Goal: Transaction & Acquisition: Purchase product/service

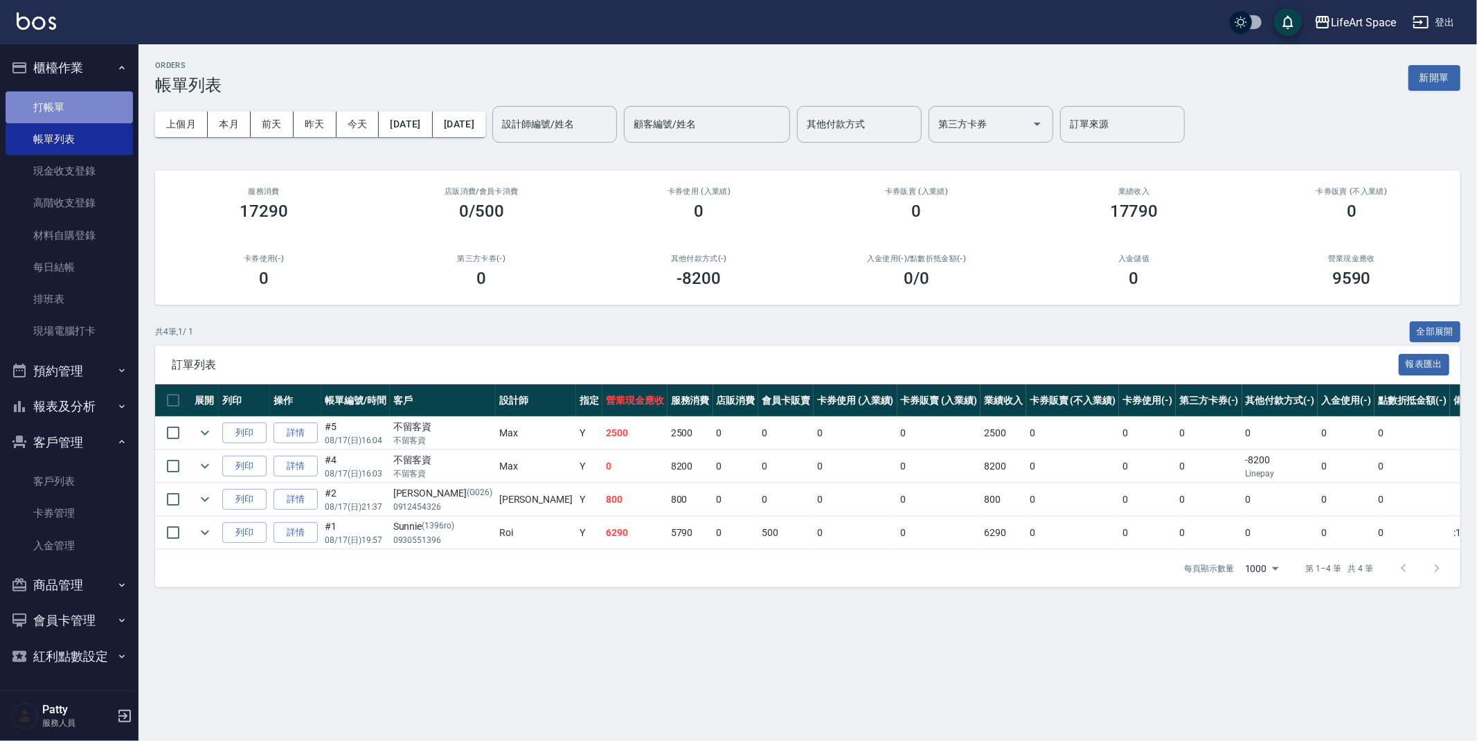
drag, startPoint x: 110, startPoint y: 111, endPoint x: 110, endPoint y: 102, distance: 8.3
click at [110, 111] on link "打帳單" at bounding box center [69, 107] width 127 height 32
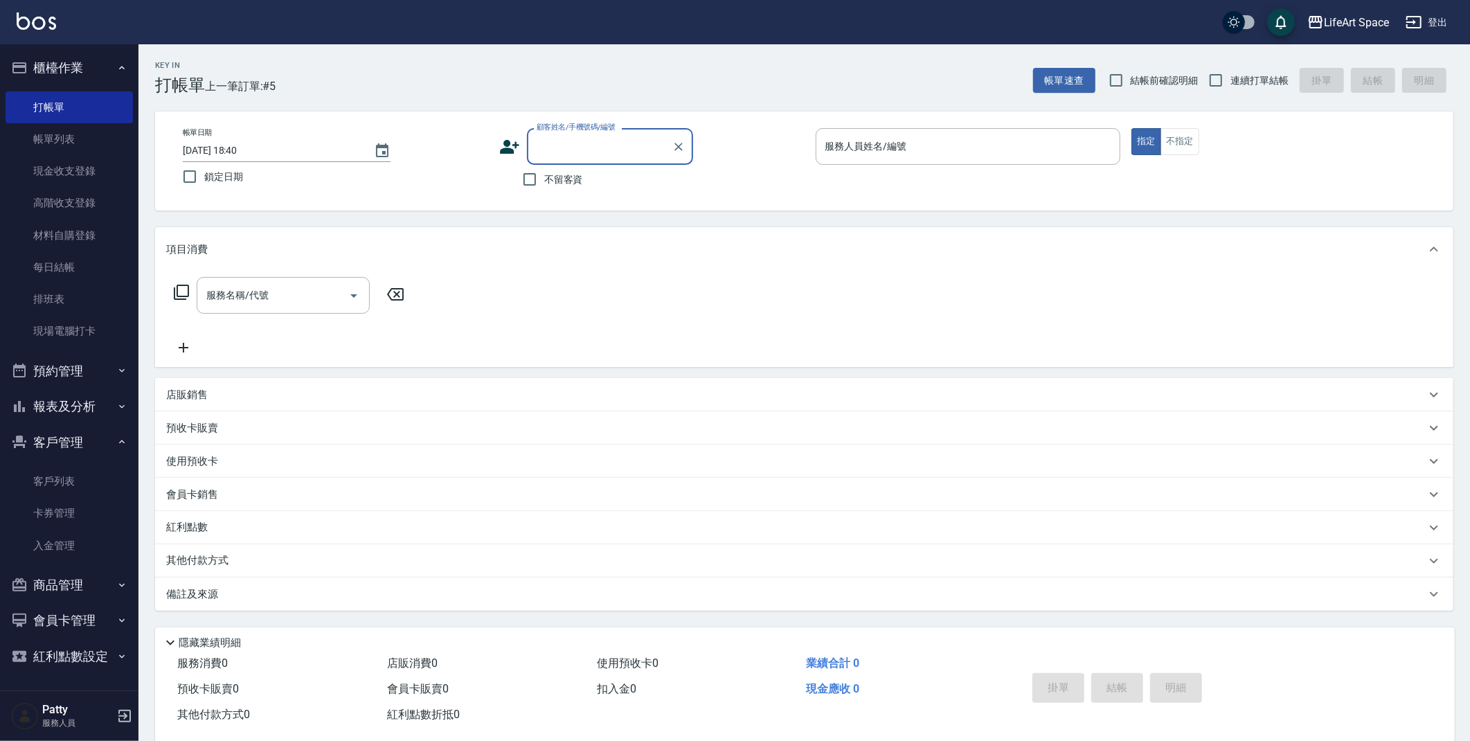
click at [75, 438] on button "客戶管理" at bounding box center [69, 442] width 127 height 36
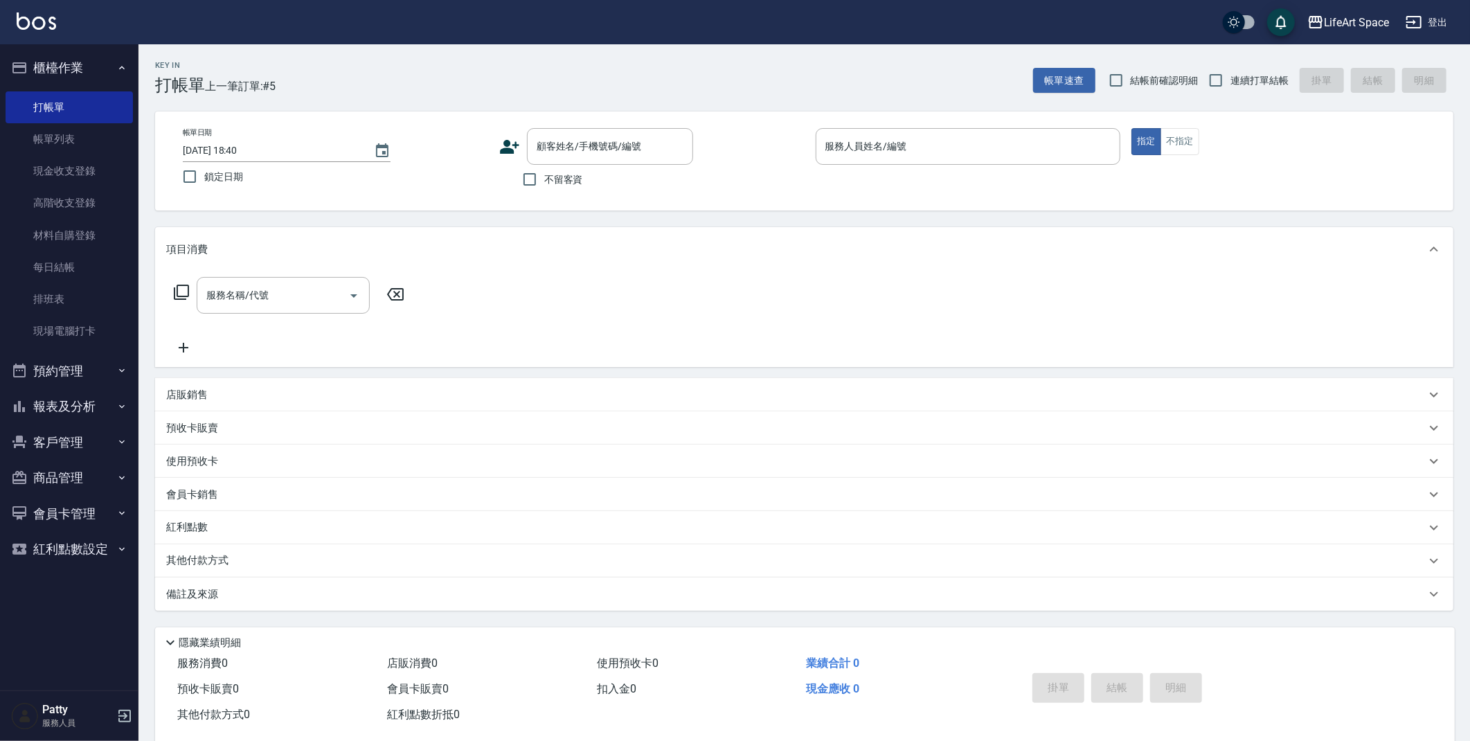
click at [72, 444] on button "客戶管理" at bounding box center [69, 442] width 127 height 36
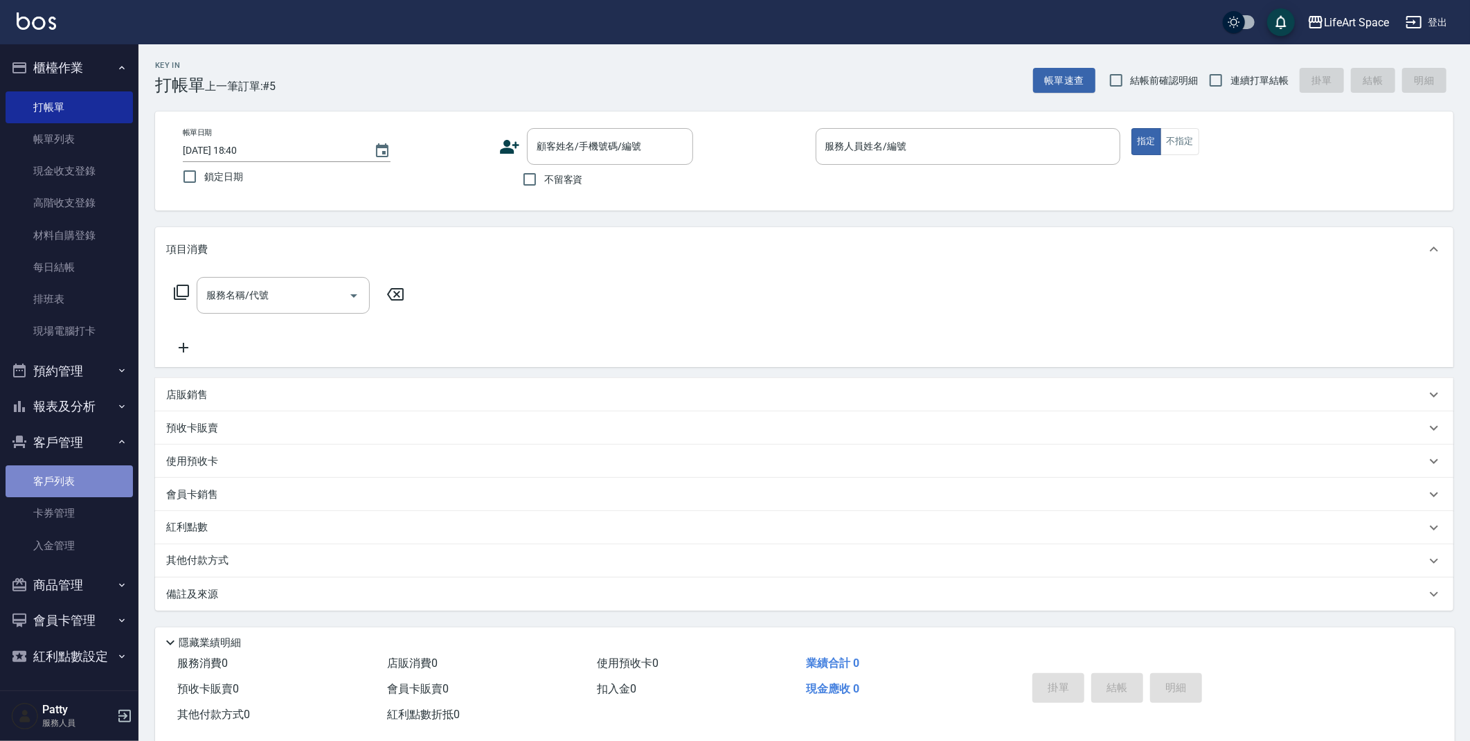
click at [74, 479] on link "客戶列表" at bounding box center [69, 481] width 127 height 32
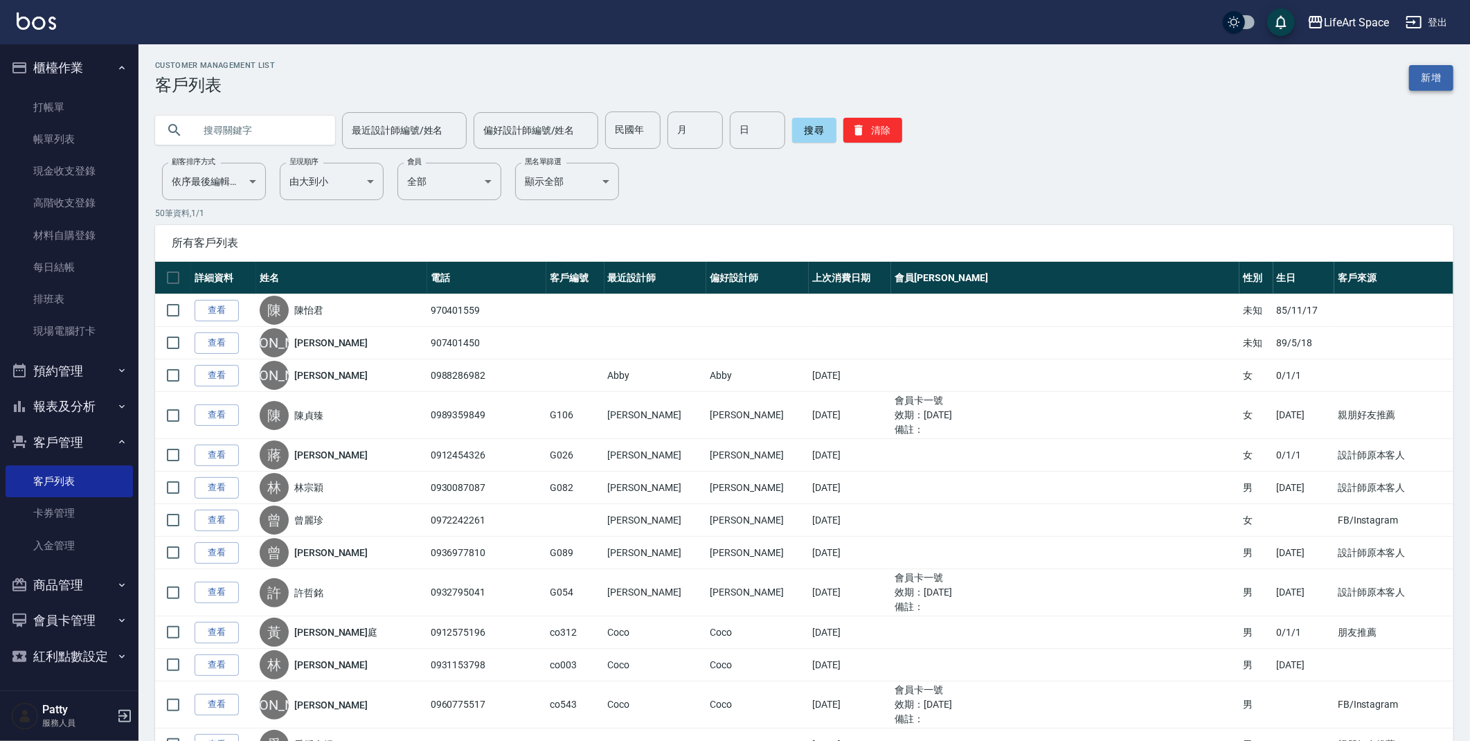
click at [1429, 82] on link "新增" at bounding box center [1431, 78] width 44 height 26
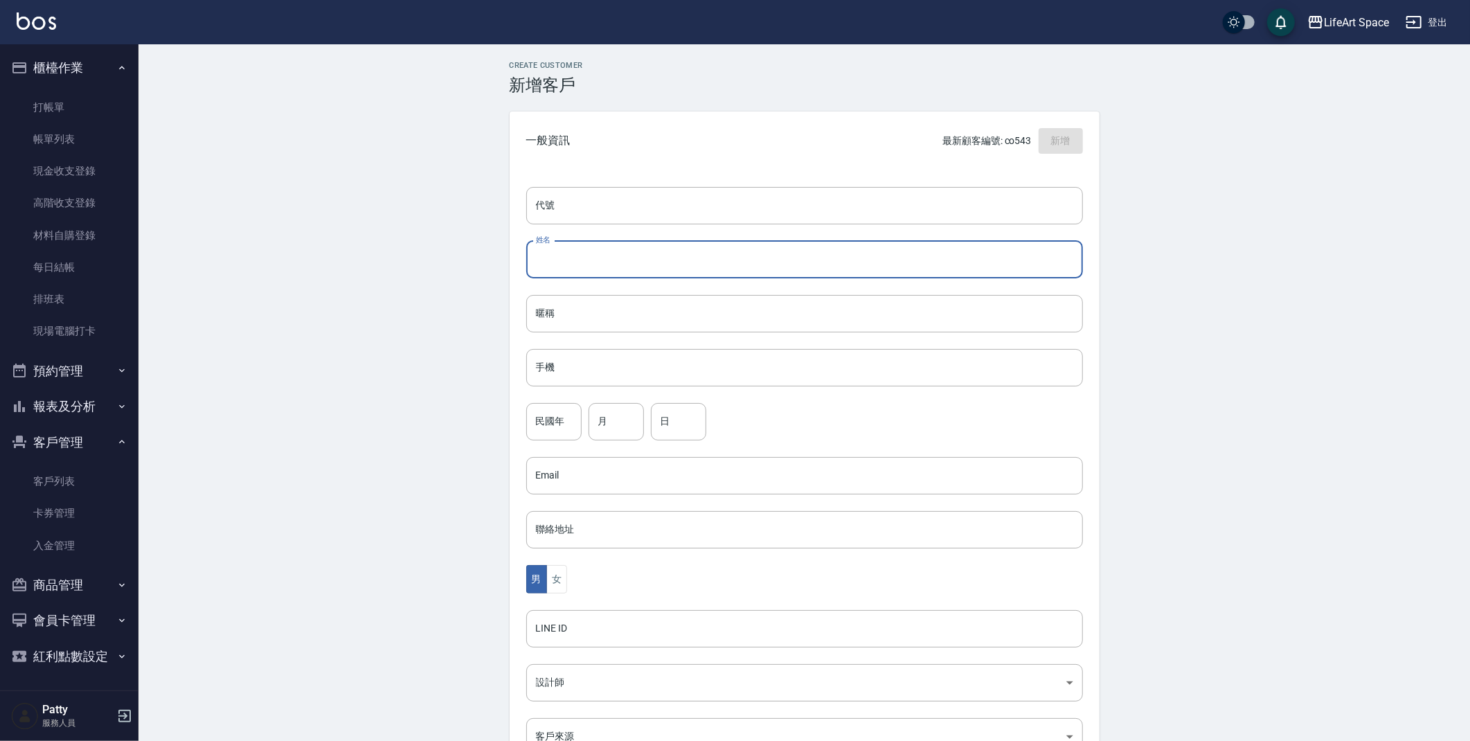
click at [824, 264] on input "姓名" at bounding box center [804, 259] width 557 height 37
type input "[PERSON_NAME]"
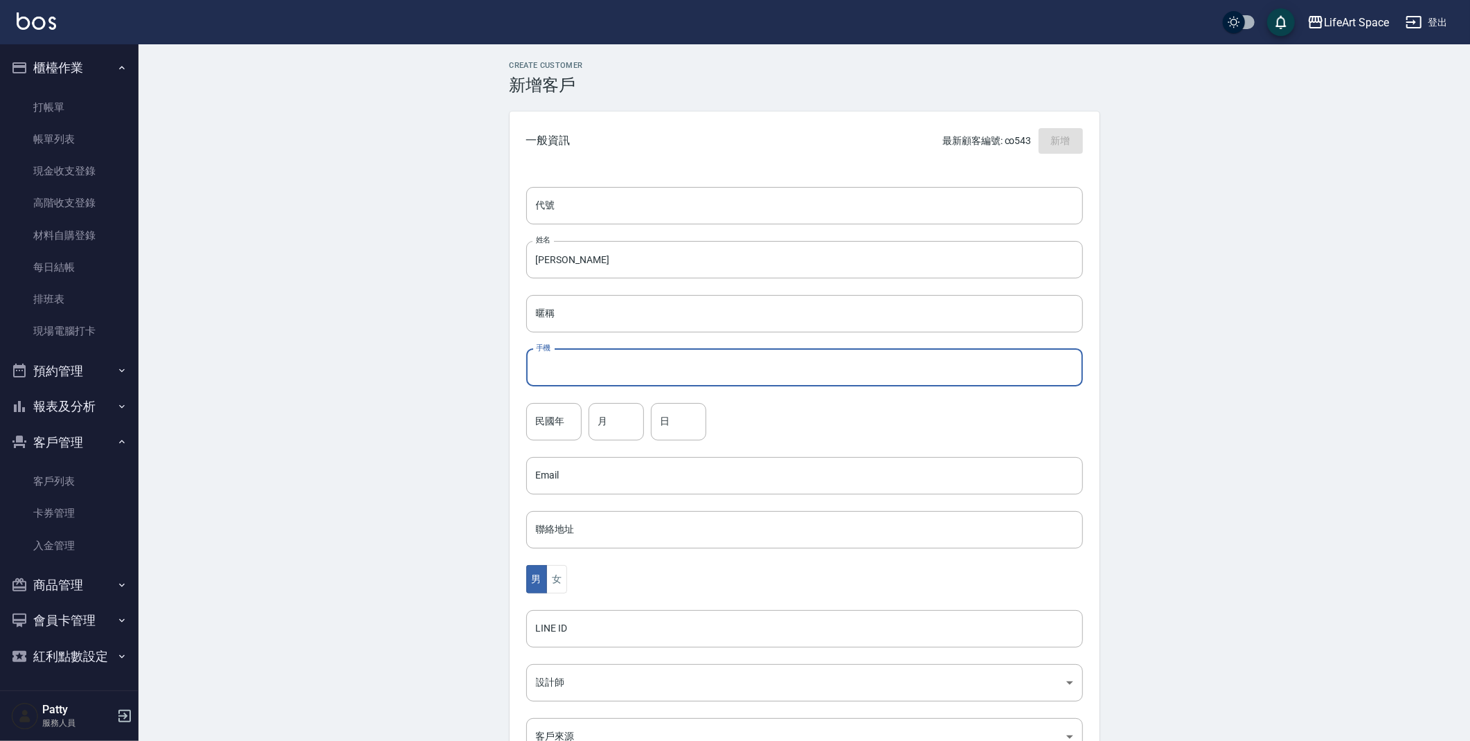
click at [785, 359] on input "手機" at bounding box center [804, 367] width 557 height 37
type input "0989891299"
click at [613, 429] on input "月" at bounding box center [615, 421] width 55 height 37
type input "08"
click at [690, 423] on input "日" at bounding box center [678, 421] width 55 height 37
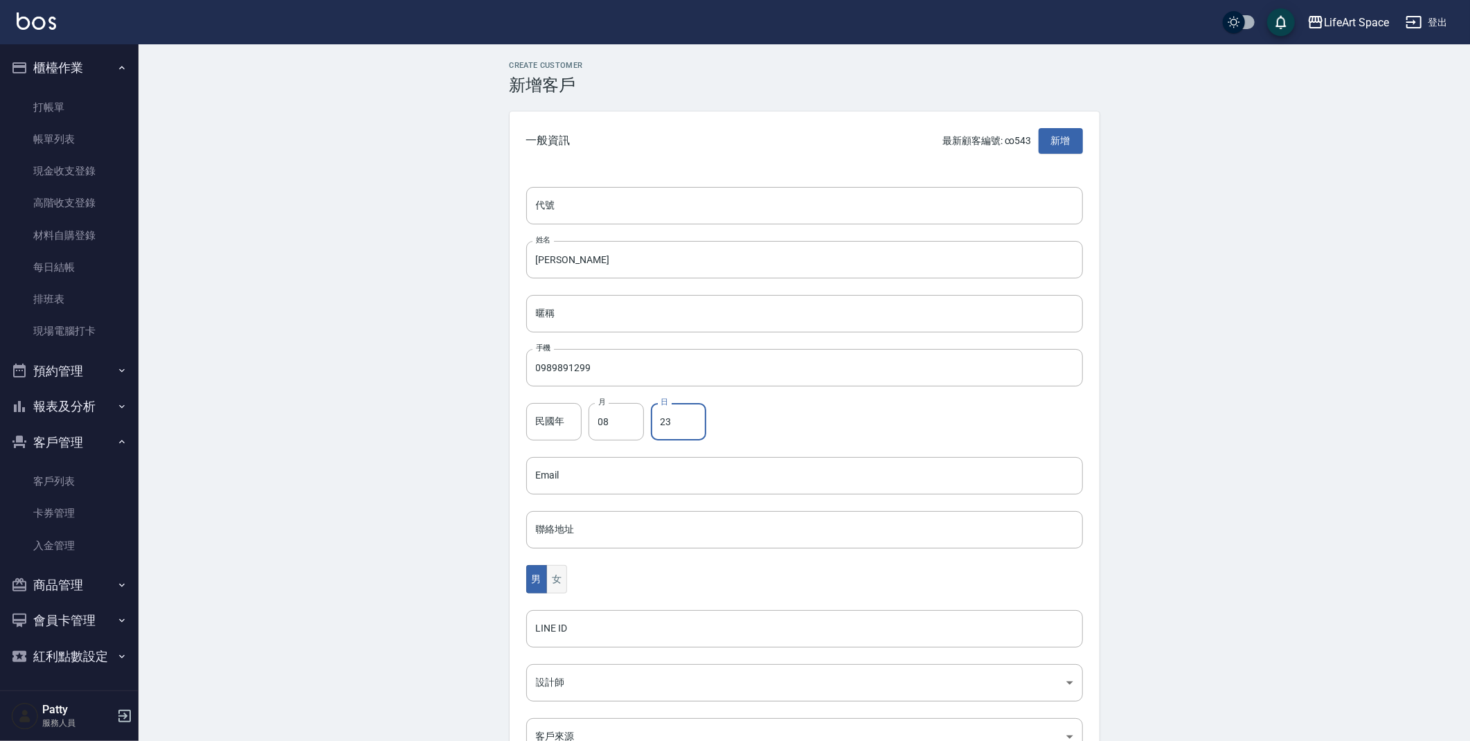
type input "23"
click at [553, 577] on button "女" at bounding box center [556, 579] width 21 height 28
click at [662, 675] on body "LifeArt Space 登出 櫃檯作業 打帳單 帳單列表 現金收支登錄 高階收支登錄 材料自購登錄 每日結帳 排班表 現場電腦打卡 預約管理 預約管理 單…" at bounding box center [738, 450] width 1477 height 901
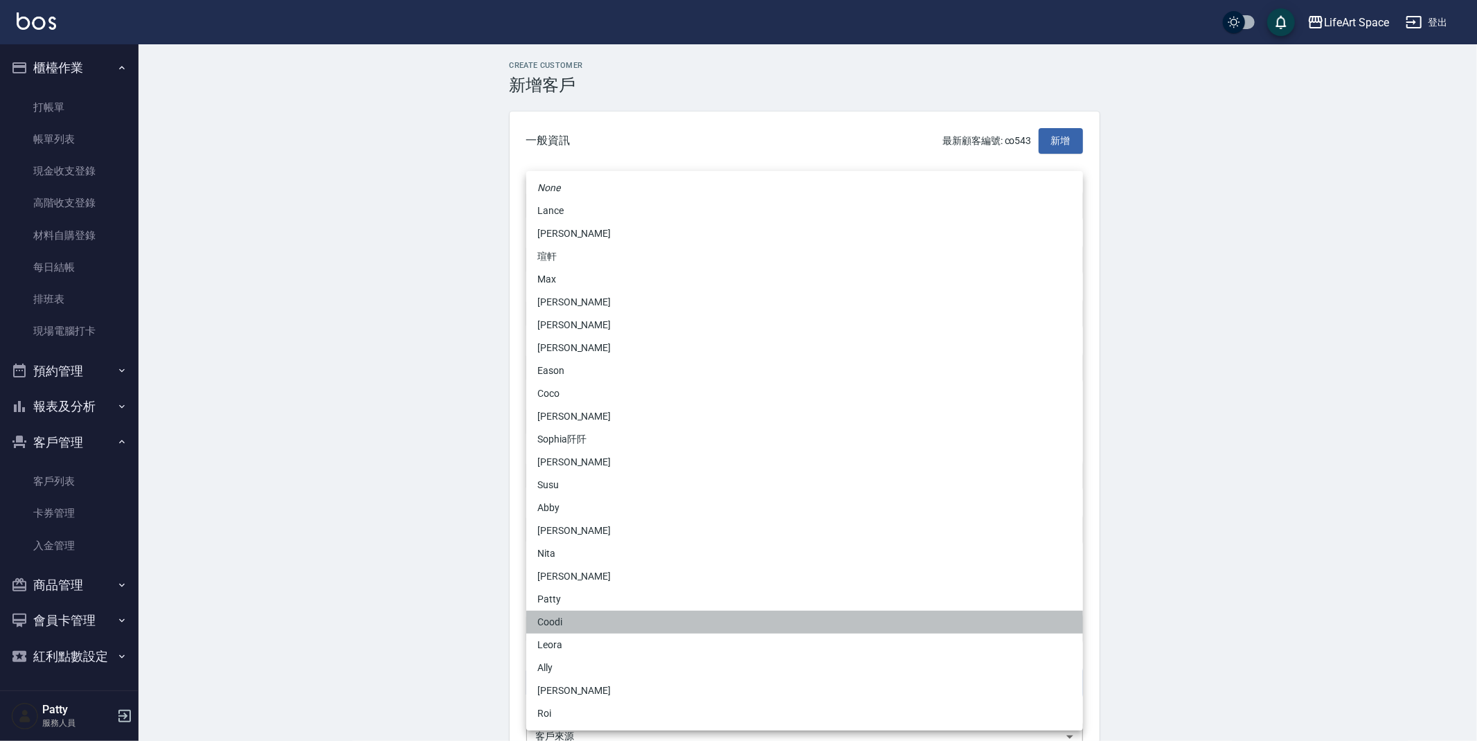
click at [649, 618] on li "Coodi" at bounding box center [804, 622] width 557 height 23
type input "50d38331-18ca-4399-9ef6-37ac0c3b0c04"
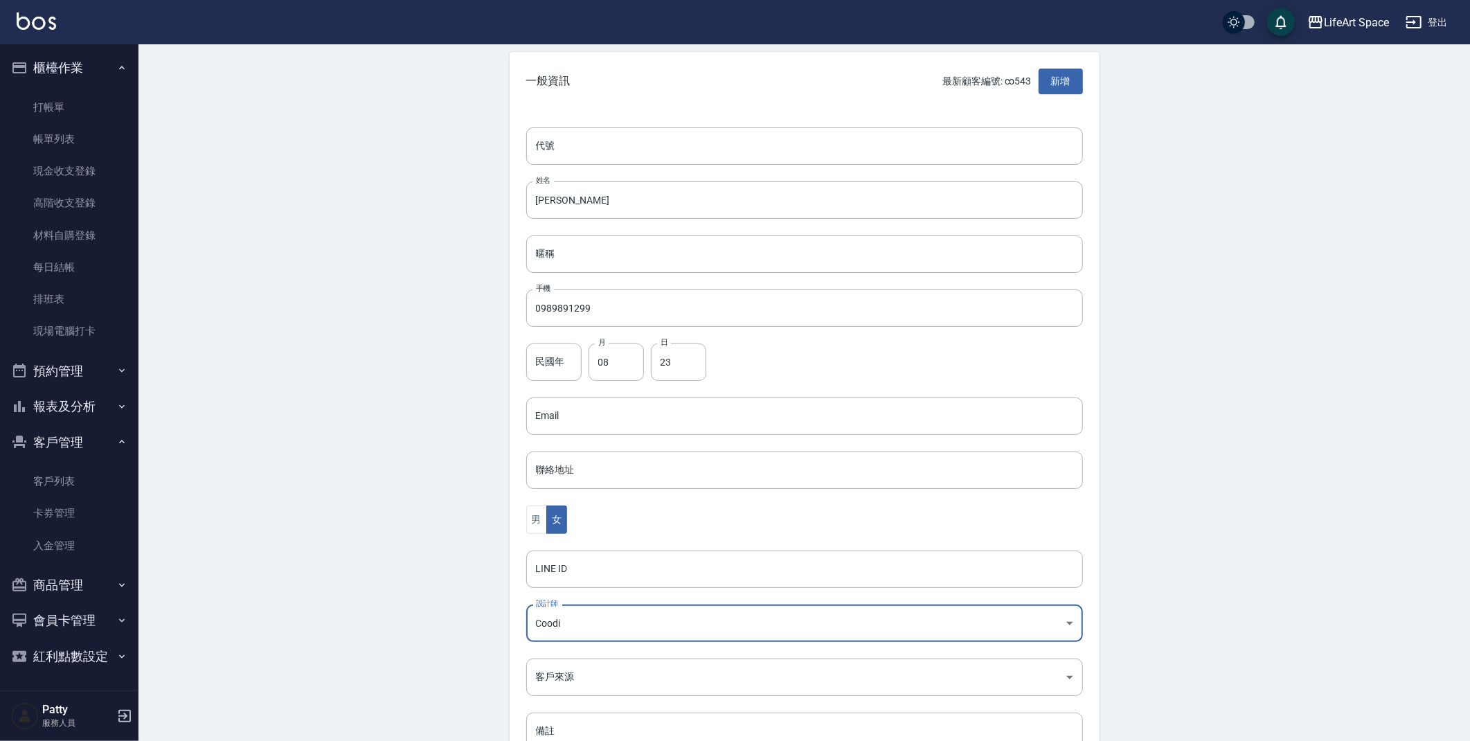
scroll to position [161, 0]
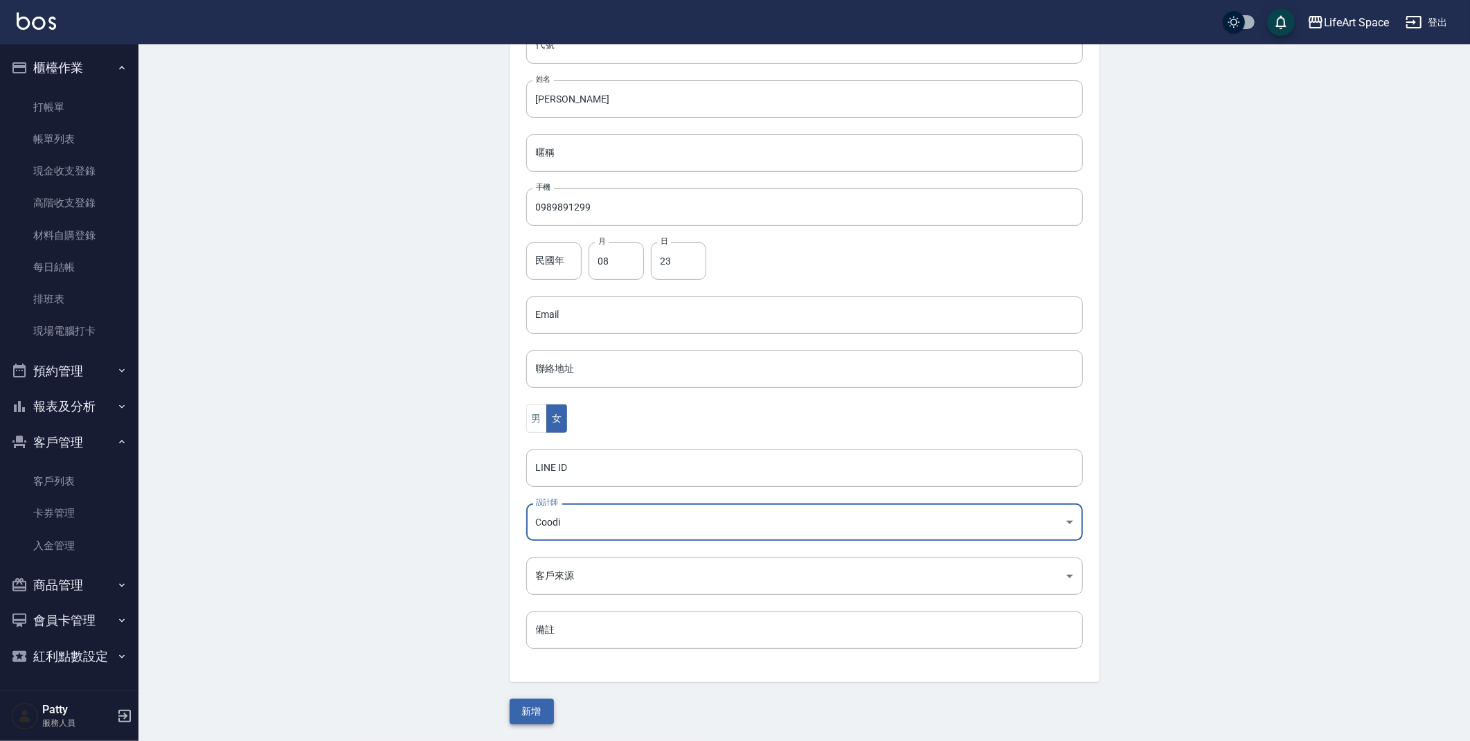
click at [527, 717] on button "新增" at bounding box center [531, 711] width 44 height 26
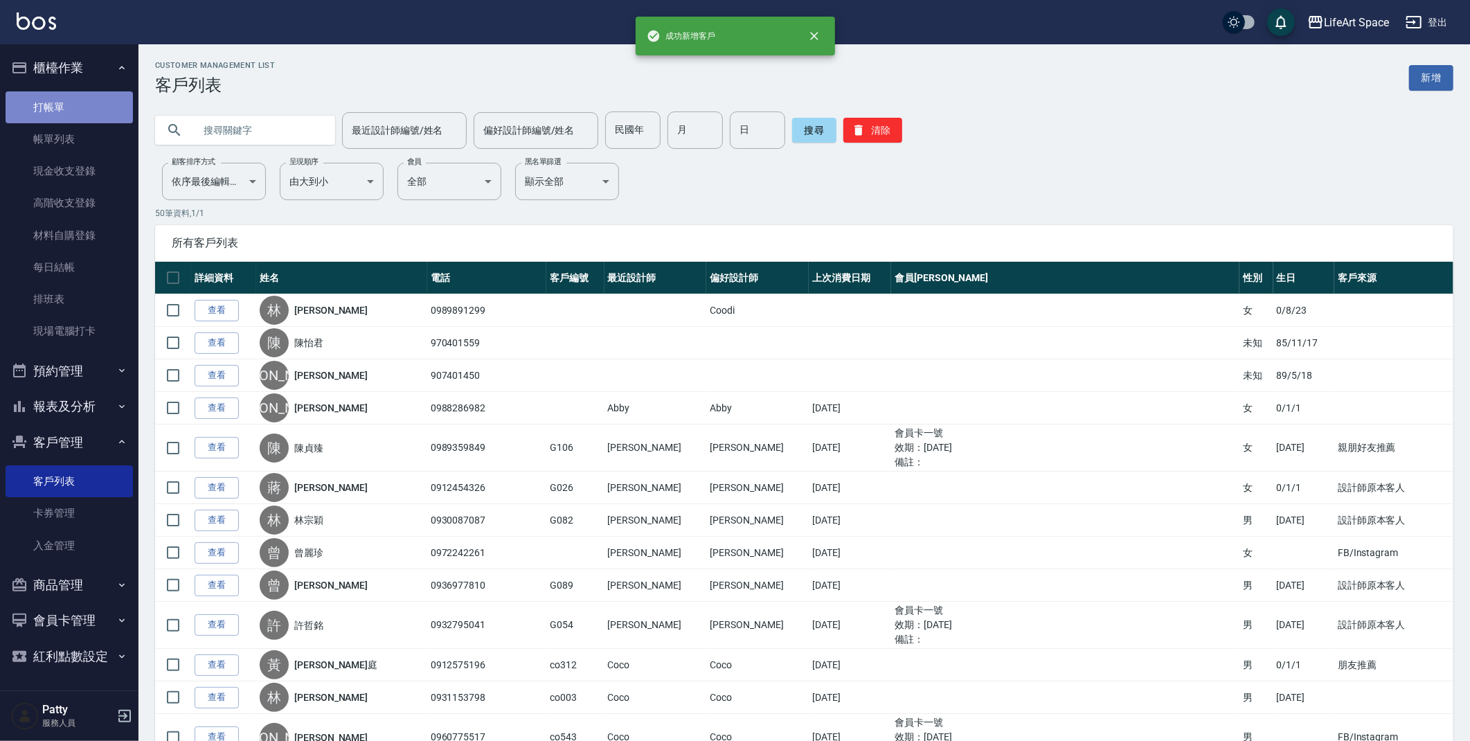
click at [64, 105] on link "打帳單" at bounding box center [69, 107] width 127 height 32
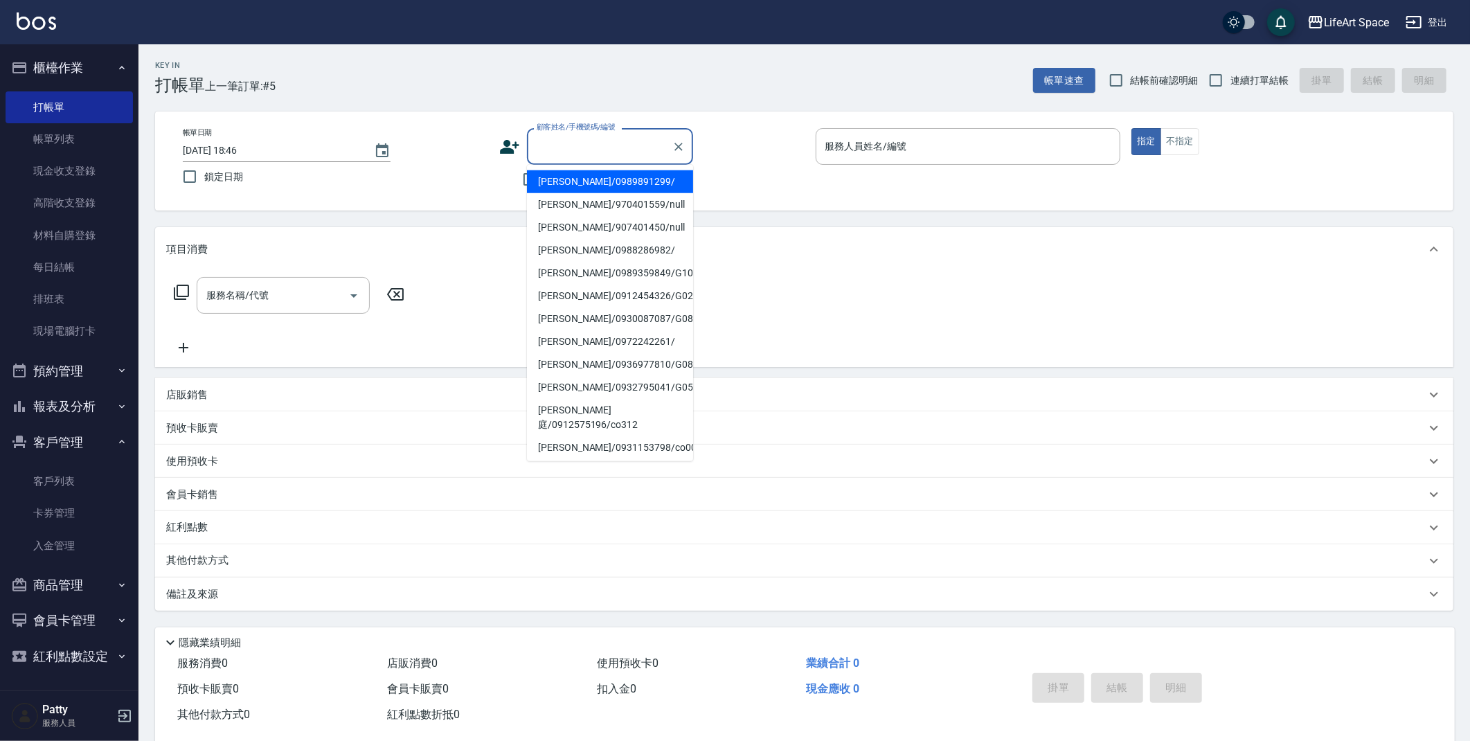
click at [603, 136] on input "顧客姓名/手機號碼/編號" at bounding box center [599, 146] width 133 height 24
drag, startPoint x: 594, startPoint y: 179, endPoint x: 634, endPoint y: 325, distance: 152.1
click at [595, 179] on li "[PERSON_NAME]/0989891299/" at bounding box center [610, 181] width 166 height 23
type input "[PERSON_NAME]/0989891299/"
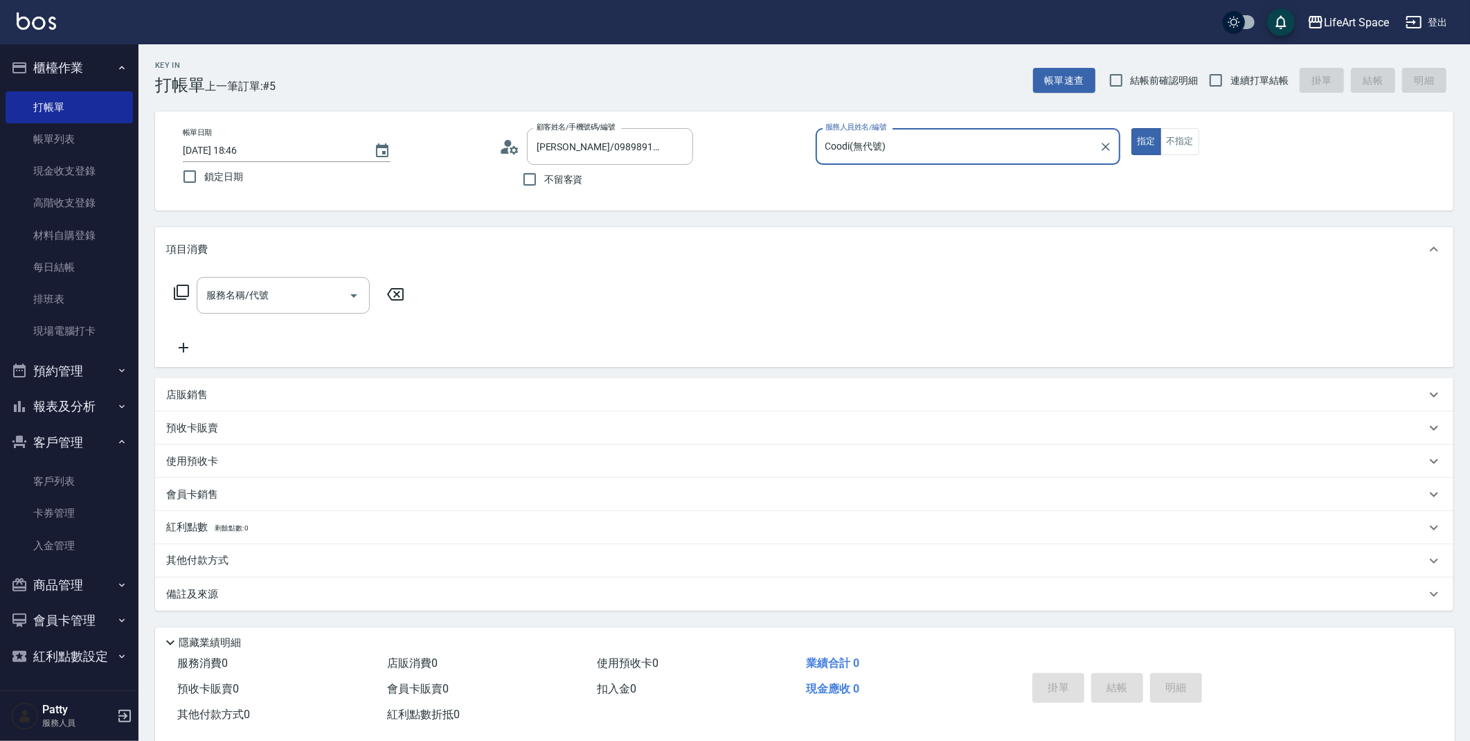
type input "Coodi(無代號)"
click at [312, 303] on input "服務名稱/代號" at bounding box center [273, 295] width 140 height 24
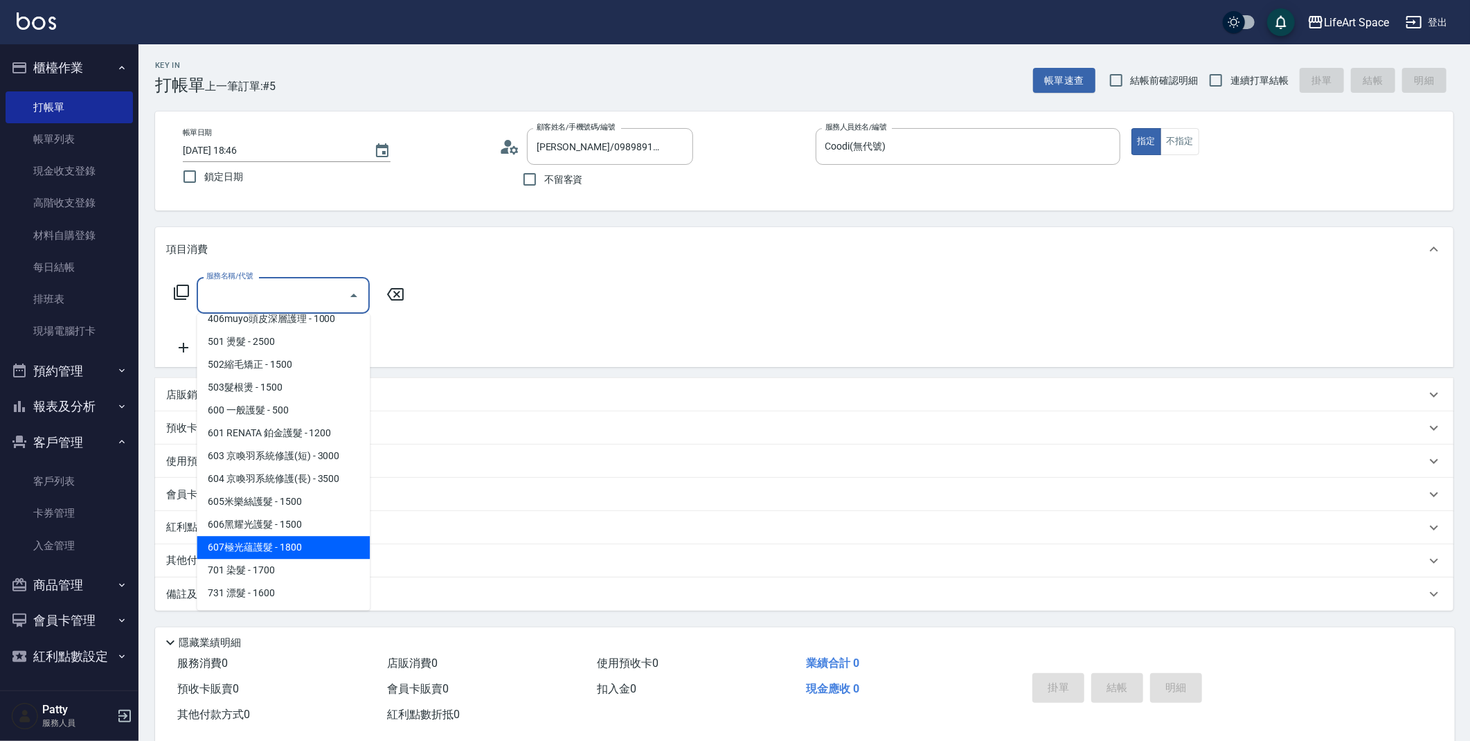
scroll to position [195, 0]
click at [297, 566] on span "701 染髮 - 1700" at bounding box center [283, 569] width 173 height 23
type input "701 染髮(701)"
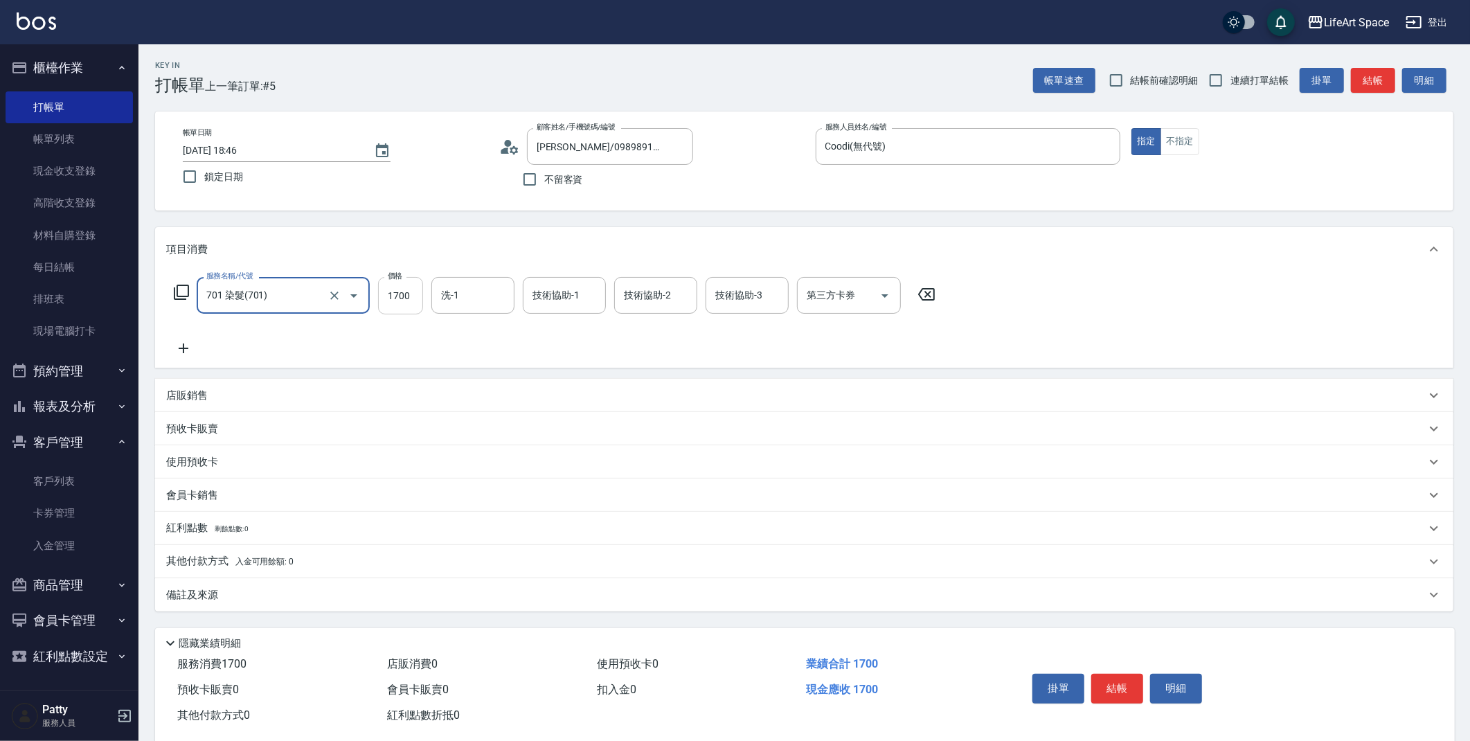
click at [409, 296] on input "1700" at bounding box center [400, 295] width 45 height 37
type input "2599"
click at [181, 351] on icon at bounding box center [183, 348] width 35 height 17
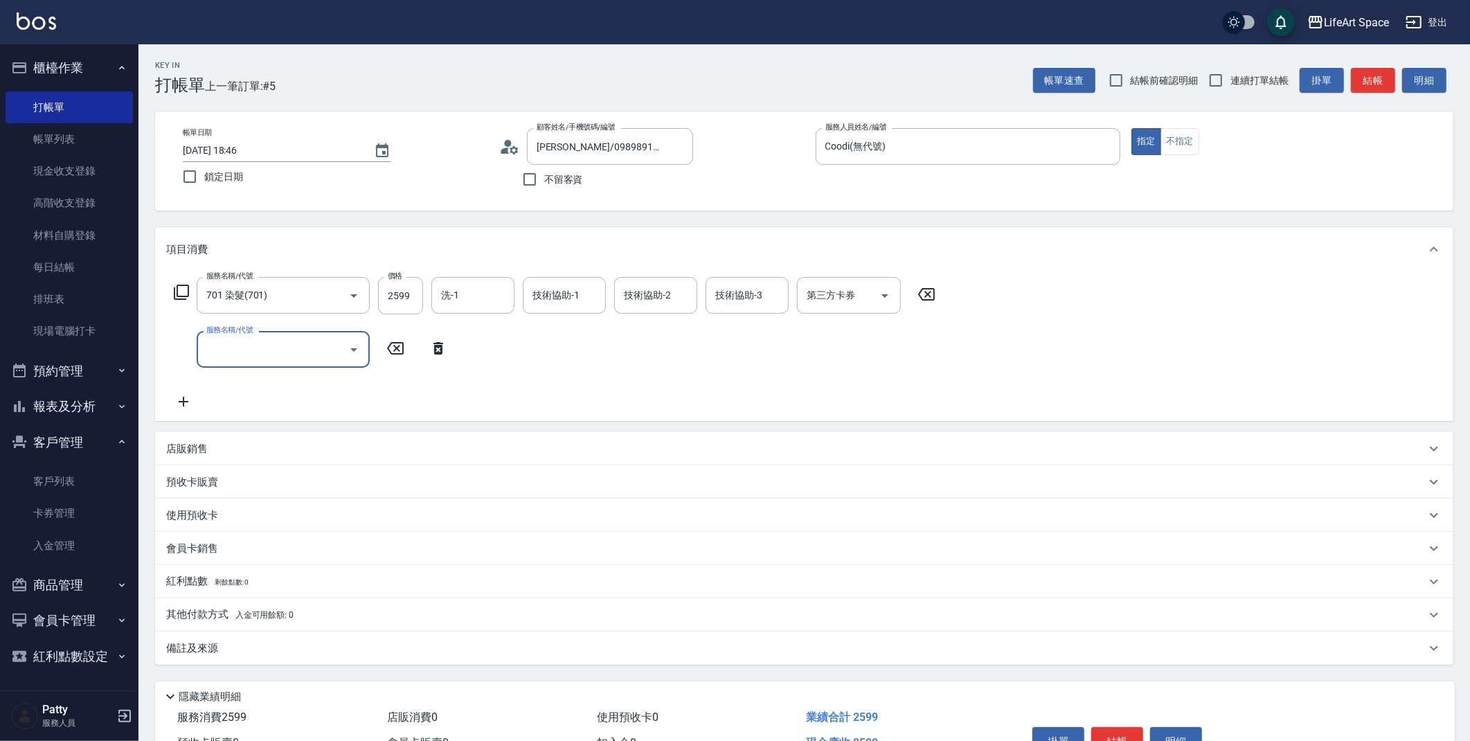
click at [279, 350] on input "服務名稱/代號" at bounding box center [273, 349] width 140 height 24
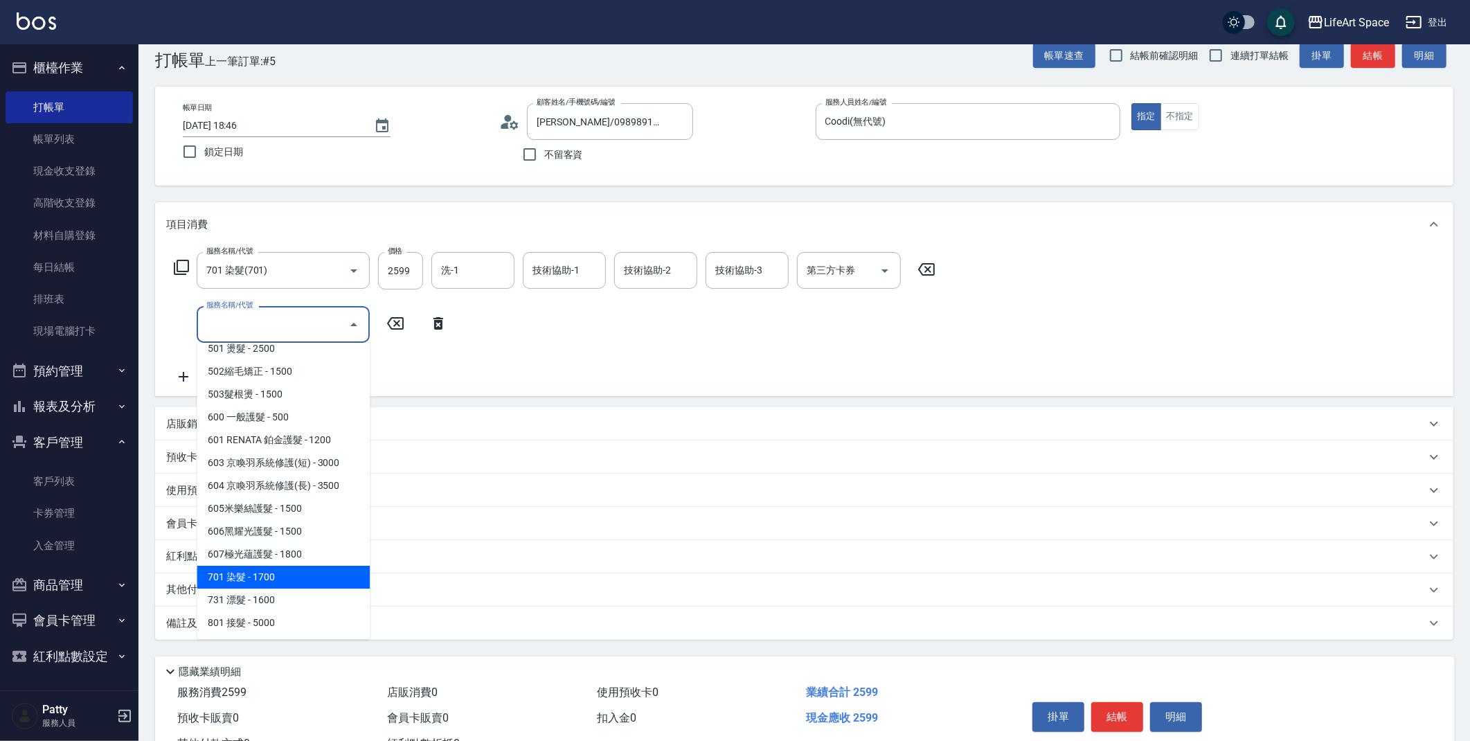
scroll to position [45, 0]
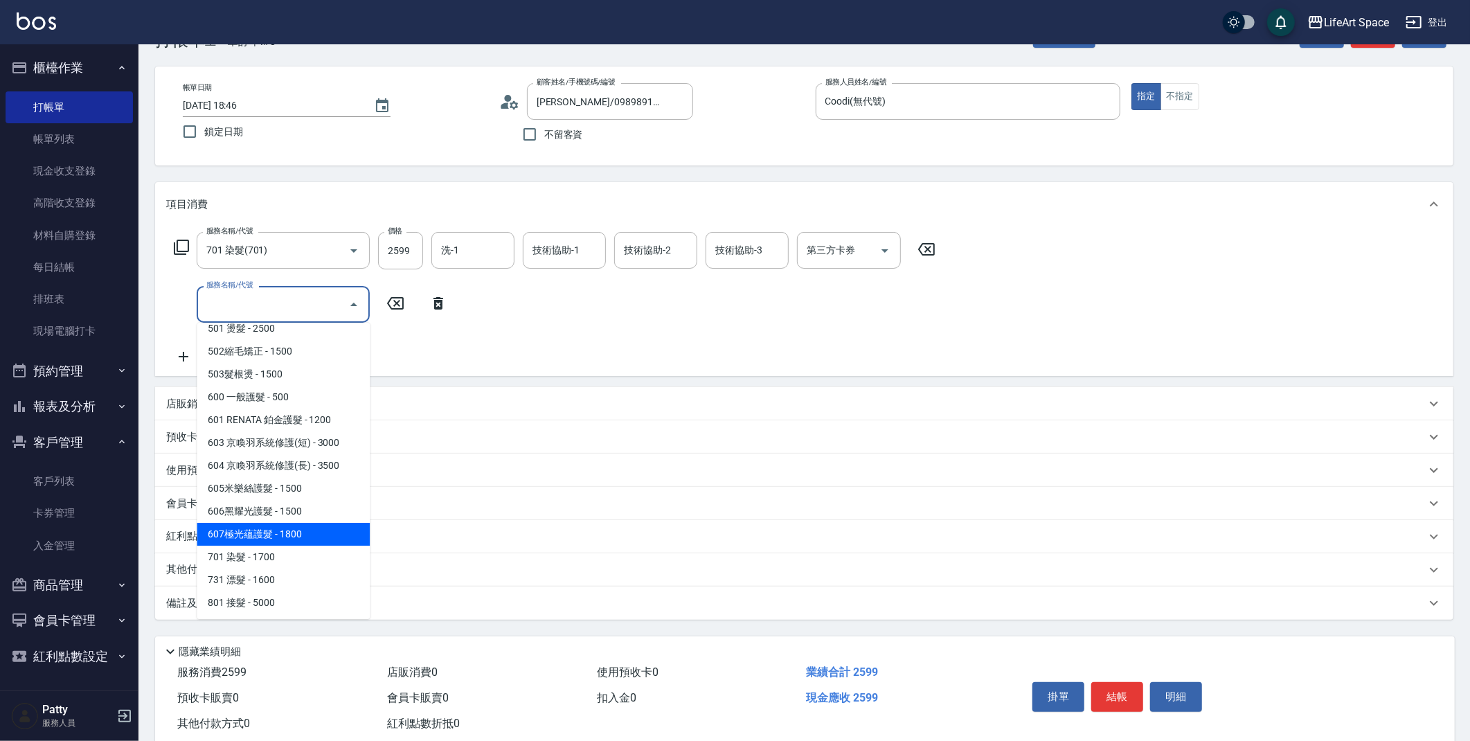
drag, startPoint x: 273, startPoint y: 532, endPoint x: 306, endPoint y: 492, distance: 52.1
click at [273, 532] on span "607極光蘊護髮 - 1800" at bounding box center [283, 534] width 173 height 23
type input "607極光蘊護髮(607)"
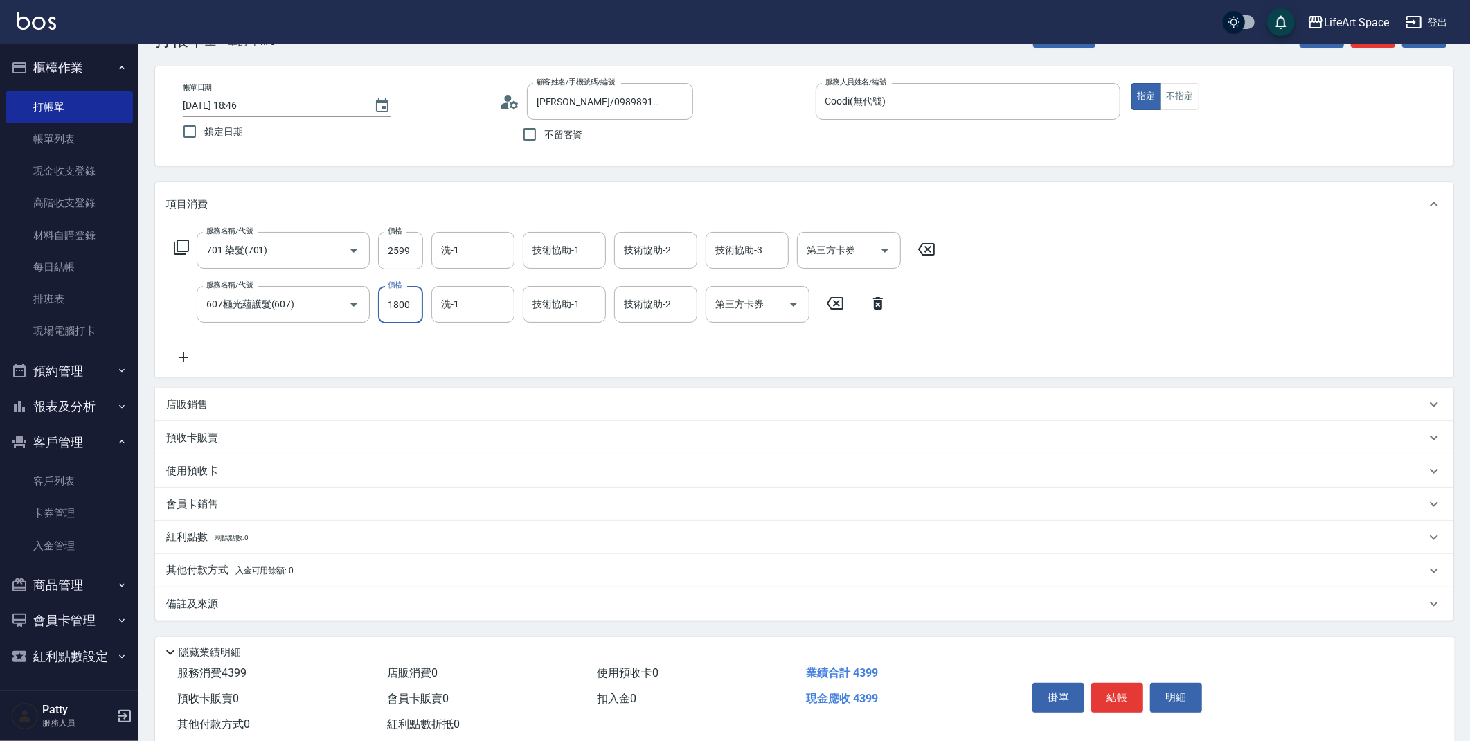
click at [406, 307] on input "1800" at bounding box center [400, 304] width 45 height 37
type input "2200"
click at [719, 247] on div "技術協助-3 技術協助-3" at bounding box center [746, 250] width 83 height 37
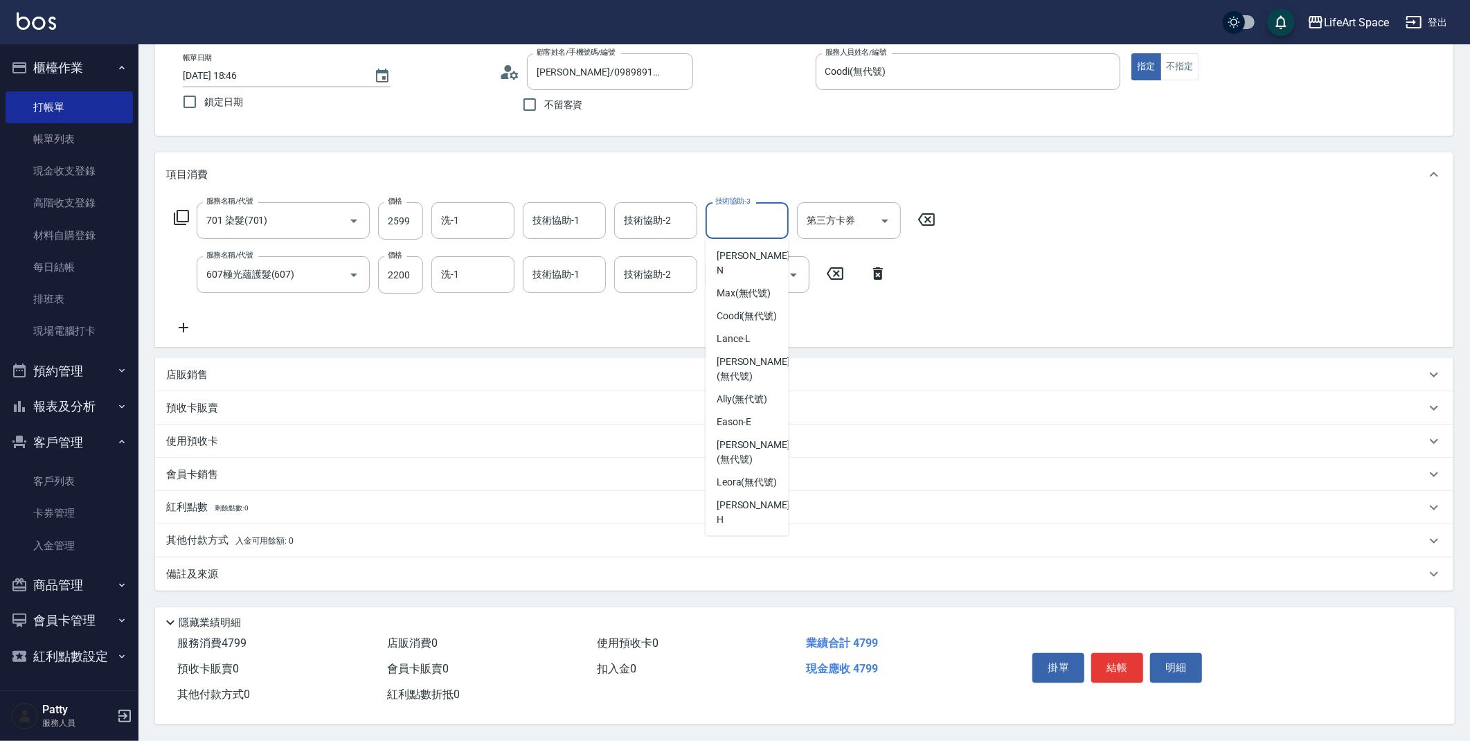
scroll to position [0, 0]
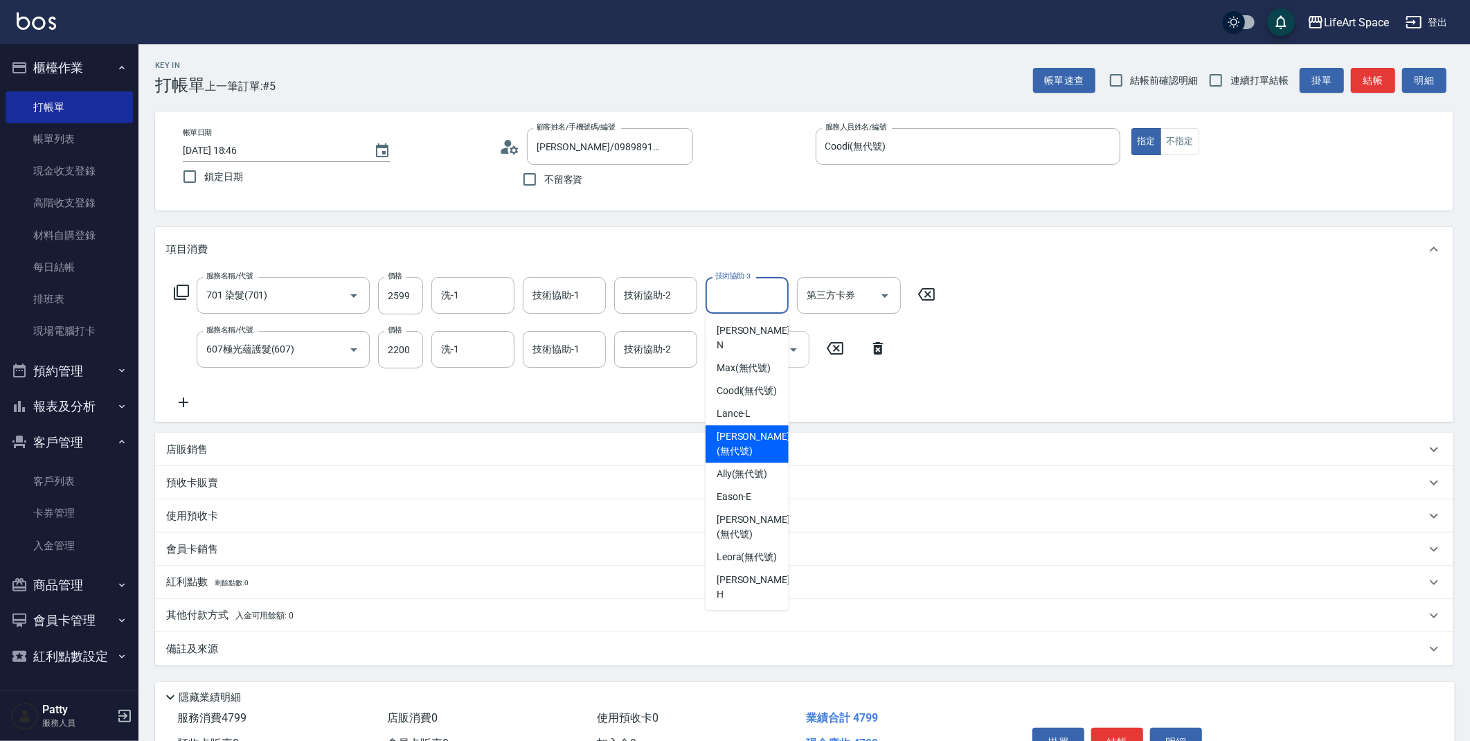
click at [732, 437] on span "Ivan (無代號)" at bounding box center [752, 443] width 73 height 29
type input "[PERSON_NAME](無代號)"
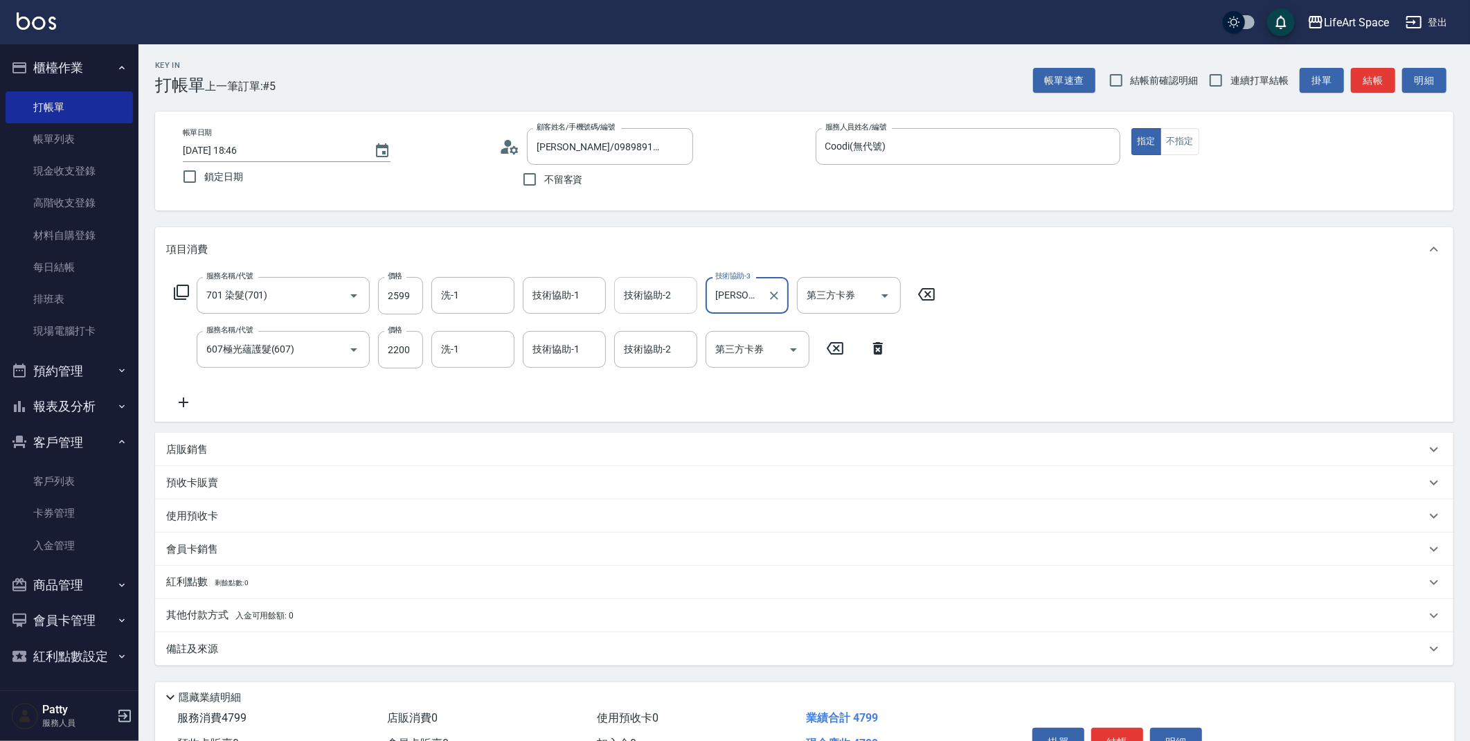
click at [642, 297] on div "技術協助-2 技術協助-2" at bounding box center [655, 295] width 83 height 37
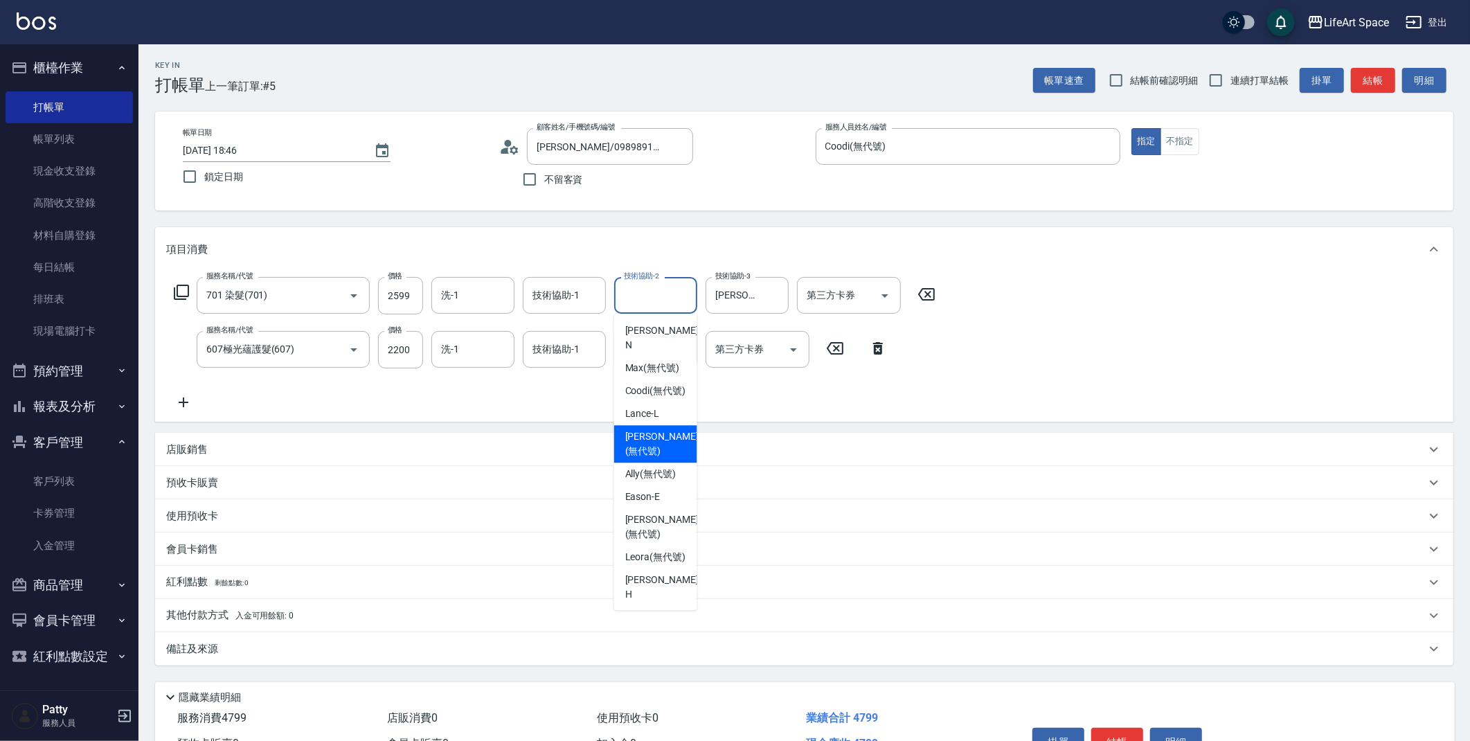
click at [656, 445] on div "Ivan (無代號)" at bounding box center [655, 443] width 83 height 37
type input "[PERSON_NAME](無代號)"
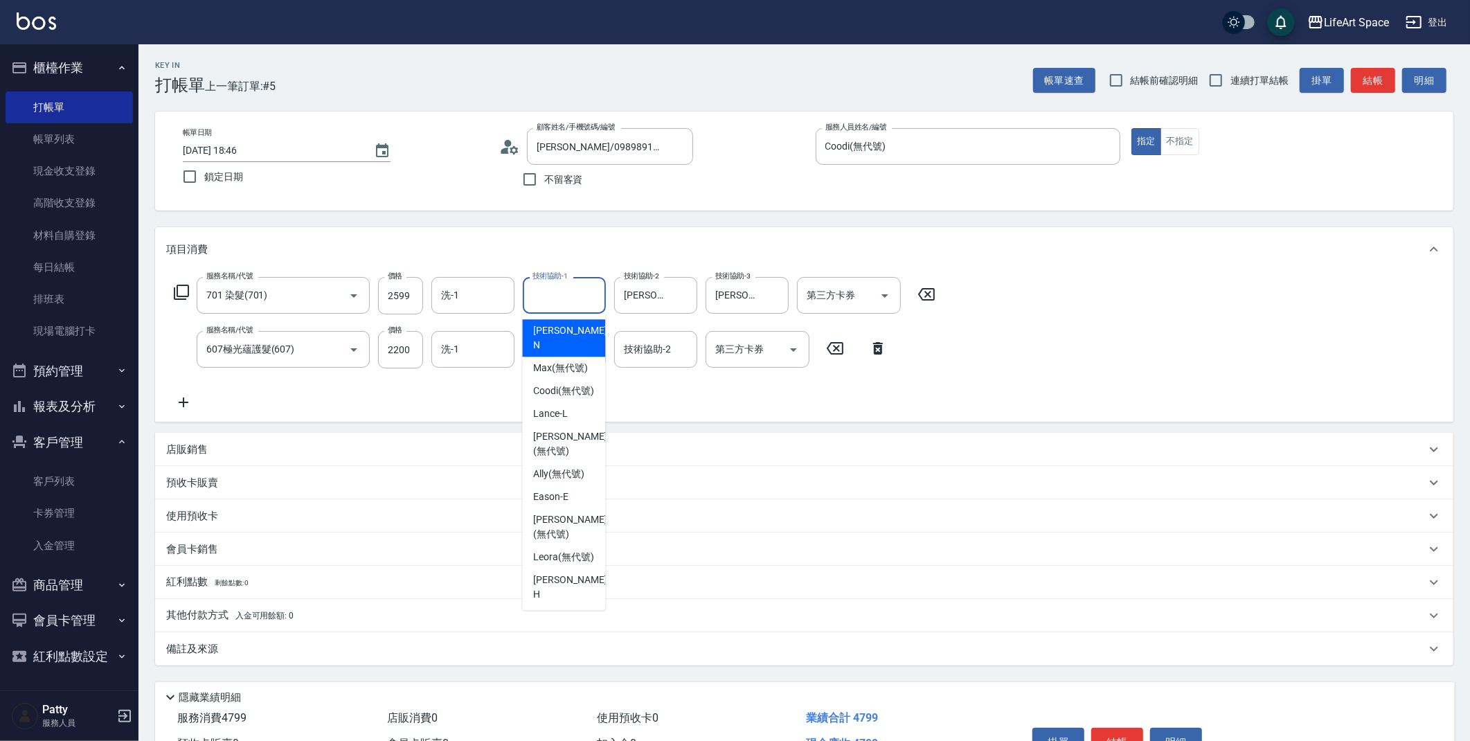
click at [593, 296] on input "技術協助-1" at bounding box center [564, 295] width 71 height 24
click at [571, 438] on span "Ivan (無代號)" at bounding box center [569, 443] width 73 height 29
type input "[PERSON_NAME](無代號)"
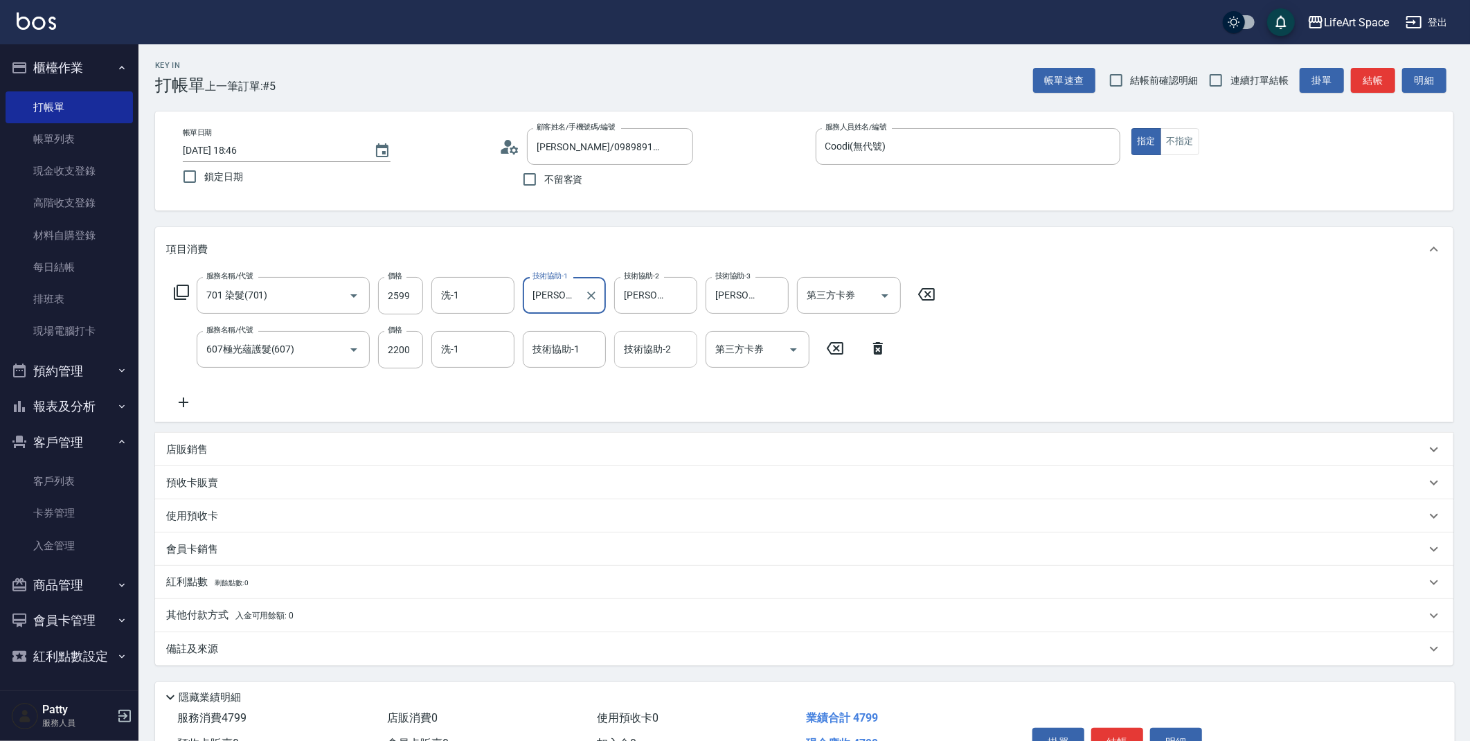
click at [660, 356] on input "技術協助-2" at bounding box center [655, 349] width 71 height 24
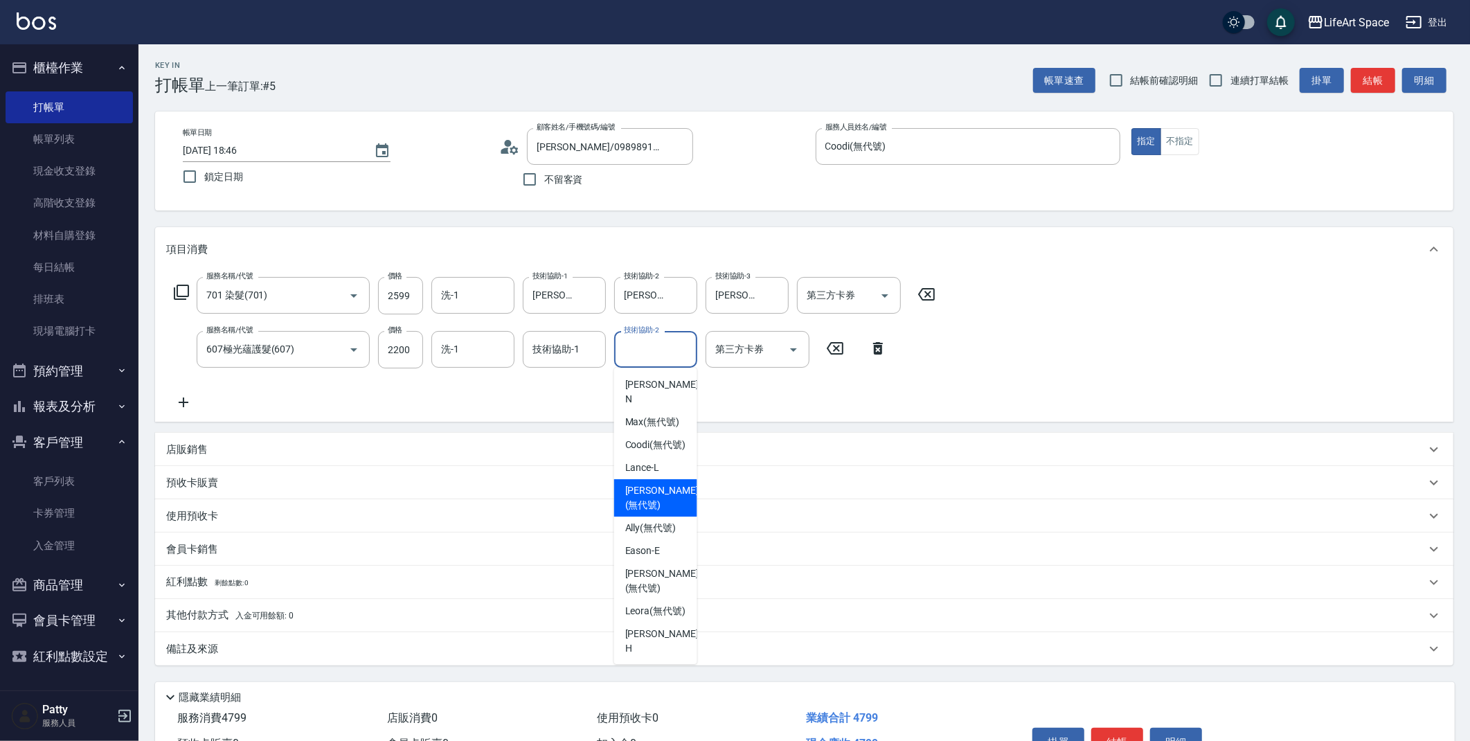
click at [637, 487] on span "Ivan (無代號)" at bounding box center [661, 497] width 73 height 29
type input "[PERSON_NAME](無代號)"
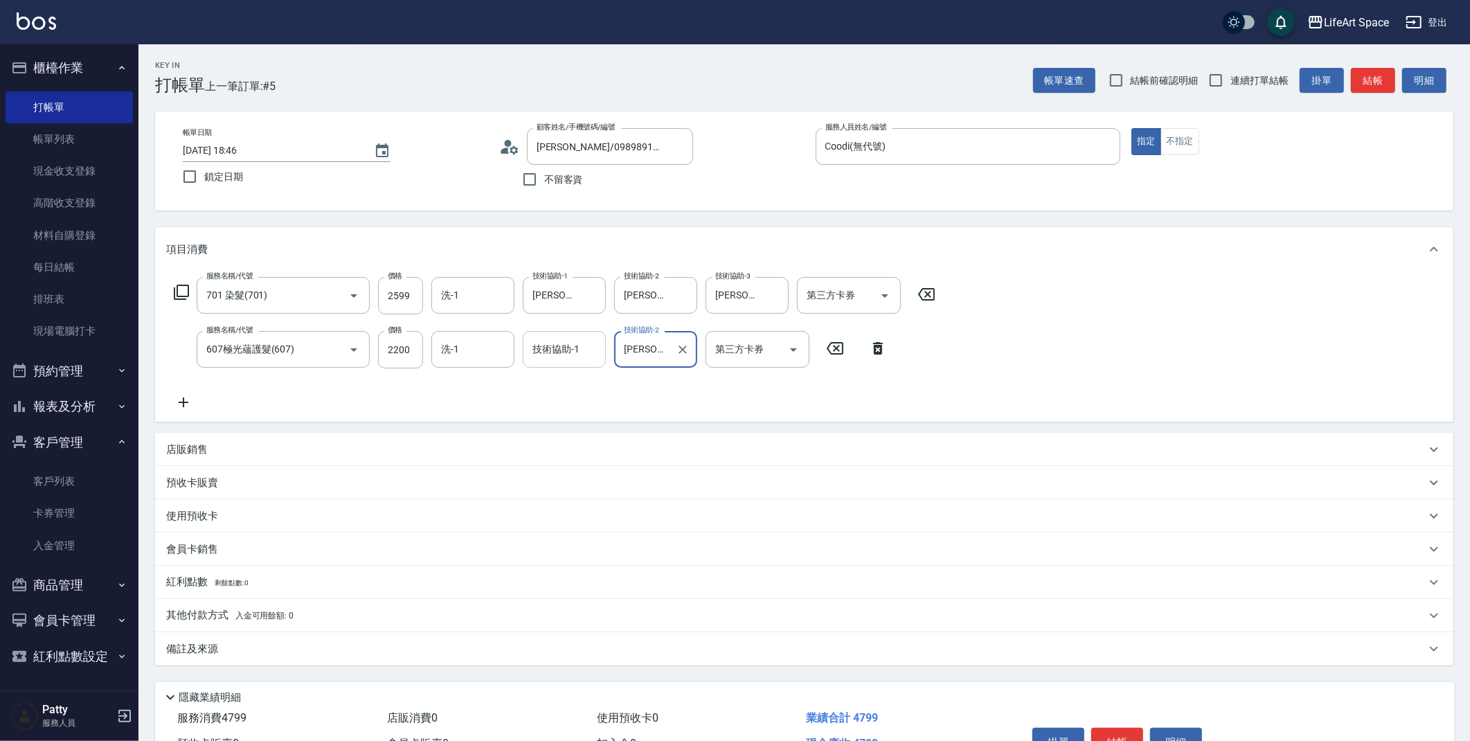
click at [557, 356] on input "技術協助-1" at bounding box center [564, 349] width 71 height 24
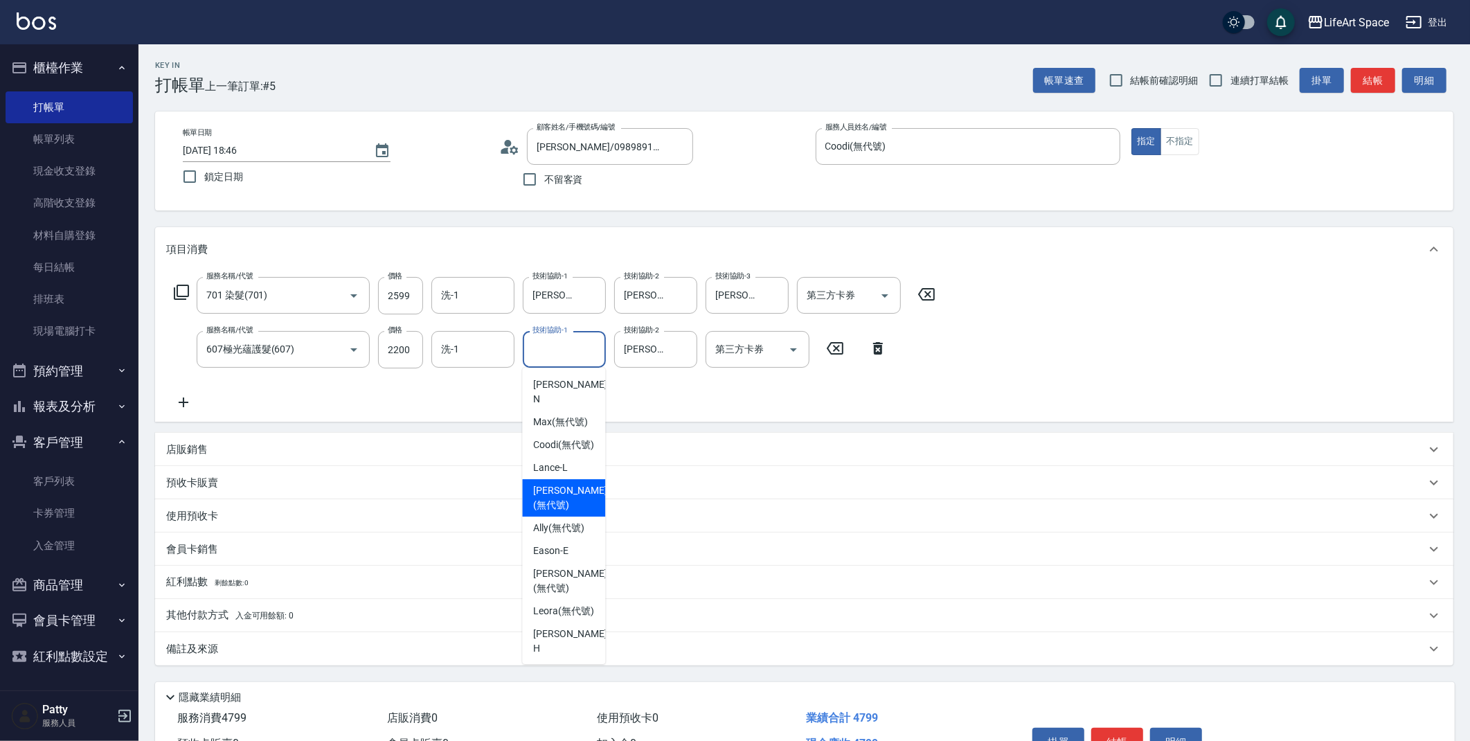
click at [538, 490] on span "Ivan (無代號)" at bounding box center [569, 497] width 73 height 29
type input "[PERSON_NAME](無代號)"
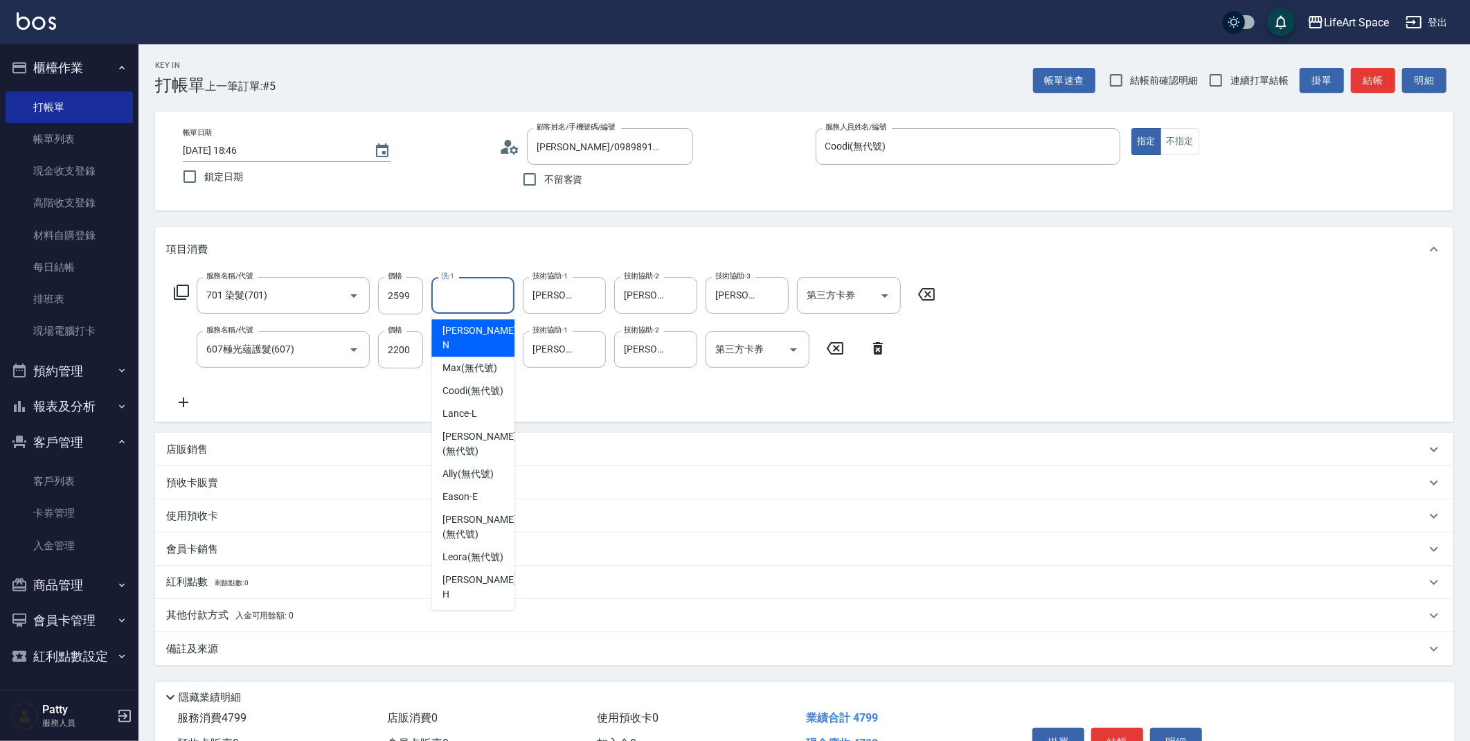
click at [486, 305] on input "洗-1" at bounding box center [472, 295] width 71 height 24
drag, startPoint x: 477, startPoint y: 433, endPoint x: 482, endPoint y: 403, distance: 30.3
click at [477, 433] on span "Ivan (無代號)" at bounding box center [478, 443] width 73 height 29
type input "[PERSON_NAME](無代號)"
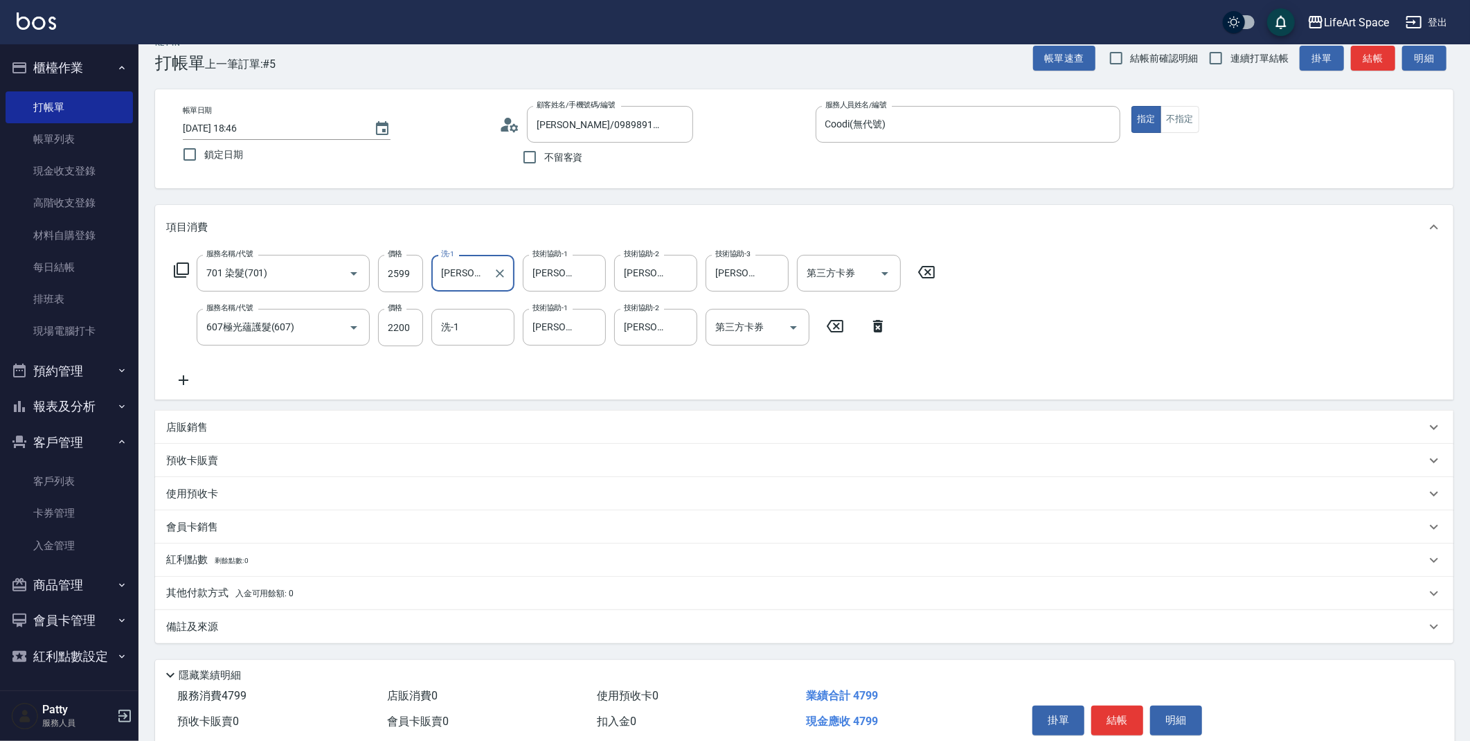
scroll to position [49, 0]
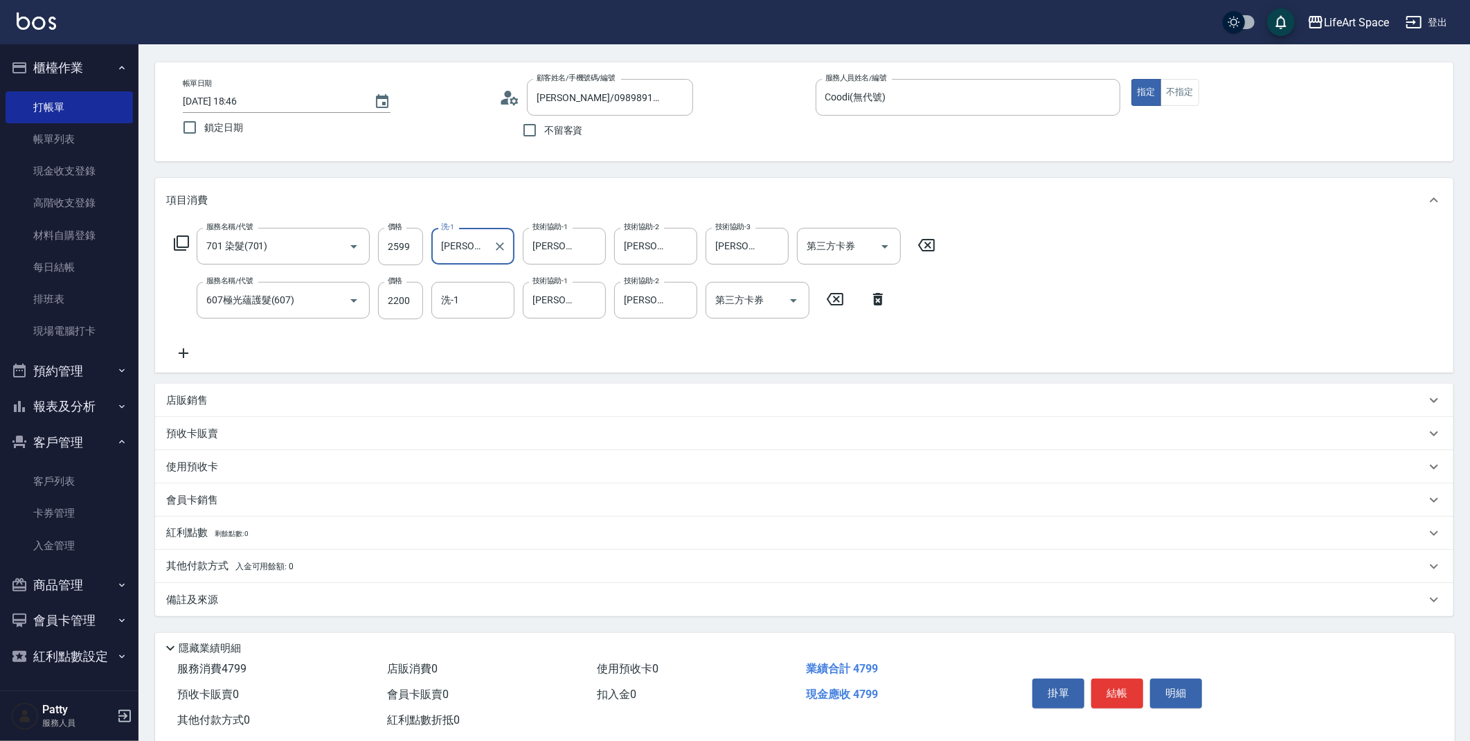
click at [197, 566] on p "其他付款方式 入金可用餘額: 0" at bounding box center [229, 566] width 127 height 15
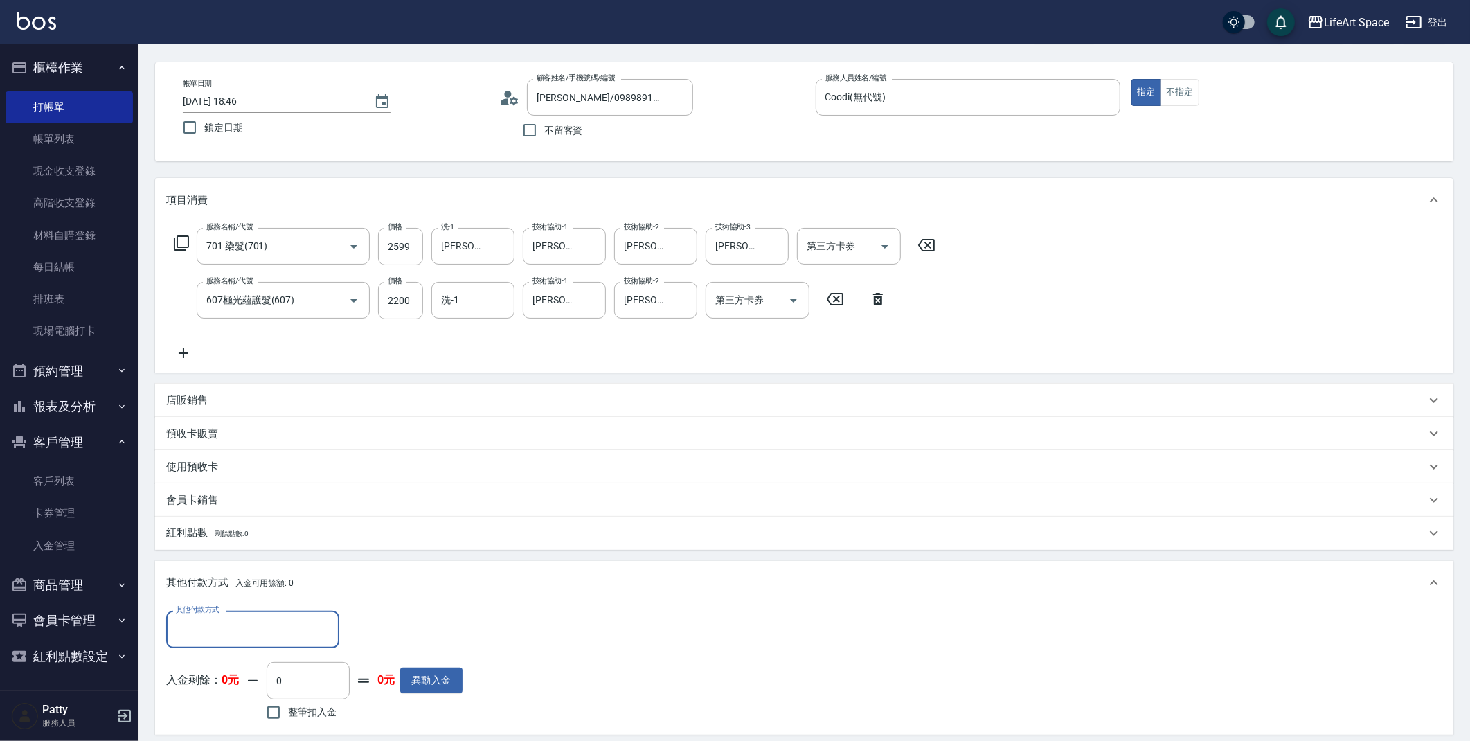
scroll to position [0, 0]
click at [268, 631] on input "其他付款方式" at bounding box center [252, 629] width 161 height 24
click at [262, 543] on span "Linepay" at bounding box center [252, 547] width 173 height 23
type input "Linepay"
click at [365, 635] on input "0" at bounding box center [400, 629] width 104 height 37
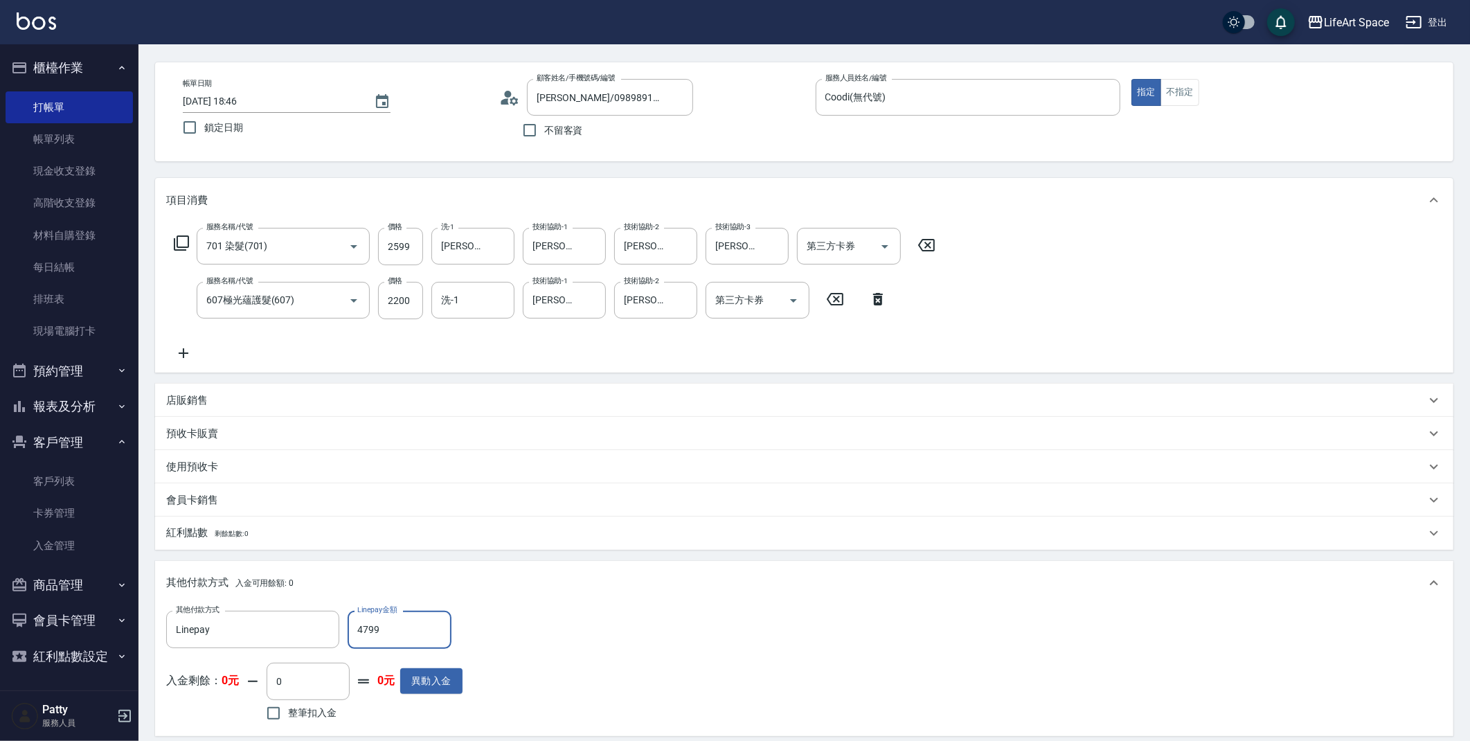
type input "4799"
click at [1073, 618] on div "其他付款方式 Linepay 其他付款方式 Linepay金額 4799 Linepay金額 入金剩餘： 0元 0 ​ 整筆扣入金 0元 異動入金" at bounding box center [804, 668] width 1276 height 114
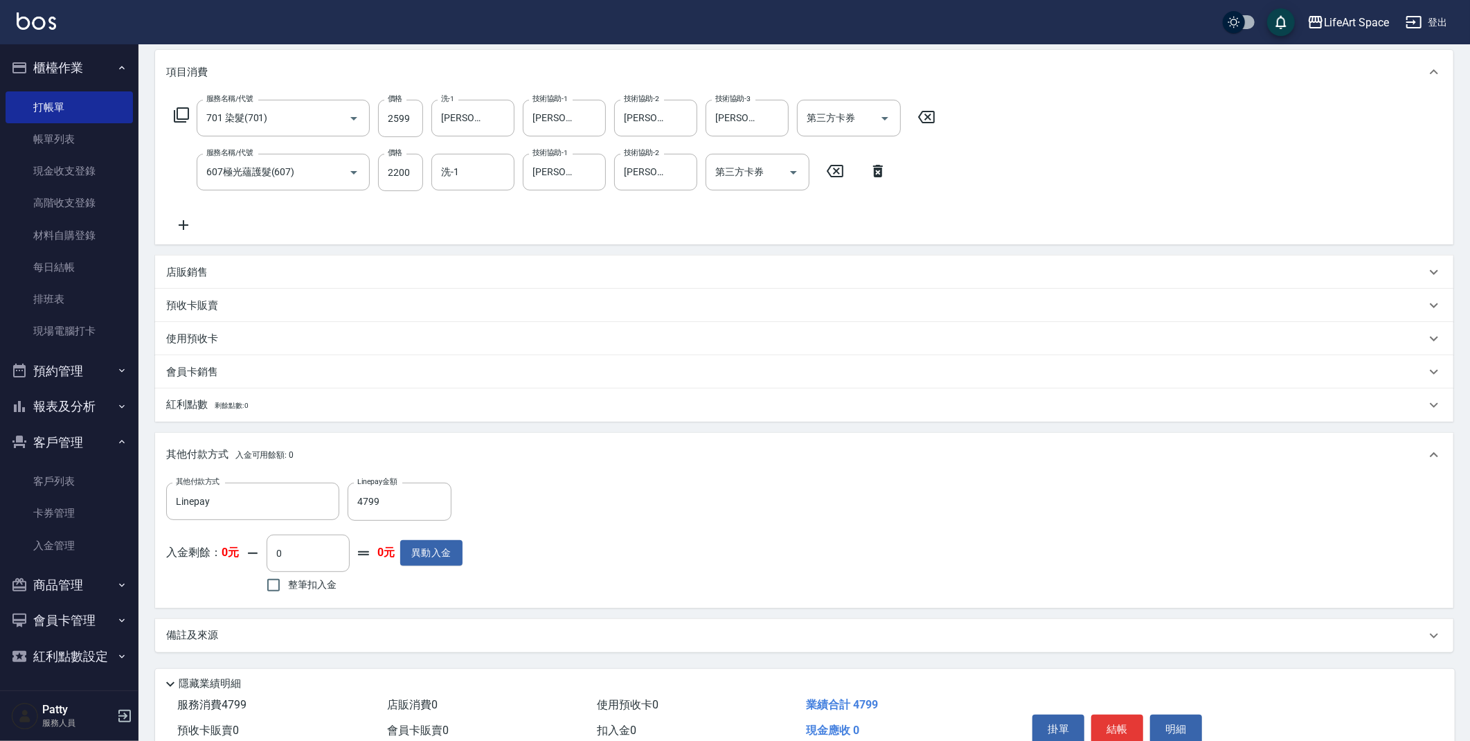
scroll to position [243, 0]
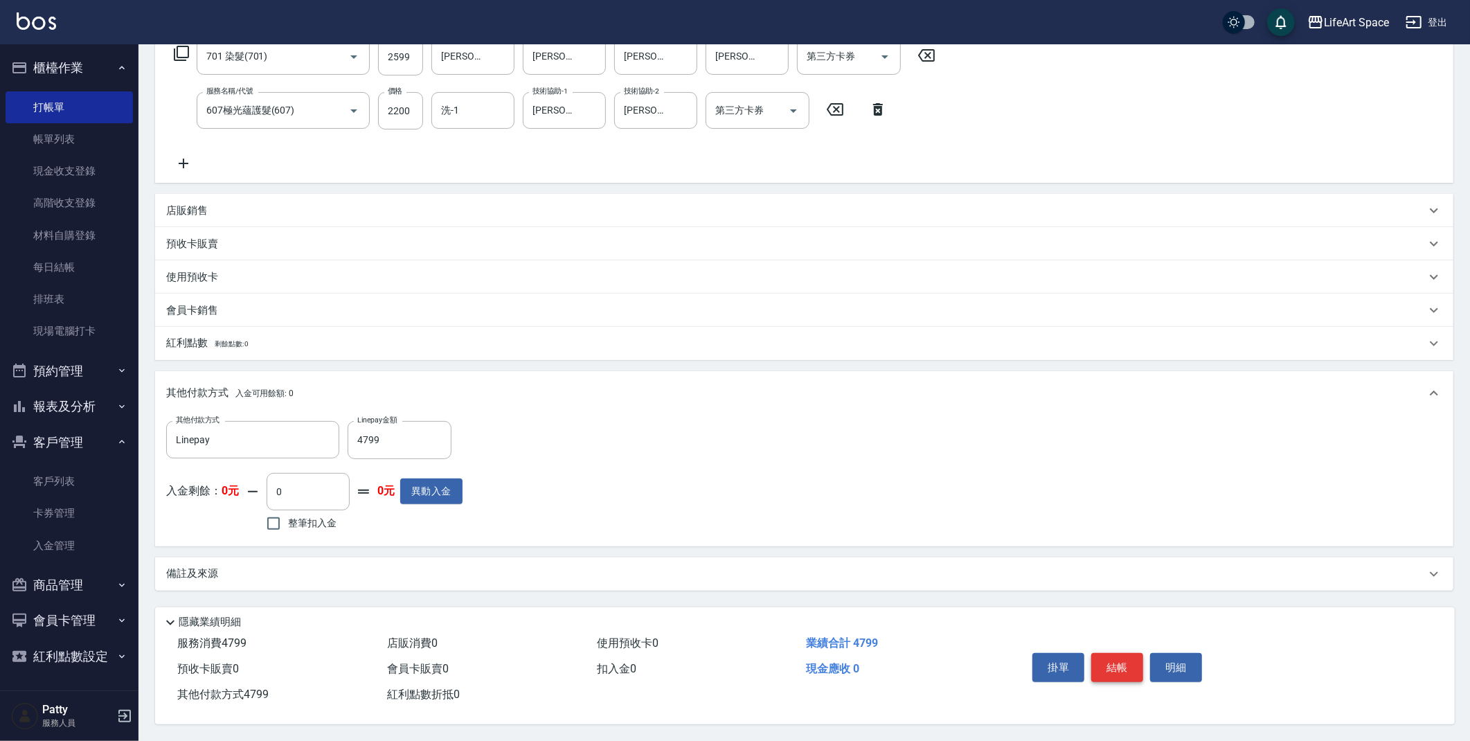
click at [1117, 671] on button "結帳" at bounding box center [1117, 667] width 52 height 29
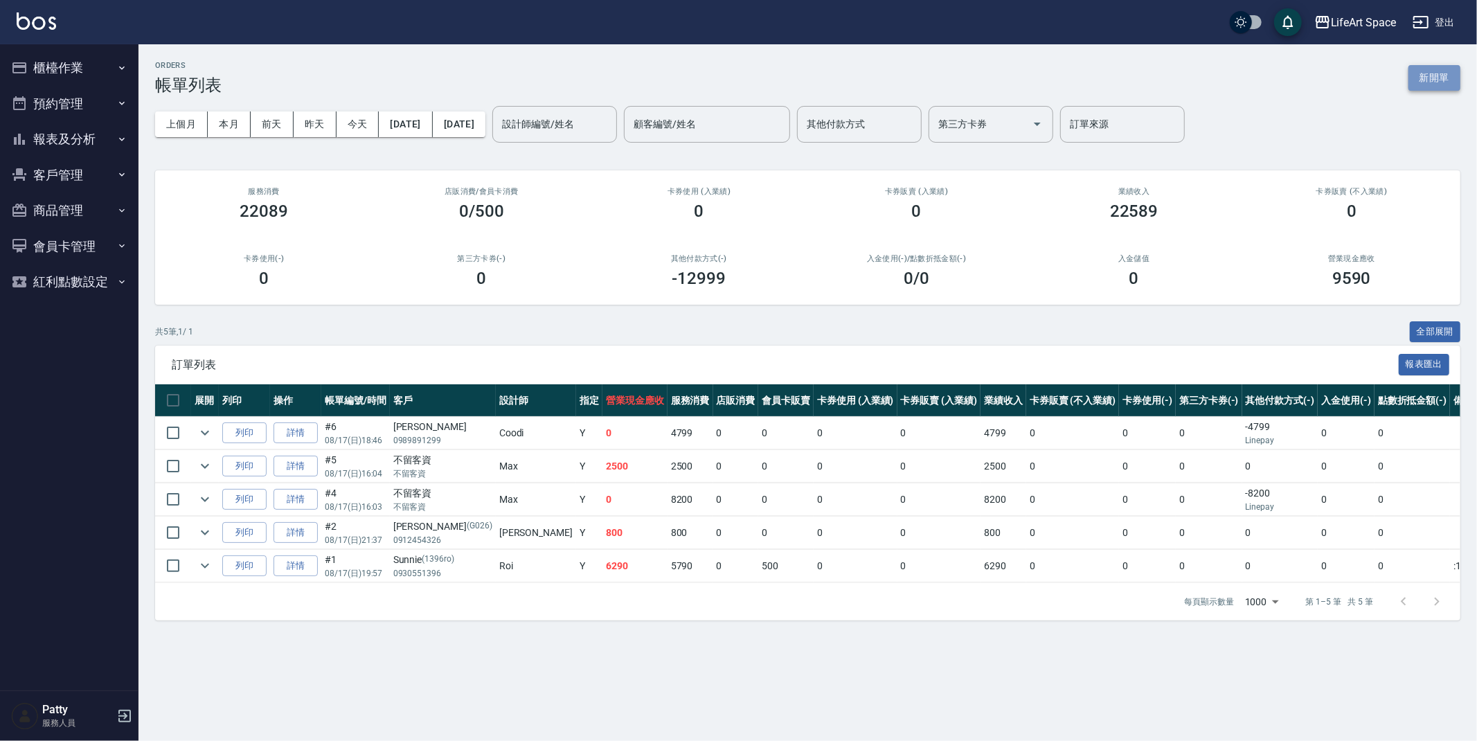
click at [1445, 81] on button "新開單" at bounding box center [1434, 78] width 52 height 26
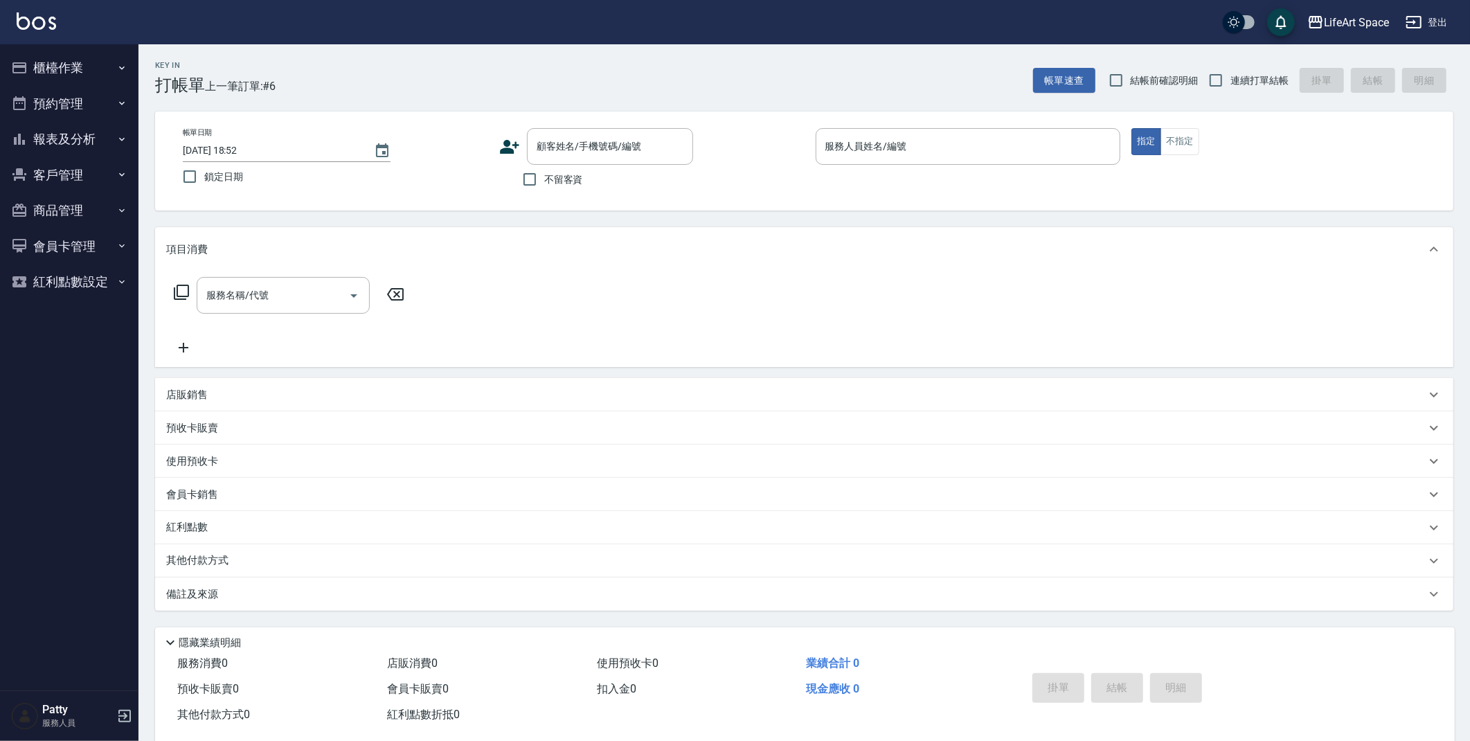
click at [512, 147] on icon at bounding box center [509, 146] width 21 height 21
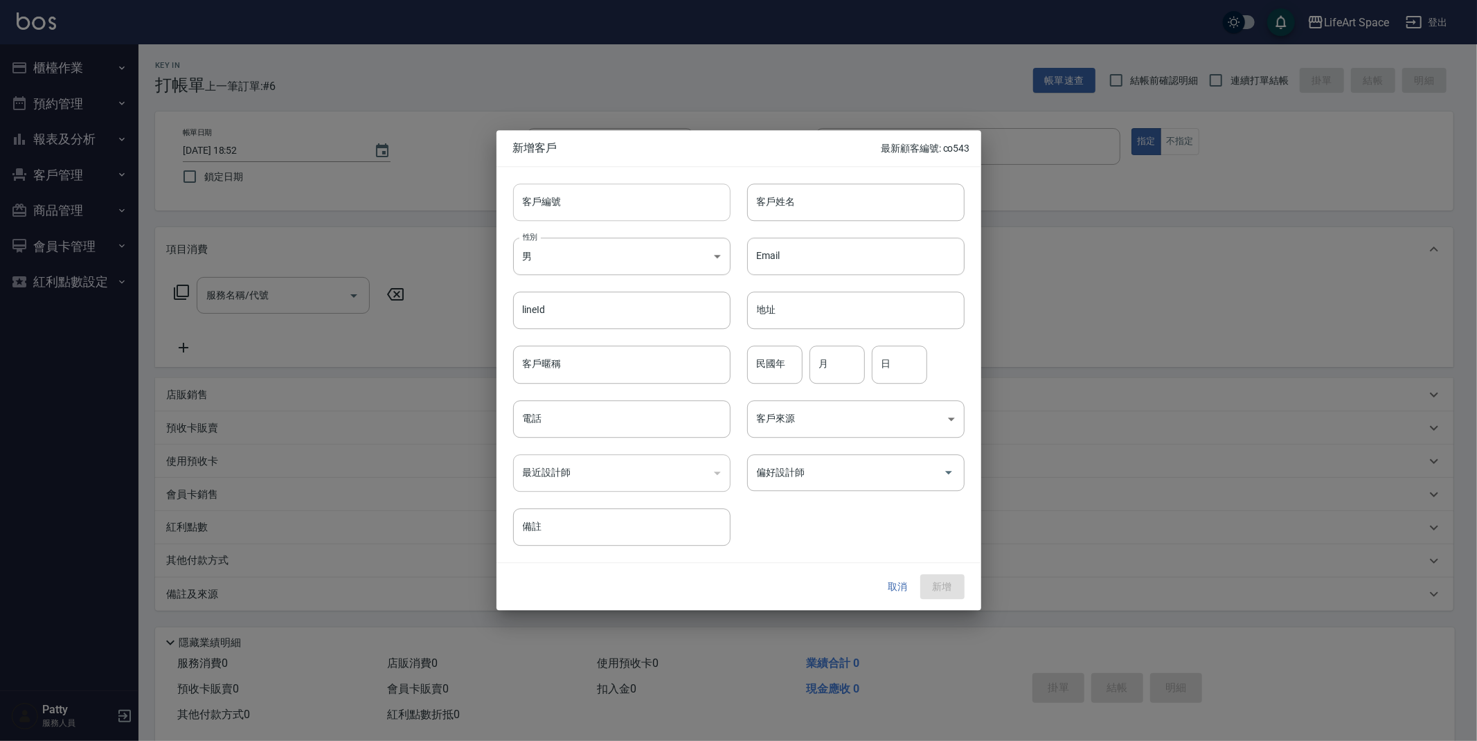
click at [650, 213] on input "客戶編號" at bounding box center [621, 201] width 217 height 37
type input "r"
type input "5046ro"
click at [675, 363] on input "客戶暱稱" at bounding box center [621, 364] width 217 height 37
click at [833, 195] on input "客戶姓名" at bounding box center [855, 201] width 217 height 37
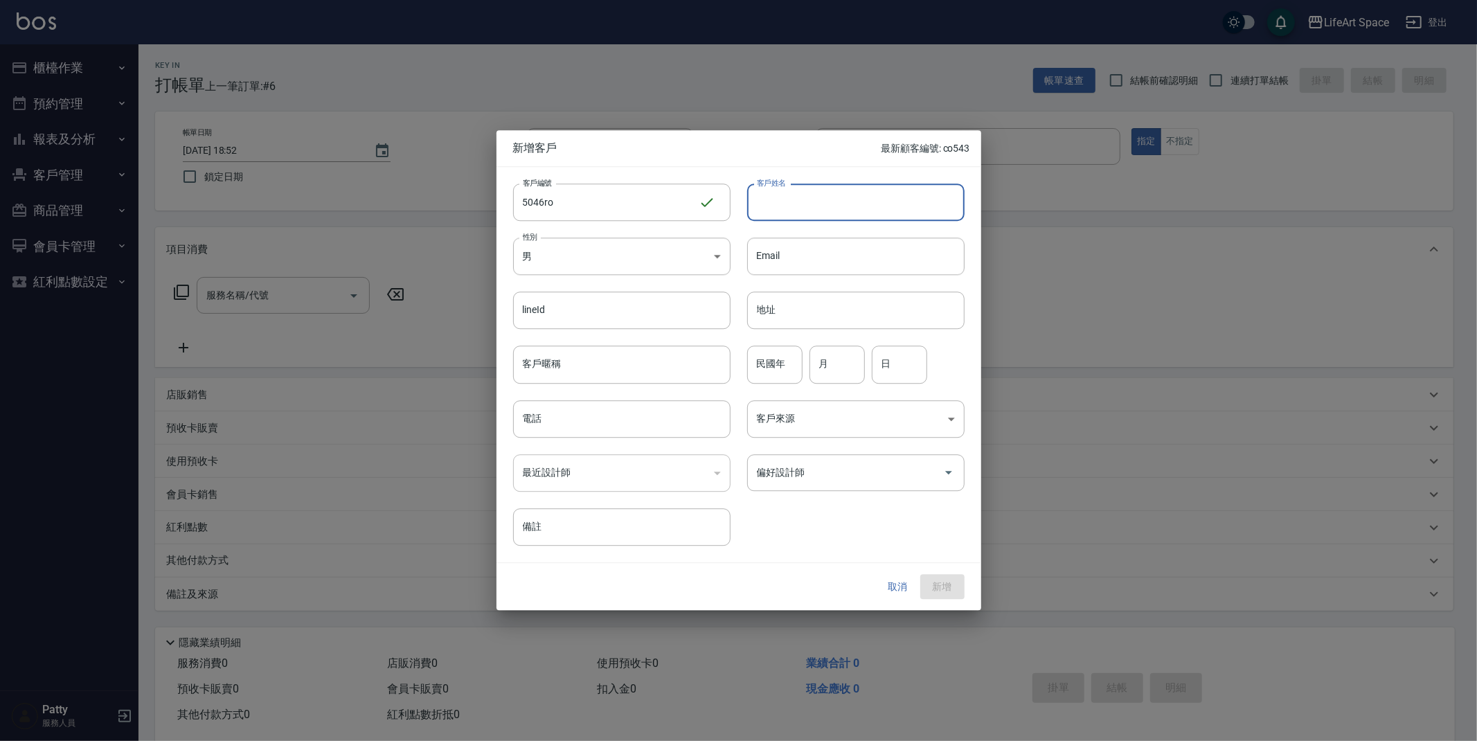
type input "v"
type input "育"
type input "許"
click at [892, 586] on button "取消" at bounding box center [898, 587] width 44 height 26
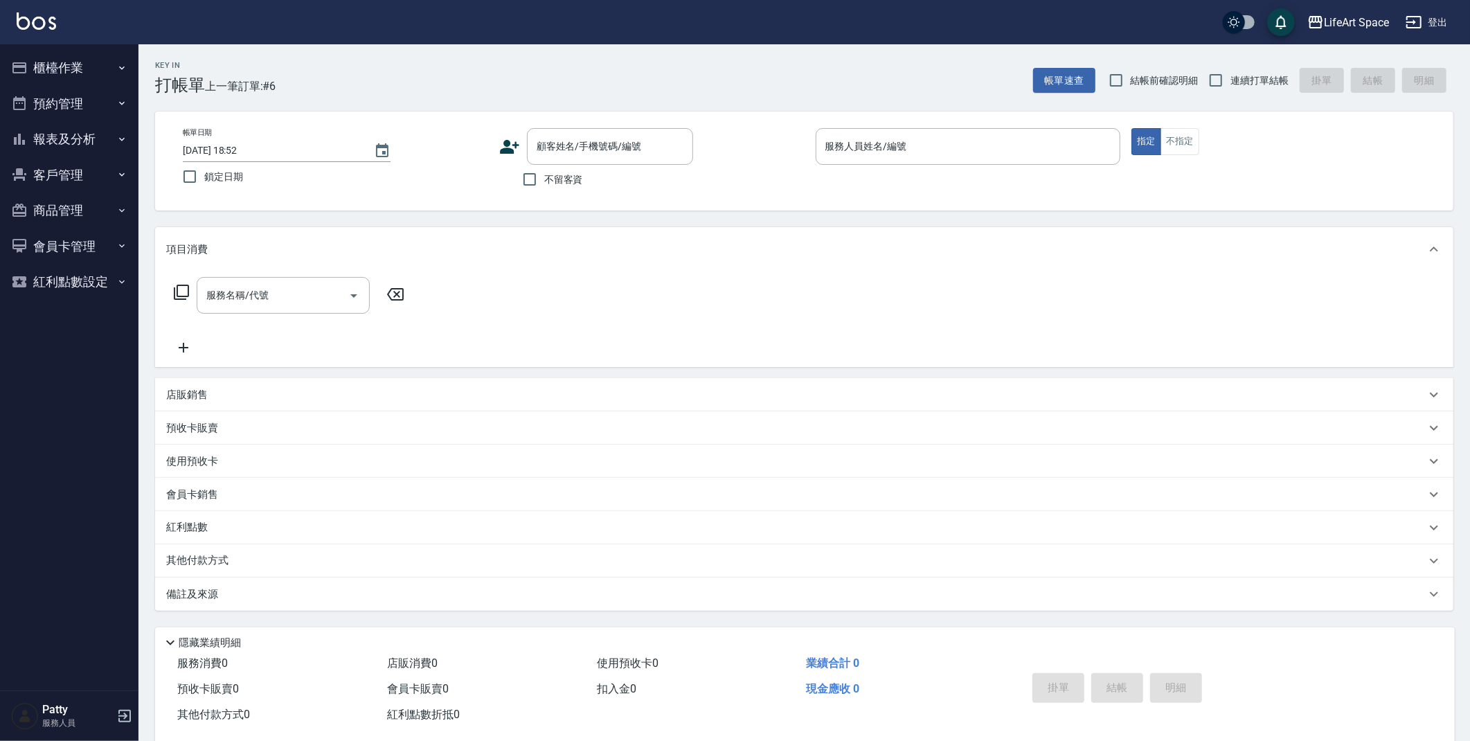
click at [858, 144] on div "服務人員姓名/編號 服務人員姓名/編號" at bounding box center [967, 146] width 305 height 37
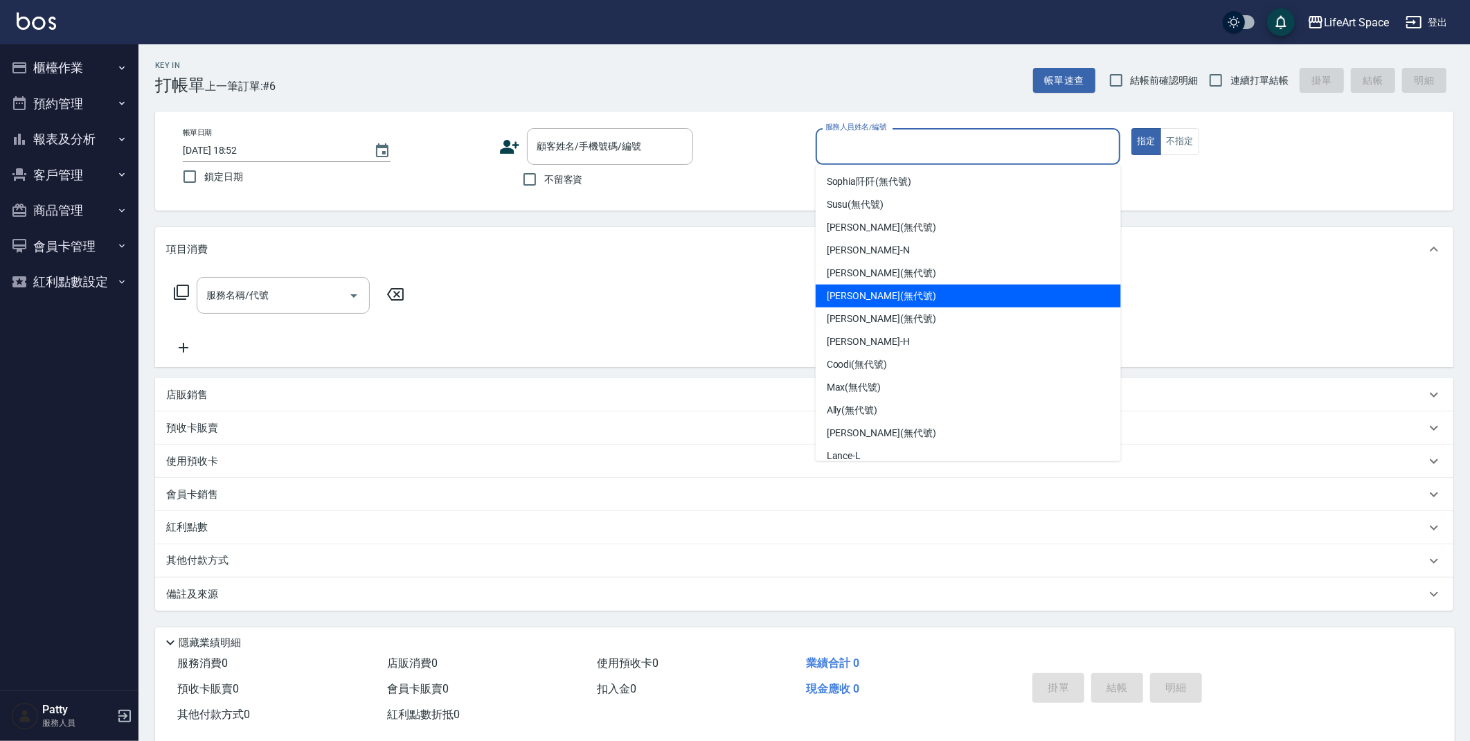
click at [870, 289] on span "[PERSON_NAME] (無代號)" at bounding box center [881, 296] width 109 height 15
type input "[PERSON_NAME](無代號)"
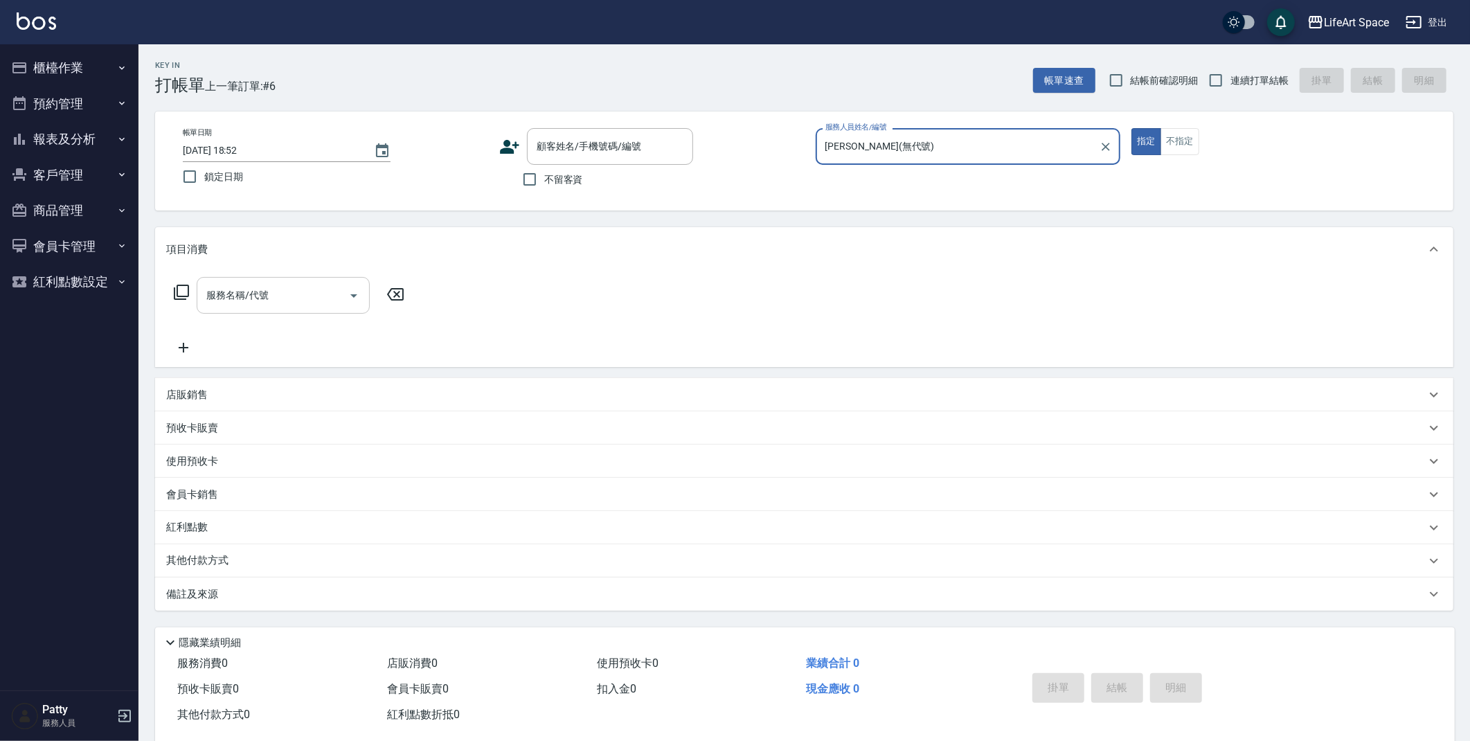
click at [285, 293] on input "服務名稱/代號" at bounding box center [273, 295] width 140 height 24
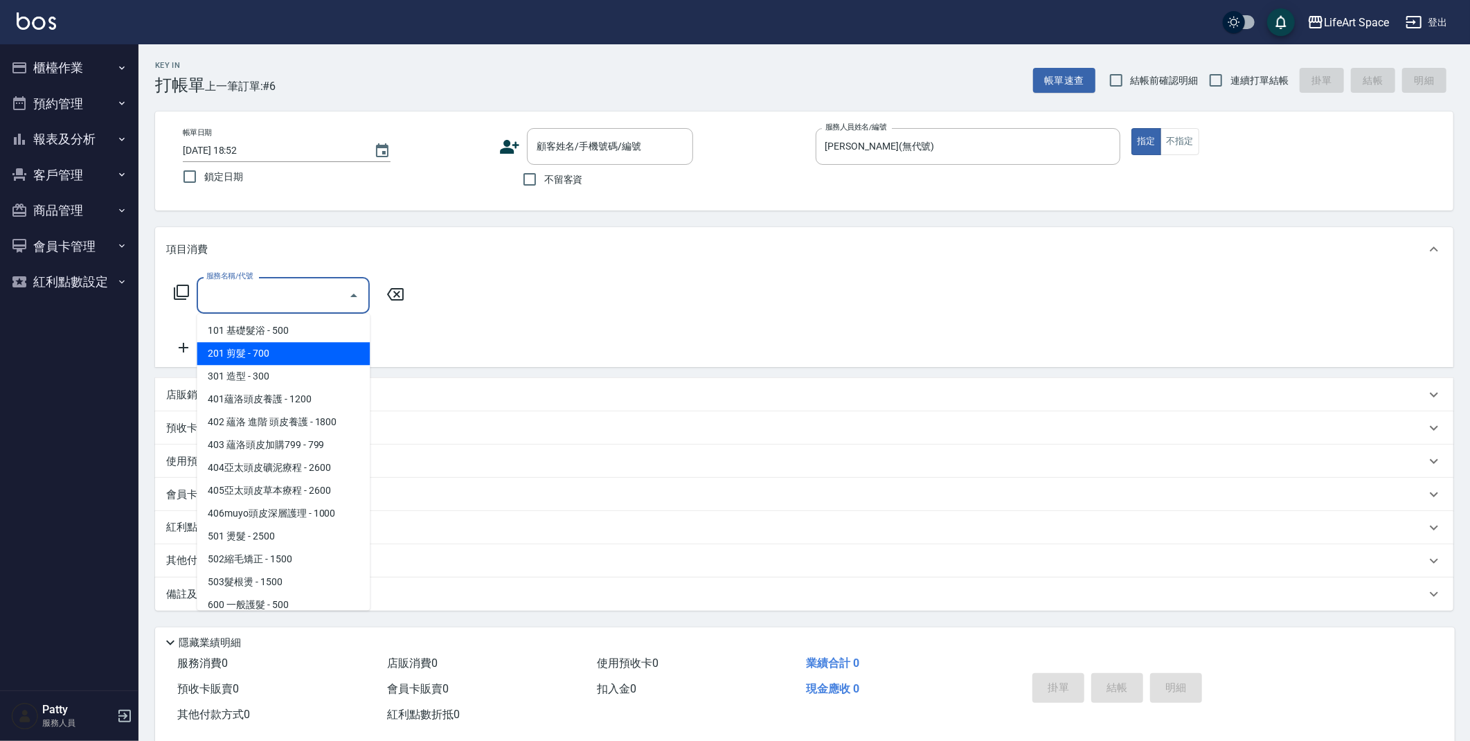
click at [273, 352] on span "201 剪髮 - 700" at bounding box center [283, 353] width 173 height 23
type input "201 剪髮(201)"
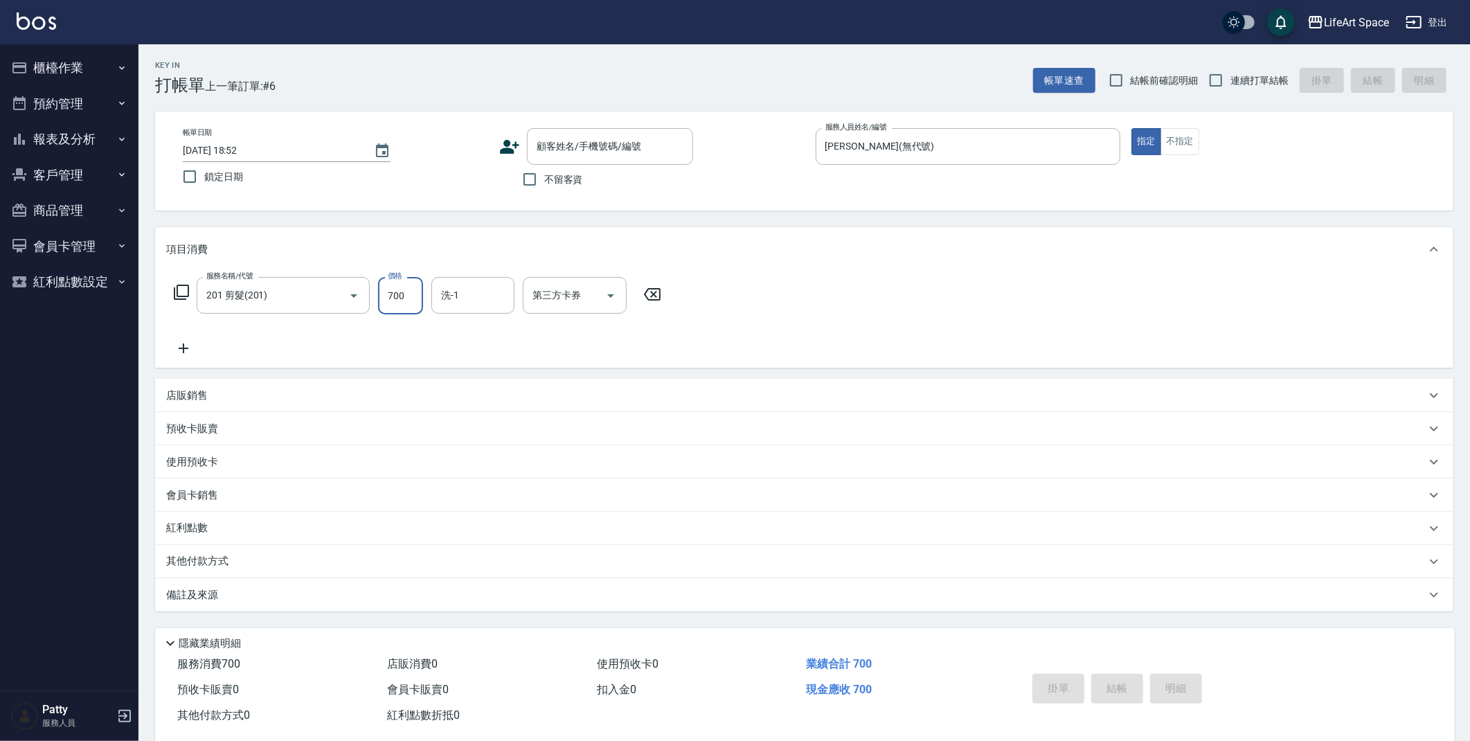
click at [406, 290] on input "700" at bounding box center [400, 295] width 45 height 37
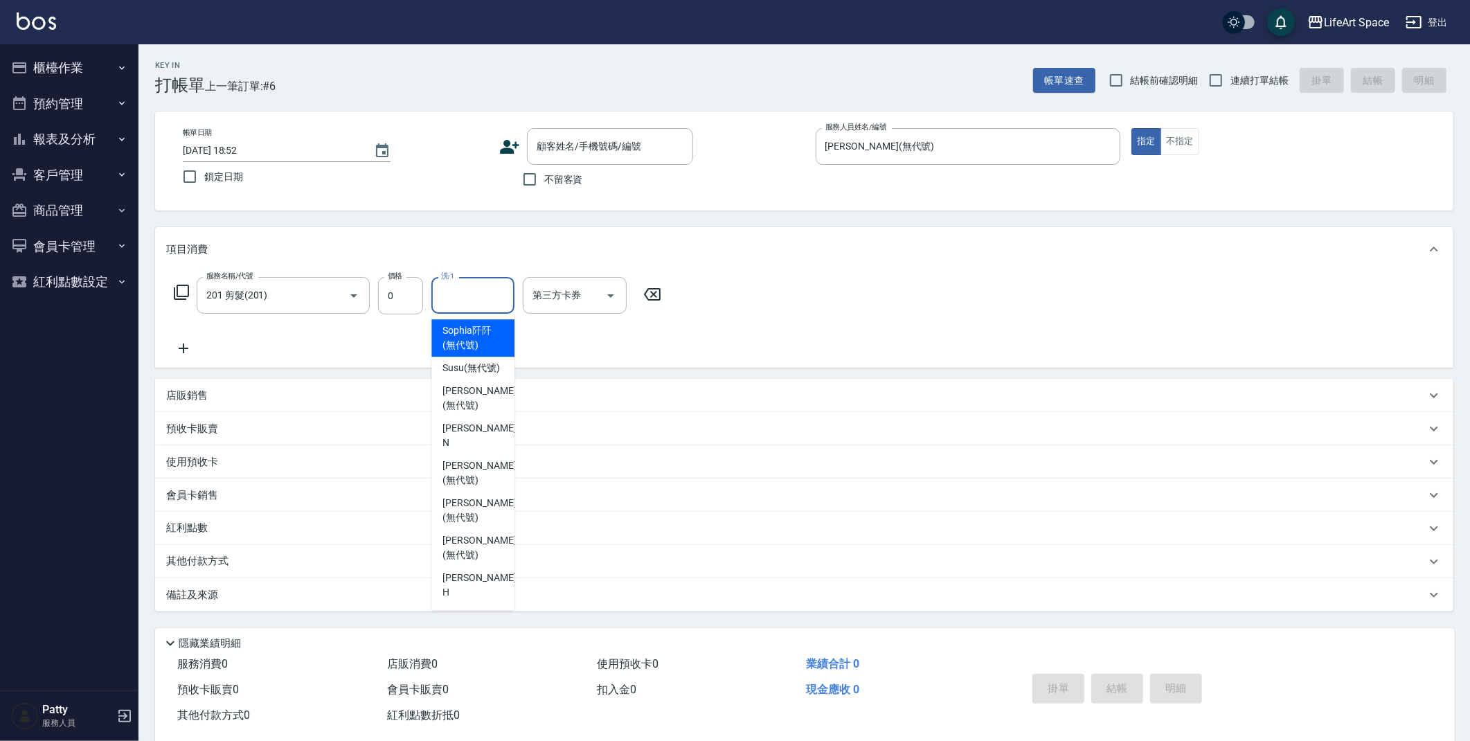
click at [489, 298] on input "洗-1" at bounding box center [472, 295] width 71 height 24
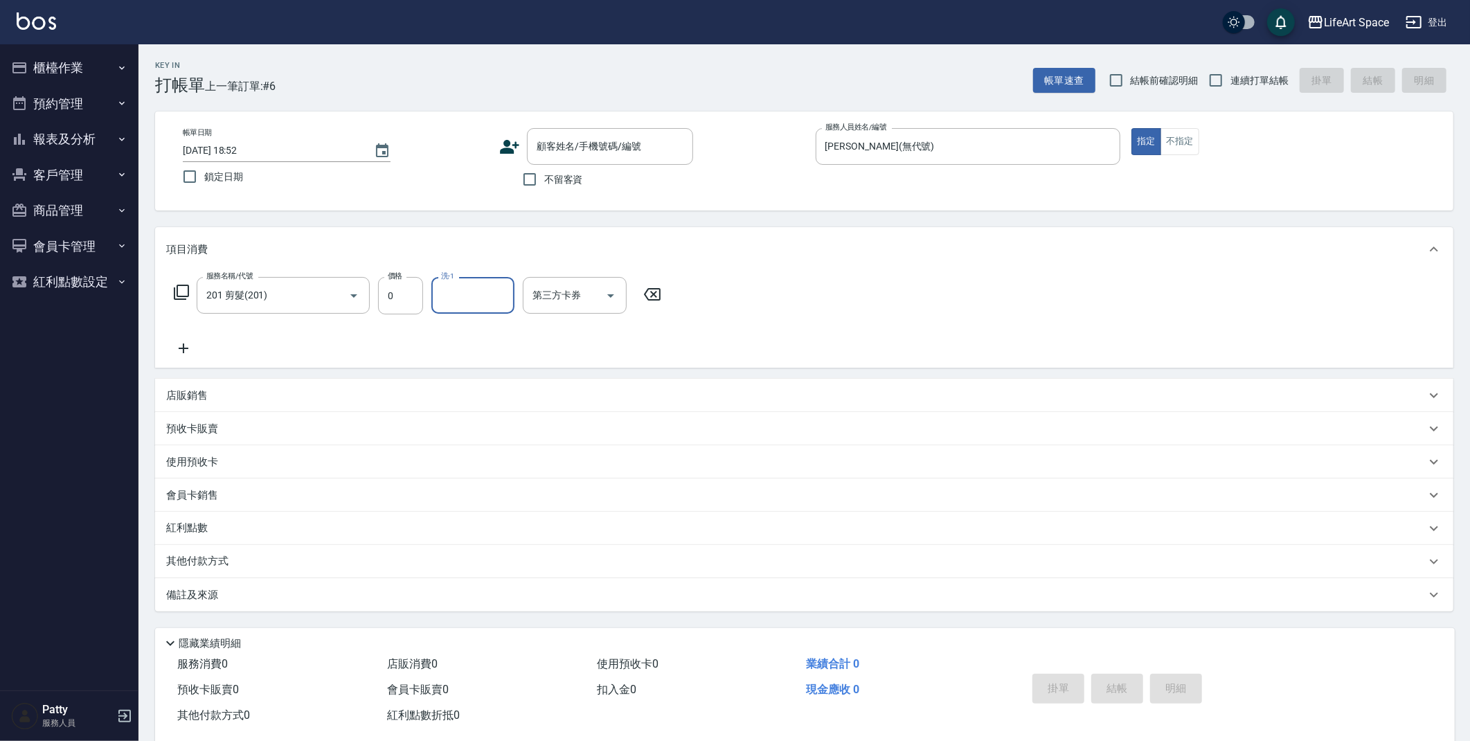
drag, startPoint x: 489, startPoint y: 298, endPoint x: 485, endPoint y: 306, distance: 9.3
click at [485, 305] on input "洗-1" at bounding box center [472, 295] width 71 height 24
drag, startPoint x: 485, startPoint y: 306, endPoint x: 450, endPoint y: 316, distance: 36.1
click at [478, 311] on div "洗-1" at bounding box center [472, 295] width 83 height 37
click at [395, 291] on input "0" at bounding box center [400, 295] width 45 height 37
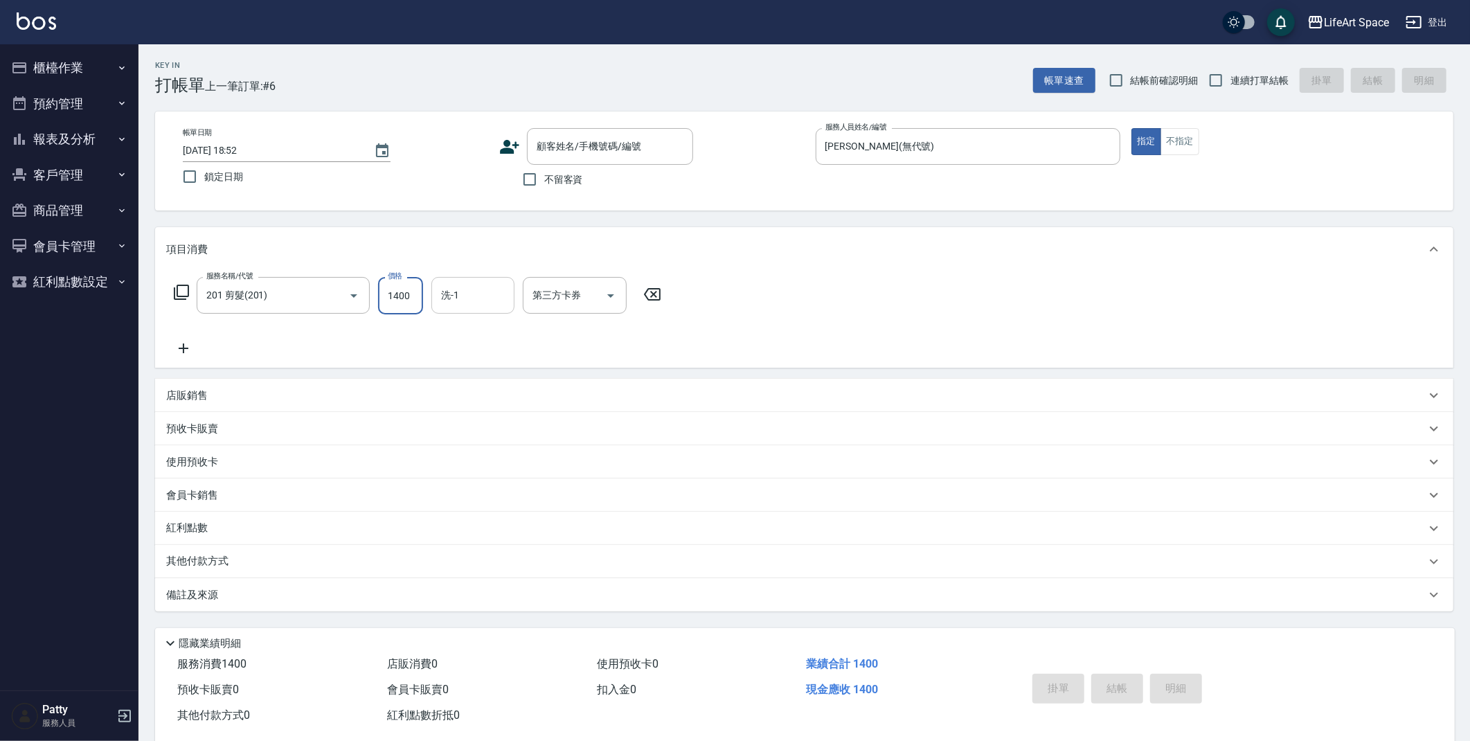
type input "1400"
click at [494, 301] on input "洗-1" at bounding box center [472, 295] width 71 height 24
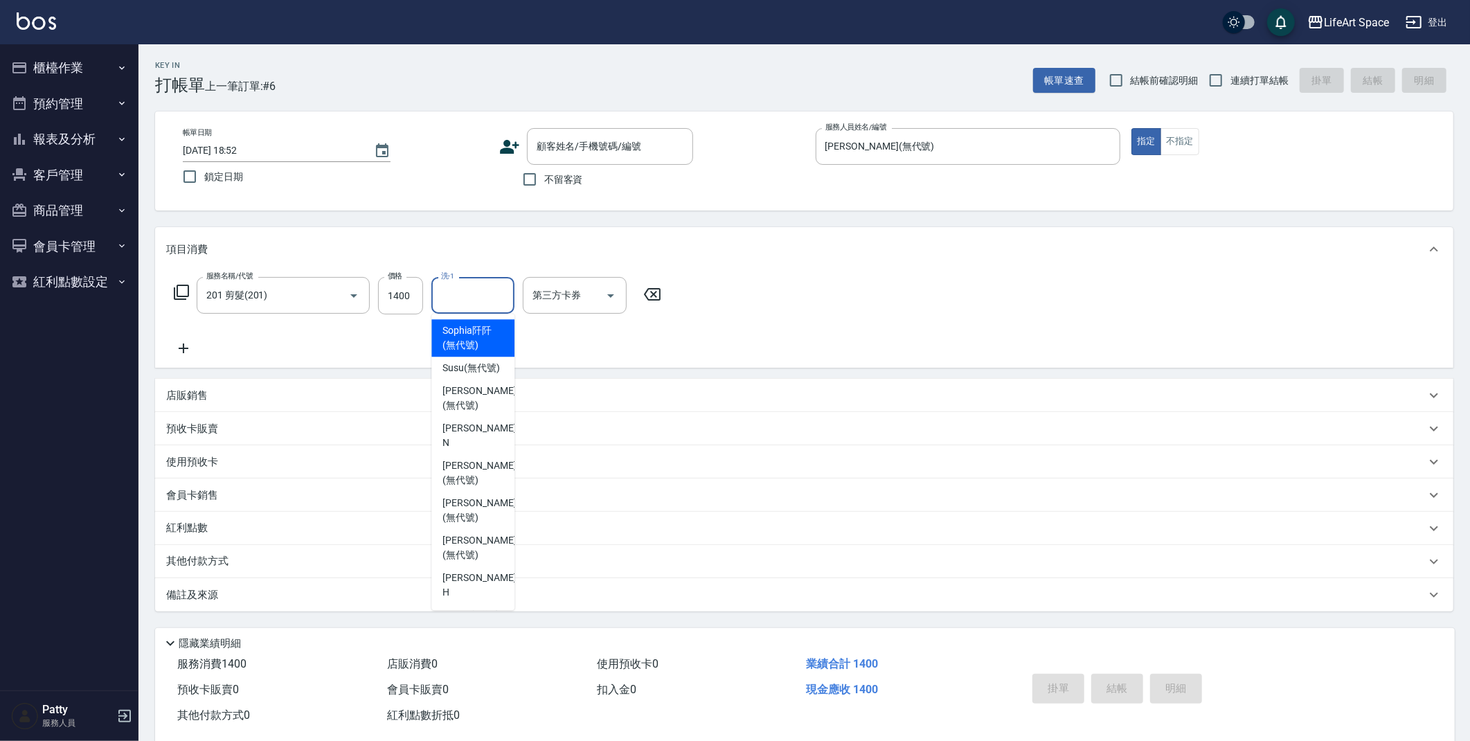
click at [488, 336] on span "[PERSON_NAME]阡 (無代號)" at bounding box center [472, 337] width 61 height 29
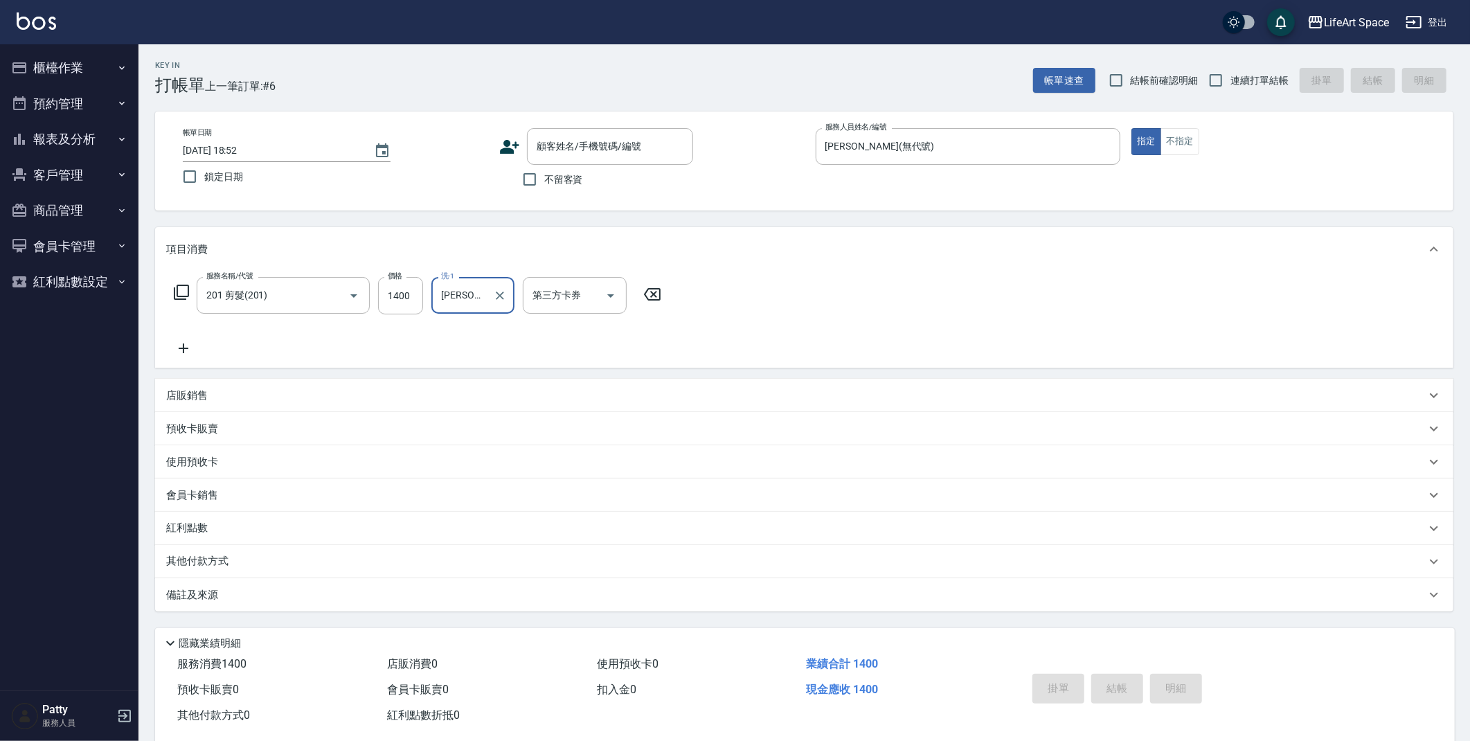
click at [485, 296] on input "[PERSON_NAME]阡(無代號)" at bounding box center [462, 295] width 50 height 24
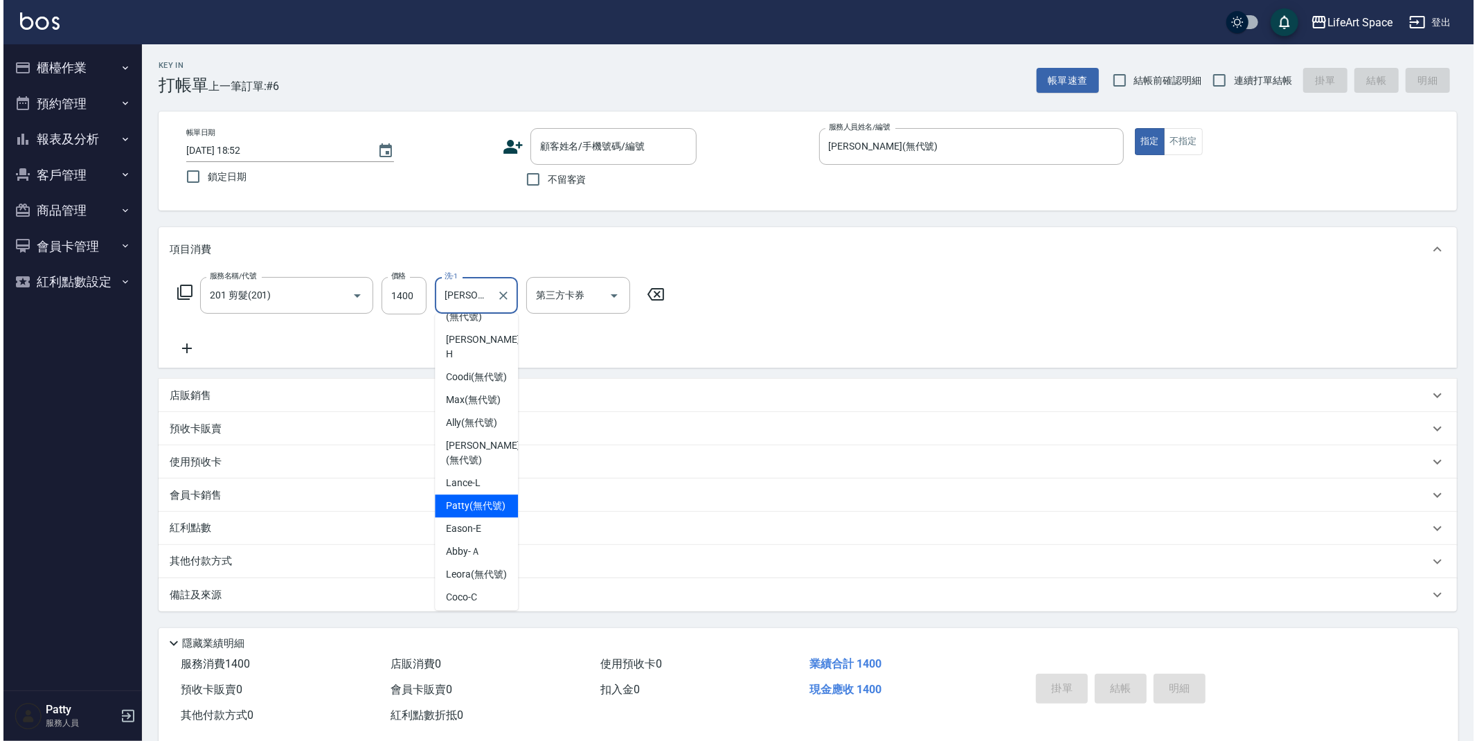
scroll to position [391, 0]
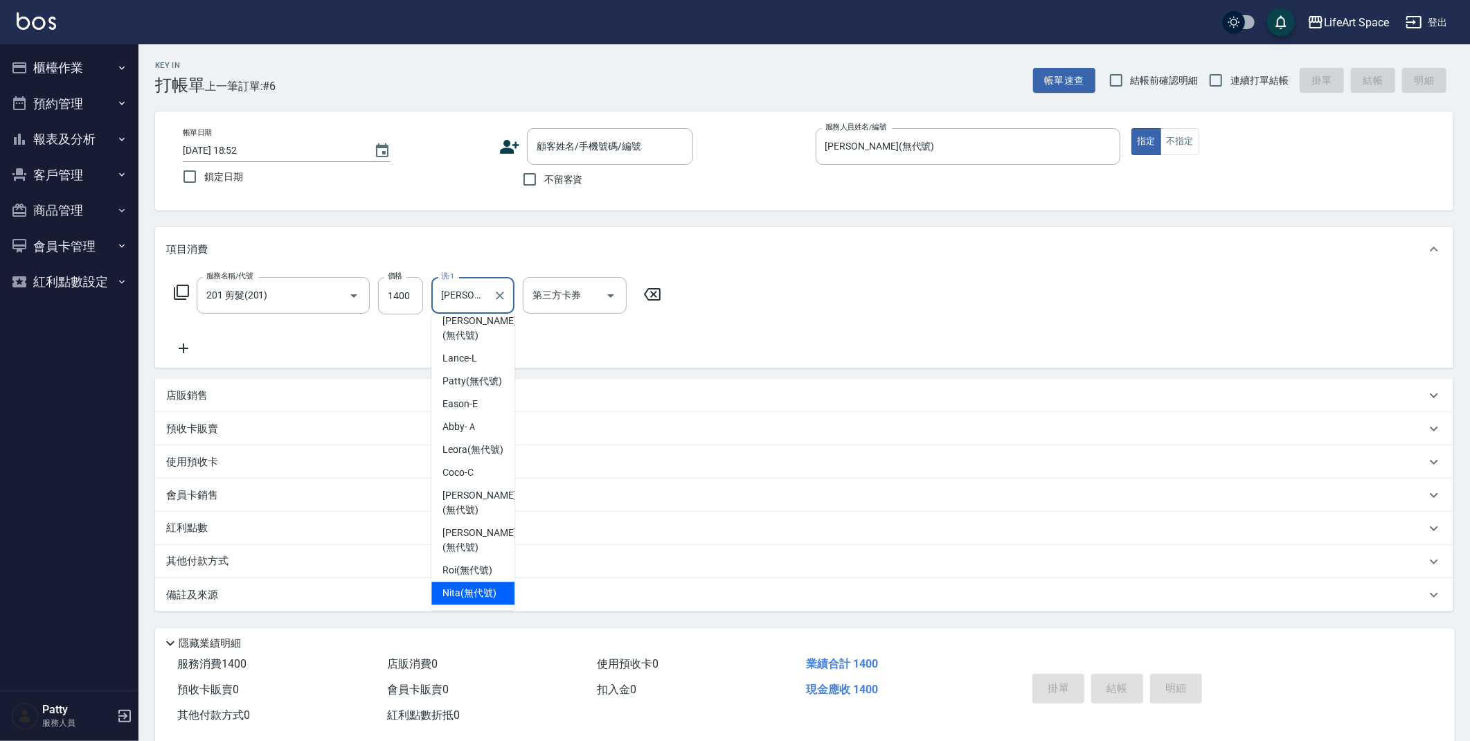
click at [476, 586] on span "Nita (無代號)" at bounding box center [469, 593] width 54 height 15
type input "Nita (無代號)"
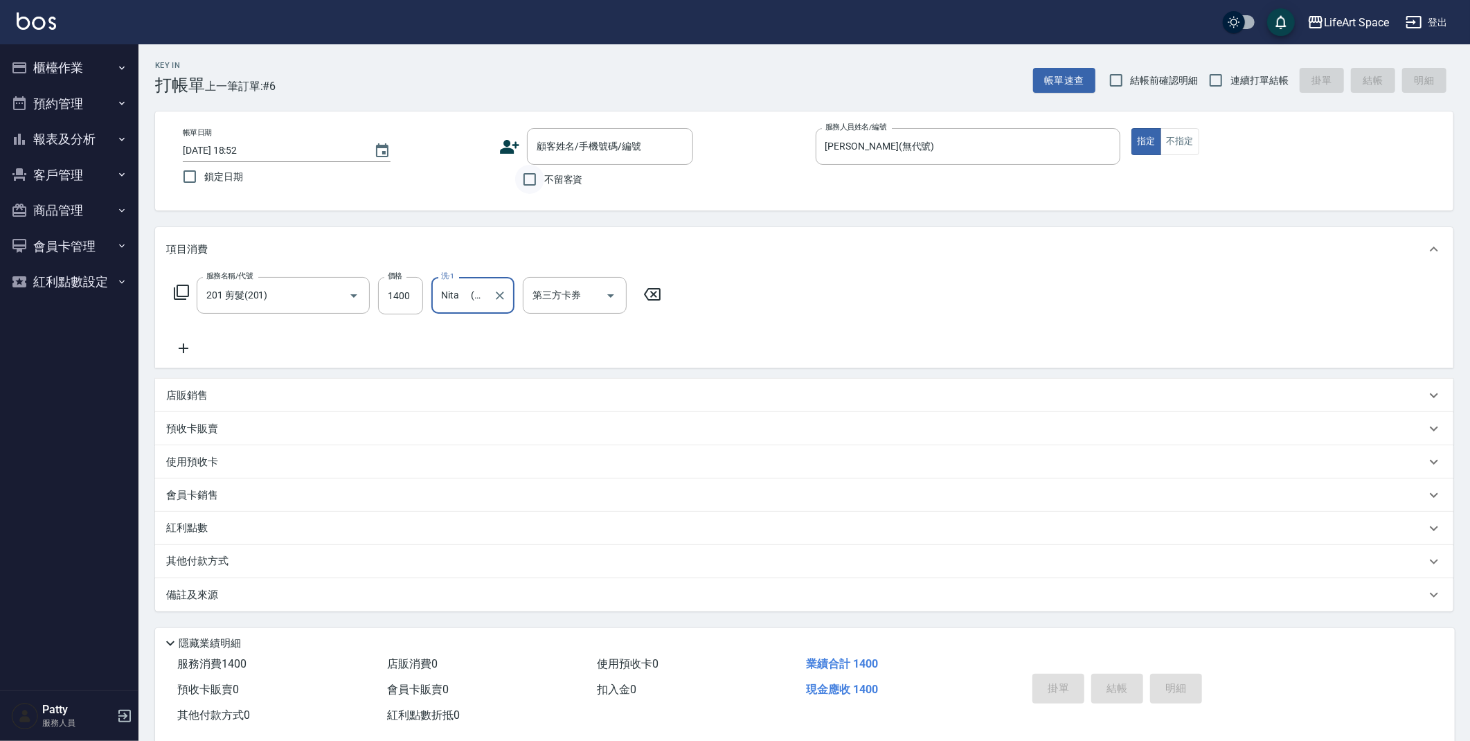
click at [537, 178] on input "不留客資" at bounding box center [529, 179] width 29 height 29
checkbox input "true"
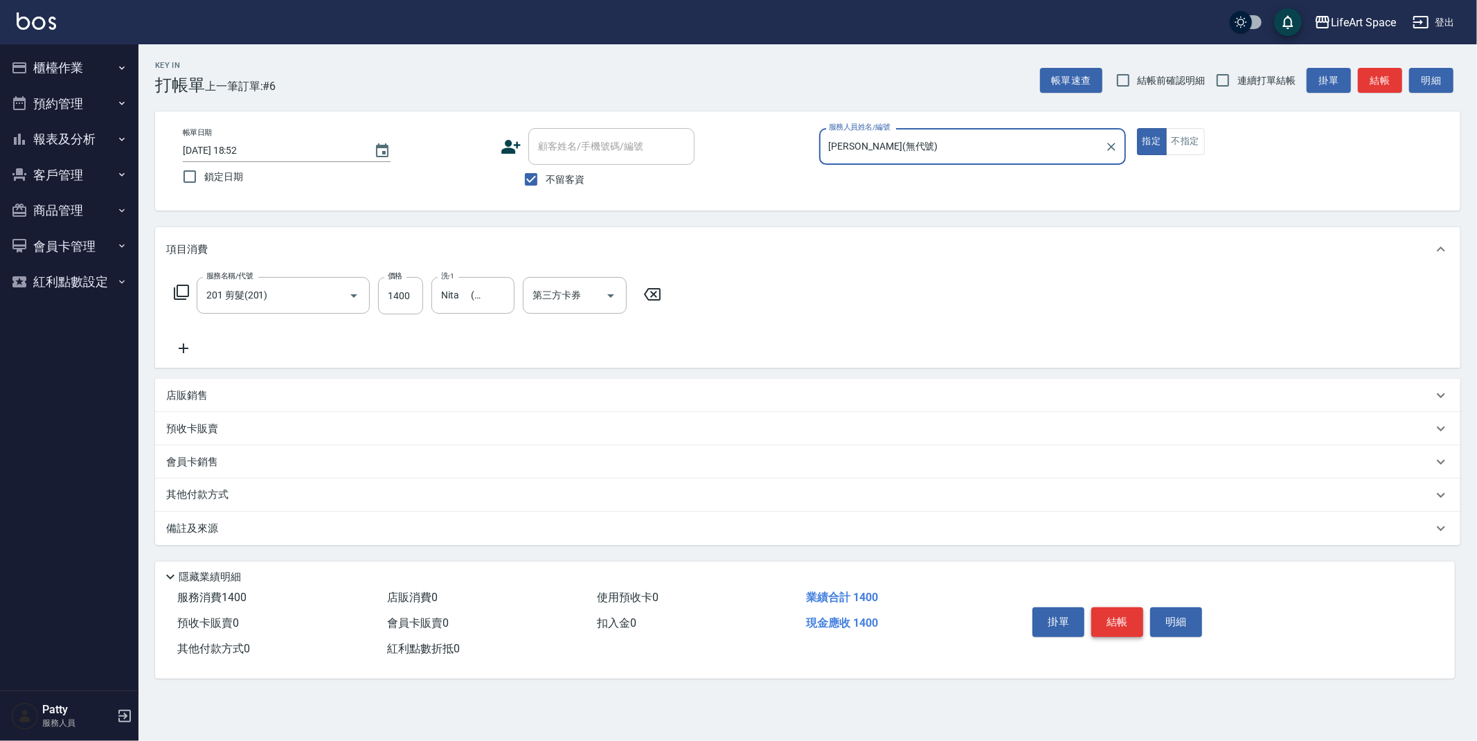
click at [1119, 628] on button "結帳" at bounding box center [1117, 621] width 52 height 29
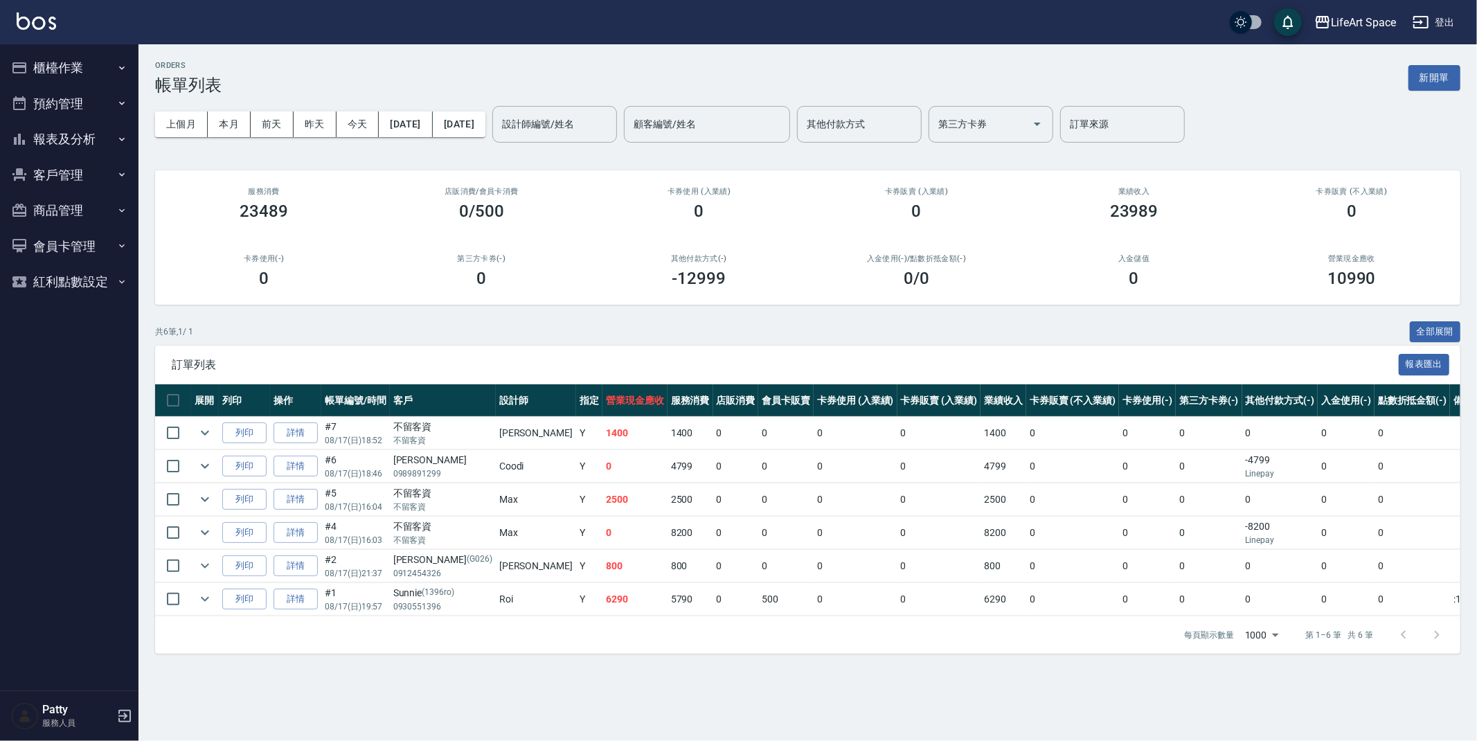
click at [78, 62] on button "櫃檯作業" at bounding box center [69, 68] width 127 height 36
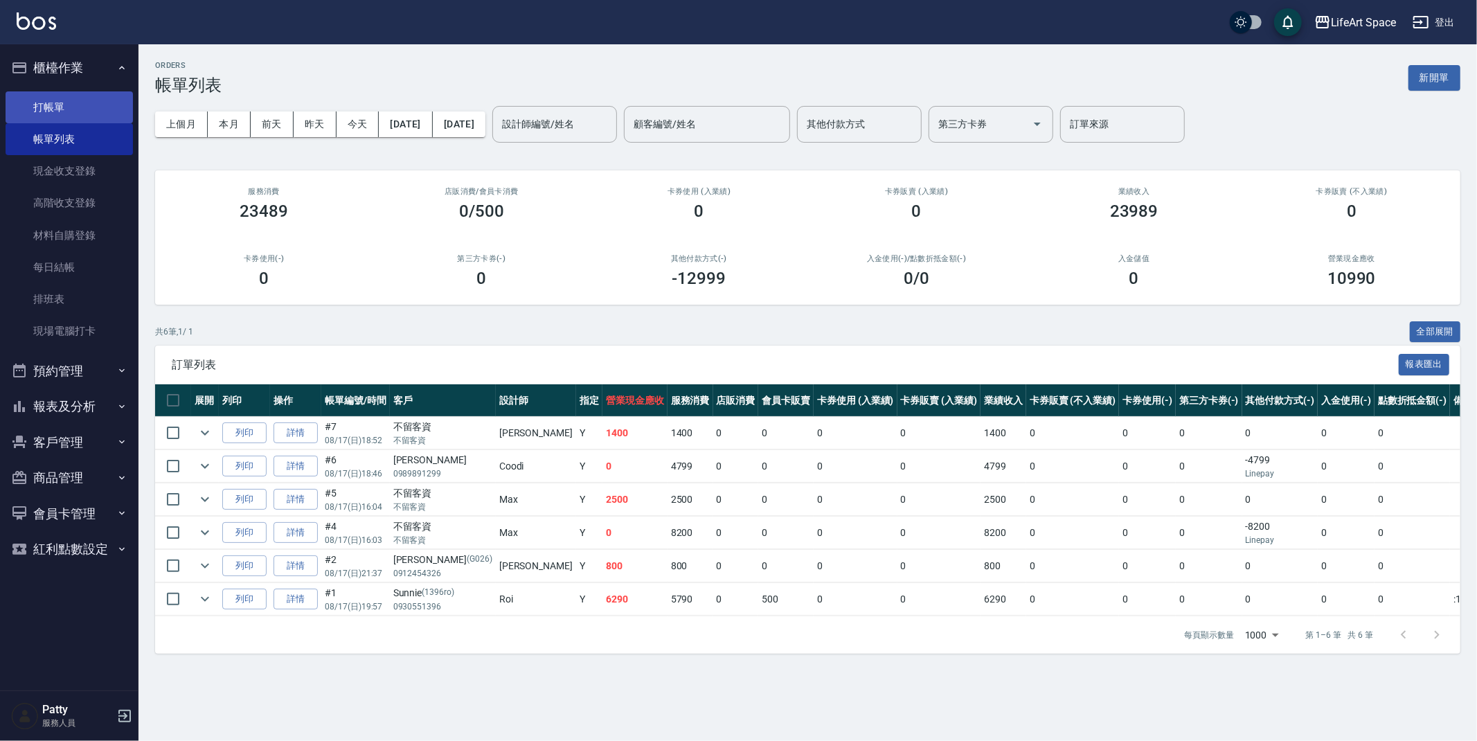
click at [82, 106] on link "打帳單" at bounding box center [69, 107] width 127 height 32
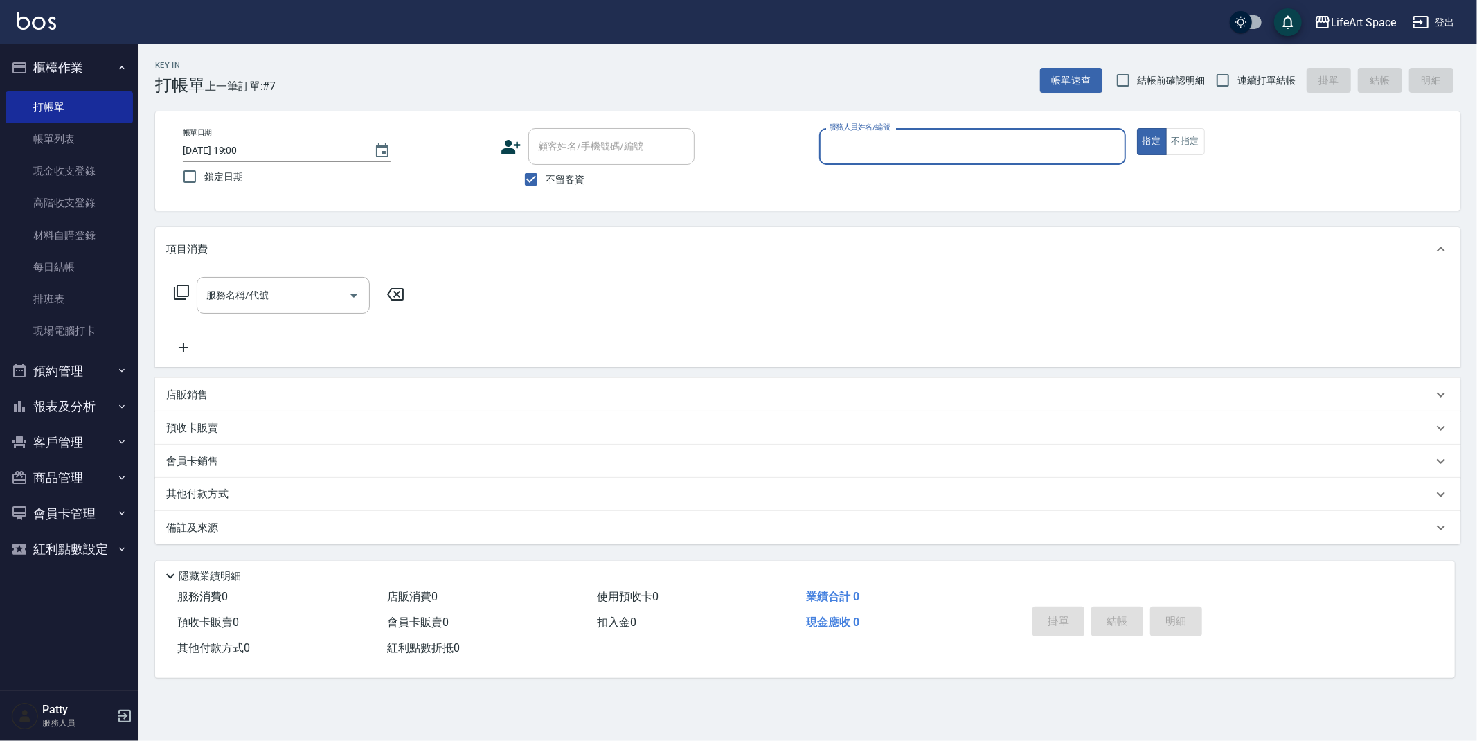
click at [905, 134] on input "服務人員姓名/編號" at bounding box center [972, 146] width 294 height 24
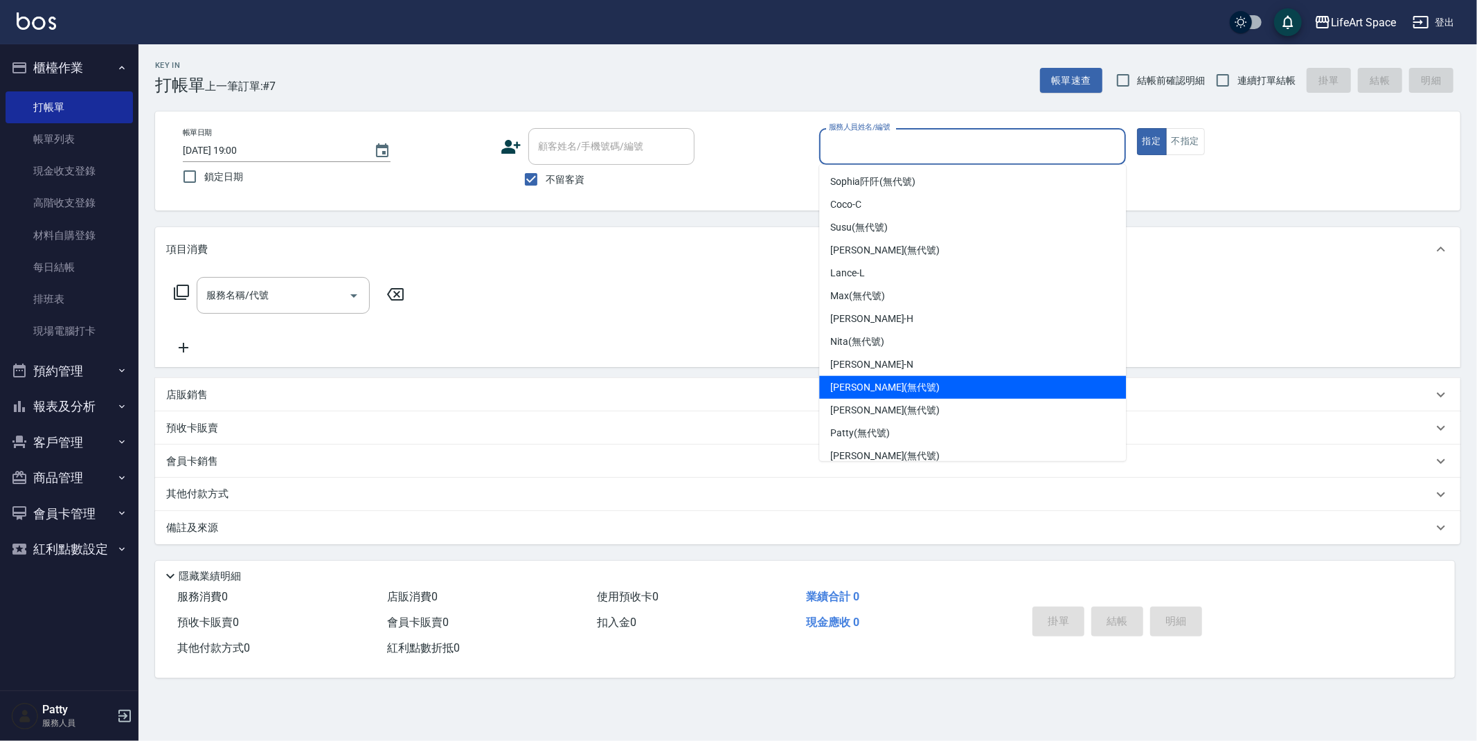
click at [874, 389] on span "[PERSON_NAME] (無代號)" at bounding box center [884, 387] width 109 height 15
type input "[PERSON_NAME](無代號)"
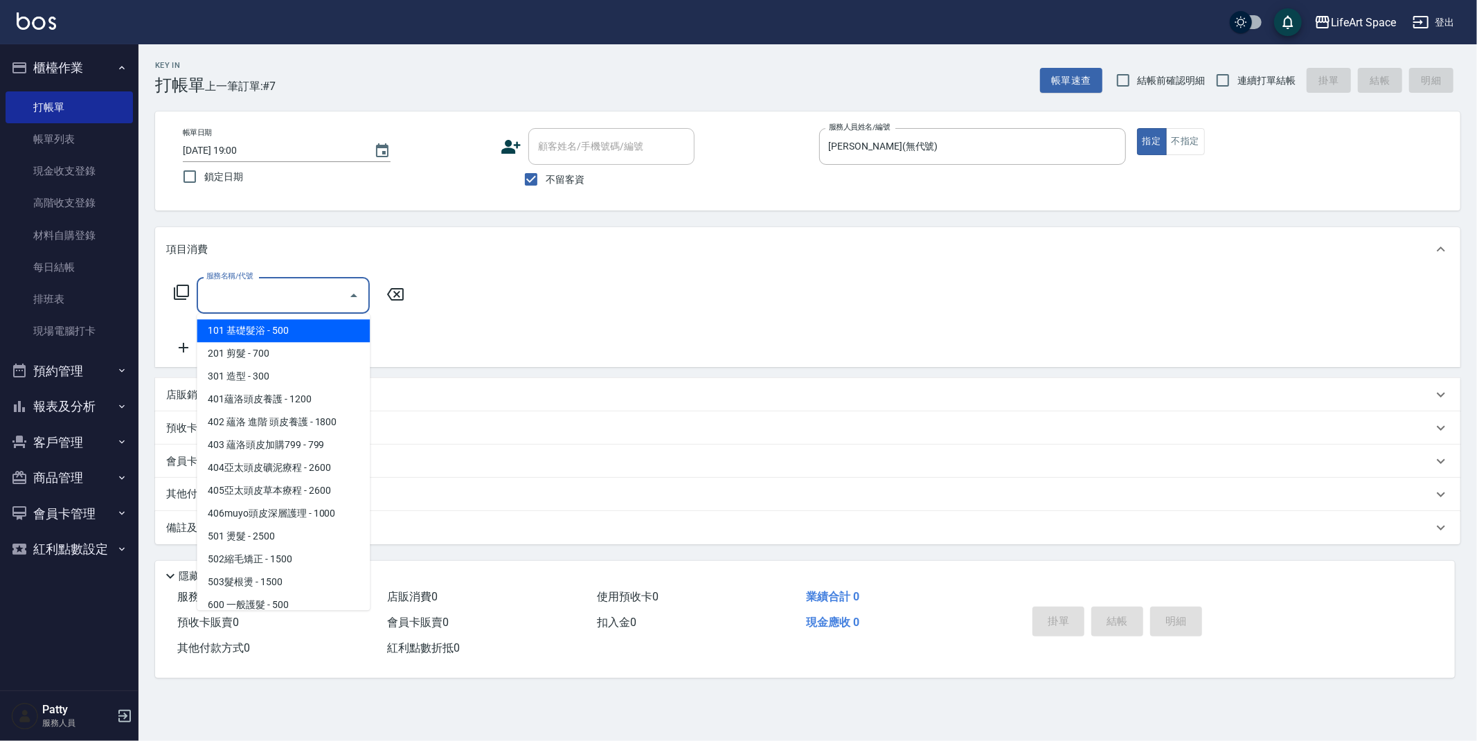
click at [315, 295] on input "服務名稱/代號" at bounding box center [273, 295] width 140 height 24
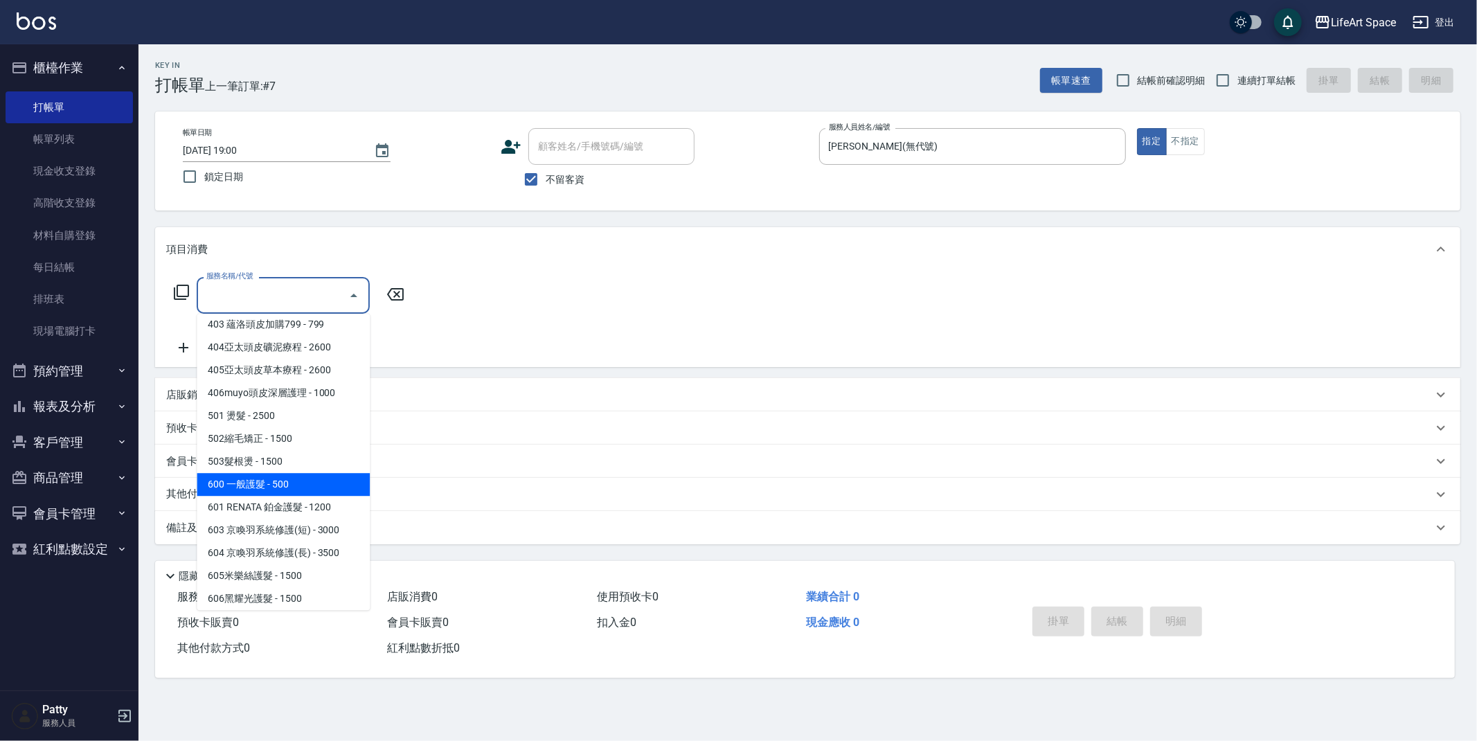
scroll to position [158, 0]
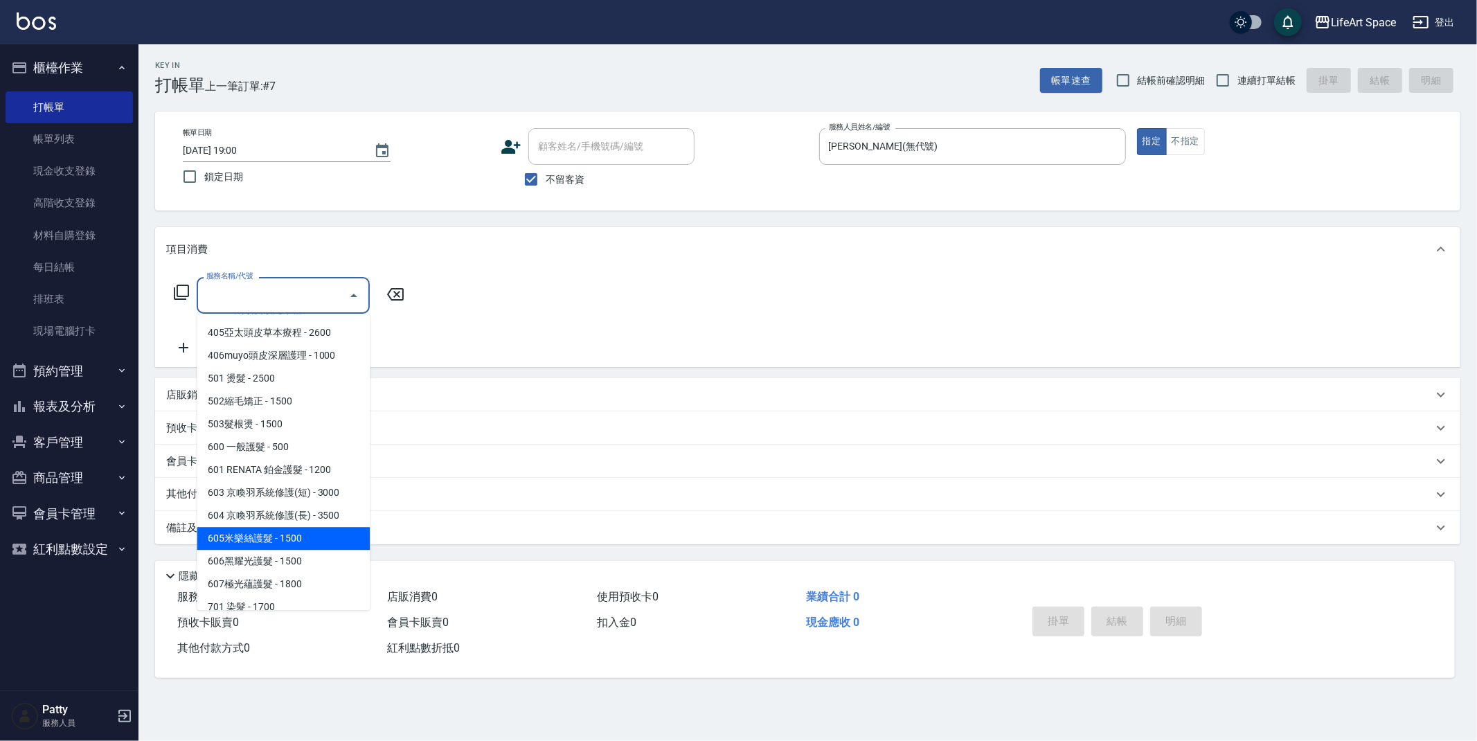
click at [284, 543] on span "605米樂絲護髮 - 1500" at bounding box center [283, 538] width 173 height 23
type input "605米樂絲護髮(605)"
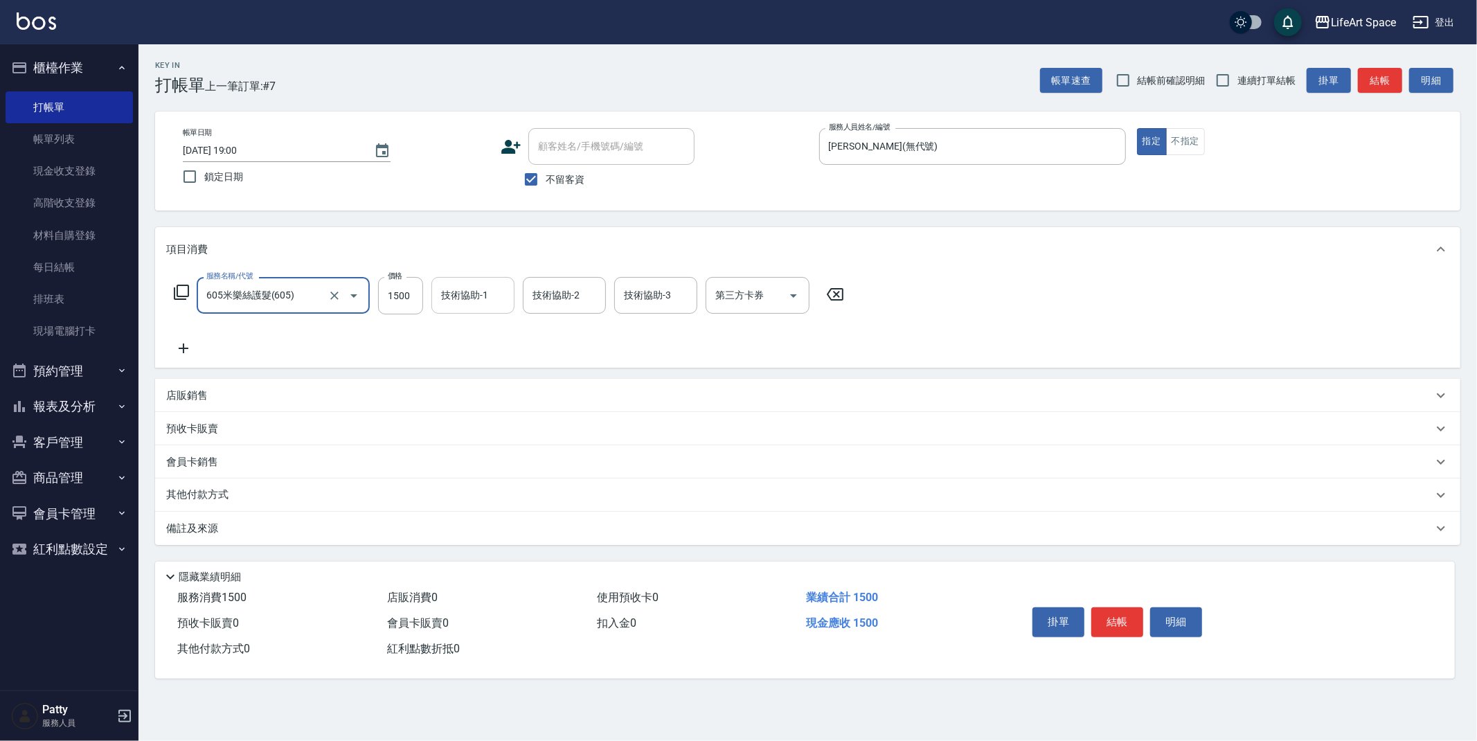
click at [476, 298] on input "技術協助-1" at bounding box center [472, 295] width 71 height 24
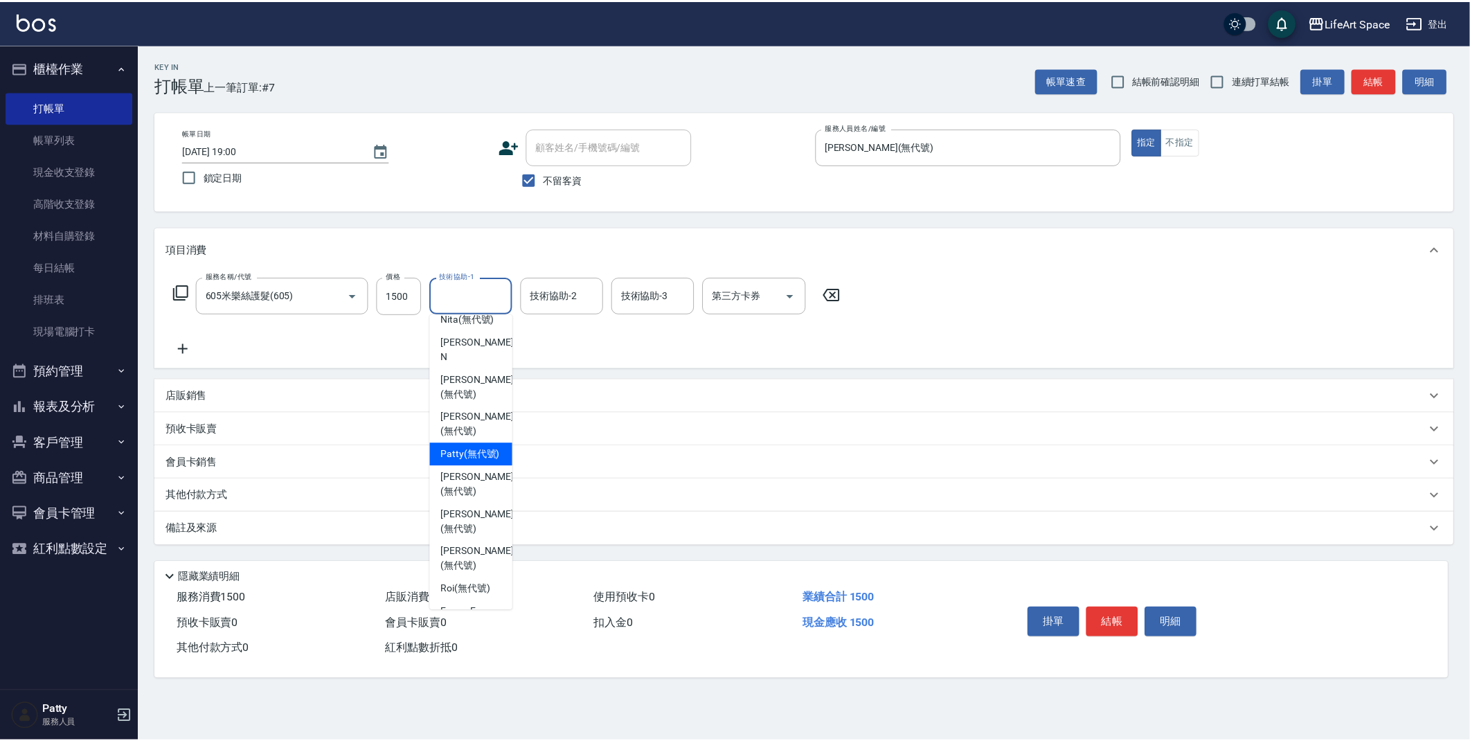
scroll to position [218, 0]
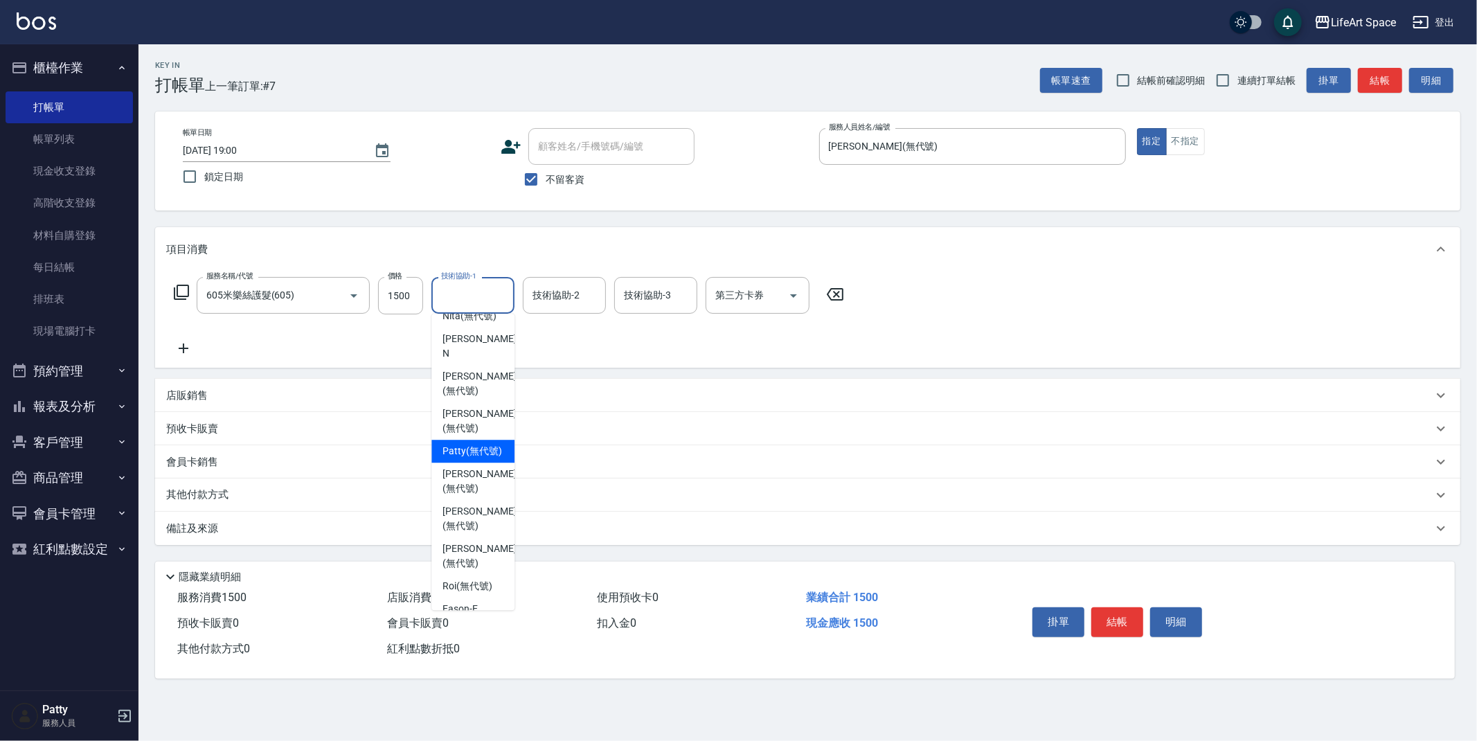
click at [473, 446] on span "[PERSON_NAME] (無代號)" at bounding box center [472, 451] width 60 height 15
type input "[PERSON_NAME](無代號)"
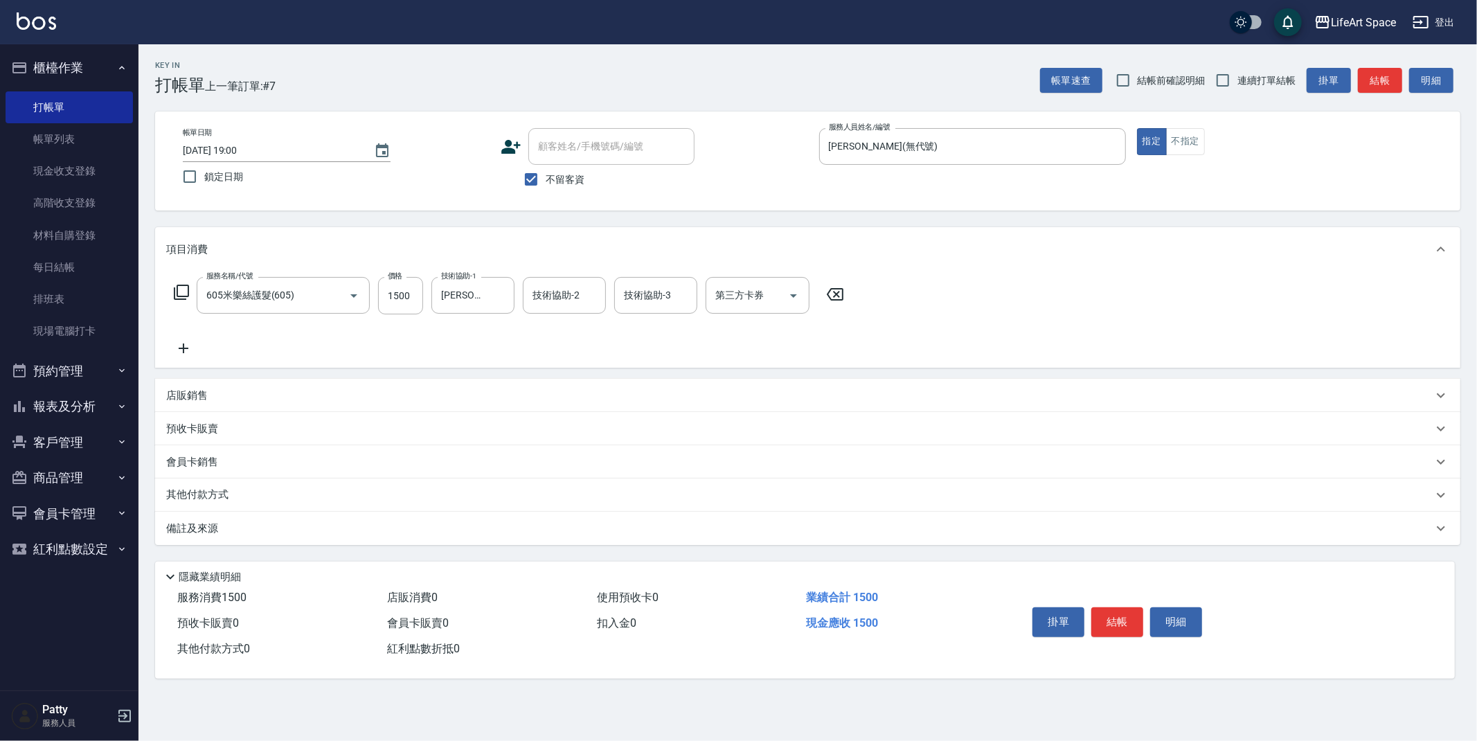
click at [181, 345] on icon at bounding box center [183, 348] width 35 height 17
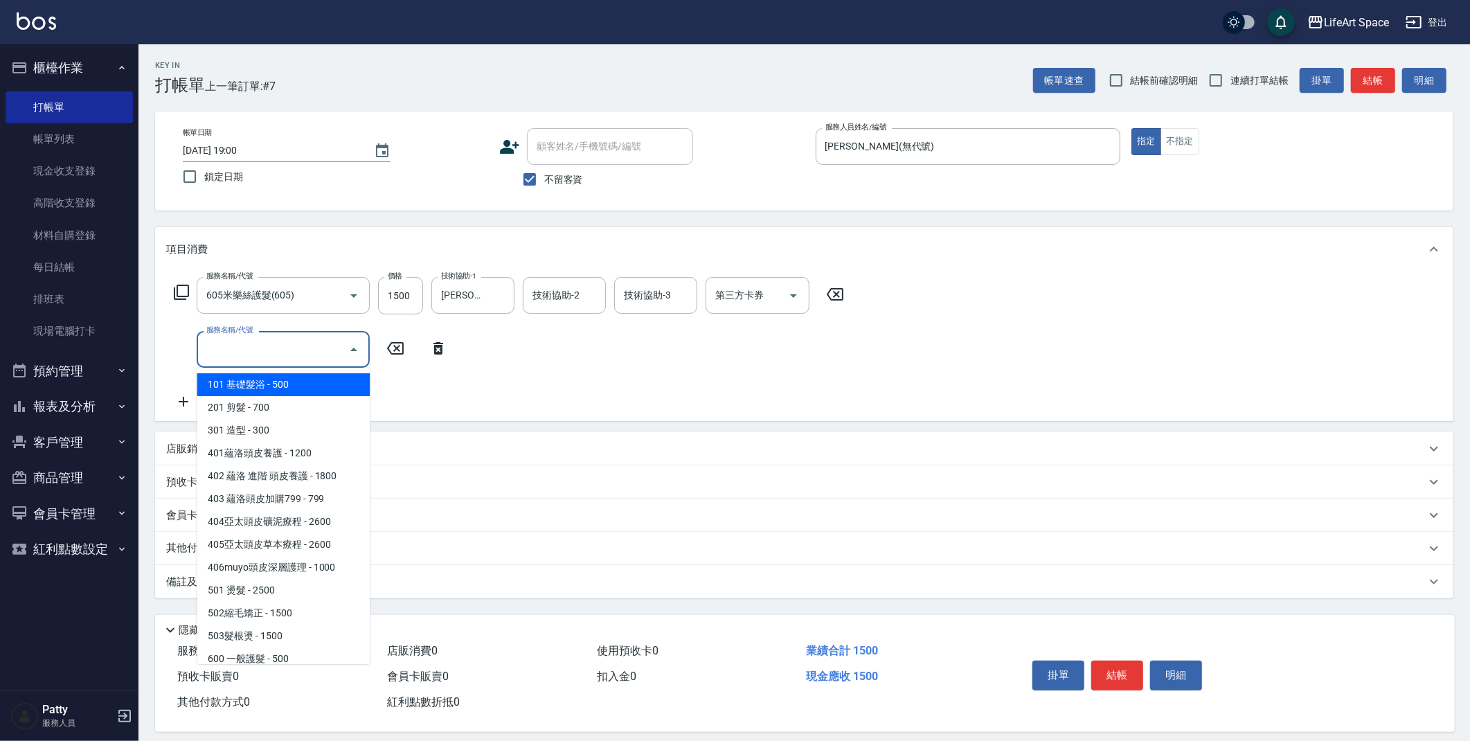
click at [270, 343] on input "服務名稱/代號" at bounding box center [273, 349] width 140 height 24
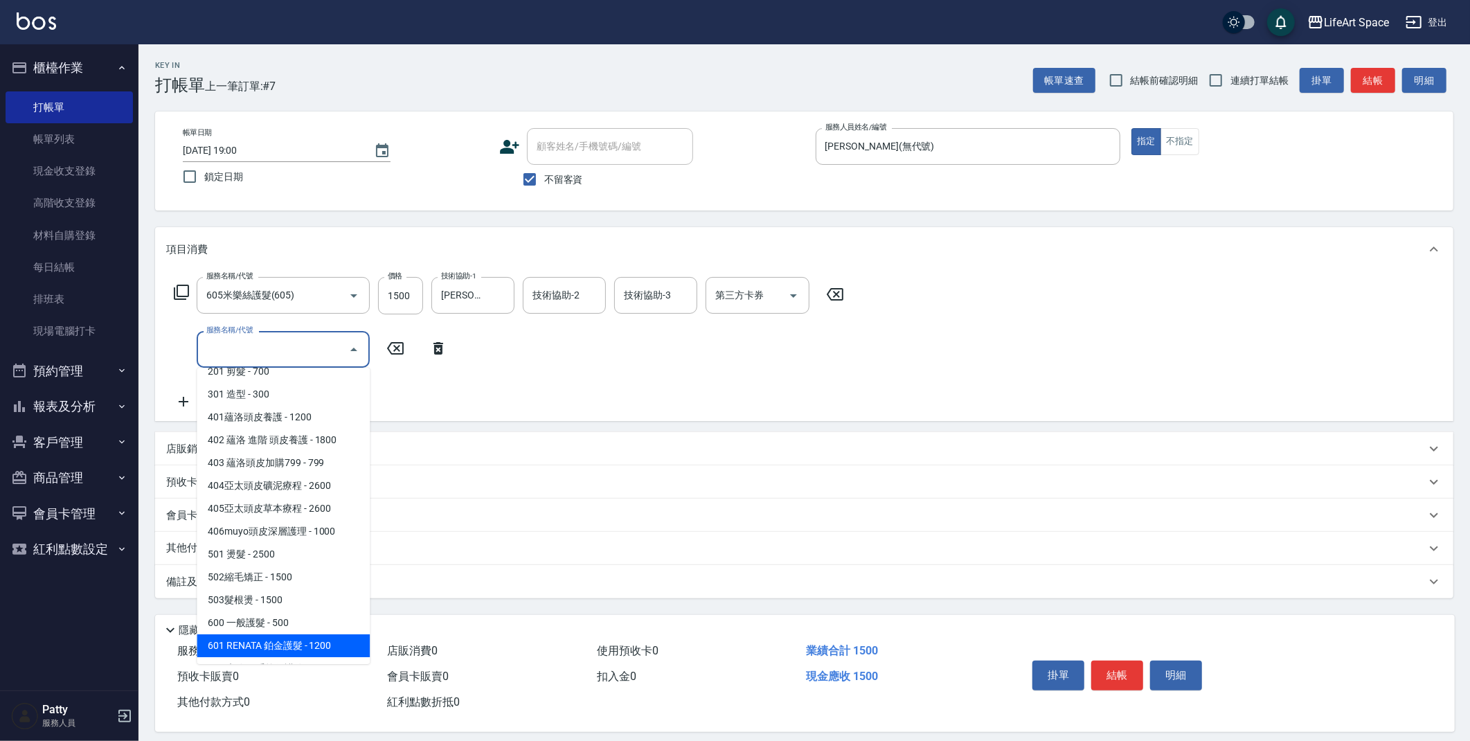
scroll to position [217, 0]
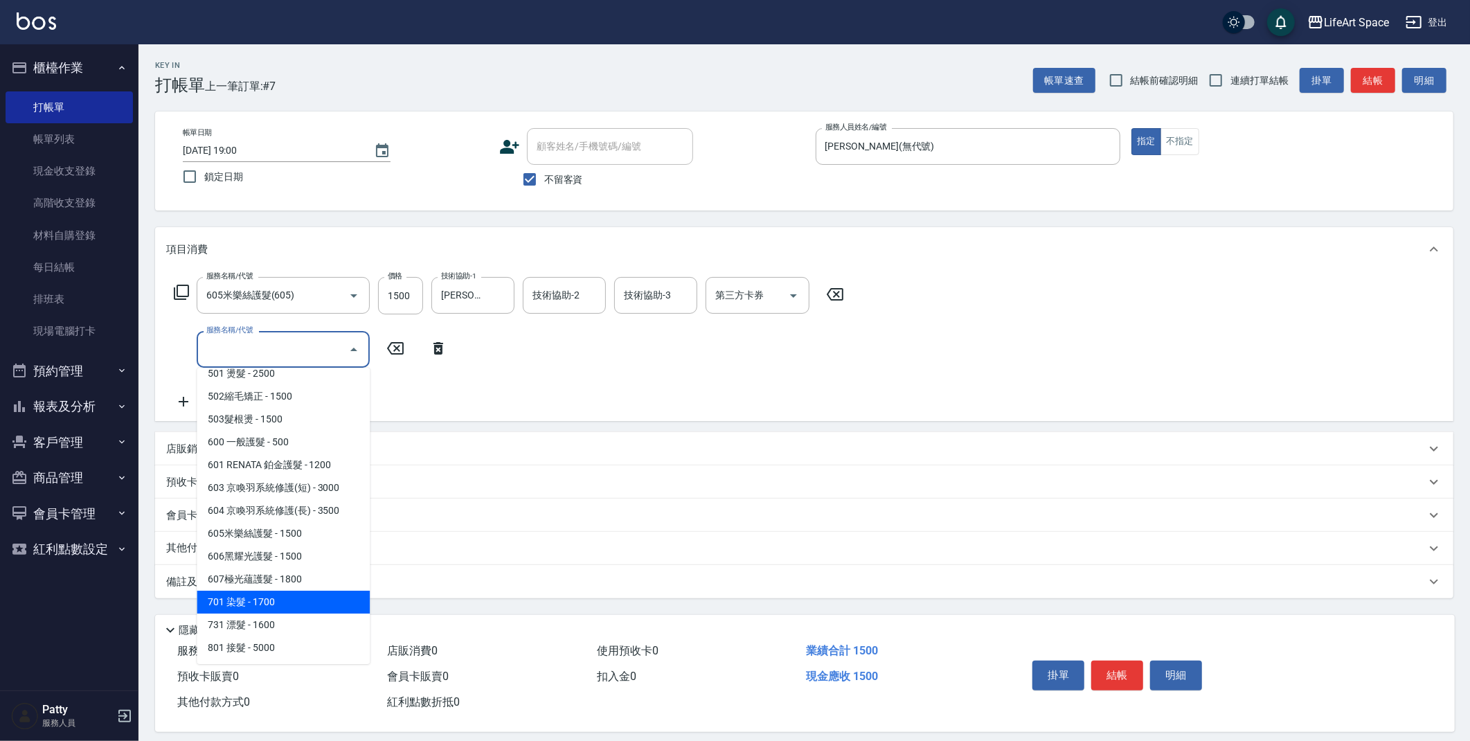
drag, startPoint x: 312, startPoint y: 593, endPoint x: 361, endPoint y: 468, distance: 134.3
click at [312, 593] on span "701 染髮 - 1700" at bounding box center [283, 601] width 173 height 23
type input "701 染髮(701)"
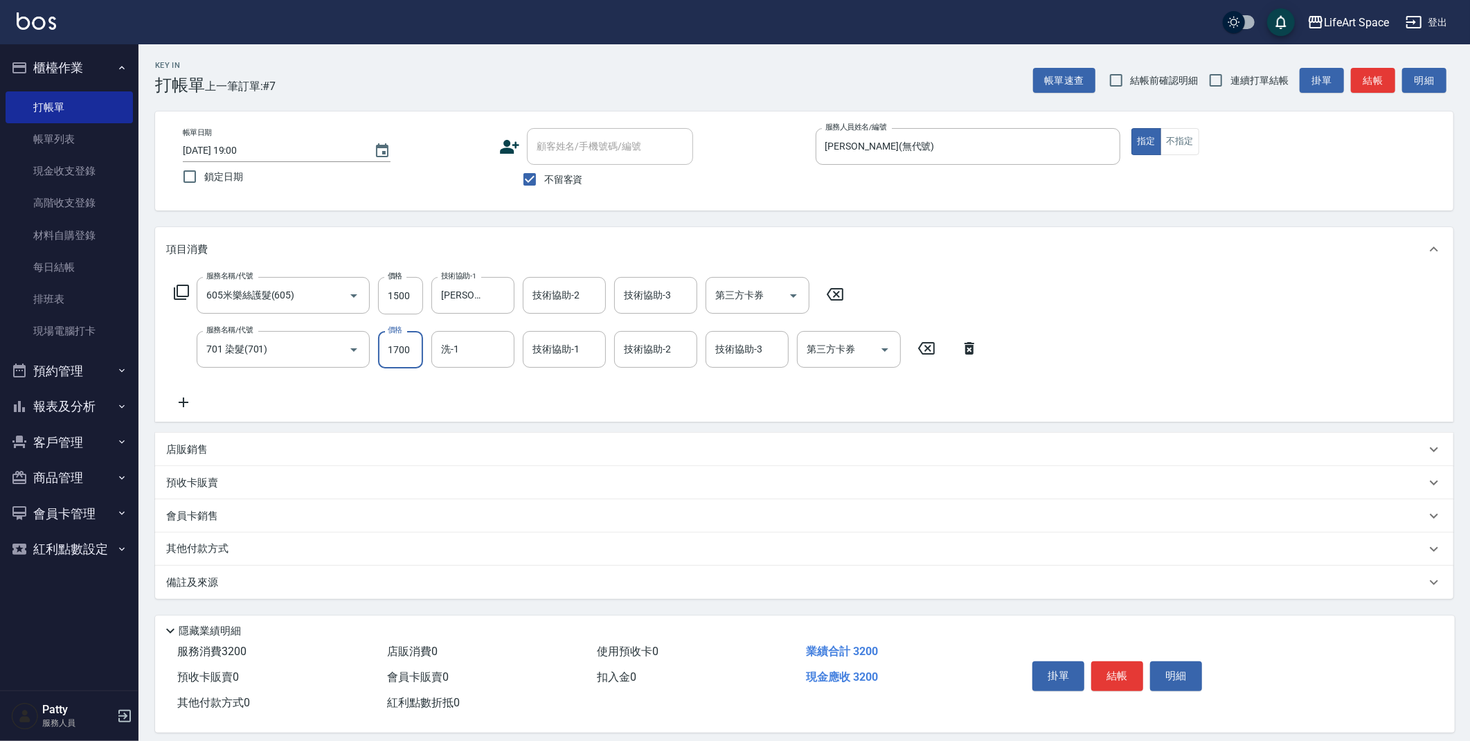
click at [419, 350] on input "1700" at bounding box center [400, 349] width 45 height 37
type input "1850"
click at [455, 352] on input "洗-1" at bounding box center [472, 349] width 71 height 24
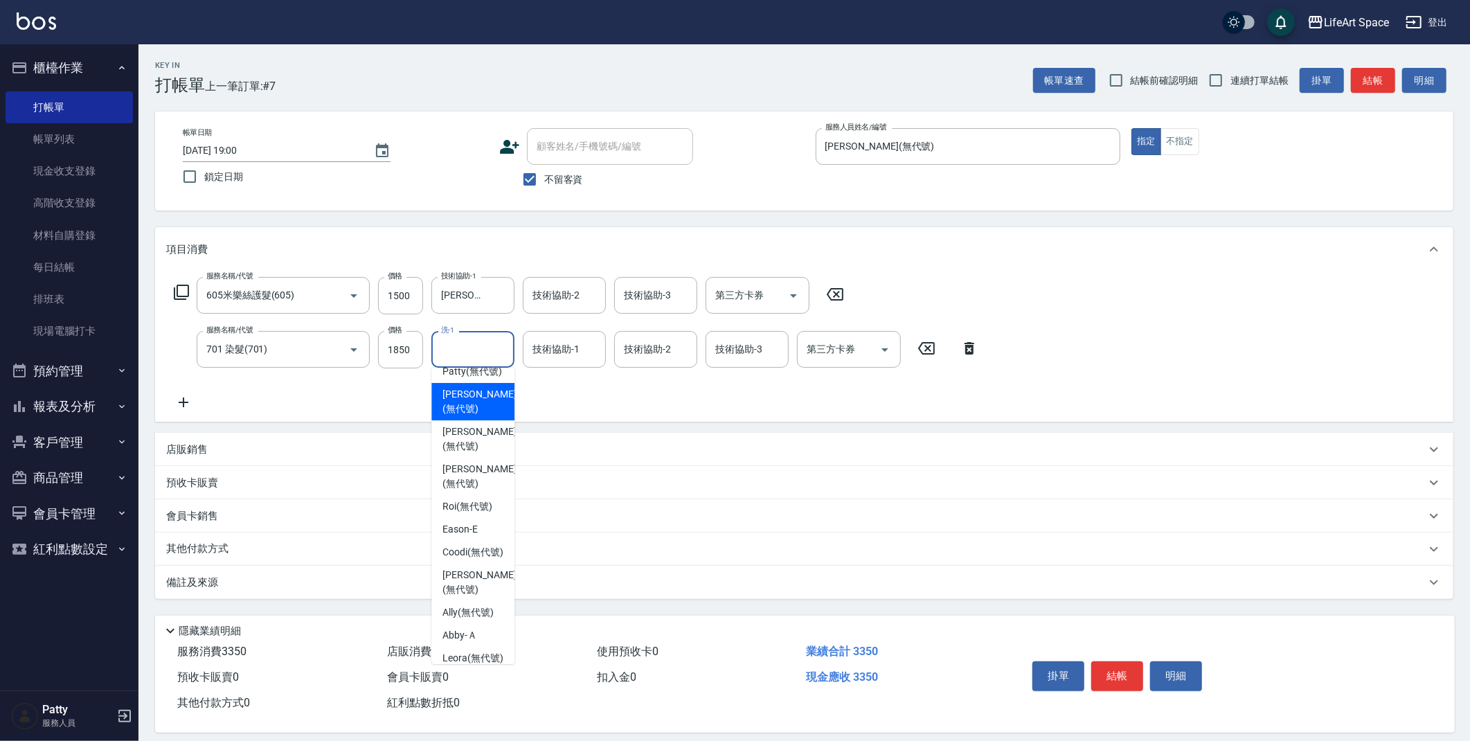
scroll to position [334, 0]
drag, startPoint x: 476, startPoint y: 386, endPoint x: 512, endPoint y: 354, distance: 49.0
click at [476, 386] on span "[PERSON_NAME] (無代號)" at bounding box center [472, 389] width 60 height 15
type input "[PERSON_NAME](無代號)"
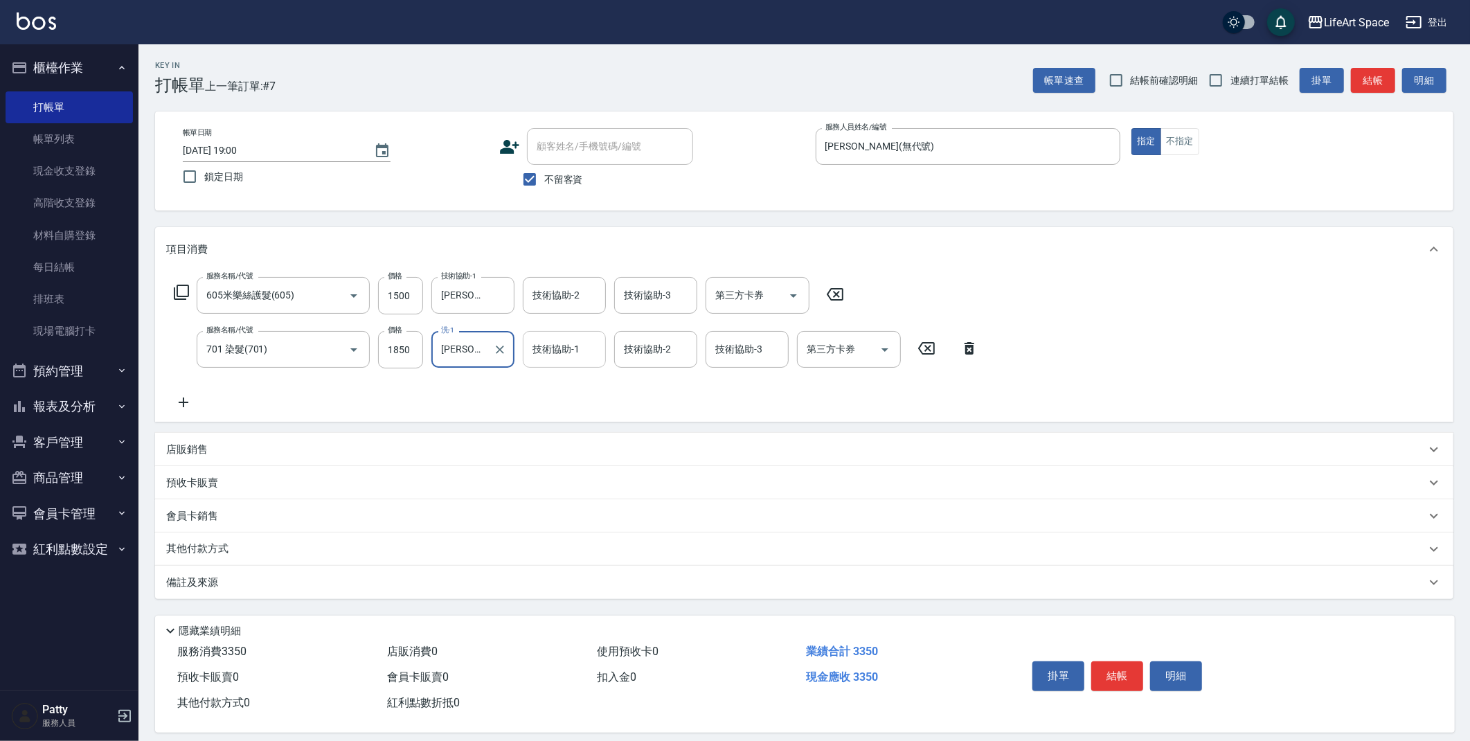
click at [541, 349] on div "技術協助-1 技術協助-1" at bounding box center [564, 349] width 83 height 37
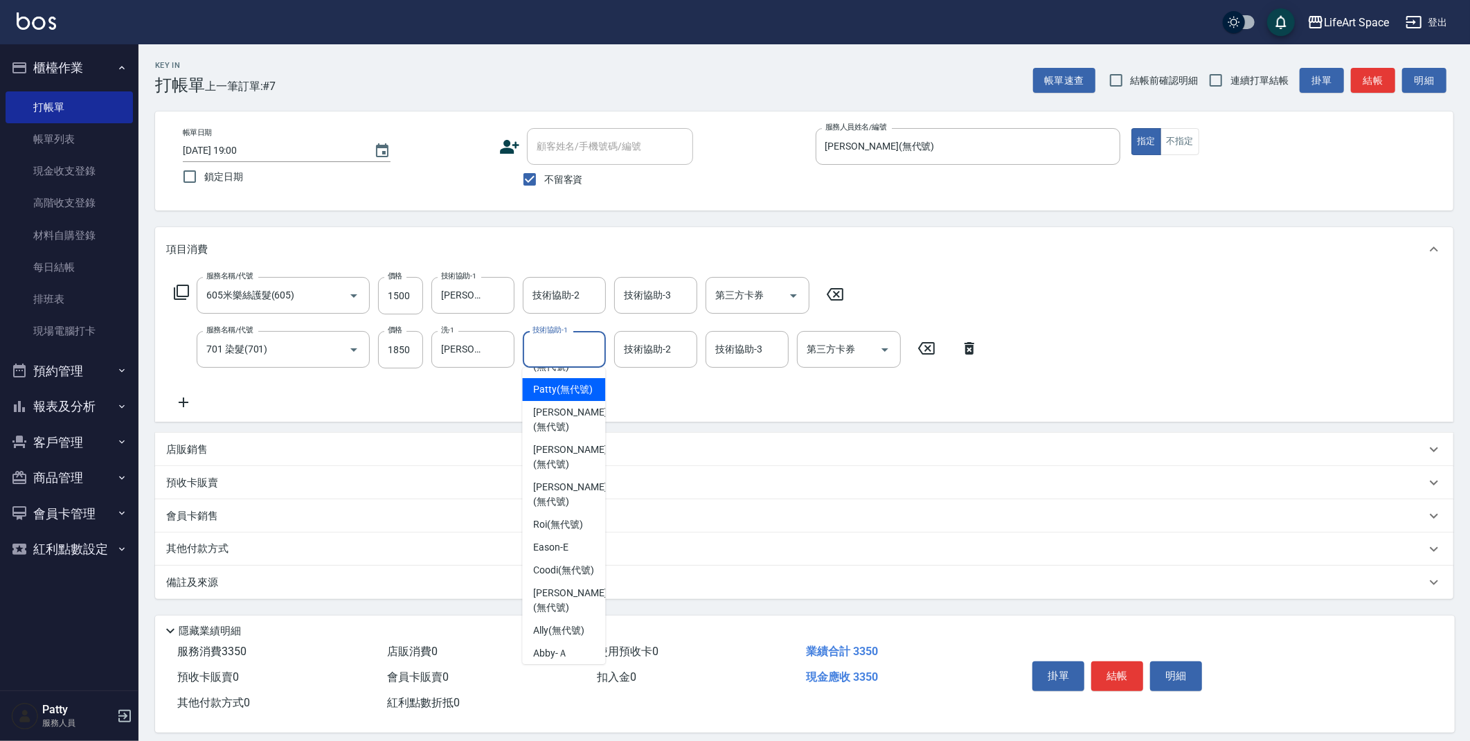
click at [568, 390] on span "[PERSON_NAME] (無代號)" at bounding box center [563, 389] width 60 height 15
type input "[PERSON_NAME](無代號)"
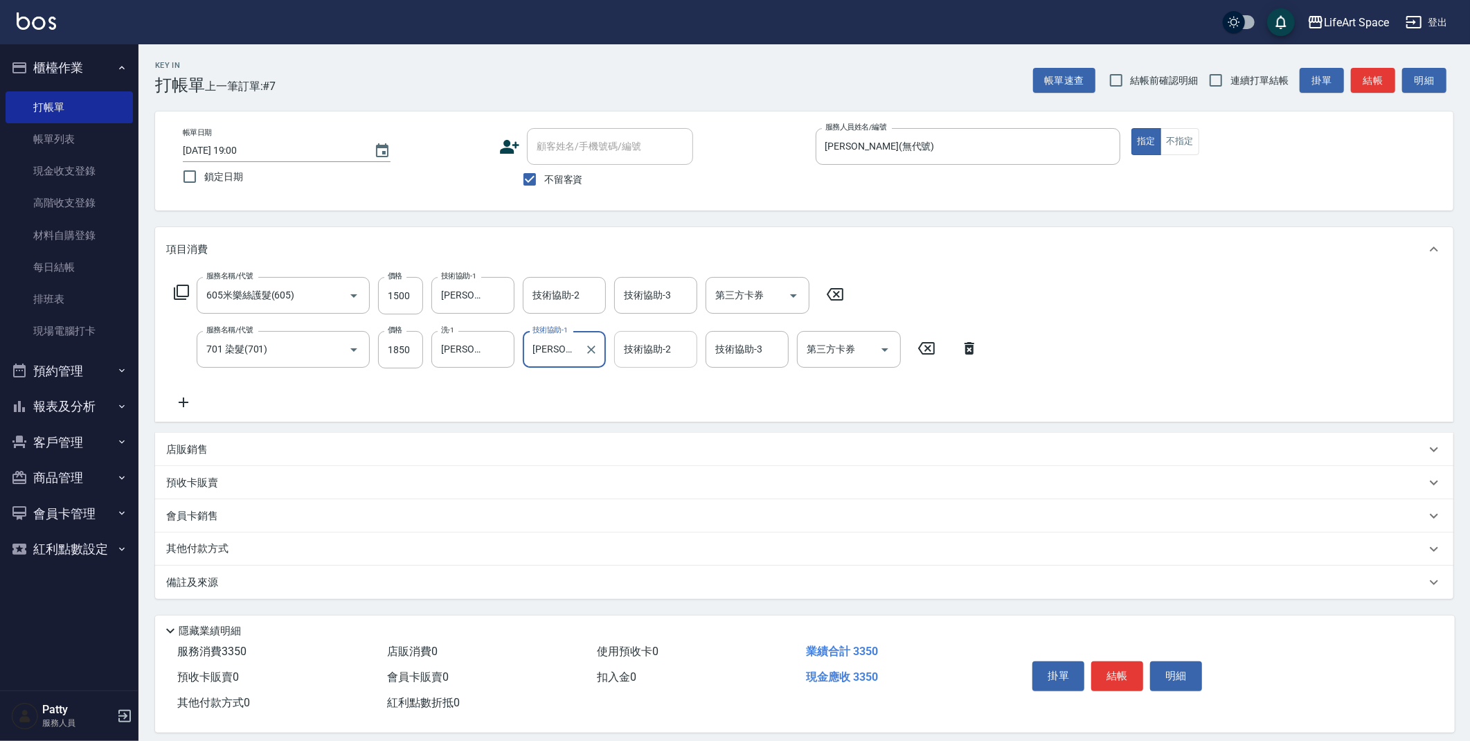
click at [635, 357] on input "技術協助-2" at bounding box center [655, 349] width 71 height 24
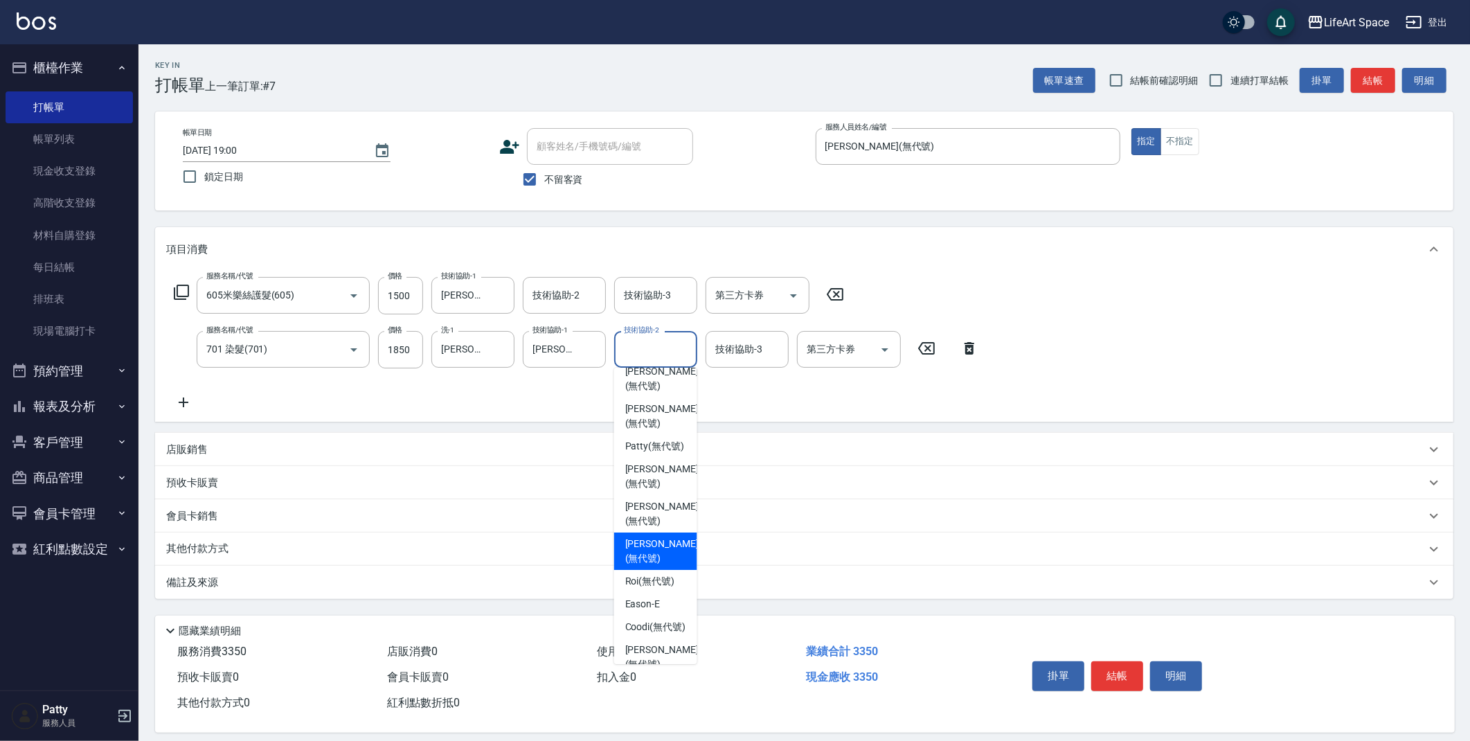
scroll to position [278, 0]
click at [650, 438] on span "[PERSON_NAME] (無代號)" at bounding box center [655, 445] width 60 height 15
type input "[PERSON_NAME](無代號)"
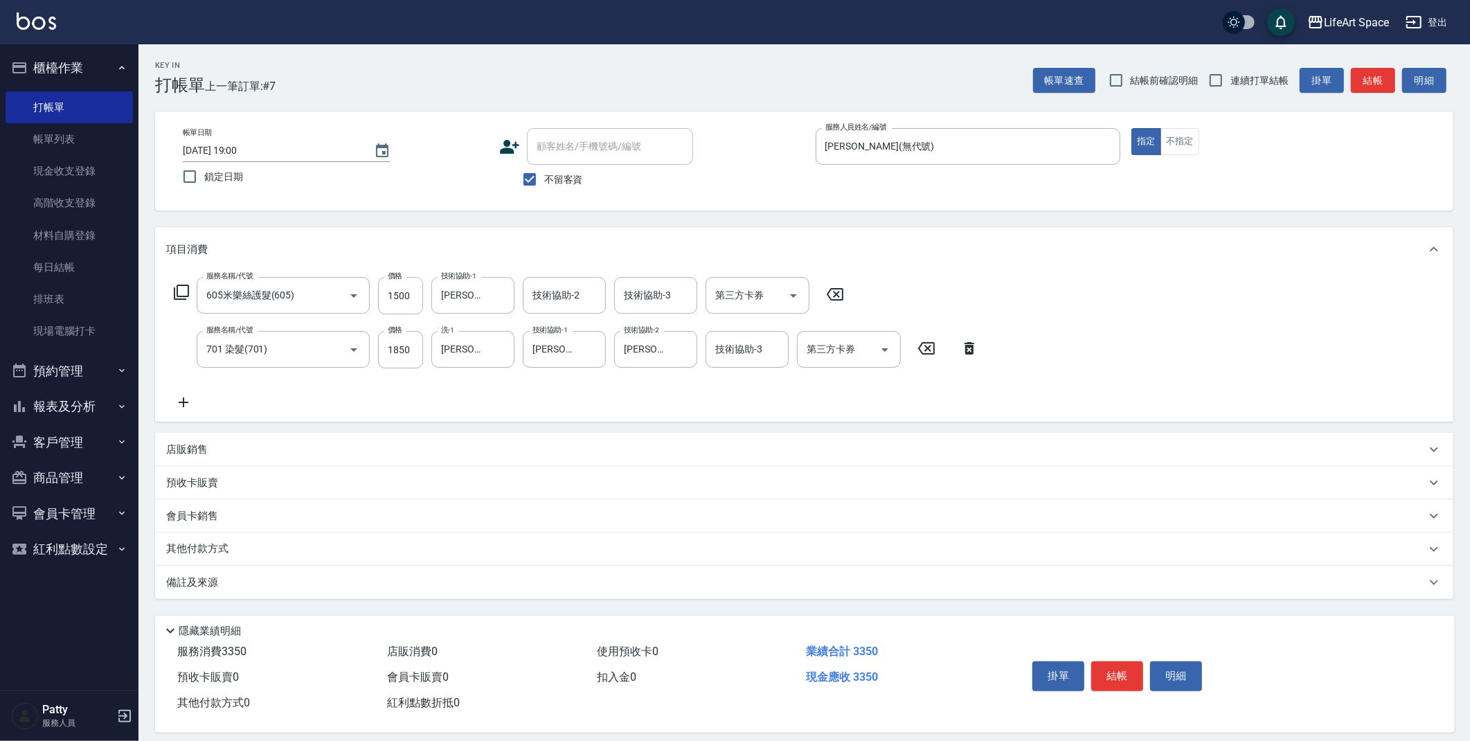
drag, startPoint x: 256, startPoint y: 543, endPoint x: 285, endPoint y: 536, distance: 29.9
click at [257, 543] on div "其他付款方式" at bounding box center [795, 548] width 1259 height 15
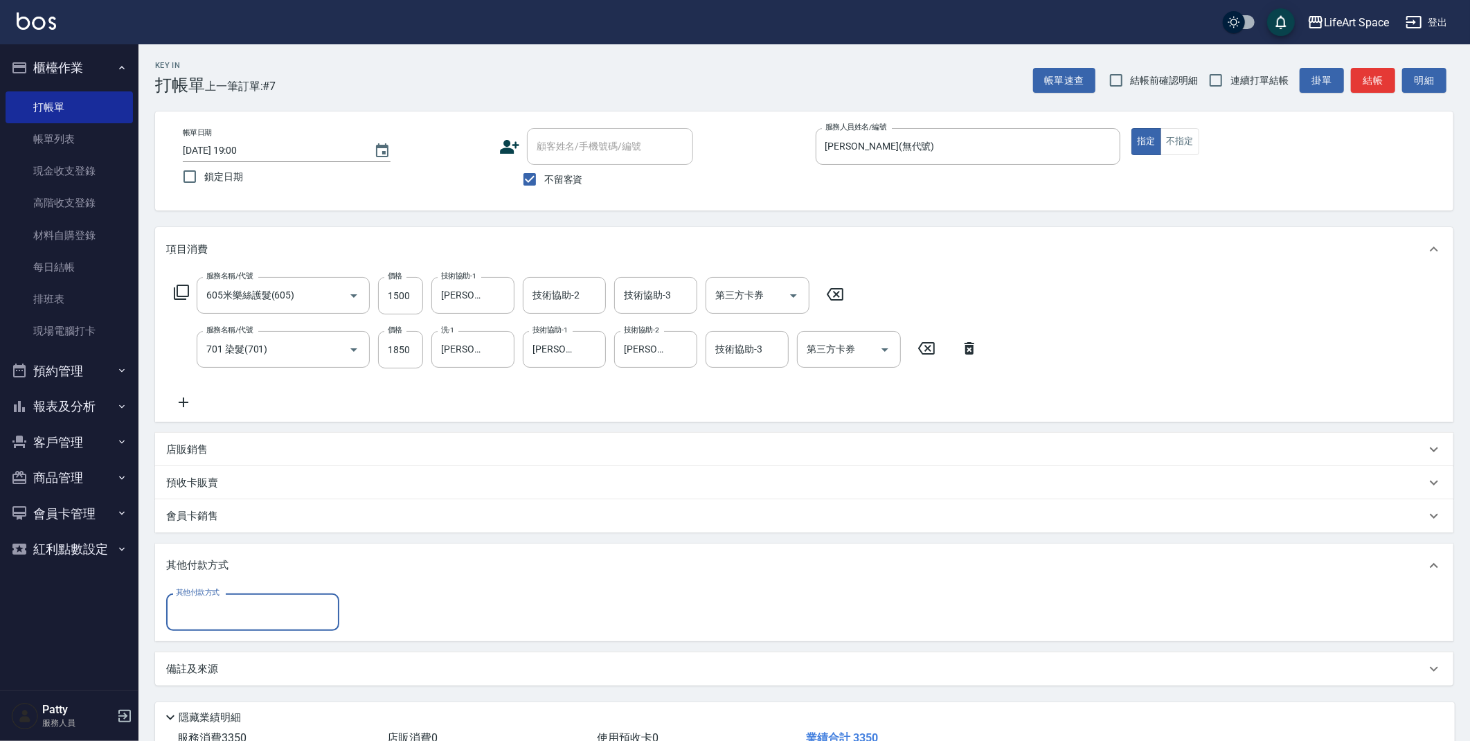
scroll to position [0, 0]
click at [293, 613] on input "其他付款方式" at bounding box center [252, 611] width 161 height 24
drag, startPoint x: 256, startPoint y: 667, endPoint x: 404, endPoint y: 631, distance: 151.8
click at [256, 667] on span "Linepay" at bounding box center [252, 669] width 173 height 23
type input "Linepay"
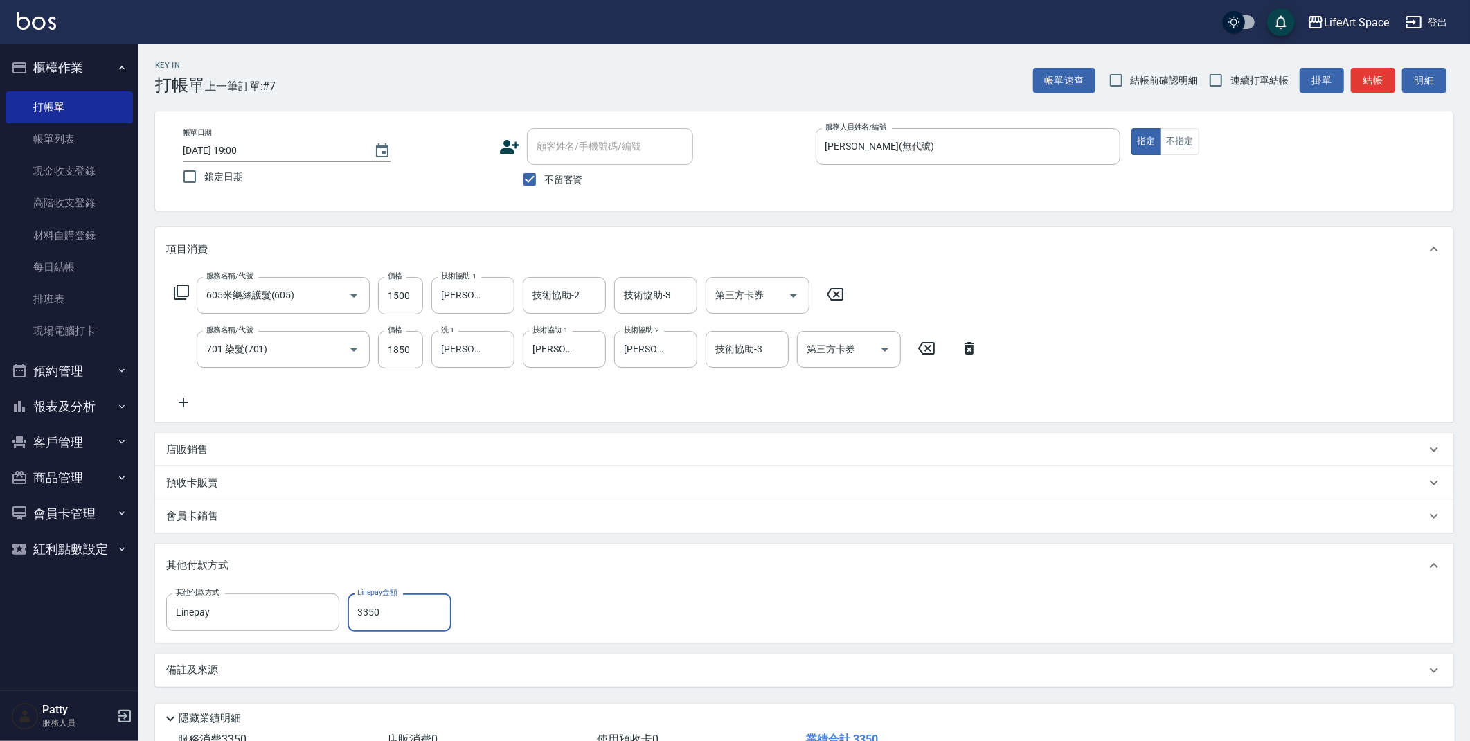
type input "3350"
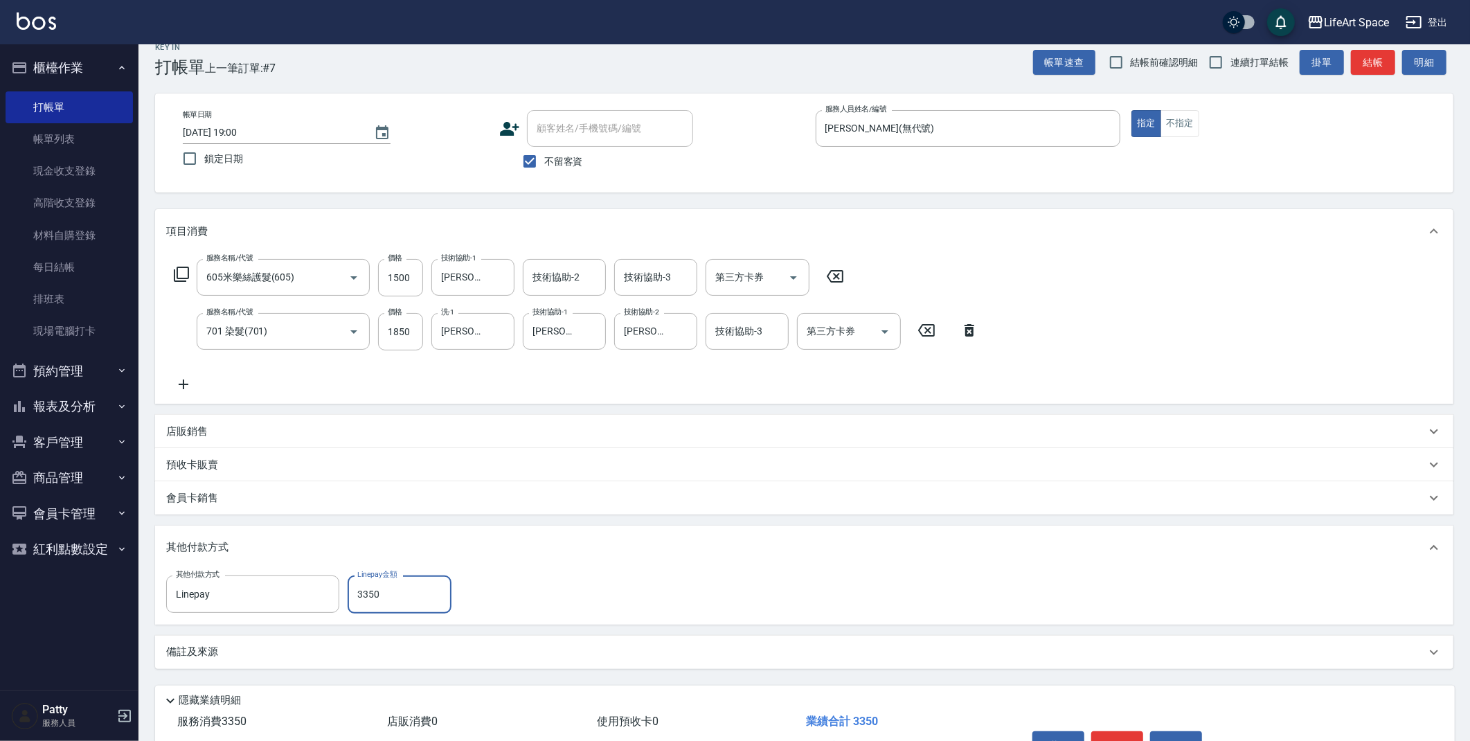
scroll to position [42, 0]
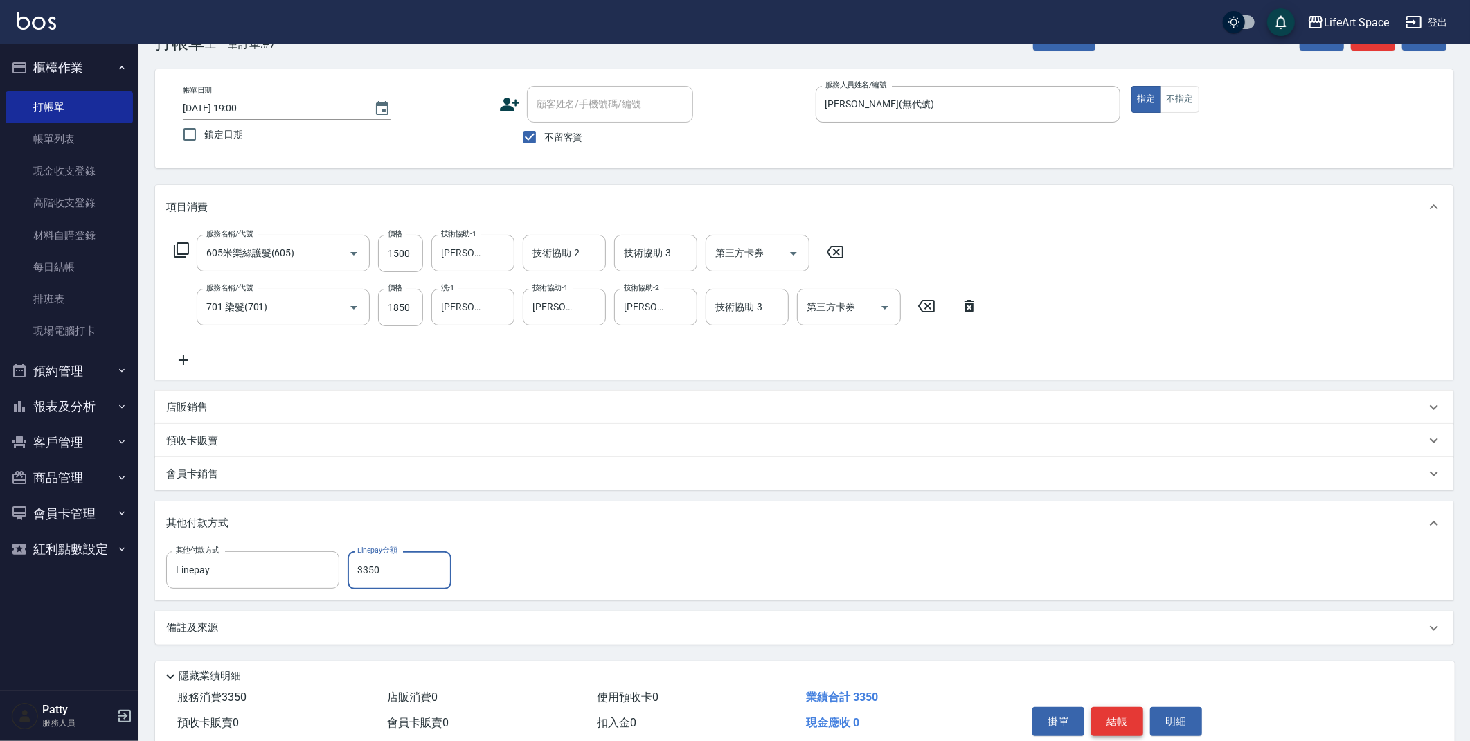
click at [1117, 725] on button "結帳" at bounding box center [1117, 721] width 52 height 29
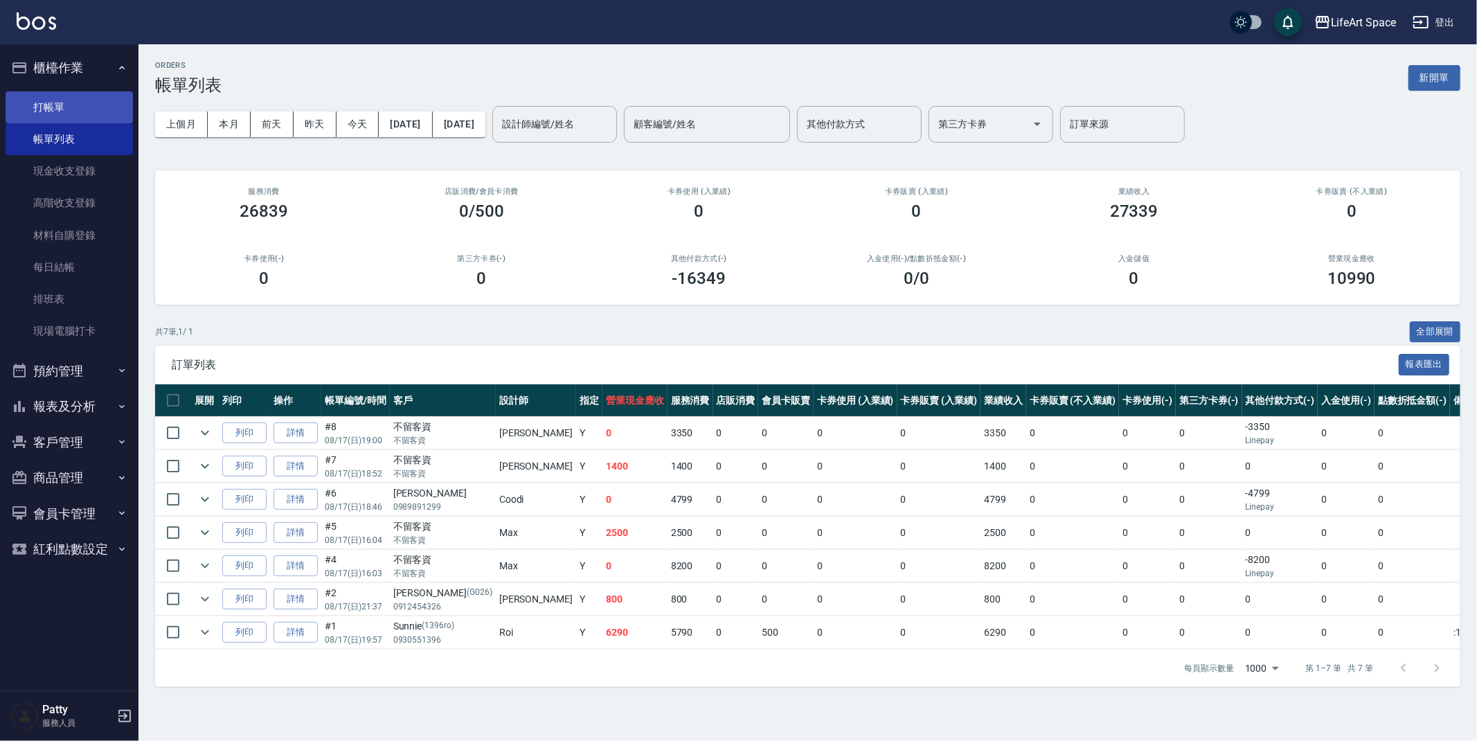
click at [49, 93] on link "打帳單" at bounding box center [69, 107] width 127 height 32
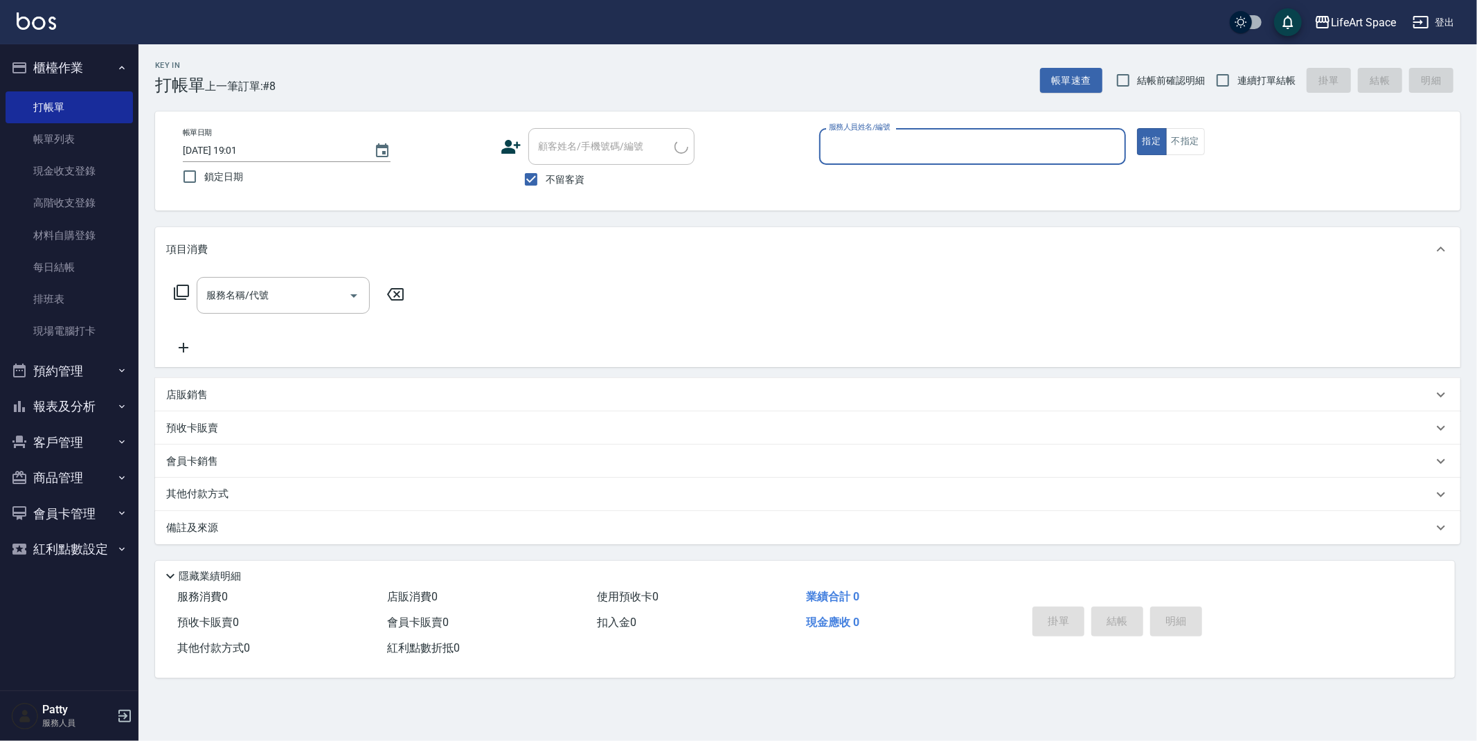
click at [903, 150] on input "服務人員姓名/編號" at bounding box center [972, 146] width 294 height 24
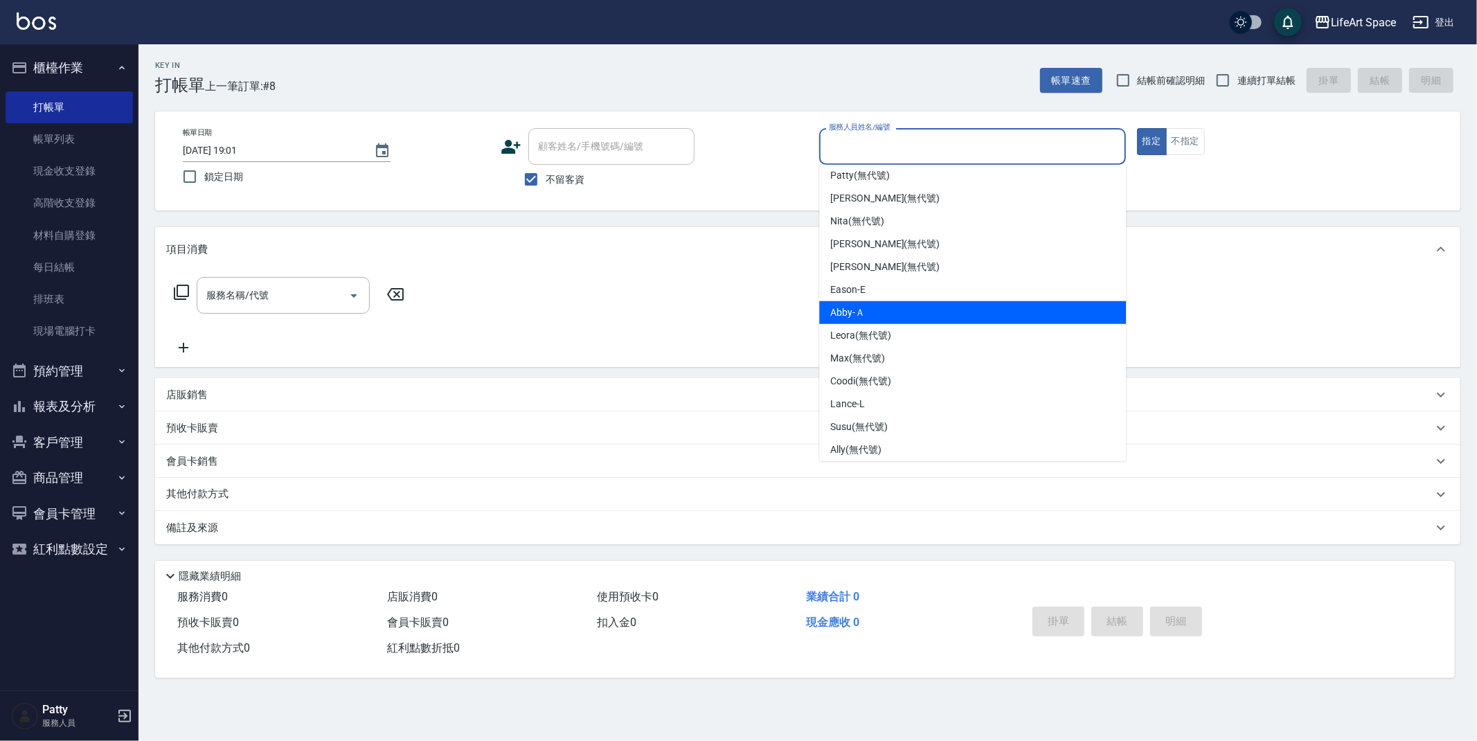
scroll to position [217, 0]
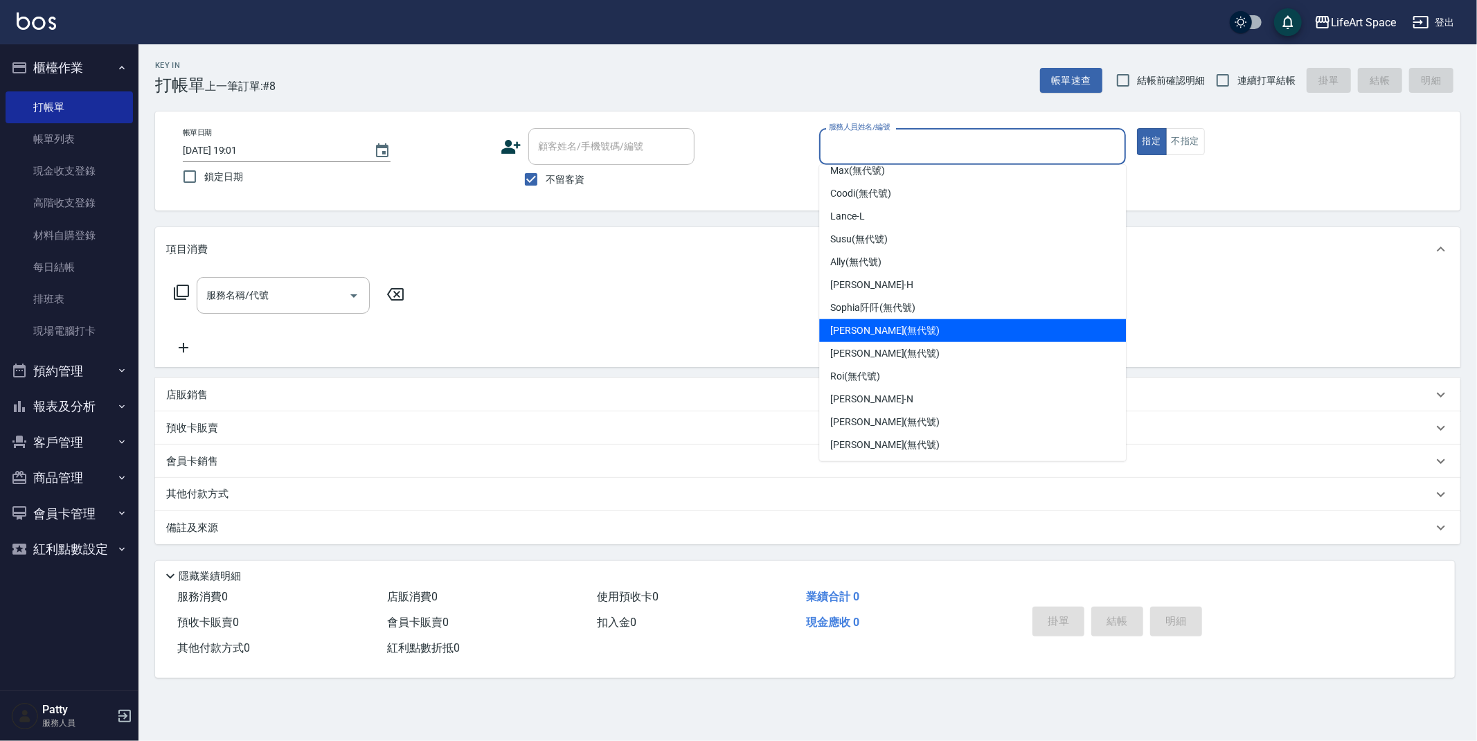
click at [894, 334] on div "[PERSON_NAME] (無代號)" at bounding box center [972, 330] width 307 height 23
type input "[PERSON_NAME](無代號)"
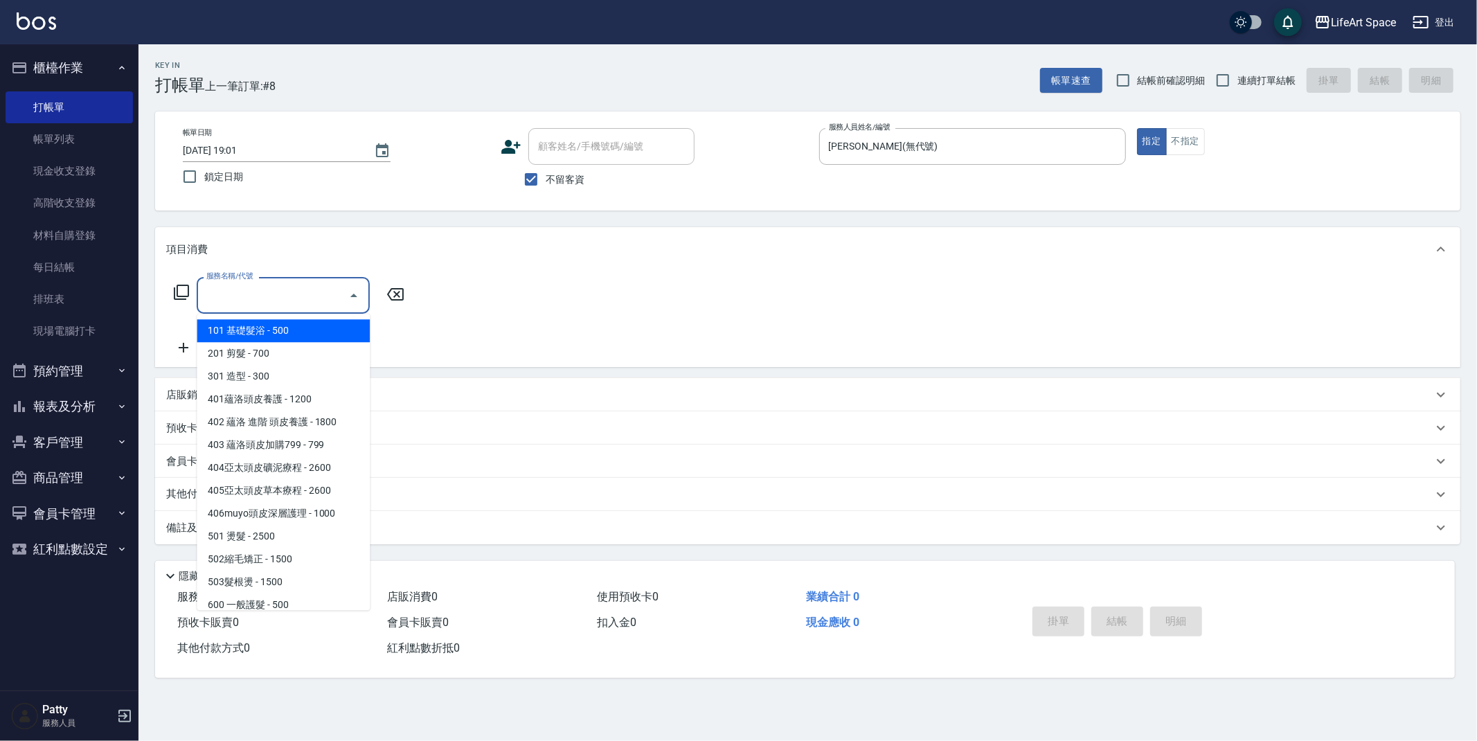
click at [245, 290] on div "服務名稱/代號 服務名稱/代號" at bounding box center [283, 295] width 173 height 37
click at [264, 352] on span "201 剪髮 - 700" at bounding box center [283, 353] width 173 height 23
type input "201 剪髮(201)"
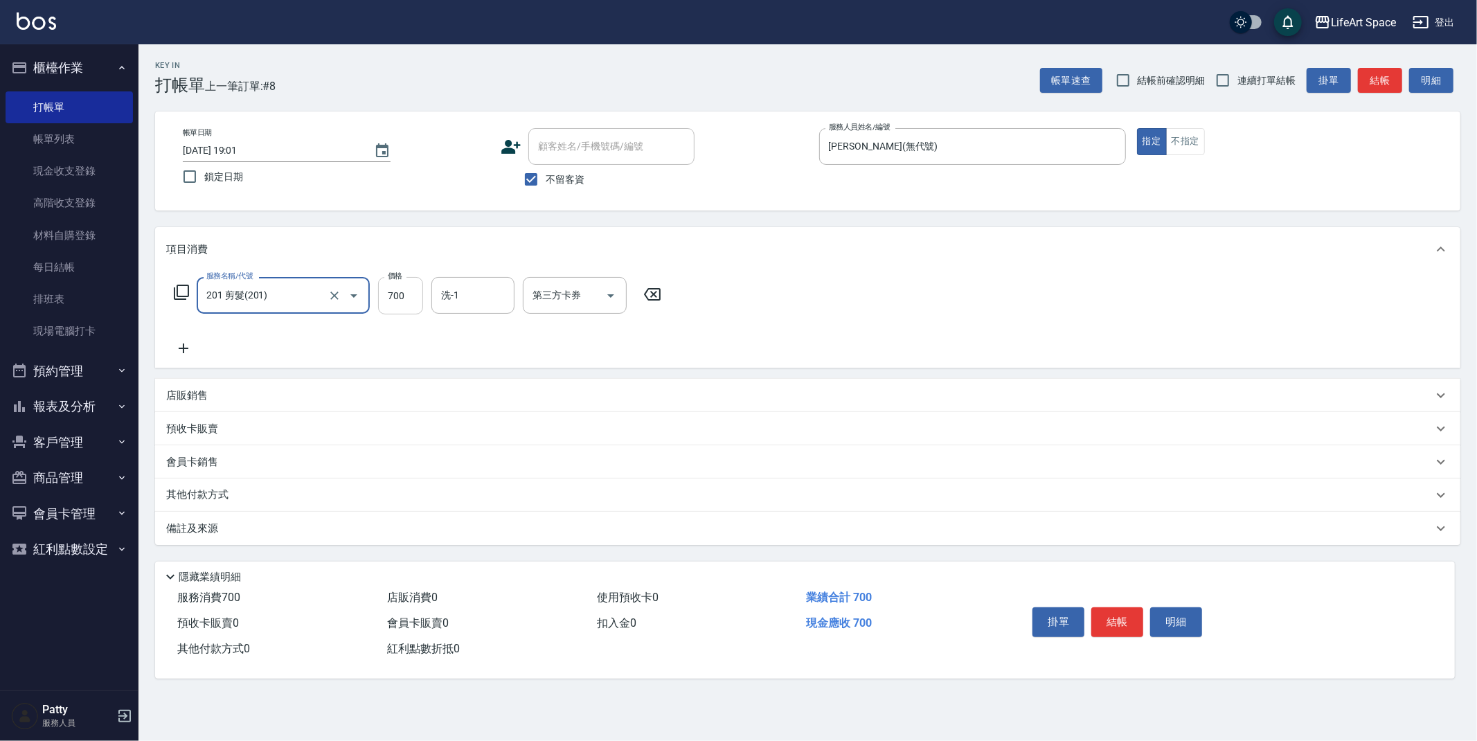
click at [410, 305] on input "700" at bounding box center [400, 295] width 45 height 37
type input "900"
click at [477, 289] on input "洗-1" at bounding box center [472, 295] width 71 height 24
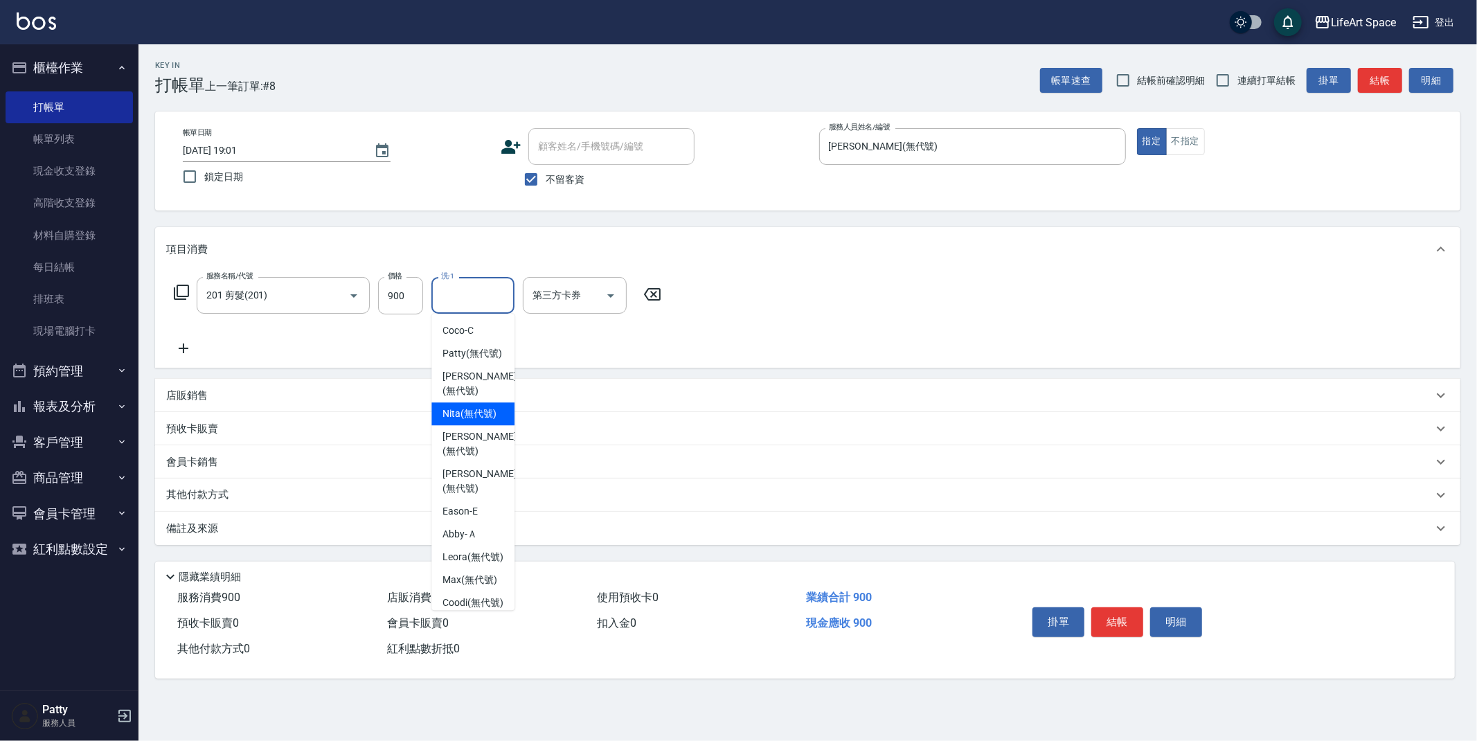
click at [499, 425] on div "Nita (無代號)" at bounding box center [472, 413] width 83 height 23
type input "Nita (無代號)"
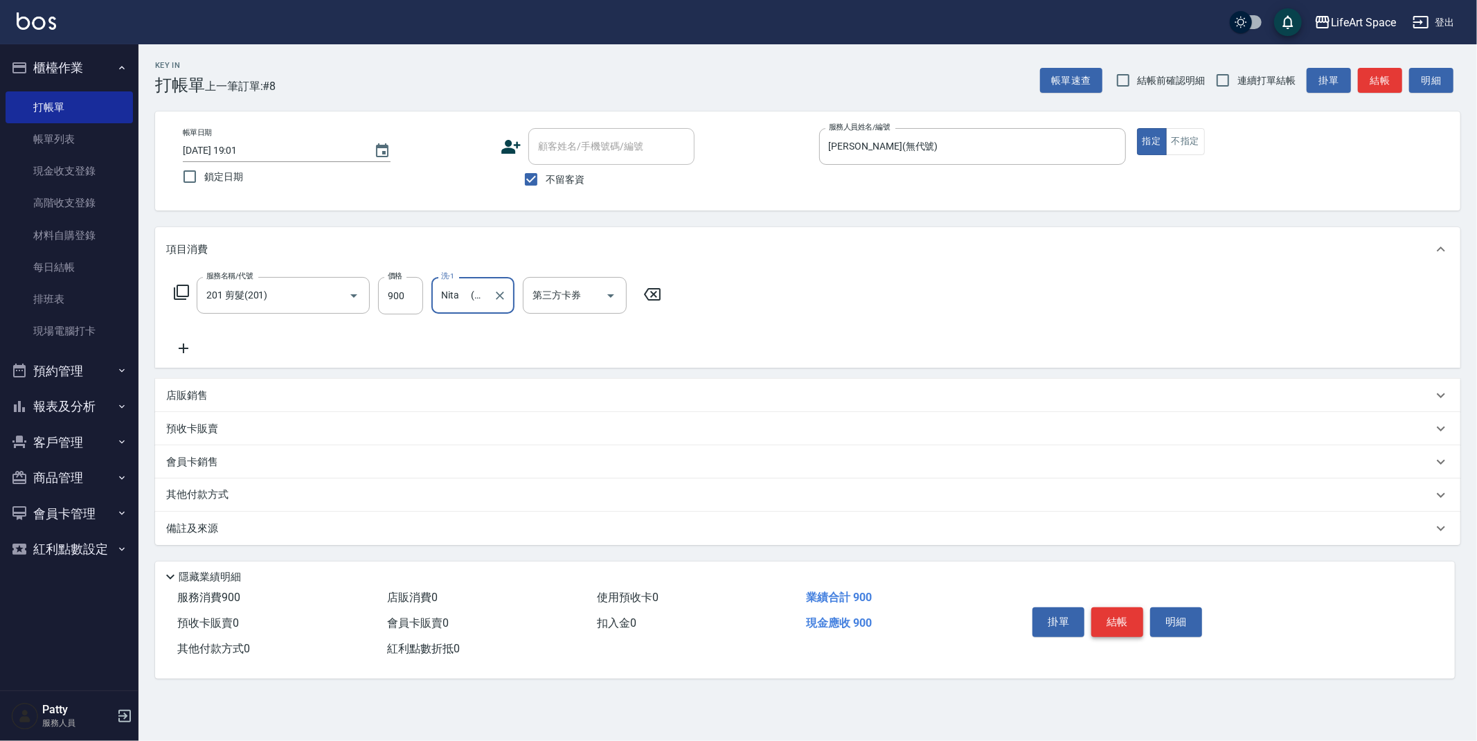
click at [1125, 632] on button "結帳" at bounding box center [1117, 621] width 52 height 29
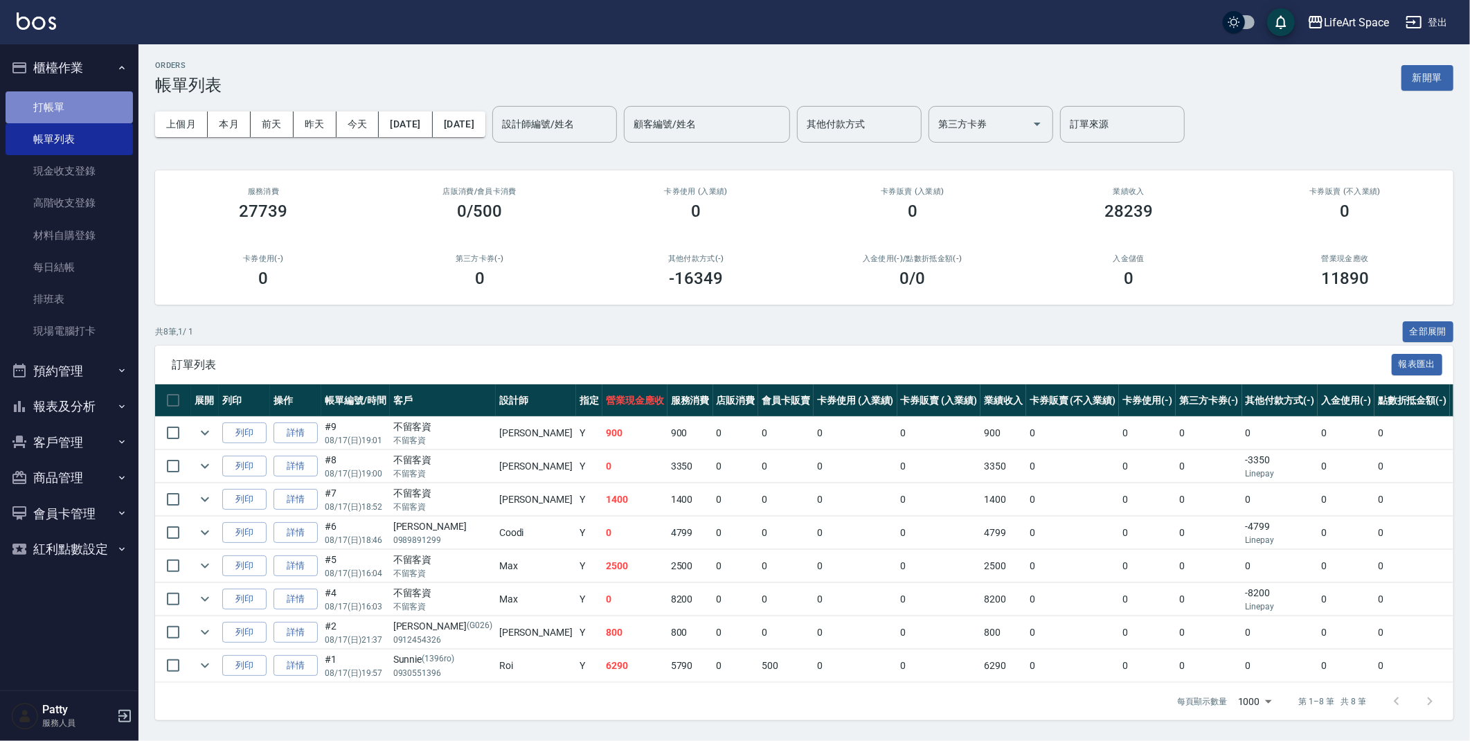
click at [61, 96] on link "打帳單" at bounding box center [69, 107] width 127 height 32
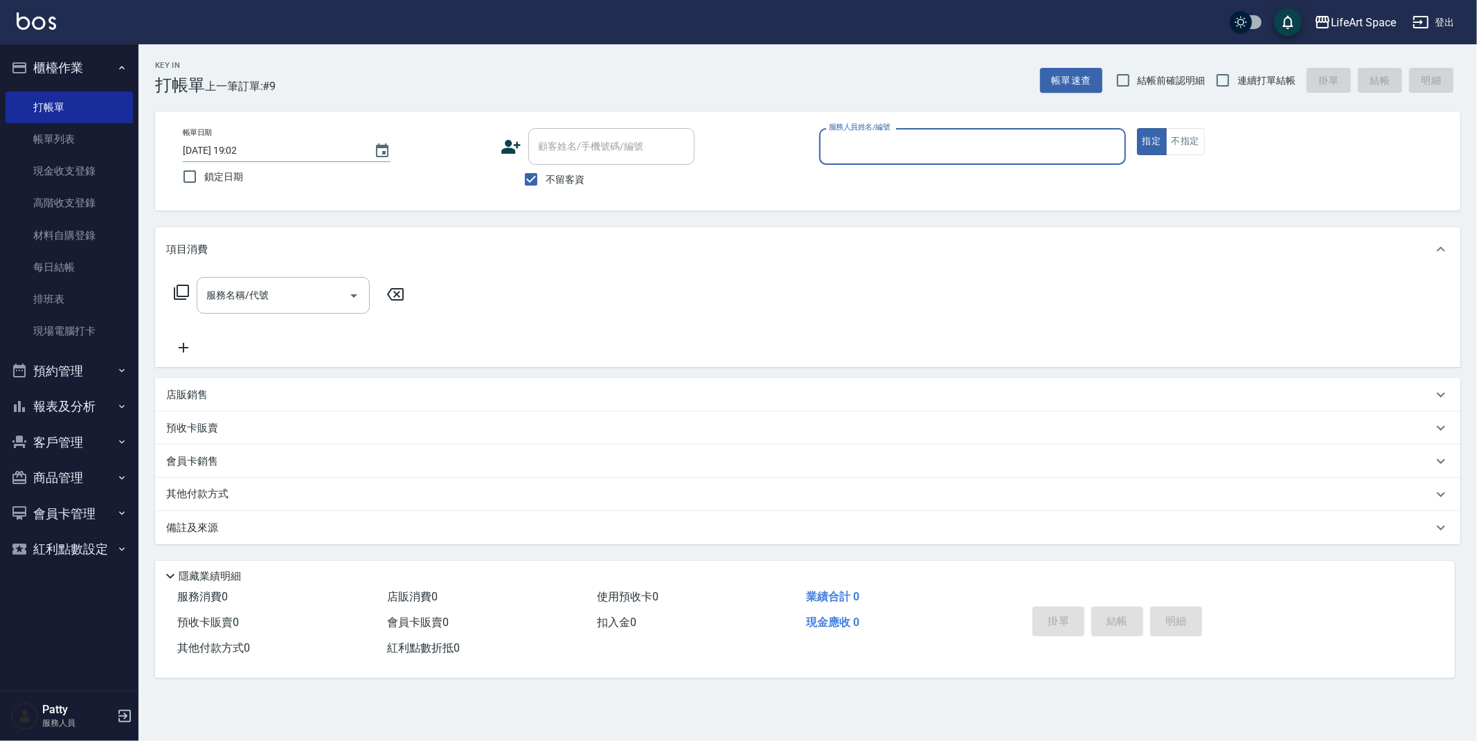
click at [856, 150] on input "服務人員姓名/編號" at bounding box center [972, 146] width 294 height 24
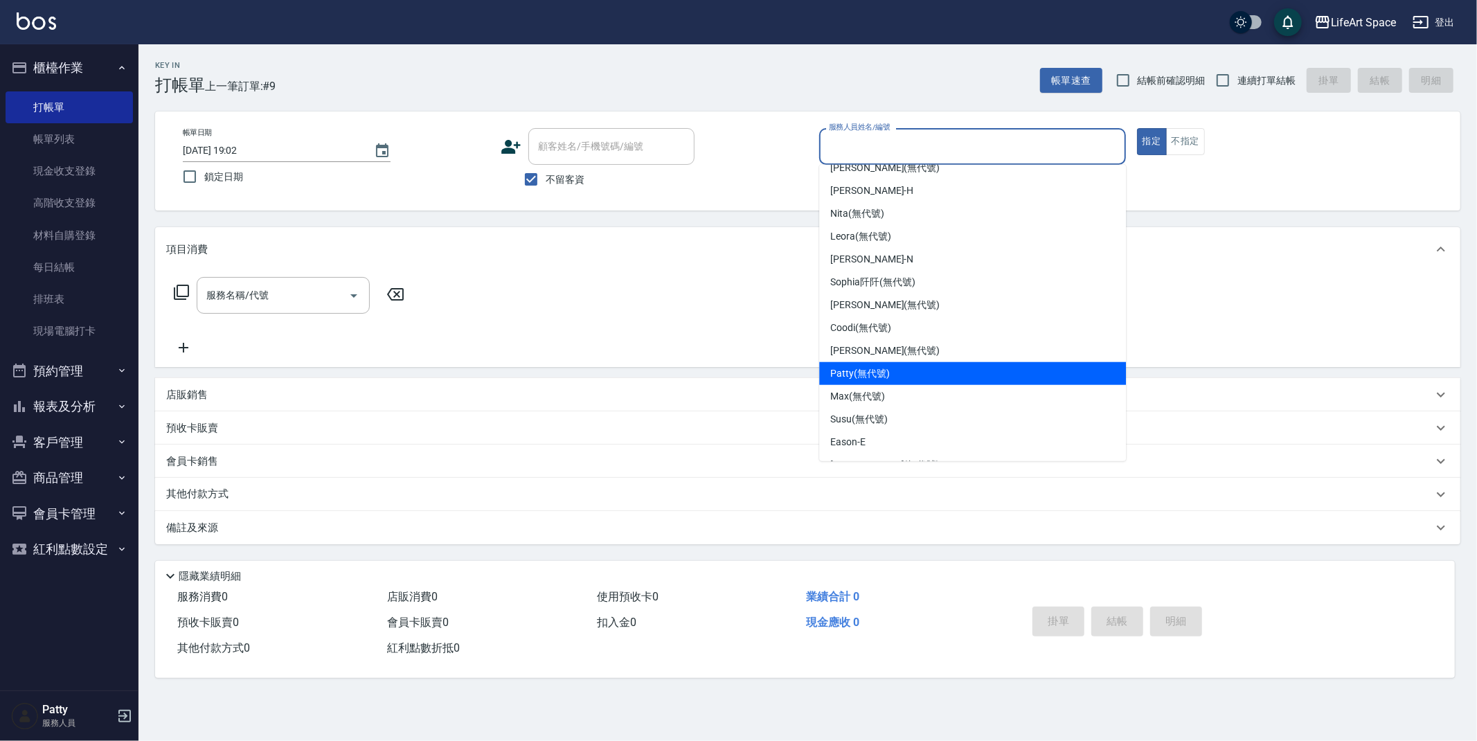
scroll to position [217, 0]
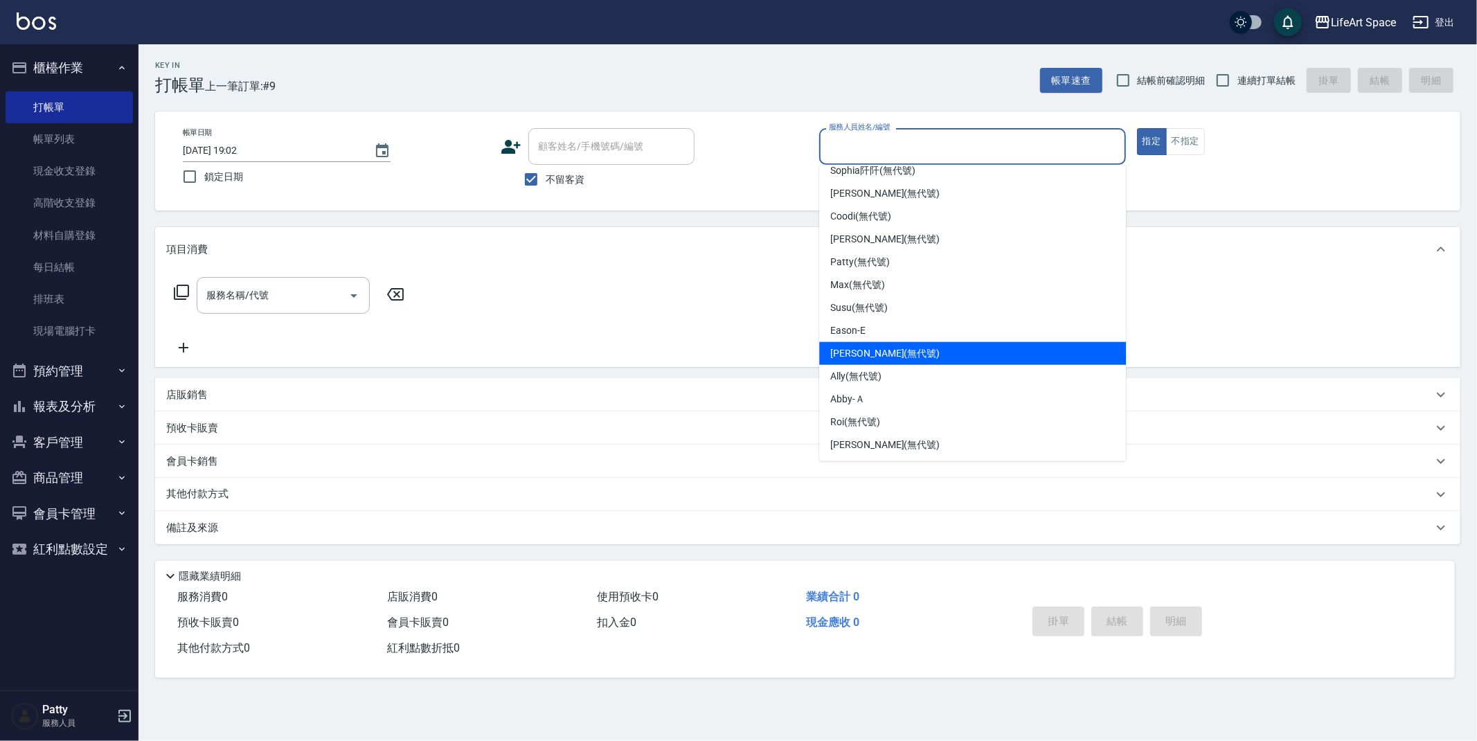
click at [876, 351] on span "[PERSON_NAME] (無代號)" at bounding box center [884, 353] width 109 height 15
type input "[PERSON_NAME](無代號)"
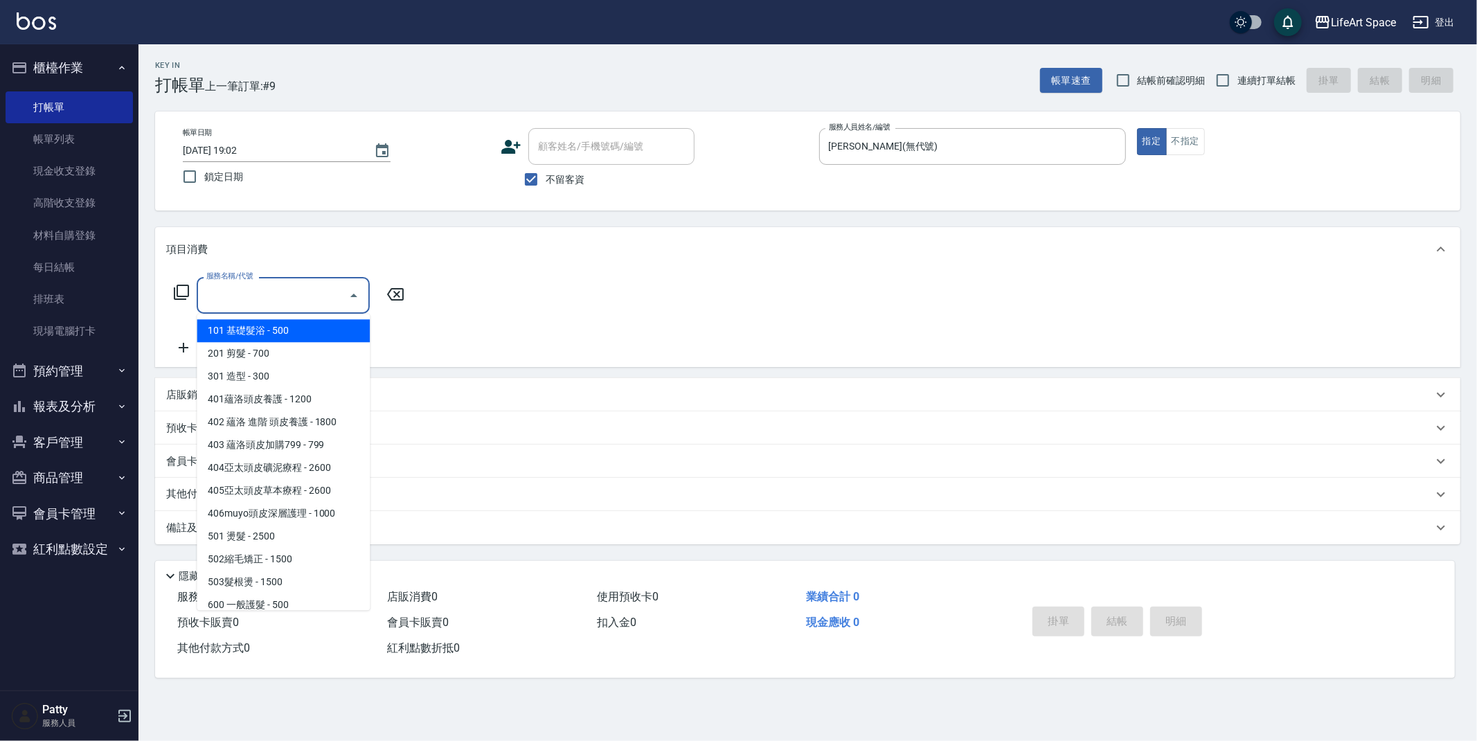
click at [260, 291] on input "服務名稱/代號" at bounding box center [273, 295] width 140 height 24
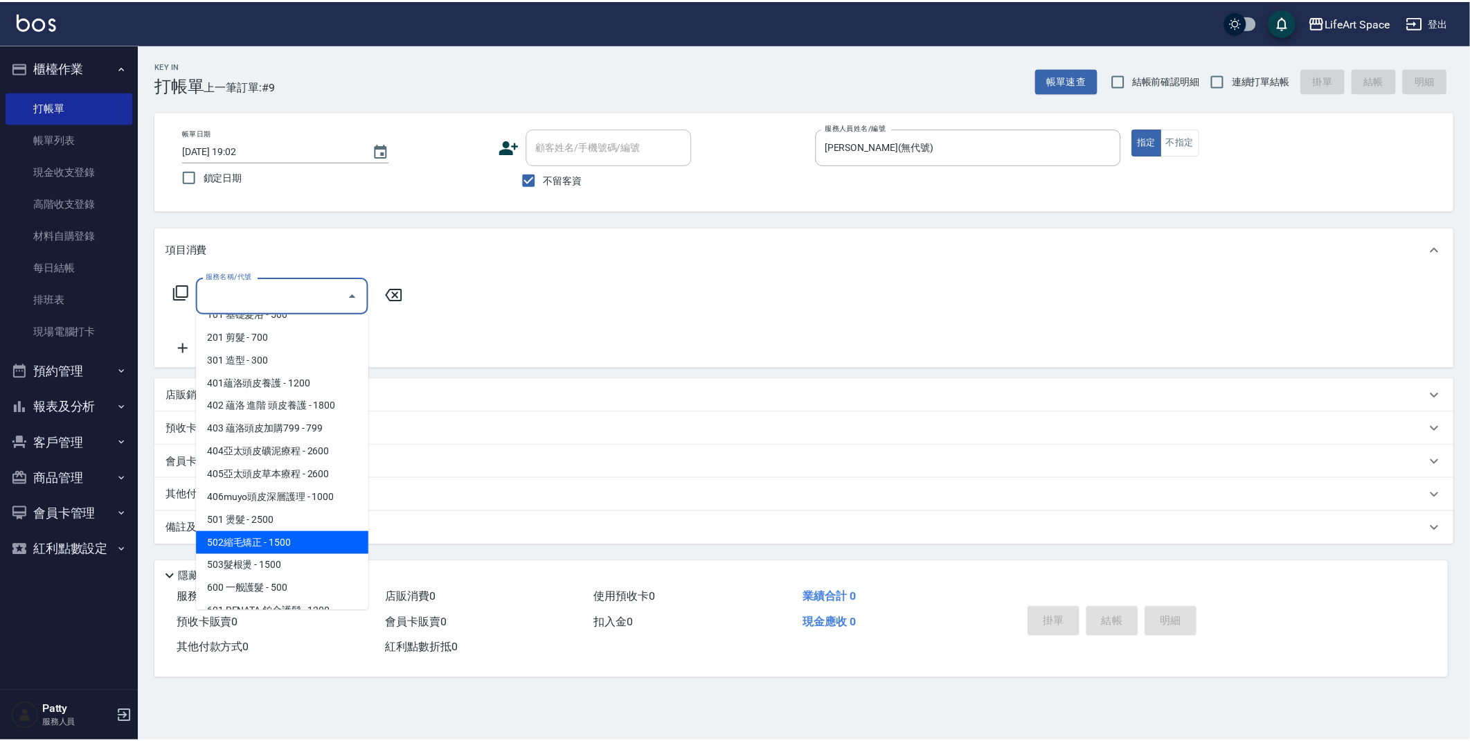
scroll to position [42, 0]
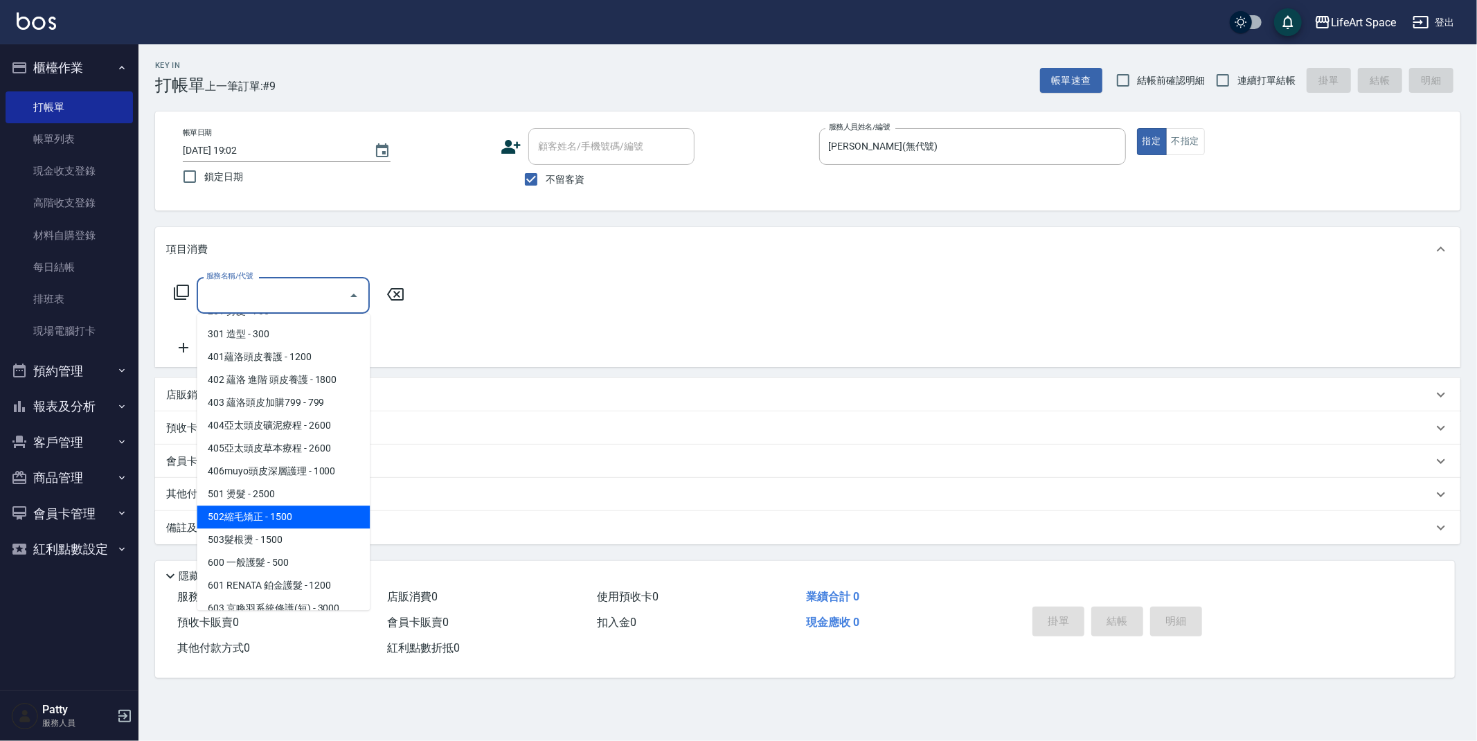
click at [293, 521] on span "502縮毛矯正 - 1500" at bounding box center [283, 516] width 173 height 23
type input "502縮毛矯正 (502)"
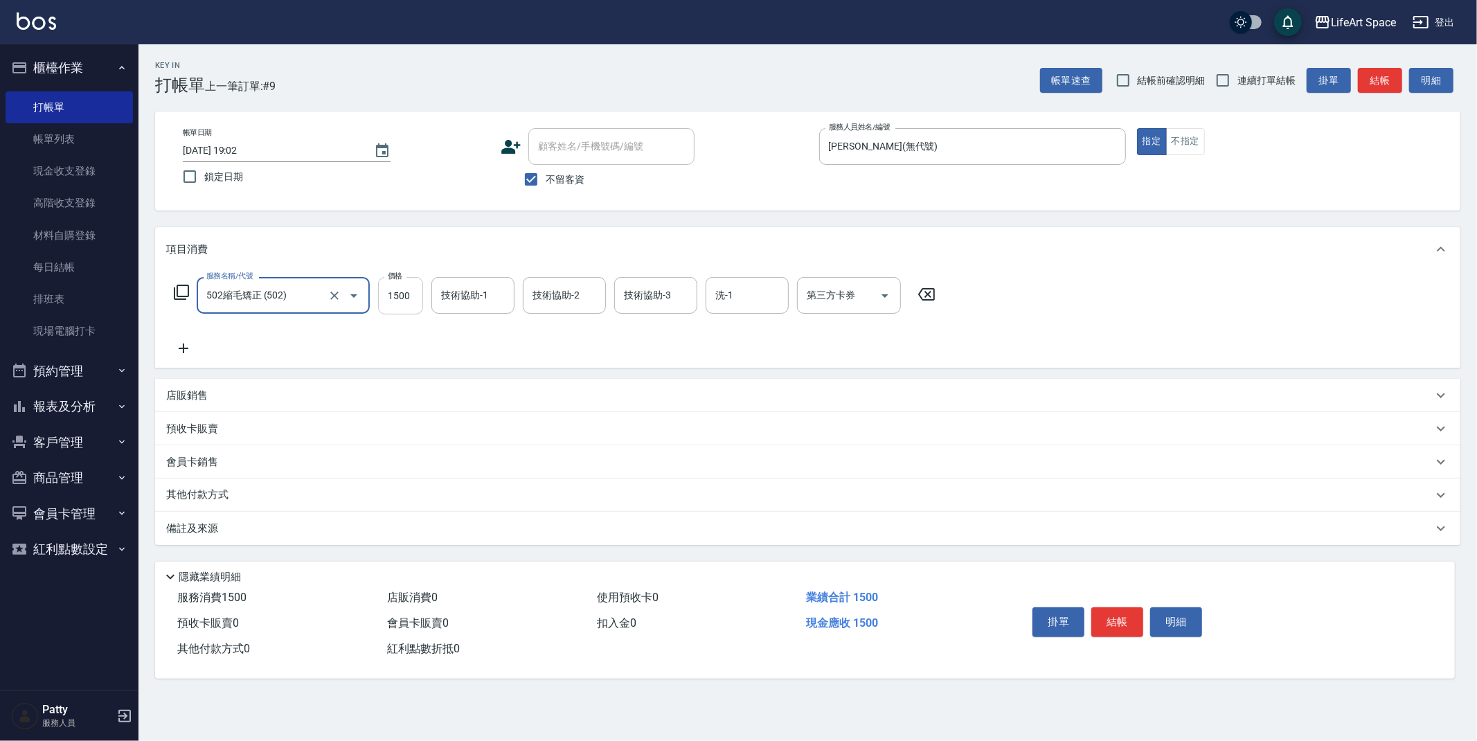
click at [409, 294] on input "1500" at bounding box center [400, 295] width 45 height 37
type input "5000"
click at [186, 348] on icon at bounding box center [184, 348] width 10 height 10
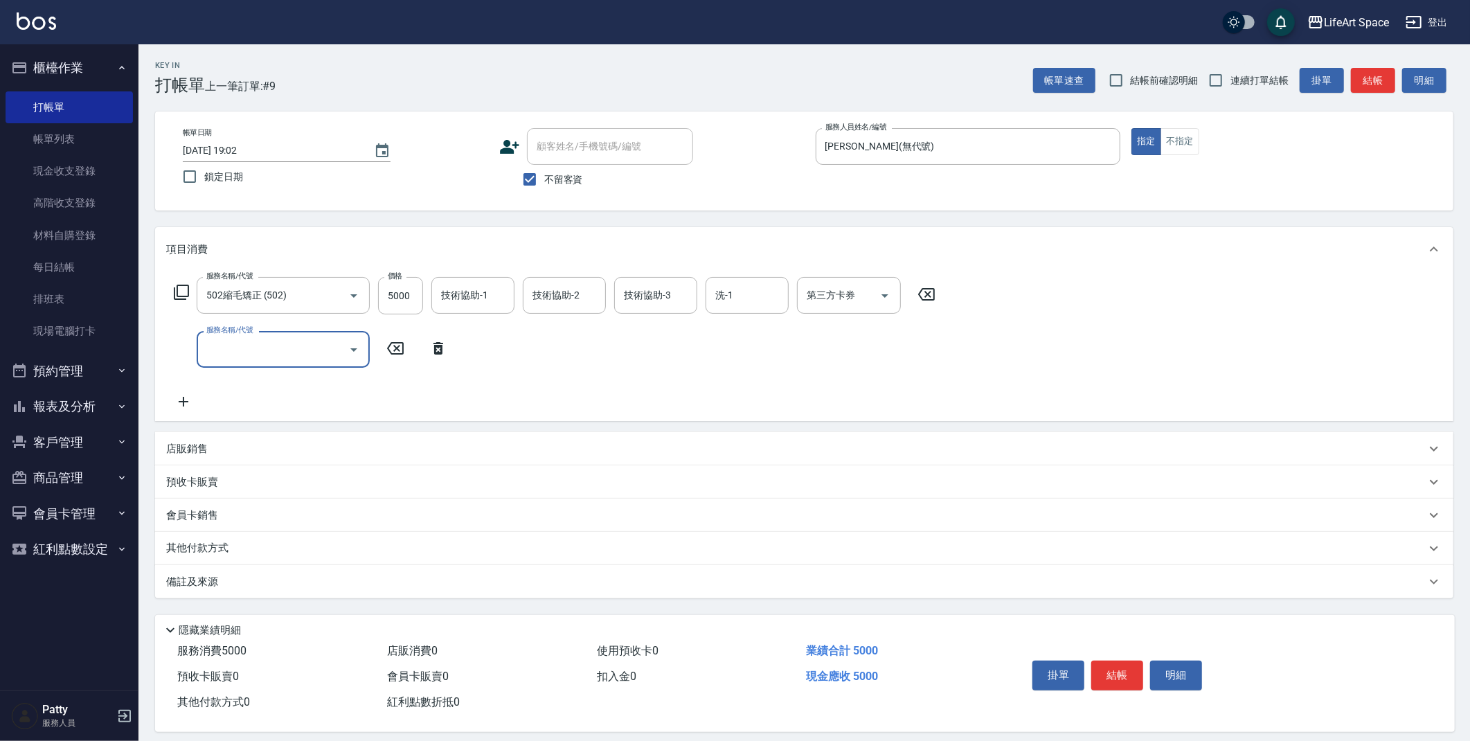
click at [229, 344] on input "服務名稱/代號" at bounding box center [273, 349] width 140 height 24
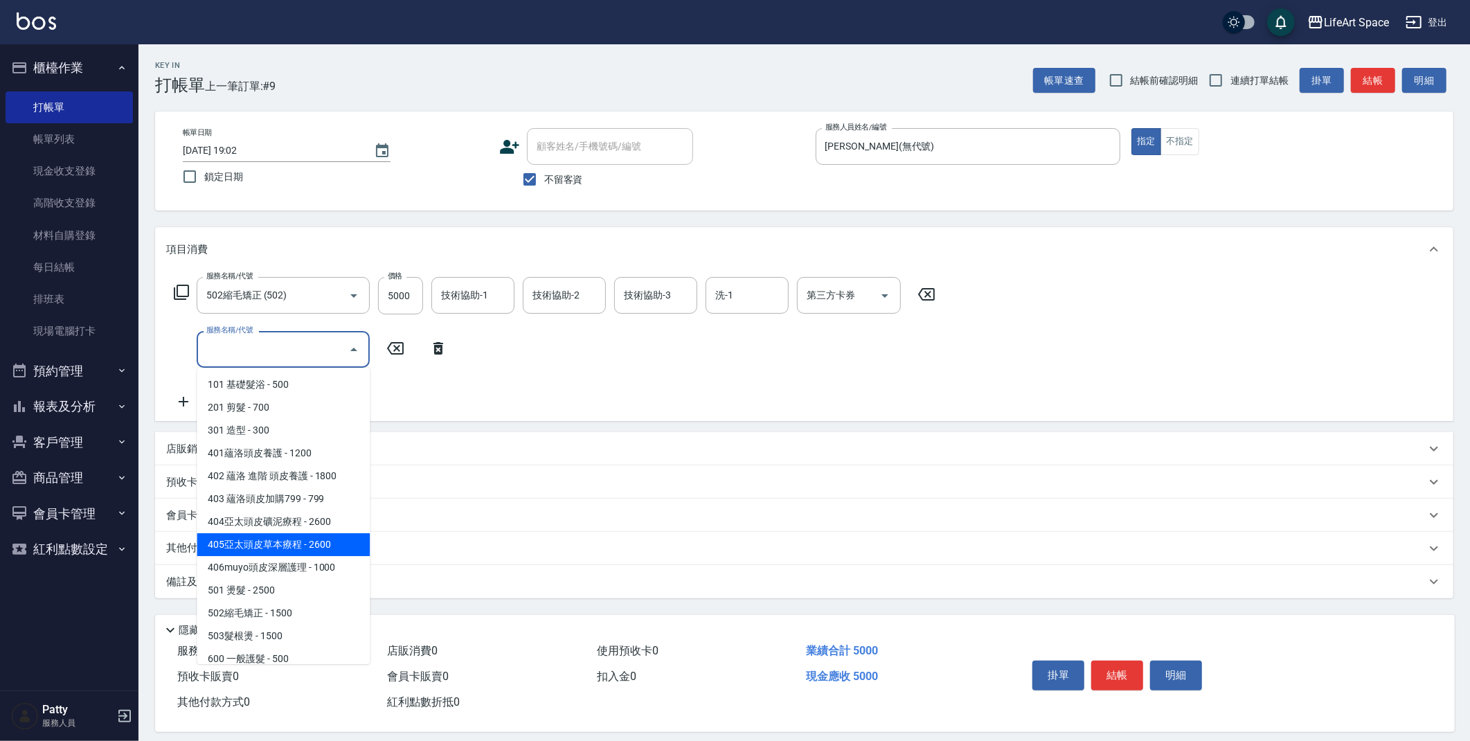
scroll to position [217, 0]
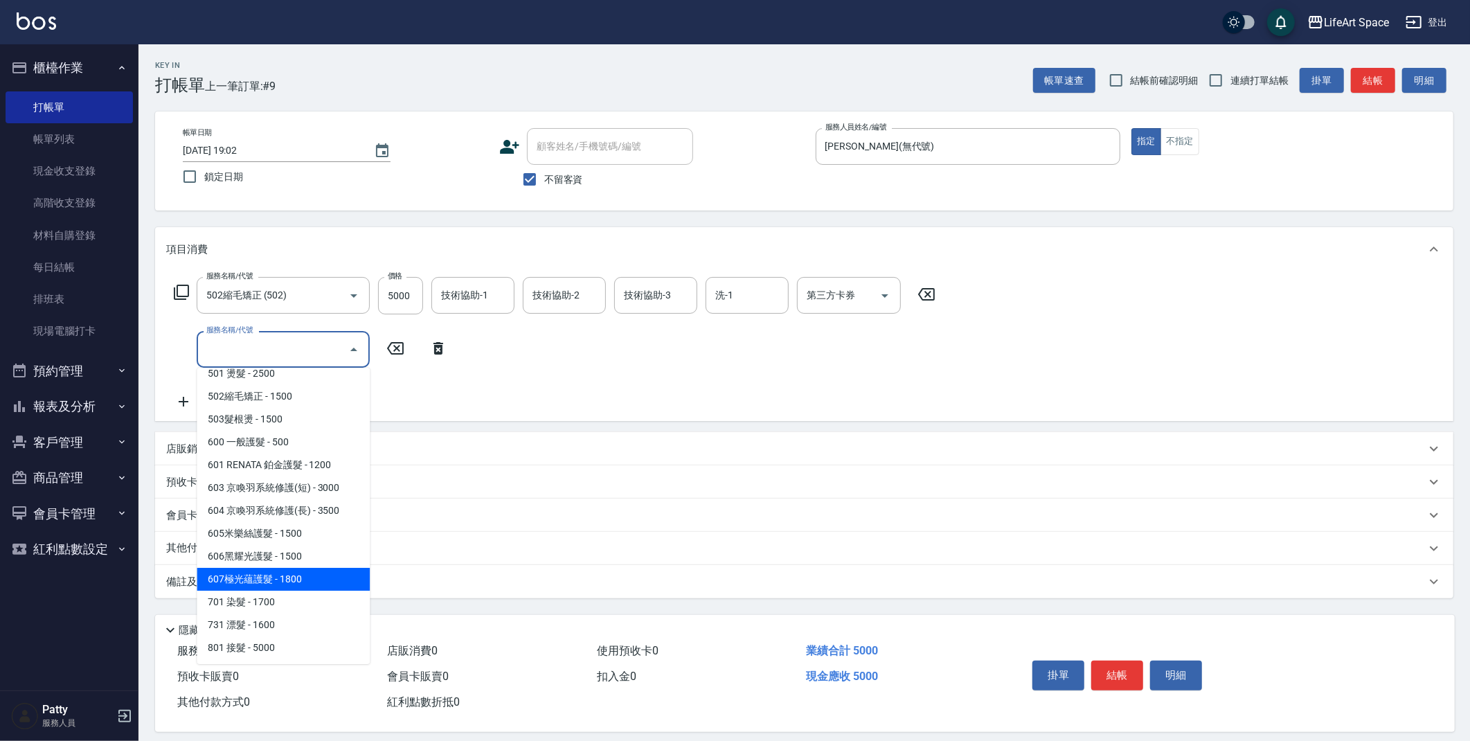
drag, startPoint x: 283, startPoint y: 581, endPoint x: 451, endPoint y: 374, distance: 265.7
click at [283, 581] on span "607極光蘊護髮 - 1800" at bounding box center [283, 579] width 173 height 23
type input "607極光蘊護髮(607)"
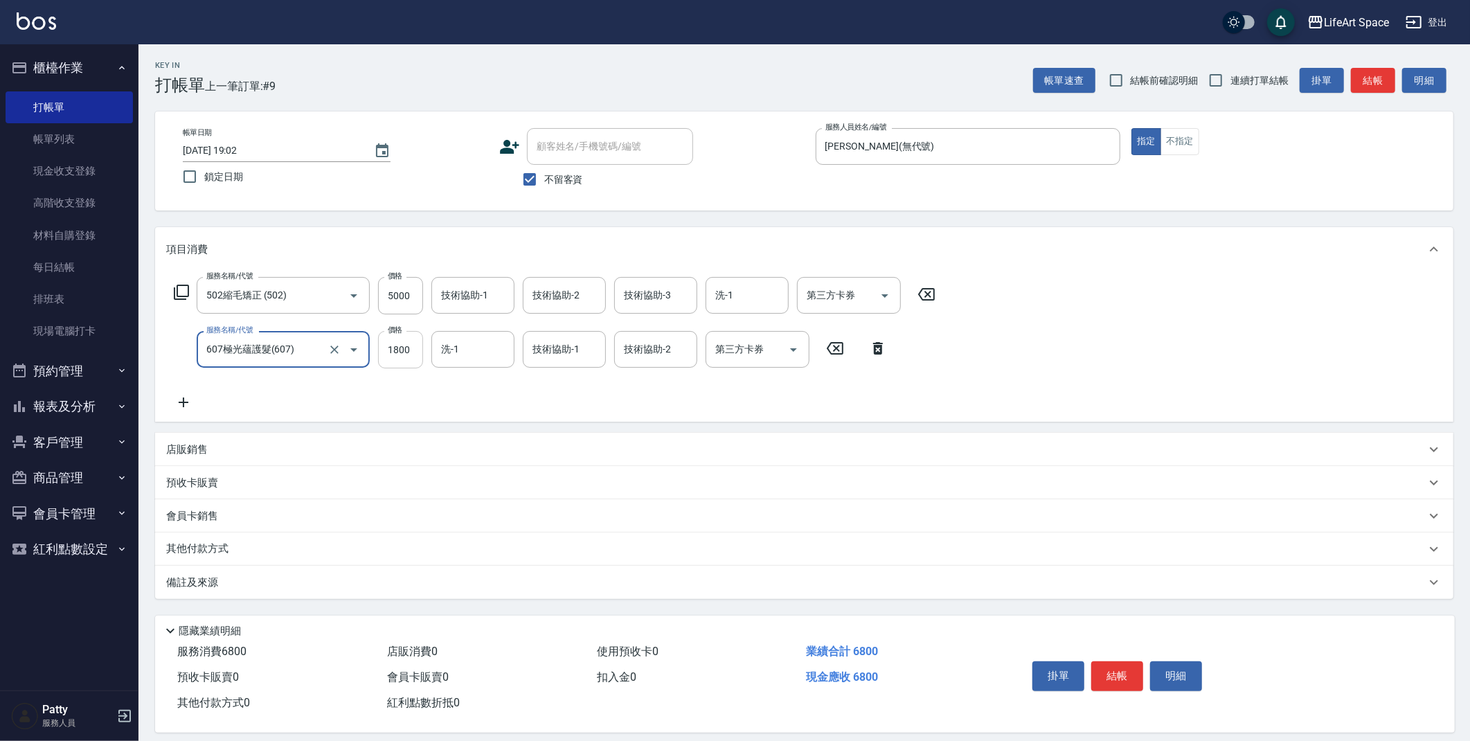
click at [411, 352] on input "1800" at bounding box center [400, 349] width 45 height 37
type input "2200"
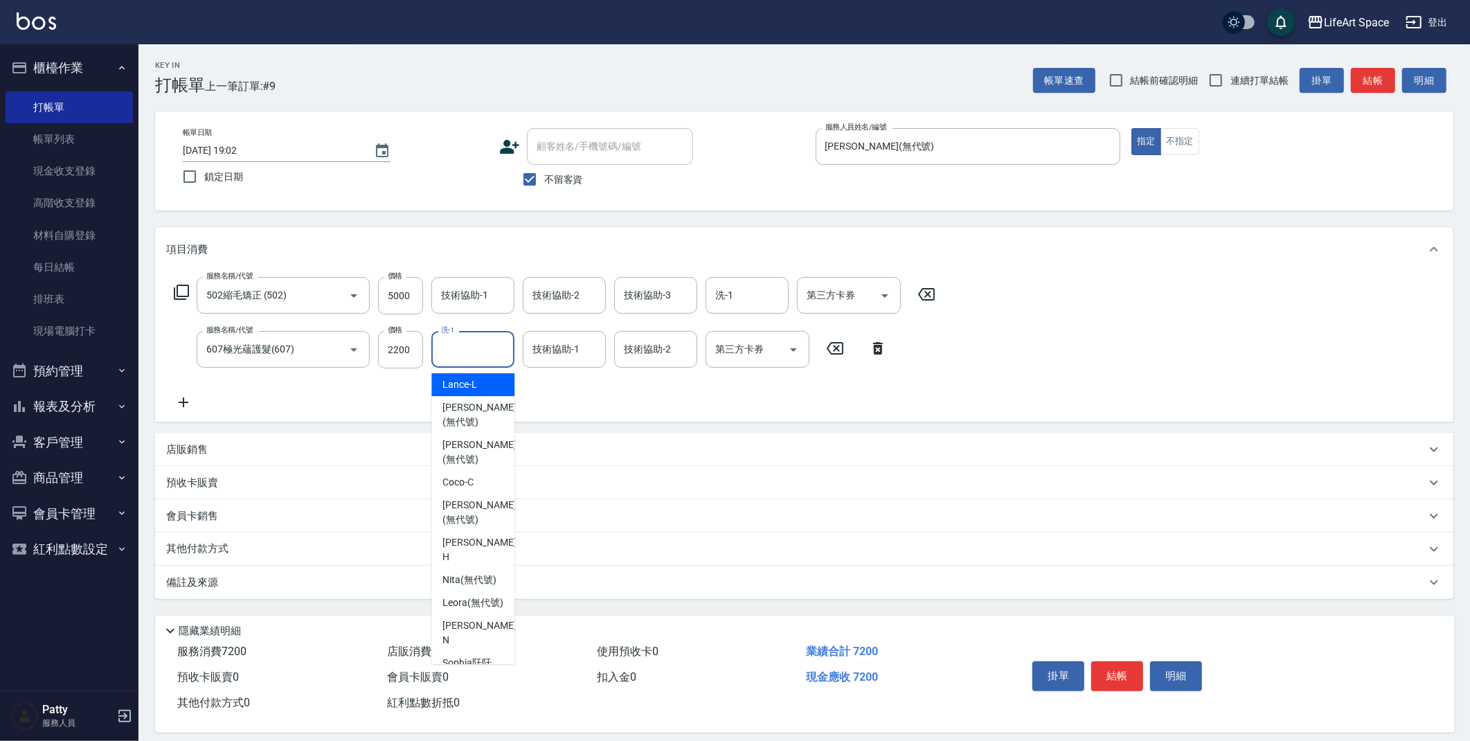
click at [467, 346] on input "洗-1" at bounding box center [472, 349] width 71 height 24
click at [478, 623] on span "[PERSON_NAME]阡 (無代號)" at bounding box center [472, 627] width 61 height 29
type input "[PERSON_NAME]阡(無代號)"
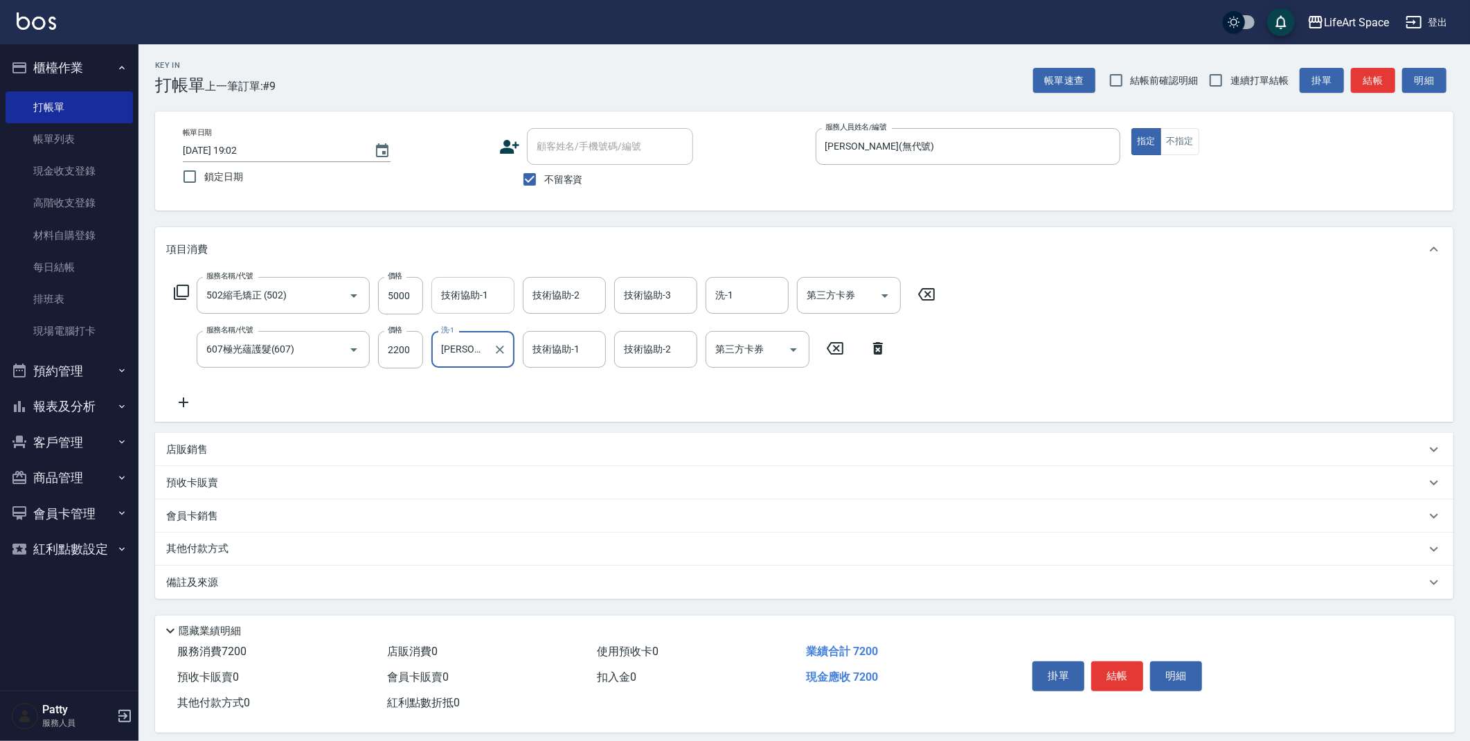
click at [486, 294] on input "技術協助-1" at bounding box center [472, 295] width 71 height 24
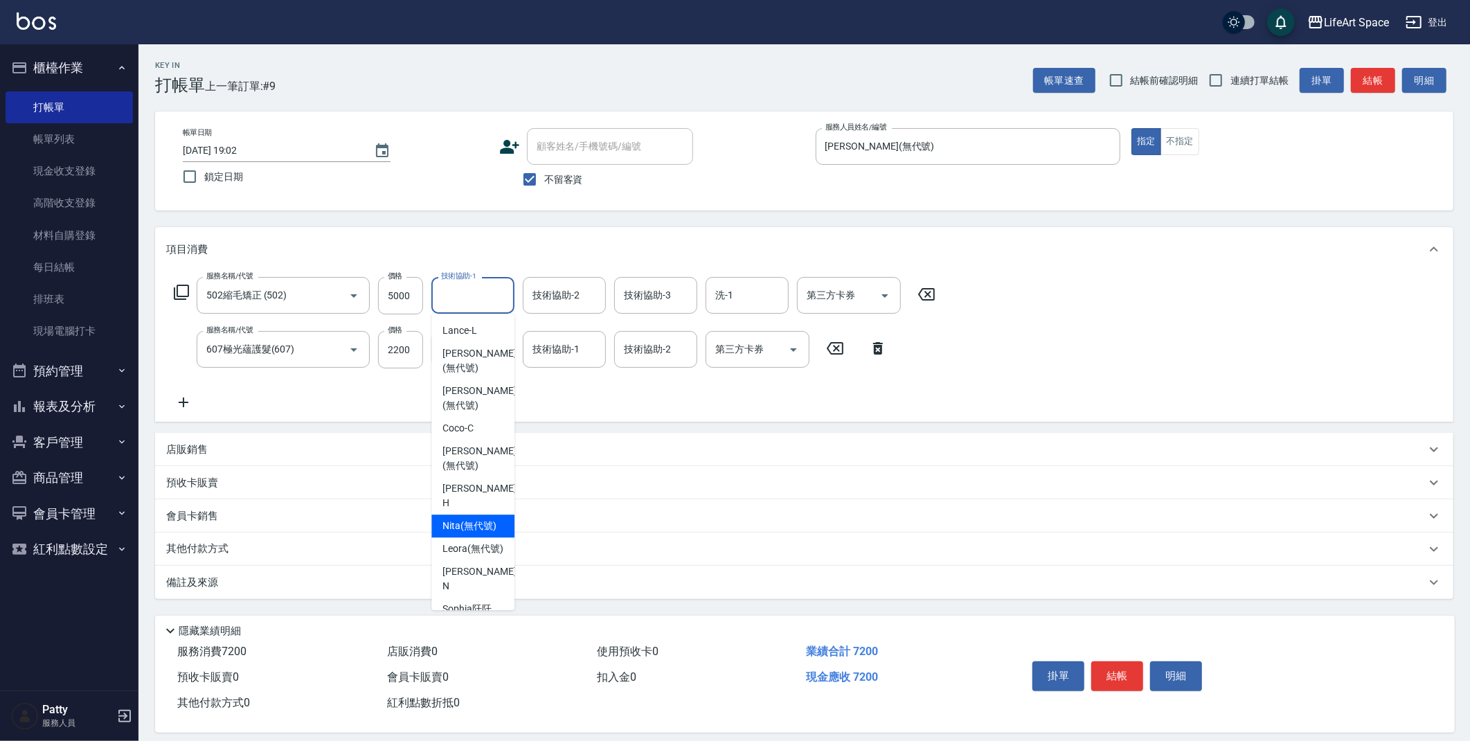
scroll to position [60, 0]
click at [489, 542] on span "[PERSON_NAME]阡 (無代號)" at bounding box center [472, 556] width 61 height 29
type input "[PERSON_NAME]阡(無代號)"
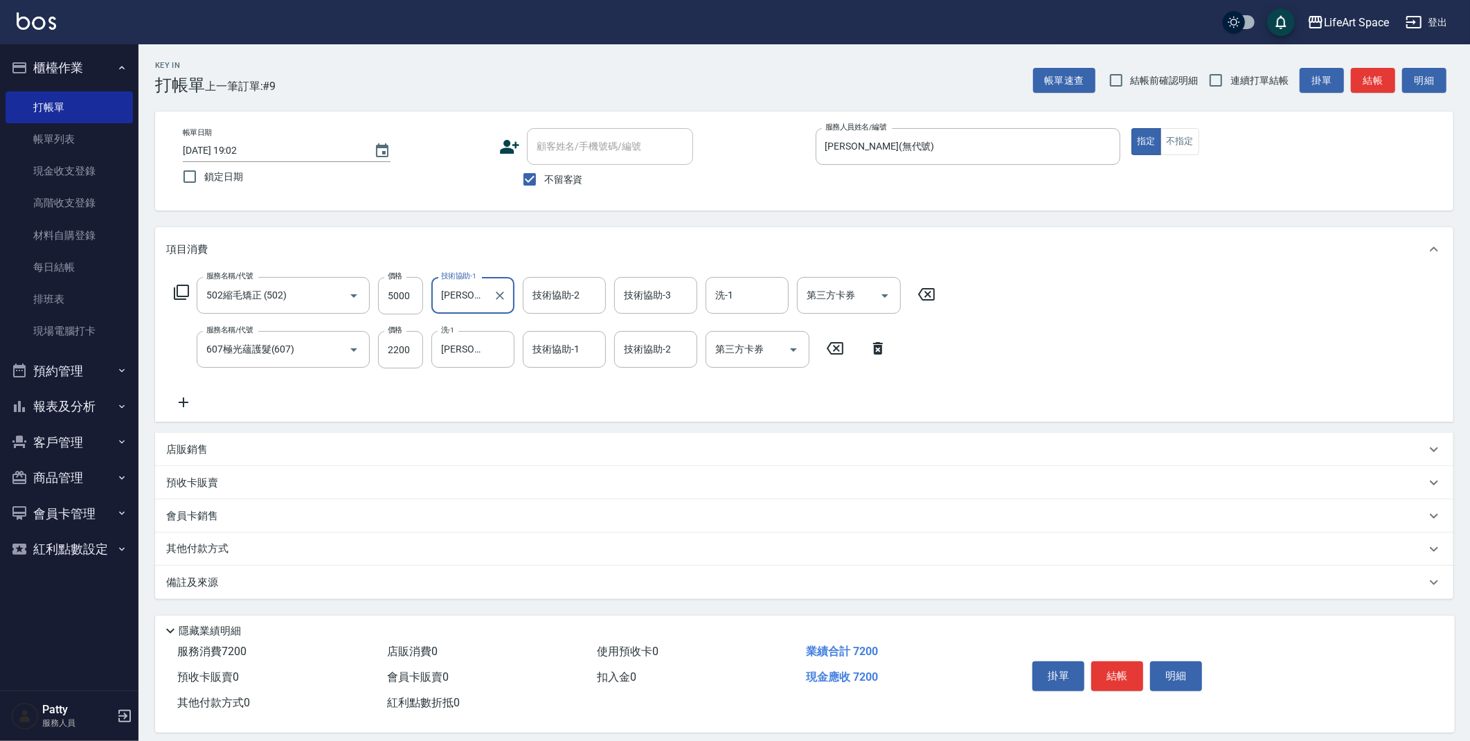
click at [557, 293] on div "技術協助-2 技術協助-2" at bounding box center [564, 295] width 83 height 37
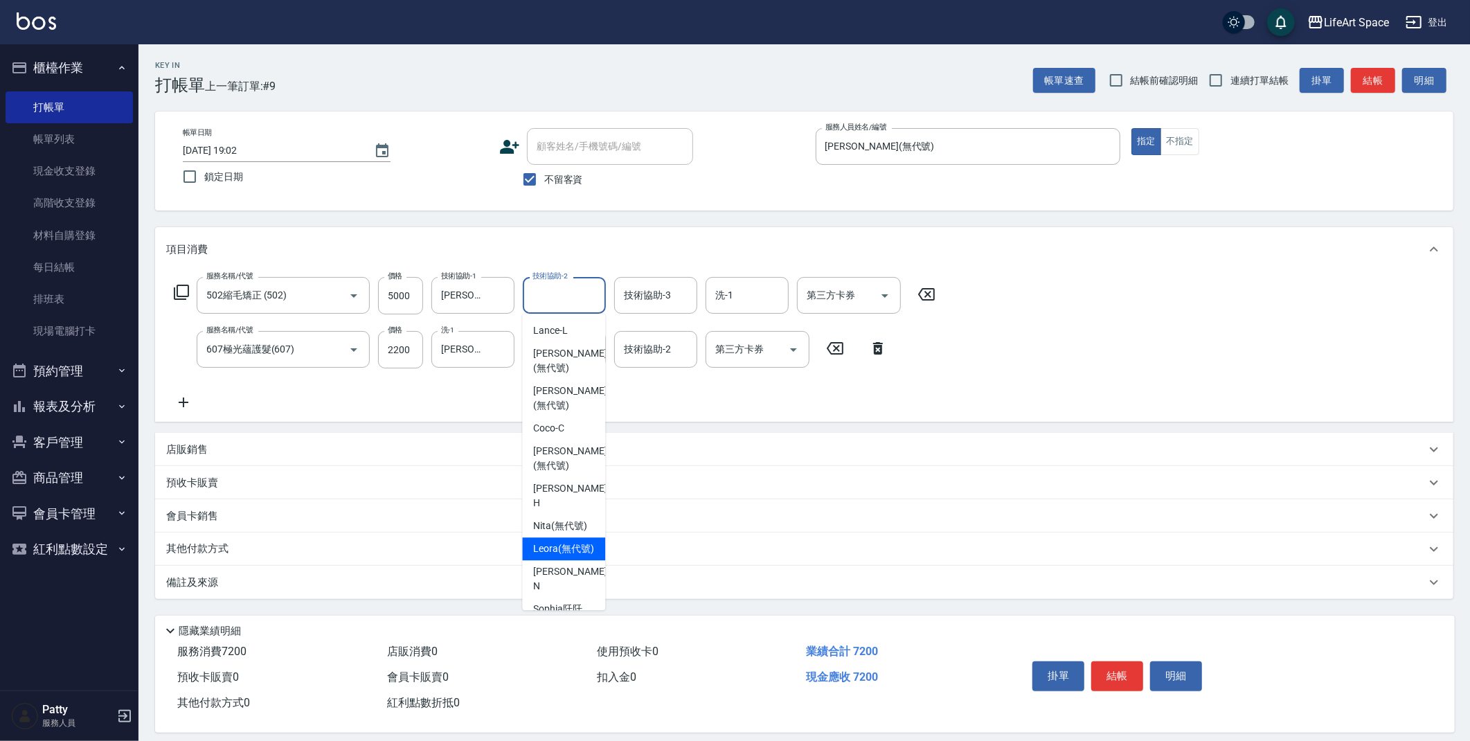
scroll to position [53, 0]
click at [550, 559] on span "[PERSON_NAME]阡 (無代號)" at bounding box center [563, 563] width 61 height 29
type input "[PERSON_NAME]阡(無代號)"
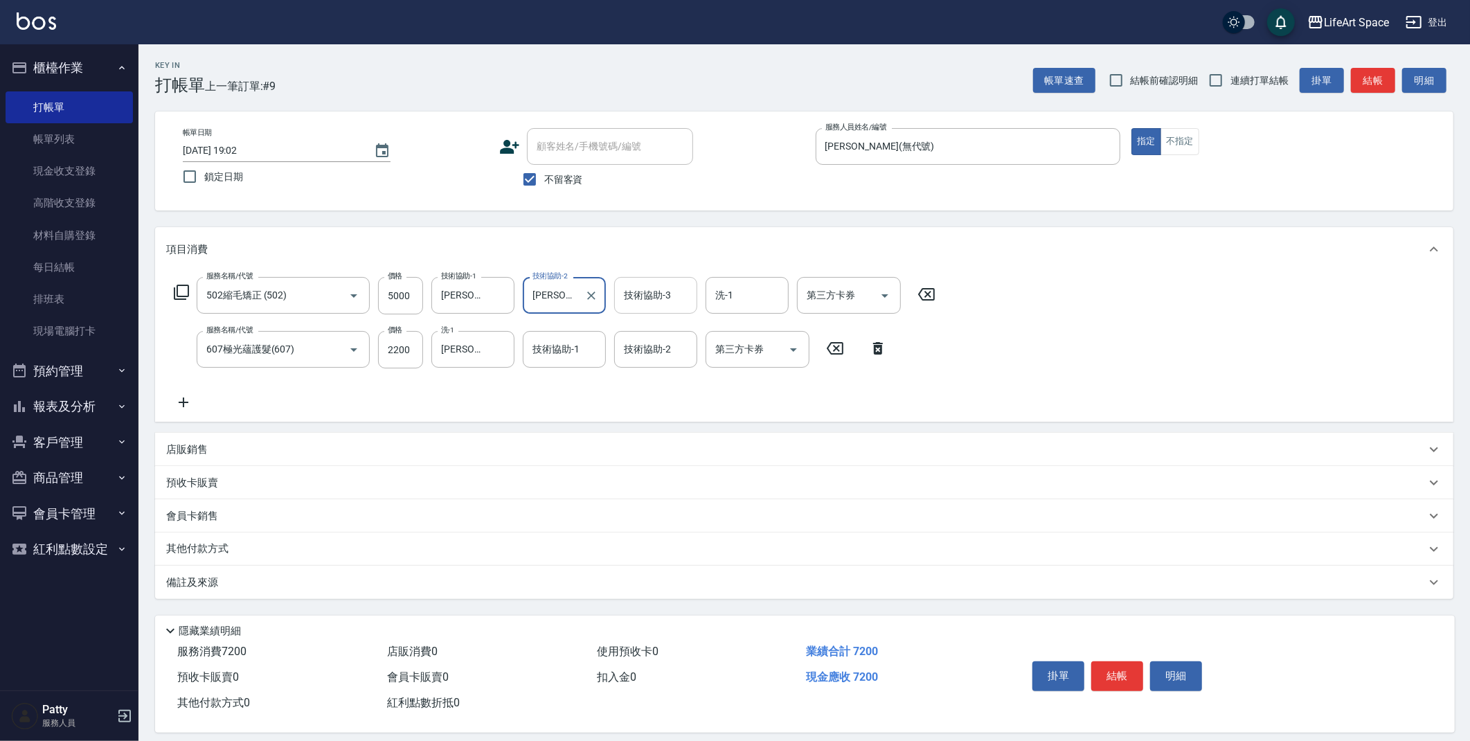
click at [649, 291] on div "技術協助-3 技術協助-3" at bounding box center [655, 295] width 83 height 37
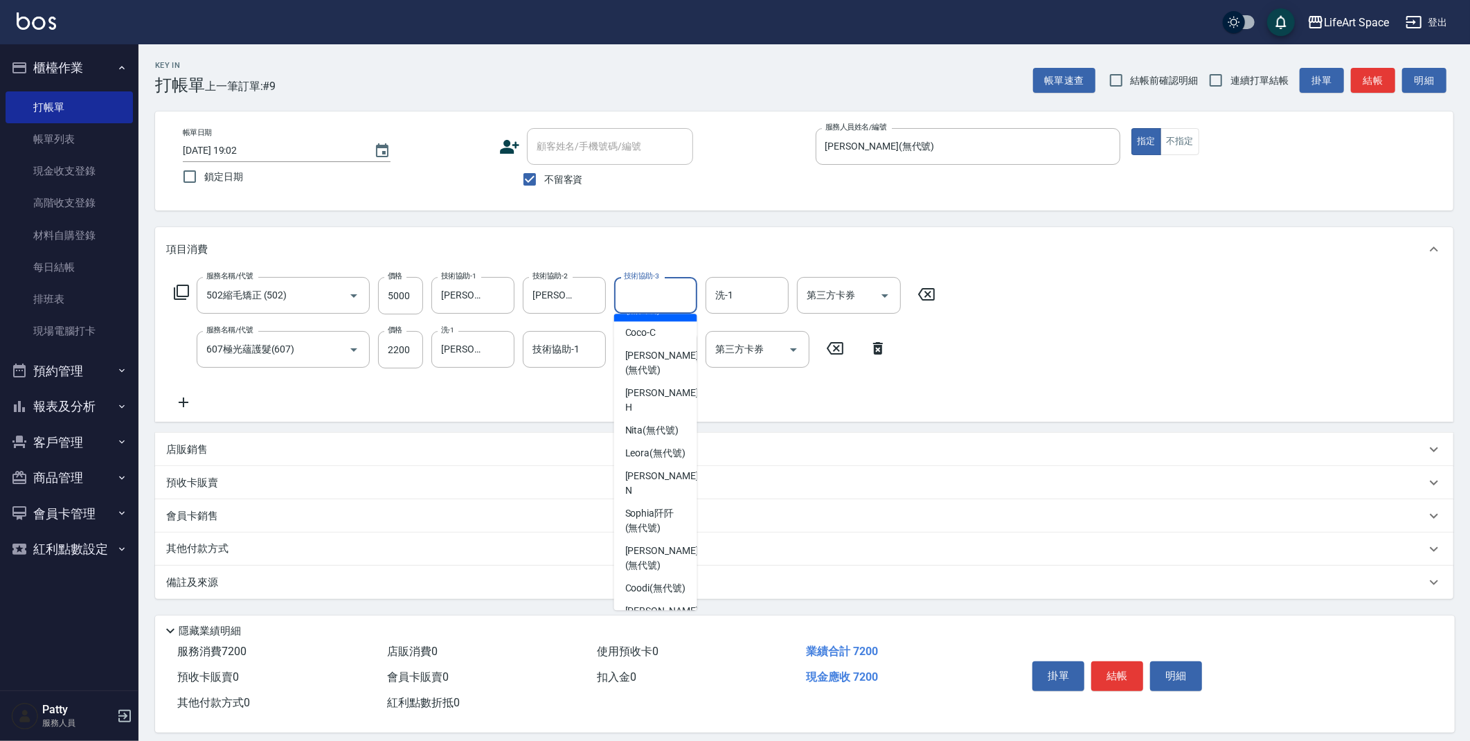
scroll to position [244, 0]
click at [657, 359] on span "[PERSON_NAME]阡 (無代號)" at bounding box center [655, 371] width 61 height 29
type input "[PERSON_NAME]阡(無代號)"
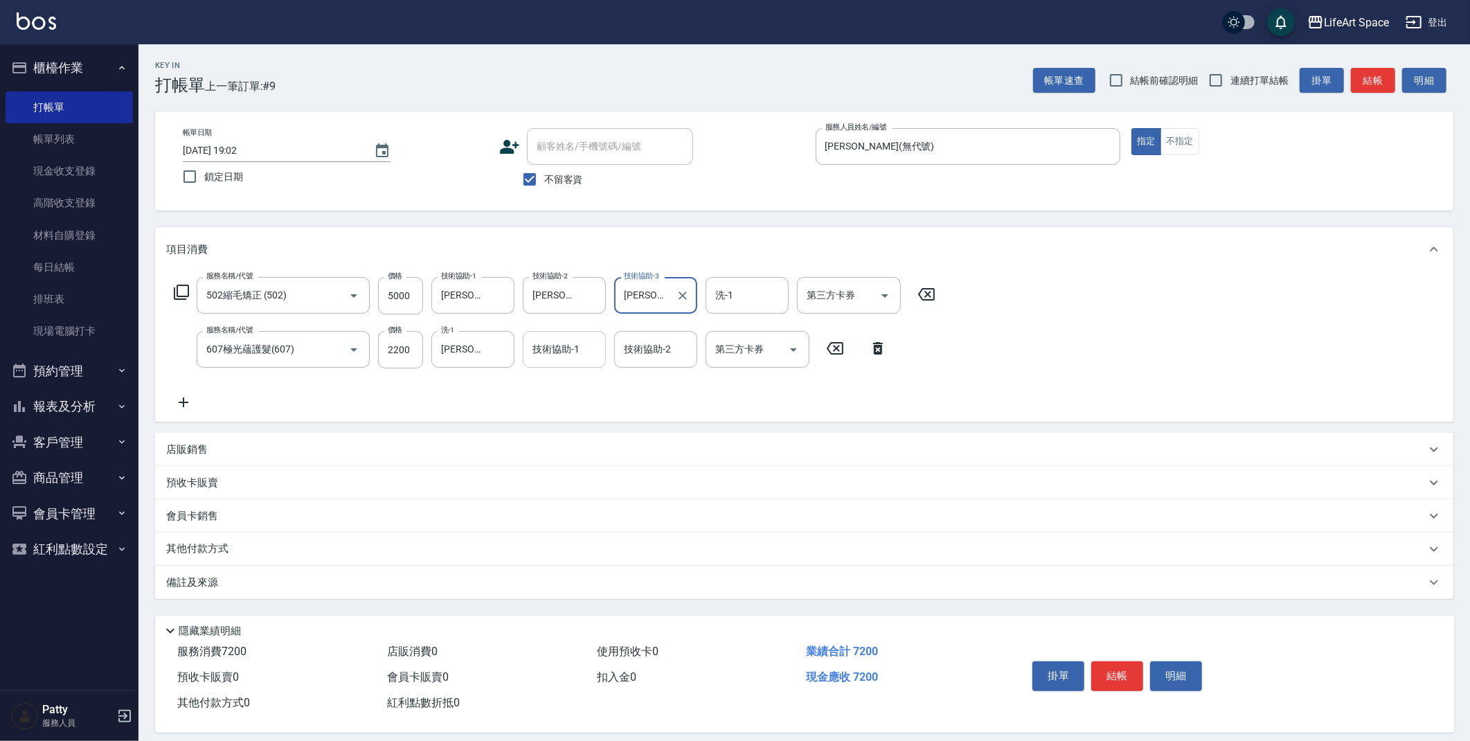
click at [571, 345] on div "技術協助-1 技術協助-1" at bounding box center [564, 349] width 83 height 37
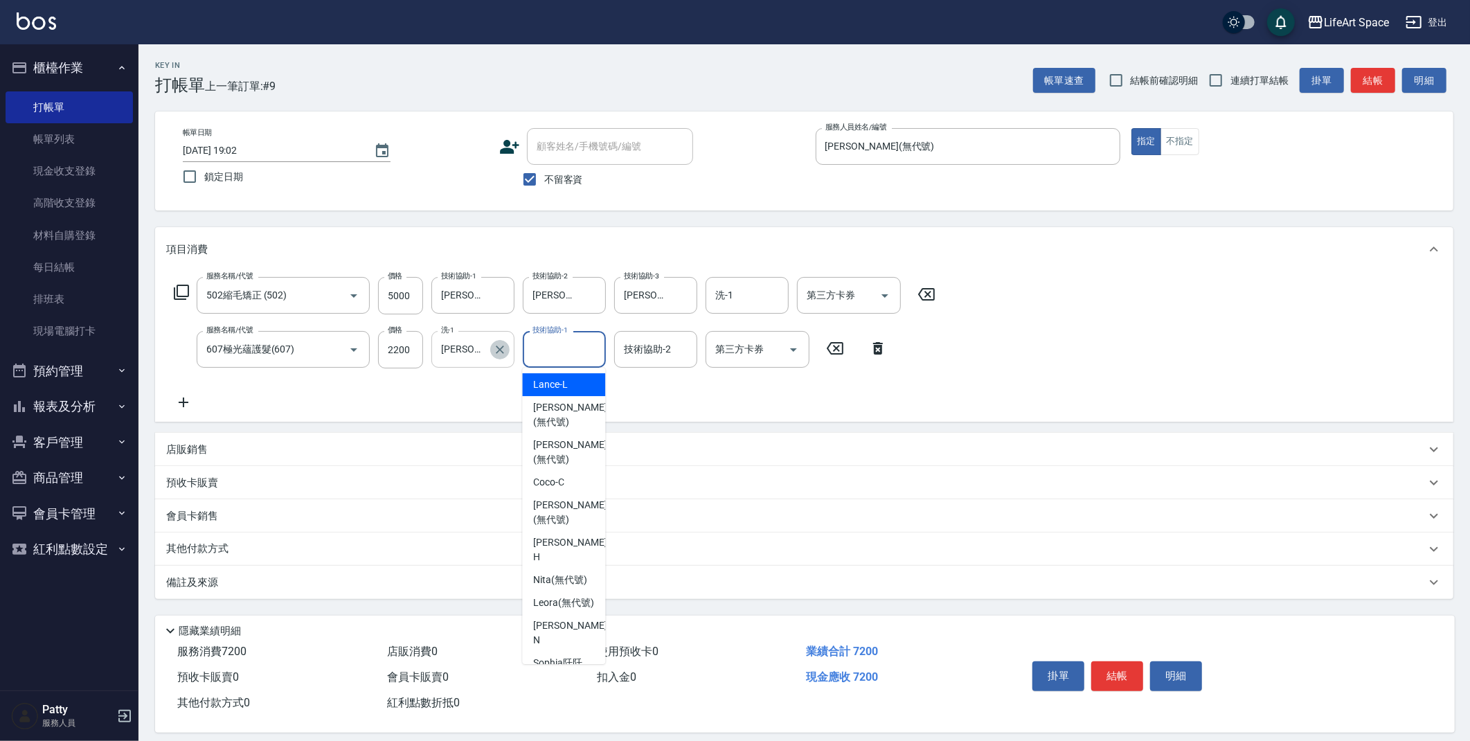
click at [503, 349] on icon "Clear" at bounding box center [500, 350] width 14 height 14
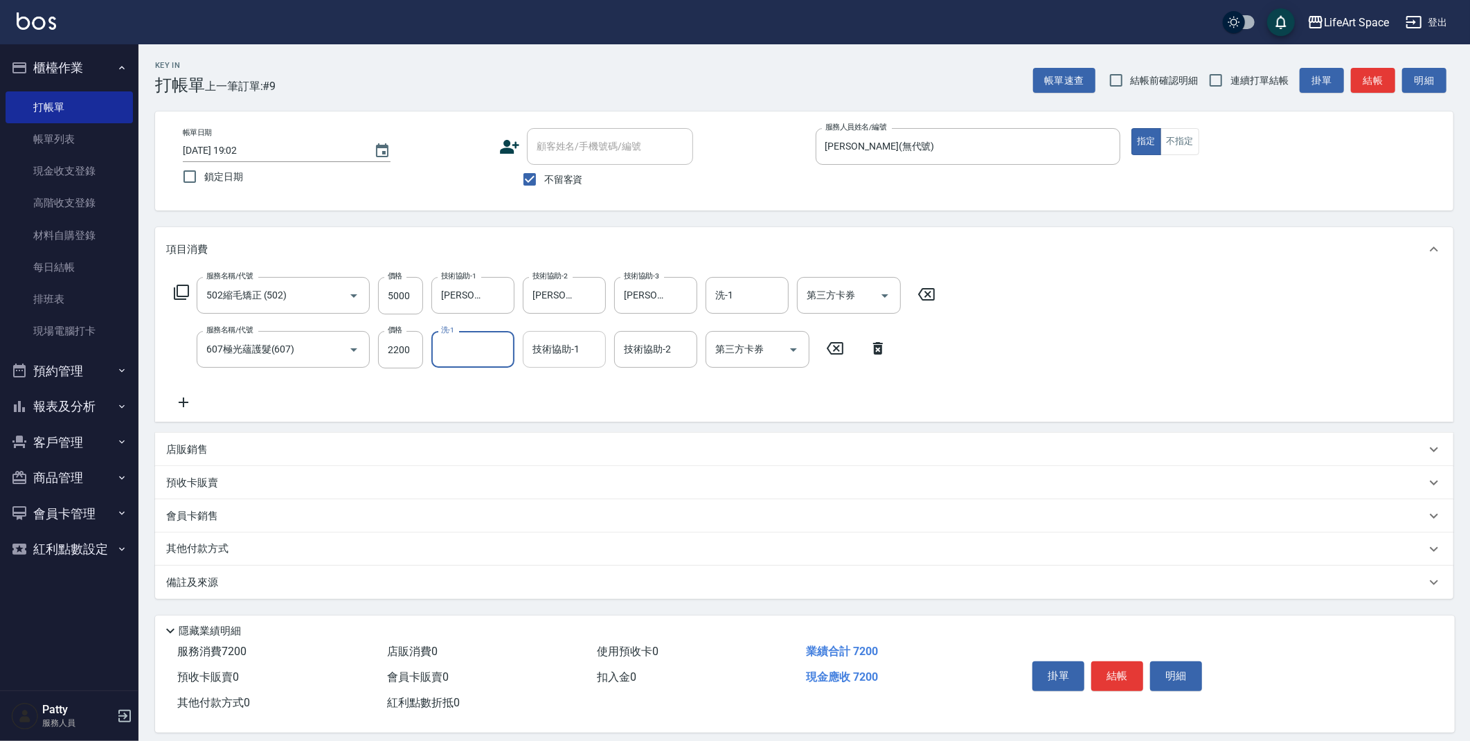
scroll to position [0, 0]
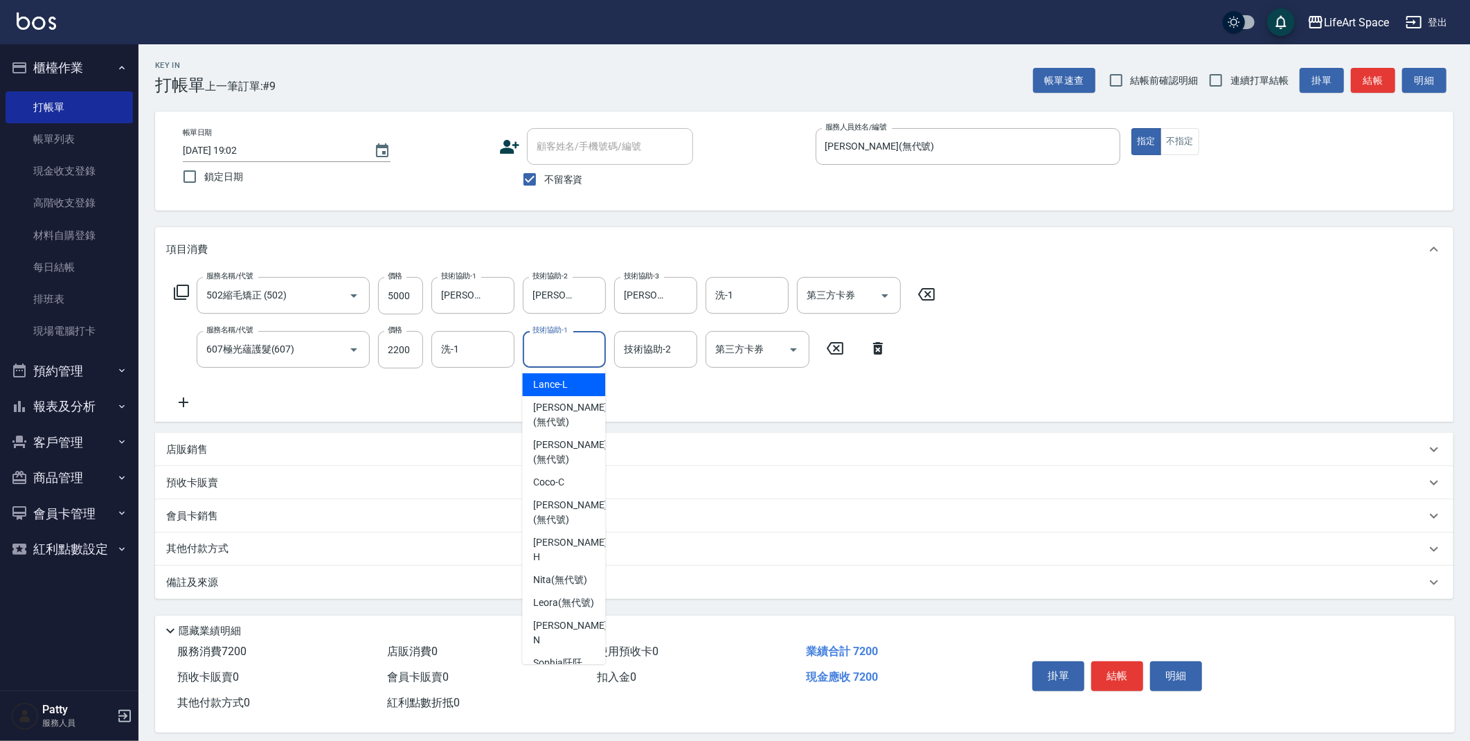
click at [561, 349] on div "技術協助-1 技術協助-1" at bounding box center [564, 349] width 83 height 37
click at [556, 426] on span "[PERSON_NAME]阡 (無代號)" at bounding box center [563, 416] width 61 height 29
type input "[PERSON_NAME]阡(無代號)"
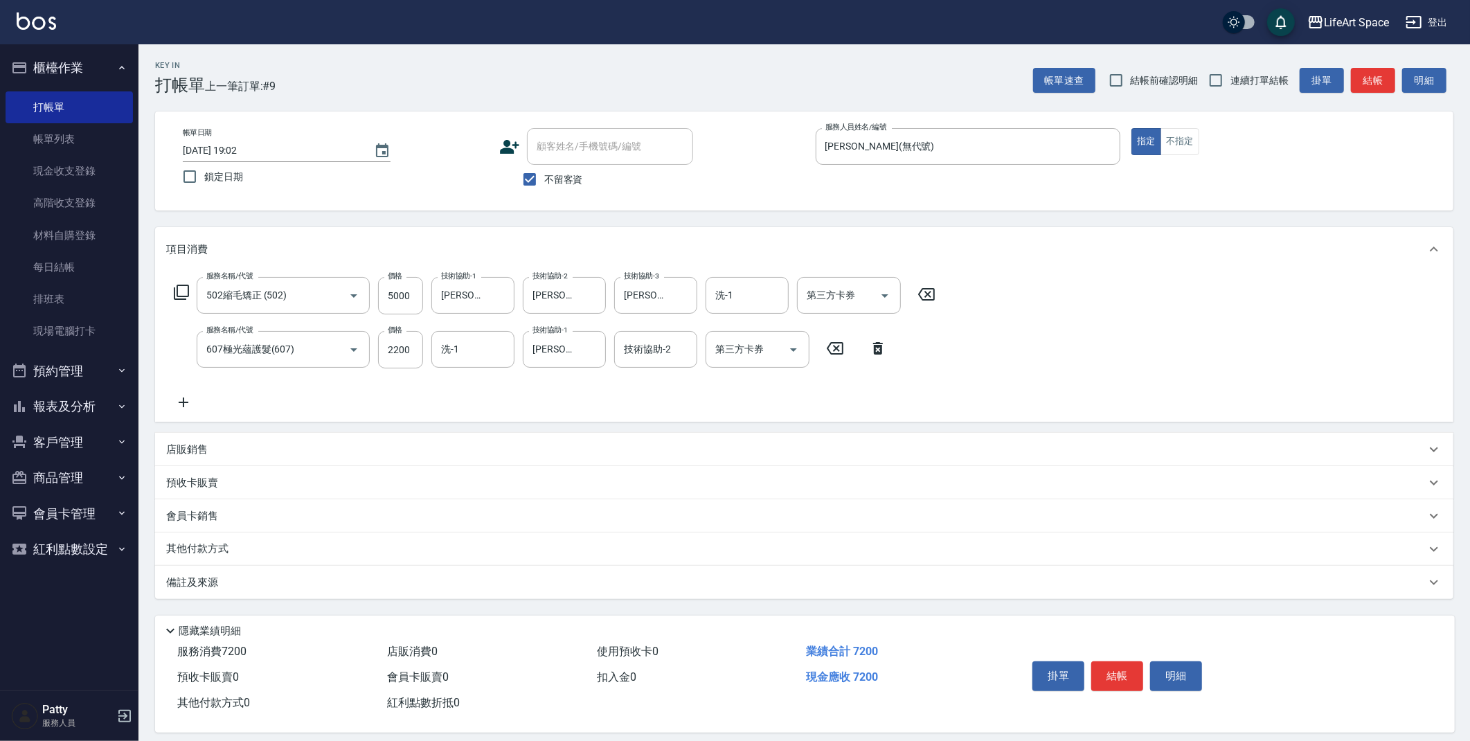
click at [264, 547] on div "其他付款方式" at bounding box center [795, 548] width 1259 height 15
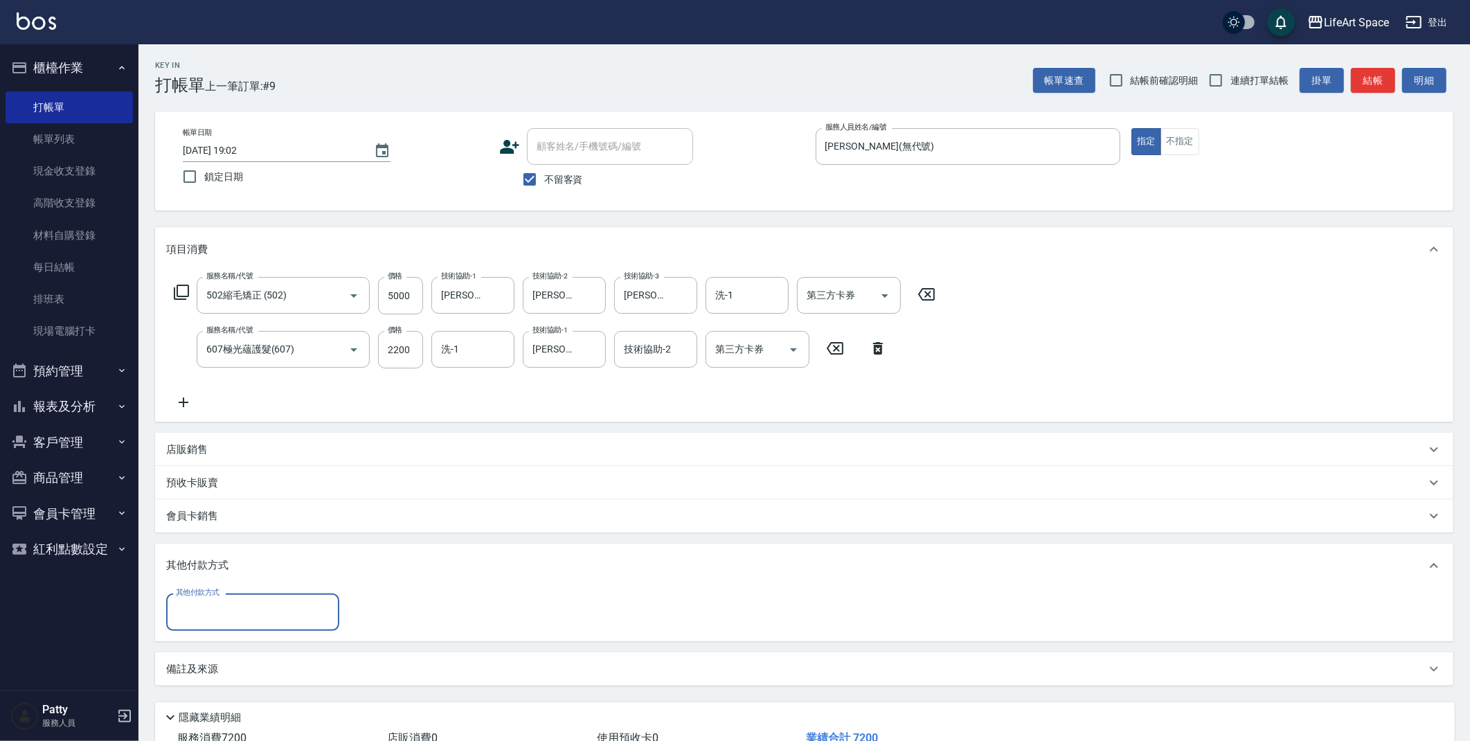
scroll to position [0, 0]
click at [222, 611] on input "其他付款方式" at bounding box center [252, 611] width 161 height 24
click at [222, 687] on span "信用卡" at bounding box center [252, 692] width 173 height 23
type input "信用卡"
type input "7200"
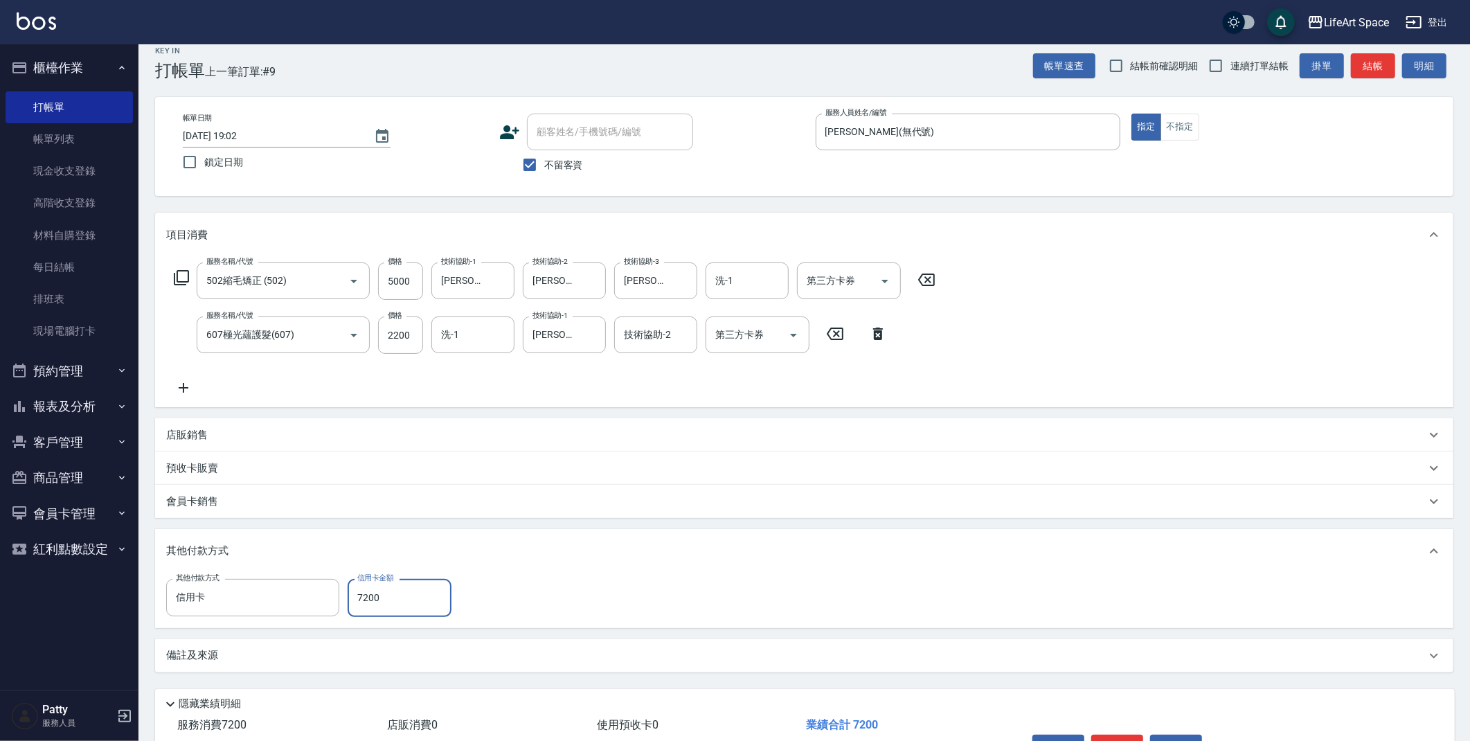
scroll to position [37, 0]
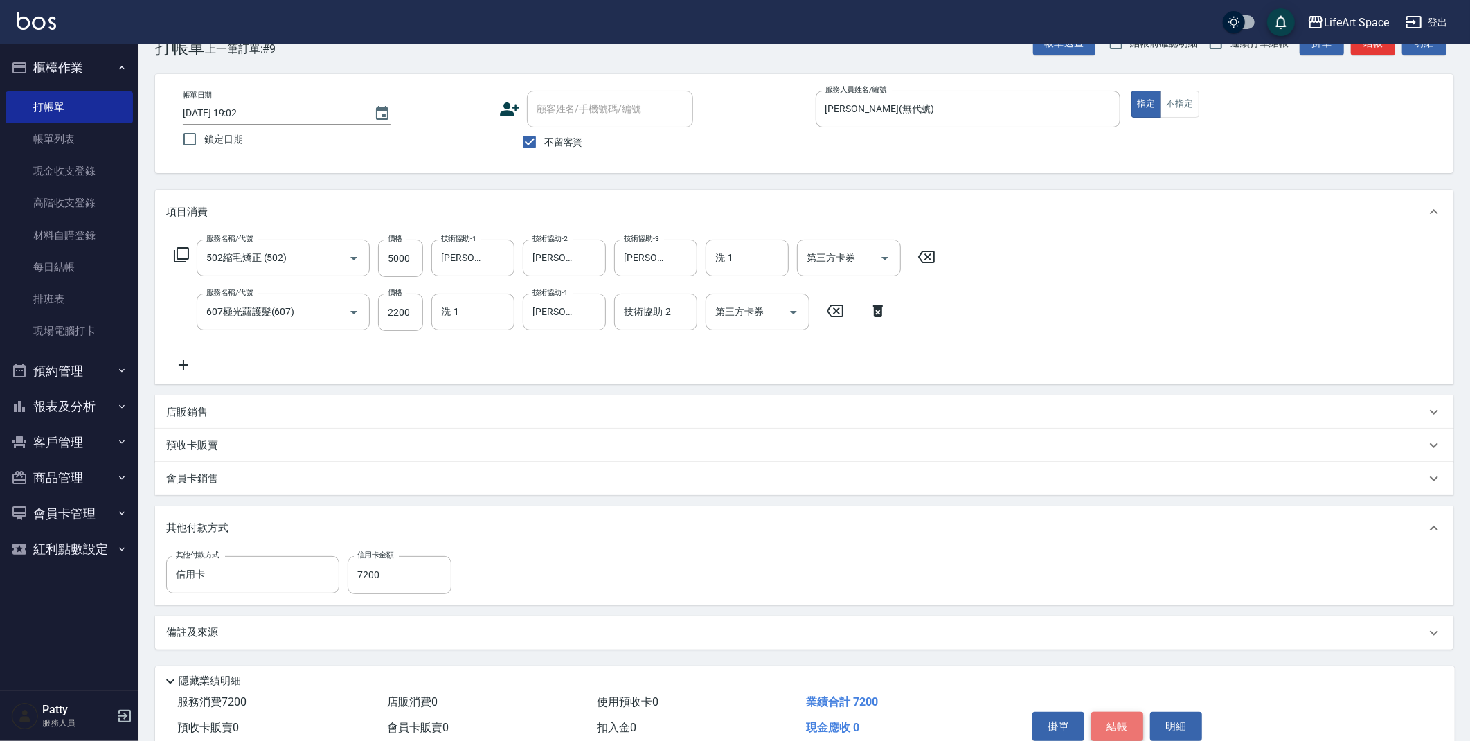
drag, startPoint x: 1132, startPoint y: 723, endPoint x: 62, endPoint y: 391, distance: 1120.6
click at [1130, 723] on button "結帳" at bounding box center [1117, 726] width 52 height 29
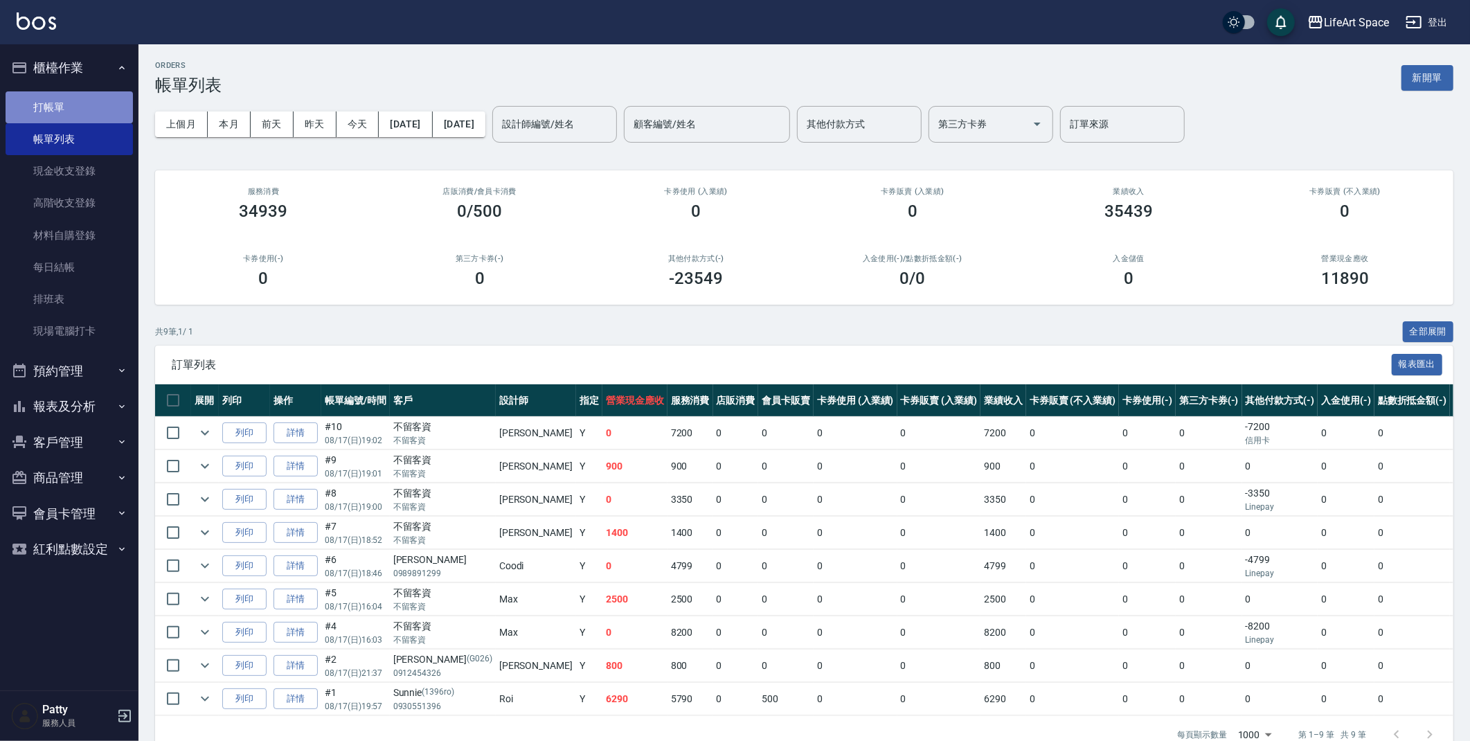
click at [59, 111] on link "打帳單" at bounding box center [69, 107] width 127 height 32
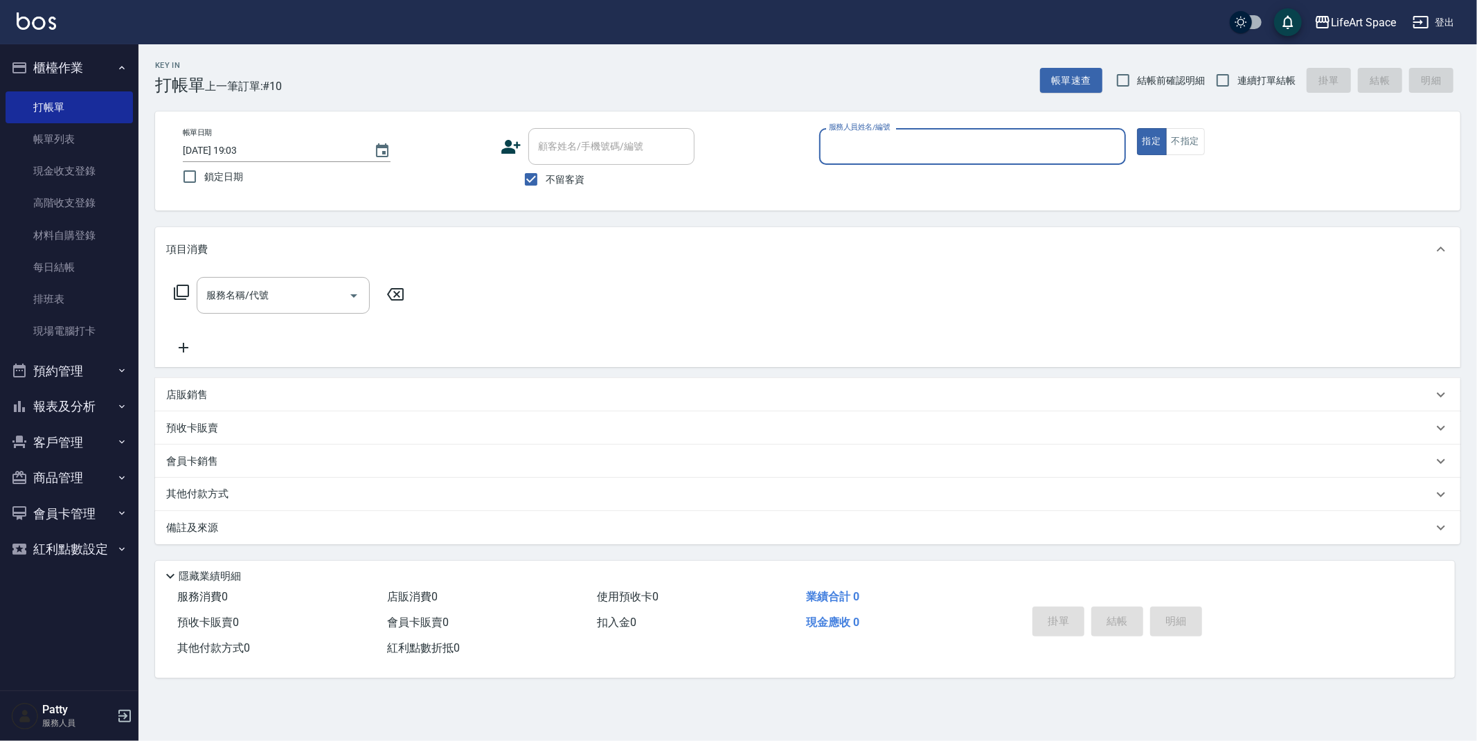
click at [921, 139] on input "服務人員姓名/編號" at bounding box center [972, 146] width 294 height 24
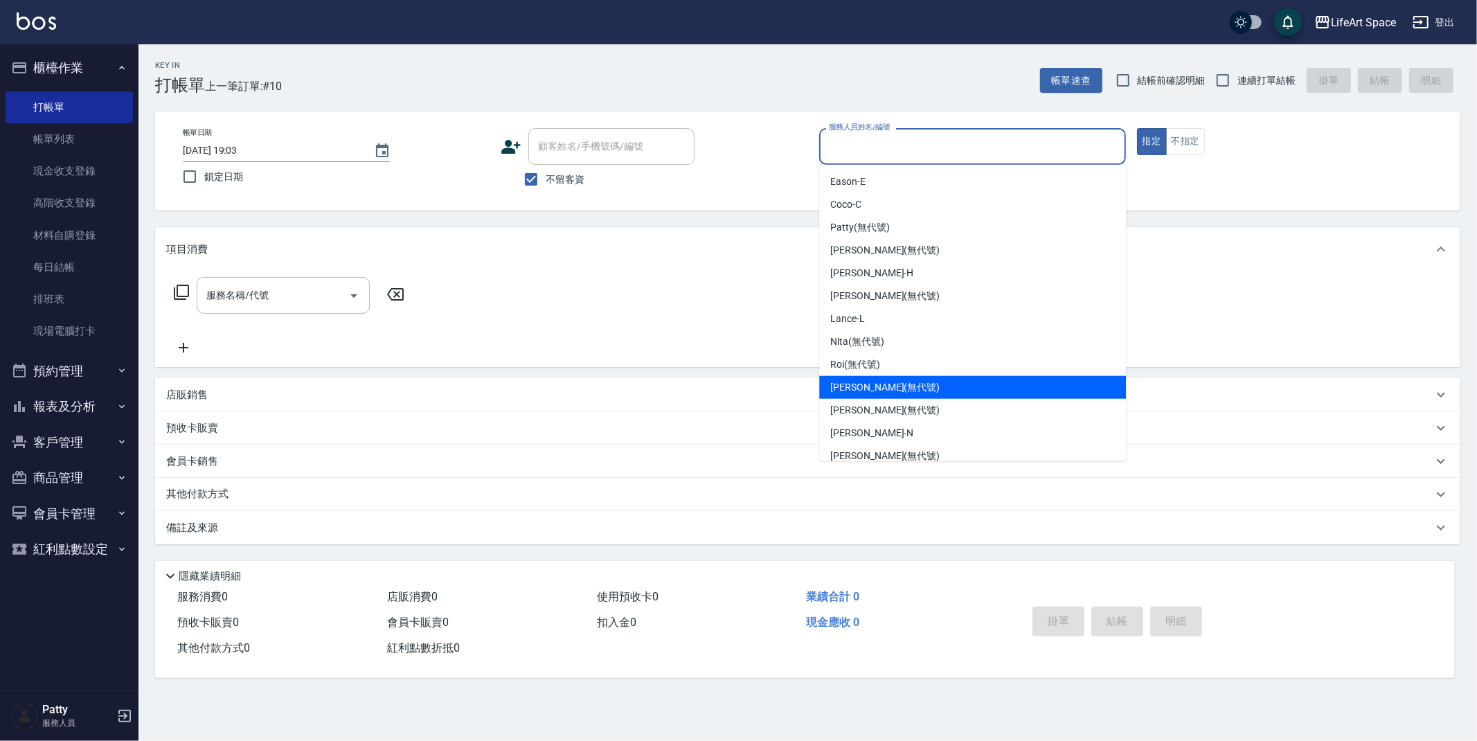
click at [881, 386] on span "[PERSON_NAME] (無代號)" at bounding box center [884, 387] width 109 height 15
type input "[PERSON_NAME](無代號)"
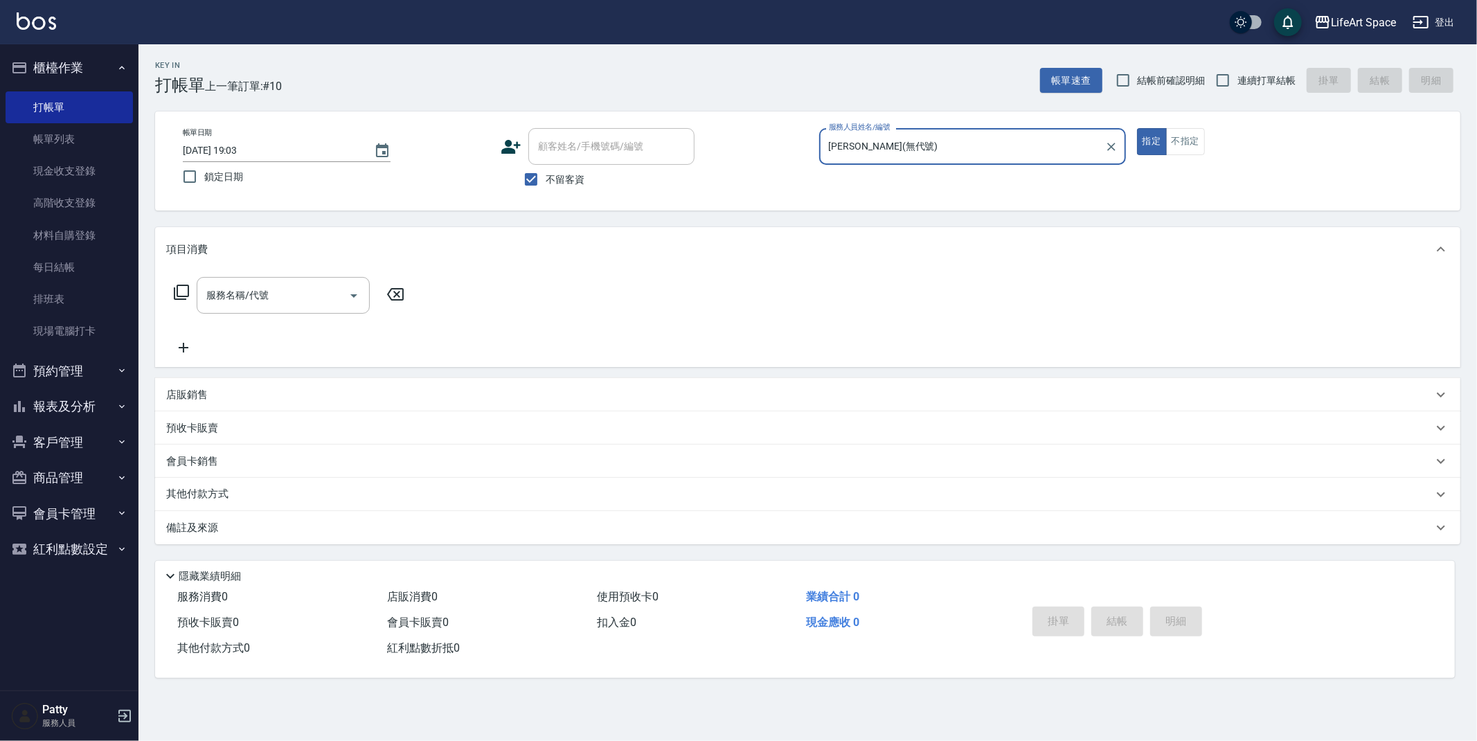
click at [242, 291] on div "服務名稱/代號 服務名稱/代號" at bounding box center [283, 295] width 173 height 37
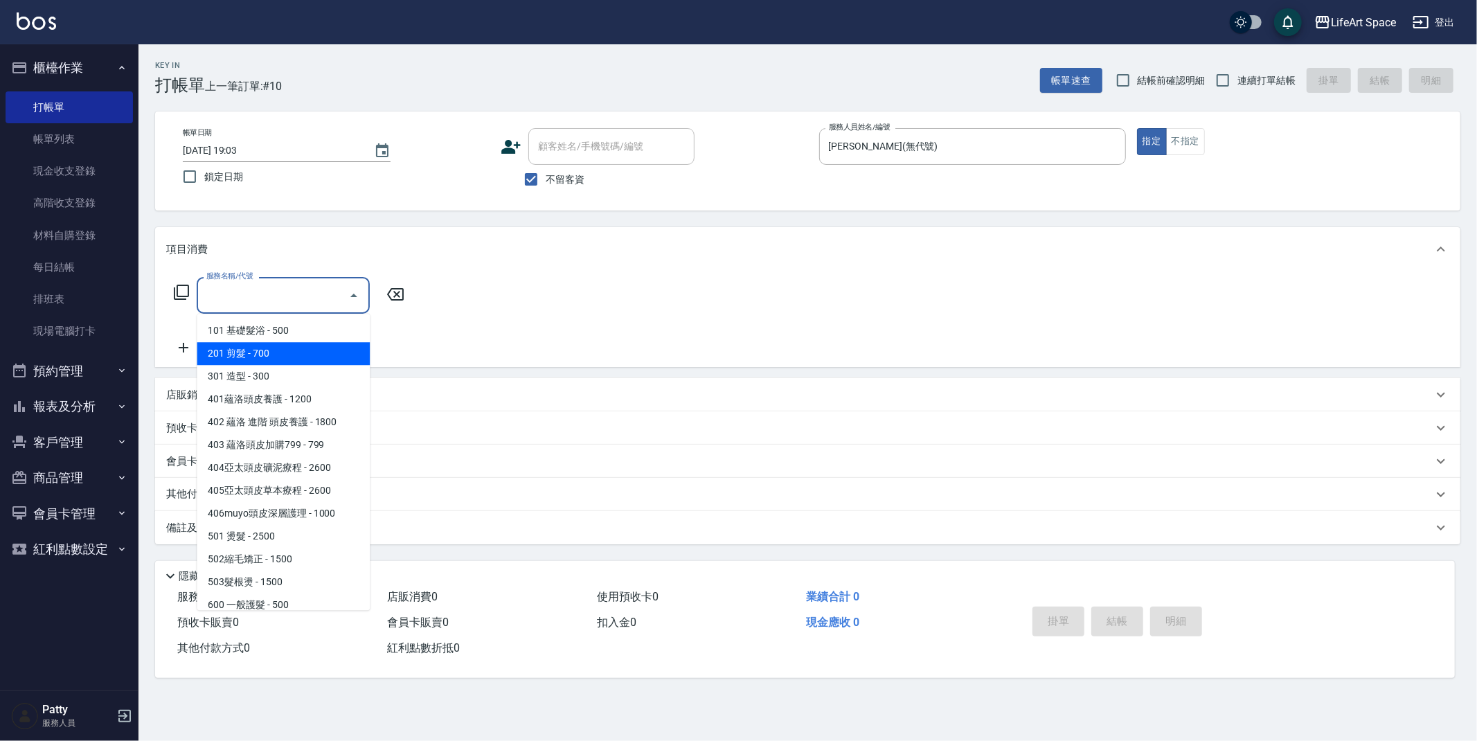
click at [268, 356] on span "201 剪髮 - 700" at bounding box center [283, 353] width 173 height 23
type input "201 剪髮(201)"
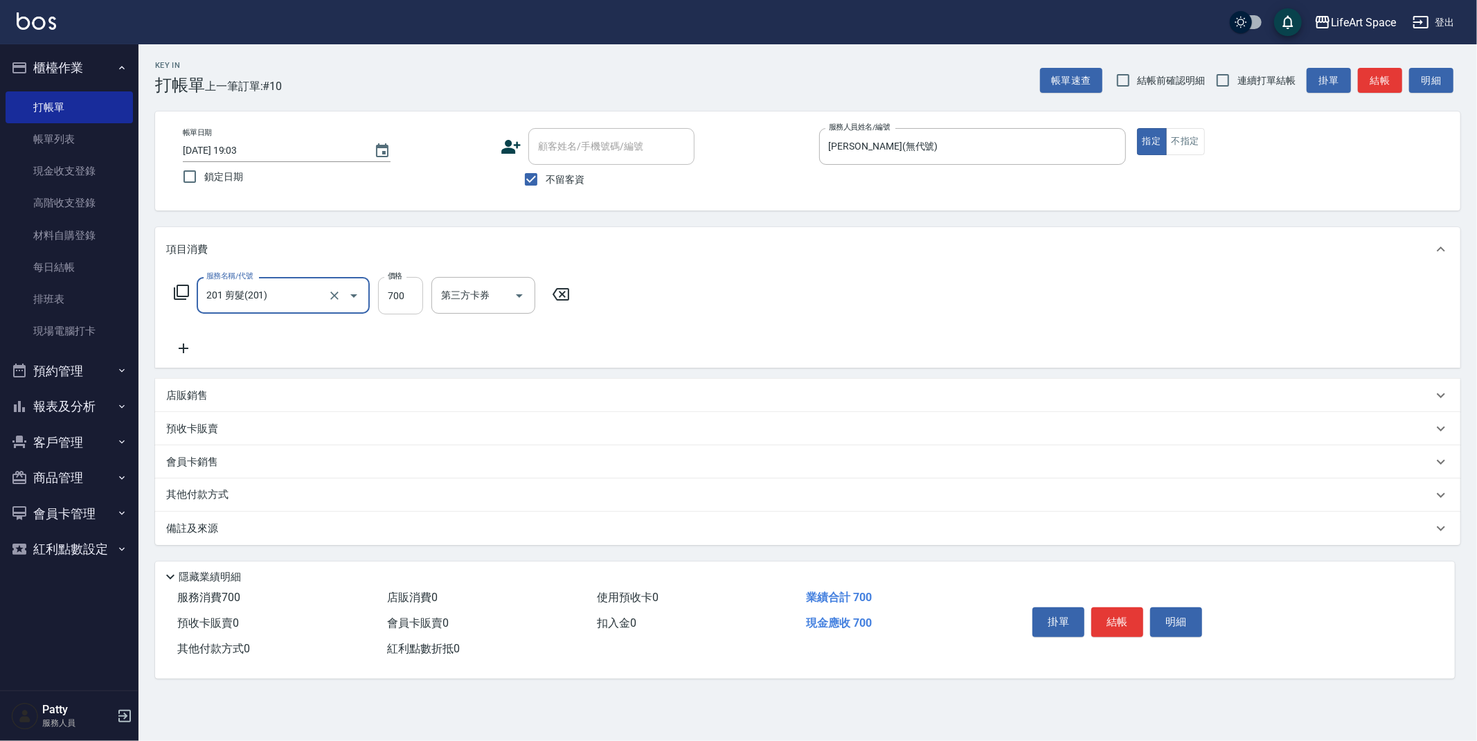
click at [408, 302] on input "700" at bounding box center [400, 295] width 45 height 37
type input "900"
click at [1105, 622] on button "結帳" at bounding box center [1117, 621] width 52 height 29
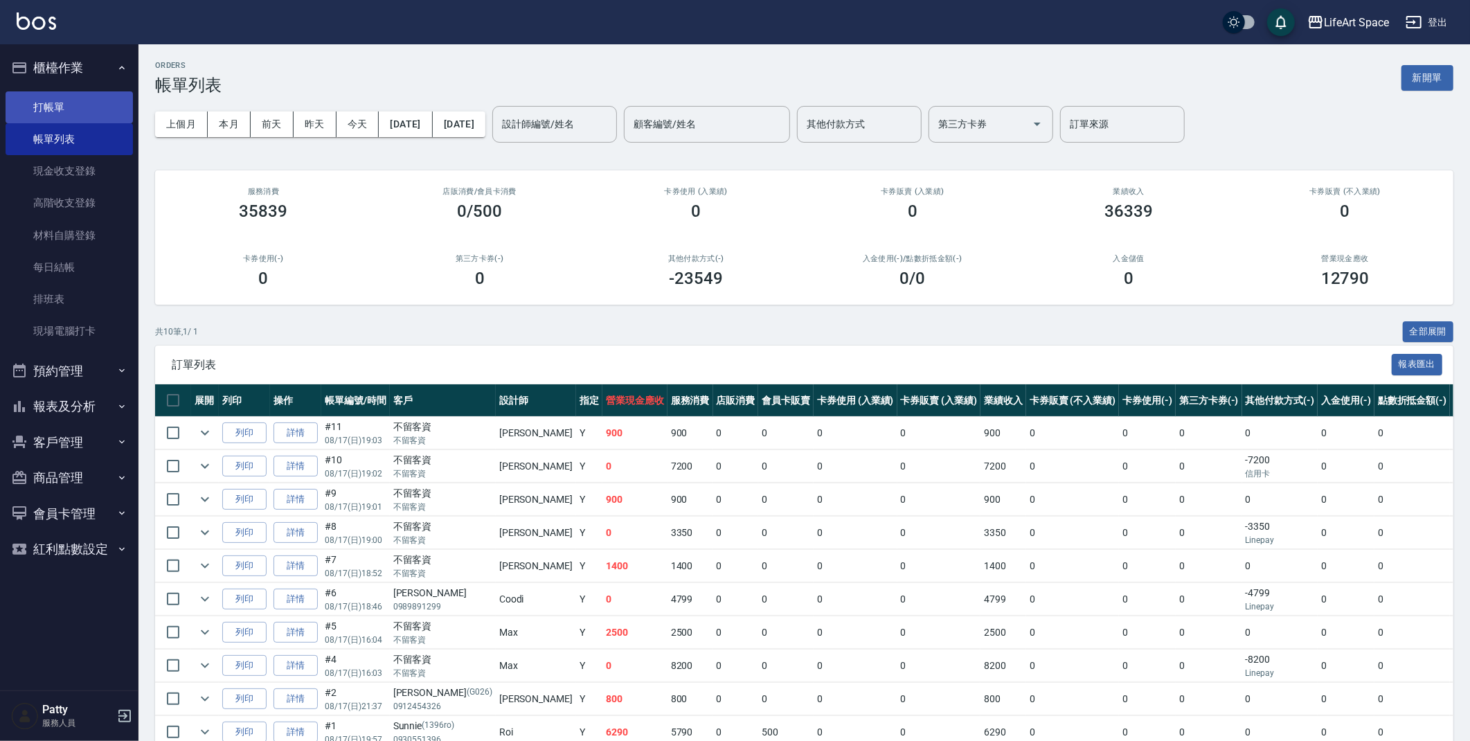
click at [70, 96] on link "打帳單" at bounding box center [69, 107] width 127 height 32
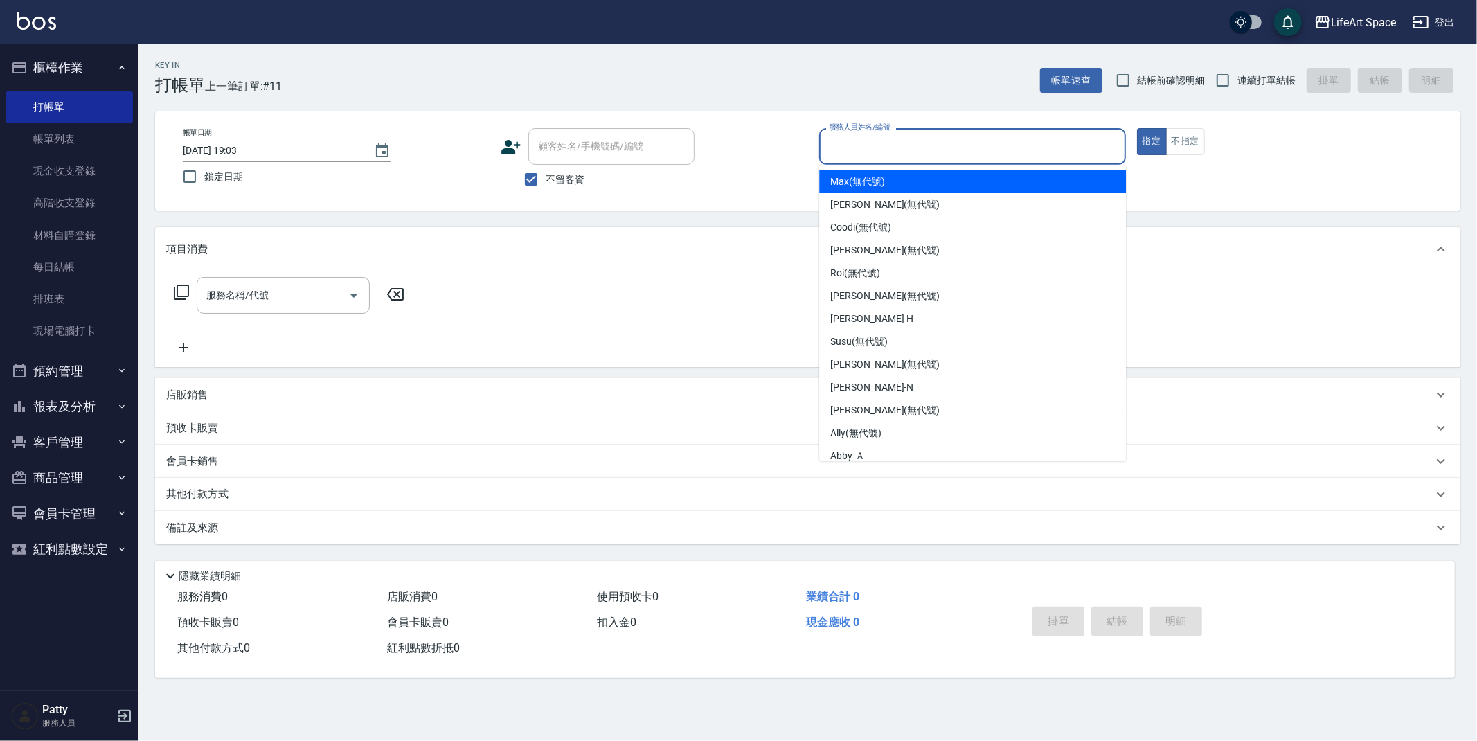
click at [901, 145] on input "服務人員姓名/編號" at bounding box center [972, 146] width 294 height 24
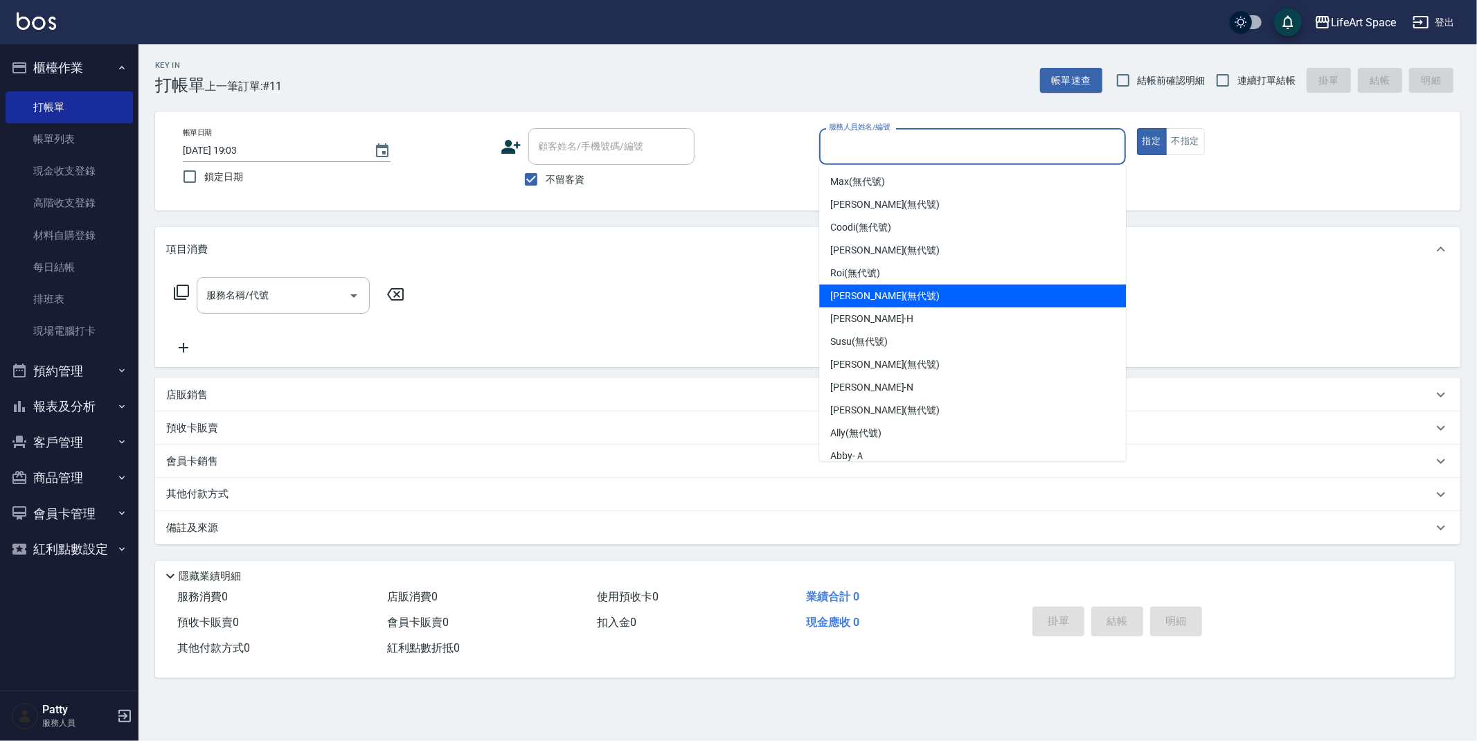
scroll to position [217, 0]
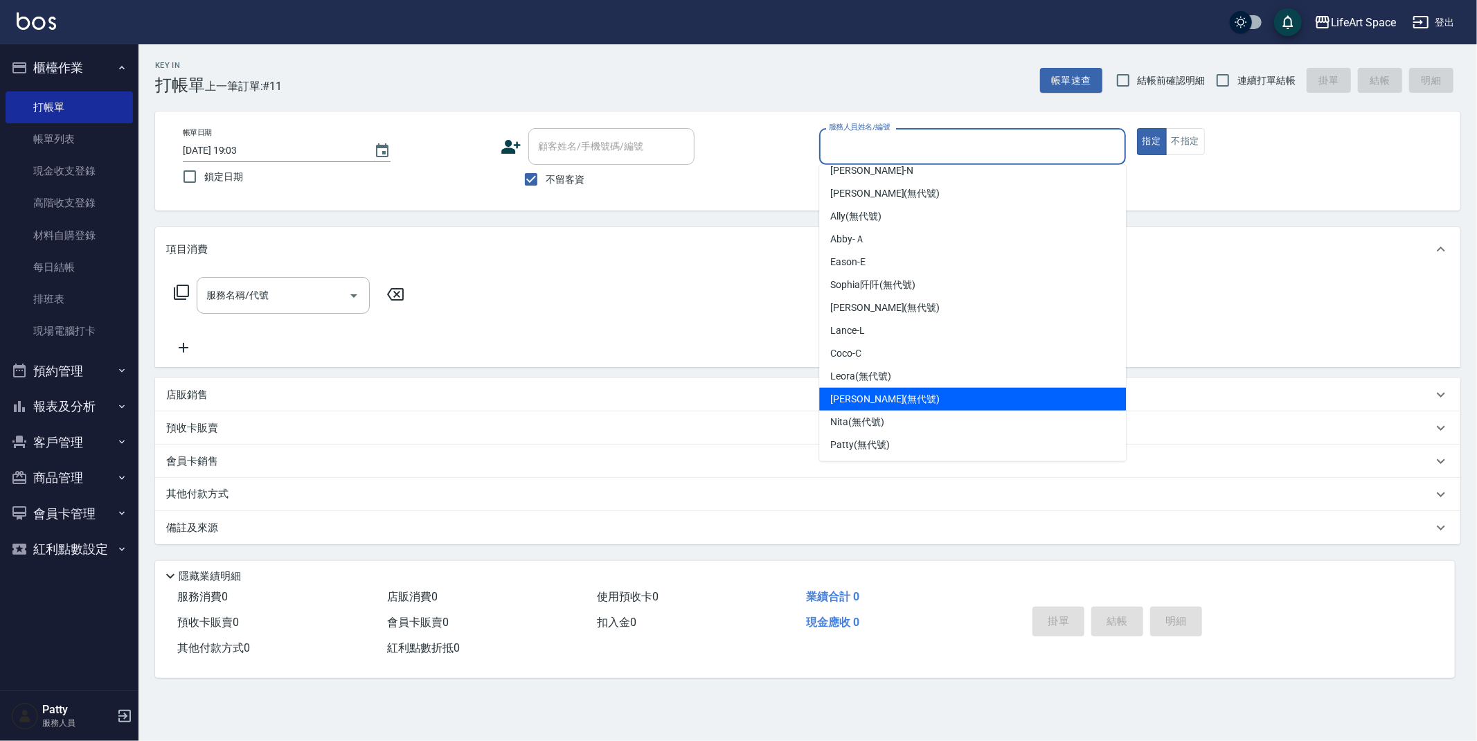
drag, startPoint x: 907, startPoint y: 406, endPoint x: 898, endPoint y: 388, distance: 20.7
click at [907, 406] on div "[PERSON_NAME] (無代號)" at bounding box center [972, 399] width 307 height 23
type input "[PERSON_NAME](無代號)"
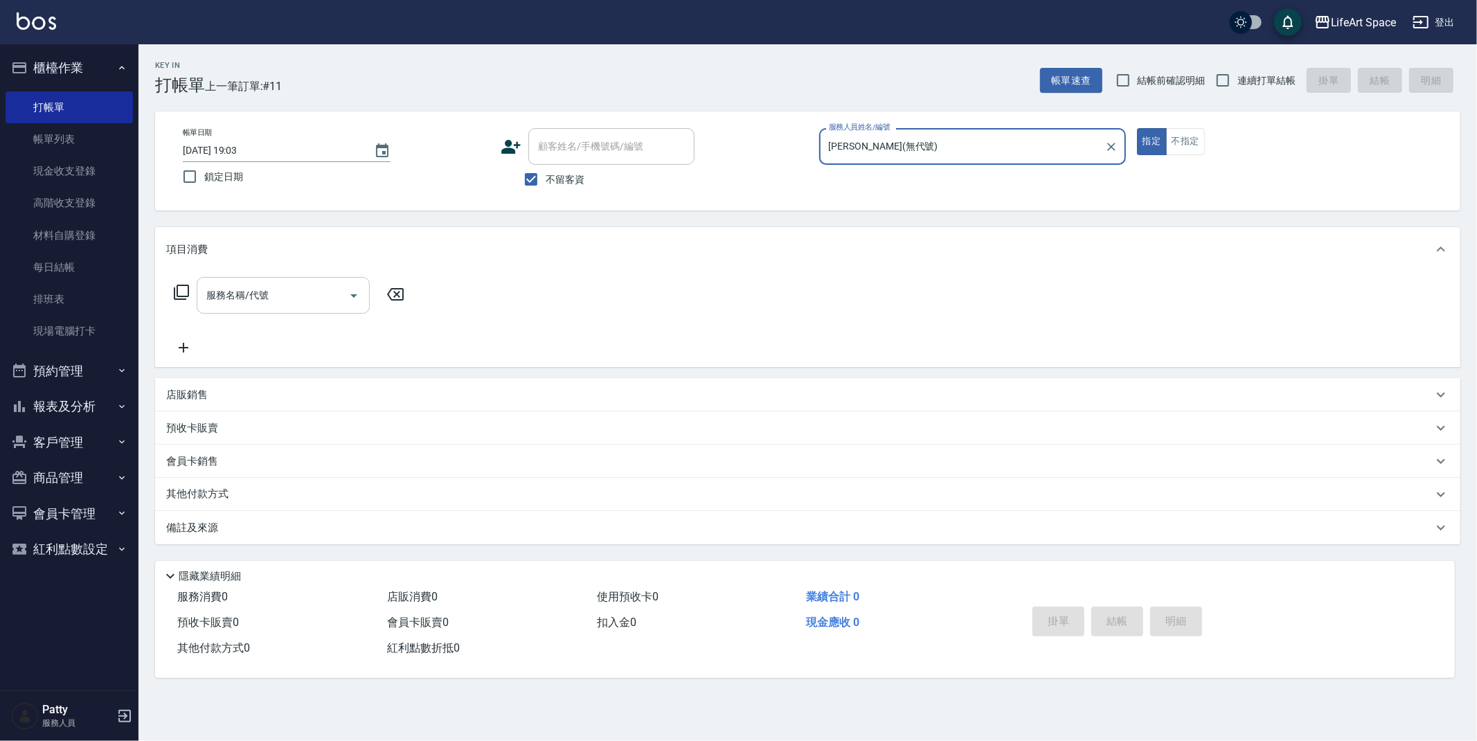
click at [308, 303] on input "服務名稱/代號" at bounding box center [273, 295] width 140 height 24
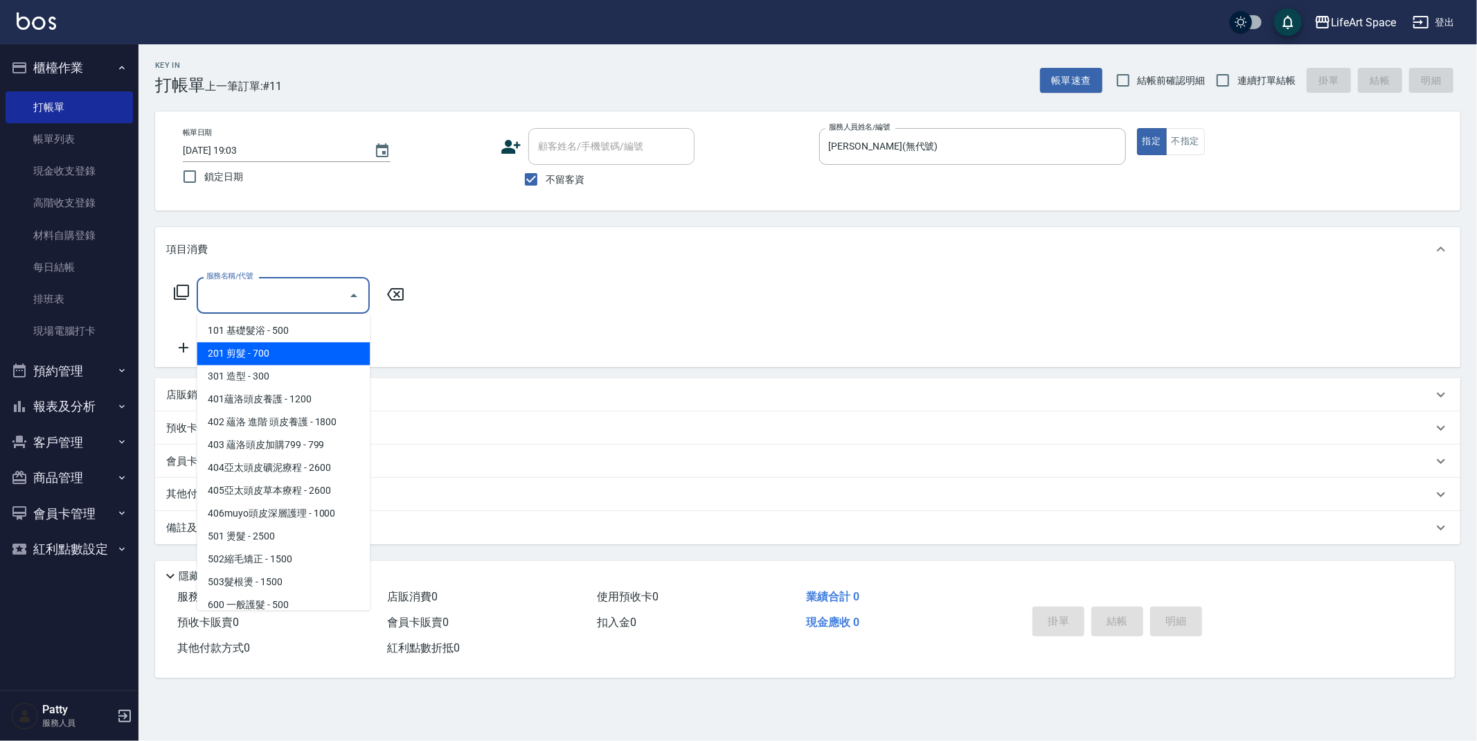
click at [289, 352] on span "201 剪髮 - 700" at bounding box center [283, 353] width 173 height 23
type input "201 剪髮(201)"
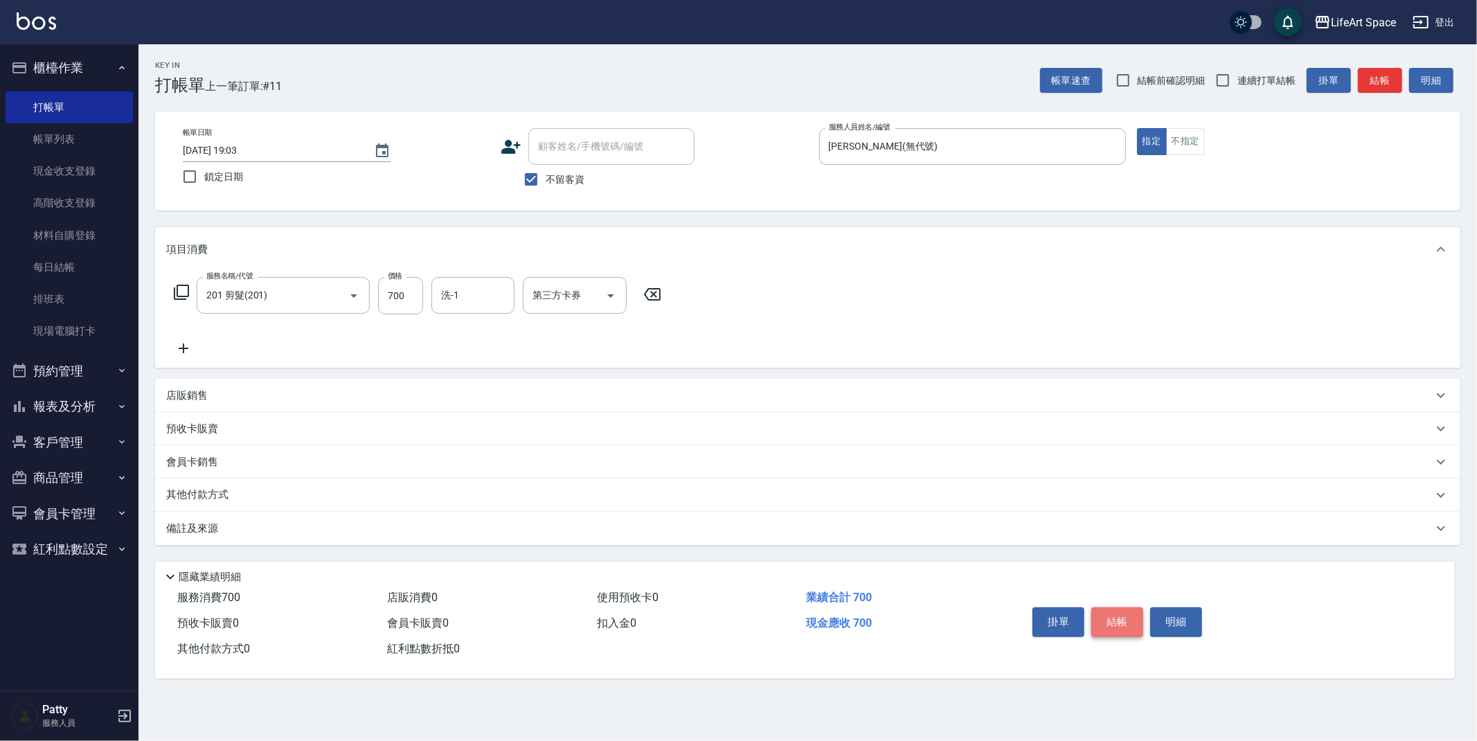
click at [1124, 615] on button "結帳" at bounding box center [1117, 621] width 52 height 29
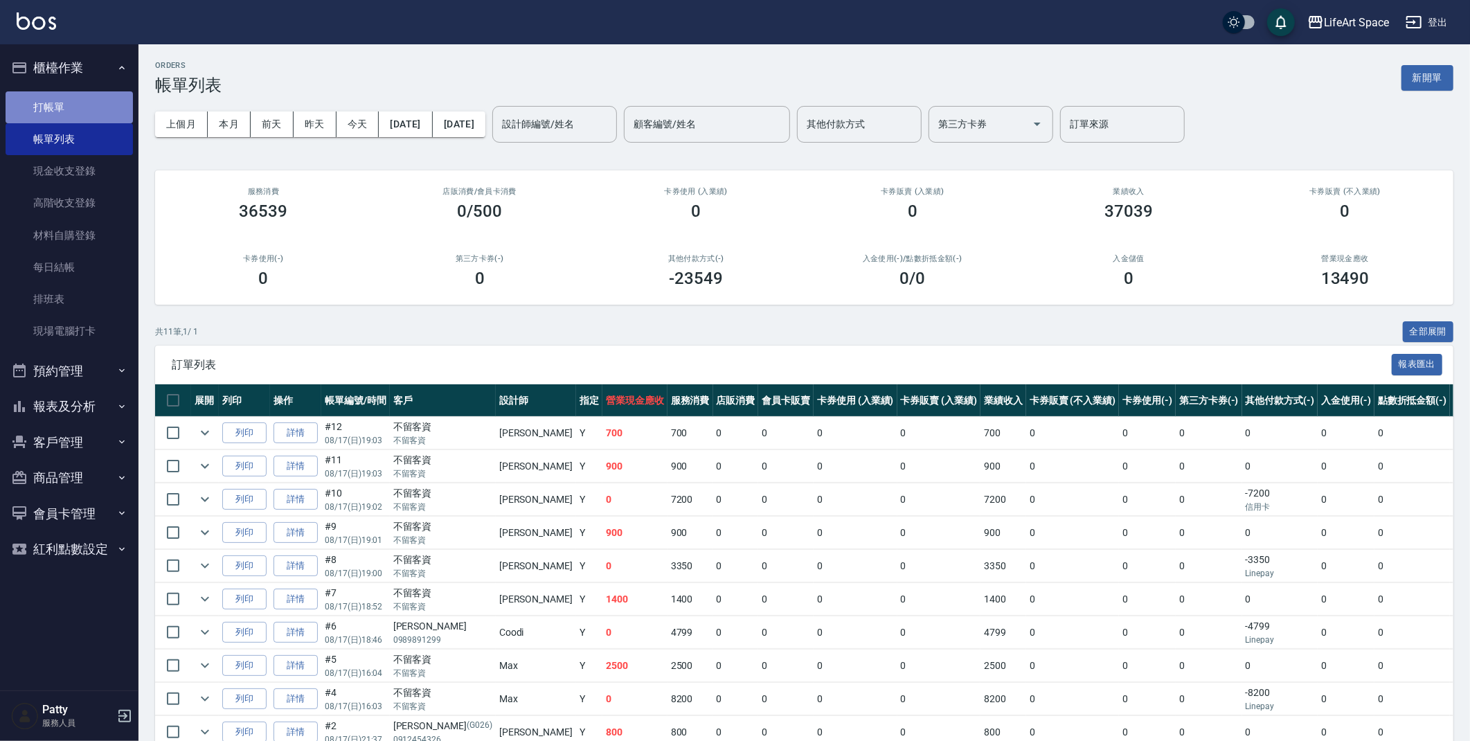
click at [69, 109] on link "打帳單" at bounding box center [69, 107] width 127 height 32
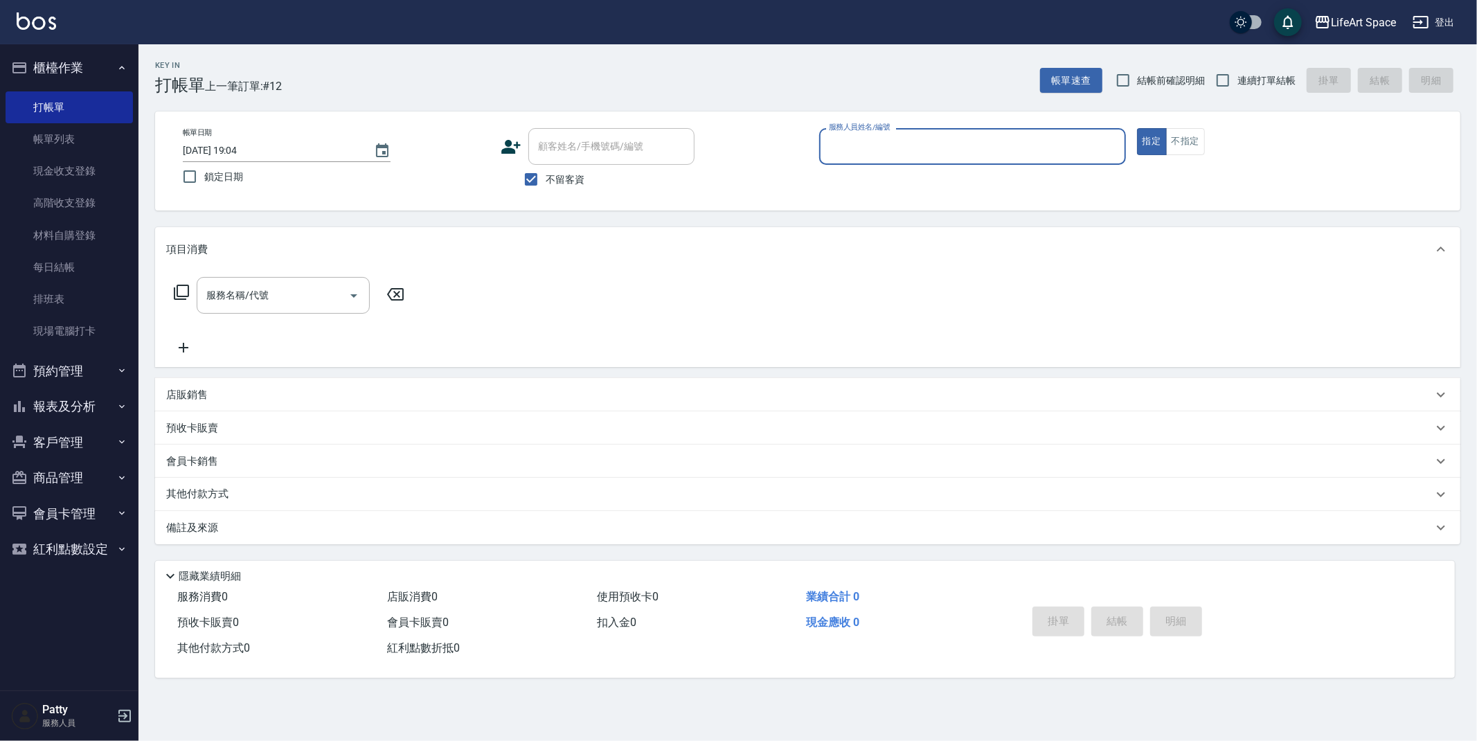
click at [885, 141] on input "服務人員姓名/編號" at bounding box center [972, 146] width 294 height 24
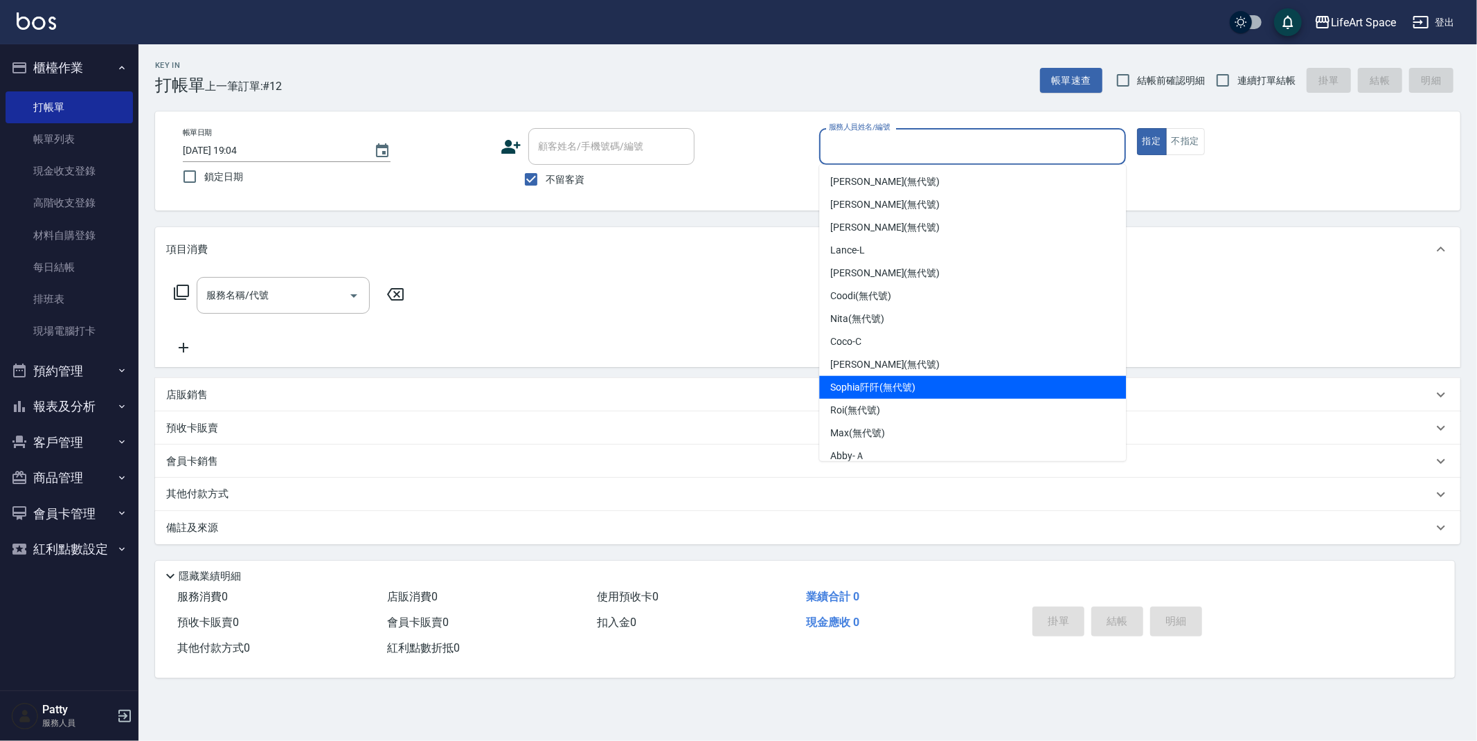
scroll to position [217, 0]
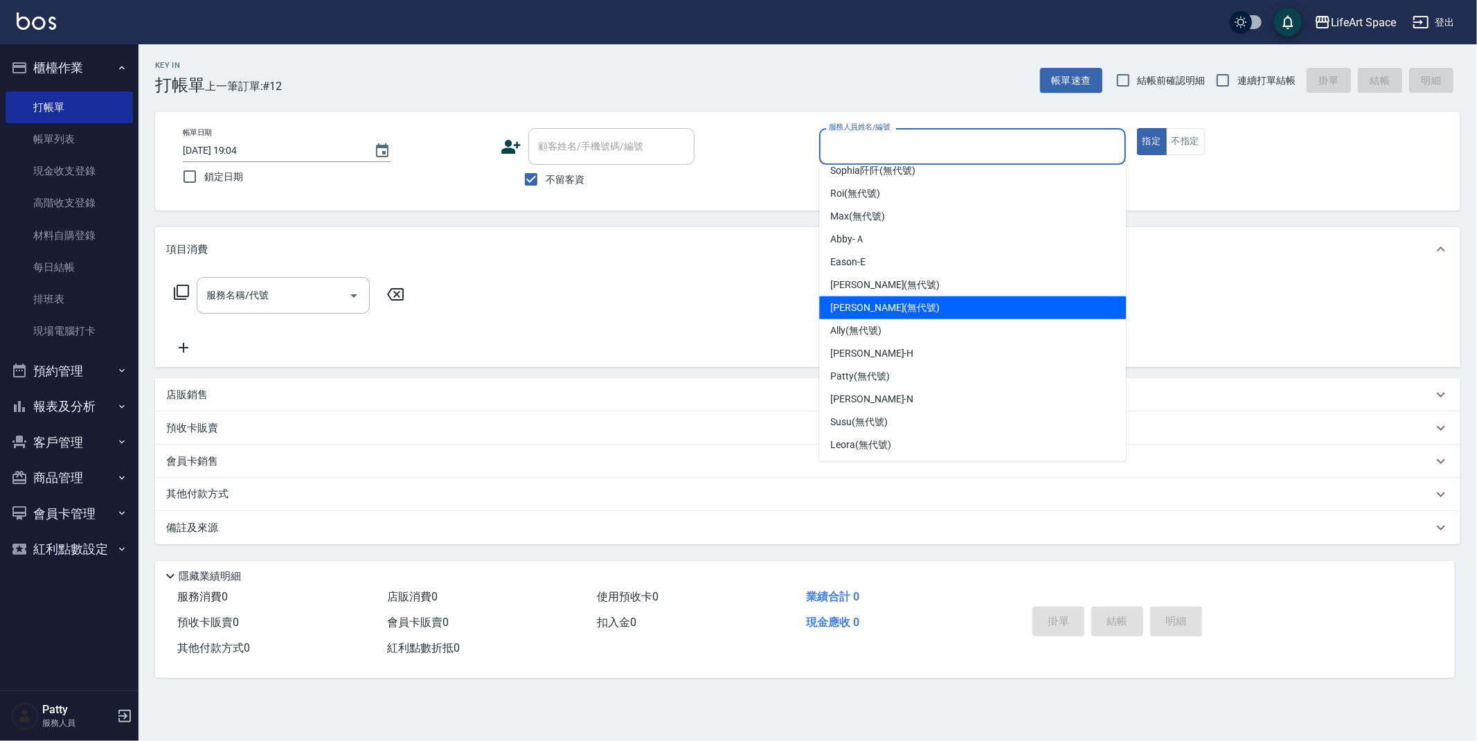
click at [872, 309] on span "[PERSON_NAME] (無代號)" at bounding box center [884, 307] width 109 height 15
type input "[PERSON_NAME](無代號)"
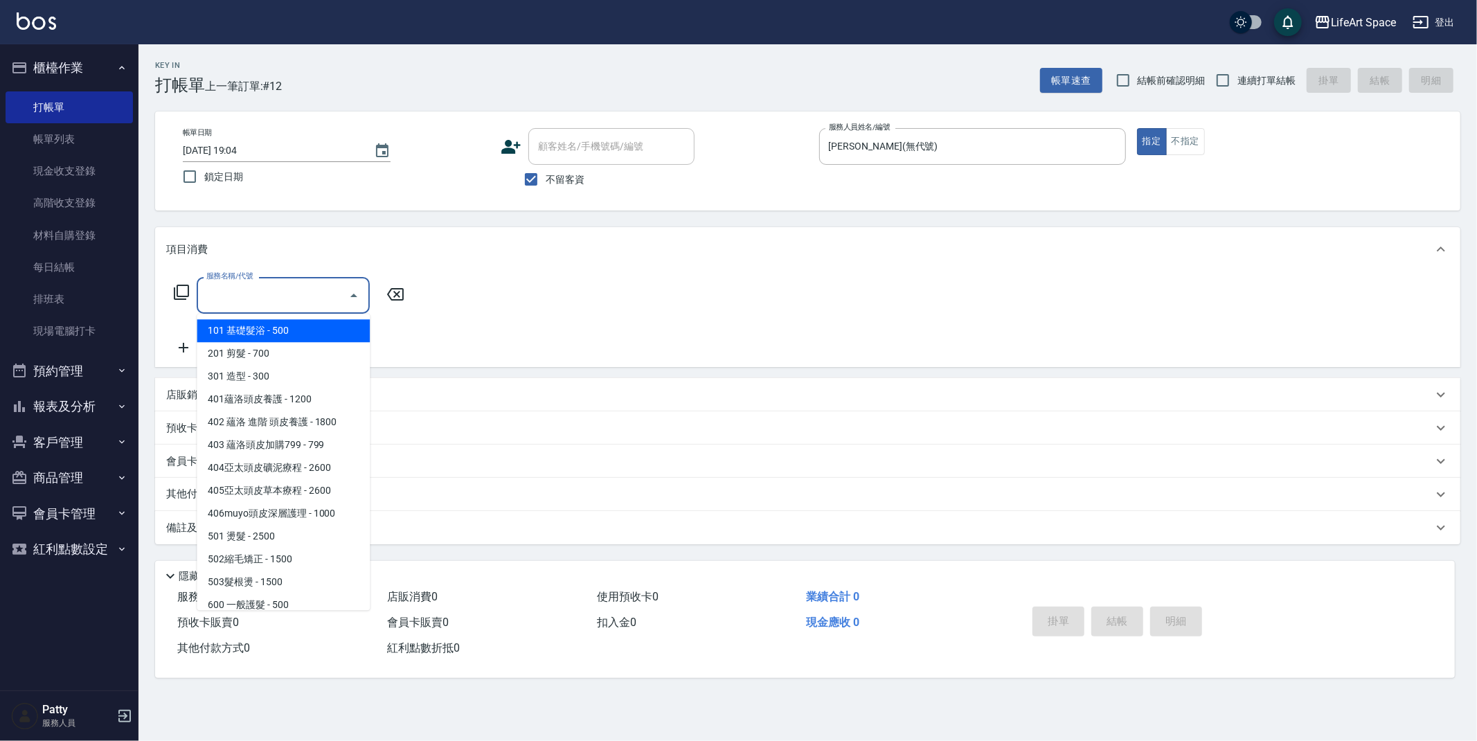
click at [252, 296] on input "服務名稱/代號" at bounding box center [273, 295] width 140 height 24
click at [273, 343] on span "201 剪髮 - 700" at bounding box center [283, 353] width 173 height 23
type input "201 剪髮(201)"
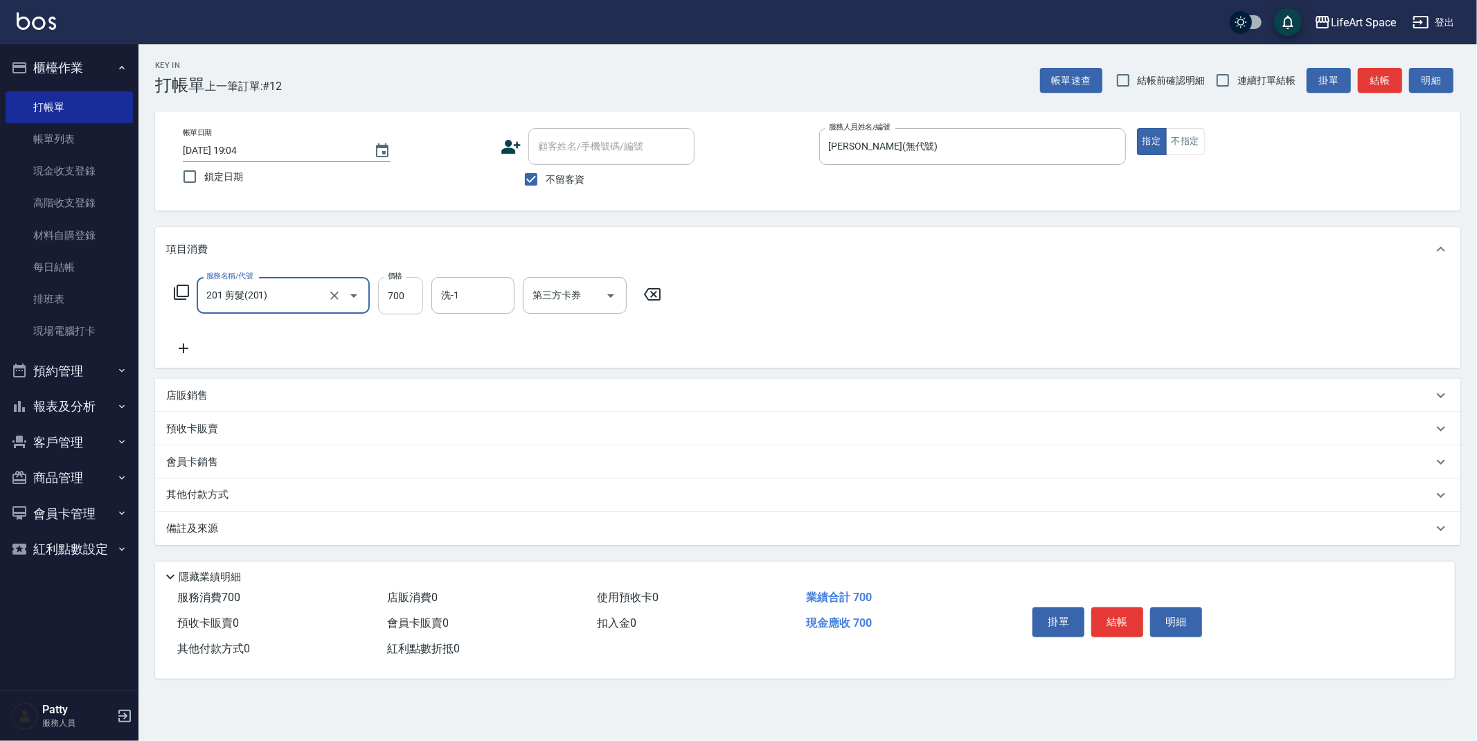
click at [408, 294] on input "700" at bounding box center [400, 295] width 45 height 37
type input "900"
click at [1112, 624] on button "結帳" at bounding box center [1117, 621] width 52 height 29
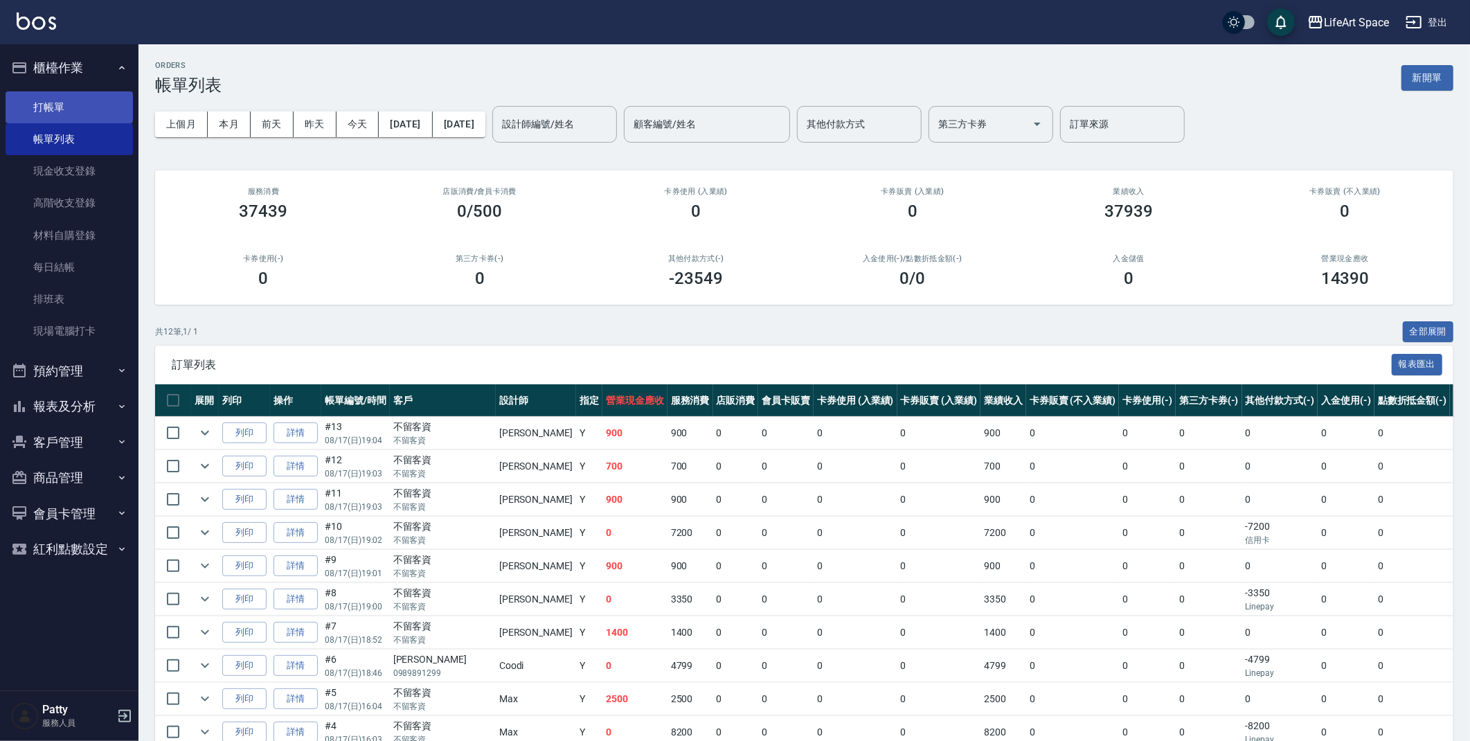
click at [89, 105] on link "打帳單" at bounding box center [69, 107] width 127 height 32
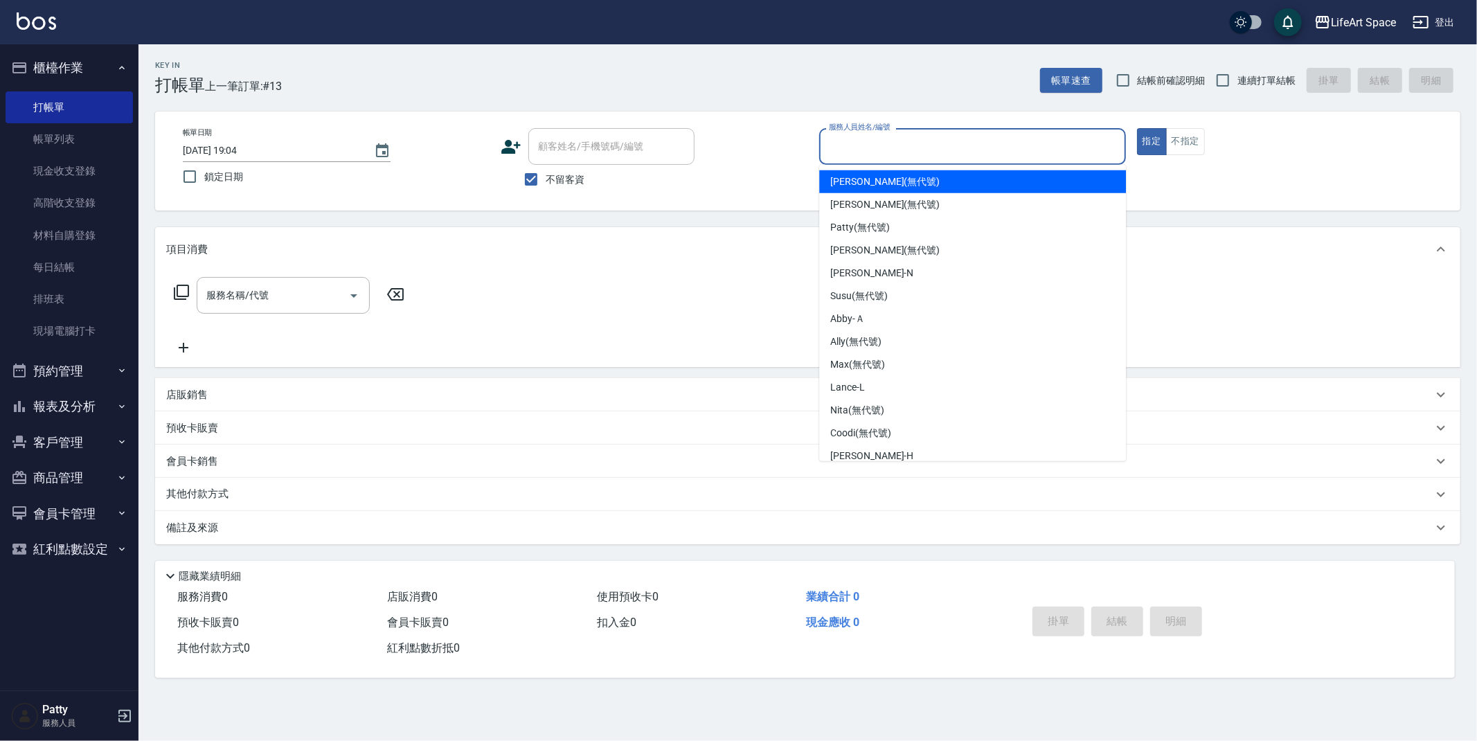
click at [862, 138] on input "服務人員姓名/編號" at bounding box center [972, 146] width 294 height 24
click at [874, 179] on span "[PERSON_NAME] (無代號)" at bounding box center [884, 181] width 109 height 15
type input "[PERSON_NAME](無代號)"
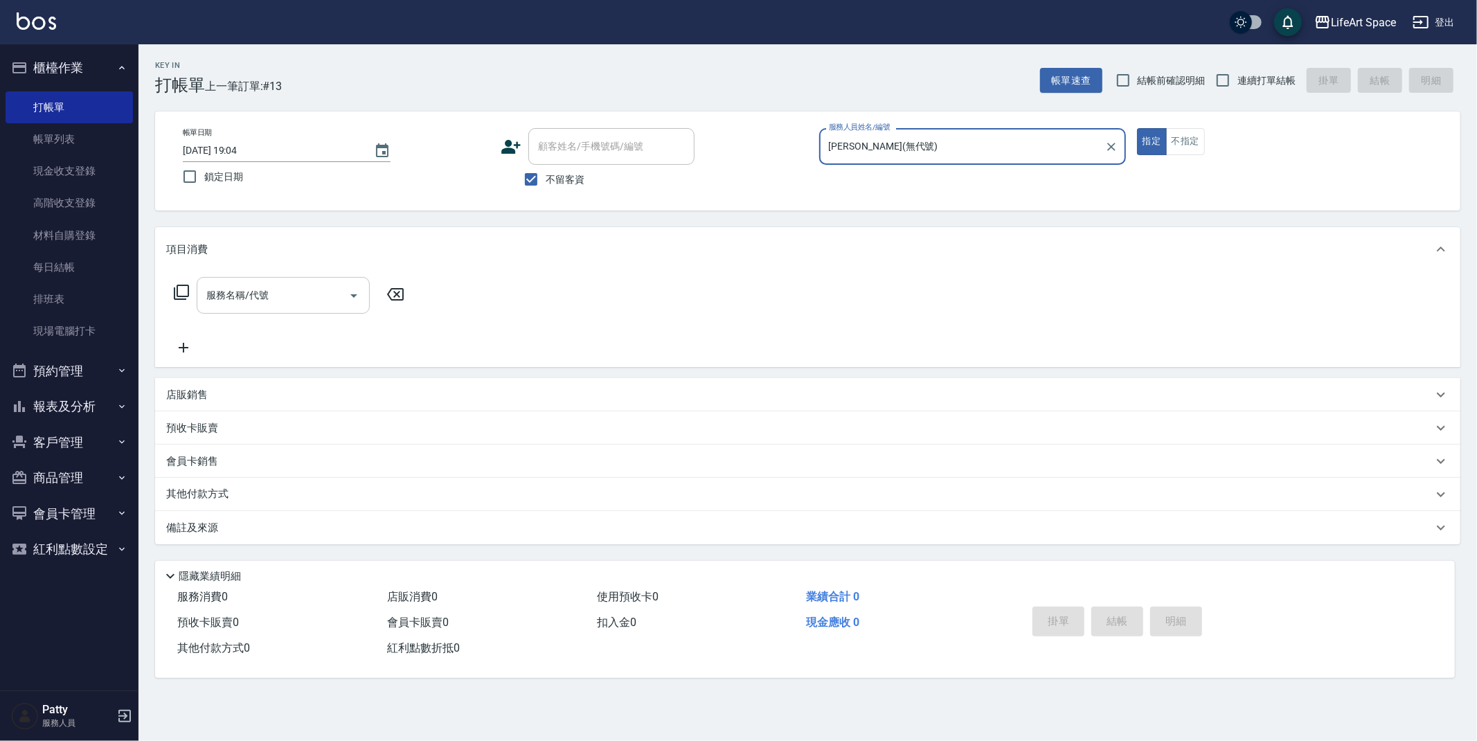
click at [292, 286] on input "服務名稱/代號" at bounding box center [273, 295] width 140 height 24
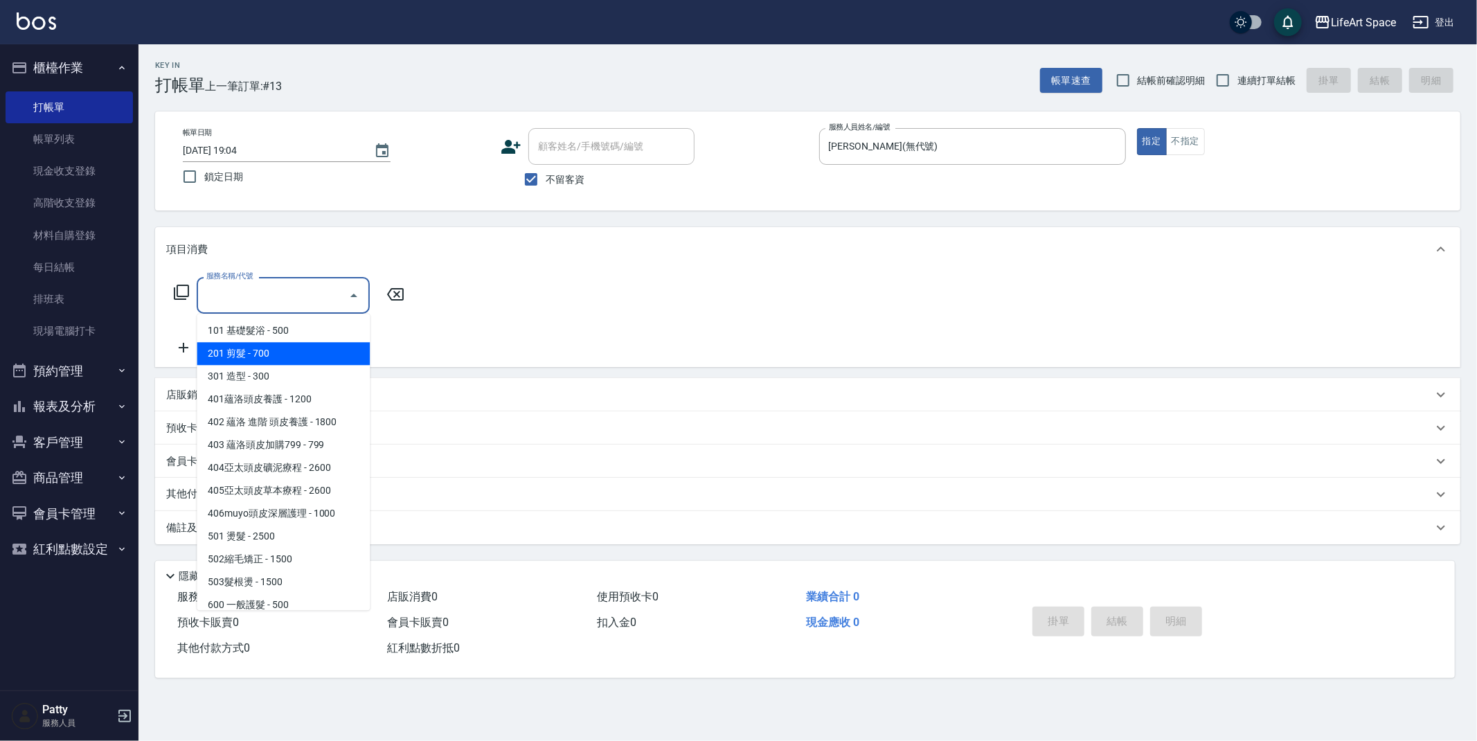
click at [278, 356] on span "201 剪髮 - 700" at bounding box center [283, 353] width 173 height 23
type input "201 剪髮(201)"
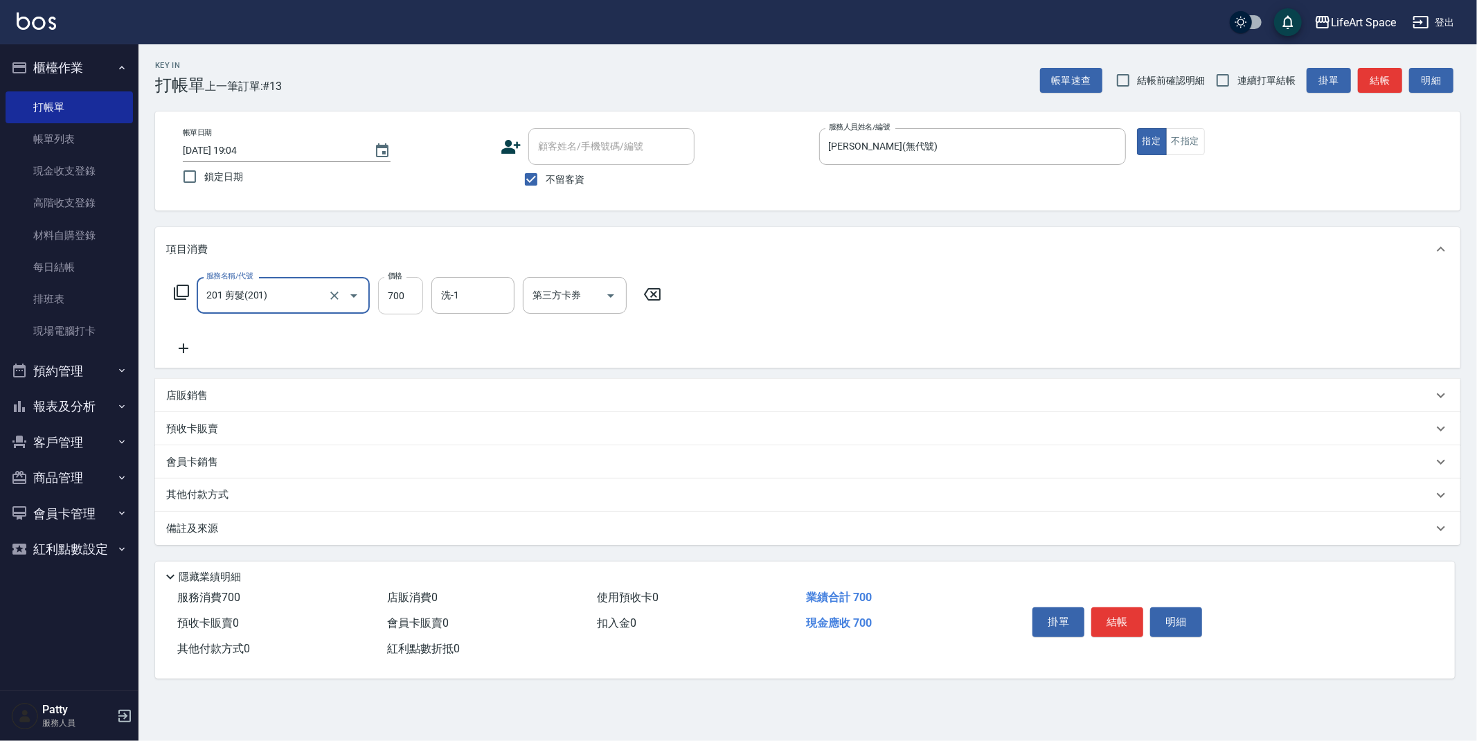
click at [409, 304] on input "700" at bounding box center [400, 295] width 45 height 37
type input "900"
click at [482, 284] on input "洗-1" at bounding box center [472, 295] width 71 height 24
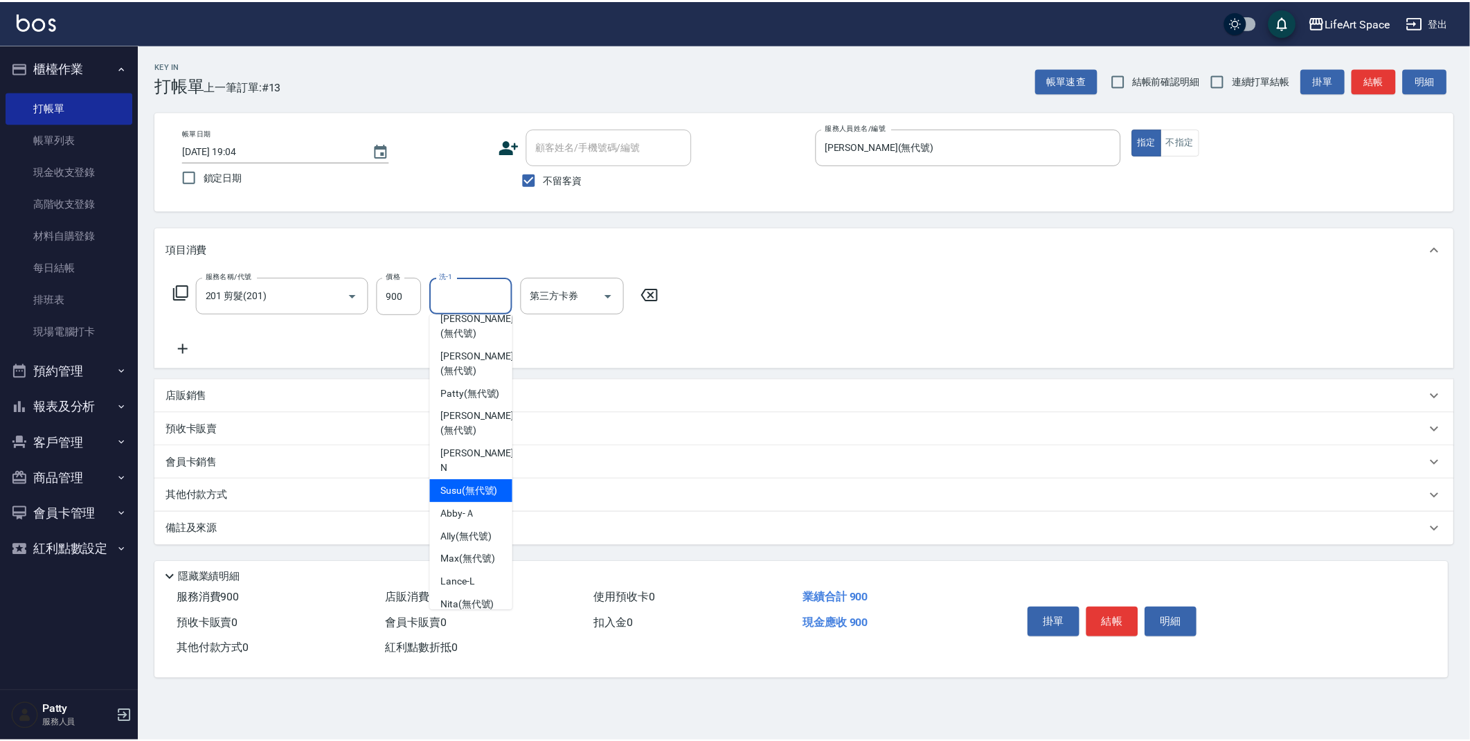
scroll to position [15, 0]
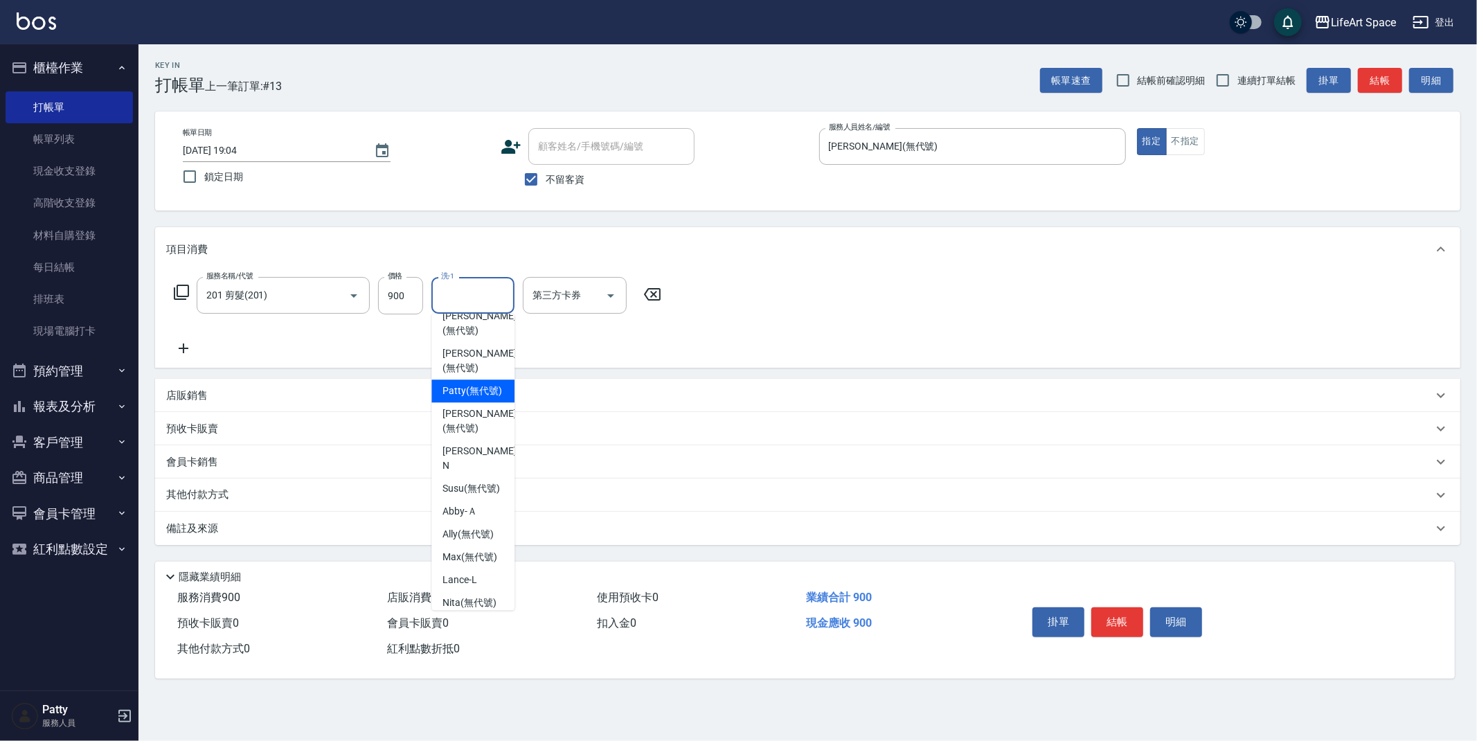
drag, startPoint x: 469, startPoint y: 395, endPoint x: 197, endPoint y: 386, distance: 272.2
click at [469, 396] on span "[PERSON_NAME] (無代號)" at bounding box center [472, 390] width 60 height 15
type input "[PERSON_NAME](無代號)"
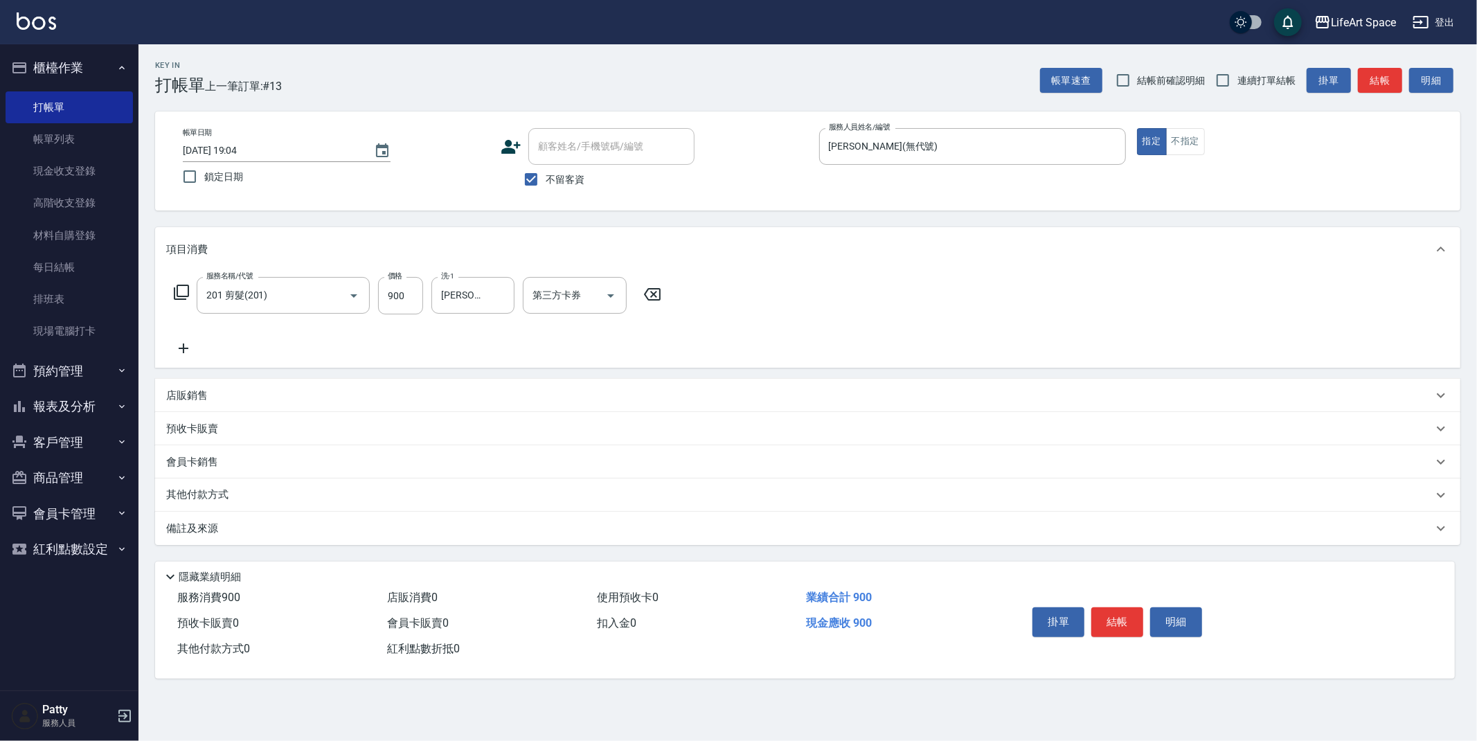
click at [179, 348] on icon at bounding box center [184, 348] width 10 height 10
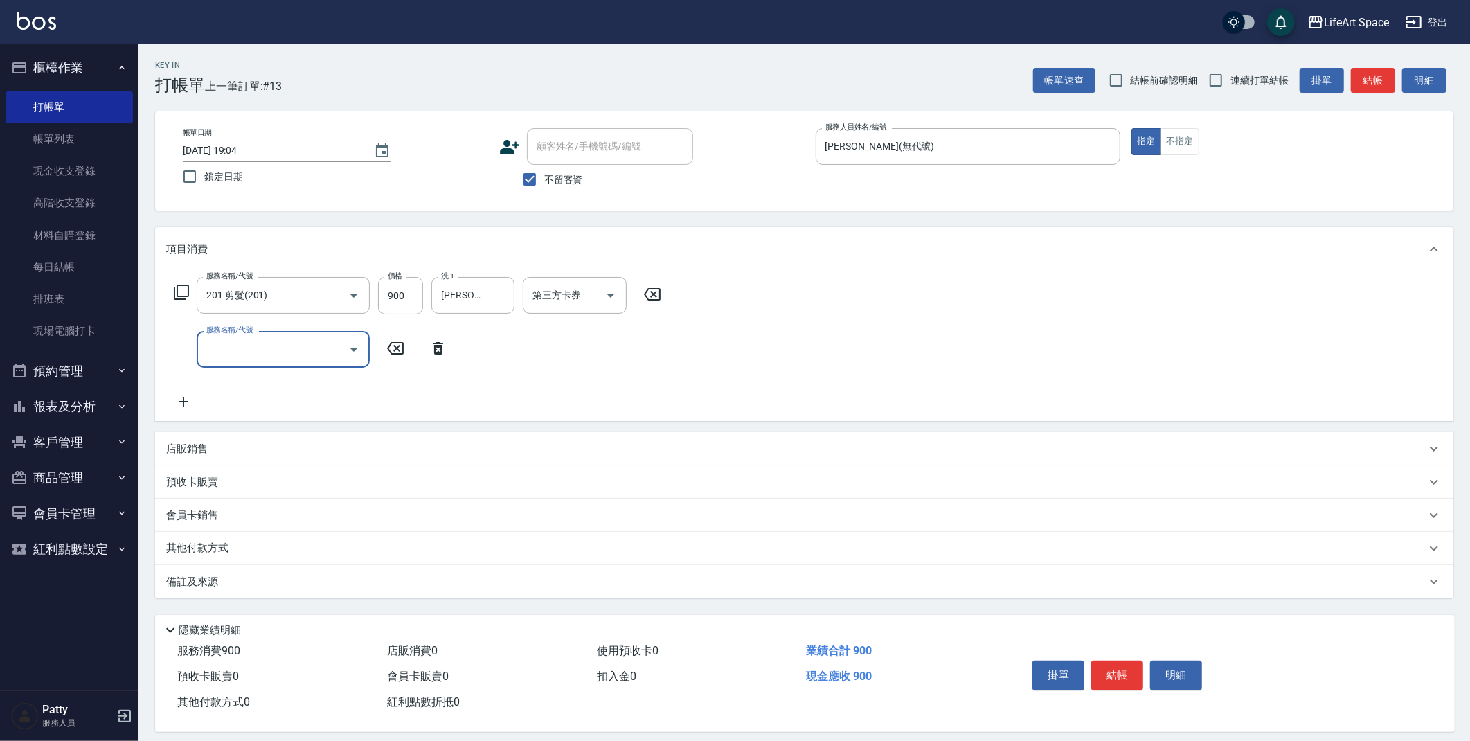
click at [291, 352] on input "服務名稱/代號" at bounding box center [273, 349] width 140 height 24
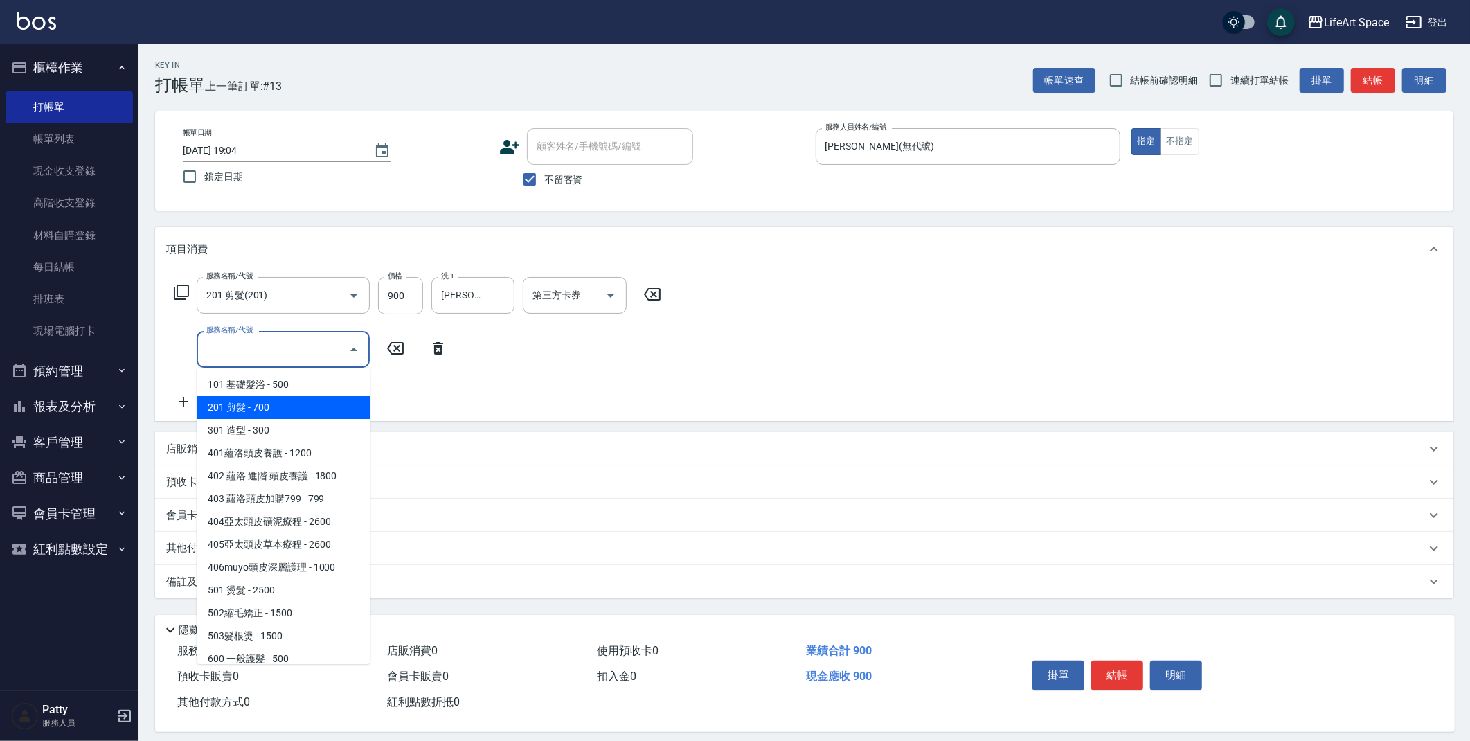
drag, startPoint x: 300, startPoint y: 402, endPoint x: 360, endPoint y: 368, distance: 69.1
click at [300, 402] on span "201 剪髮 - 700" at bounding box center [283, 407] width 173 height 23
type input "201 剪髮(201)"
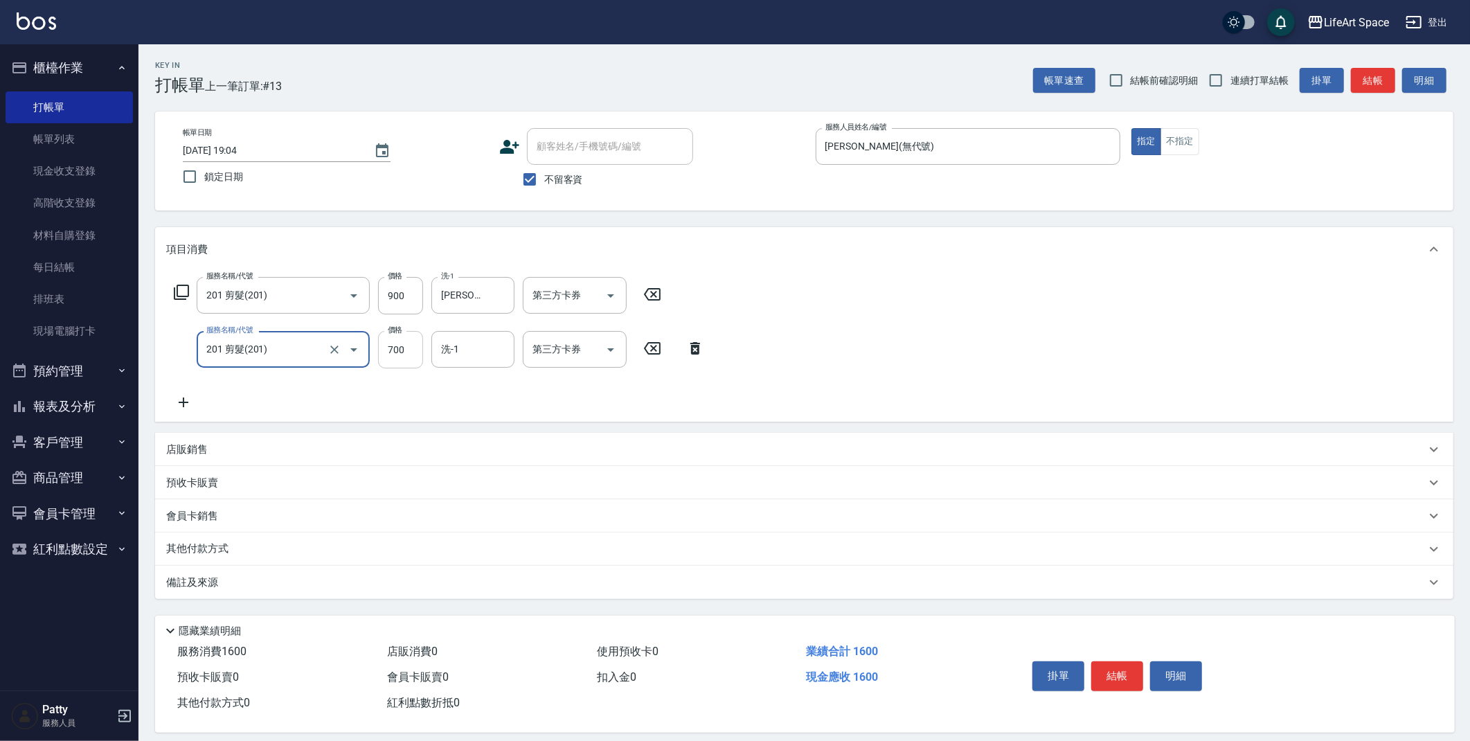
click at [408, 351] on input "700" at bounding box center [400, 349] width 45 height 37
type input "750"
click at [185, 399] on icon at bounding box center [183, 402] width 35 height 17
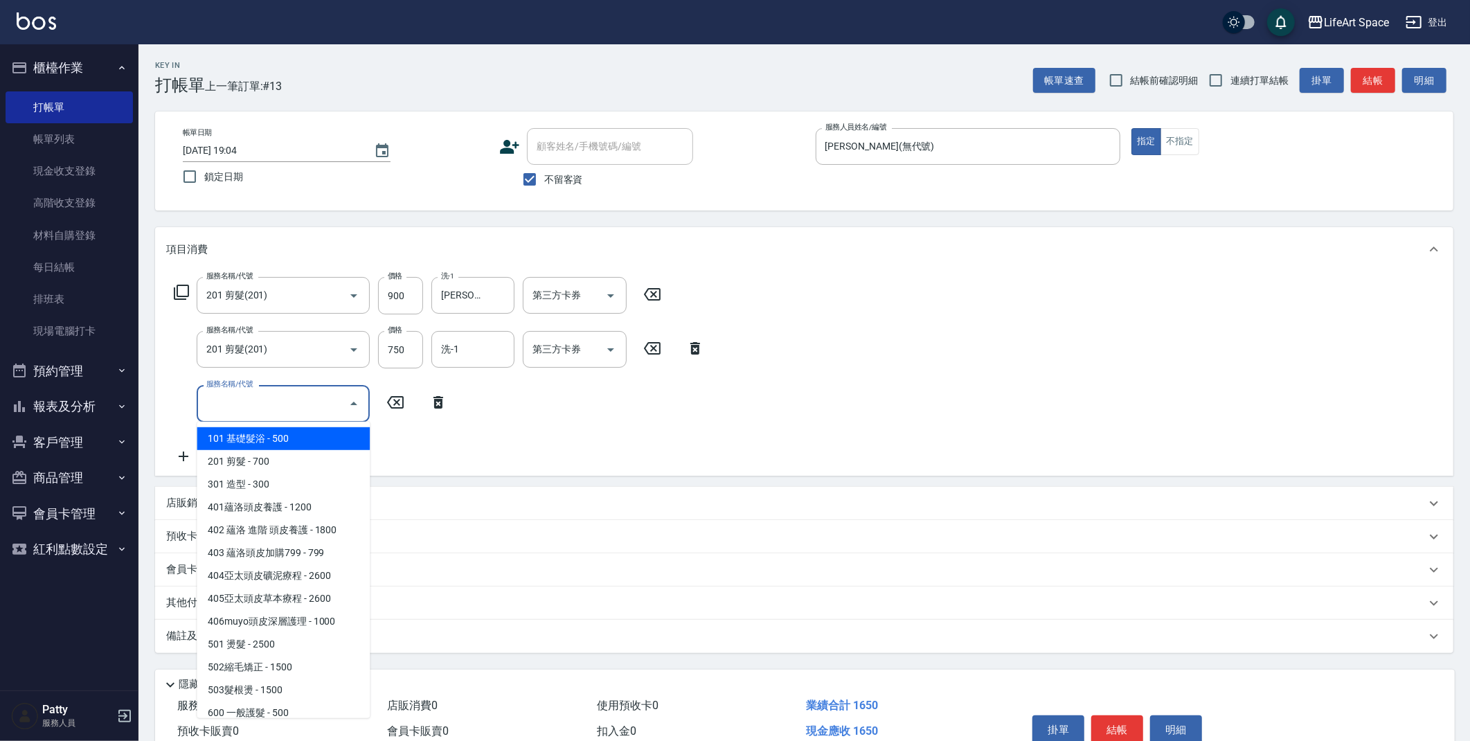
click at [271, 404] on input "服務名稱/代號" at bounding box center [273, 403] width 140 height 24
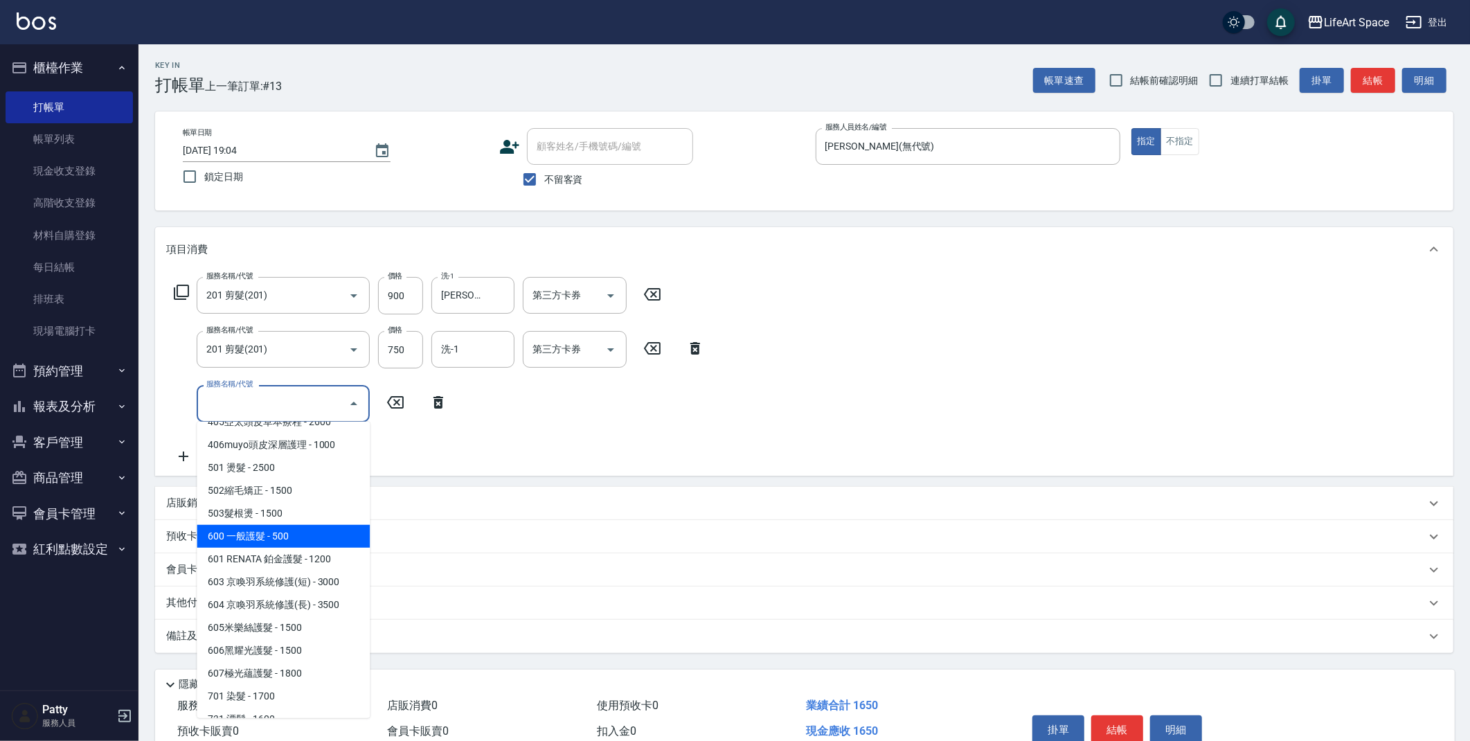
scroll to position [217, 0]
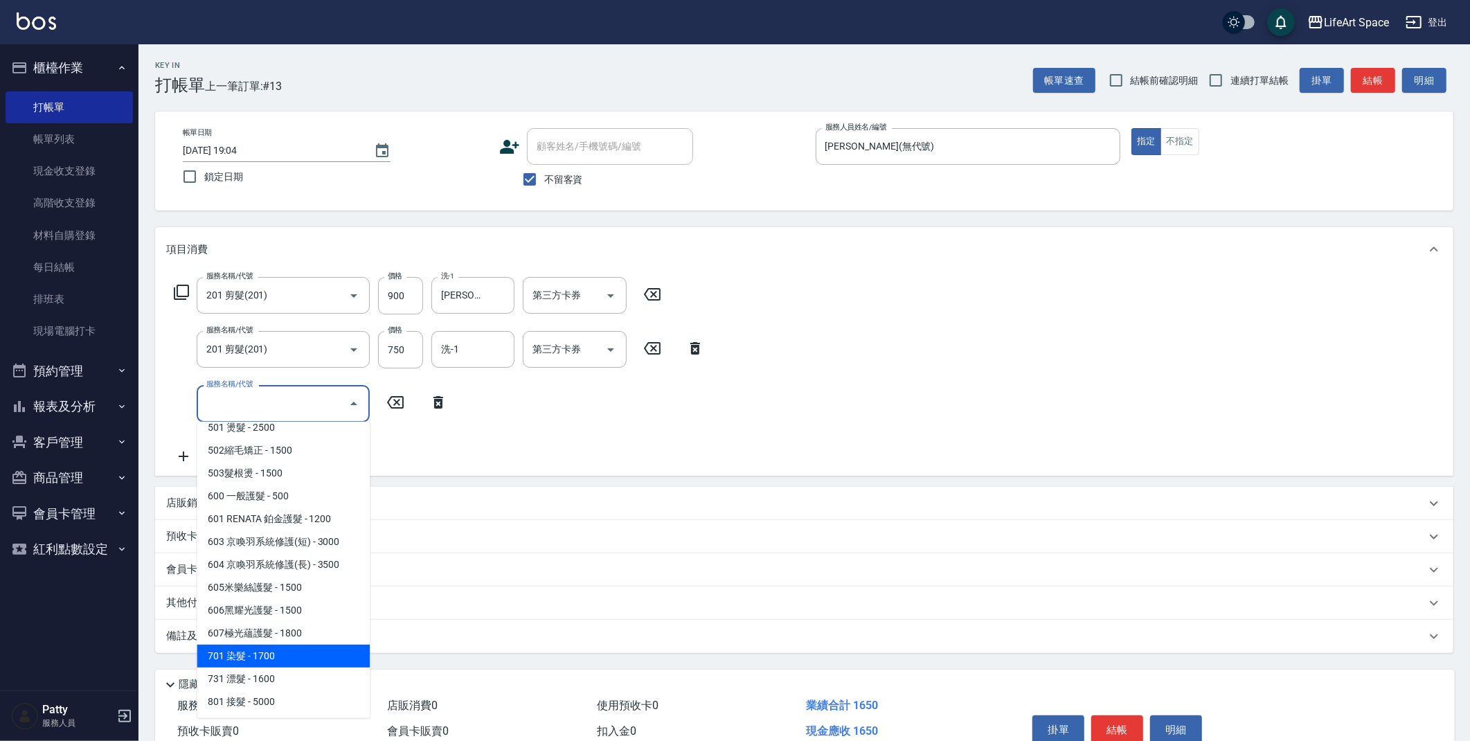
click at [280, 644] on span "701 染髮 - 1700" at bounding box center [283, 655] width 173 height 23
type input "701 染髮(701)"
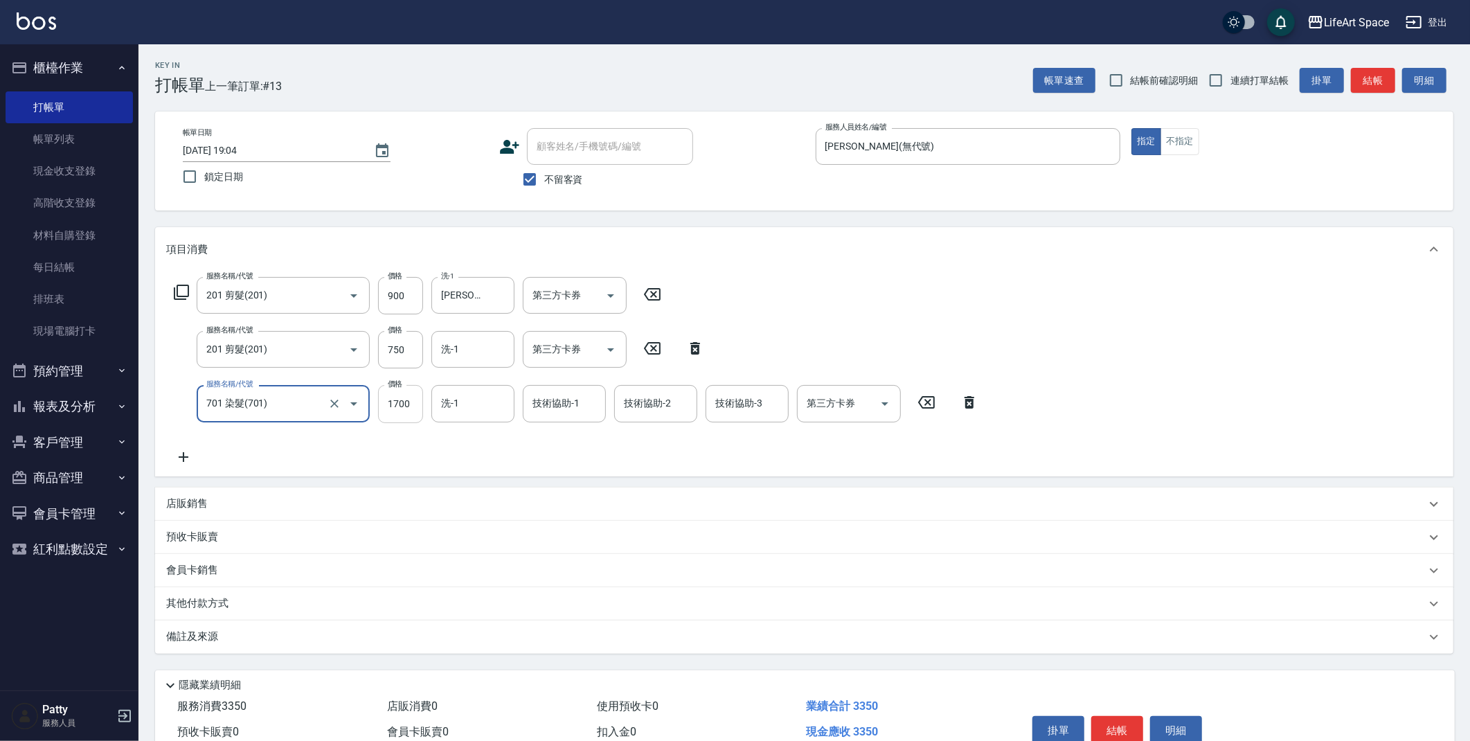
click at [416, 403] on input "1700" at bounding box center [400, 403] width 45 height 37
type input "2500"
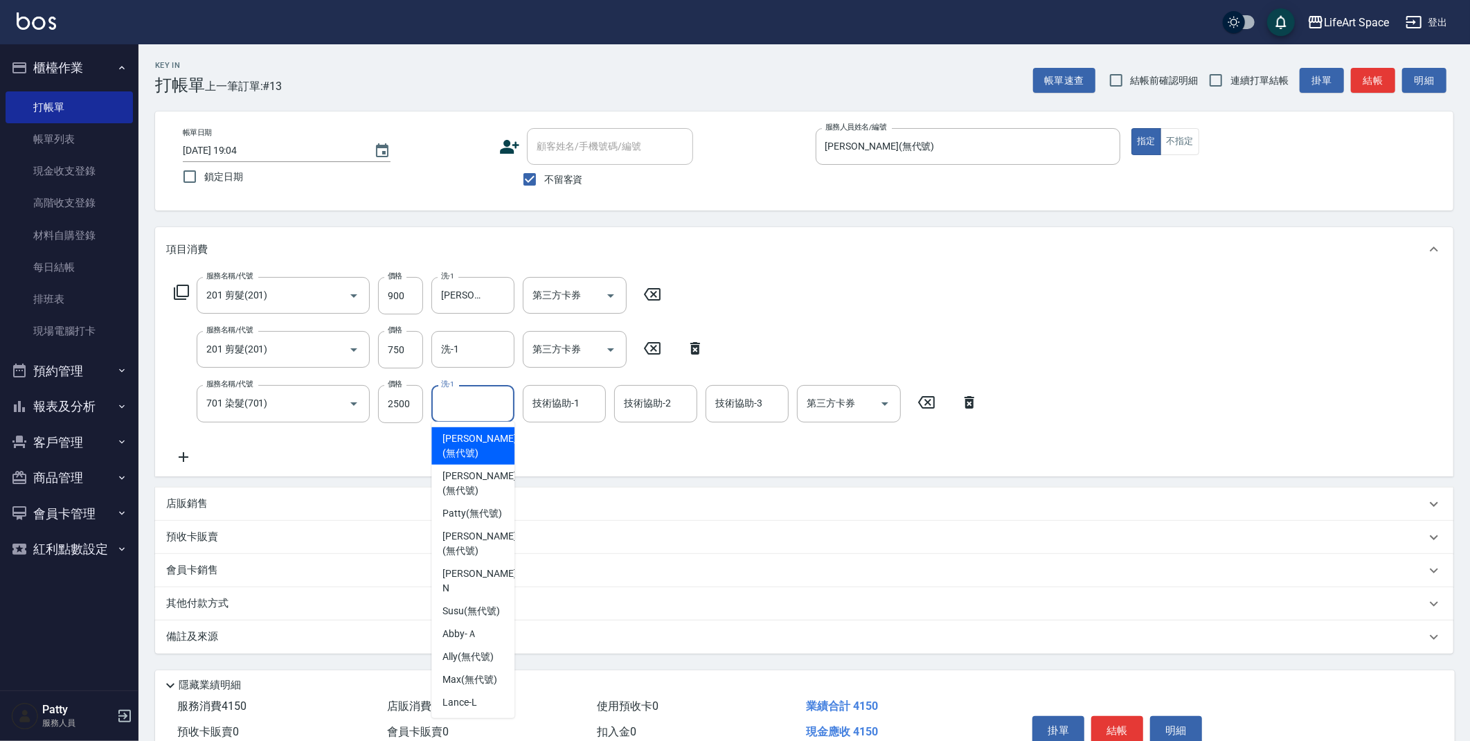
click at [473, 408] on input "洗-1" at bounding box center [472, 403] width 71 height 24
click at [466, 554] on span "[PERSON_NAME] (無代號)" at bounding box center [478, 543] width 73 height 29
type input "[PERSON_NAME](無代號)"
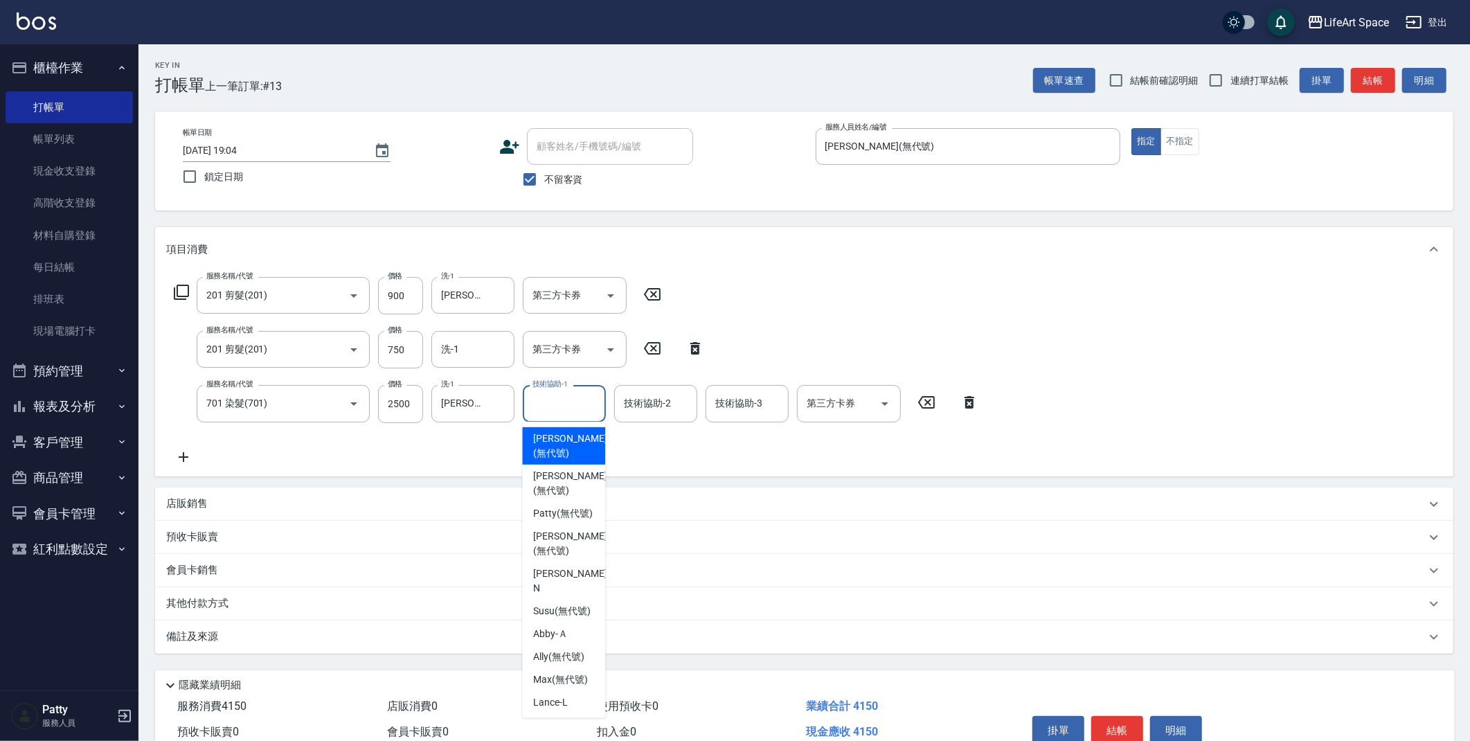
click at [555, 406] on input "技術協助-1" at bounding box center [564, 403] width 71 height 24
drag, startPoint x: 565, startPoint y: 542, endPoint x: 641, endPoint y: 424, distance: 140.2
click at [565, 541] on div "[PERSON_NAME] (無代號)" at bounding box center [563, 543] width 83 height 37
type input "[PERSON_NAME](無代號)"
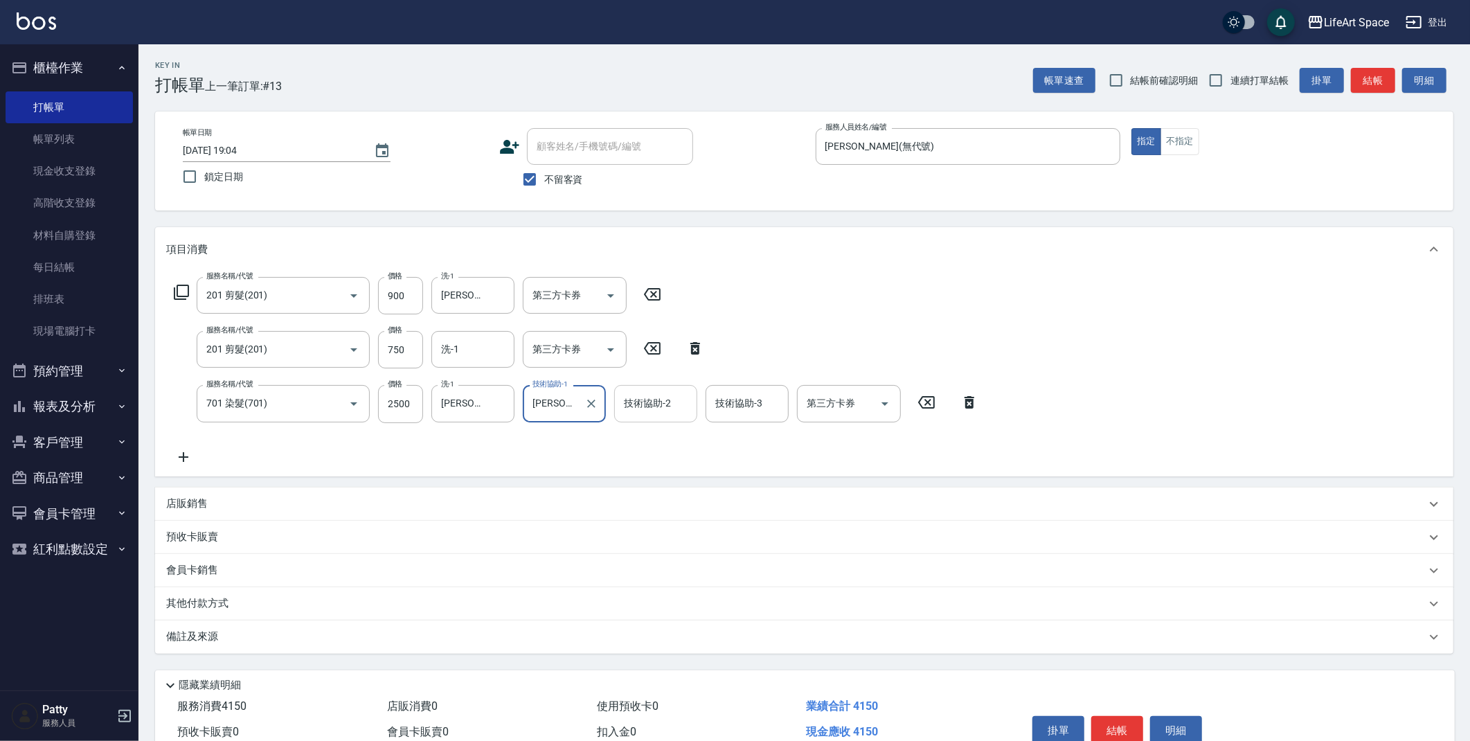
click at [648, 402] on div "技術協助-2 技術協助-2" at bounding box center [655, 403] width 83 height 37
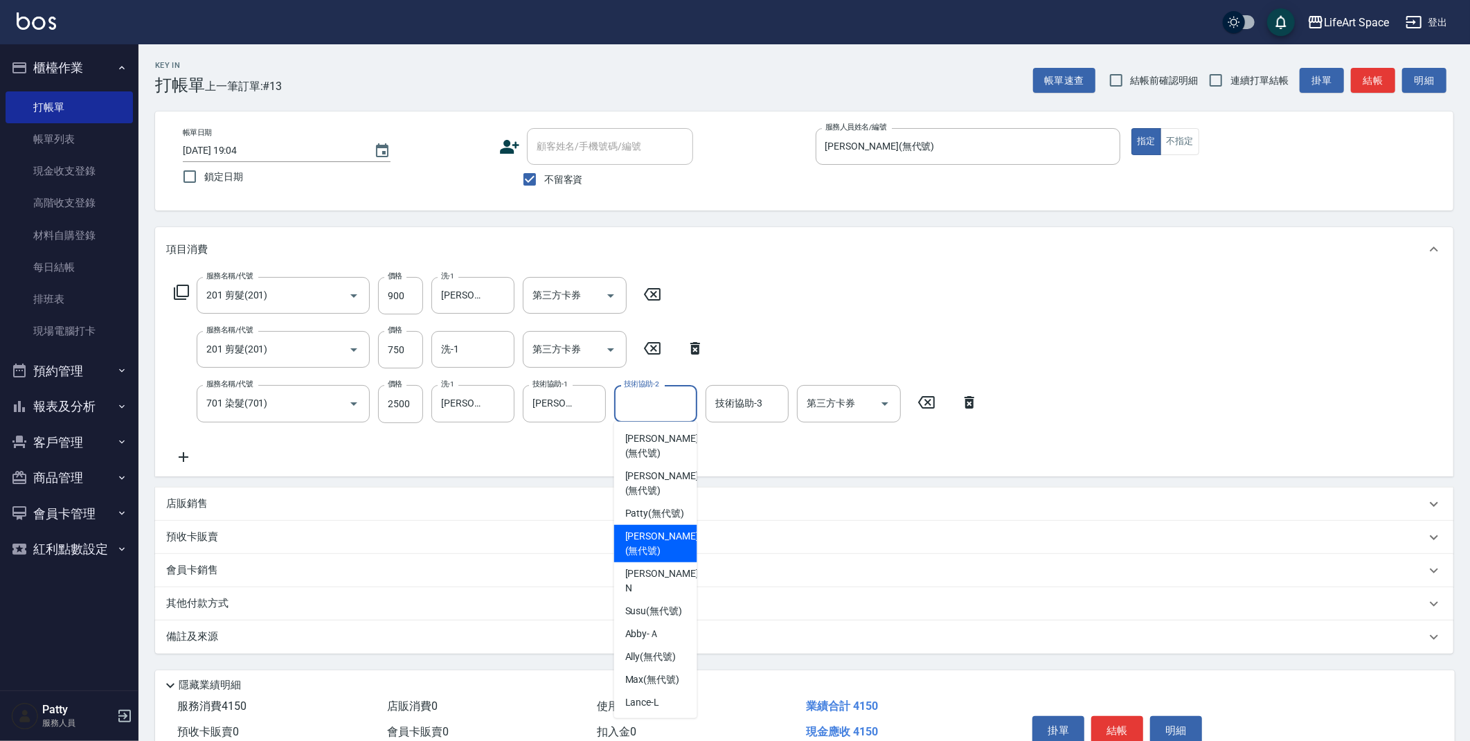
click at [665, 555] on span "[PERSON_NAME] (無代號)" at bounding box center [661, 543] width 73 height 29
type input "[PERSON_NAME](無代號)"
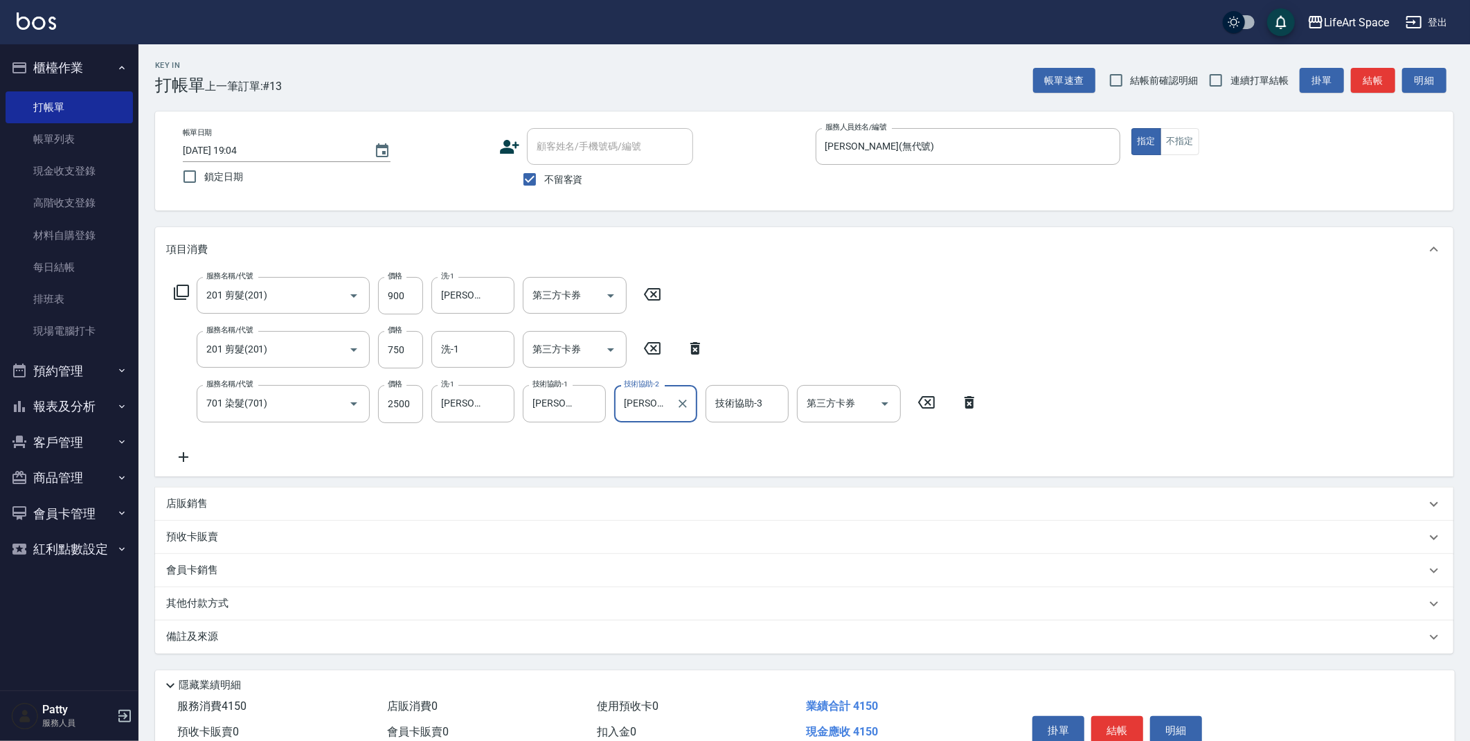
click at [232, 596] on p "其他付款方式" at bounding box center [200, 603] width 69 height 15
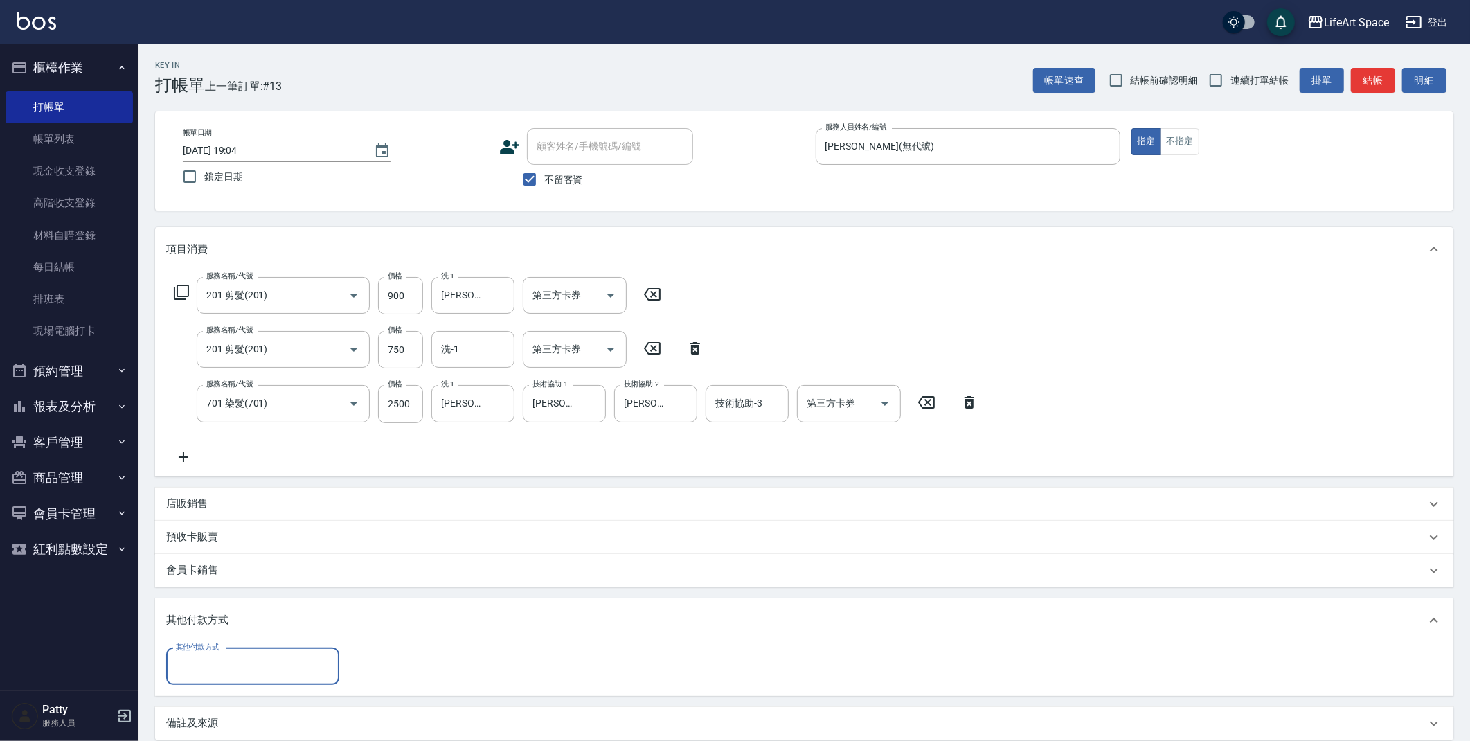
scroll to position [0, 0]
click at [268, 670] on input "其他付款方式" at bounding box center [252, 666] width 161 height 24
click at [228, 588] on span "Linepay" at bounding box center [252, 585] width 173 height 23
type input "Linepay"
type input "4150"
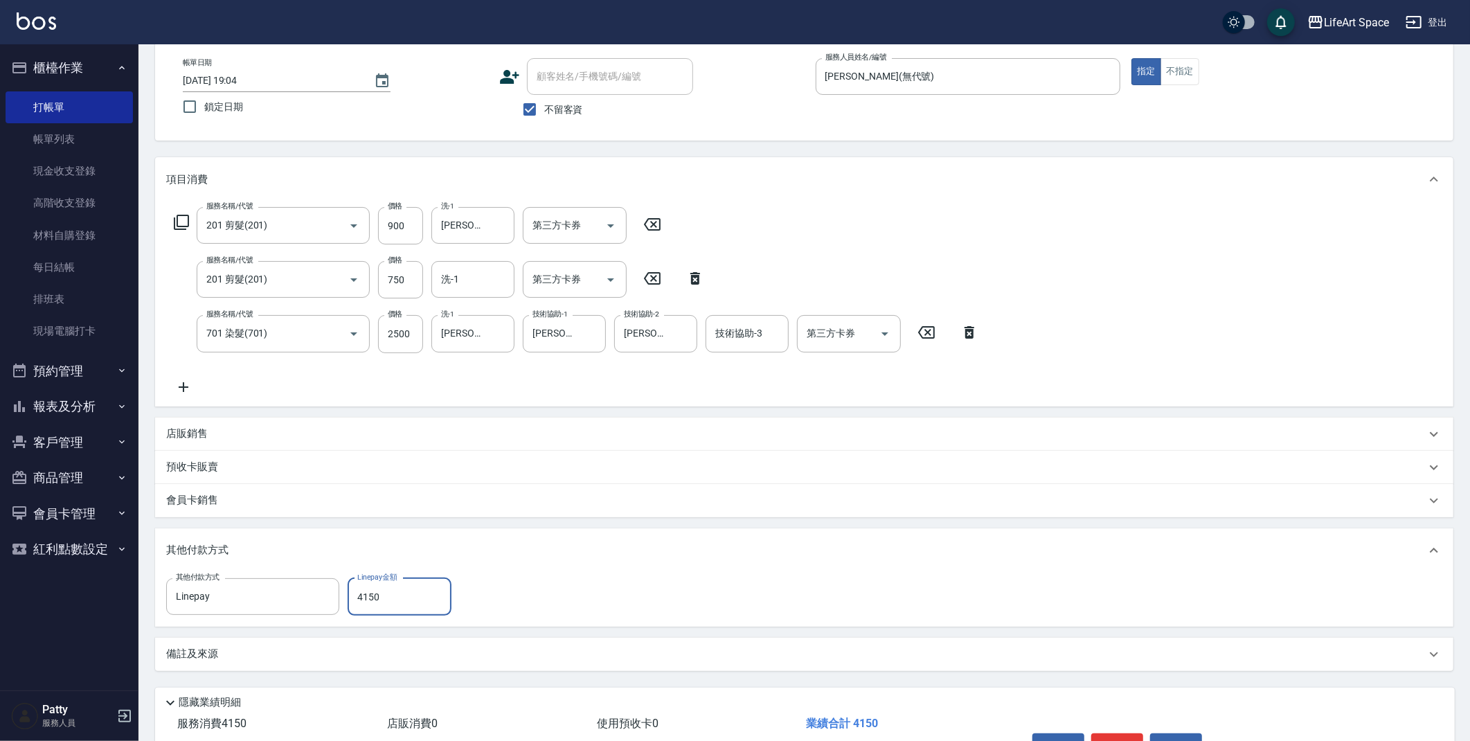
scroll to position [154, 0]
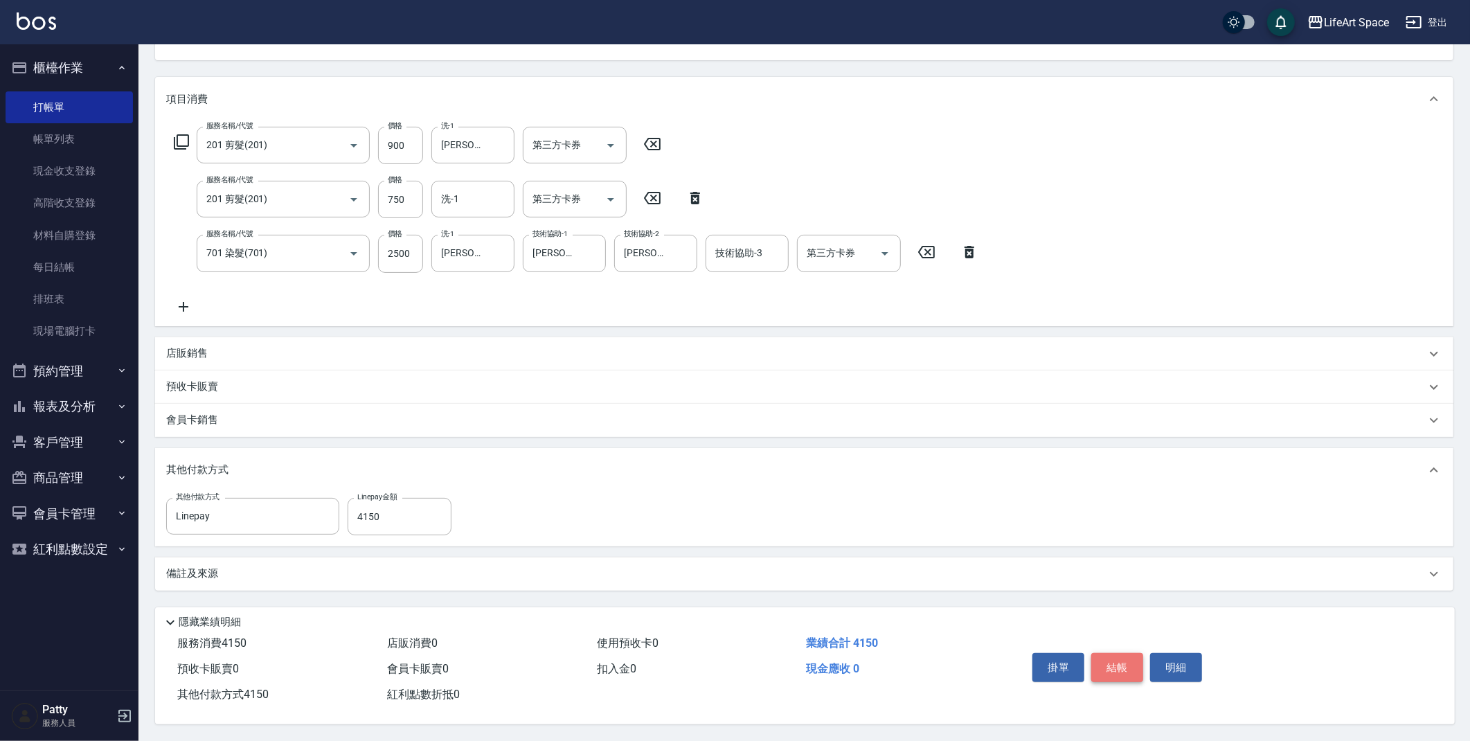
click at [1123, 664] on button "結帳" at bounding box center [1117, 667] width 52 height 29
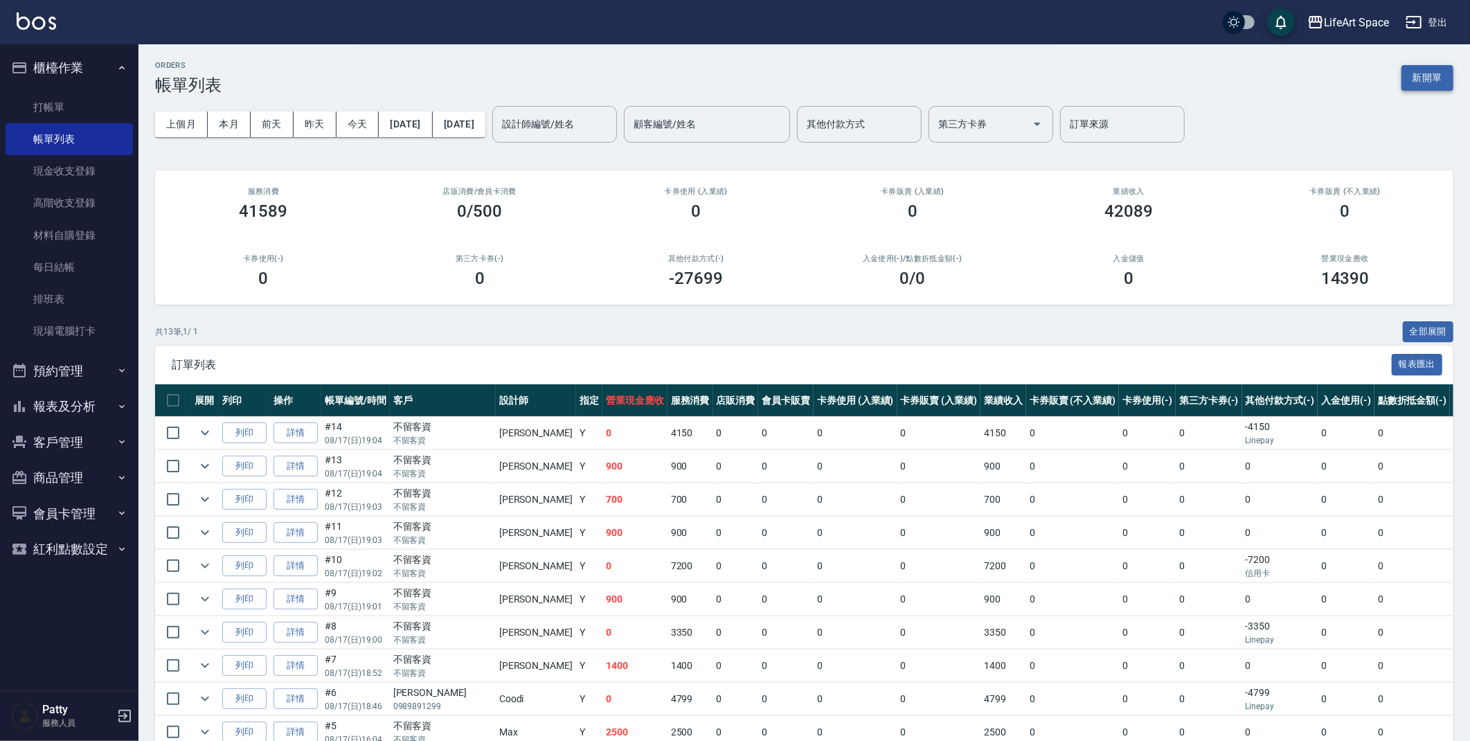
click at [1436, 69] on button "新開單" at bounding box center [1427, 78] width 52 height 26
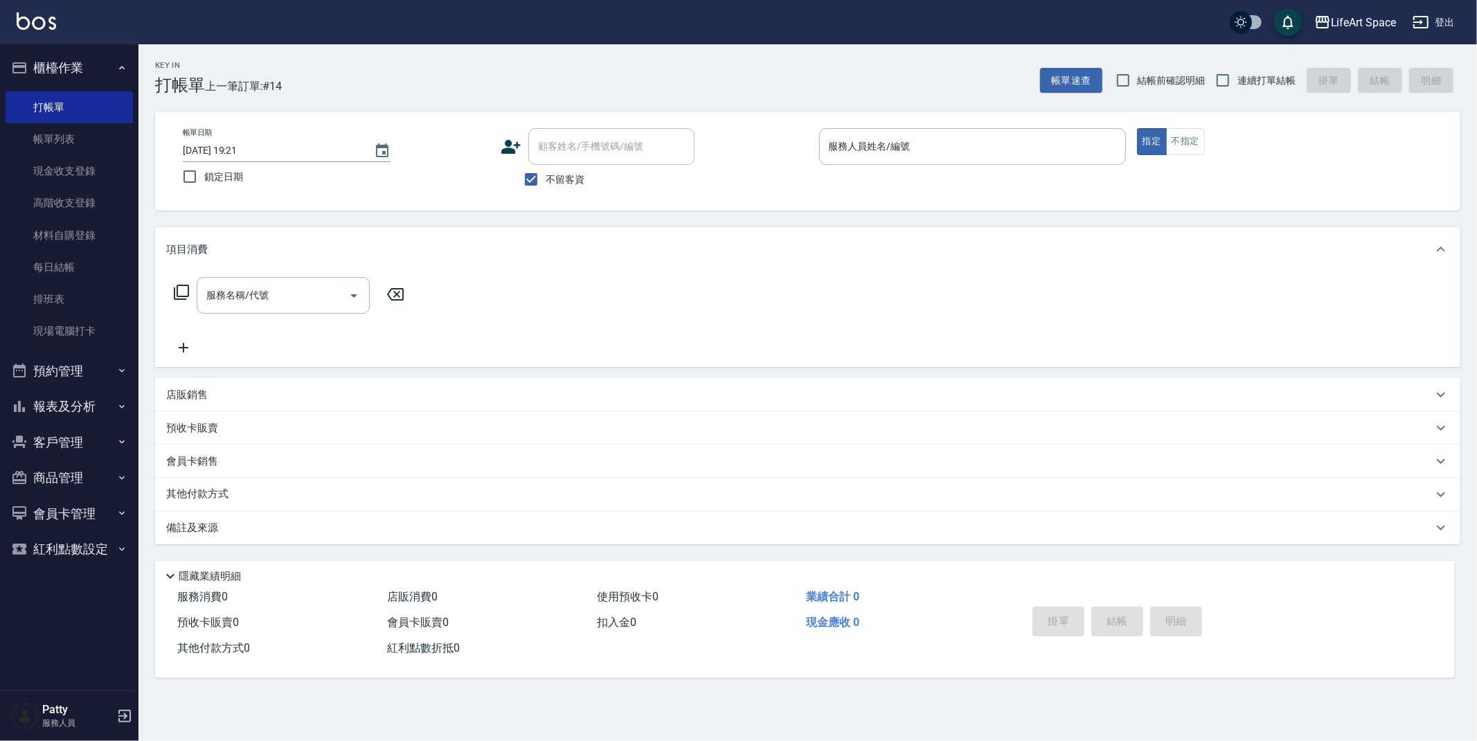
click at [825, 165] on p at bounding box center [972, 172] width 307 height 15
click at [525, 179] on input "不留客資" at bounding box center [530, 179] width 29 height 29
checkbox input "false"
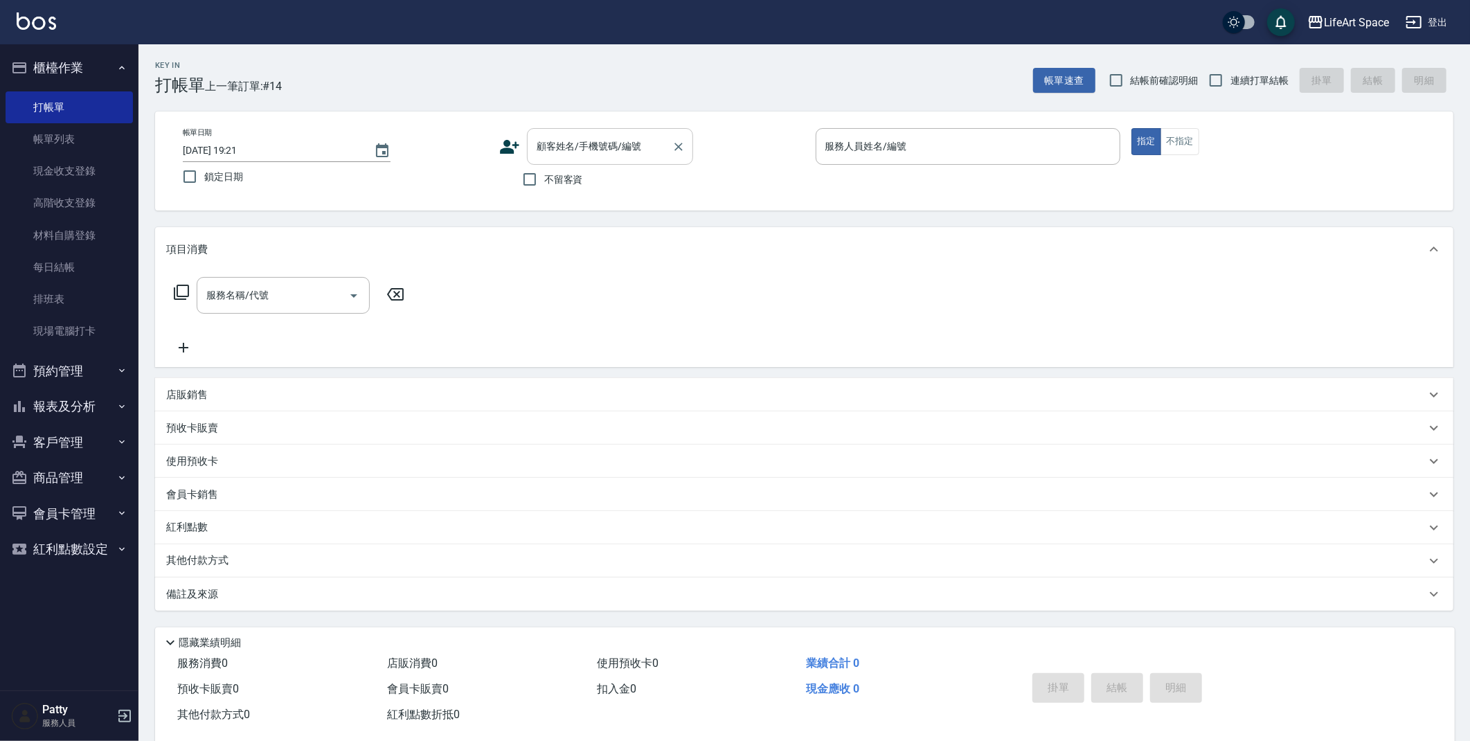
click at [611, 157] on input "顧客姓名/手機號碼/編號" at bounding box center [599, 146] width 133 height 24
type input "x"
click at [620, 181] on li "[PERSON_NAME]/0975298717/" at bounding box center [610, 181] width 166 height 23
type input "[PERSON_NAME]/0975298717/"
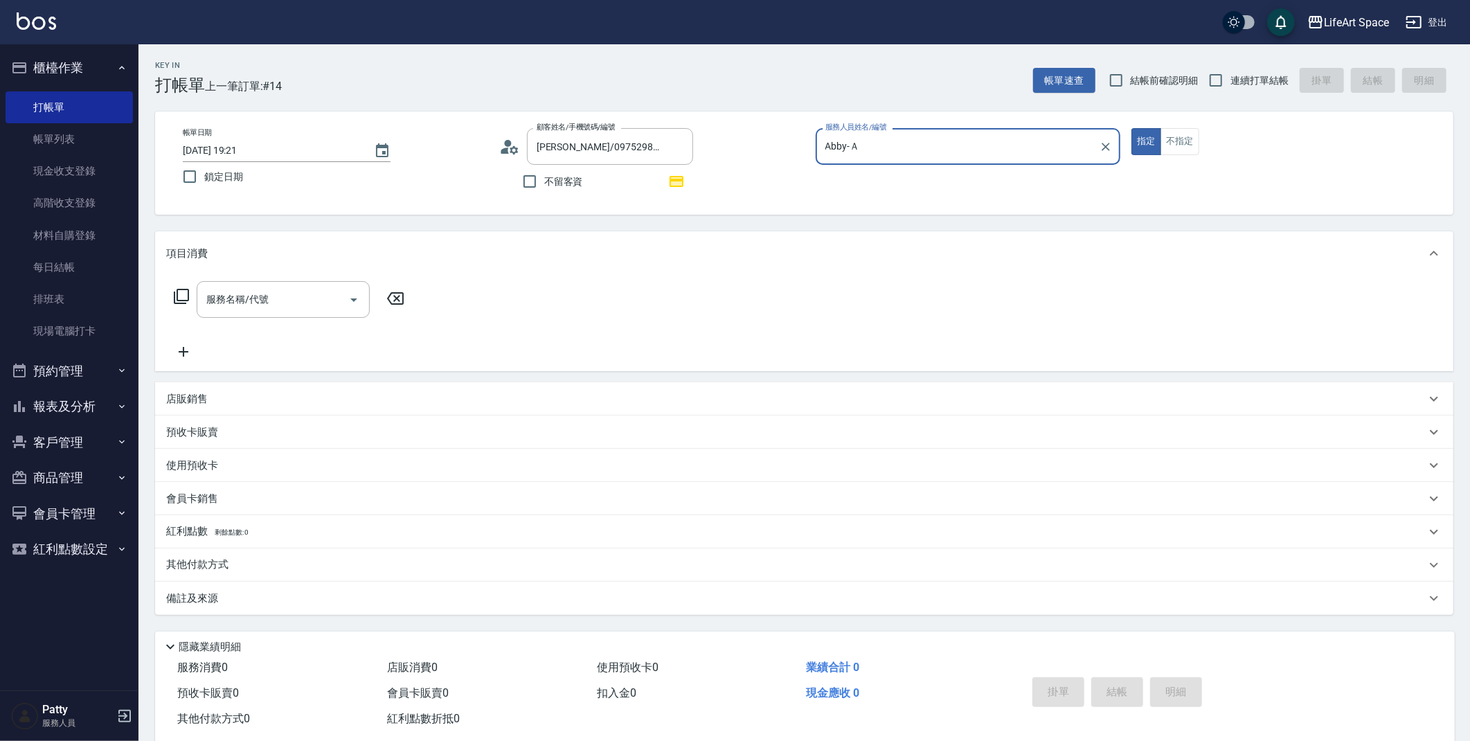
type input "Abby-Ａ"
click at [298, 291] on input "服務名稱/代號" at bounding box center [273, 299] width 140 height 24
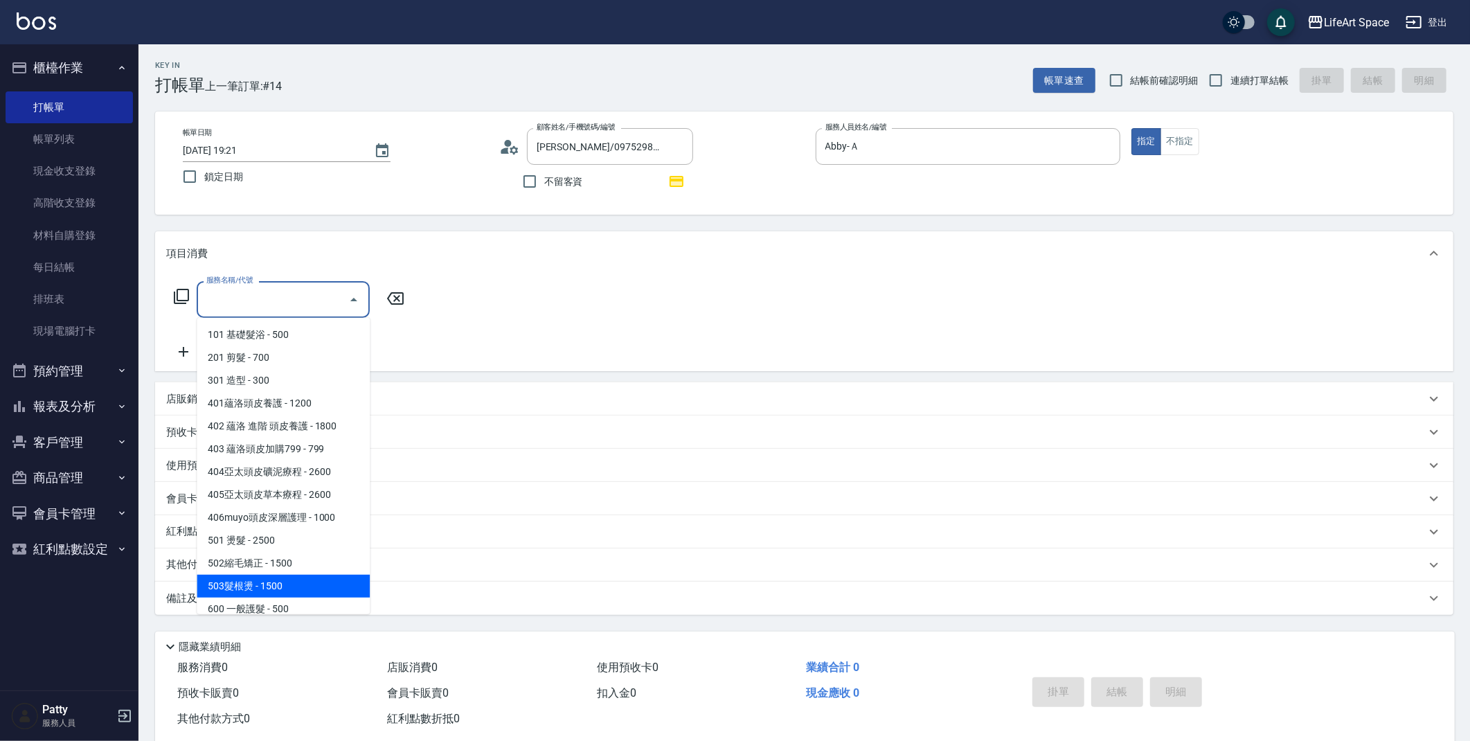
scroll to position [55, 0]
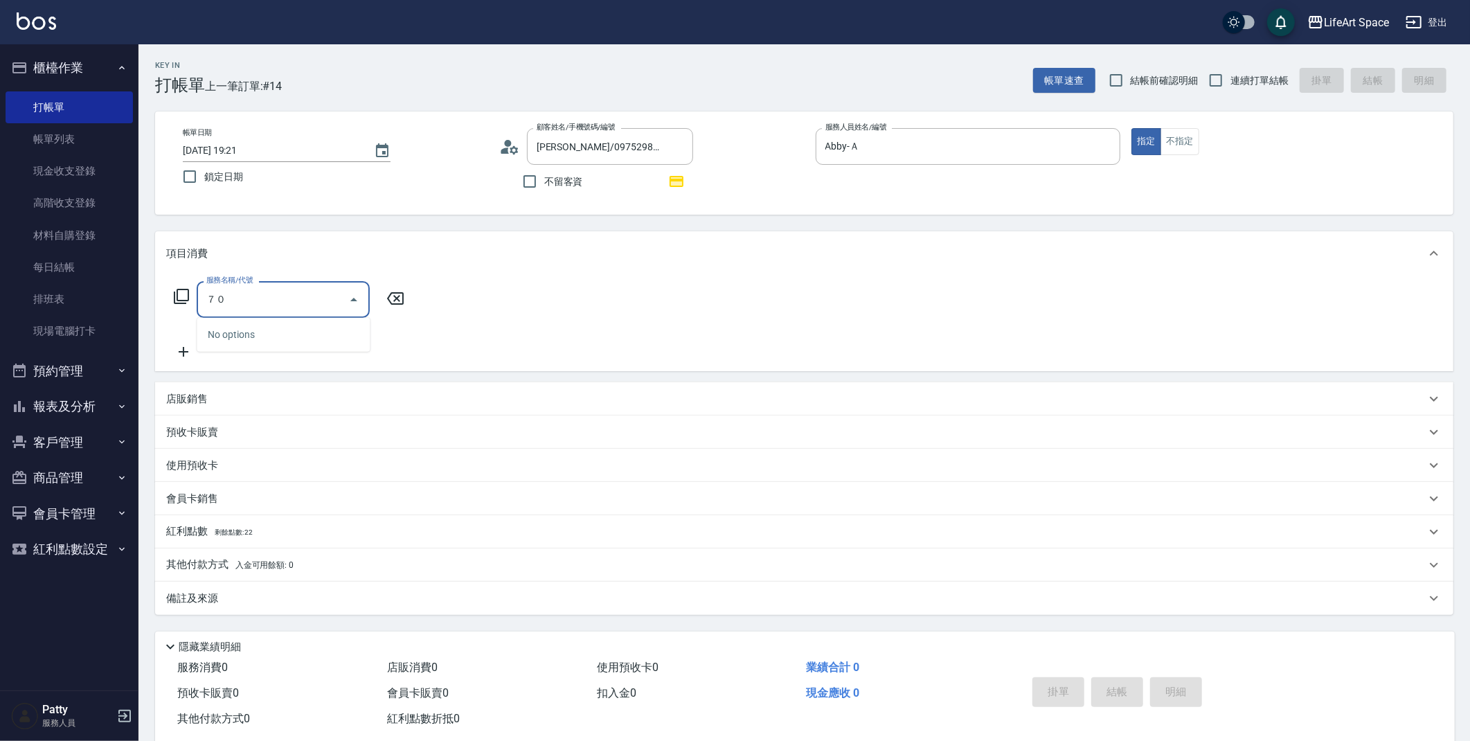
type input "７"
drag, startPoint x: 246, startPoint y: 327, endPoint x: 230, endPoint y: 334, distance: 17.1
click at [246, 327] on span "701 染髮 - 1700" at bounding box center [283, 334] width 173 height 23
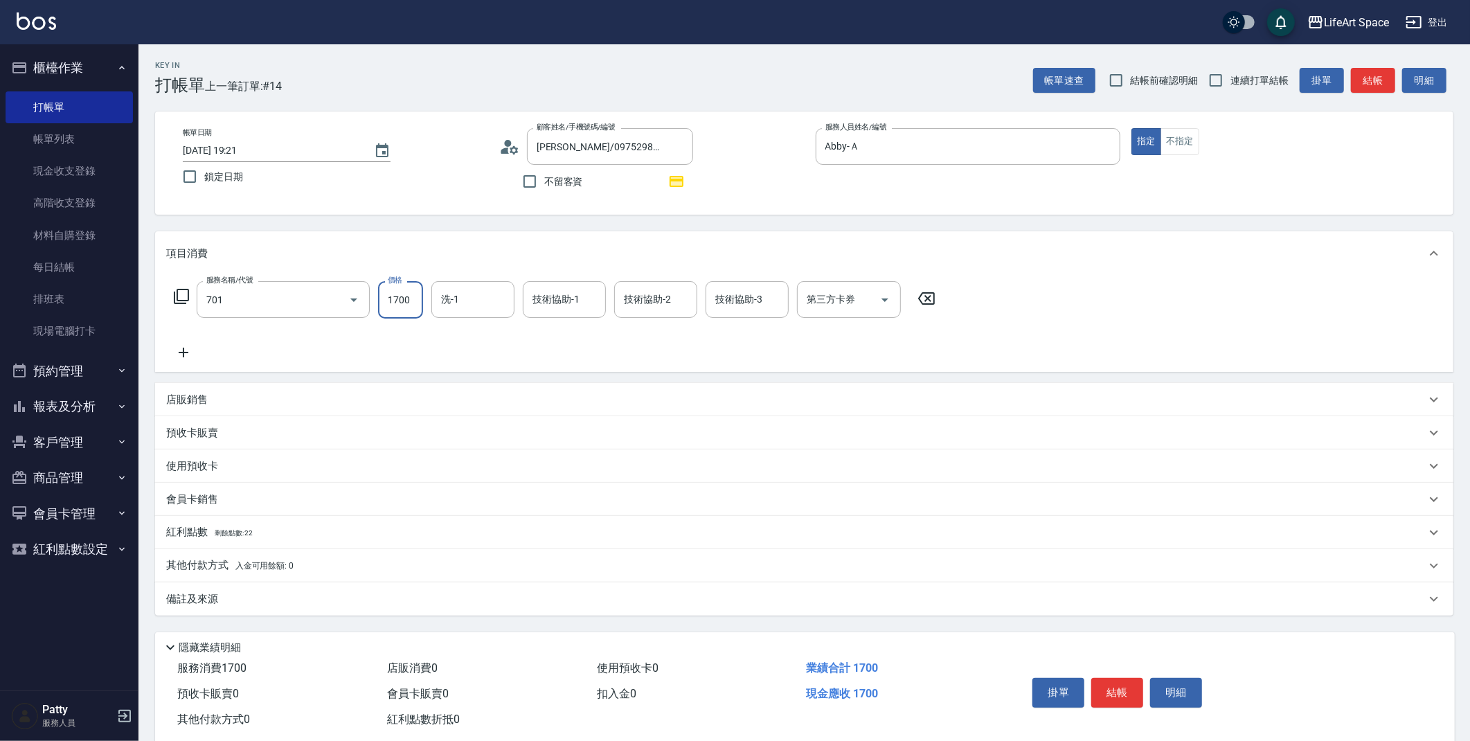
type input "701 染髮(701)"
click at [419, 306] on input "1700" at bounding box center [400, 299] width 45 height 37
click at [509, 299] on div "洗-1" at bounding box center [472, 299] width 83 height 37
type input "2200"
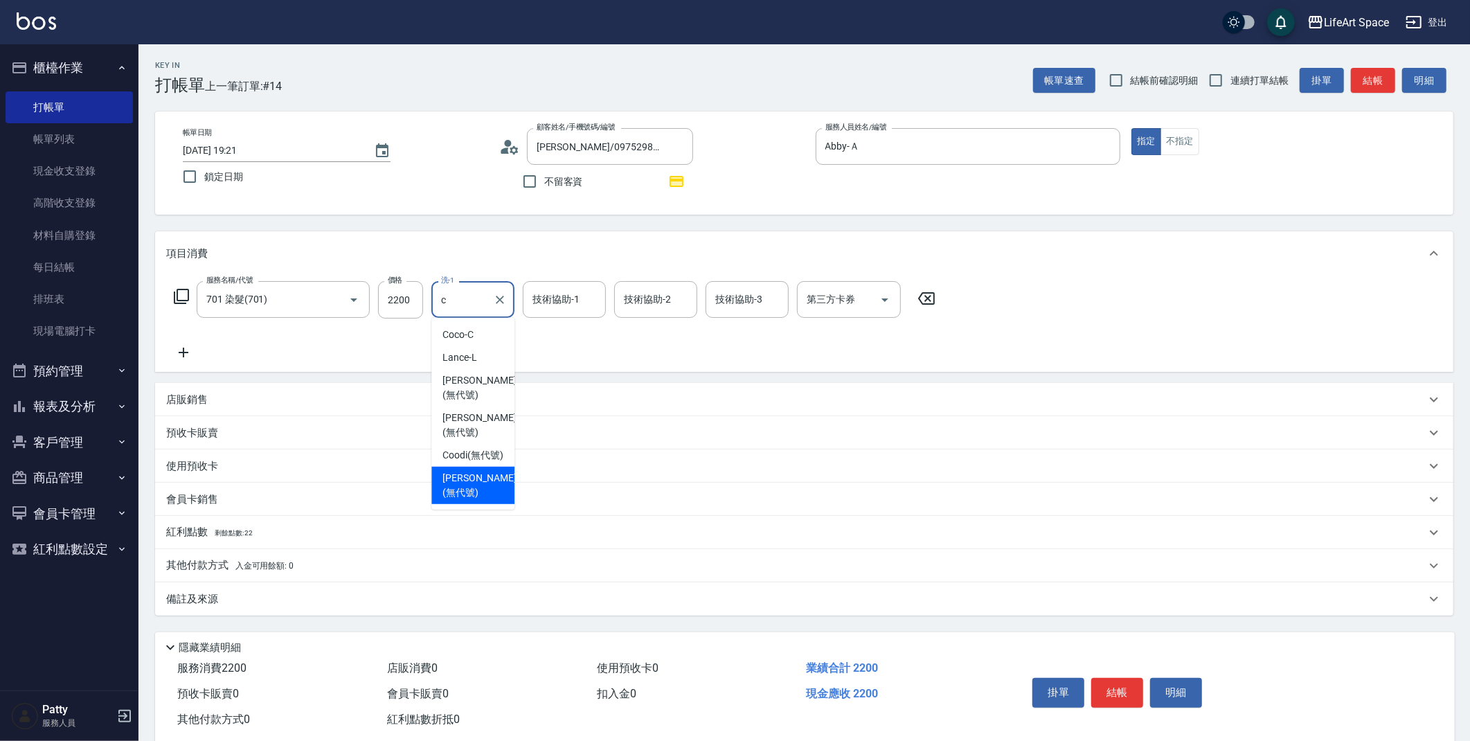
click at [489, 471] on span "[PERSON_NAME] (無代號)" at bounding box center [478, 485] width 73 height 29
type input "[PERSON_NAME](無代號)"
click at [553, 298] on div "技術協助-1 技術協助-1" at bounding box center [564, 299] width 83 height 37
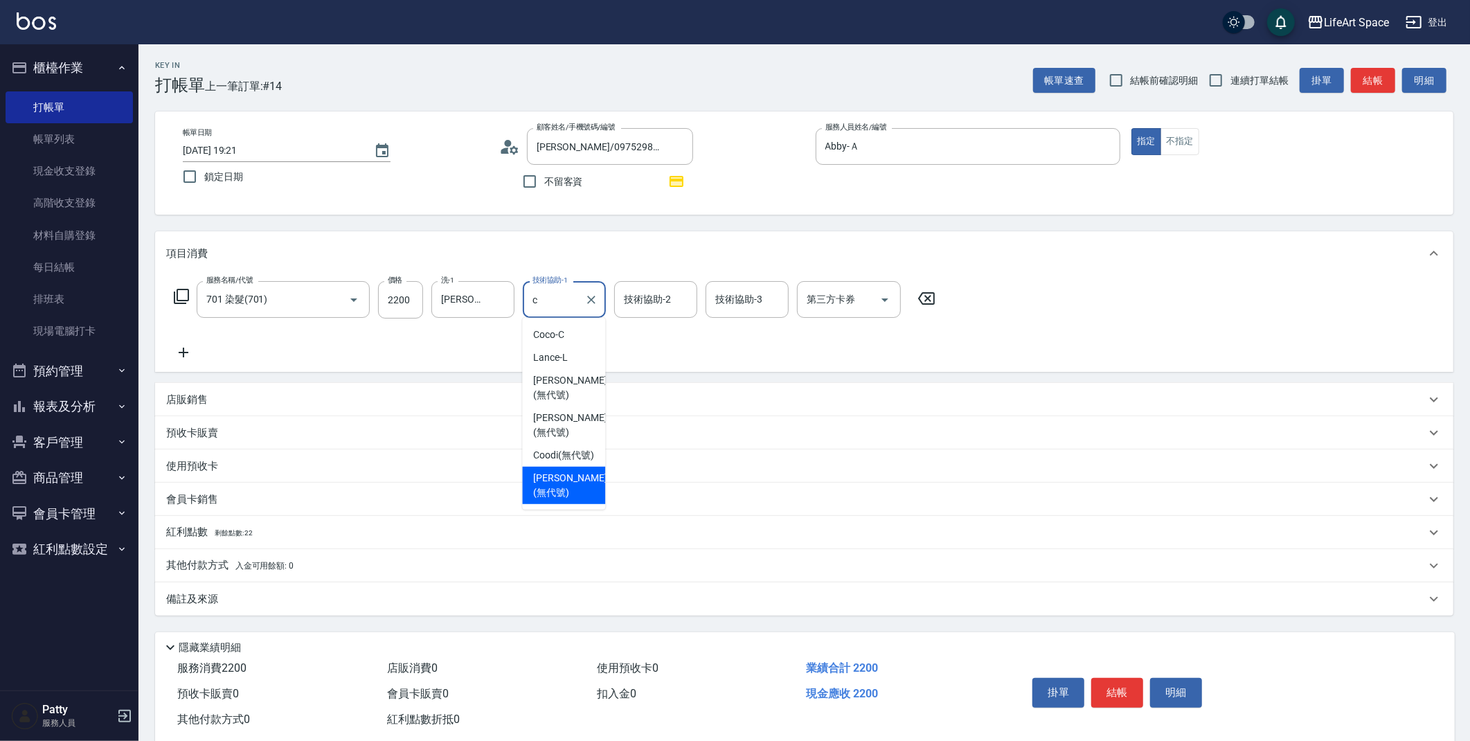
click at [538, 467] on div "[PERSON_NAME] (無代號)" at bounding box center [563, 485] width 83 height 37
type input "[PERSON_NAME](無代號)"
click at [178, 356] on icon at bounding box center [183, 352] width 35 height 17
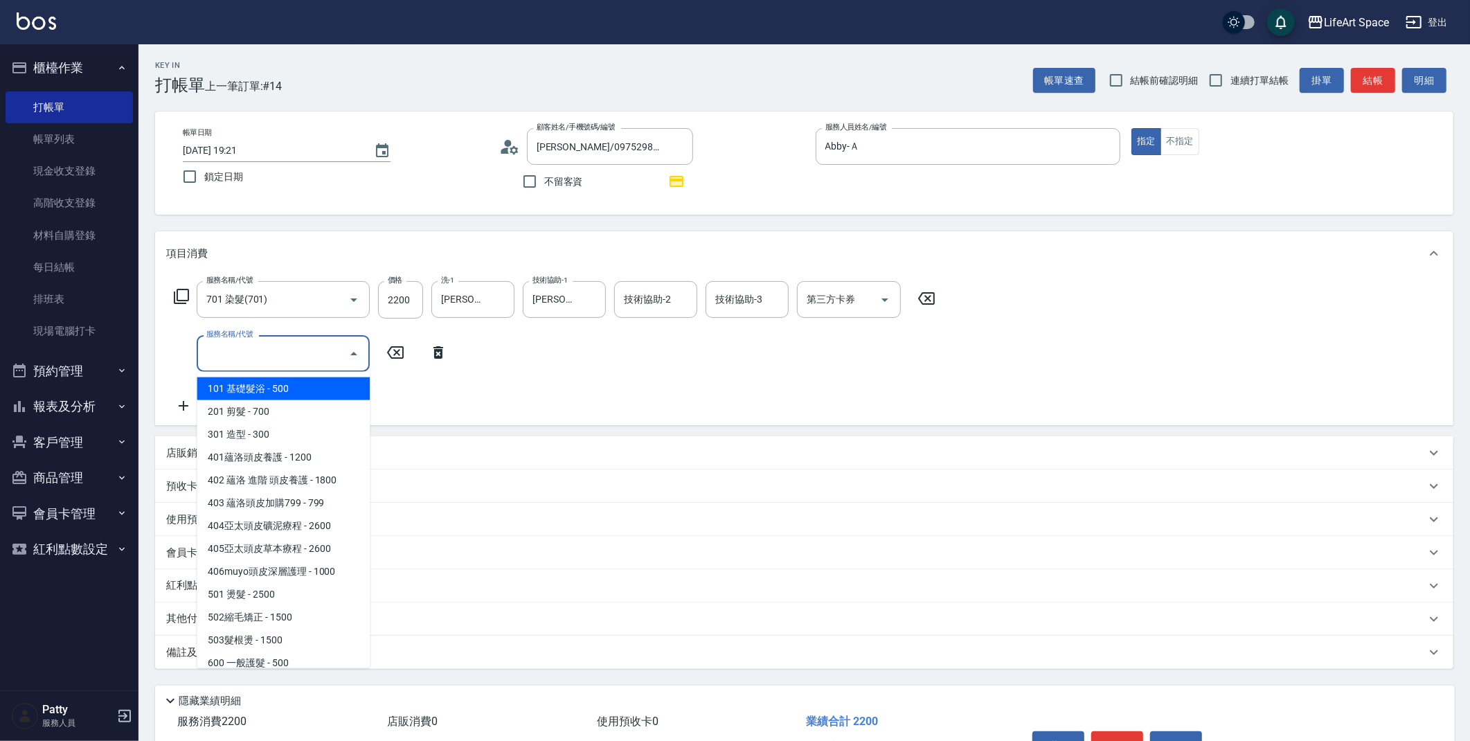
click at [226, 356] on input "服務名稱/代號" at bounding box center [273, 353] width 140 height 24
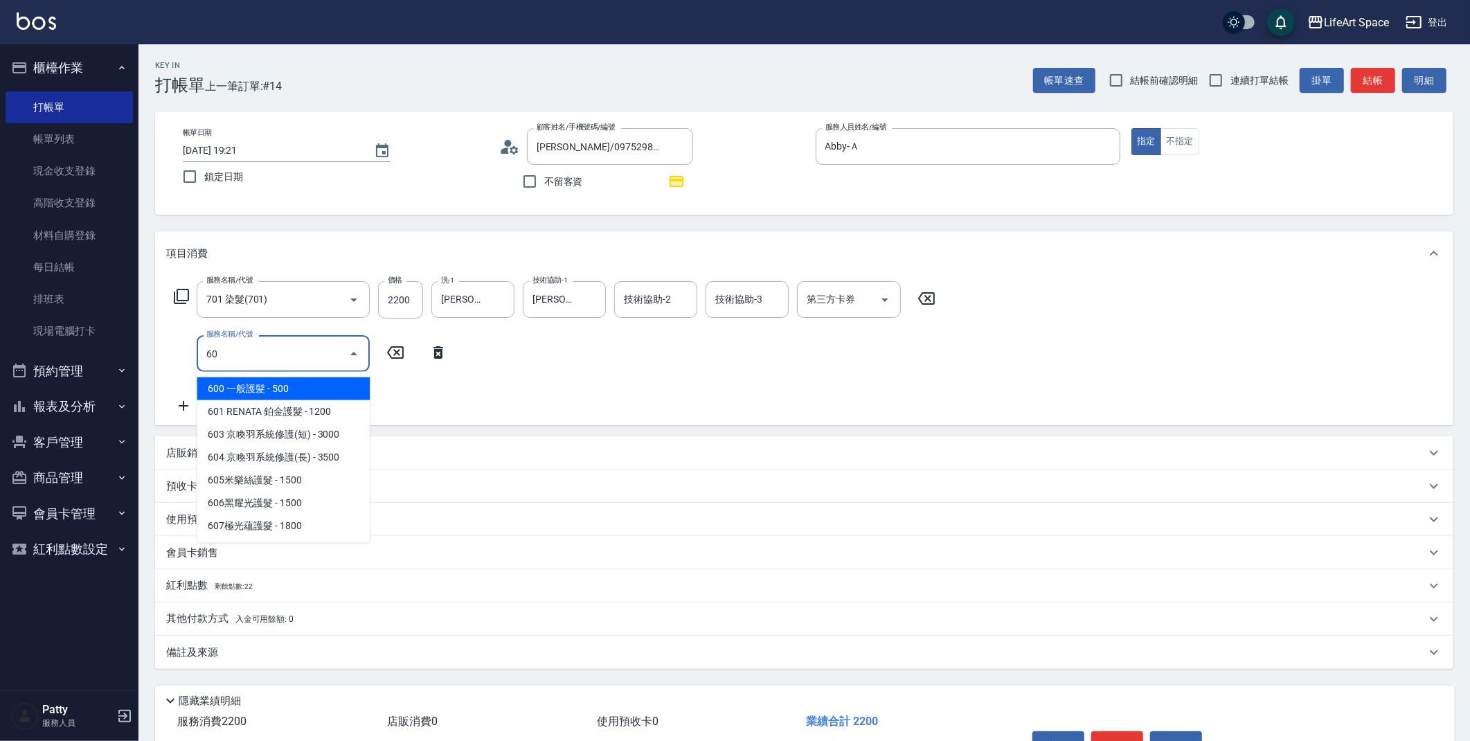
scroll to position [0, 0]
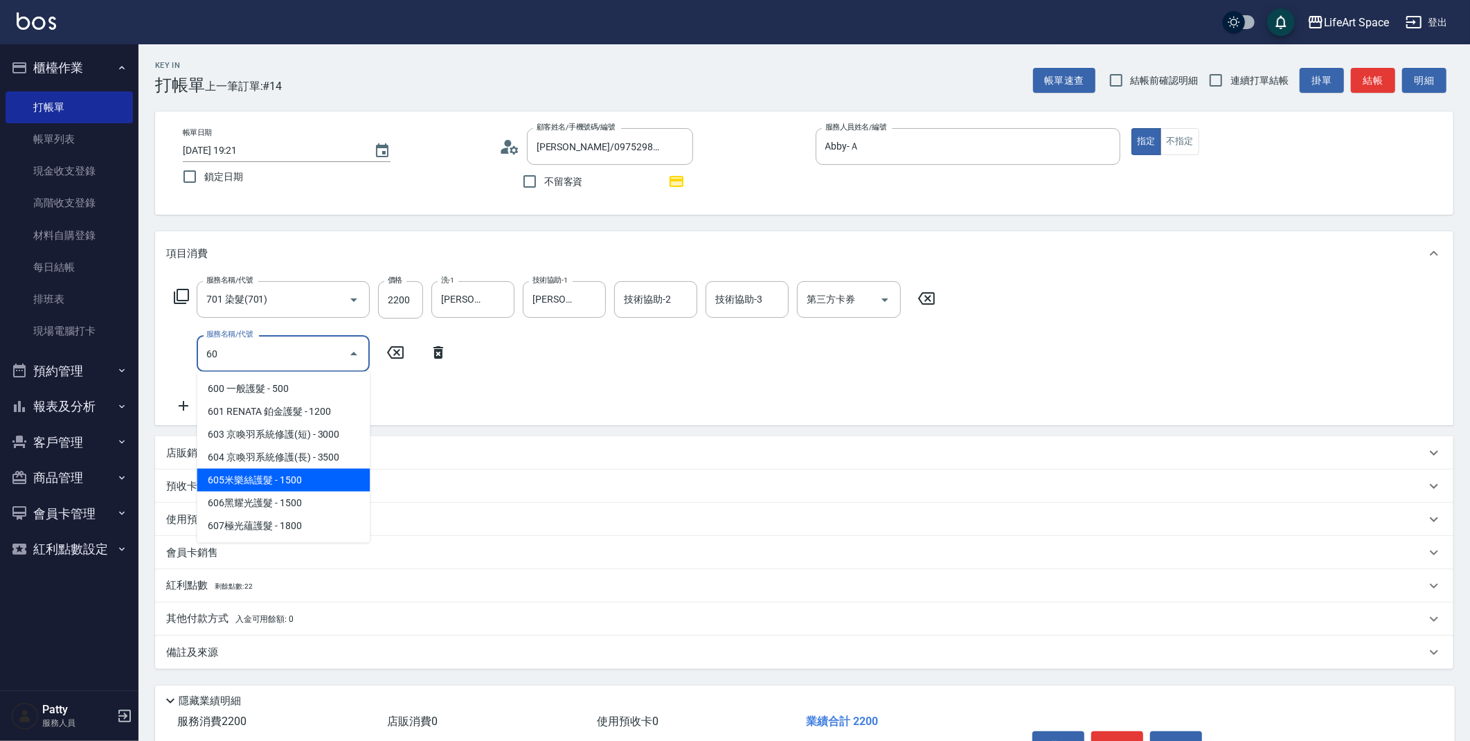
click at [267, 477] on span "605米樂絲護髮 - 1500" at bounding box center [283, 480] width 173 height 23
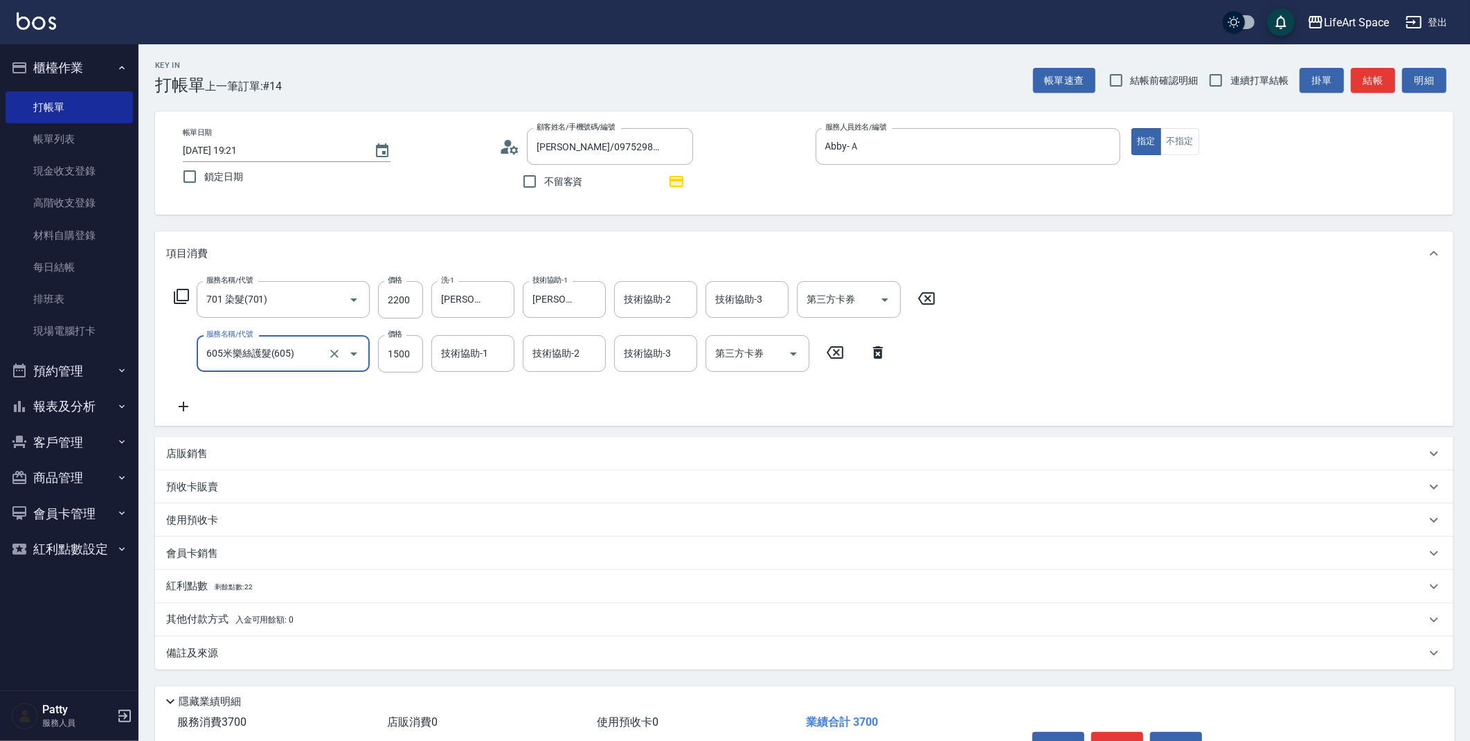
type input "605米樂絲護髮(605)"
click at [486, 350] on input "技術協助-1" at bounding box center [472, 353] width 71 height 24
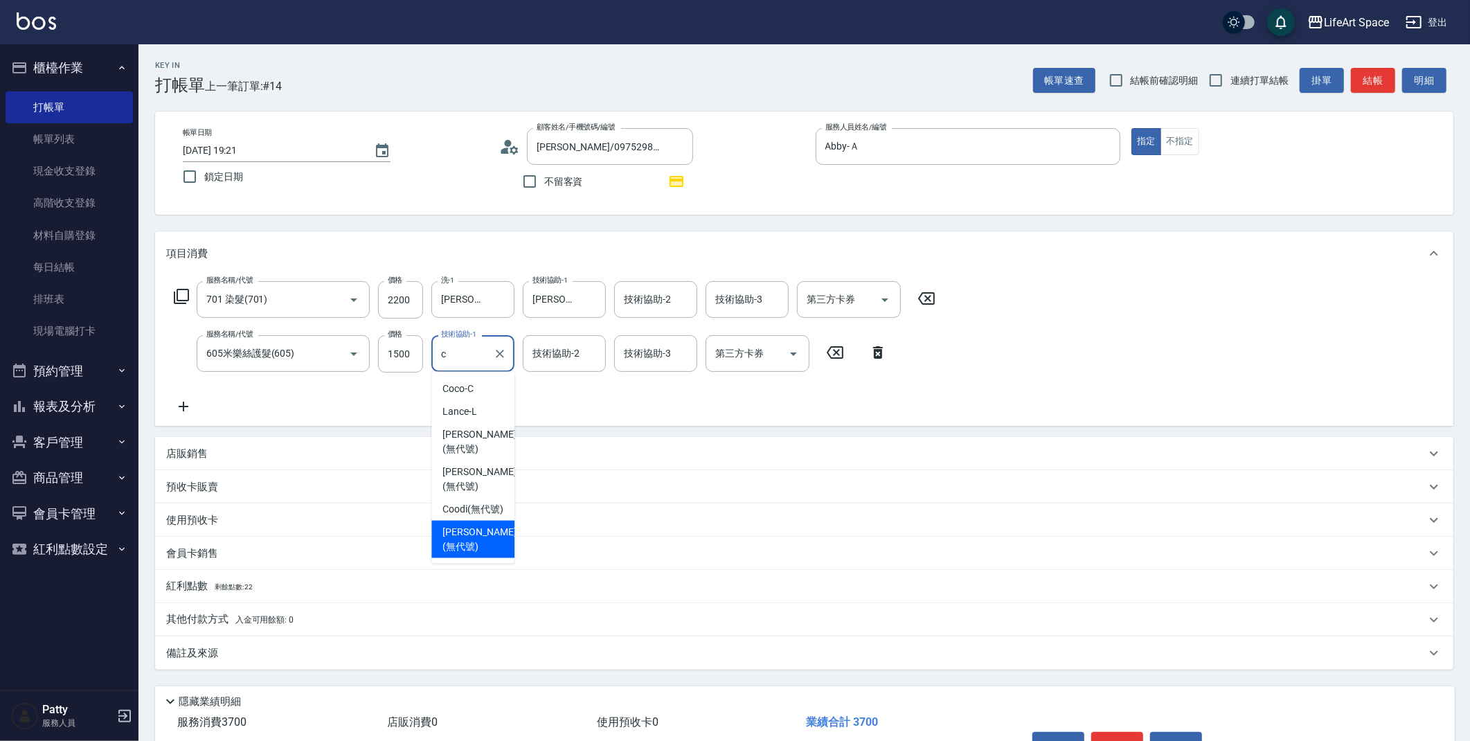
click at [459, 525] on span "[PERSON_NAME] (無代號)" at bounding box center [478, 539] width 73 height 29
type input "[PERSON_NAME](無代號)"
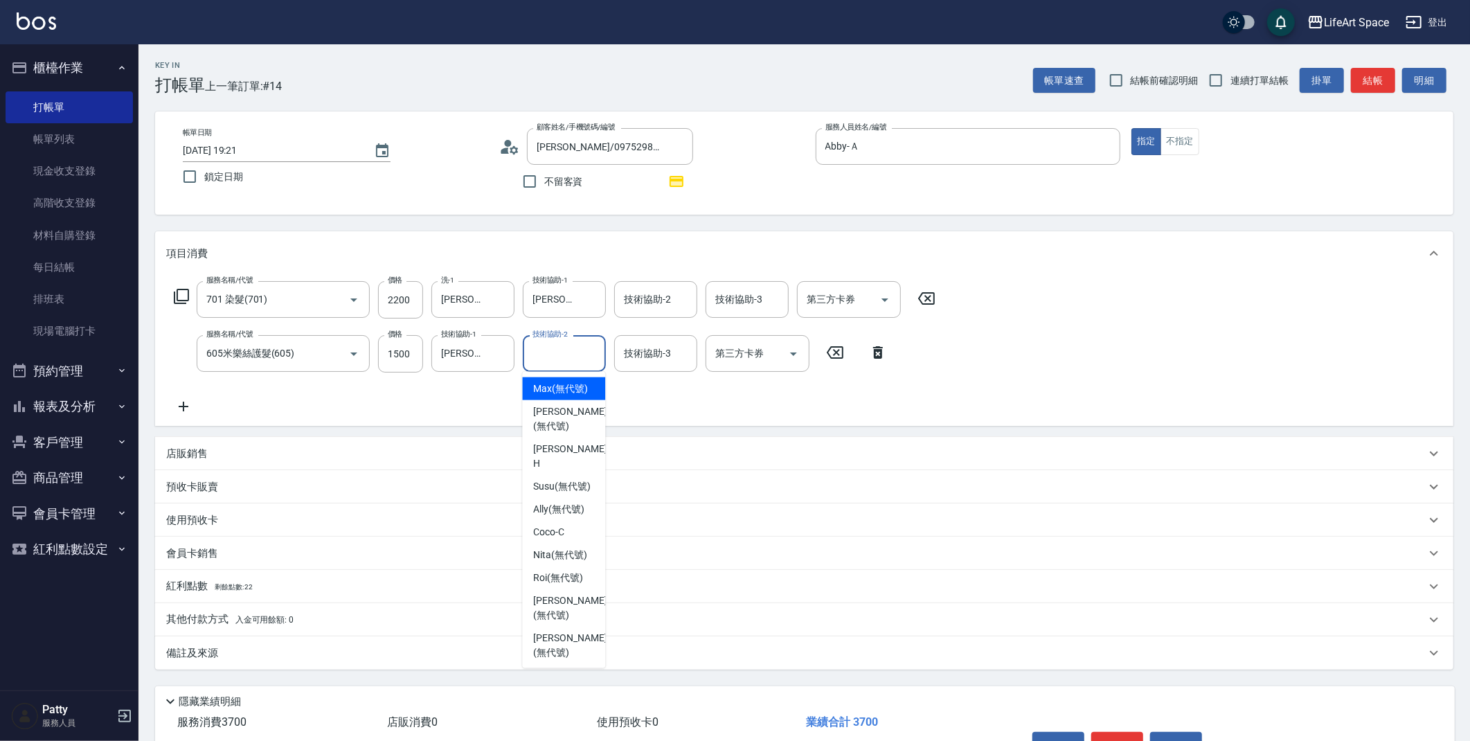
click at [582, 341] on input "技術協助-2" at bounding box center [564, 353] width 71 height 24
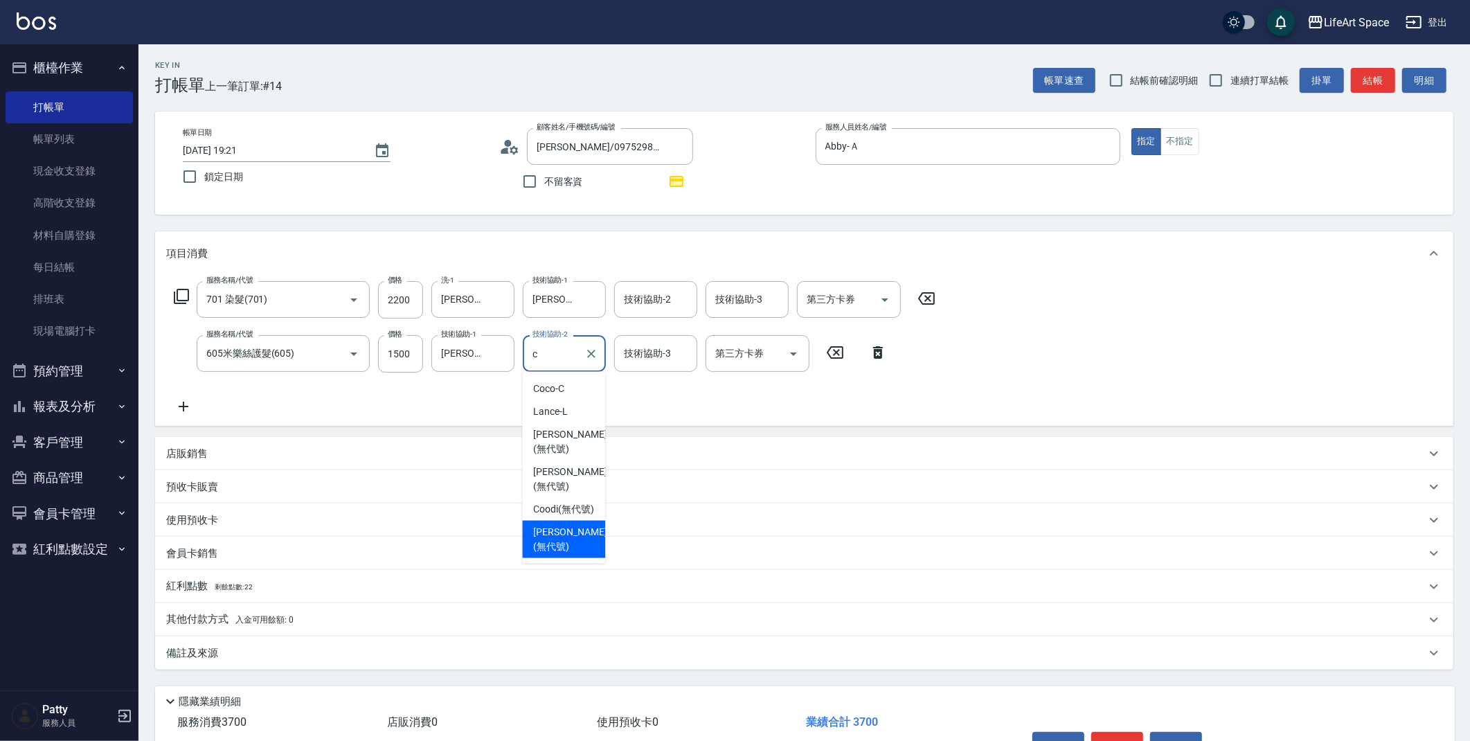
click at [579, 525] on span "[PERSON_NAME] (無代號)" at bounding box center [569, 539] width 73 height 29
type input "[PERSON_NAME](無代號)"
click at [219, 455] on div "店販銷售" at bounding box center [795, 453] width 1259 height 15
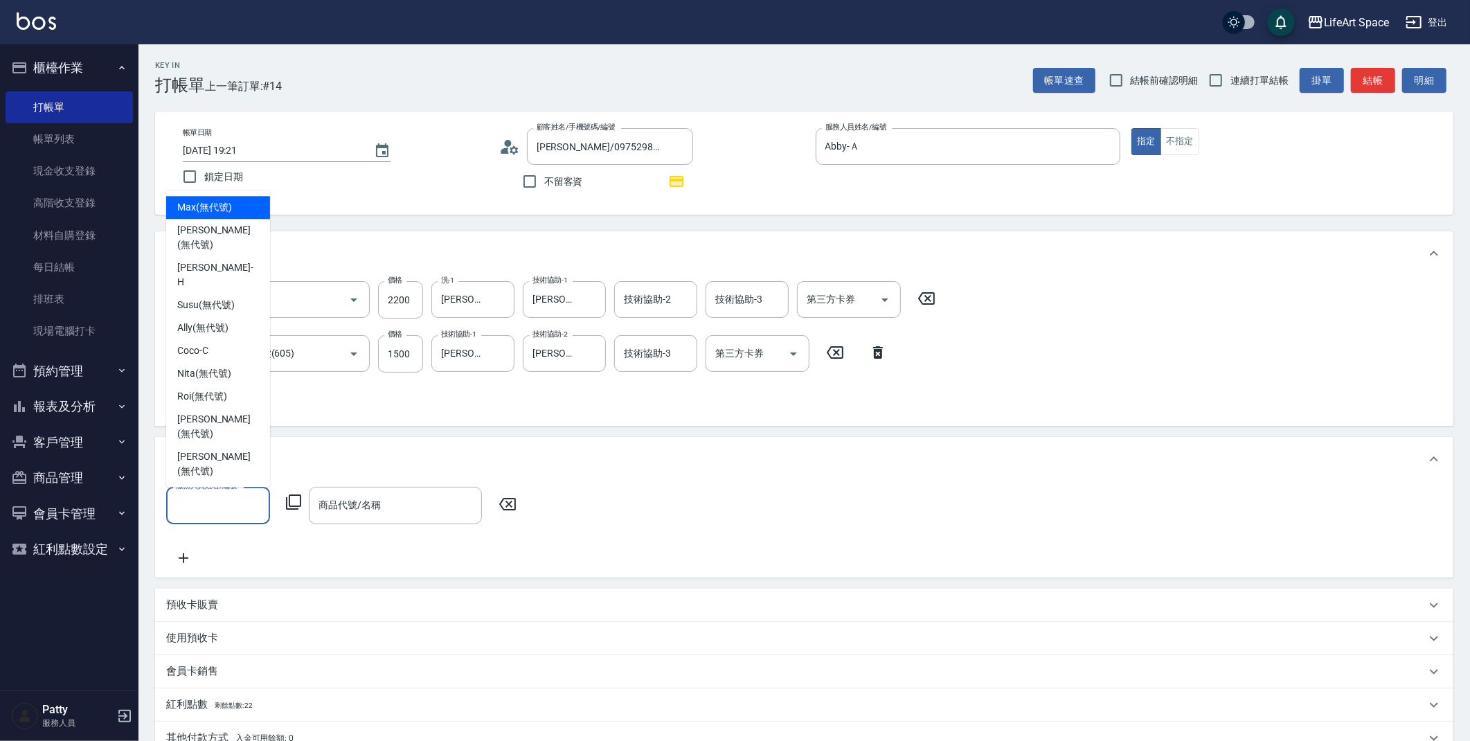
click at [219, 497] on input "服務人員姓名/編號" at bounding box center [217, 505] width 91 height 24
type input "c"
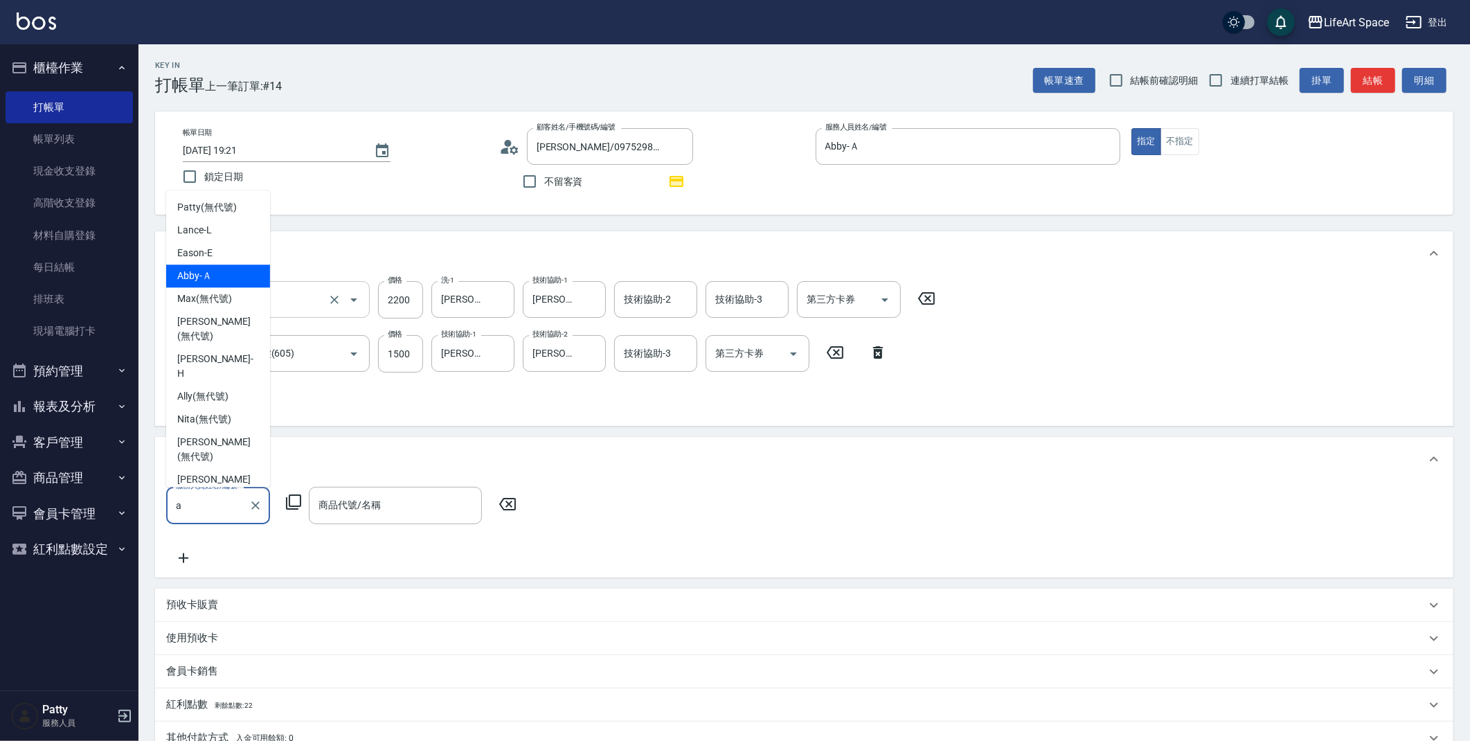
click at [213, 285] on div "Abby -Ａ" at bounding box center [218, 275] width 104 height 23
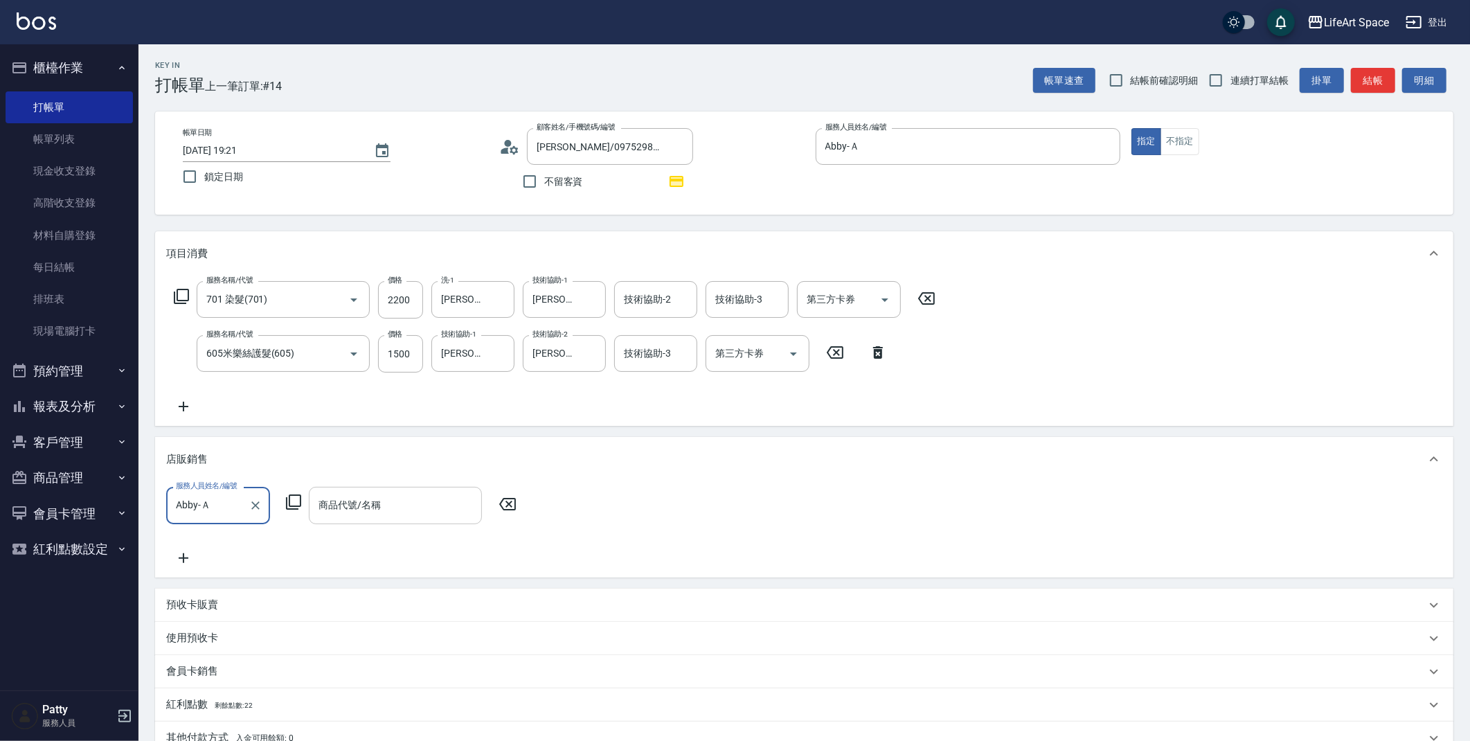
type input "Abby-Ａ"
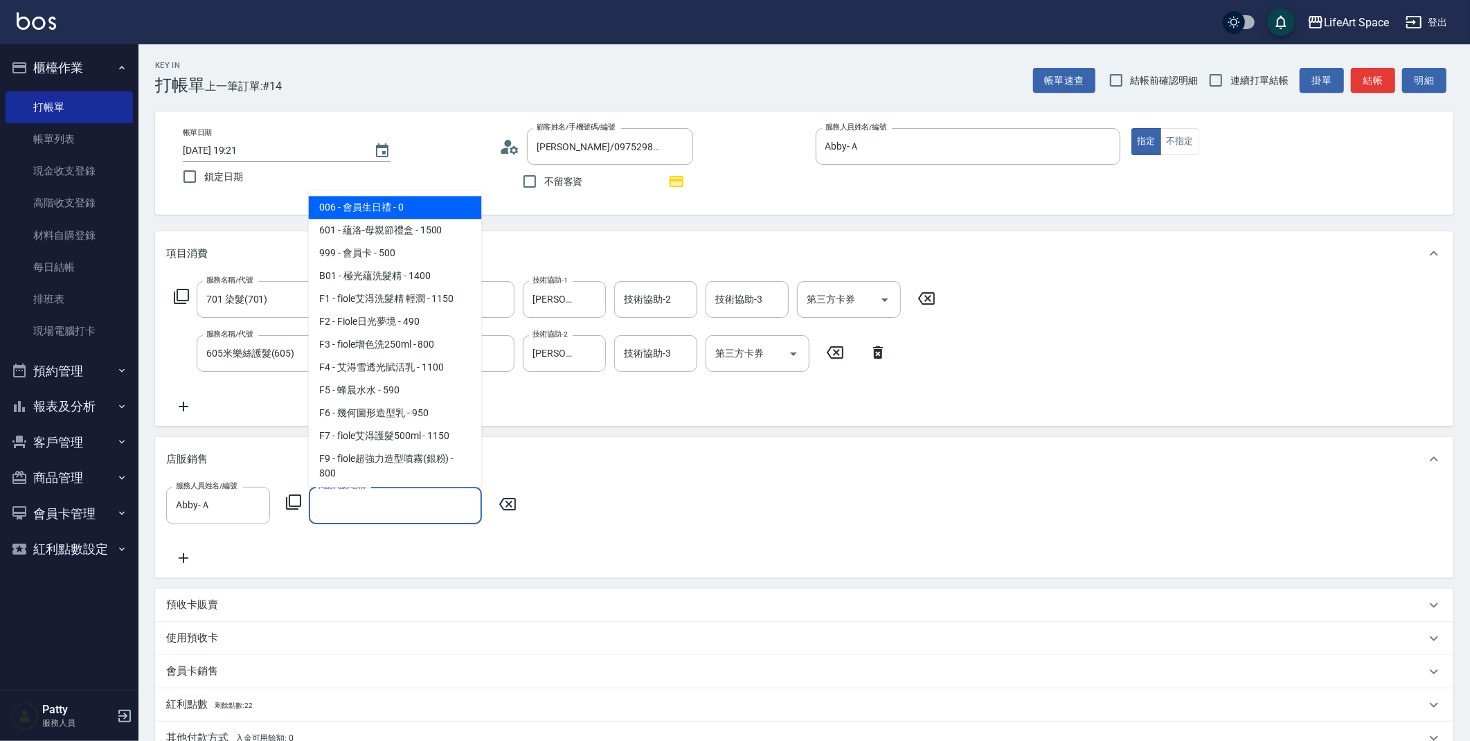
click at [357, 509] on input "商品代號/名稱" at bounding box center [395, 505] width 161 height 24
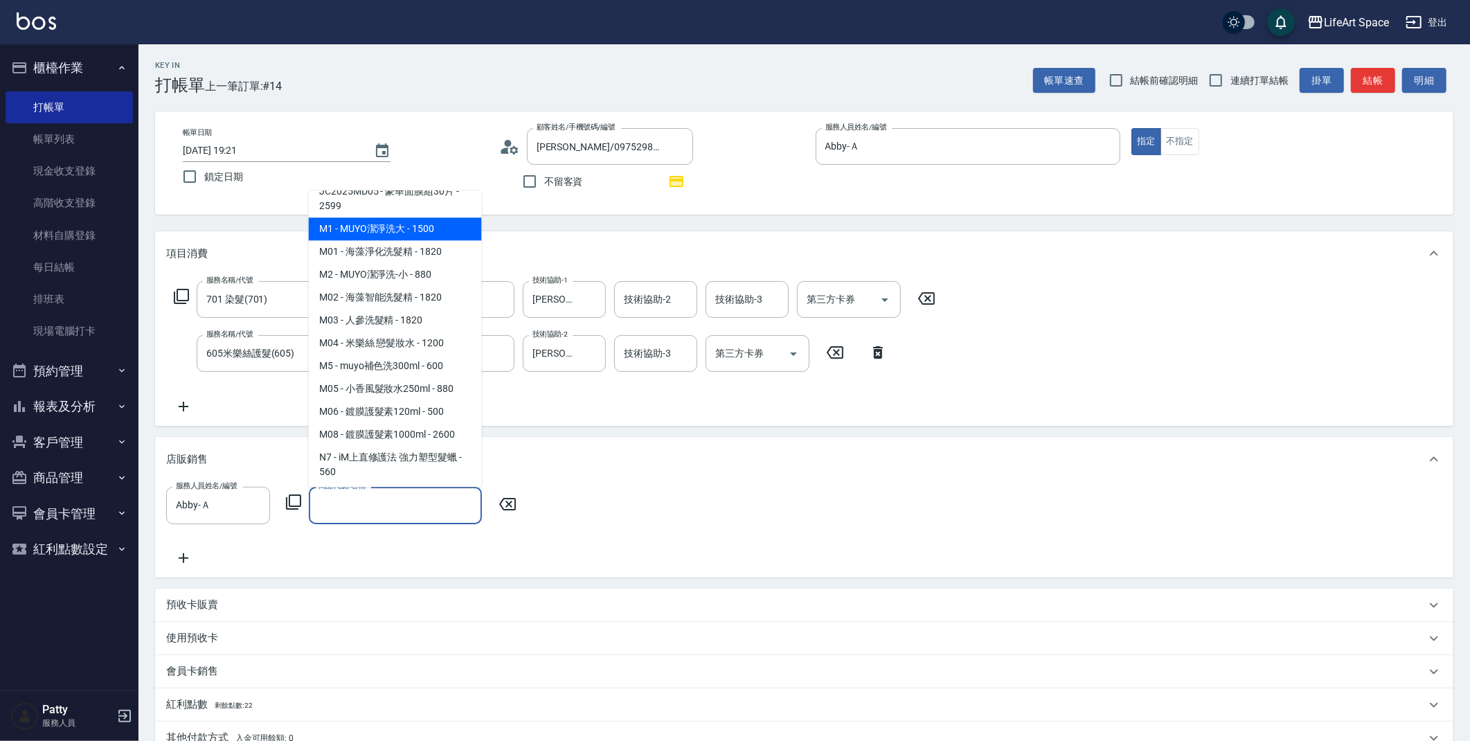
scroll to position [661, 0]
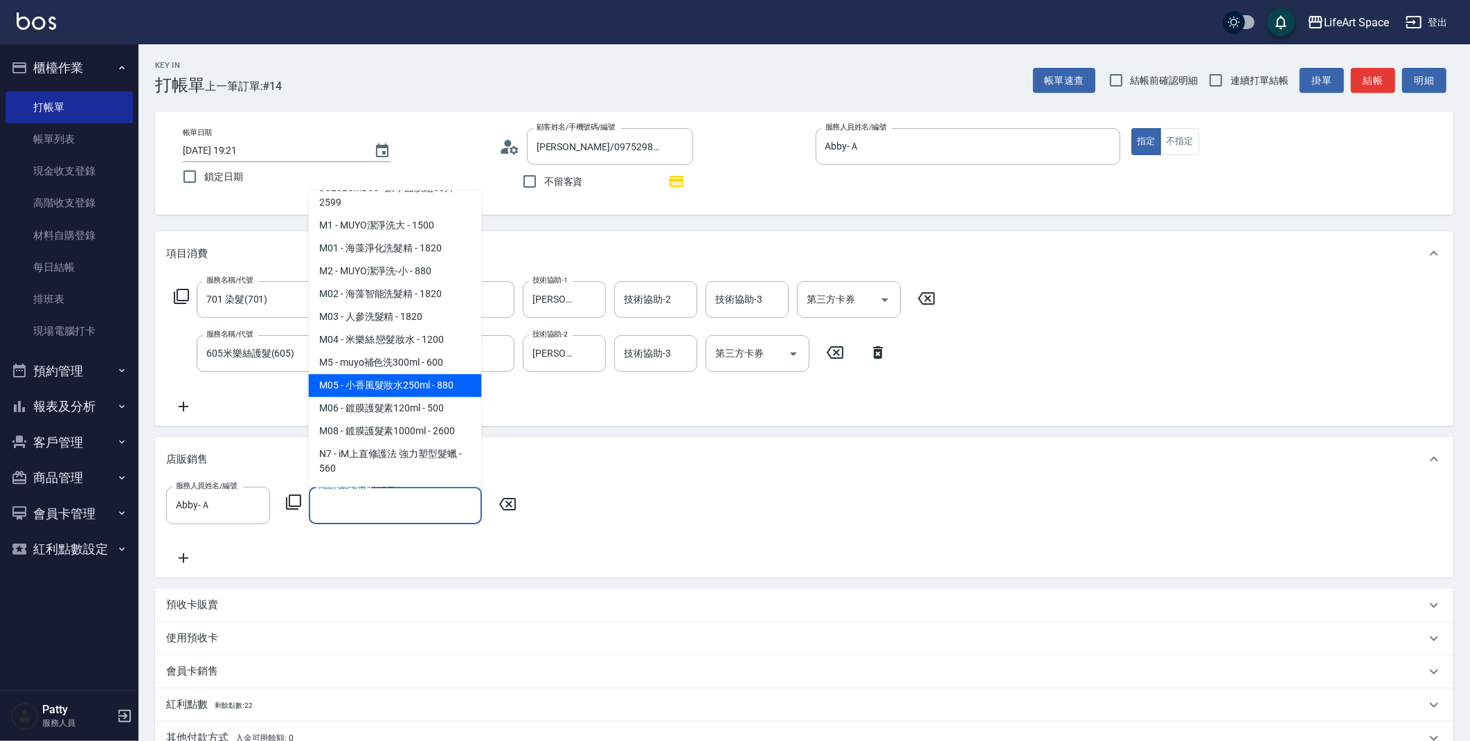
click at [428, 397] on span "M05 - 小香風髮妝水250ml - 880" at bounding box center [395, 385] width 173 height 23
type input "小香風髮妝水250ml"
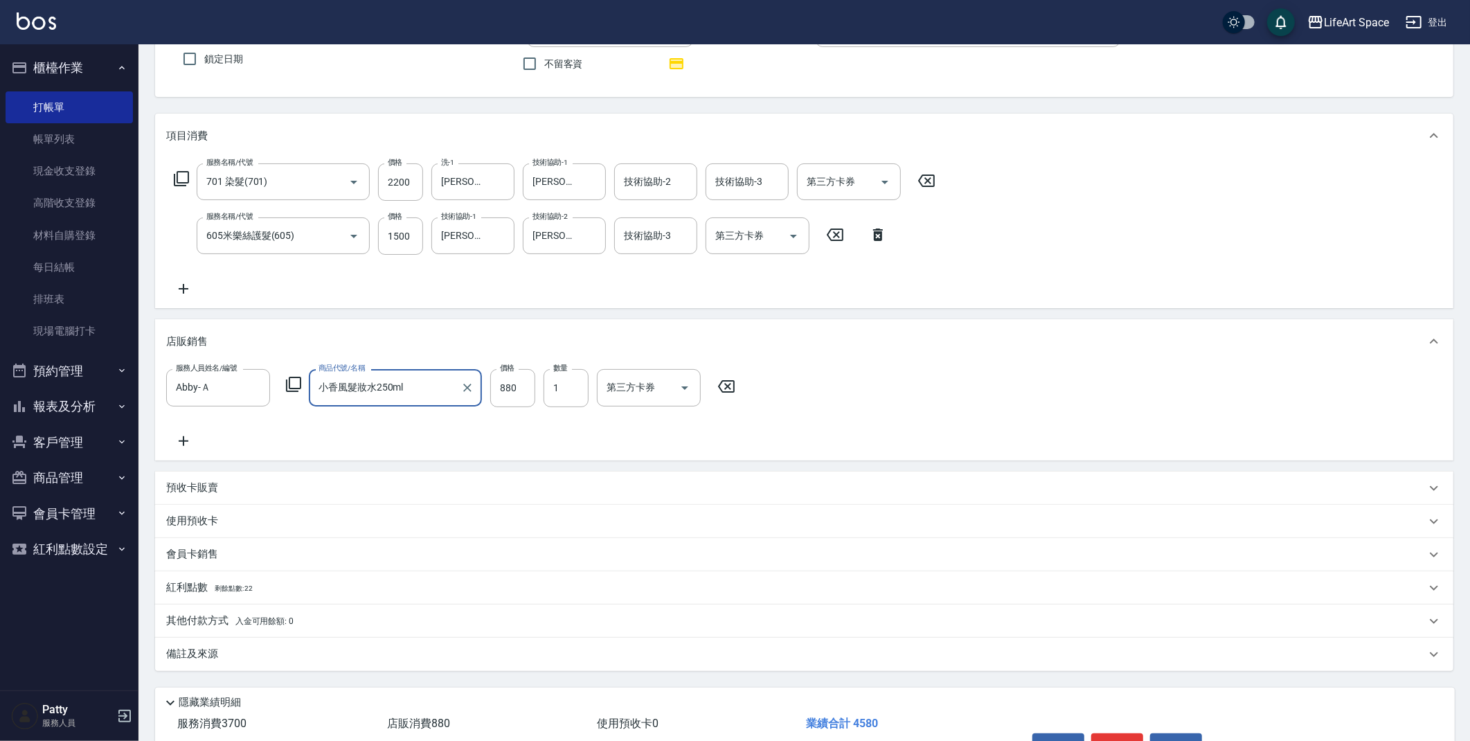
scroll to position [202, 0]
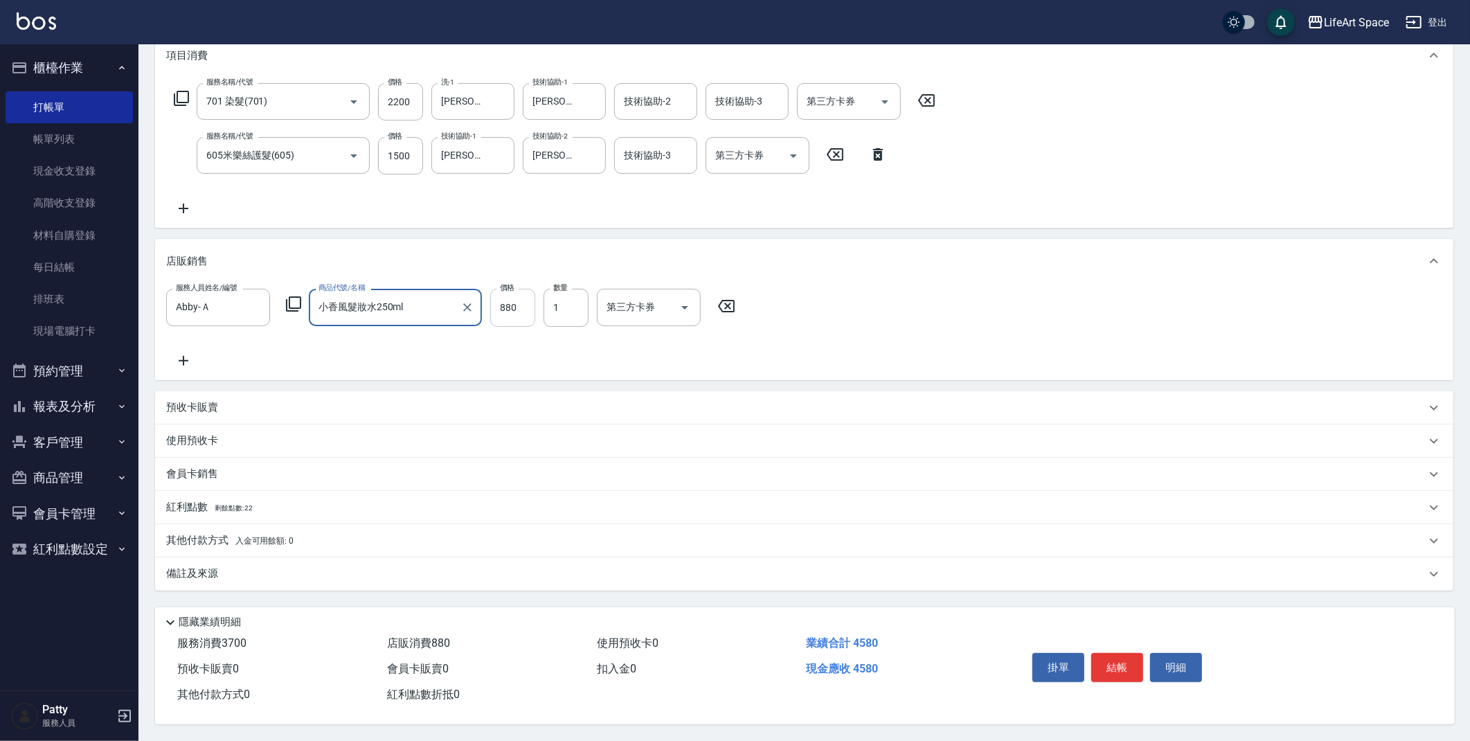
click at [528, 304] on input "880" at bounding box center [512, 307] width 45 height 37
type input "792"
click at [215, 534] on p "其他付款方式 入金可用餘額: 0" at bounding box center [229, 540] width 127 height 15
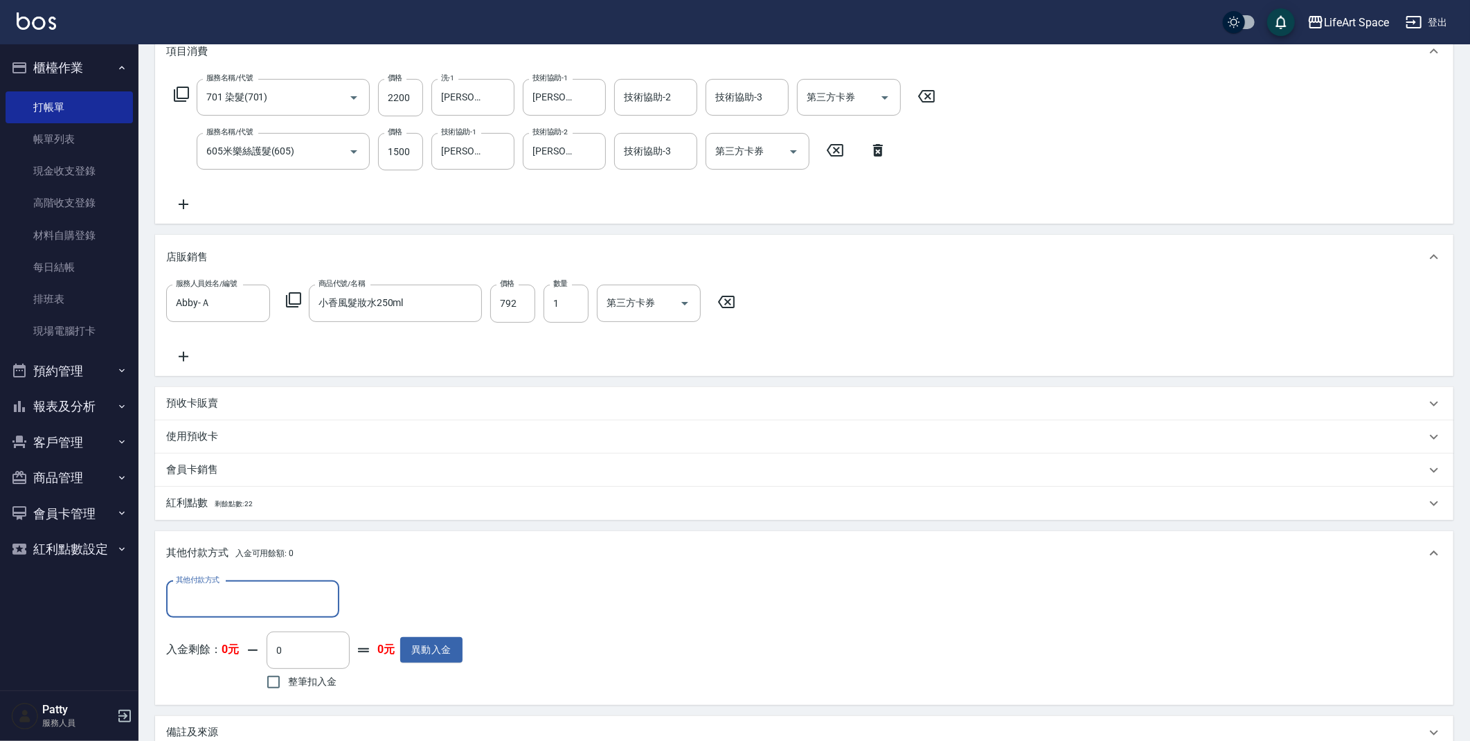
scroll to position [0, 0]
click at [262, 582] on div "其他付款方式" at bounding box center [252, 599] width 173 height 37
drag, startPoint x: 237, startPoint y: 649, endPoint x: 257, endPoint y: 635, distance: 23.8
click at [237, 649] on span "Linepay" at bounding box center [252, 656] width 173 height 23
type input "Linepay"
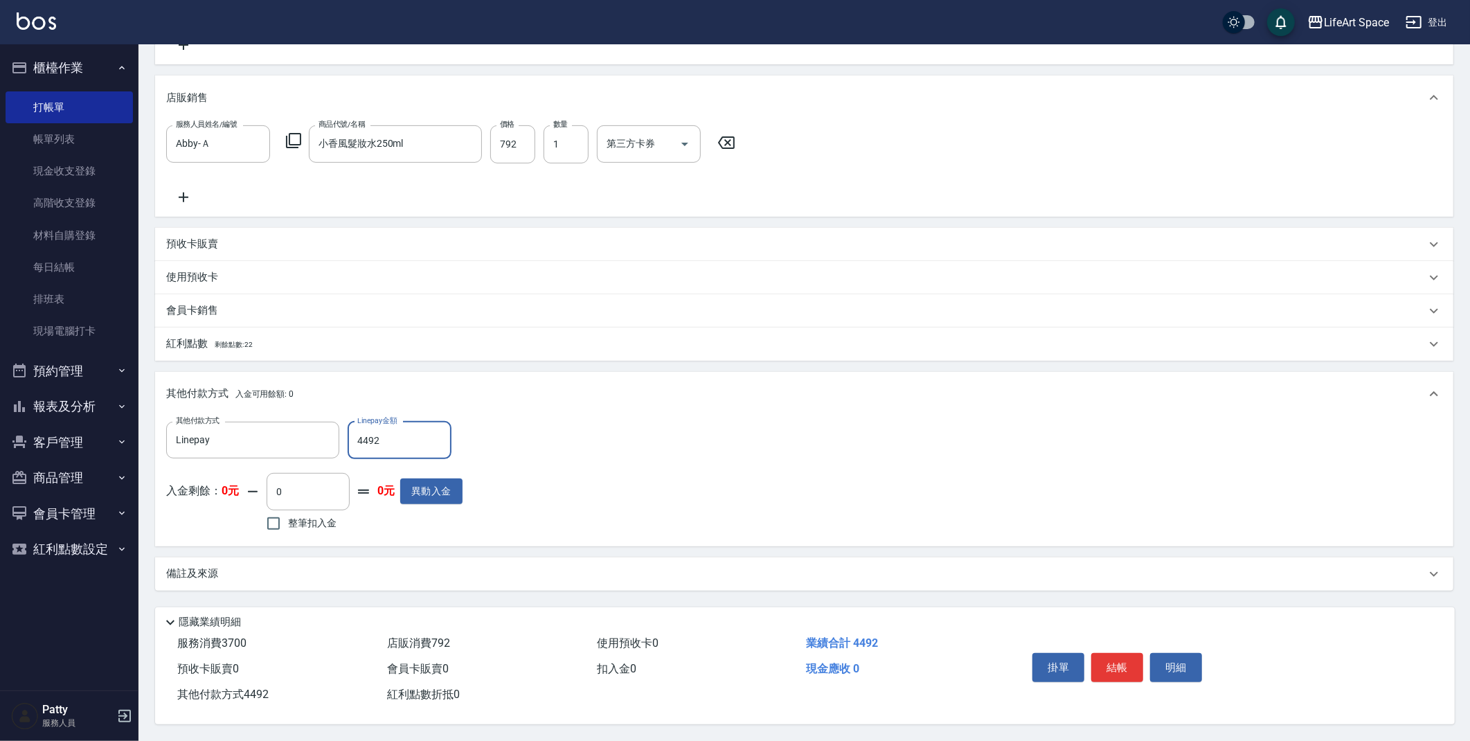
scroll to position [365, 0]
type input "4492"
click at [249, 559] on div "備註及來源" at bounding box center [804, 573] width 1298 height 33
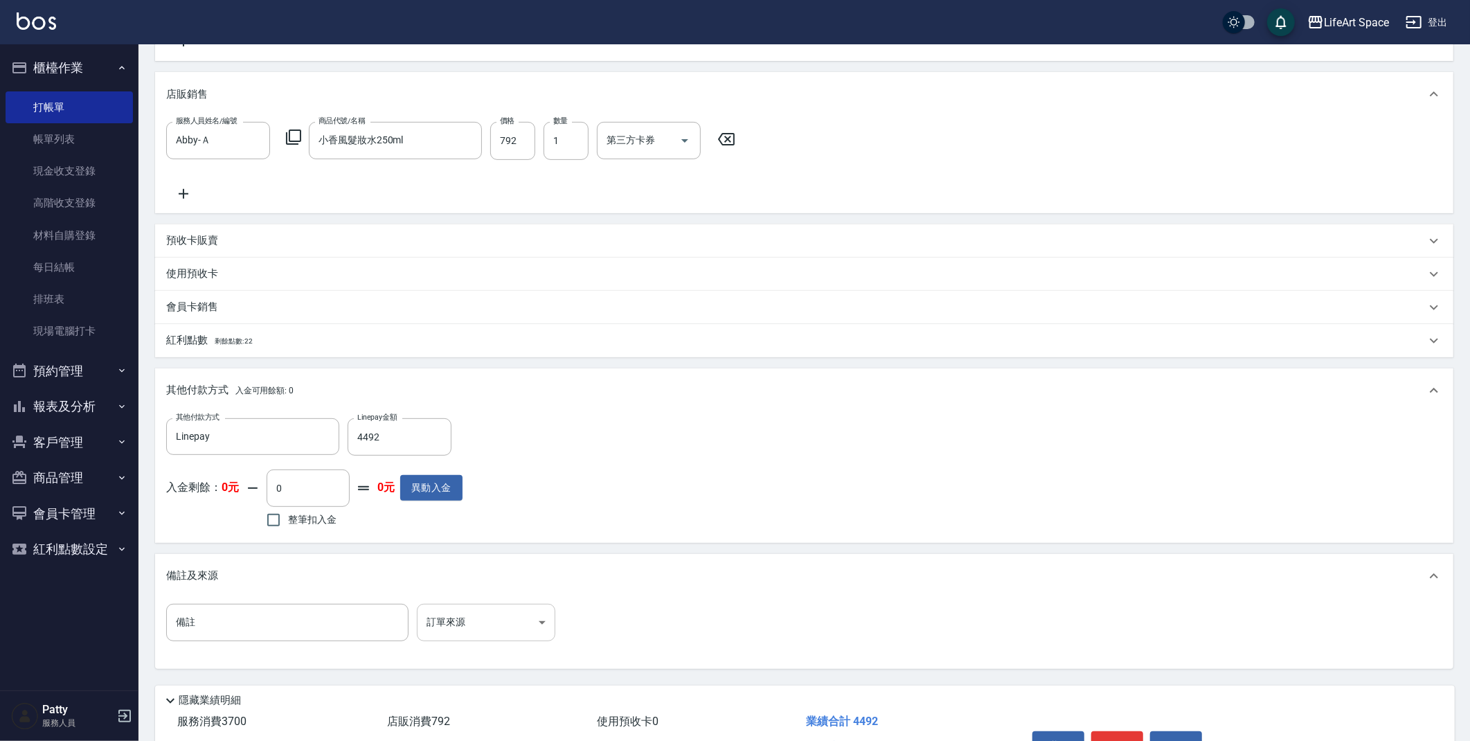
click at [442, 623] on body "LifeArt Space 登出 櫃檯作業 打帳單 帳單列表 現金收支登錄 高階收支登錄 材料自購登錄 每日結帳 排班表 現場電腦打卡 預約管理 預約管理 單…" at bounding box center [735, 227] width 1470 height 1184
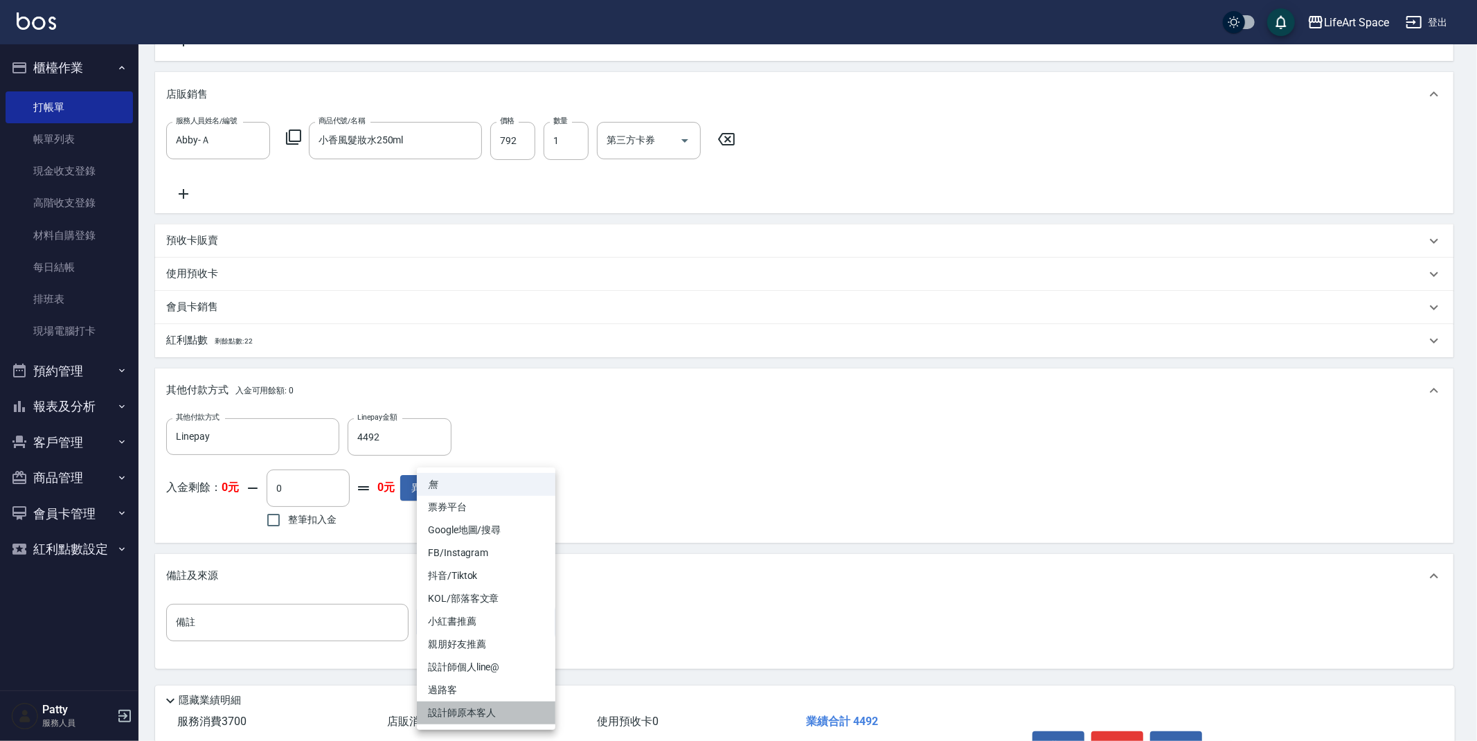
click at [463, 712] on li "設計師原本客人" at bounding box center [486, 712] width 138 height 23
type input "設計師原本客人"
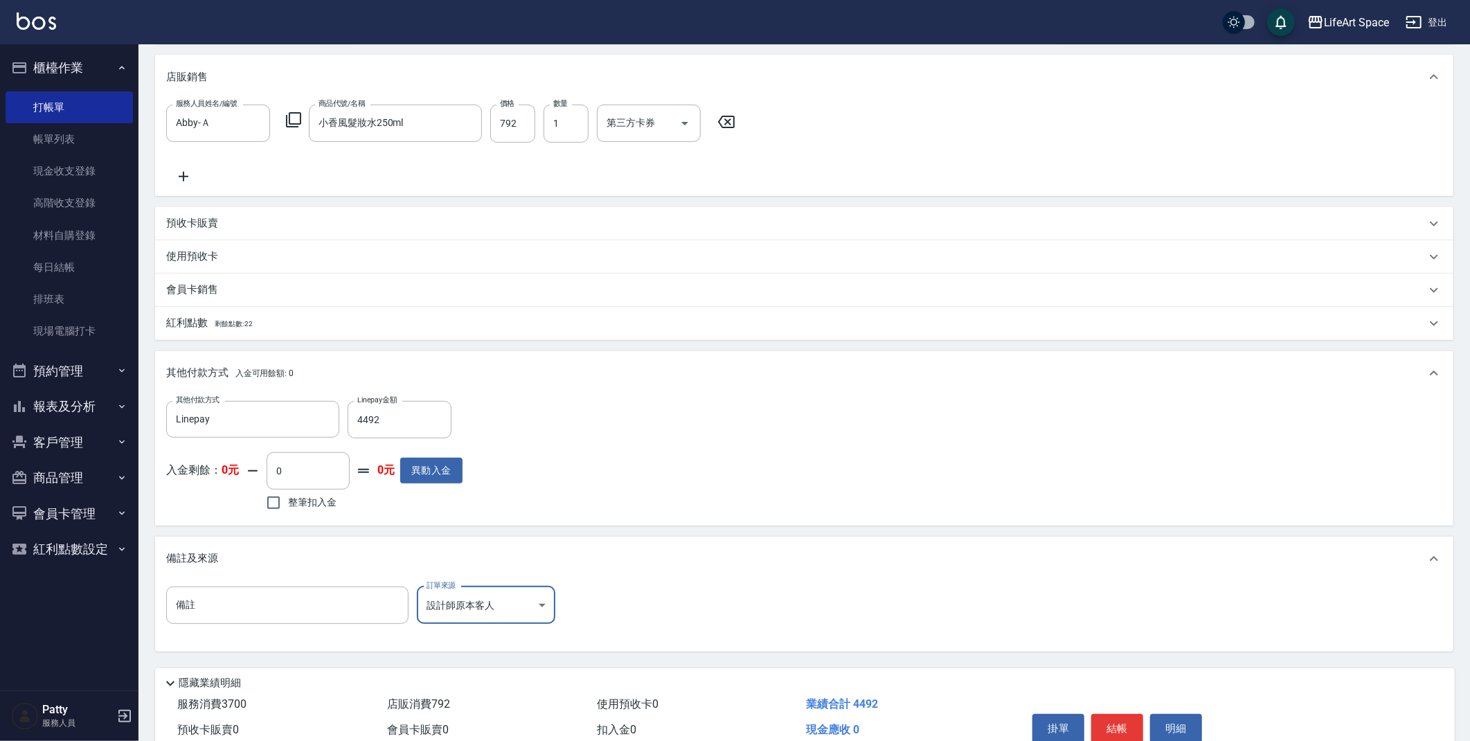
scroll to position [447, 0]
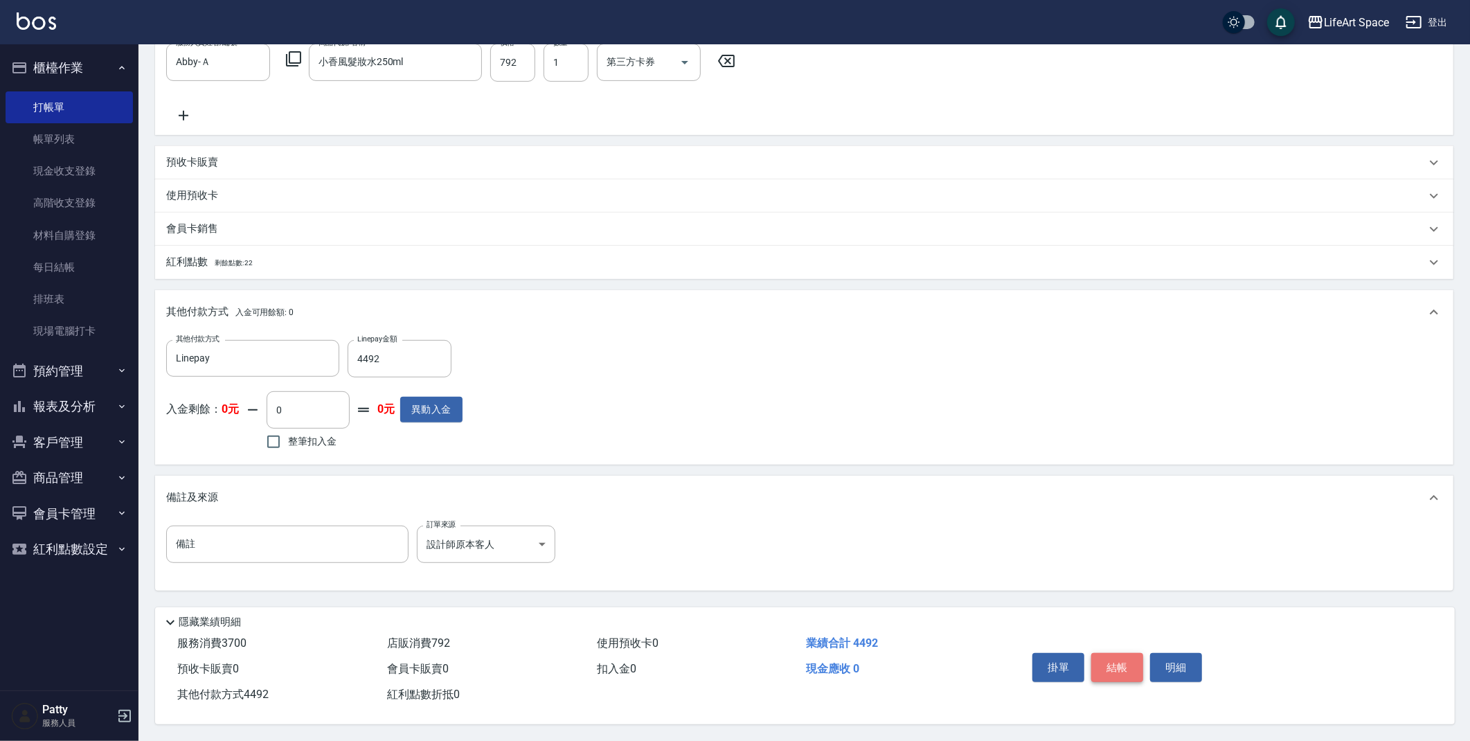
click at [1105, 660] on button "結帳" at bounding box center [1117, 667] width 52 height 29
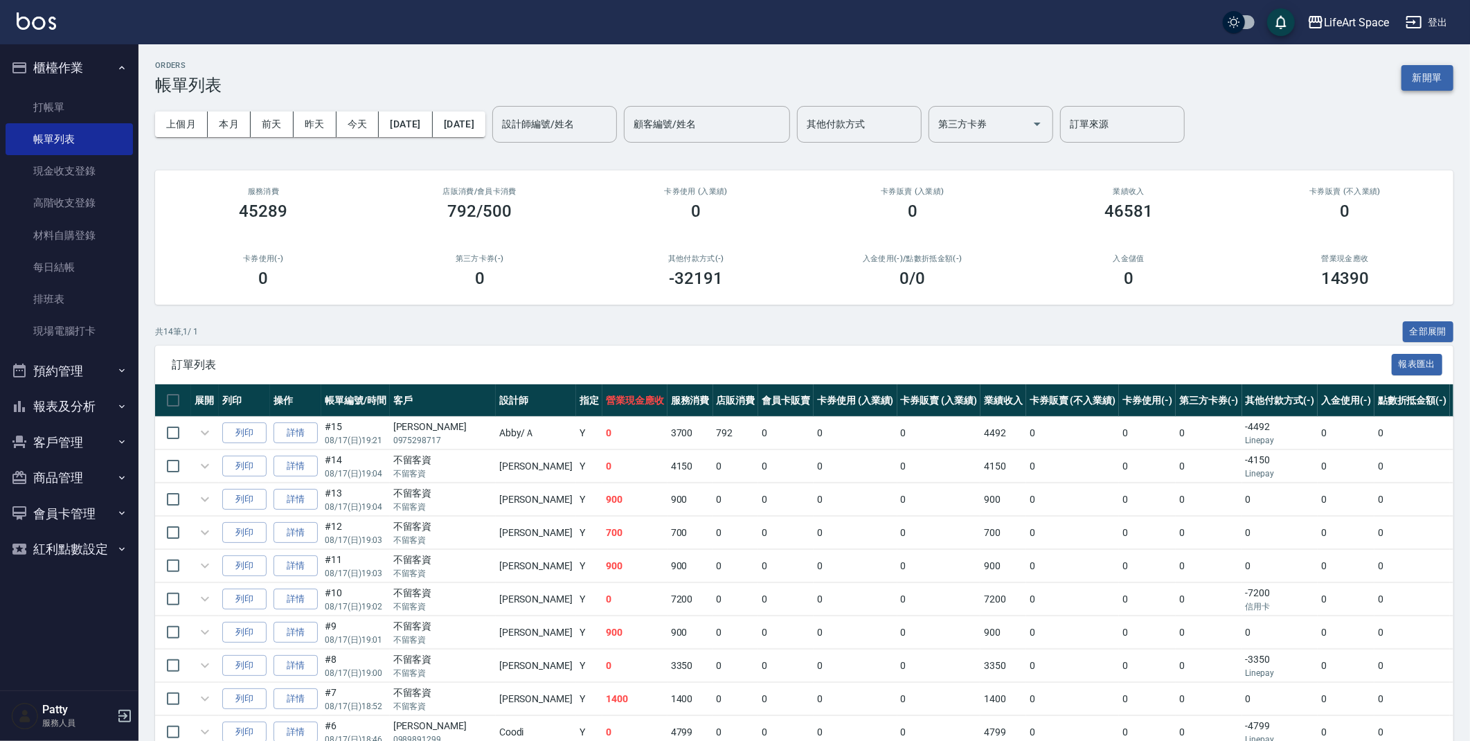
click at [1426, 69] on button "新開單" at bounding box center [1427, 78] width 52 height 26
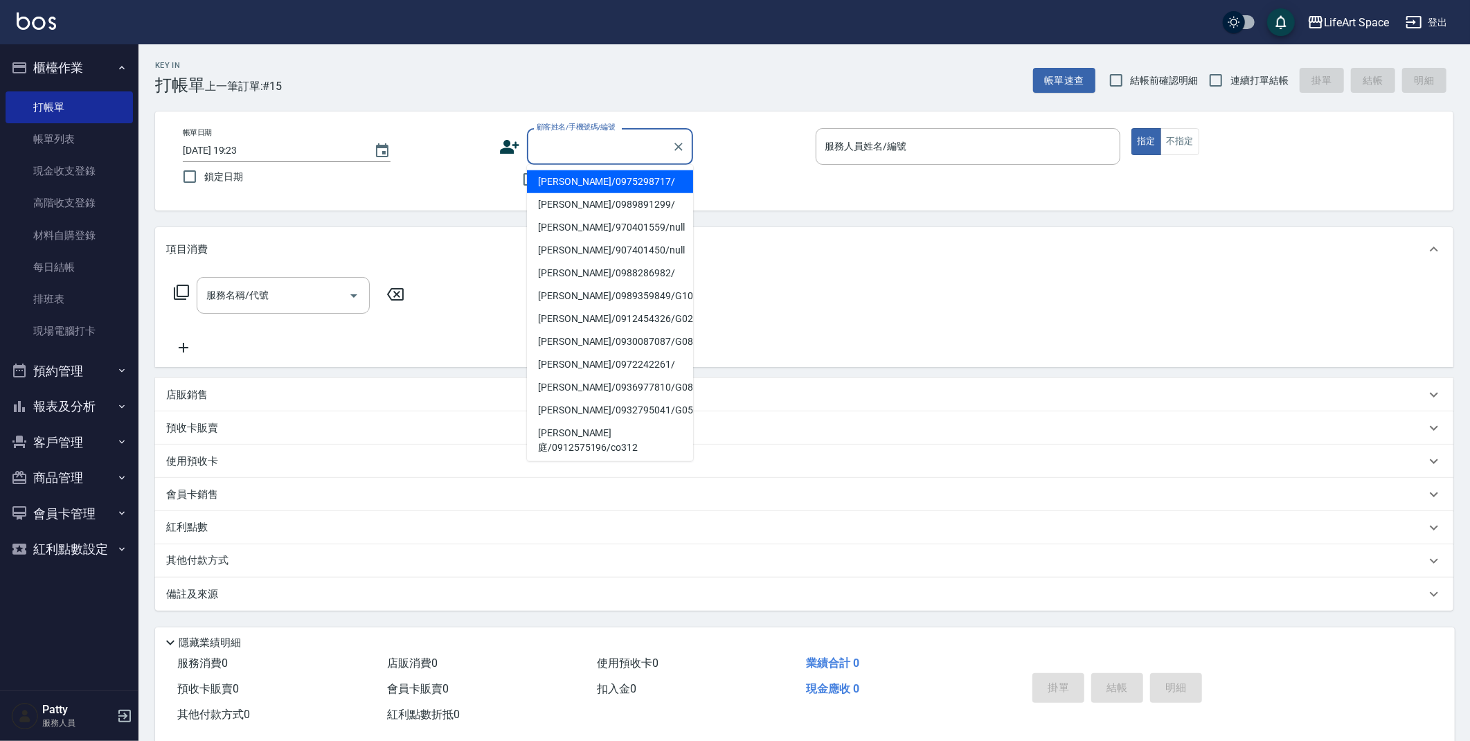
click at [600, 143] on input "顧客姓名/手機號碼/編號" at bounding box center [599, 146] width 133 height 24
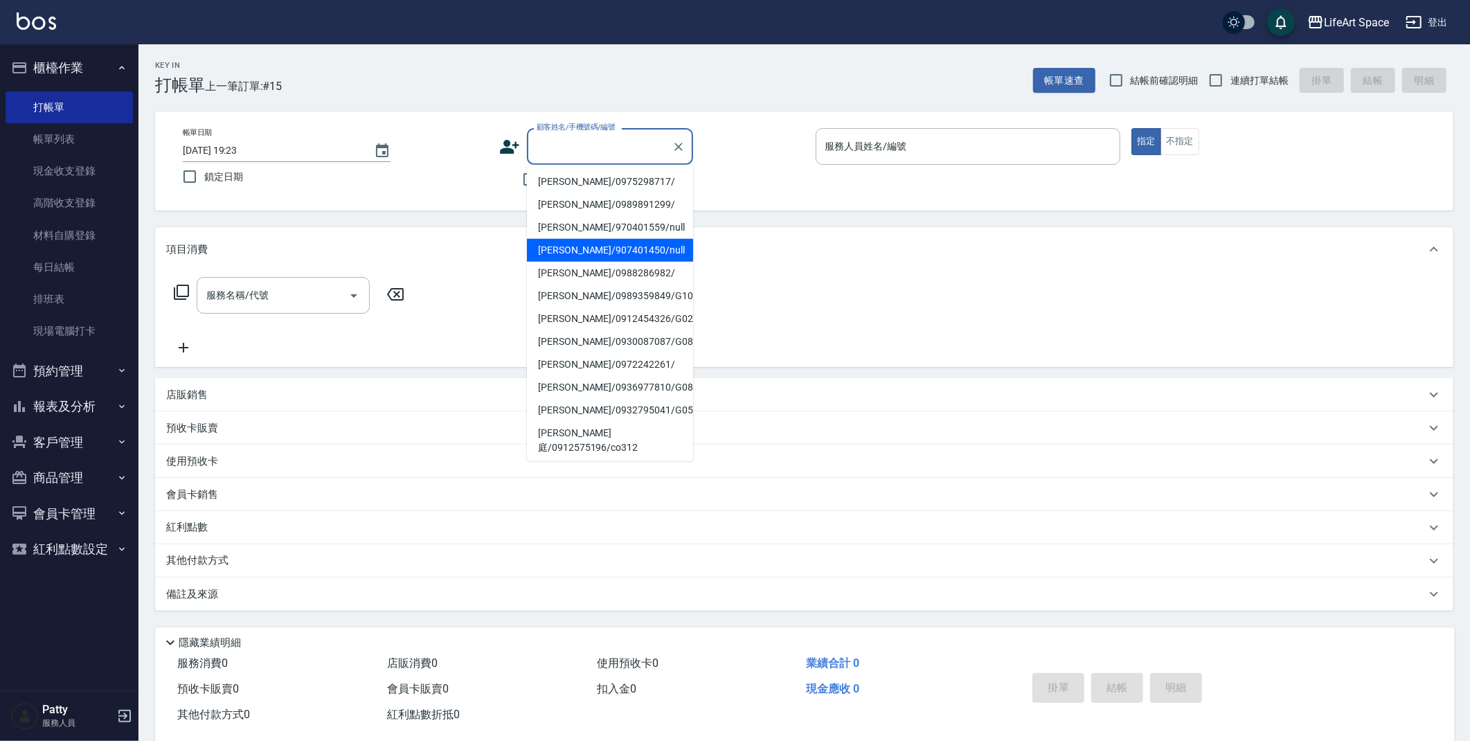
click at [484, 178] on div "帳單日期 [DATE] 19:23 鎖定日期" at bounding box center [335, 159] width 305 height 63
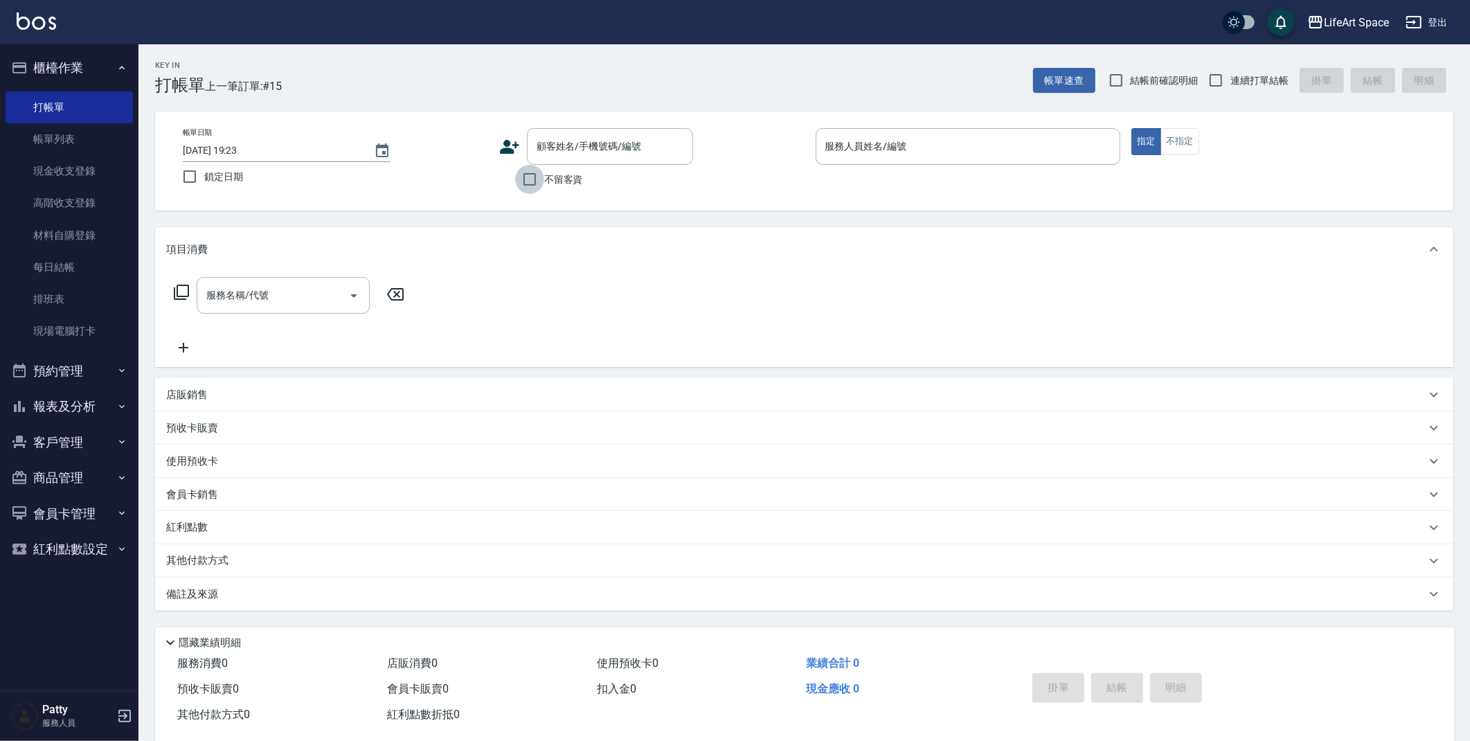
click at [520, 177] on input "不留客資" at bounding box center [529, 179] width 29 height 29
checkbox input "true"
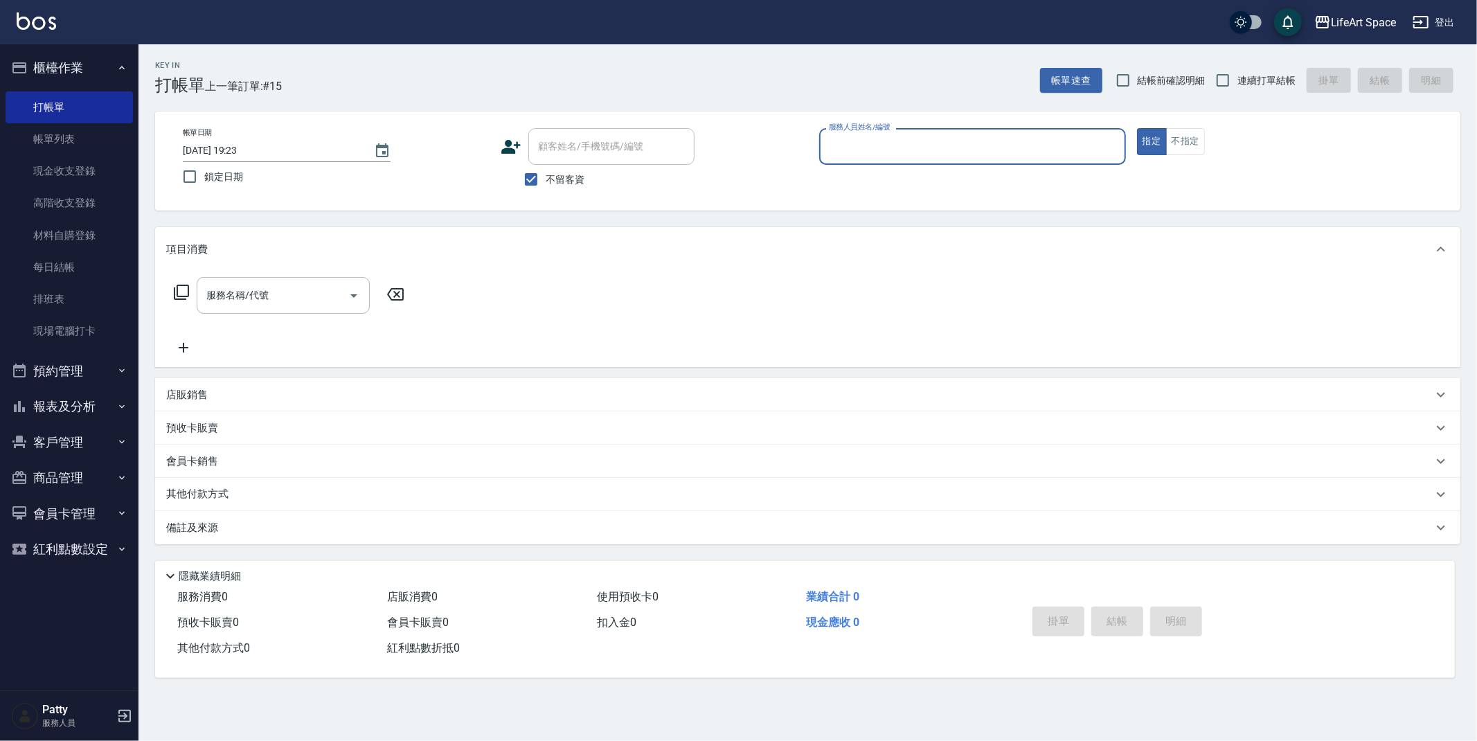
click at [1010, 138] on input "服務人員姓名/編號" at bounding box center [972, 146] width 294 height 24
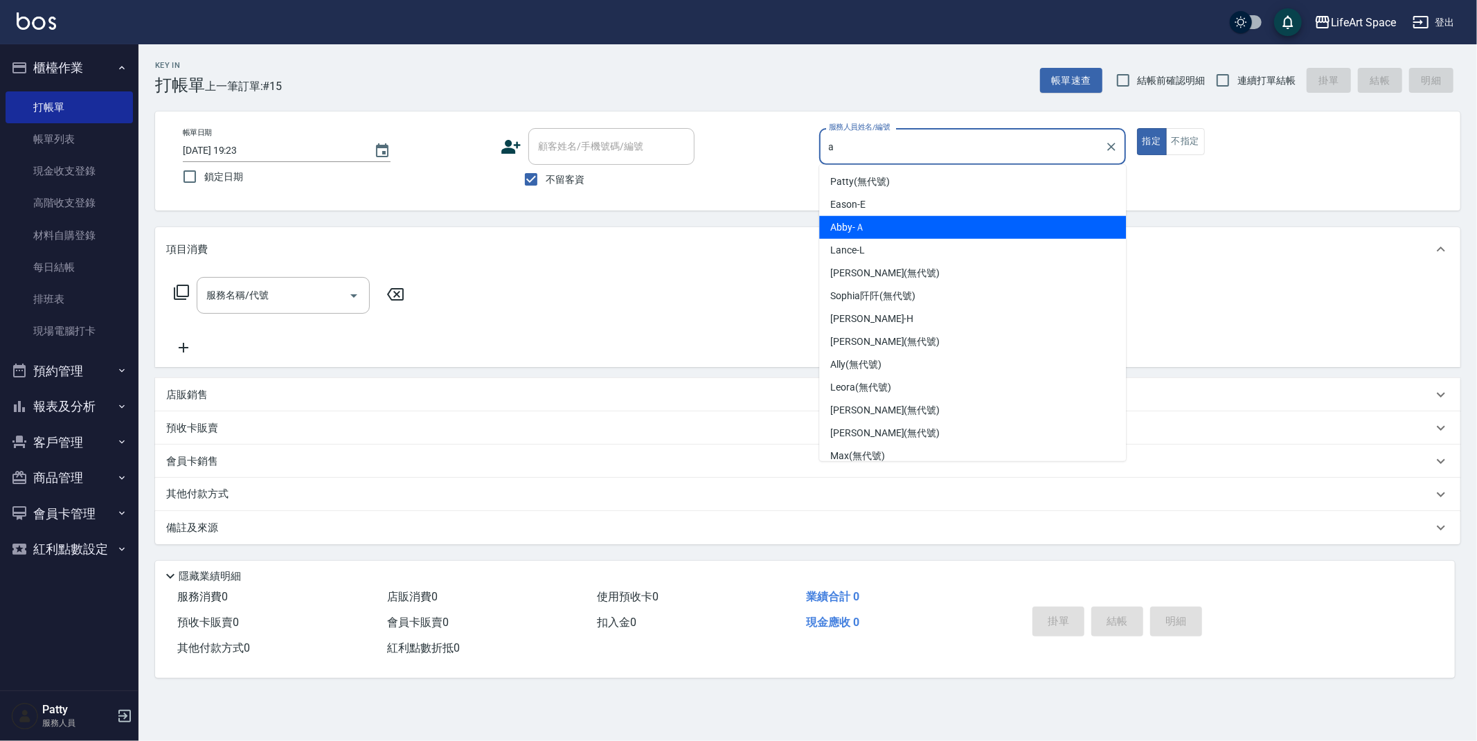
drag, startPoint x: 849, startPoint y: 227, endPoint x: 782, endPoint y: 245, distance: 69.5
click at [849, 226] on span "Abby -Ａ" at bounding box center [847, 227] width 35 height 15
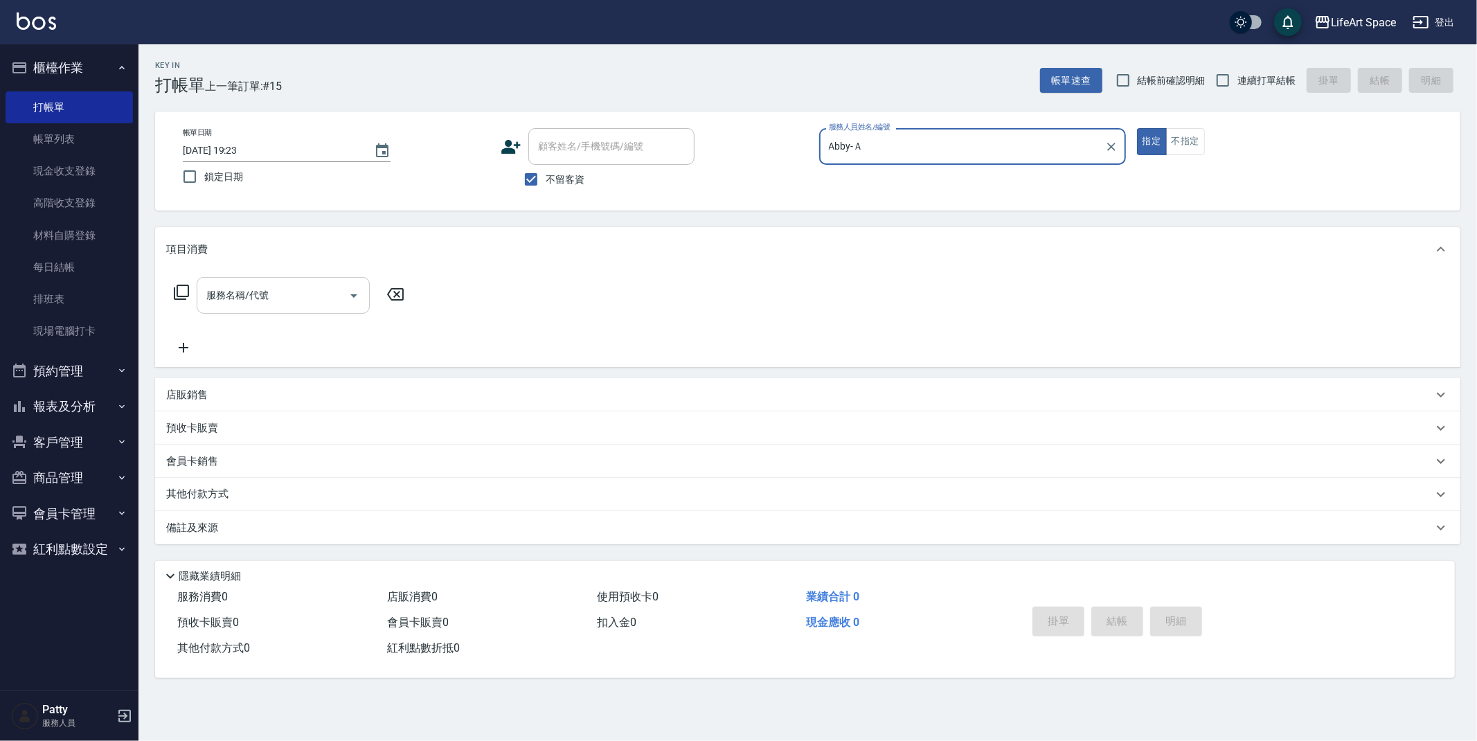
type input "Abby-Ａ"
click at [240, 285] on div "服務名稱/代號 服務名稱/代號" at bounding box center [283, 295] width 173 height 37
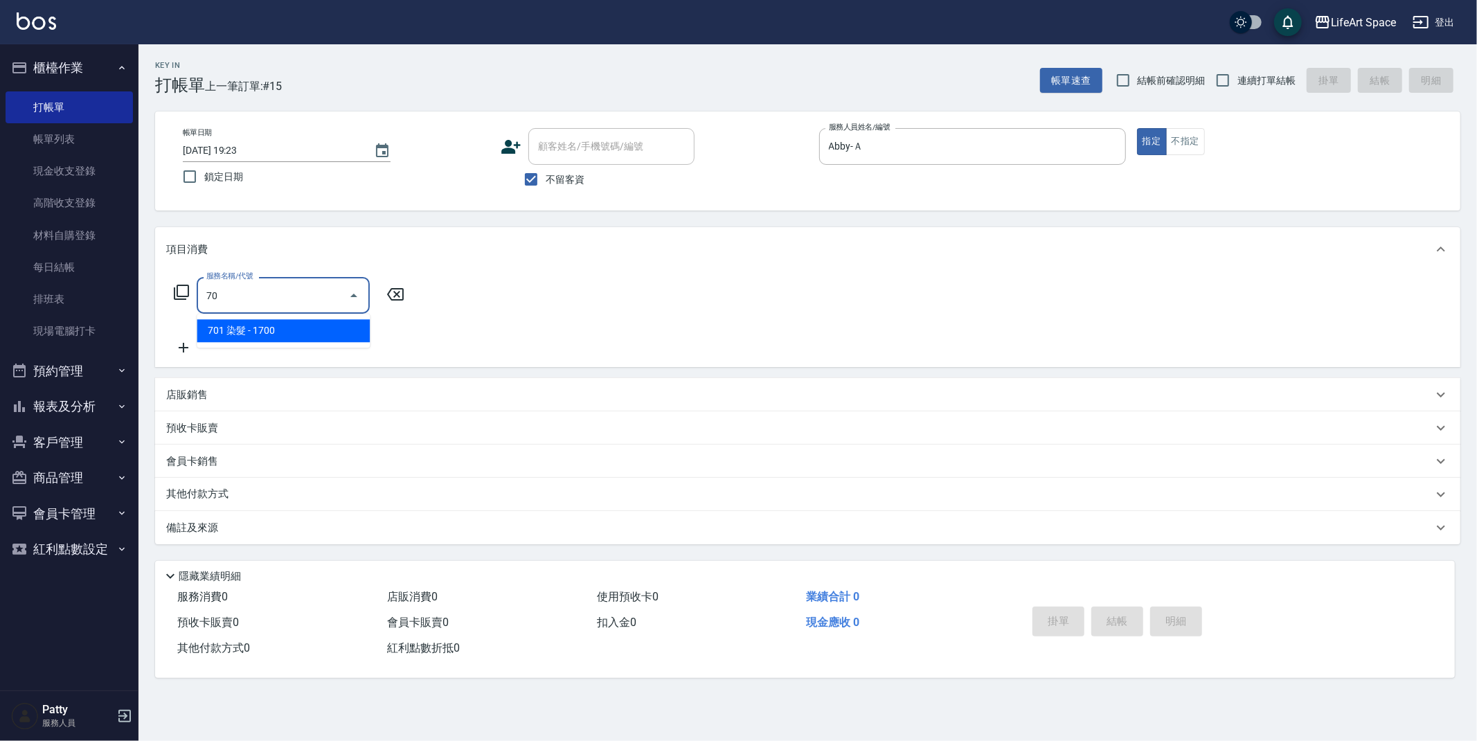
click at [349, 332] on span "701 染髮 - 1700" at bounding box center [283, 330] width 173 height 23
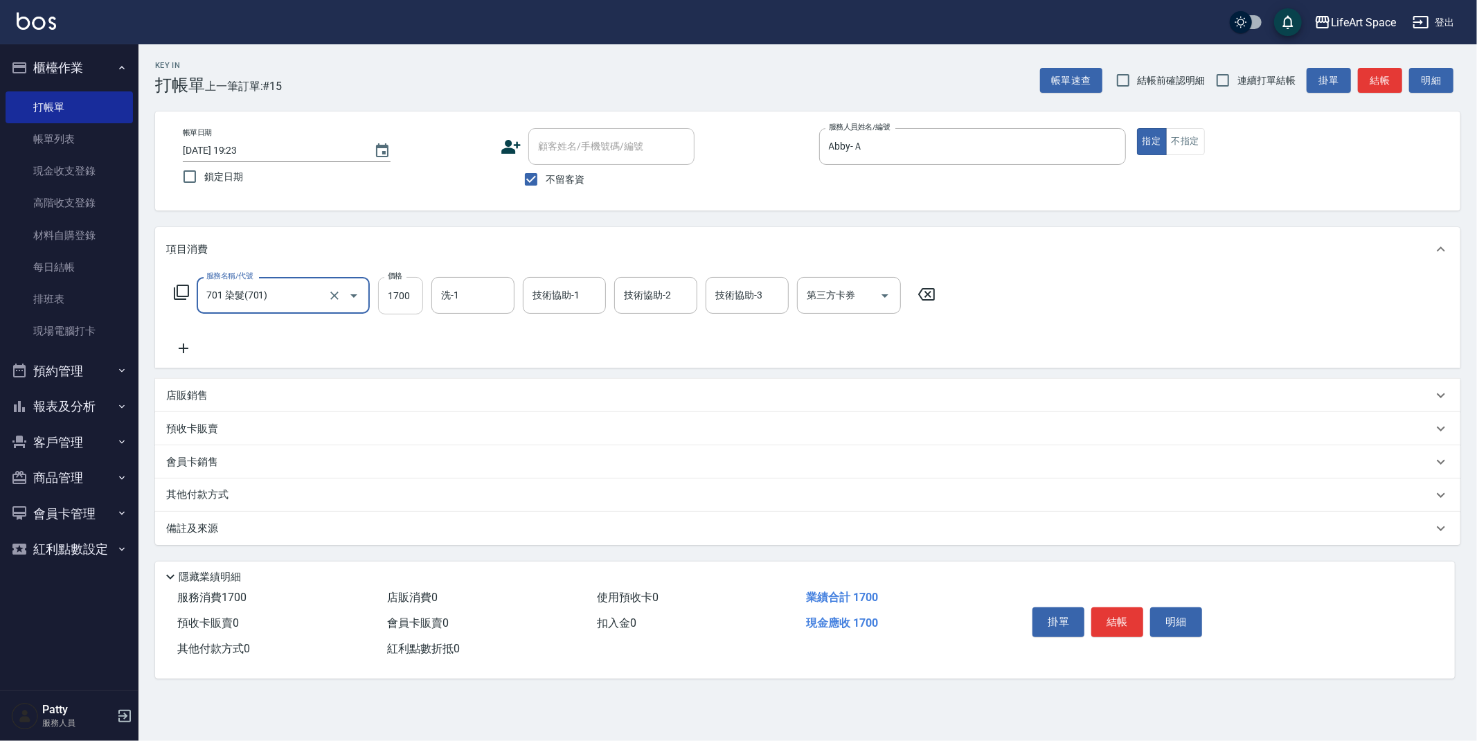
type input "701 染髮(701)"
click at [419, 297] on input "1700" at bounding box center [400, 295] width 45 height 37
type input "1000"
click at [180, 348] on icon at bounding box center [184, 348] width 10 height 10
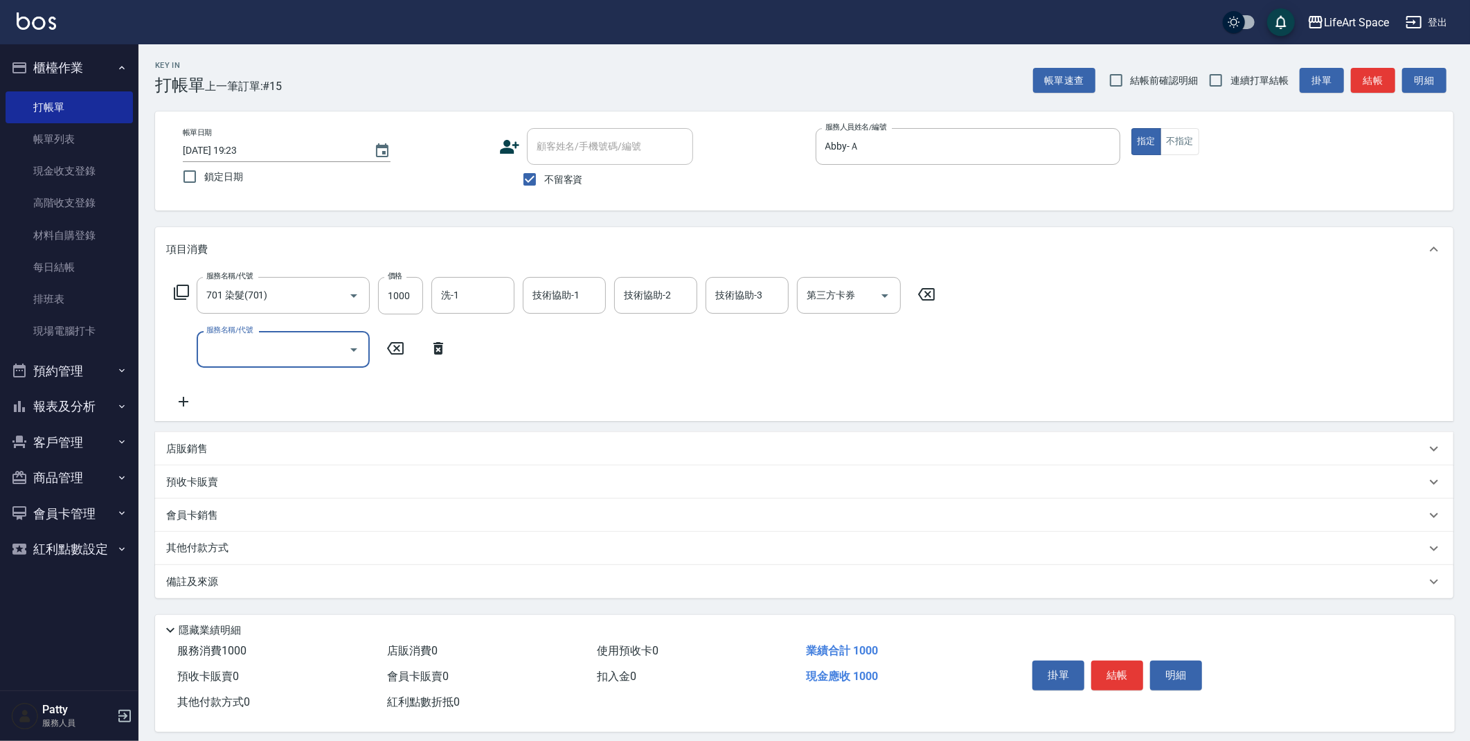
click at [294, 339] on input "服務名稱/代號" at bounding box center [273, 349] width 140 height 24
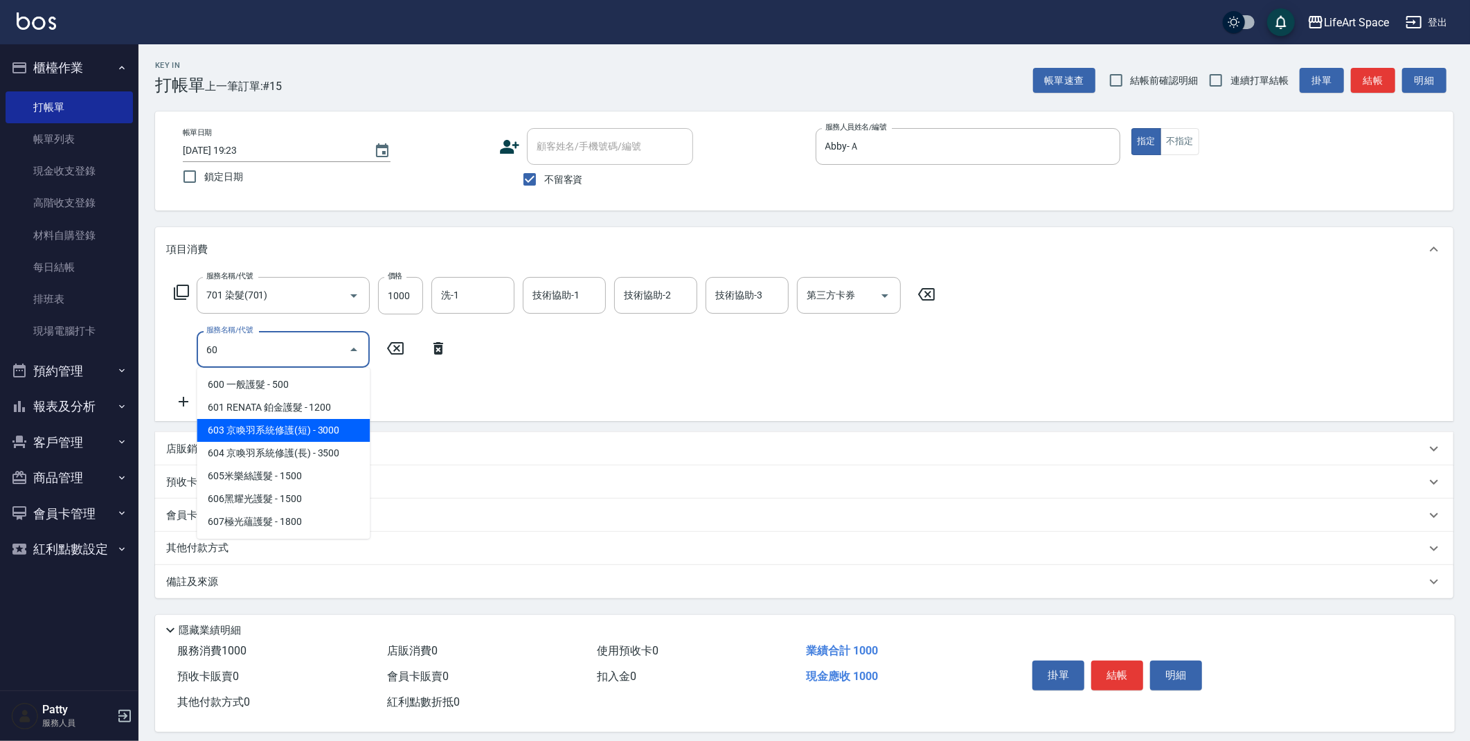
click at [310, 428] on span "603 京喚羽系統修護(短) - 3000" at bounding box center [283, 430] width 173 height 23
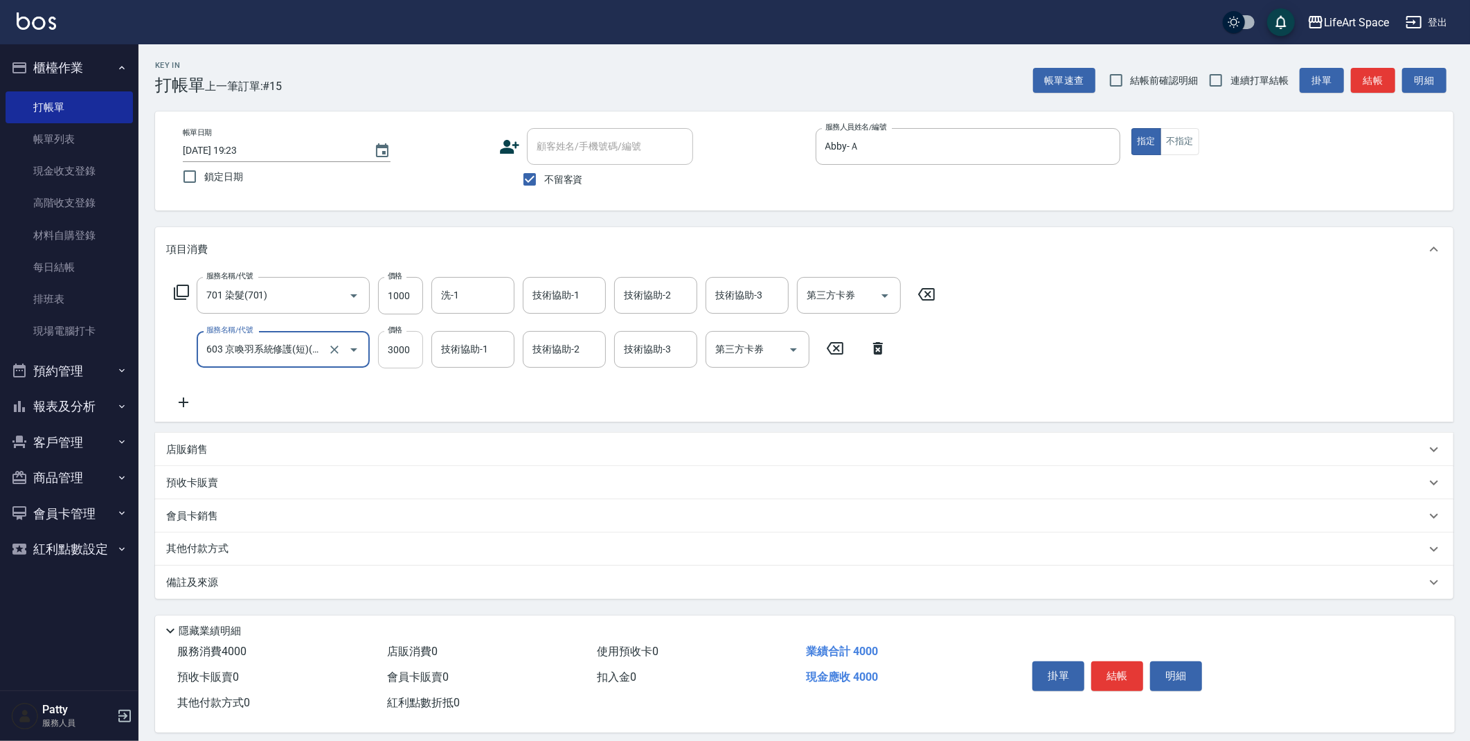
type input "603 京喚羽系統修護(短)(603)"
click at [401, 347] on input "3000" at bounding box center [400, 349] width 45 height 37
type input "2200"
click at [505, 299] on input "洗-1" at bounding box center [472, 295] width 71 height 24
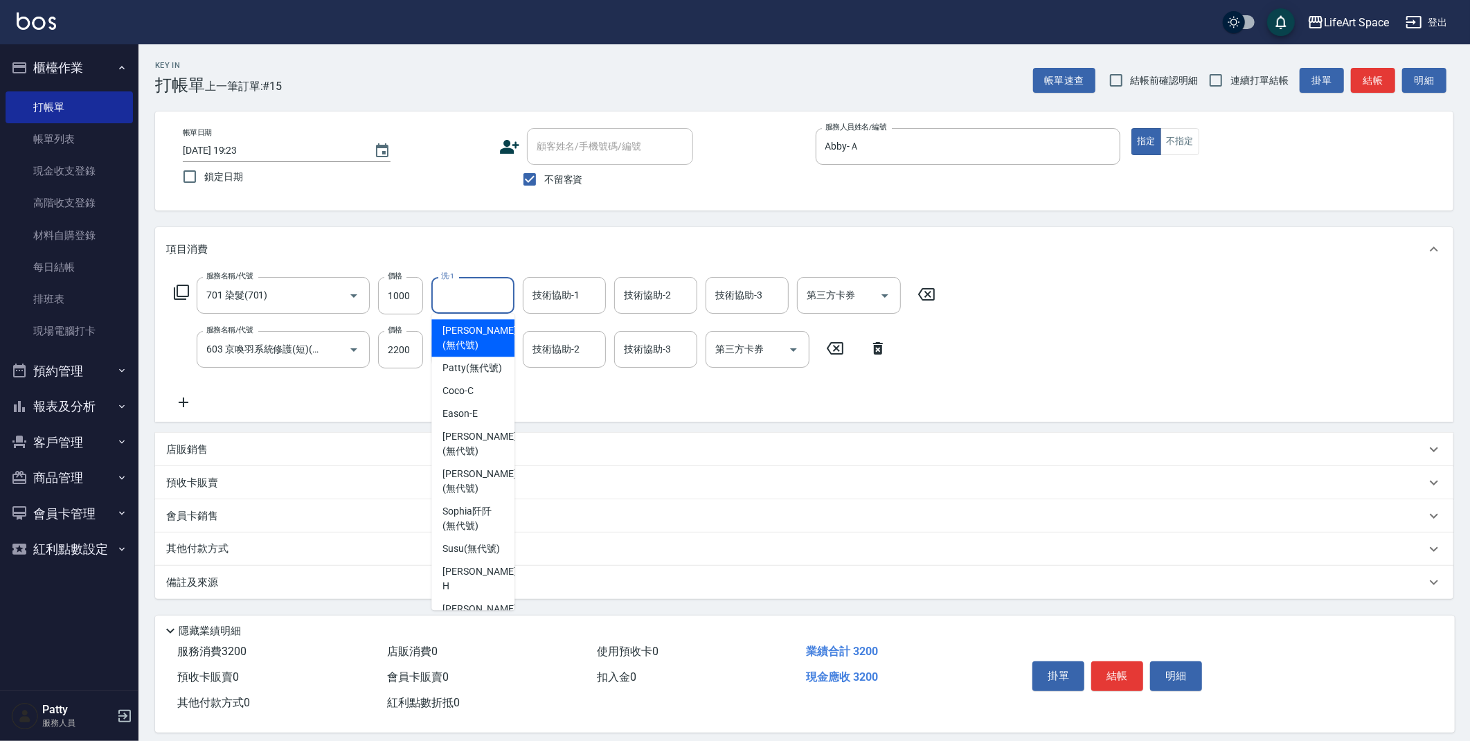
type input "a"
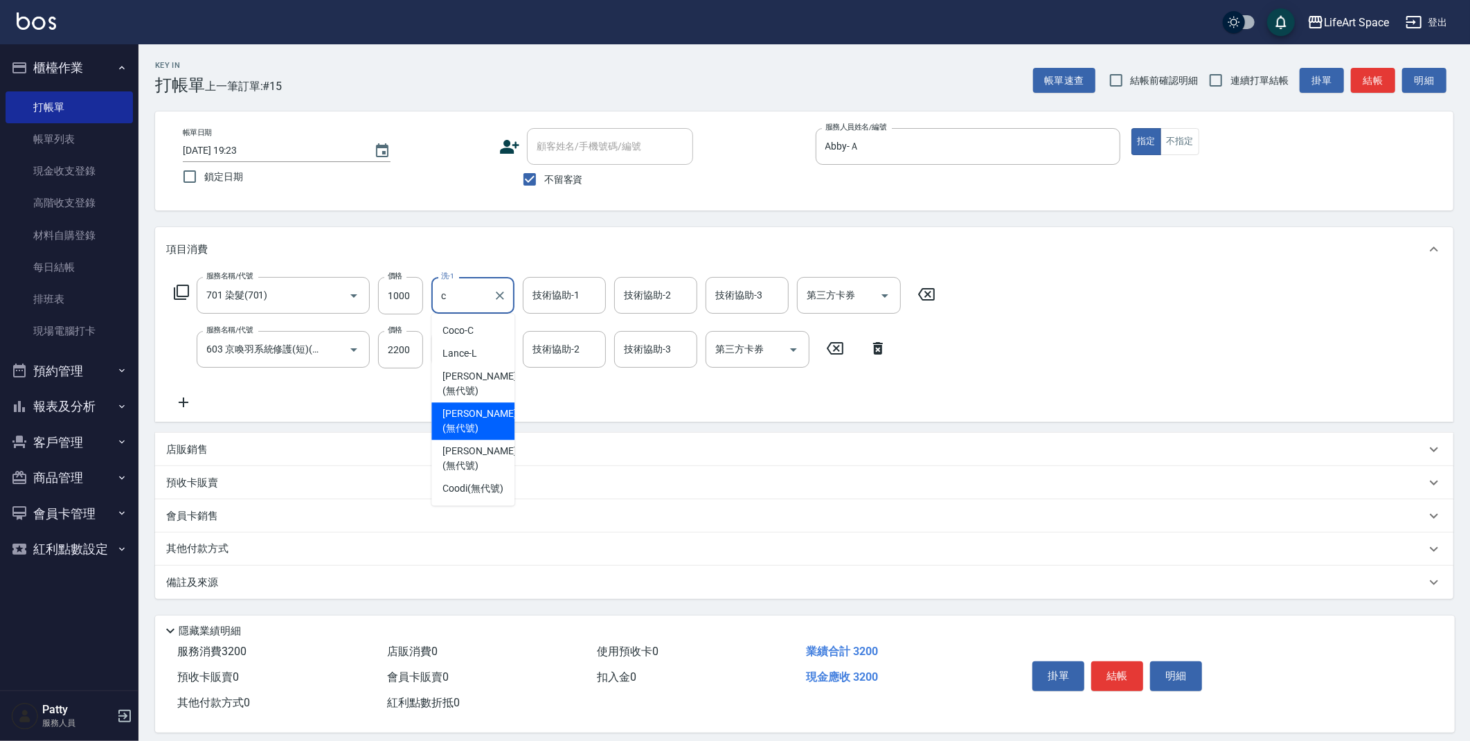
click at [484, 406] on span "[PERSON_NAME] (無代號)" at bounding box center [478, 420] width 73 height 29
type input "[PERSON_NAME](無代號)"
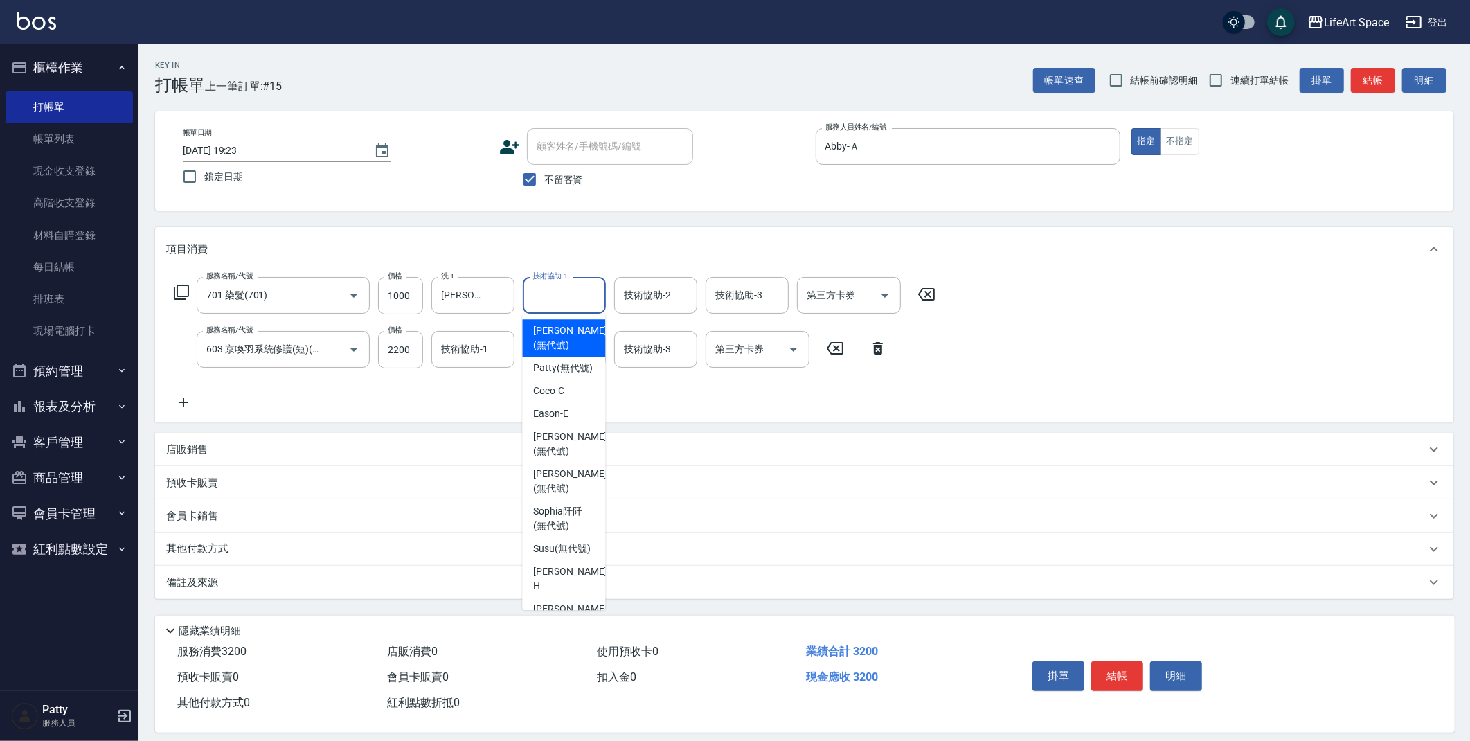
click at [546, 294] on div "技術協助-1 技術協助-1" at bounding box center [564, 295] width 83 height 37
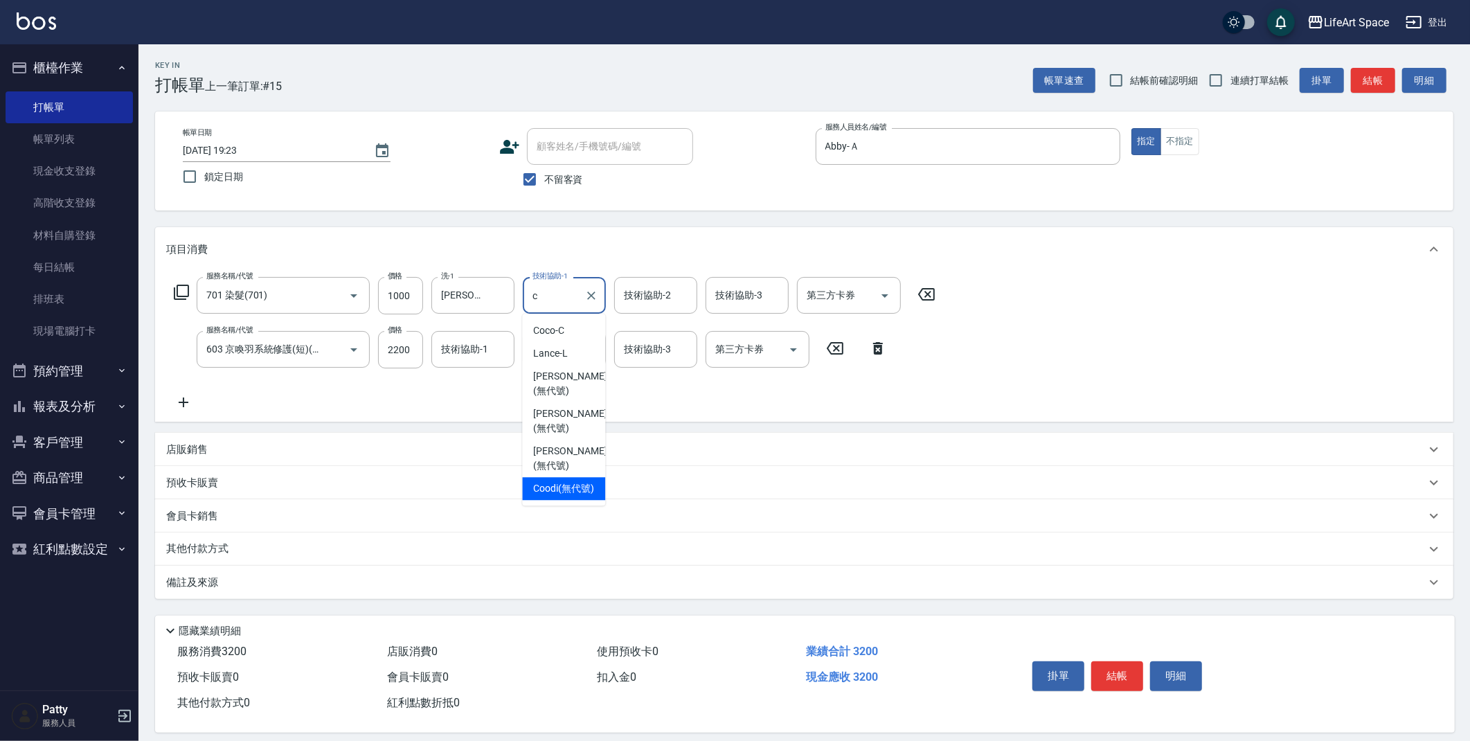
click at [561, 481] on span "Coodi (無代號)" at bounding box center [563, 488] width 61 height 15
type input "Coodi(無代號)"
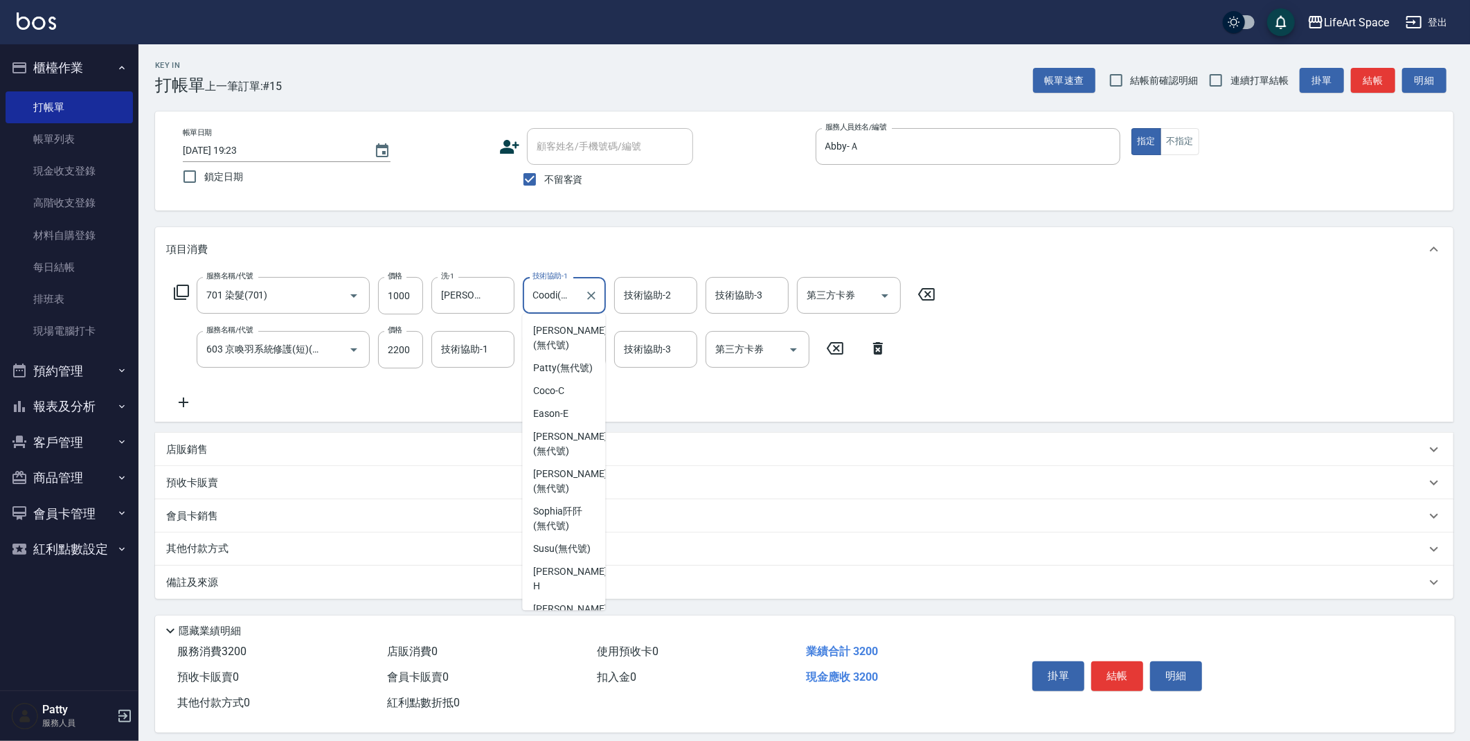
click at [566, 289] on input "Coodi(無代號)" at bounding box center [554, 295] width 50 height 24
click at [588, 293] on icon "Clear" at bounding box center [591, 296] width 14 height 14
click at [566, 294] on input "技術協助-1" at bounding box center [564, 295] width 71 height 24
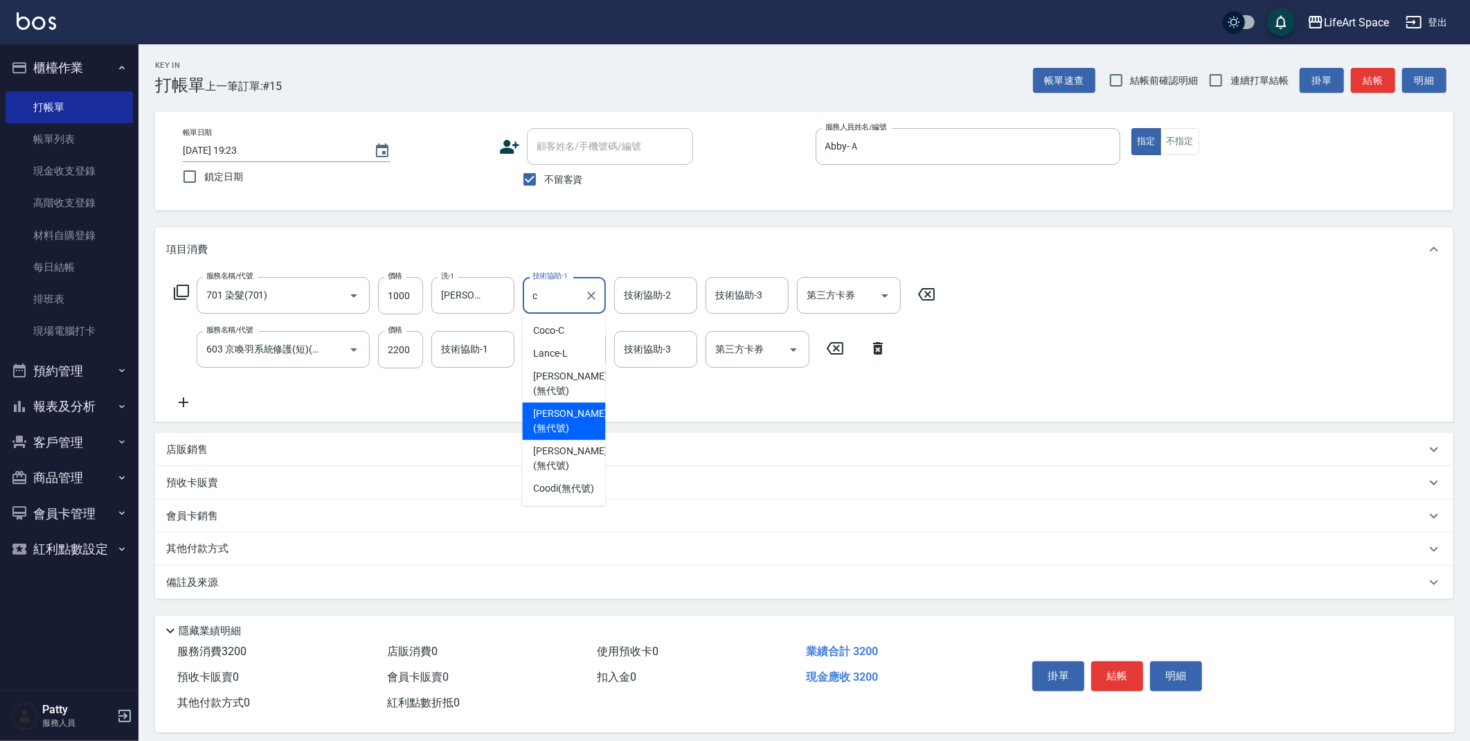
click at [570, 421] on div "[PERSON_NAME] (無代號)" at bounding box center [563, 420] width 83 height 37
type input "[PERSON_NAME](無代號)"
click at [471, 341] on div "技術協助-1 技術協助-1" at bounding box center [472, 349] width 83 height 37
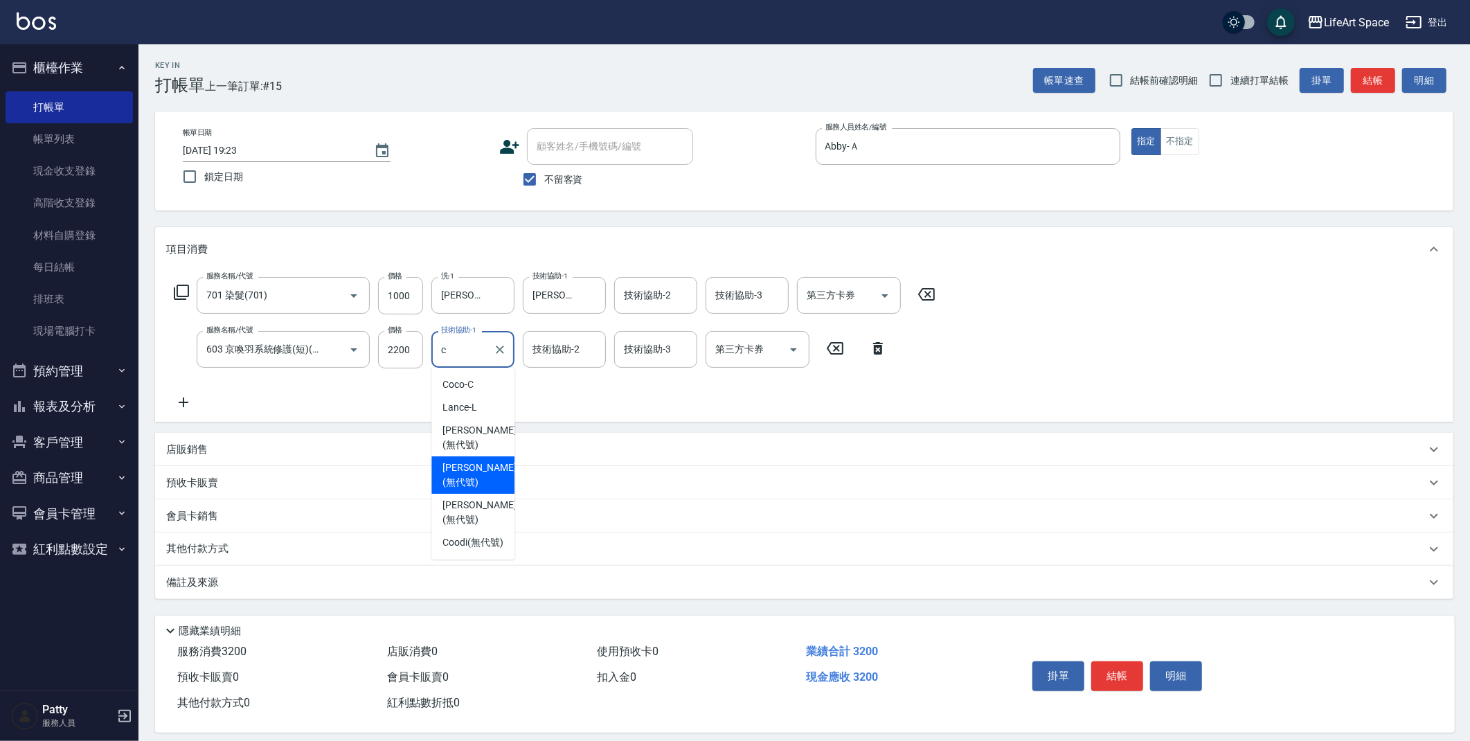
click at [480, 473] on span "[PERSON_NAME] (無代號)" at bounding box center [478, 474] width 73 height 29
type input "[PERSON_NAME](無代號)"
click at [541, 350] on div "技術協助-2 技術協助-2" at bounding box center [564, 349] width 83 height 37
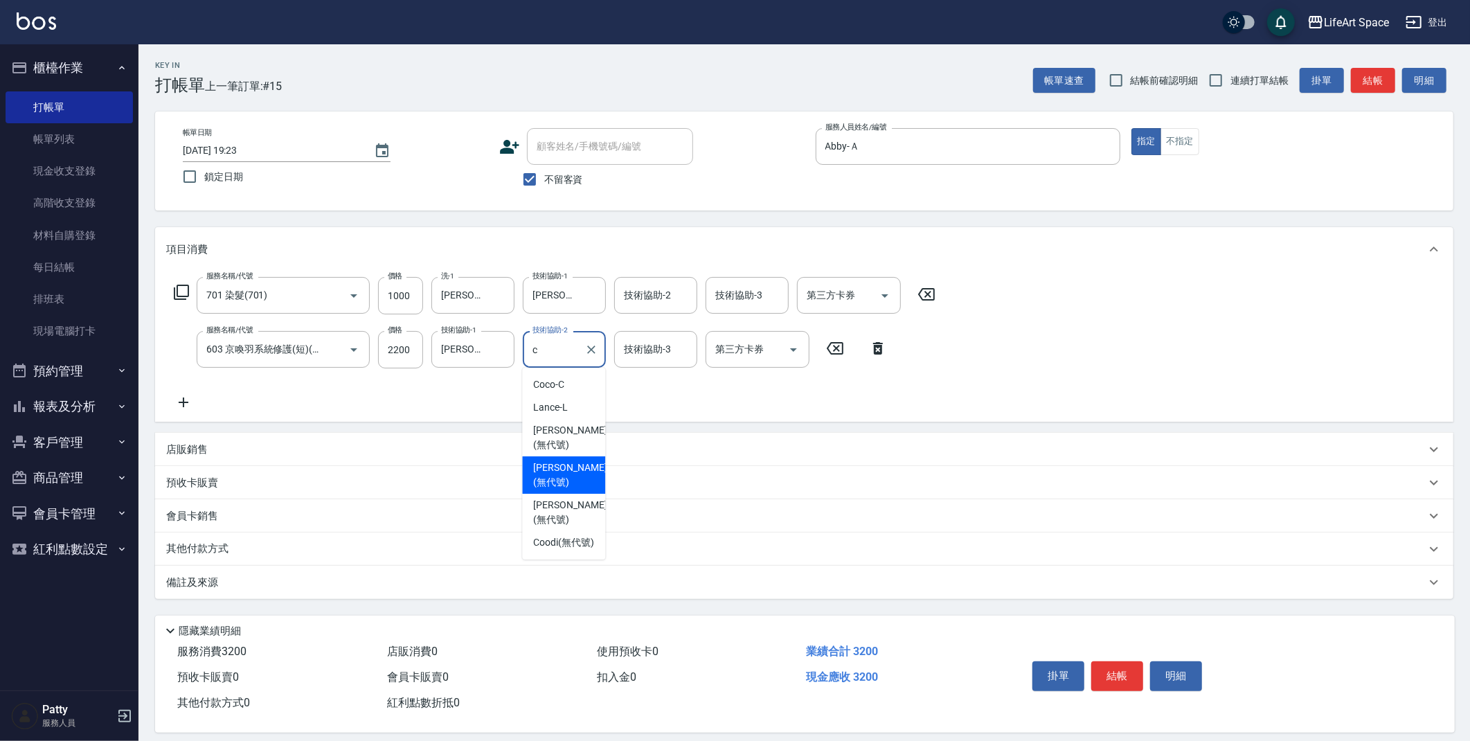
click at [570, 472] on span "[PERSON_NAME] (無代號)" at bounding box center [569, 474] width 73 height 29
type input "[PERSON_NAME](無代號)"
click at [667, 348] on div "技術協助-3 技術協助-3" at bounding box center [655, 349] width 83 height 37
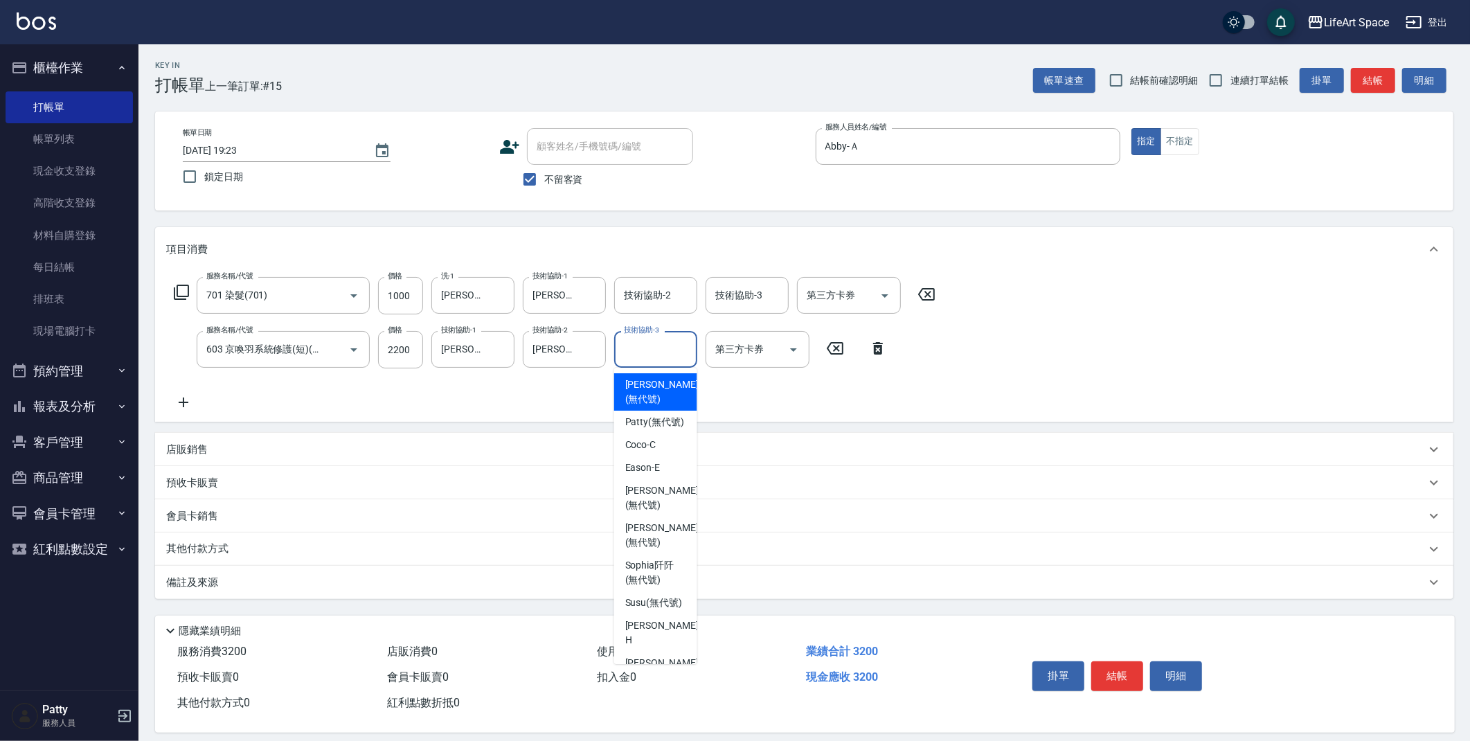
click at [516, 397] on div "服務名稱/代號 701 染髮(701) 服務名稱/代號 價格 1000 價格 洗-1 Chloe(無代號) 洗-1 技術協助-1 [PERSON_NAME](…" at bounding box center [554, 344] width 777 height 134
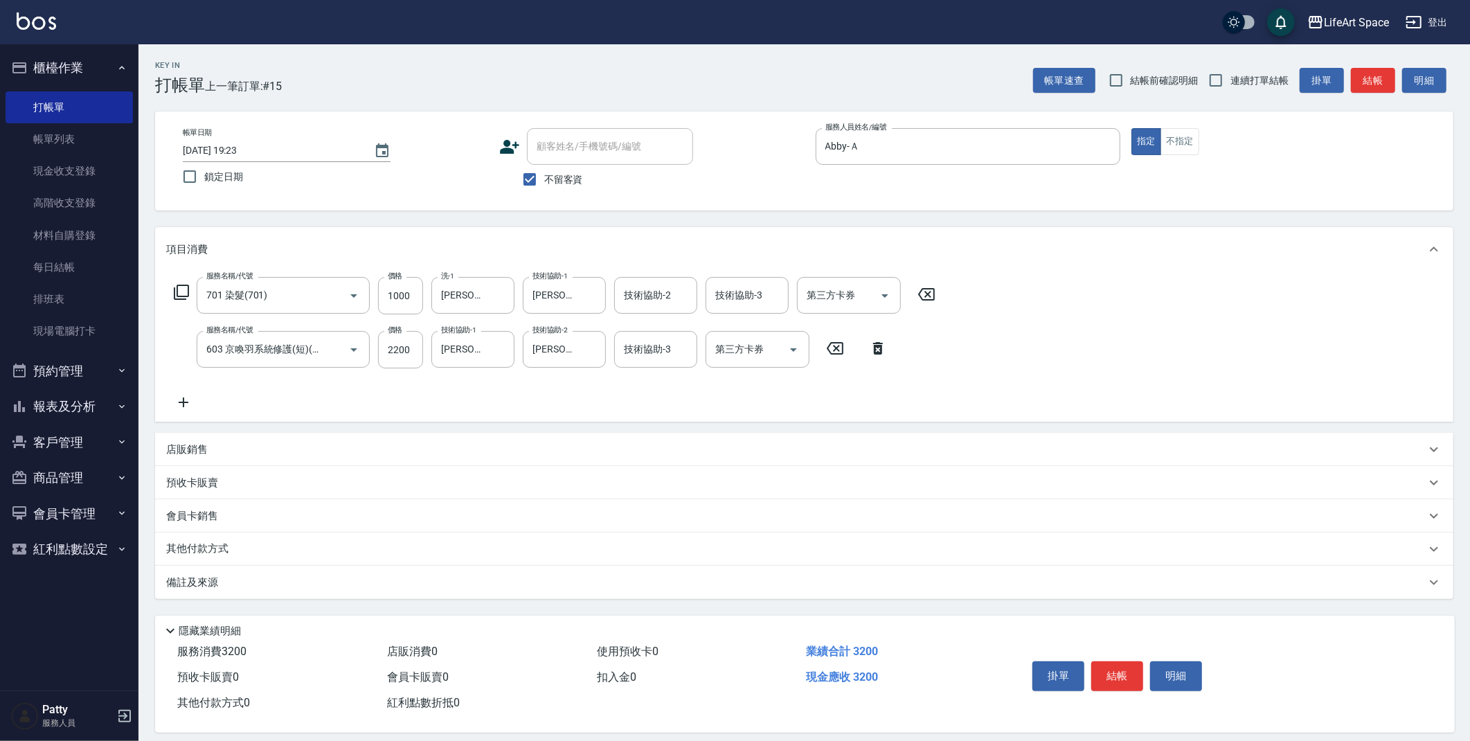
click at [217, 588] on p "備註及來源" at bounding box center [192, 582] width 52 height 15
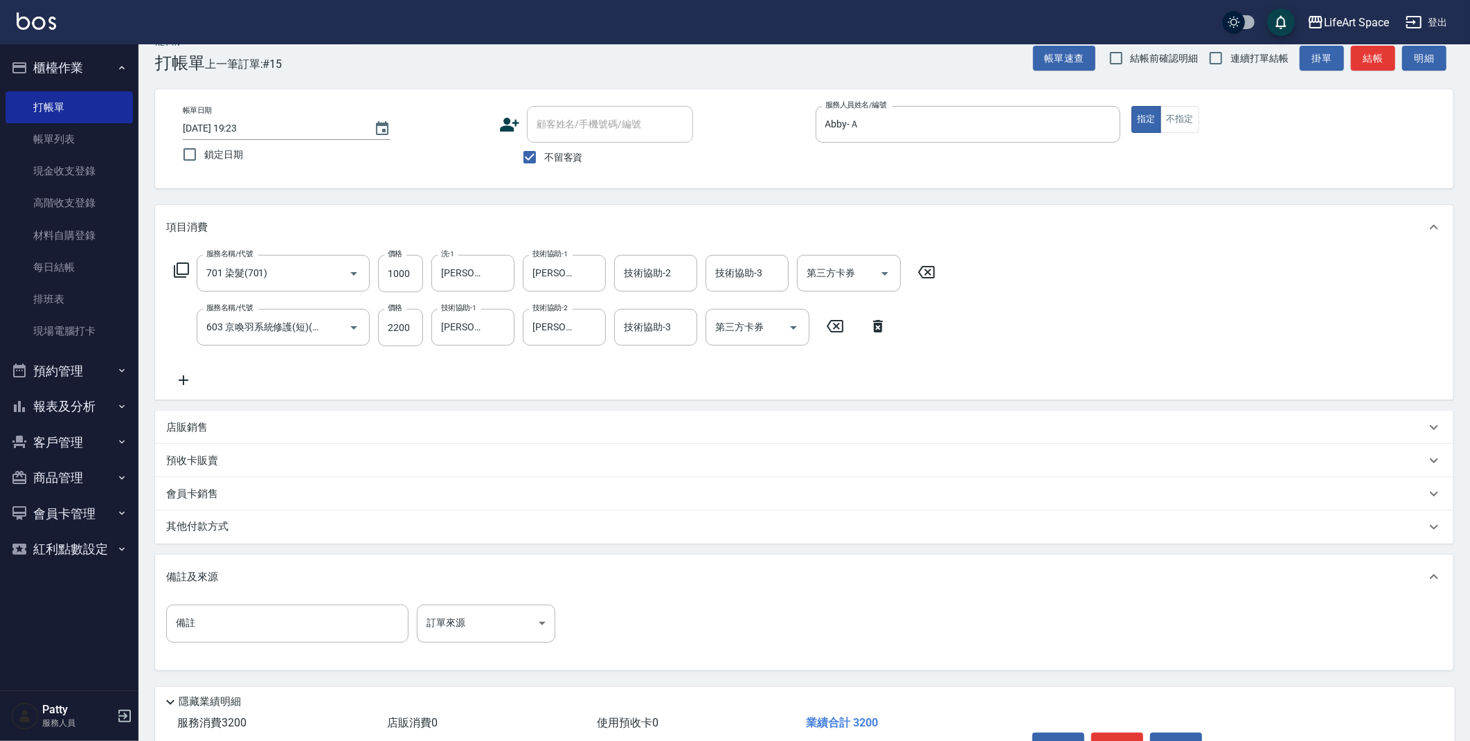
scroll to position [46, 0]
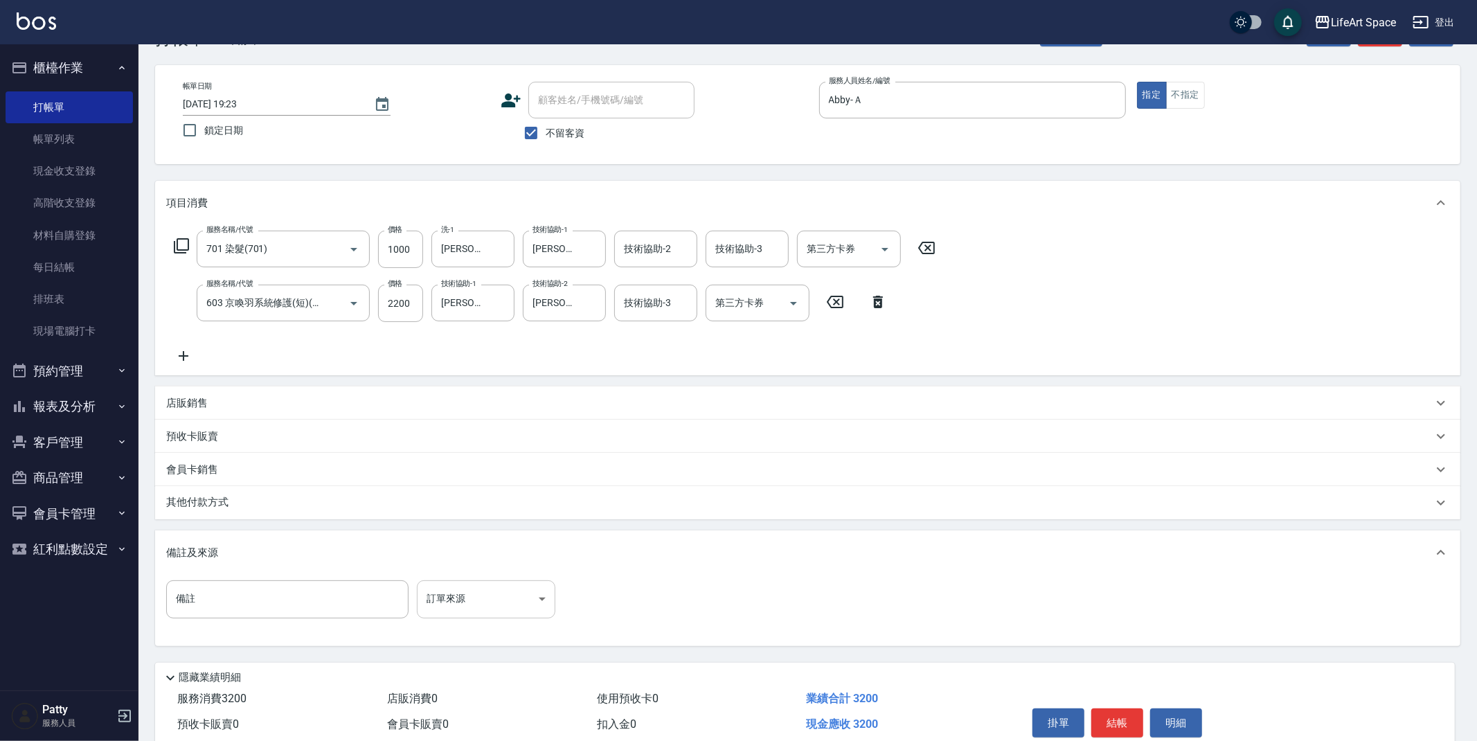
click at [435, 608] on body "LifeArt Space 登出 櫃檯作業 打帳單 帳單列表 現金收支登錄 高階收支登錄 材料自購登錄 每日結帳 排班表 現場電腦打卡 預約管理 預約管理 單…" at bounding box center [738, 375] width 1477 height 842
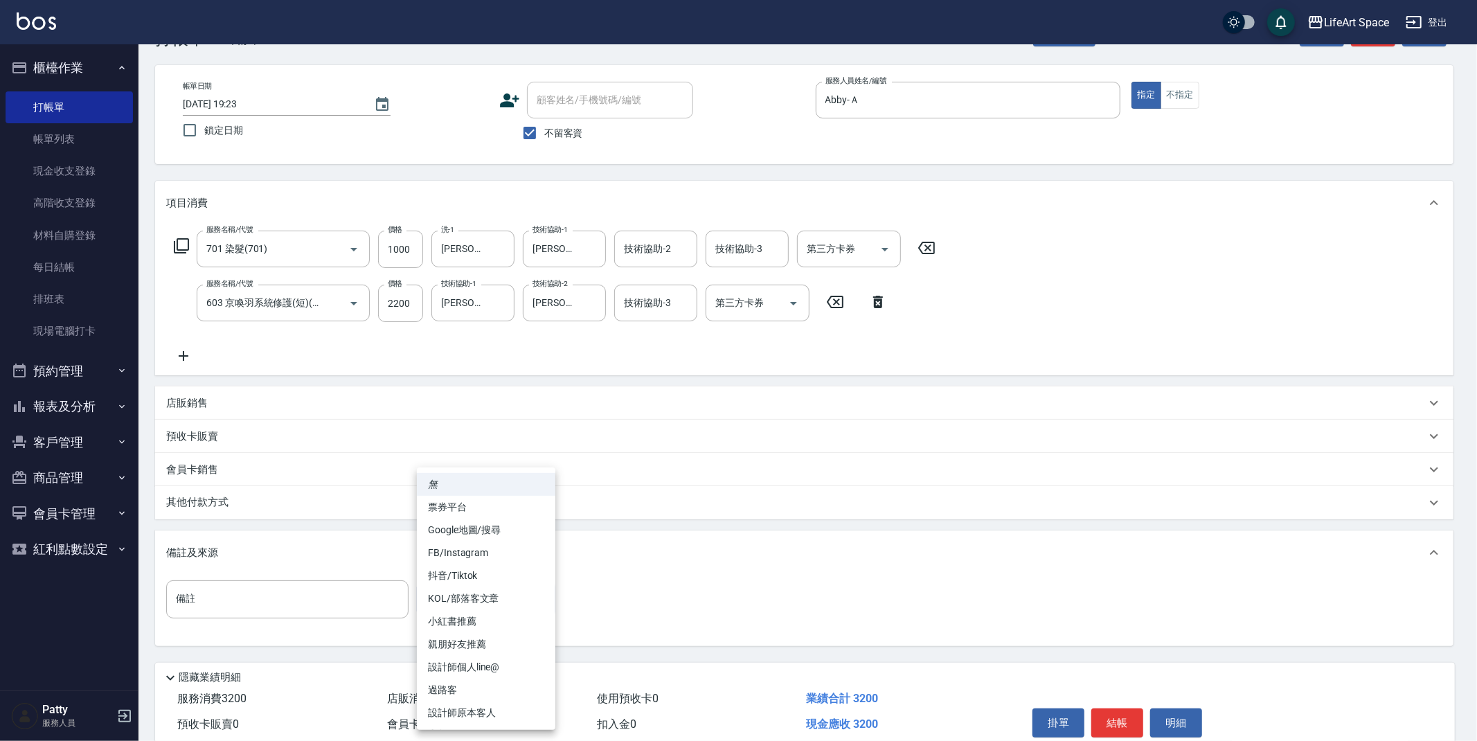
click at [456, 710] on li "設計師原本客人" at bounding box center [486, 712] width 138 height 23
type input "設計師原本客人"
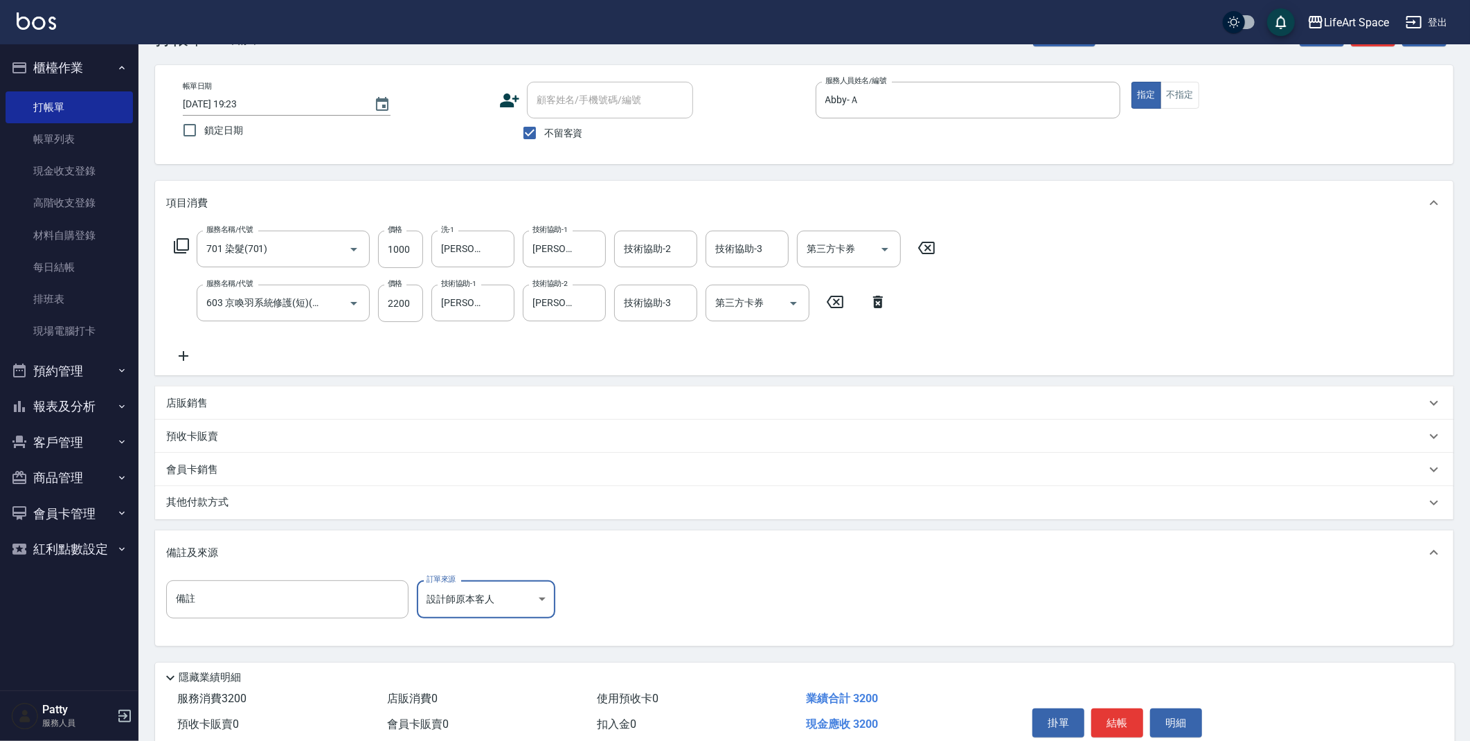
click at [215, 502] on p "其他付款方式" at bounding box center [200, 502] width 69 height 15
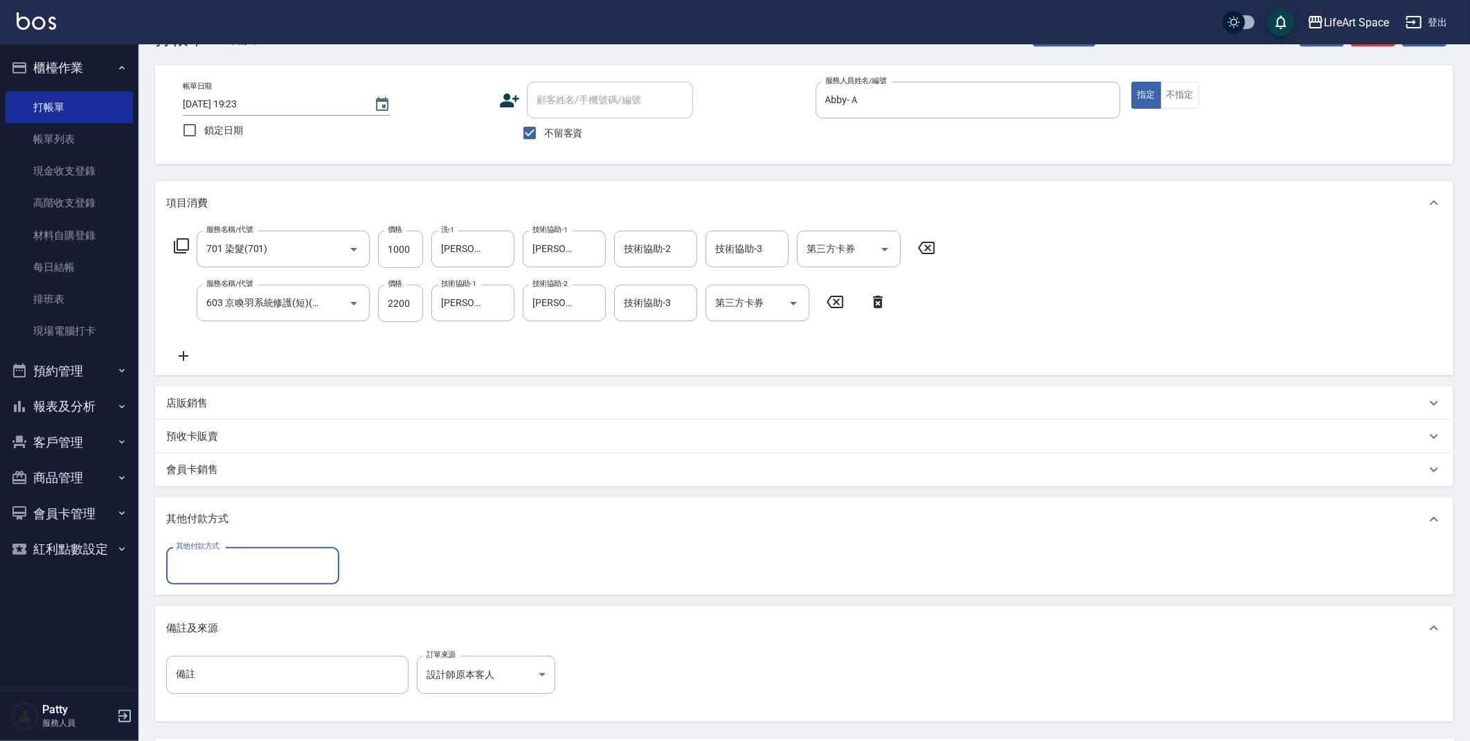
scroll to position [0, 0]
click at [227, 565] on input "其他付款方式" at bounding box center [252, 565] width 161 height 24
click at [215, 617] on span "Linepay" at bounding box center [252, 623] width 173 height 23
type input "Linepay"
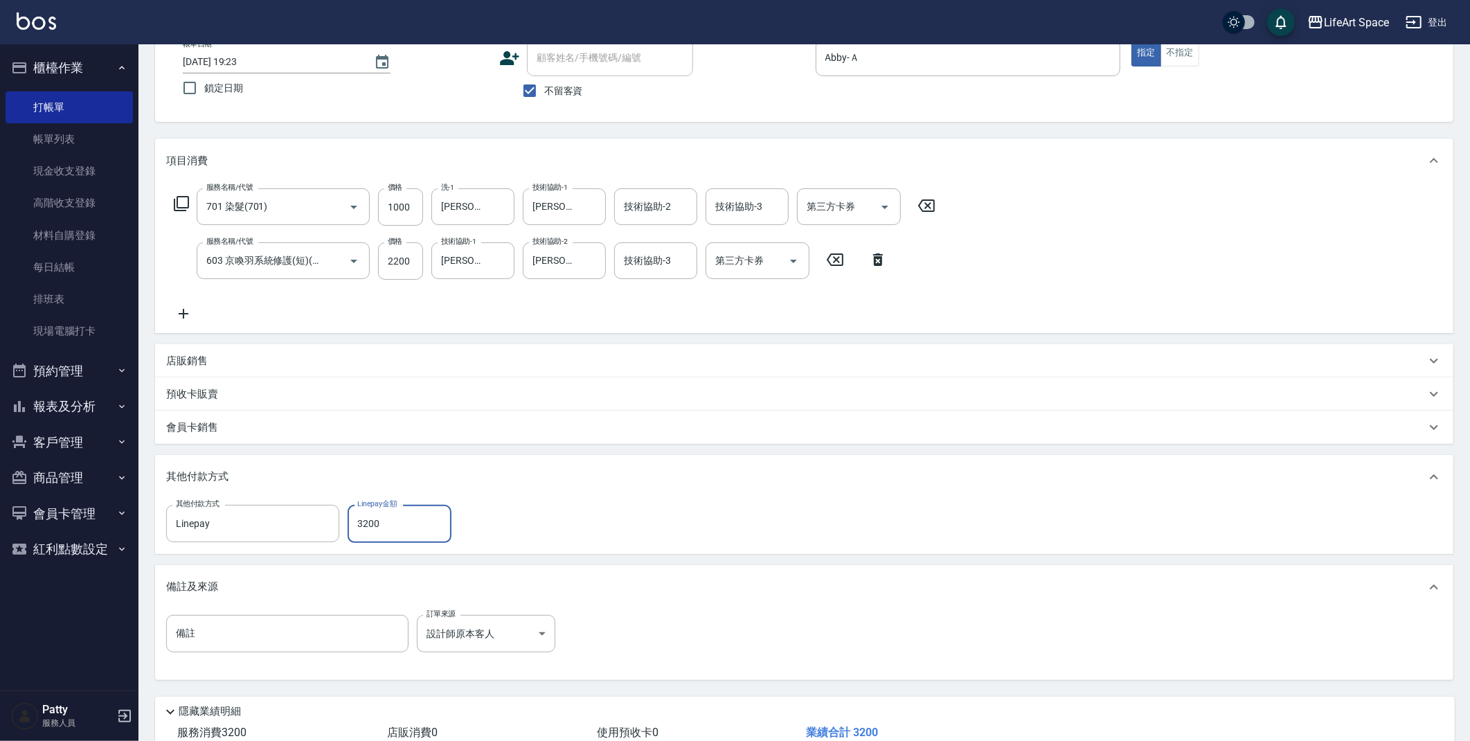
scroll to position [182, 0]
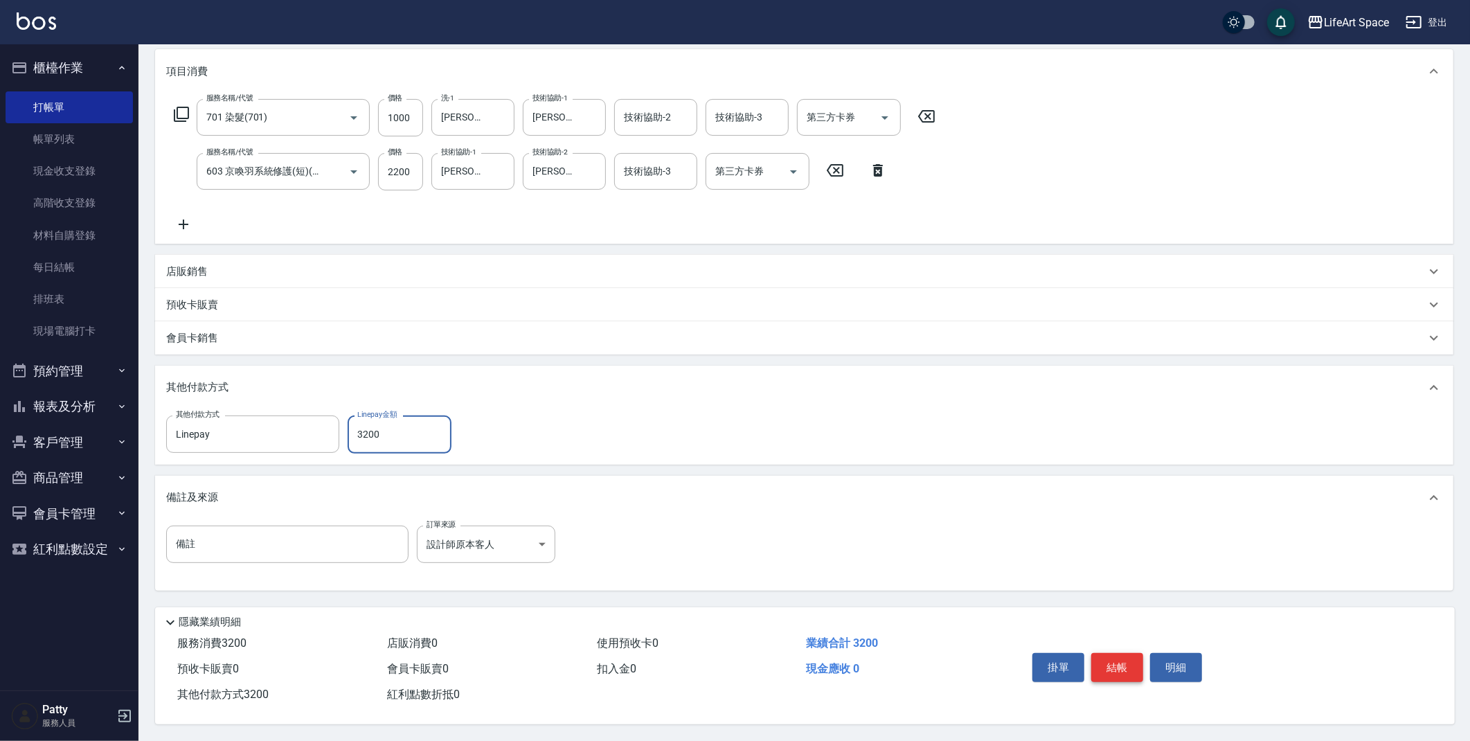
type input "3200"
click at [1114, 653] on button "結帳" at bounding box center [1117, 667] width 52 height 29
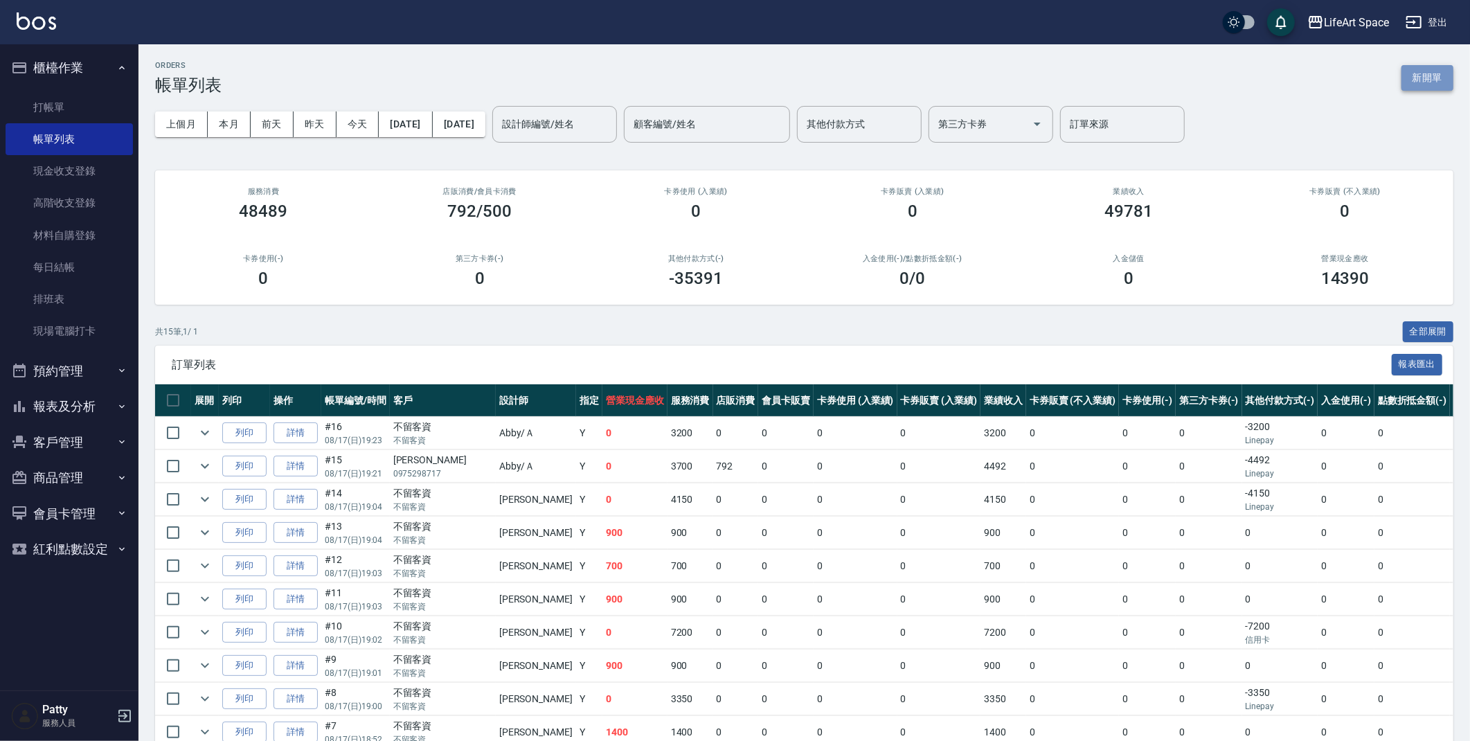
click at [1432, 81] on button "新開單" at bounding box center [1427, 78] width 52 height 26
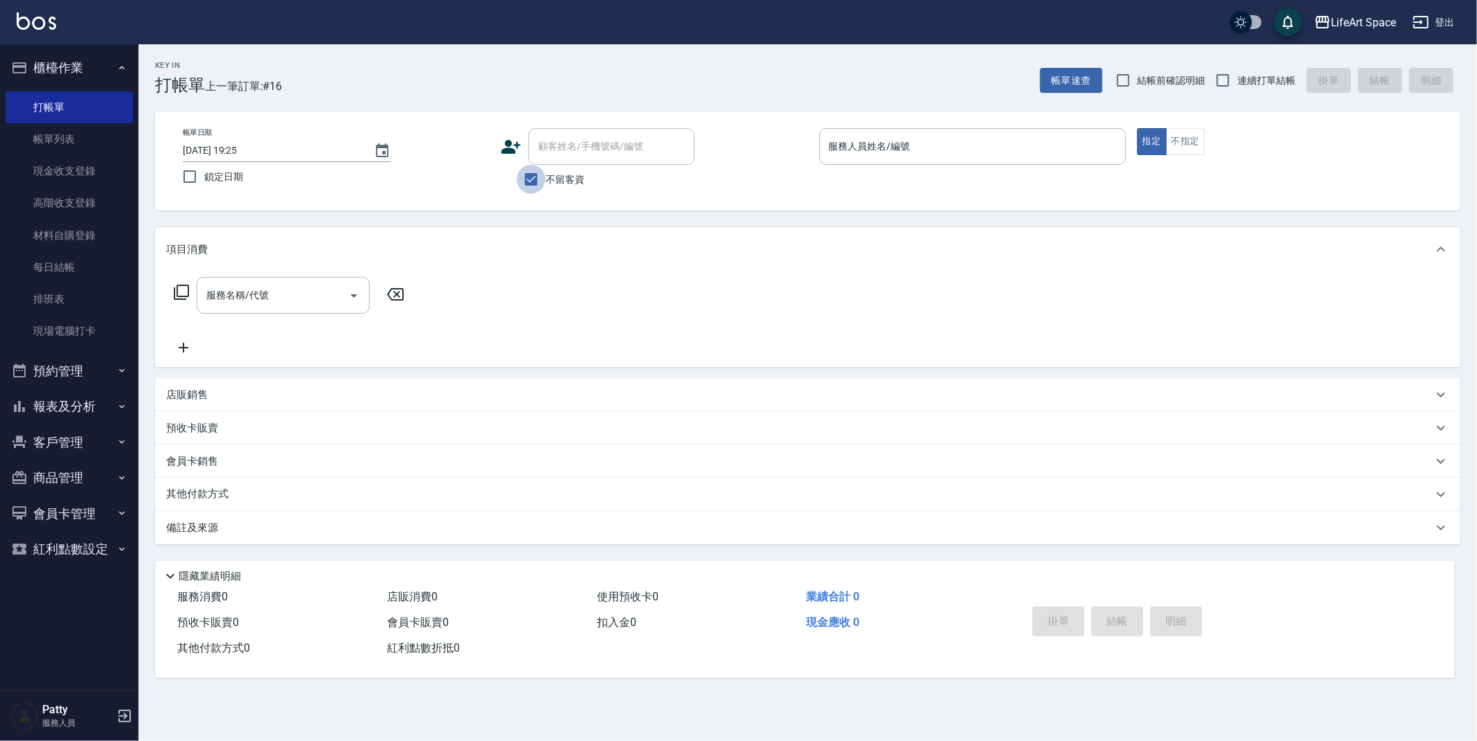
drag, startPoint x: 525, startPoint y: 179, endPoint x: 544, endPoint y: 161, distance: 25.9
click at [525, 179] on input "不留客資" at bounding box center [530, 179] width 29 height 29
checkbox input "false"
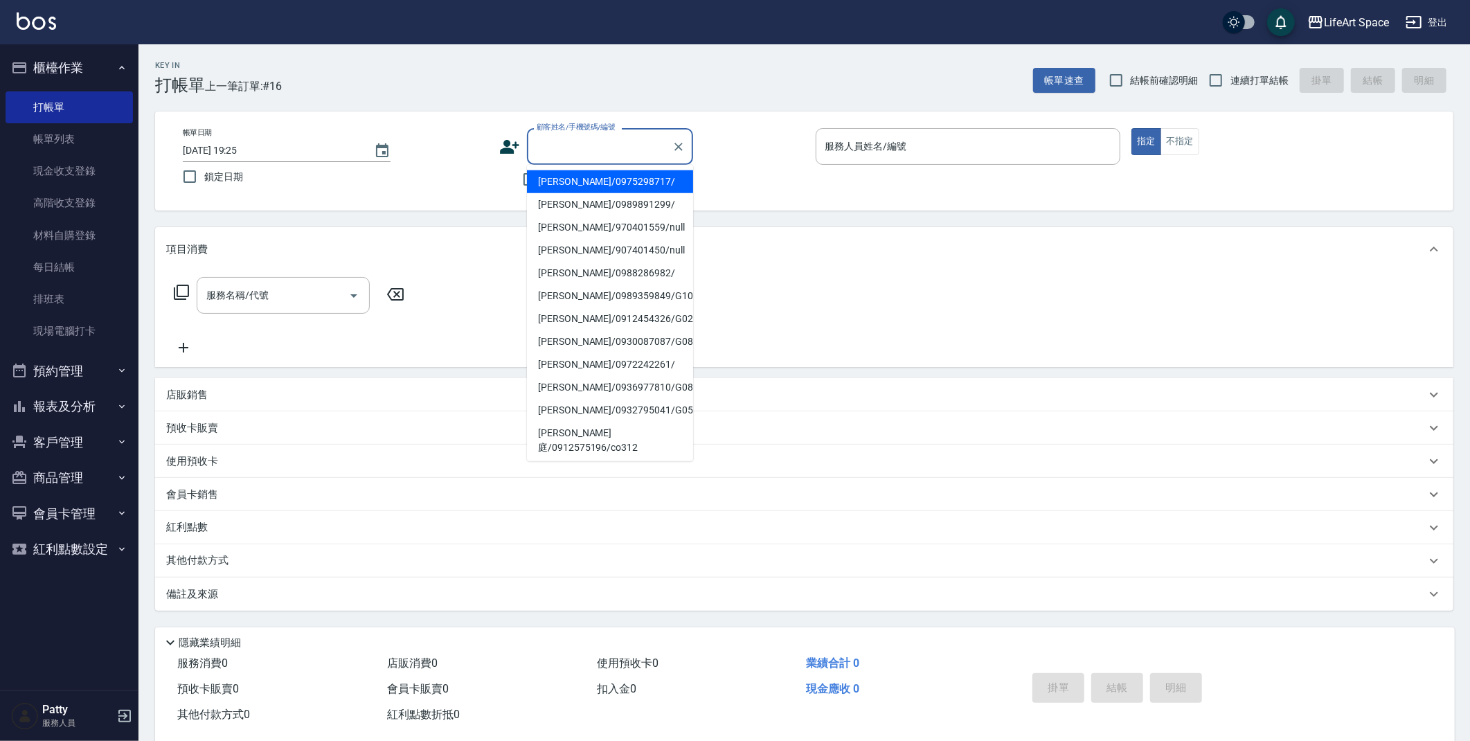
click at [551, 154] on input "顧客姓名/手機號碼/編號" at bounding box center [599, 146] width 133 height 24
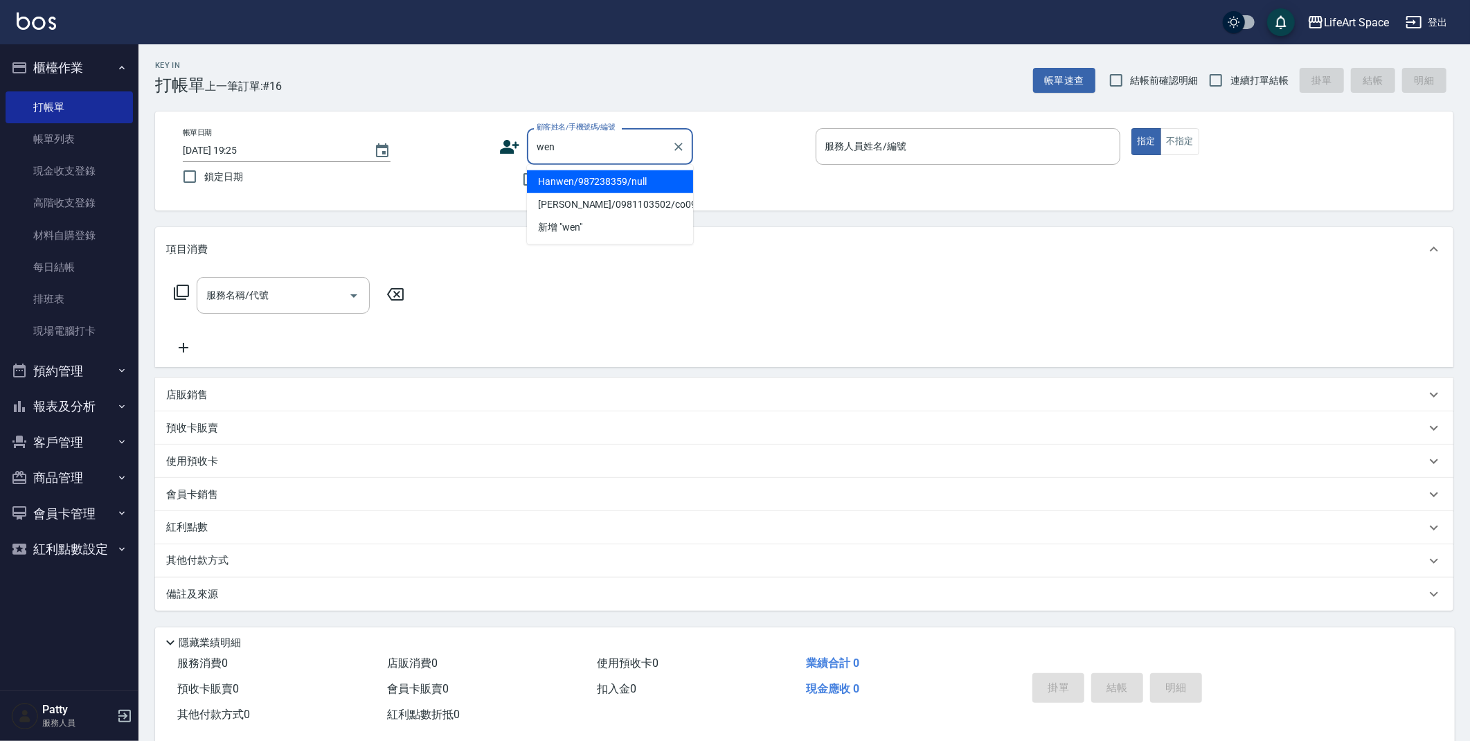
type input "wend"
click at [681, 143] on icon "Clear" at bounding box center [678, 147] width 8 height 8
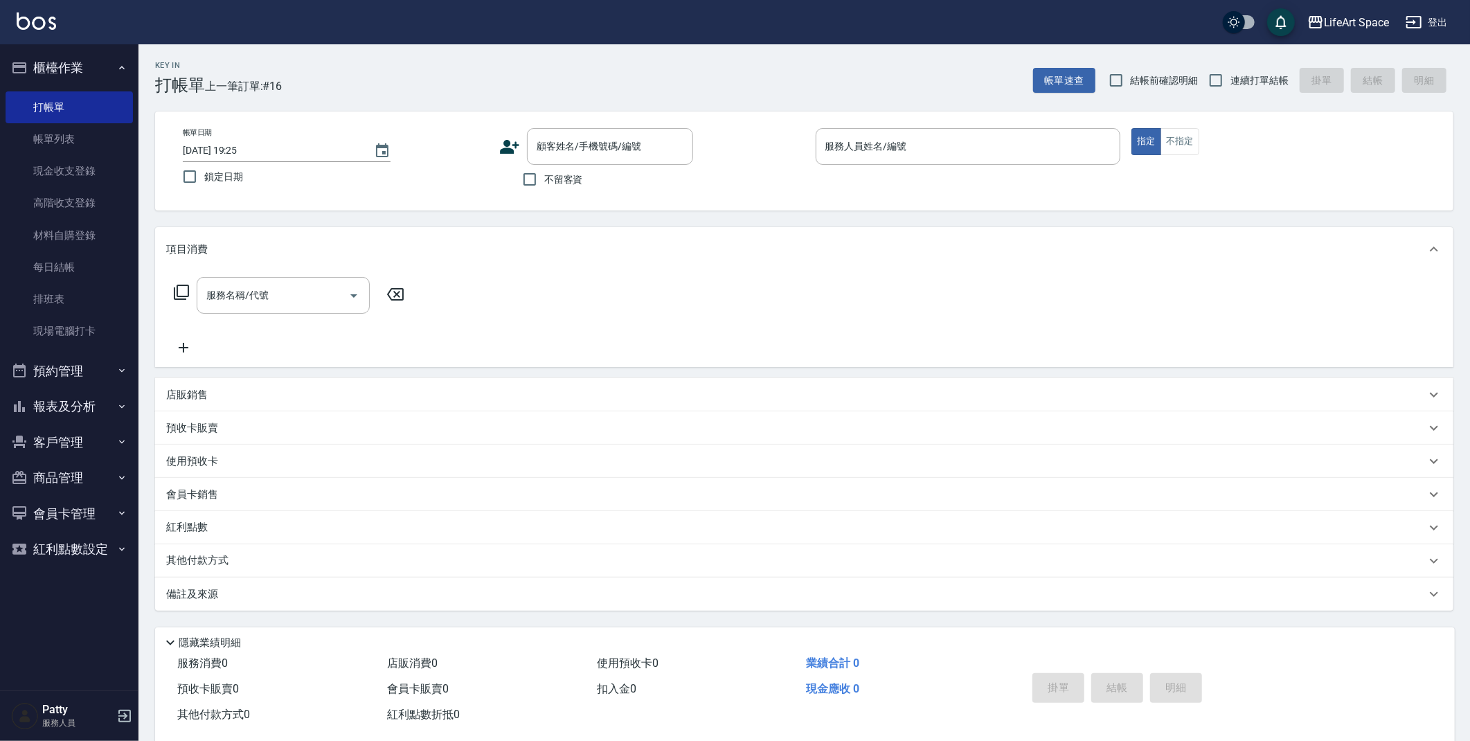
click at [463, 190] on label "鎖定日期" at bounding box center [326, 176] width 302 height 29
click at [204, 190] on input "鎖定日期" at bounding box center [189, 176] width 29 height 29
checkbox input "true"
click at [526, 187] on input "不留客資" at bounding box center [529, 179] width 29 height 29
checkbox input "true"
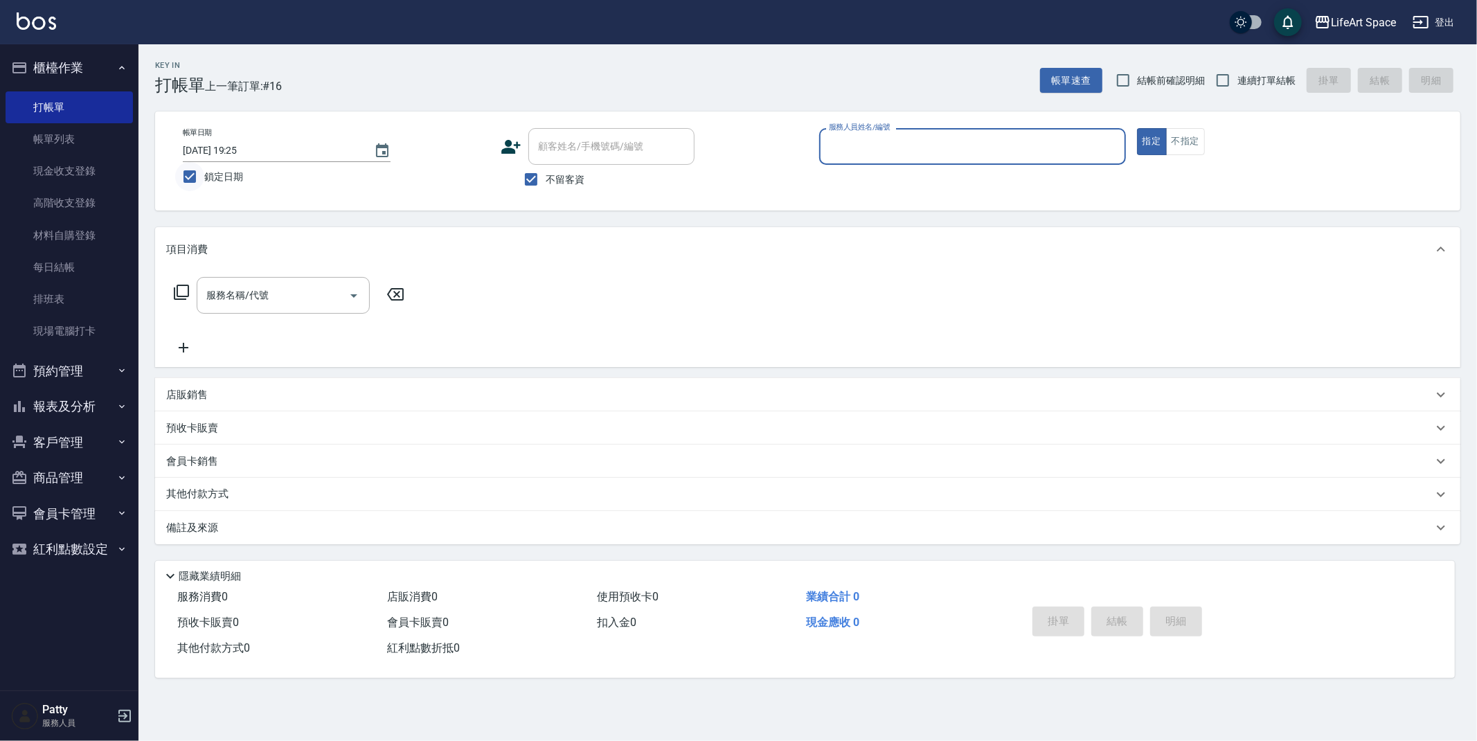
click at [195, 177] on input "鎖定日期" at bounding box center [189, 176] width 29 height 29
checkbox input "false"
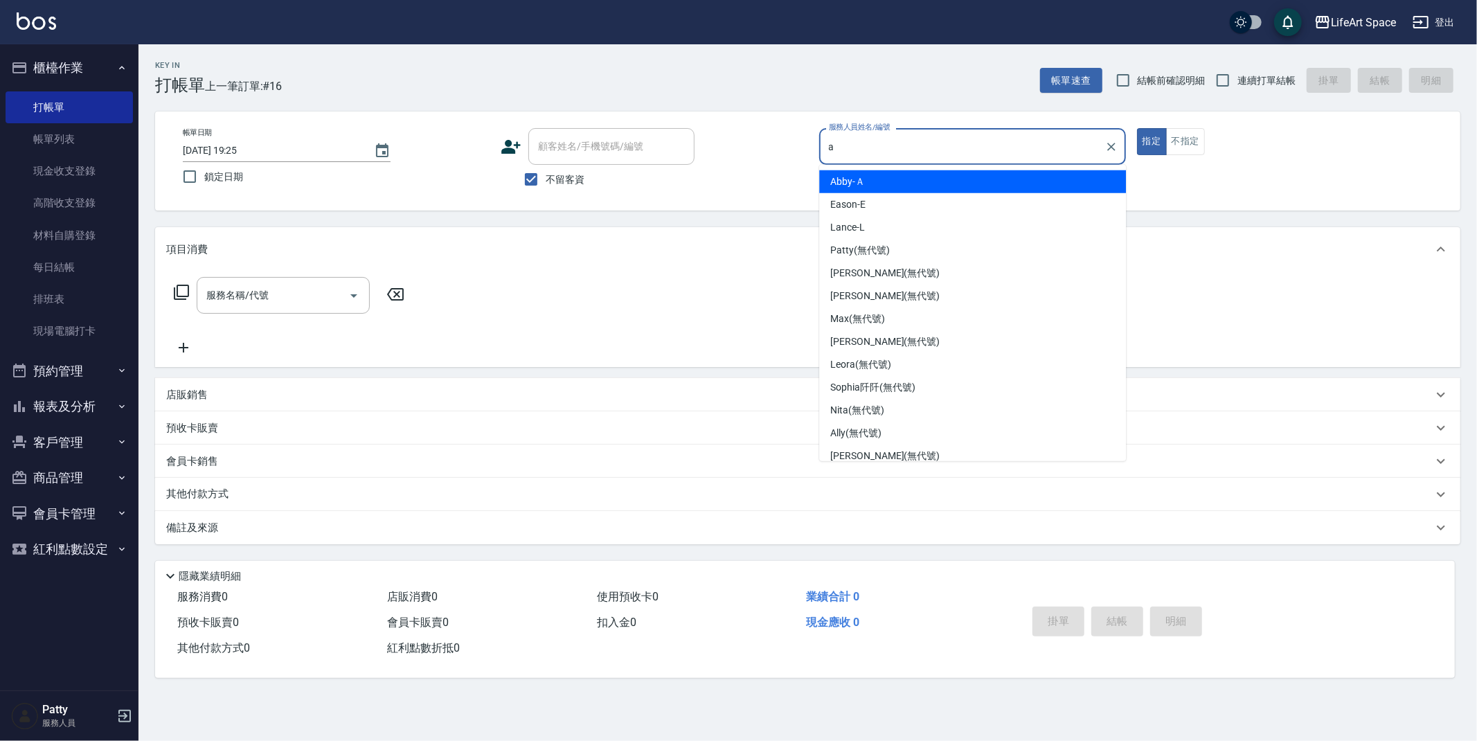
click at [904, 181] on div "Abby -Ａ" at bounding box center [972, 181] width 307 height 23
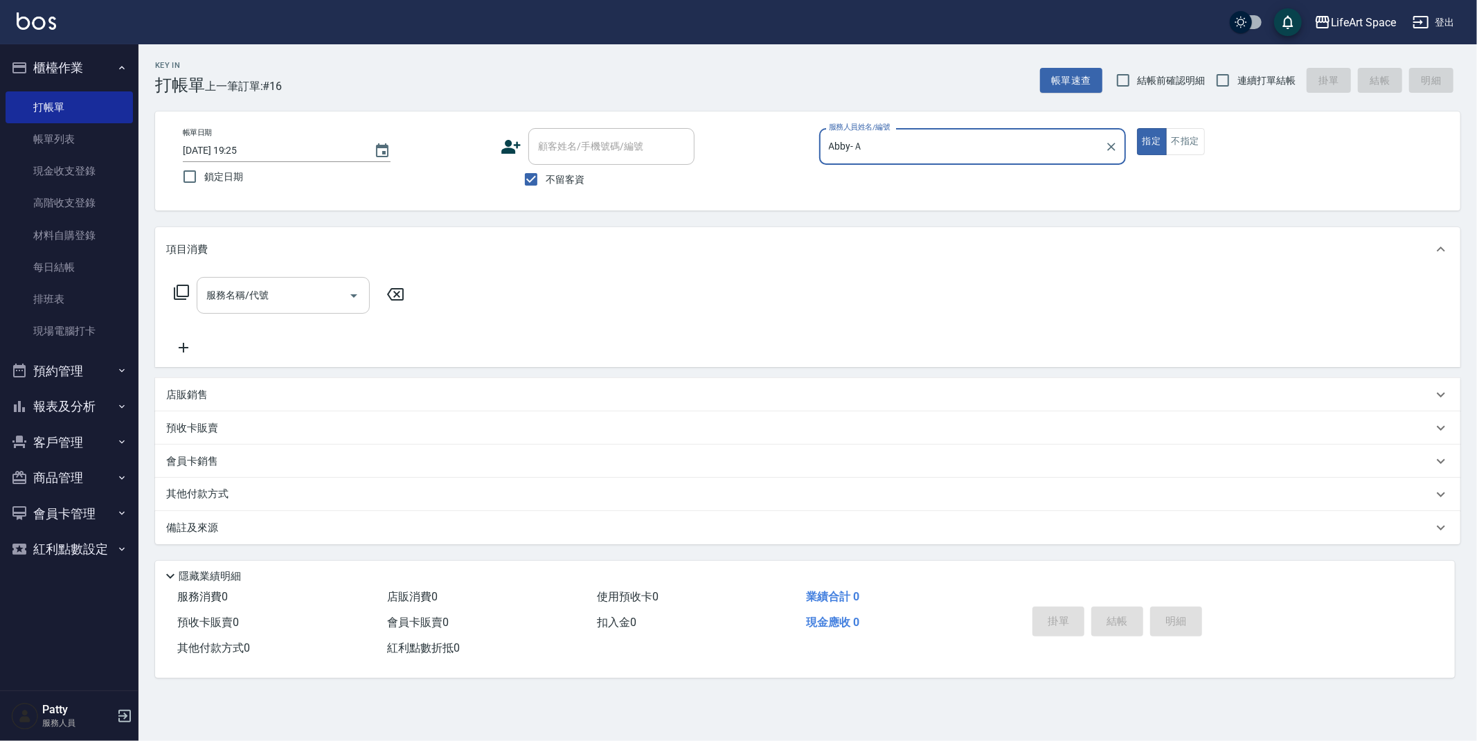
type input "Abby-Ａ"
click at [300, 294] on input "服務名稱/代號" at bounding box center [273, 295] width 140 height 24
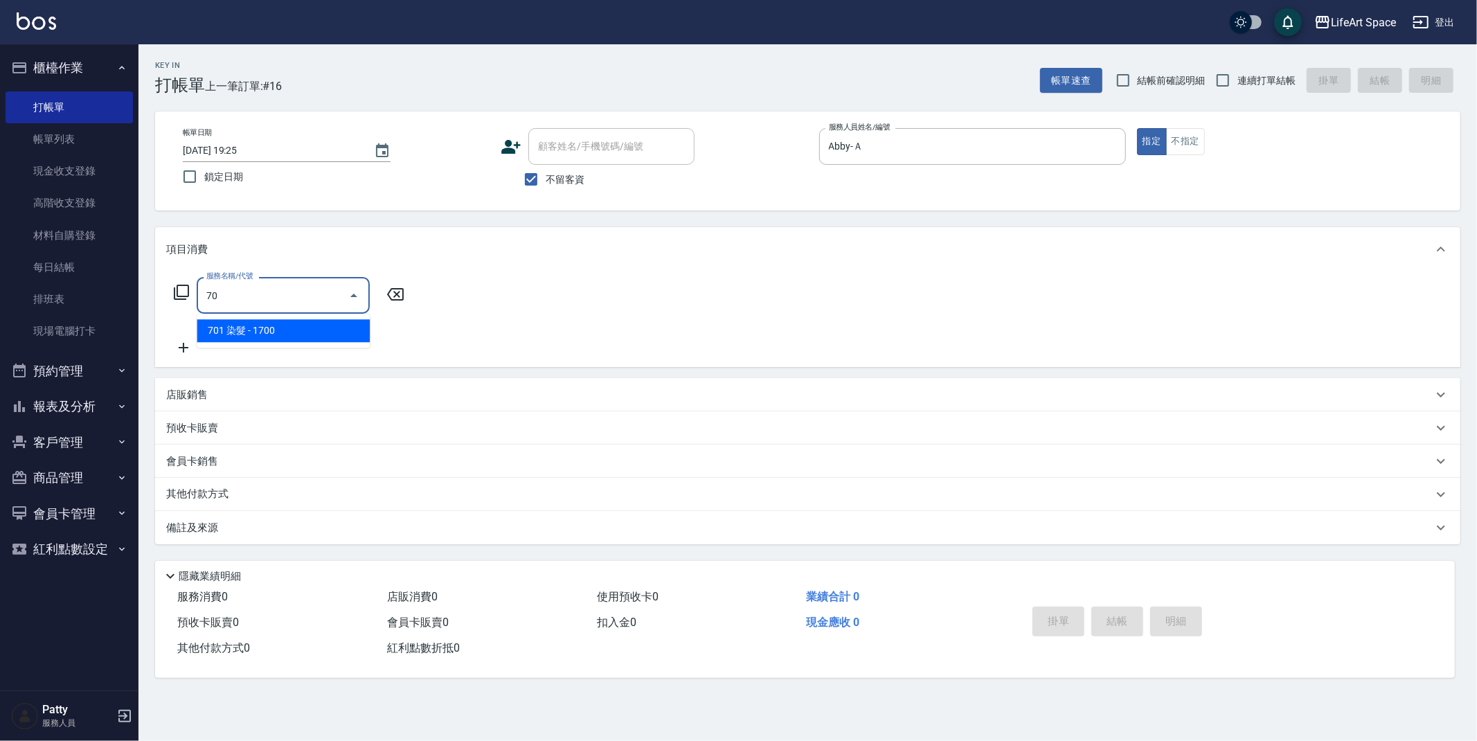
click at [332, 331] on span "701 染髮 - 1700" at bounding box center [283, 330] width 173 height 23
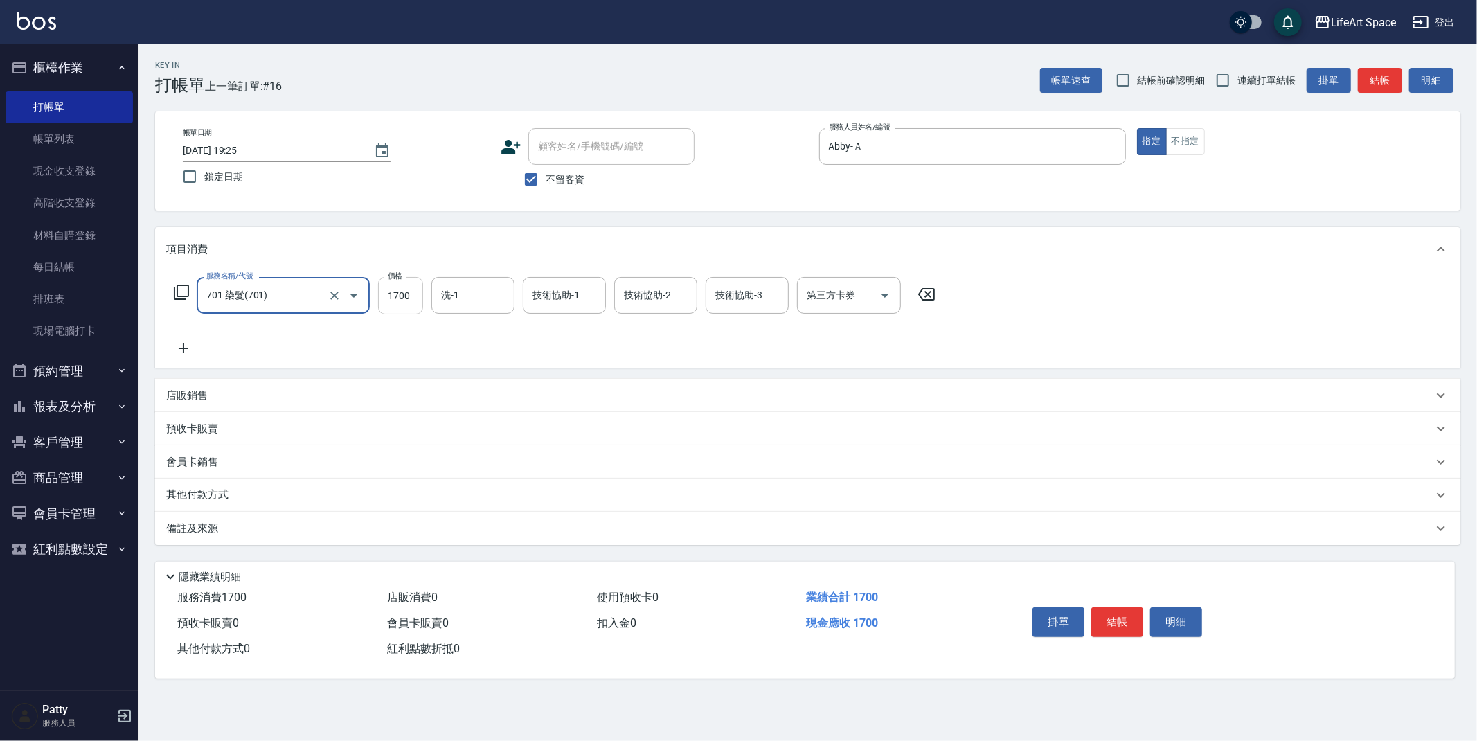
type input "701 染髮(701)"
click at [420, 303] on input "1700" at bounding box center [400, 295] width 45 height 37
type input "3200"
click at [233, 526] on div "備註及來源" at bounding box center [799, 528] width 1266 height 15
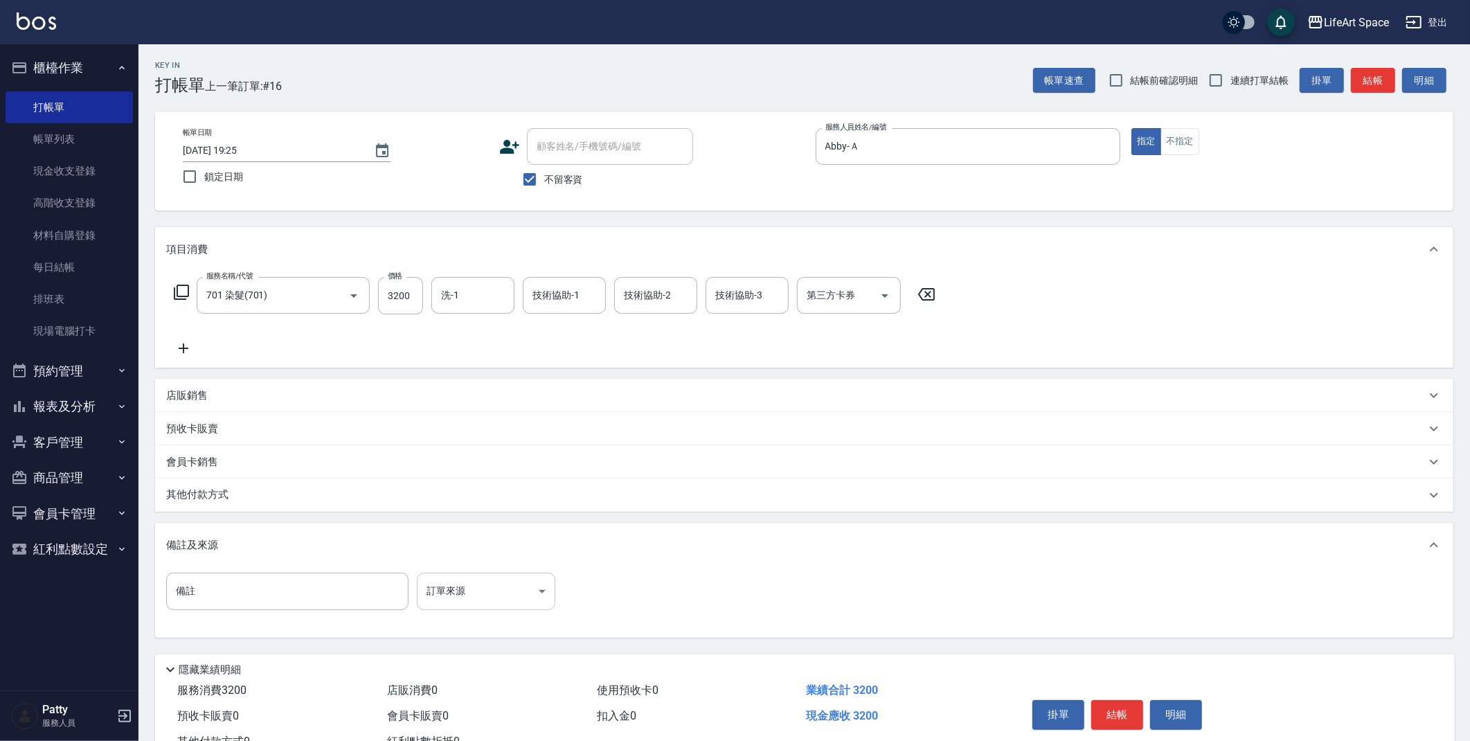
click at [436, 597] on body "LifeArt Space 登出 櫃檯作業 打帳單 帳單列表 現金收支登錄 高階收支登錄 材料自購登錄 每日結帳 排班表 現場電腦打卡 預約管理 預約管理 單…" at bounding box center [735, 394] width 1470 height 788
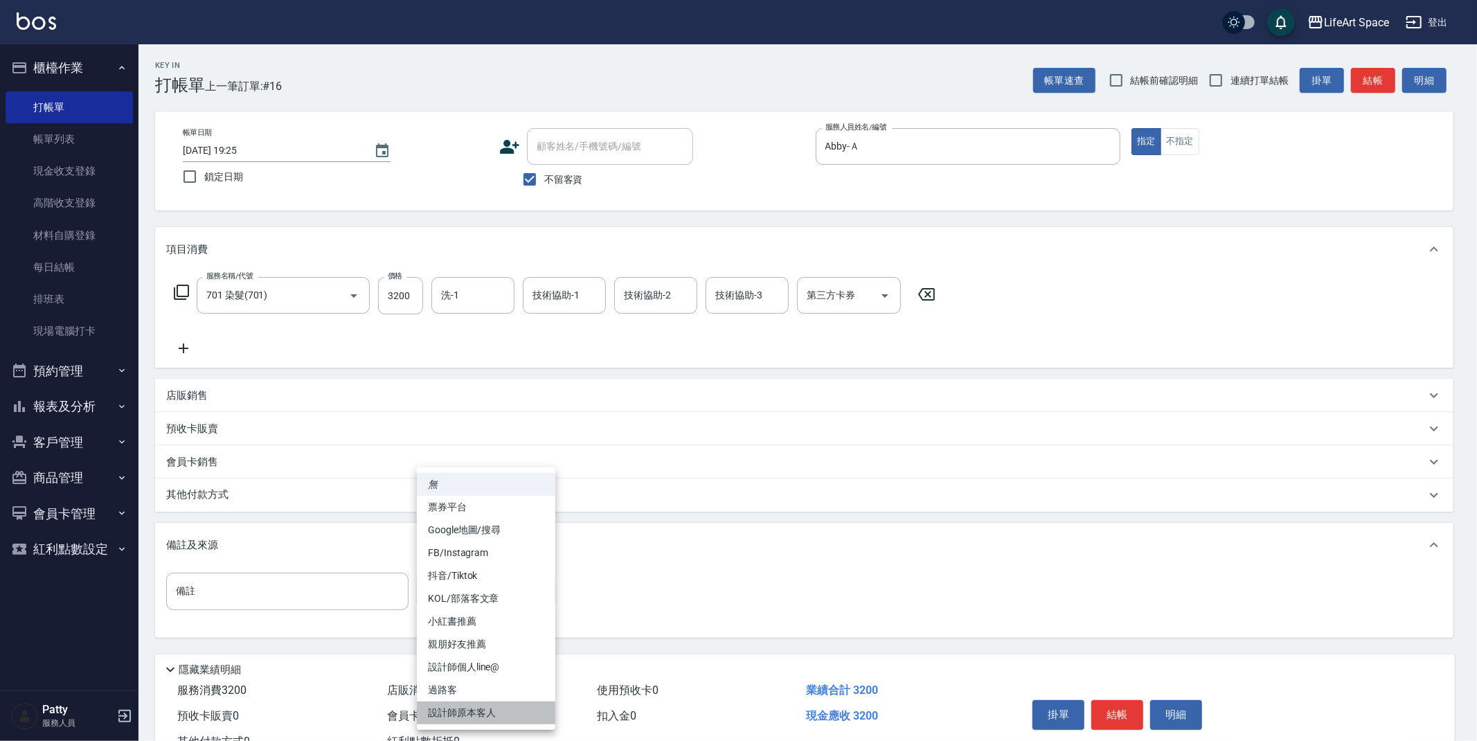
click at [488, 707] on li "設計師原本客人" at bounding box center [486, 712] width 138 height 23
type input "設計師原本客人"
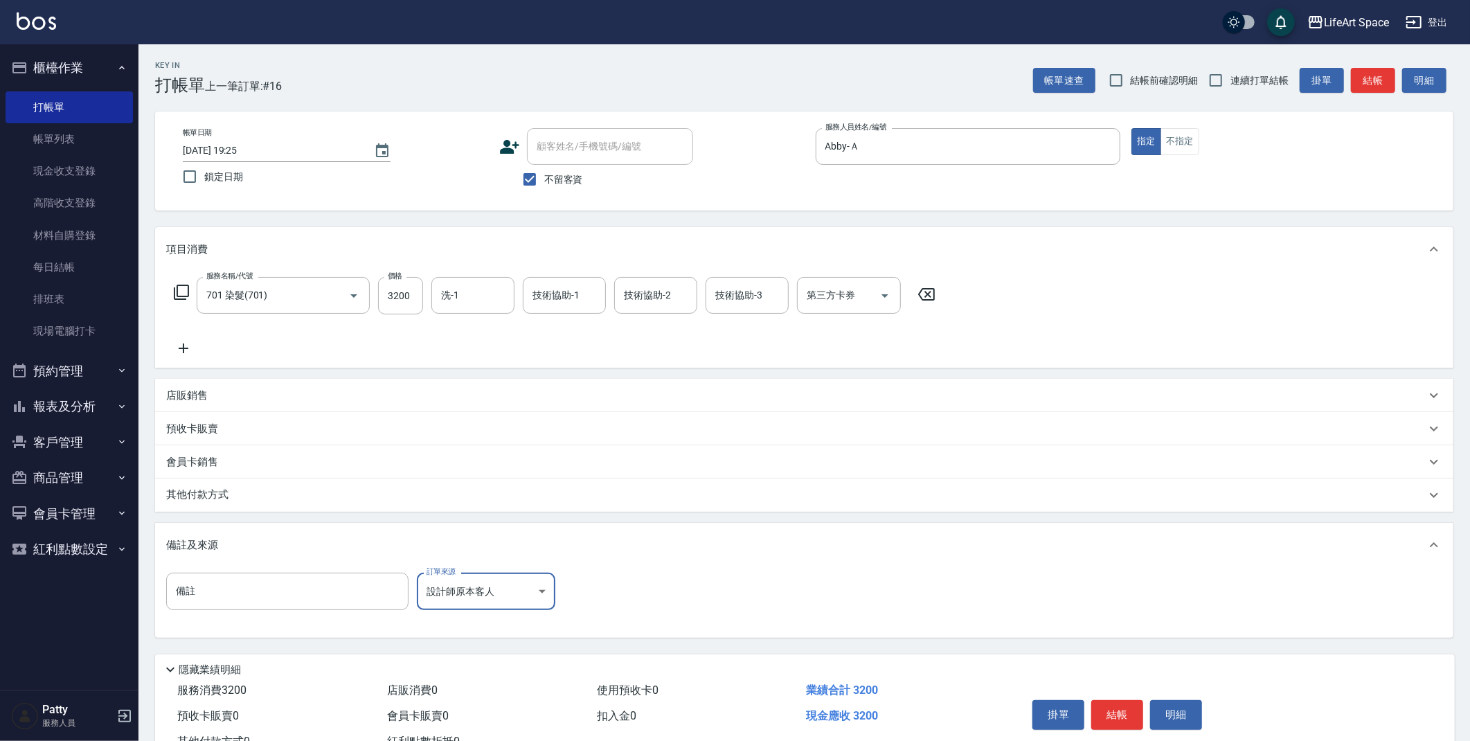
scroll to position [51, 0]
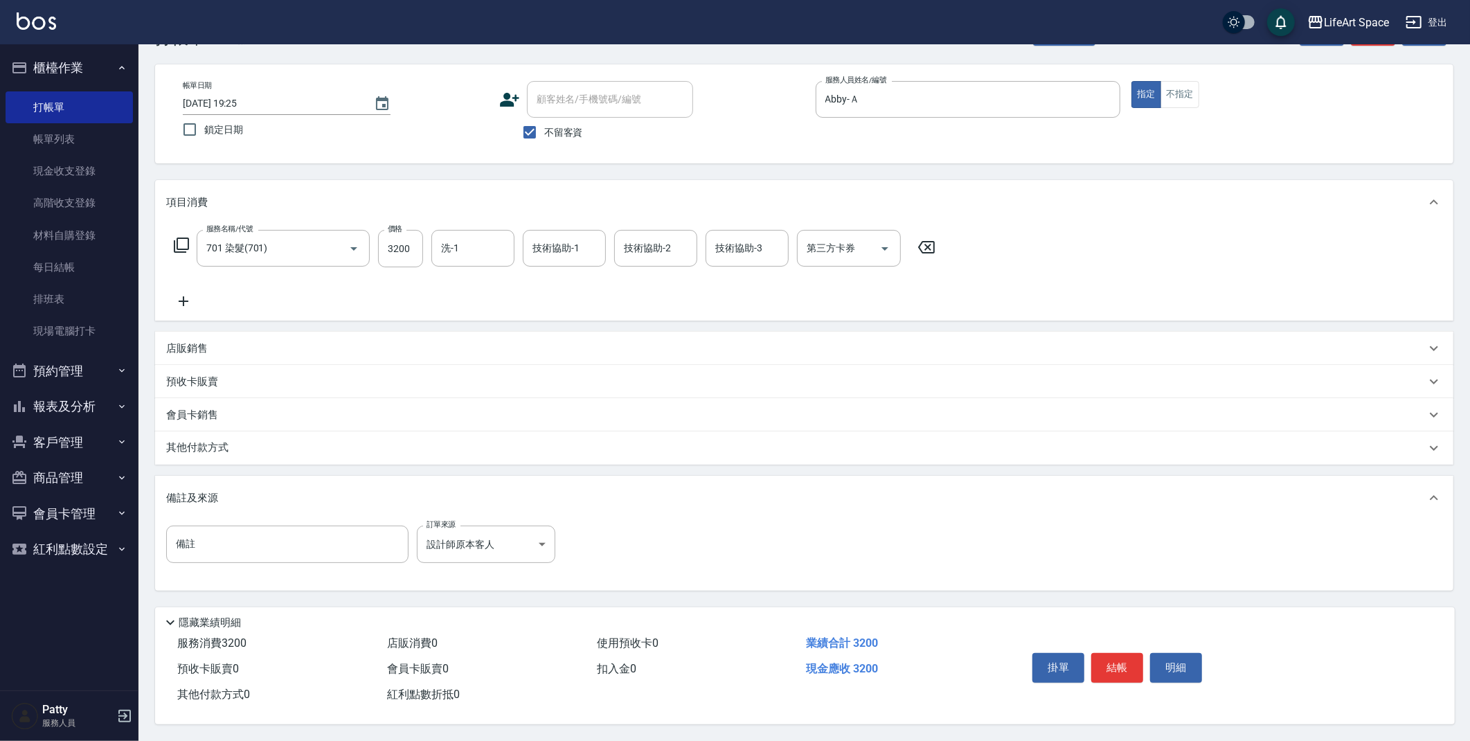
click at [218, 447] on p "其他付款方式" at bounding box center [200, 447] width 69 height 15
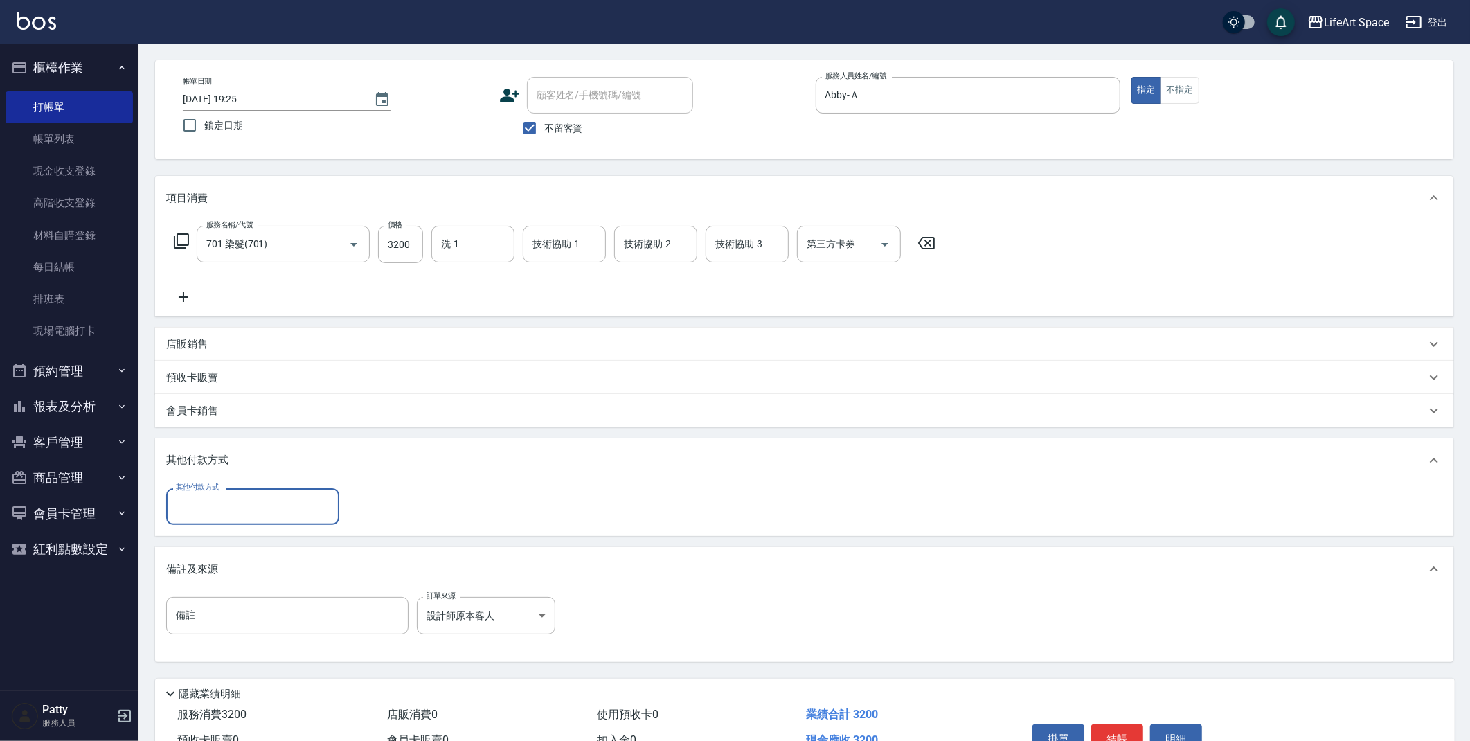
scroll to position [0, 0]
drag, startPoint x: 271, startPoint y: 513, endPoint x: 267, endPoint y: 534, distance: 21.9
click at [271, 532] on body "LifeArt Space 登出 櫃檯作業 打帳單 帳單列表 現金收支登錄 高階收支登錄 材料自購登錄 每日結帳 排班表 現場電腦打卡 預約管理 預約管理 單…" at bounding box center [735, 381] width 1470 height 864
click at [242, 566] on span "Linepay" at bounding box center [252, 564] width 173 height 23
type input "Linepay"
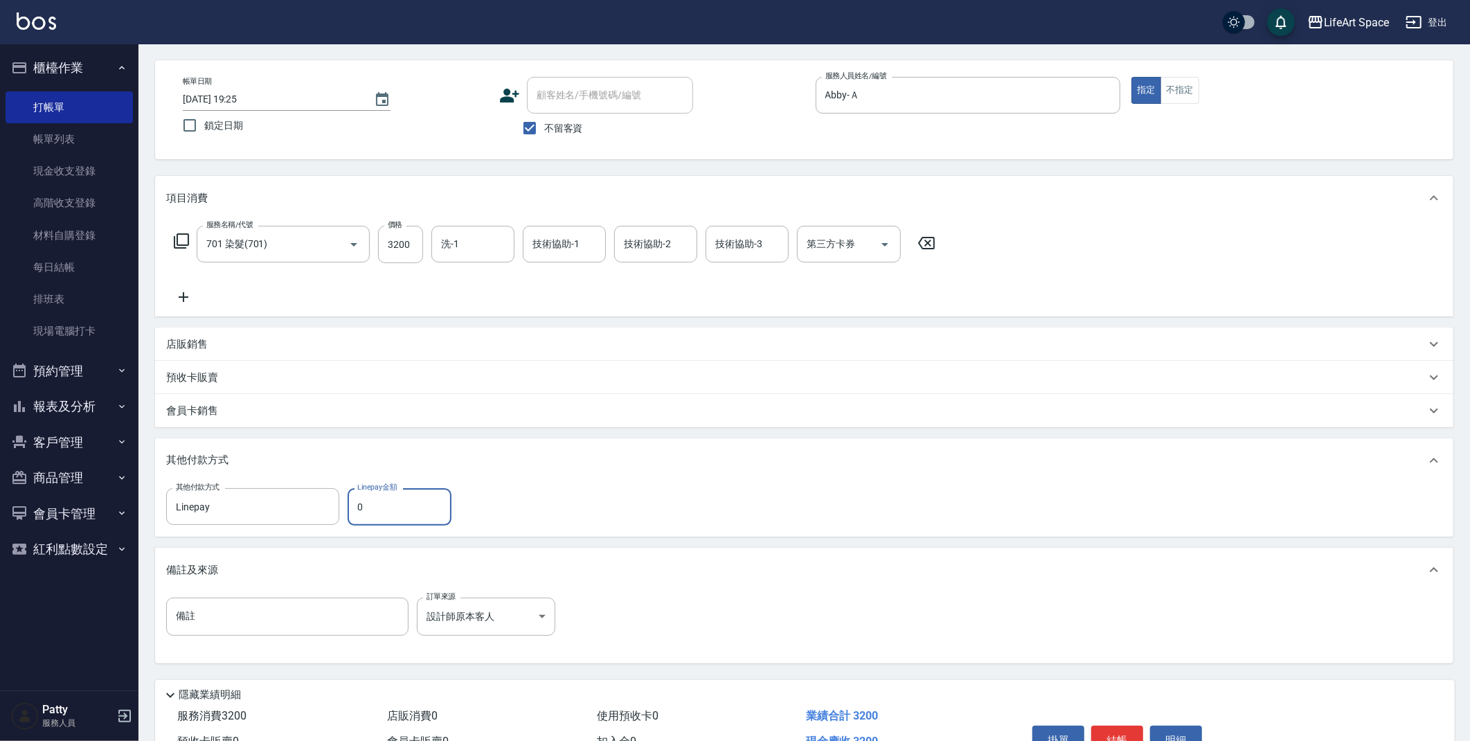
click at [401, 504] on input "0" at bounding box center [400, 506] width 104 height 37
type input "3200"
click at [542, 553] on div "備註及來源" at bounding box center [804, 570] width 1298 height 44
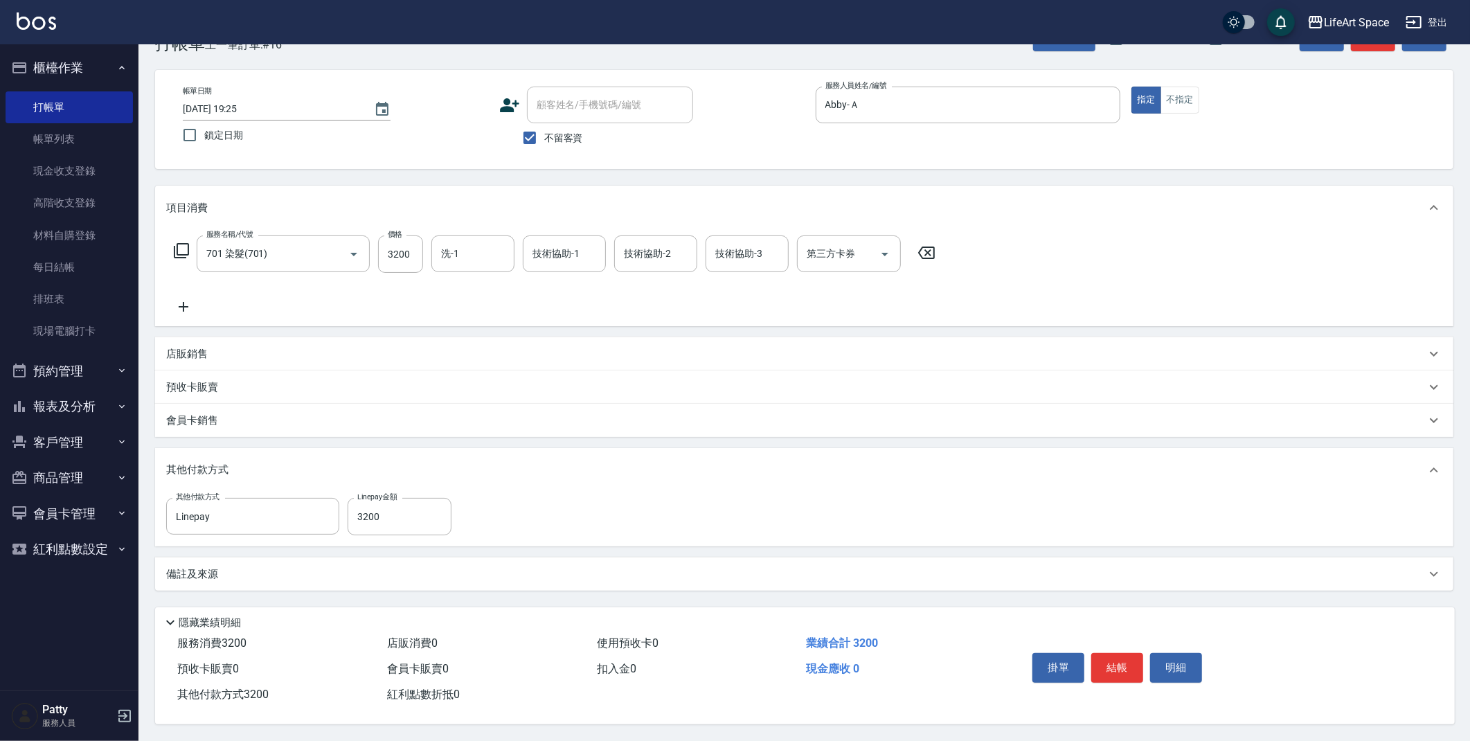
scroll to position [46, 0]
click at [544, 547] on div "項目消費 服務名稱/代號 701 染髮(701) 服務名稱/代號 價格 3200 價格 洗-1 洗-1 技術協助-1 技術協助-1 技術協助-2 技術協助-2…" at bounding box center [804, 388] width 1298 height 405
click at [543, 545] on div "項目消費 服務名稱/代號 701 染髮(701) 服務名稱/代號 價格 3200 價格 洗-1 洗-1 技術協助-1 技術協助-1 技術協助-2 技術協助-2…" at bounding box center [804, 388] width 1298 height 405
click at [258, 568] on div "備註及來源" at bounding box center [795, 574] width 1259 height 15
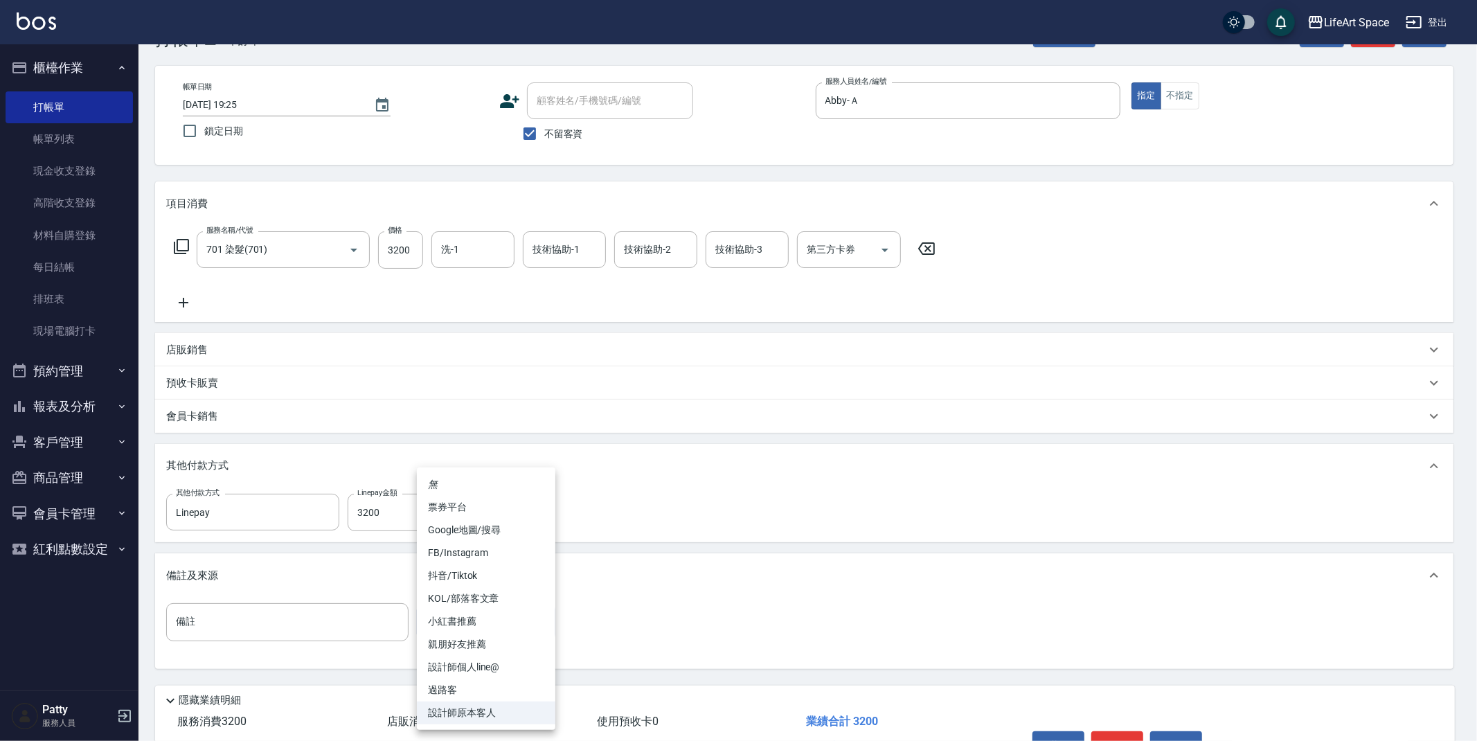
click at [458, 615] on body "LifeArt Space 登出 櫃檯作業 打帳單 帳單列表 現金收支登錄 高階收支登錄 材料自購登錄 每日結帳 排班表 現場電腦打卡 預約管理 預約管理 單…" at bounding box center [738, 386] width 1477 height 865
click at [508, 712] on li "設計師原本客人" at bounding box center [486, 712] width 138 height 23
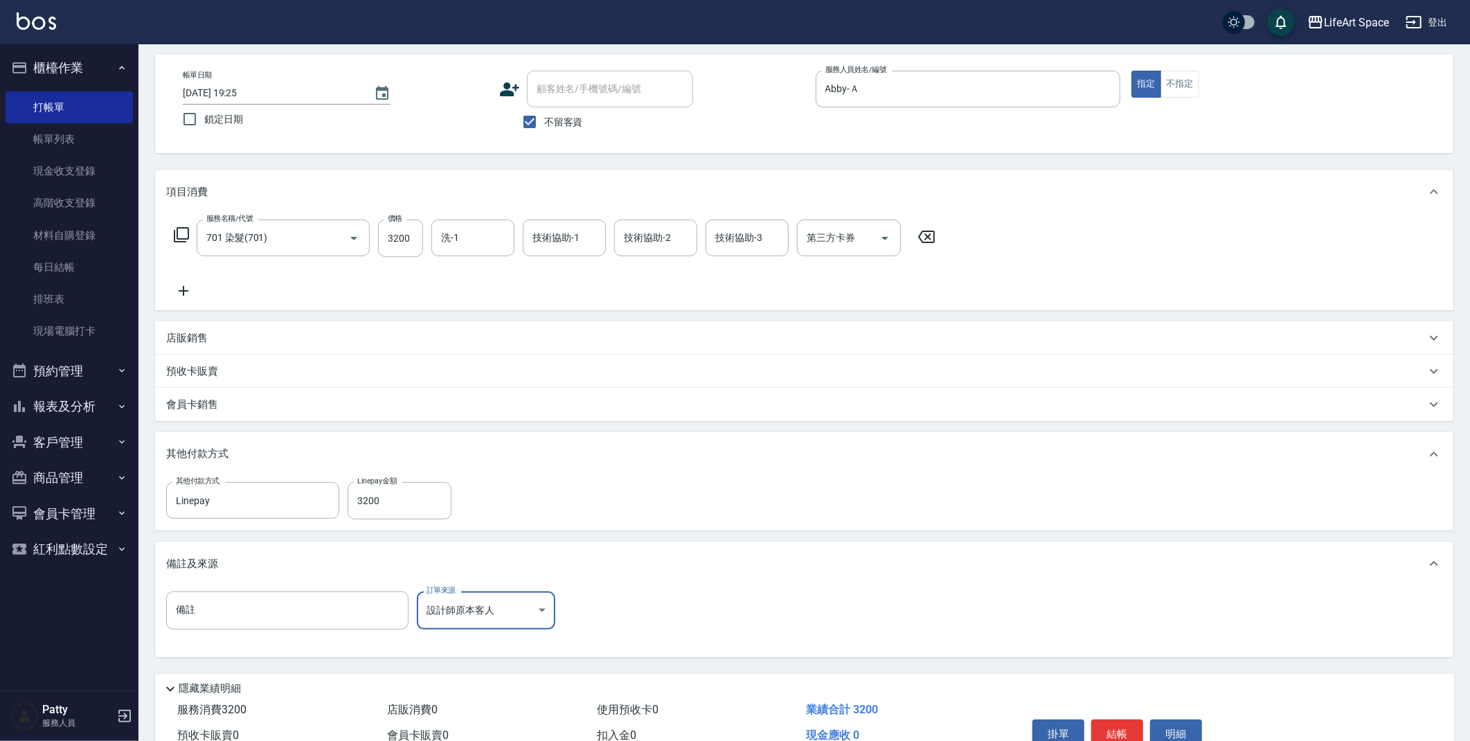
scroll to position [128, 0]
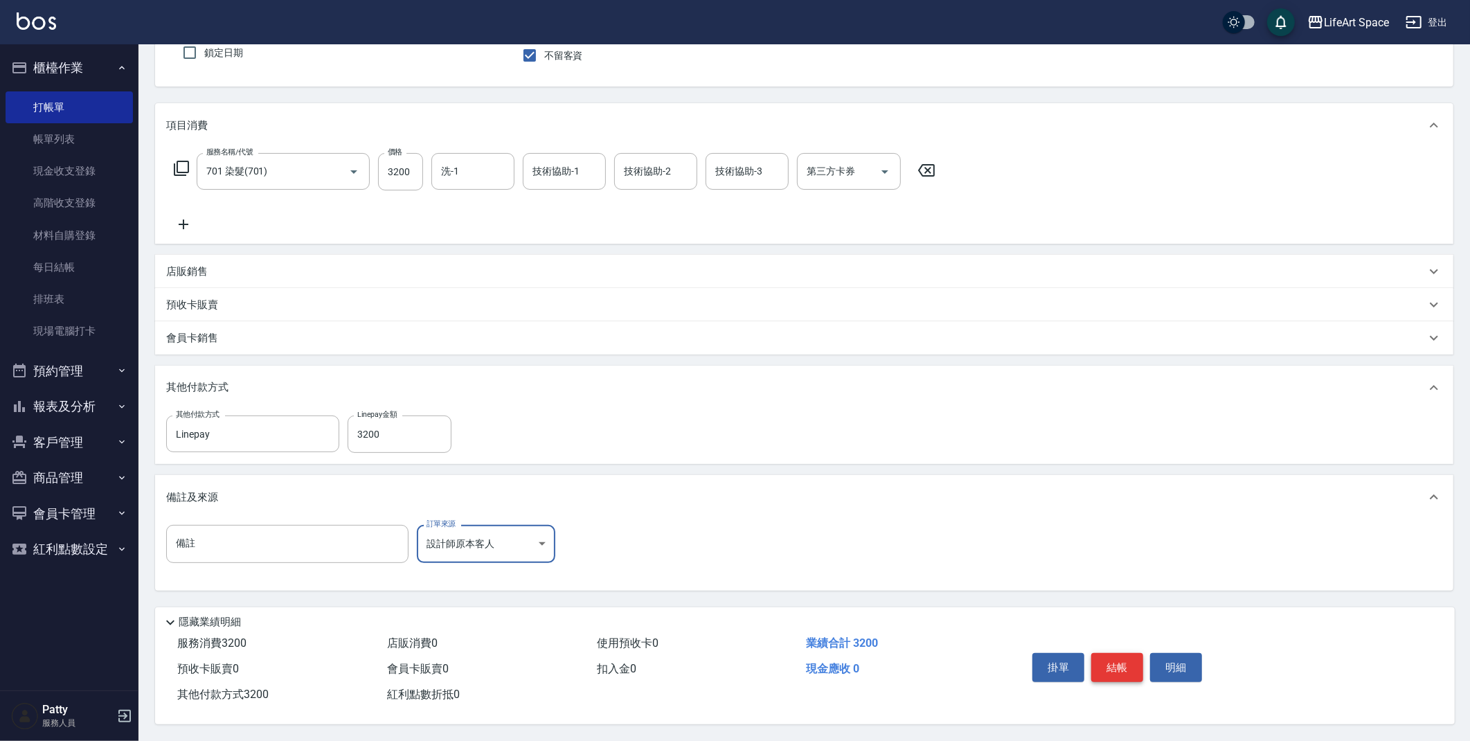
click at [1121, 662] on button "結帳" at bounding box center [1117, 667] width 52 height 29
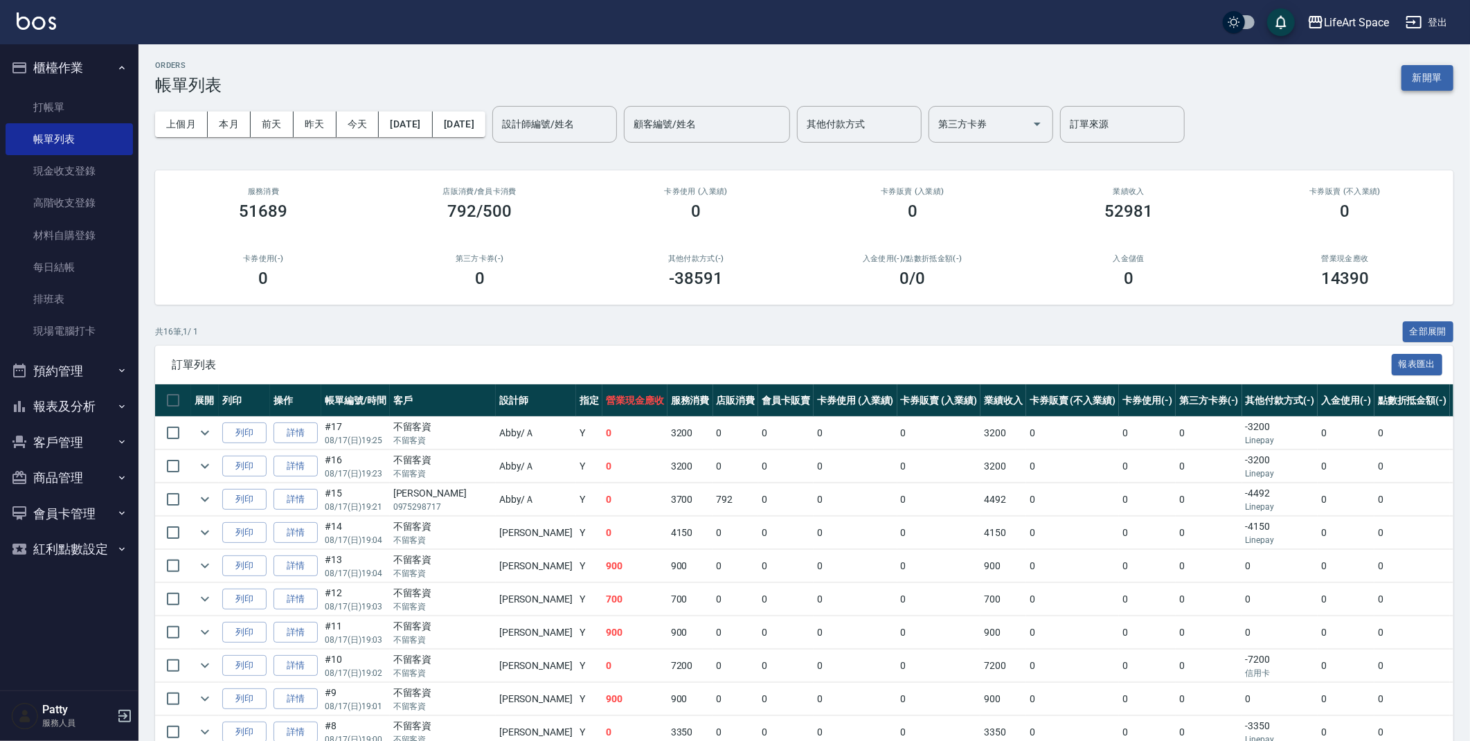
click at [1445, 81] on button "新開單" at bounding box center [1427, 78] width 52 height 26
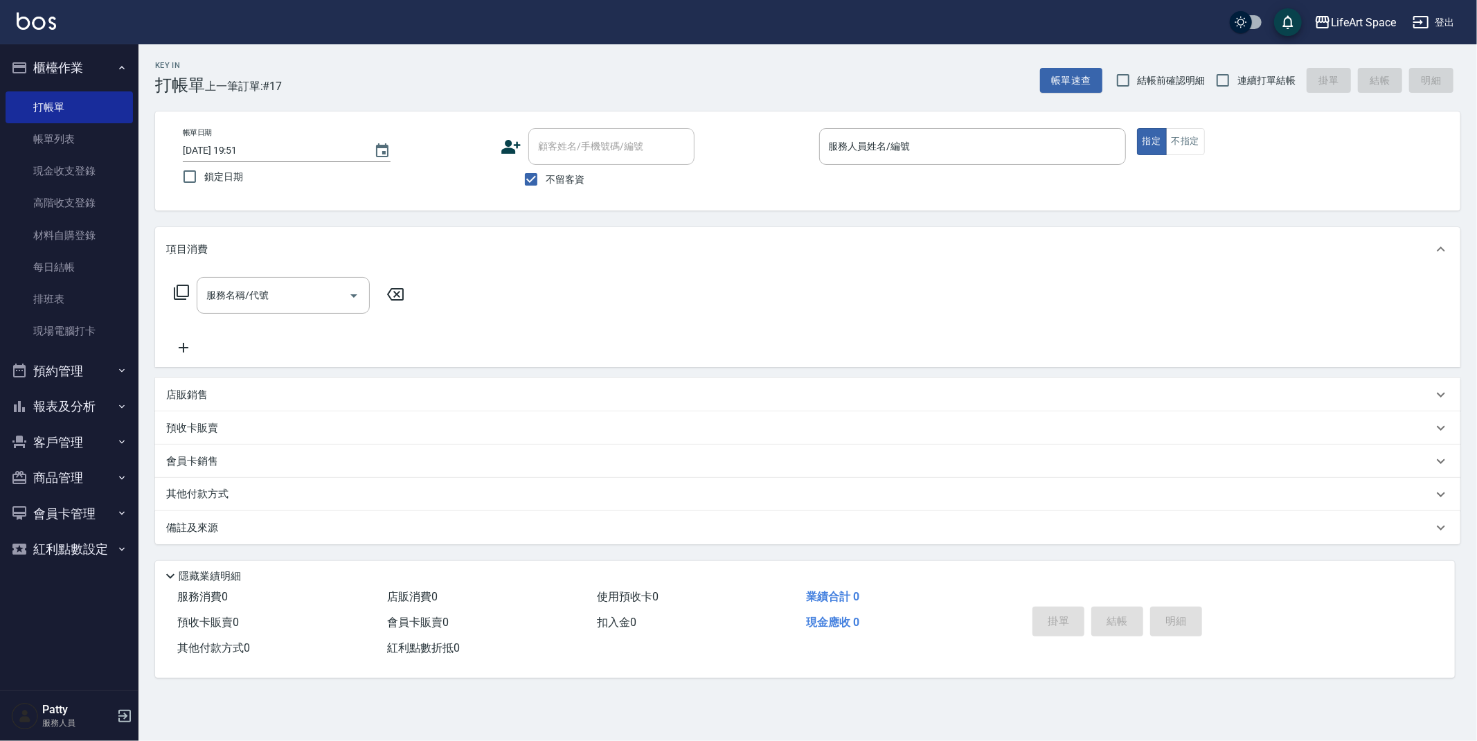
click at [503, 150] on icon at bounding box center [511, 147] width 19 height 14
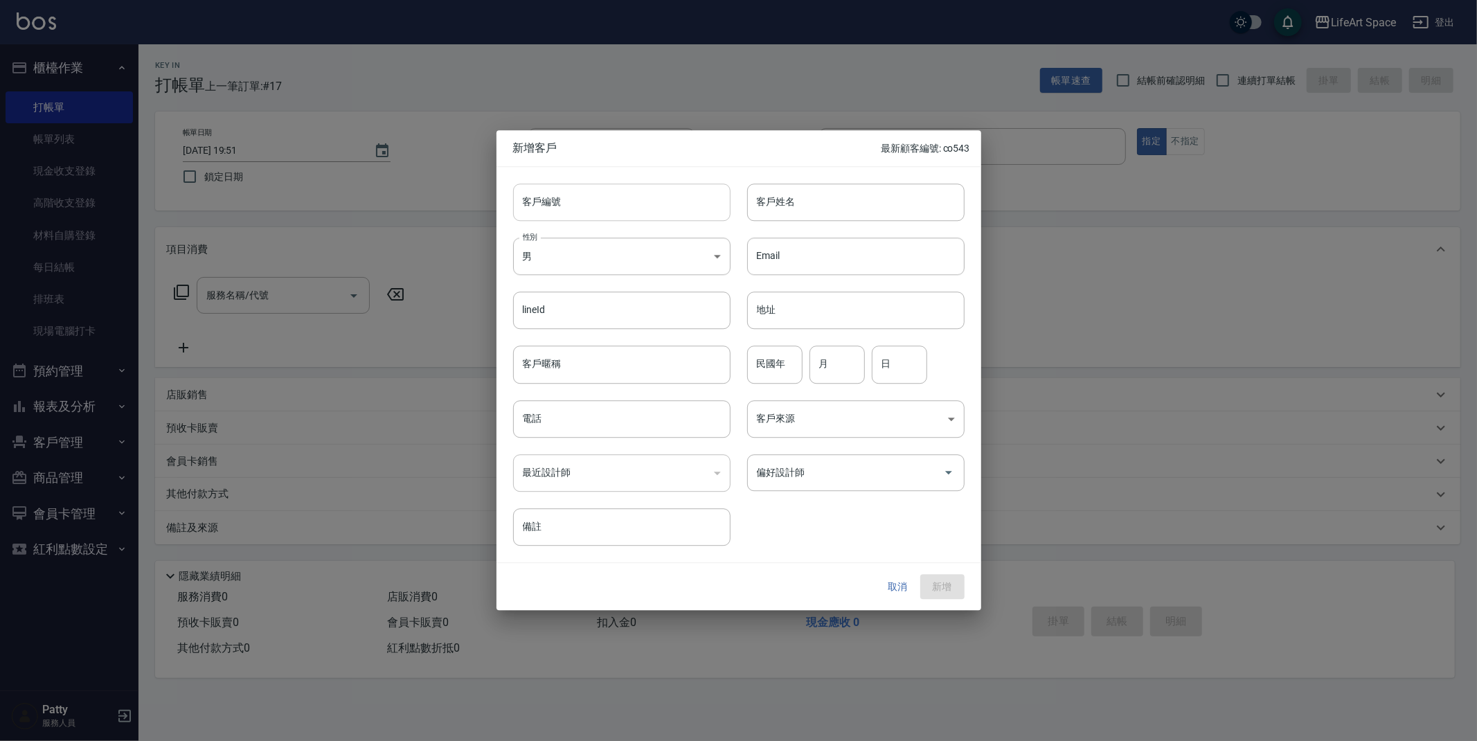
click at [611, 206] on input "客戶編號" at bounding box center [621, 201] width 217 height 37
type input "5046ro"
click at [815, 201] on input "客戶姓名" at bounding box center [855, 201] width 217 height 37
type input "v"
type input "育"
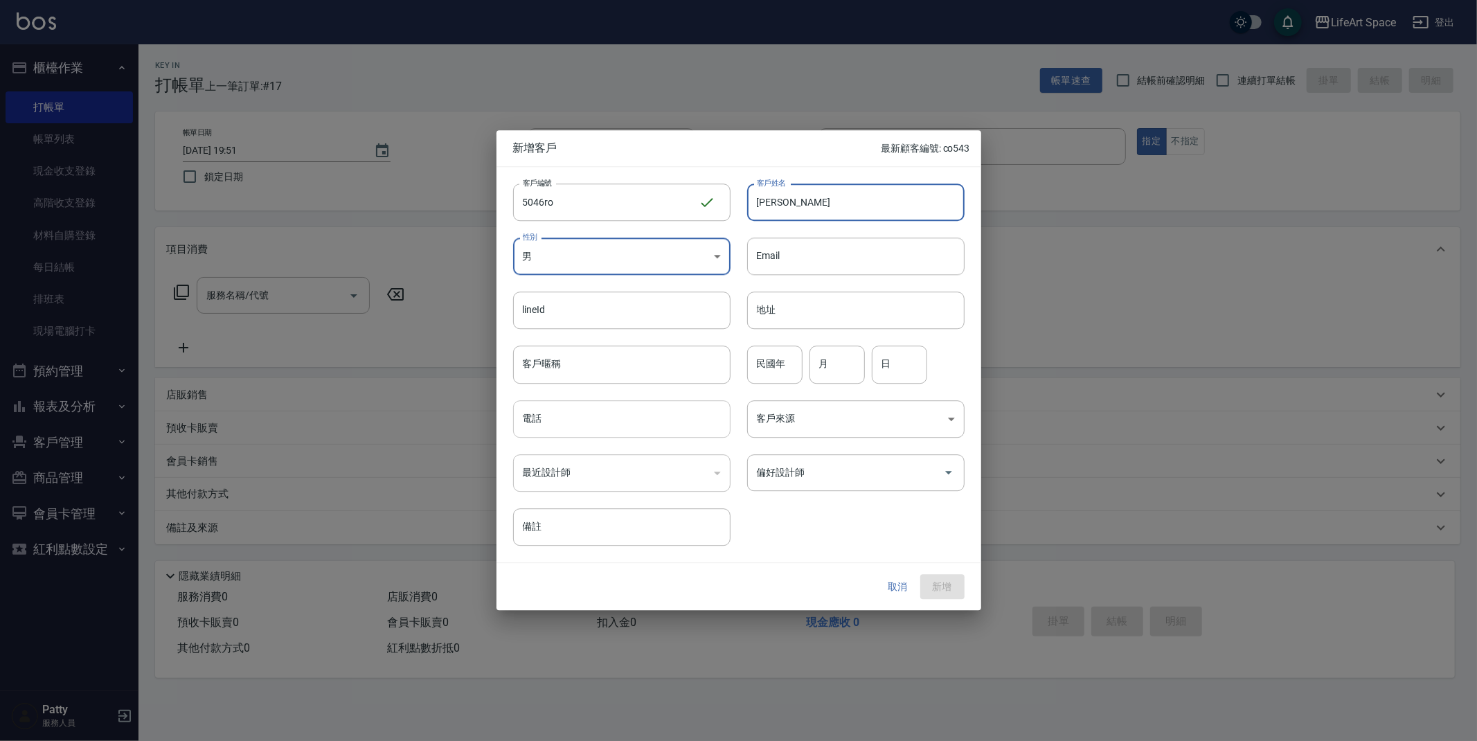
type input "[PERSON_NAME]"
click at [593, 426] on input "電話" at bounding box center [621, 418] width 217 height 37
type input "０"
type input "0988165046"
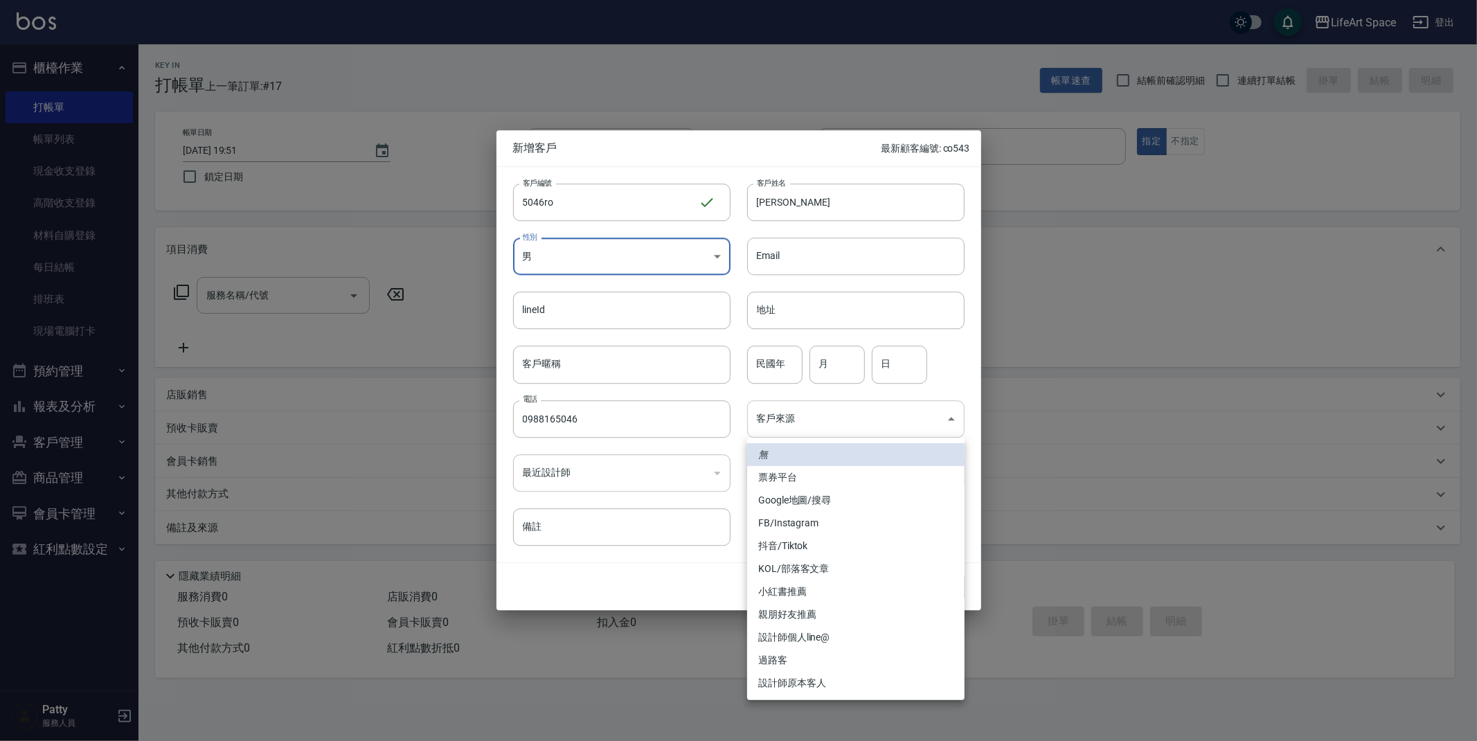
click at [872, 426] on body "LifeArt Space 登出 櫃檯作業 打帳單 帳單列表 現金收支登錄 高階收支登錄 材料自購登錄 每日結帳 排班表 現場電腦打卡 預約管理 預約管理 單…" at bounding box center [738, 370] width 1477 height 741
click at [781, 683] on li "設計師原本客人" at bounding box center [855, 682] width 217 height 23
type input "設計師原本客人"
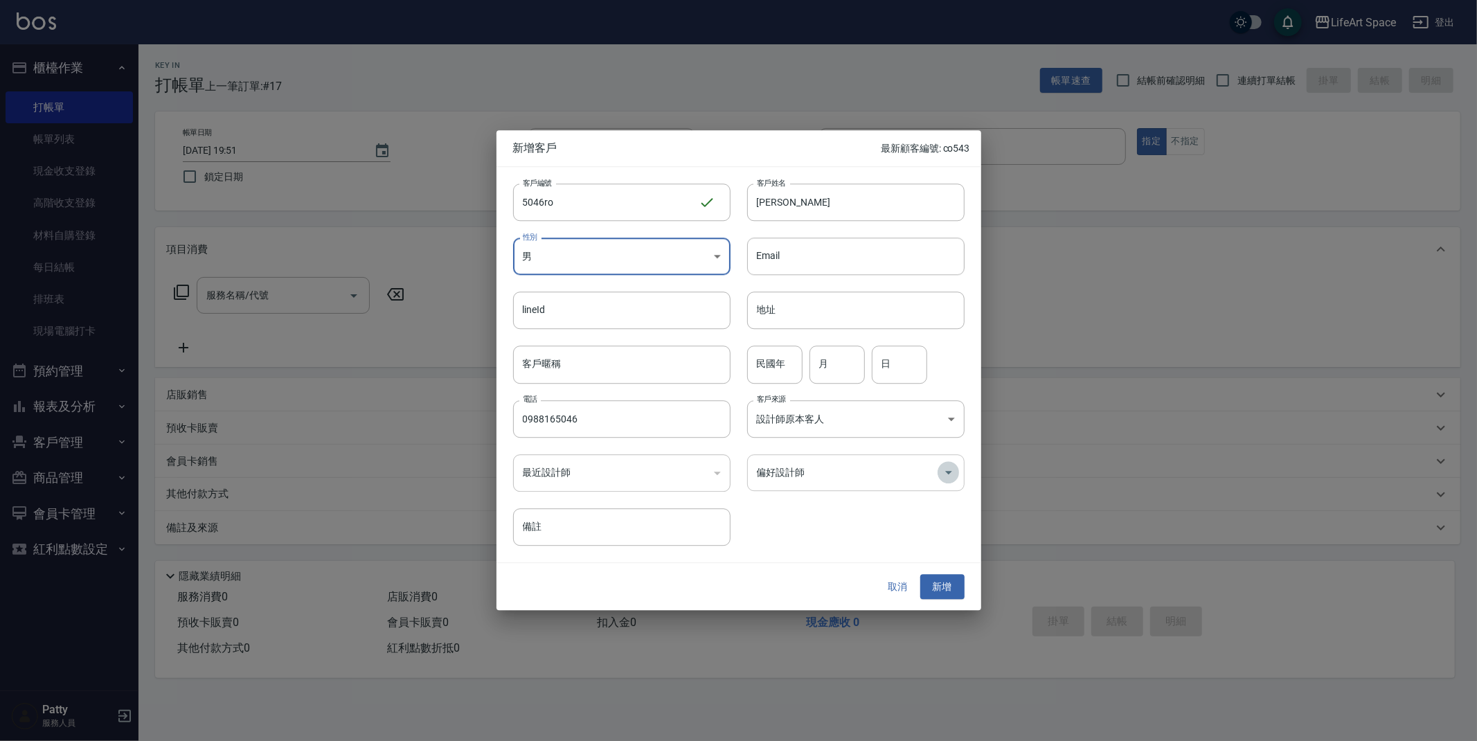
click at [952, 480] on button "Open" at bounding box center [948, 473] width 22 height 22
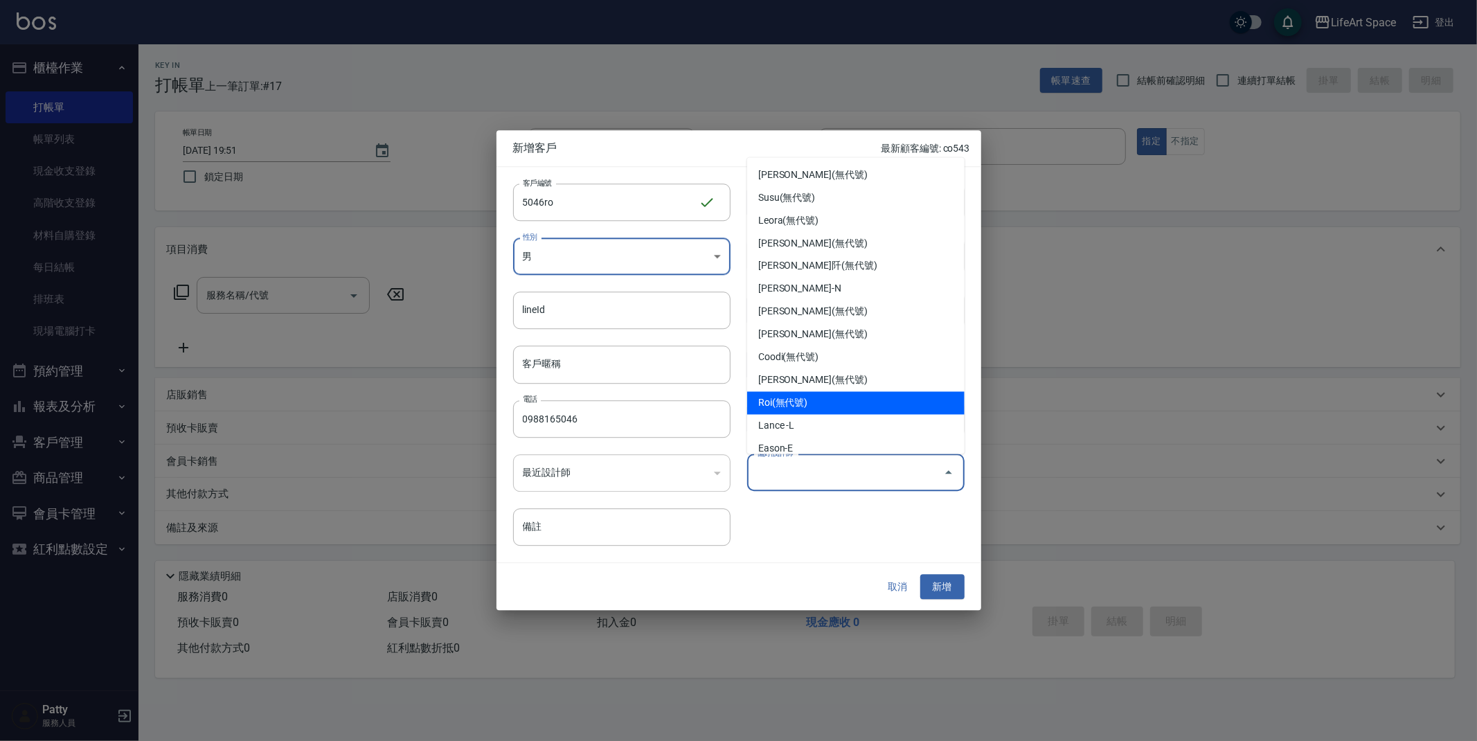
click at [887, 401] on li "Roi(無代號)" at bounding box center [855, 403] width 217 height 23
type input "Roi"
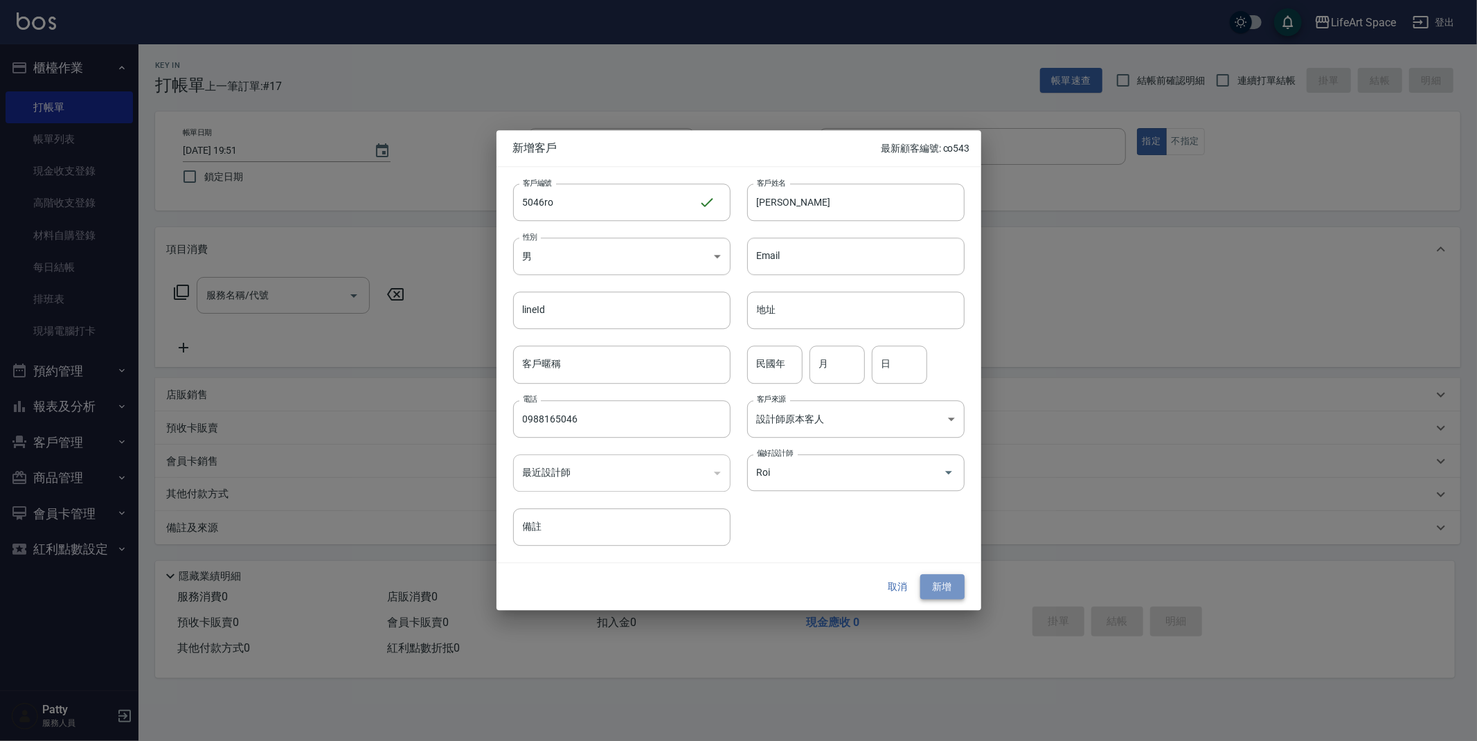
click at [936, 583] on button "新增" at bounding box center [942, 587] width 44 height 26
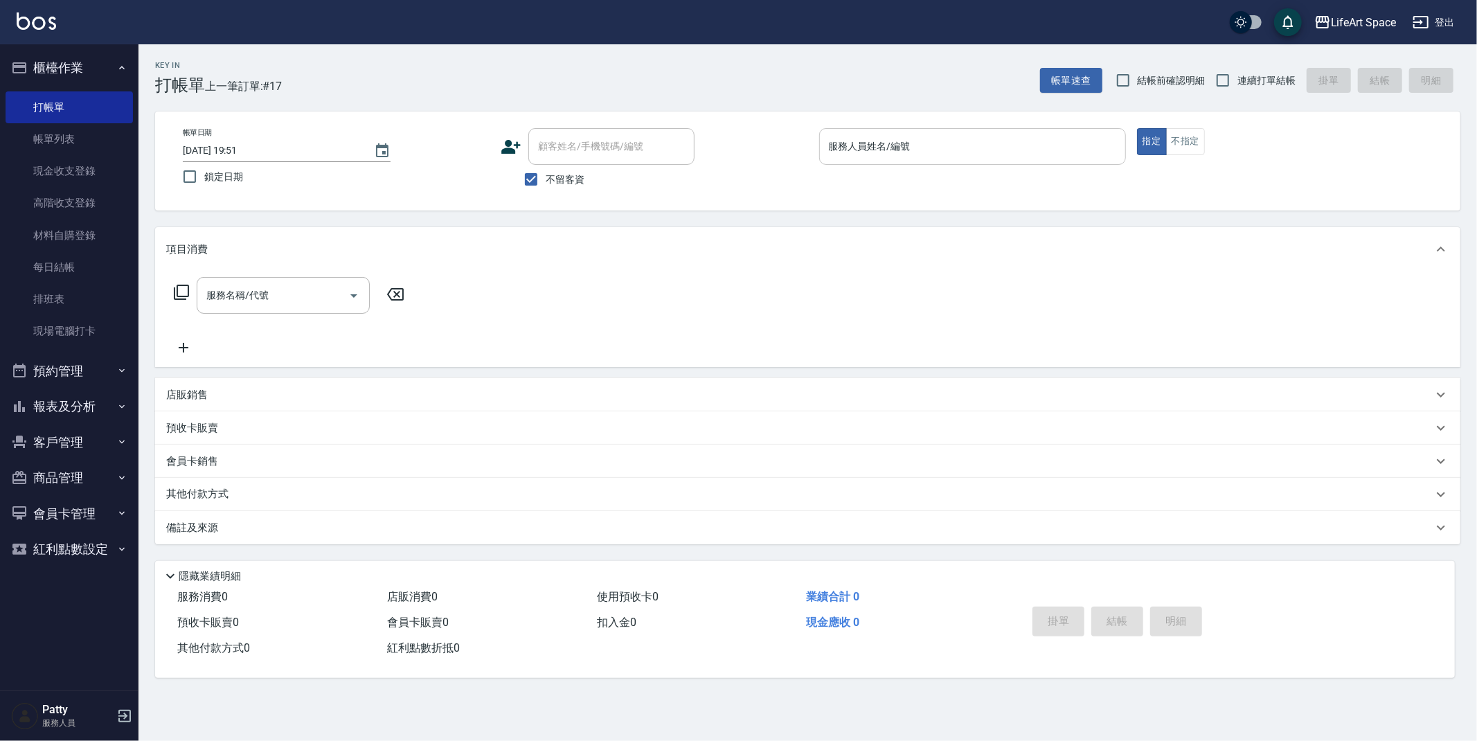
click at [1002, 148] on input "服務人員姓名/編號" at bounding box center [972, 146] width 294 height 24
drag, startPoint x: 539, startPoint y: 181, endPoint x: 550, endPoint y: 163, distance: 21.7
click at [539, 181] on input "不留客資" at bounding box center [530, 179] width 29 height 29
checkbox input "false"
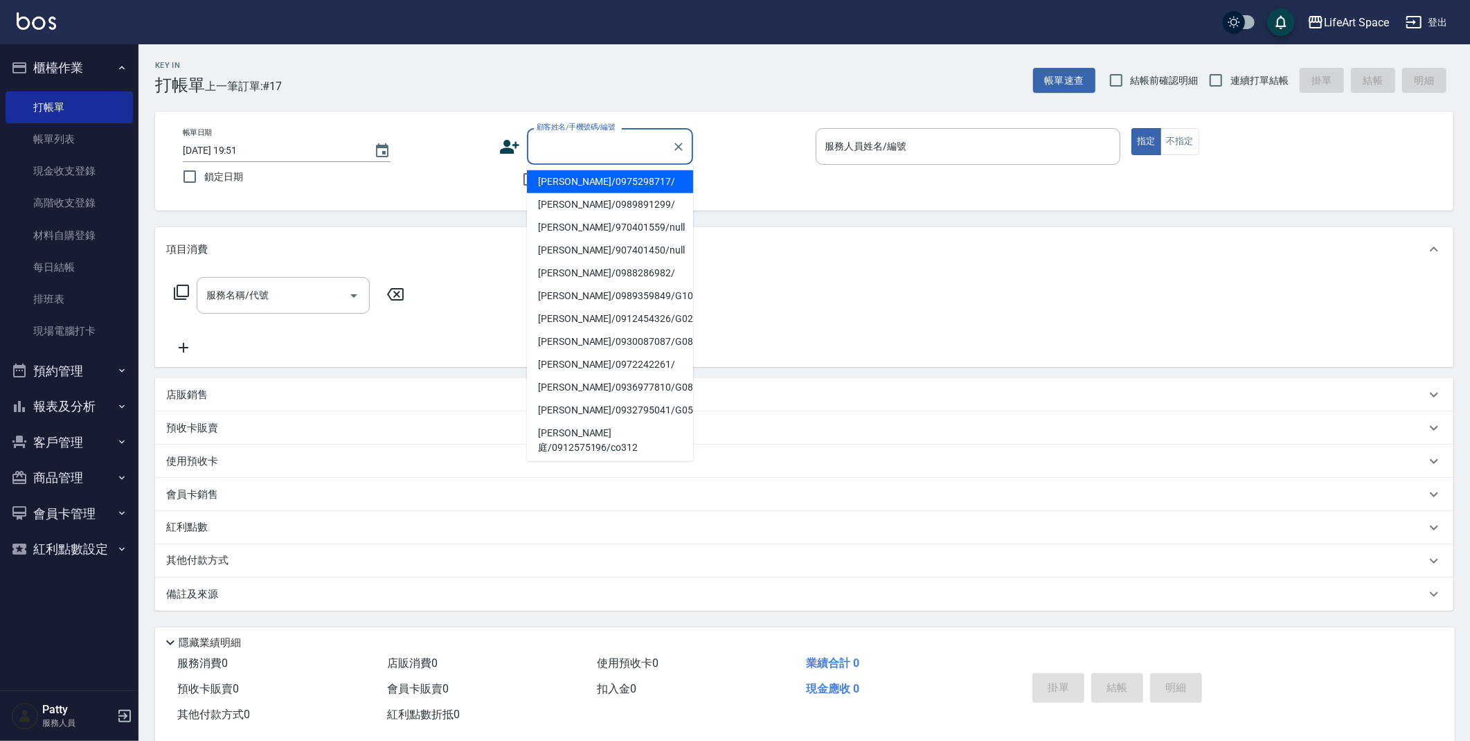
click at [575, 147] on input "顧客姓名/手機號碼/編號" at bounding box center [599, 146] width 133 height 24
click at [678, 149] on icon "Clear" at bounding box center [678, 147] width 14 height 14
click at [506, 147] on icon at bounding box center [509, 147] width 19 height 14
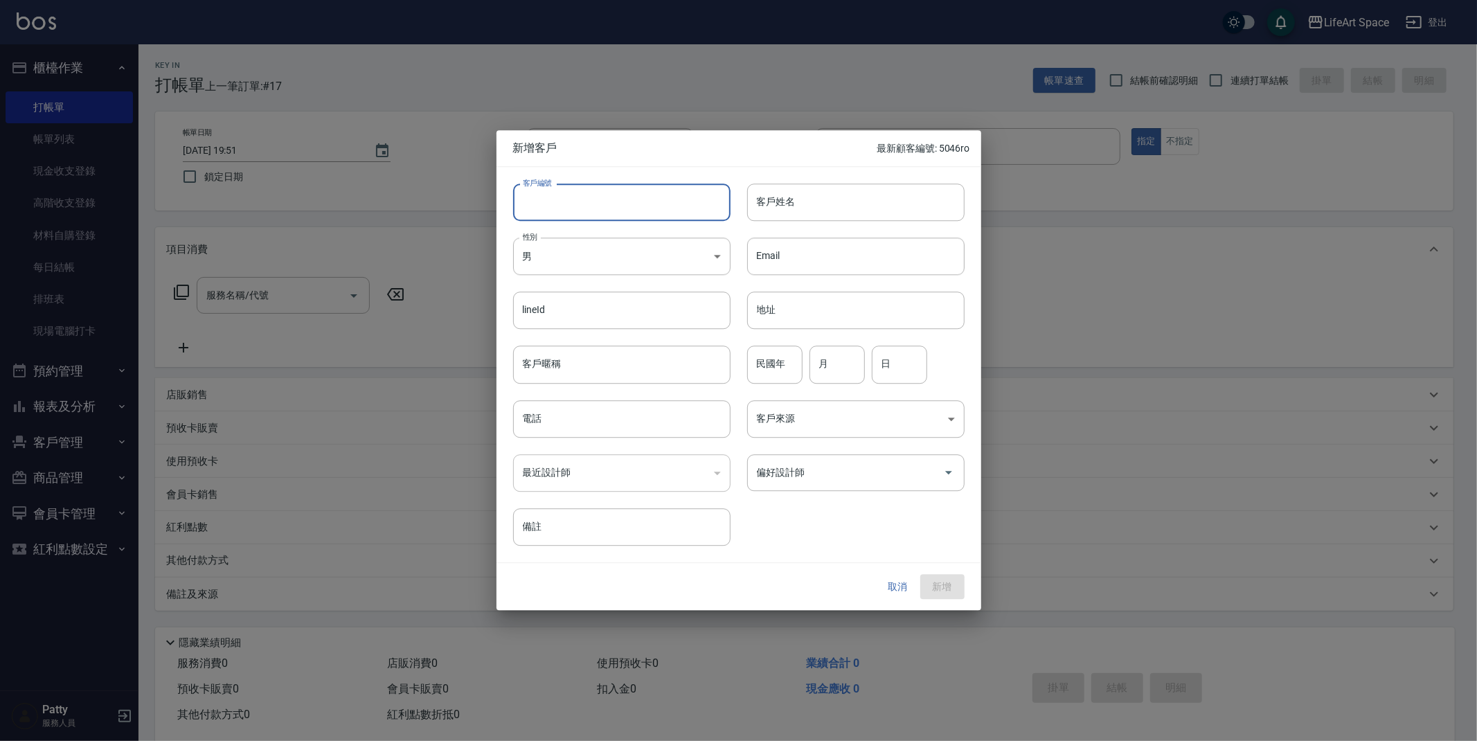
click at [701, 208] on input "客戶編號" at bounding box center [621, 201] width 217 height 37
type input "7668ro"
type input "h"
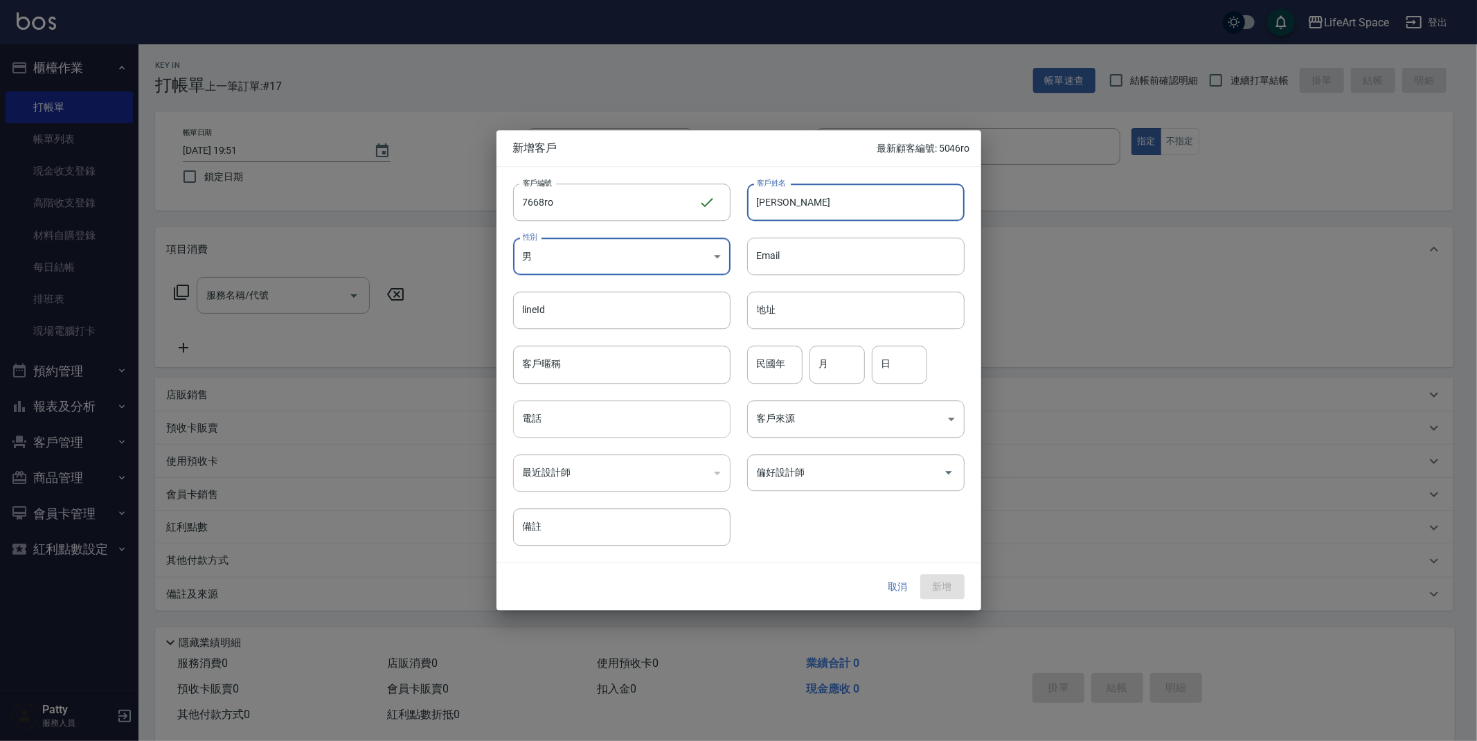
type input "[PERSON_NAME]"
click at [606, 431] on input "電話" at bounding box center [621, 418] width 217 height 37
type input "０"
type input "0932767668"
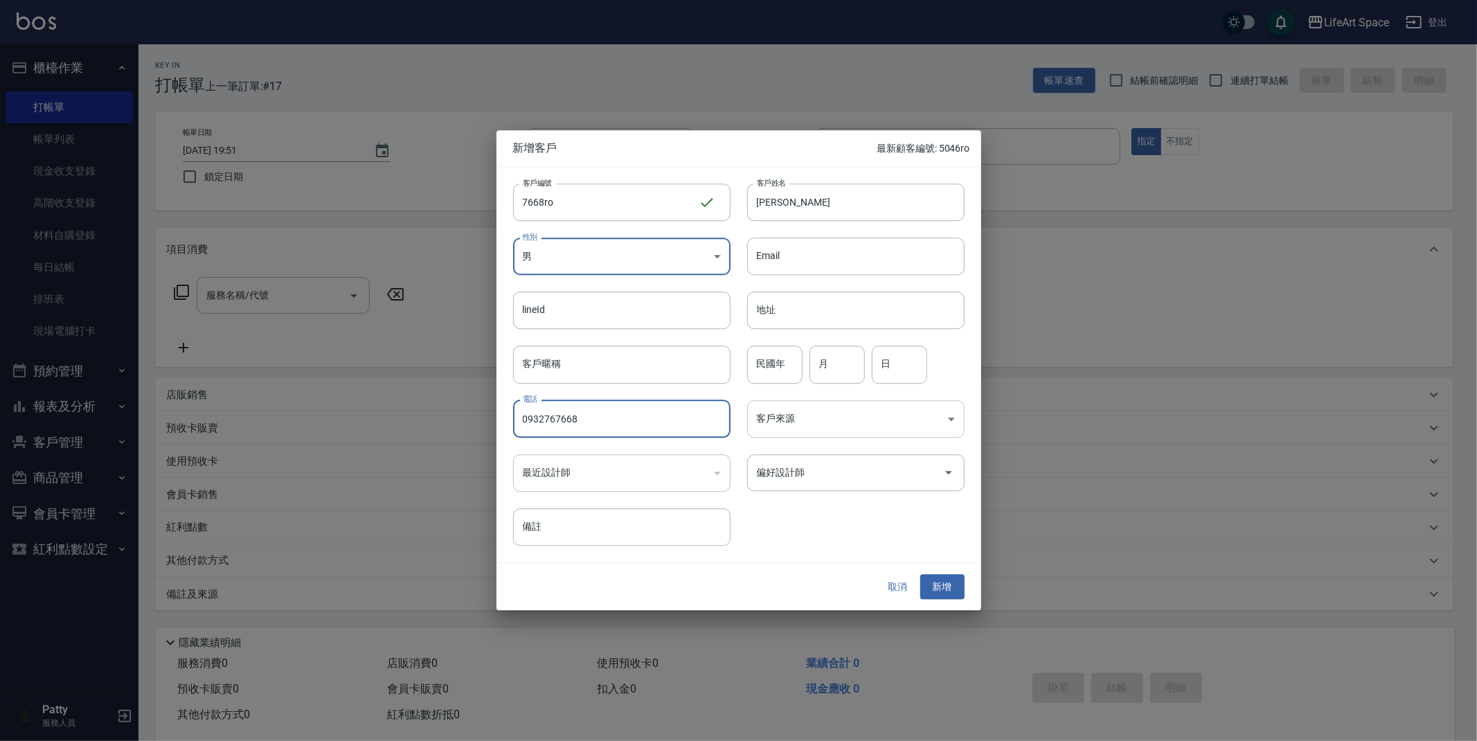
click at [881, 426] on body "LifeArt Space 登出 櫃檯作業 打帳單 帳單列表 現金收支登錄 高階收支登錄 材料自購登錄 每日結帳 排班表 現場電腦打卡 預約管理 預約管理 單…" at bounding box center [738, 380] width 1477 height 761
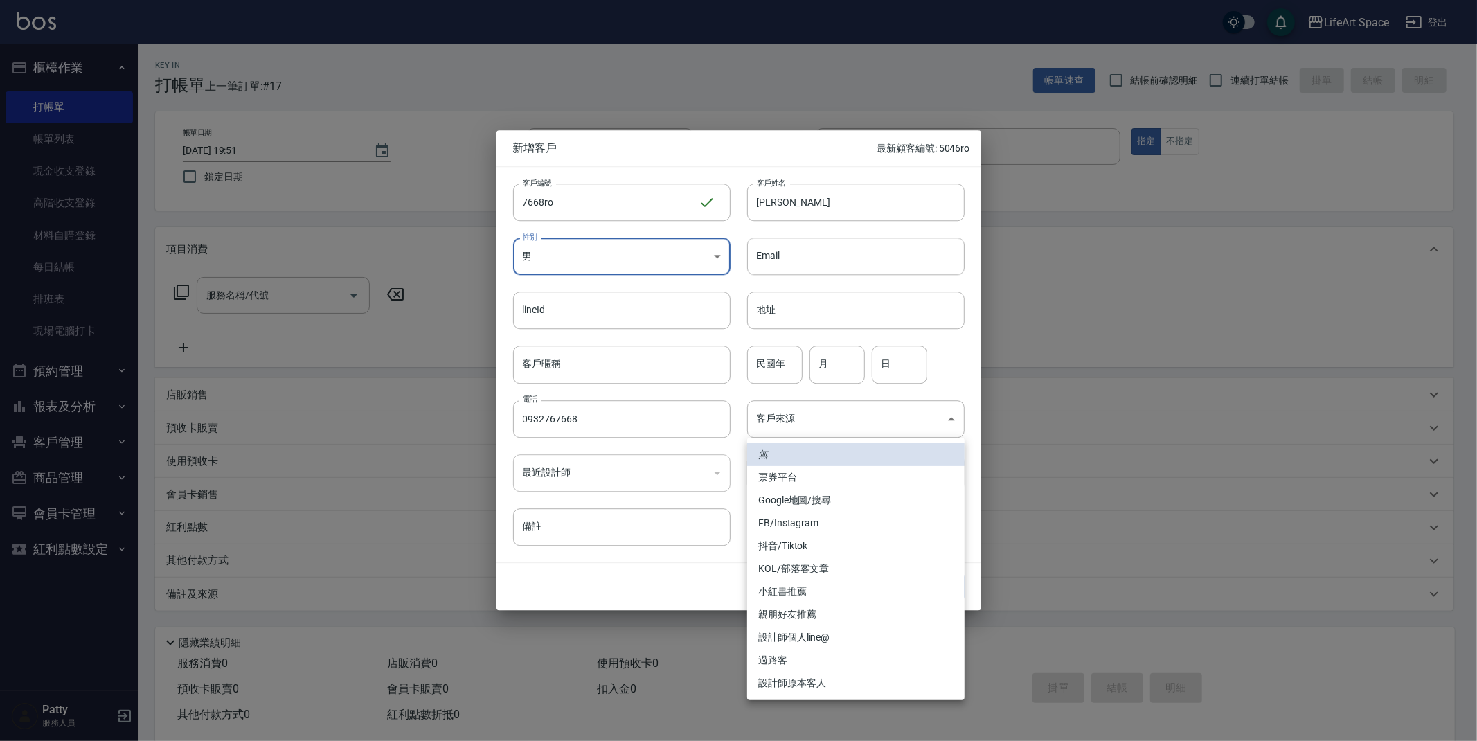
click at [827, 683] on li "設計師原本客人" at bounding box center [855, 682] width 217 height 23
type input "設計師原本客人"
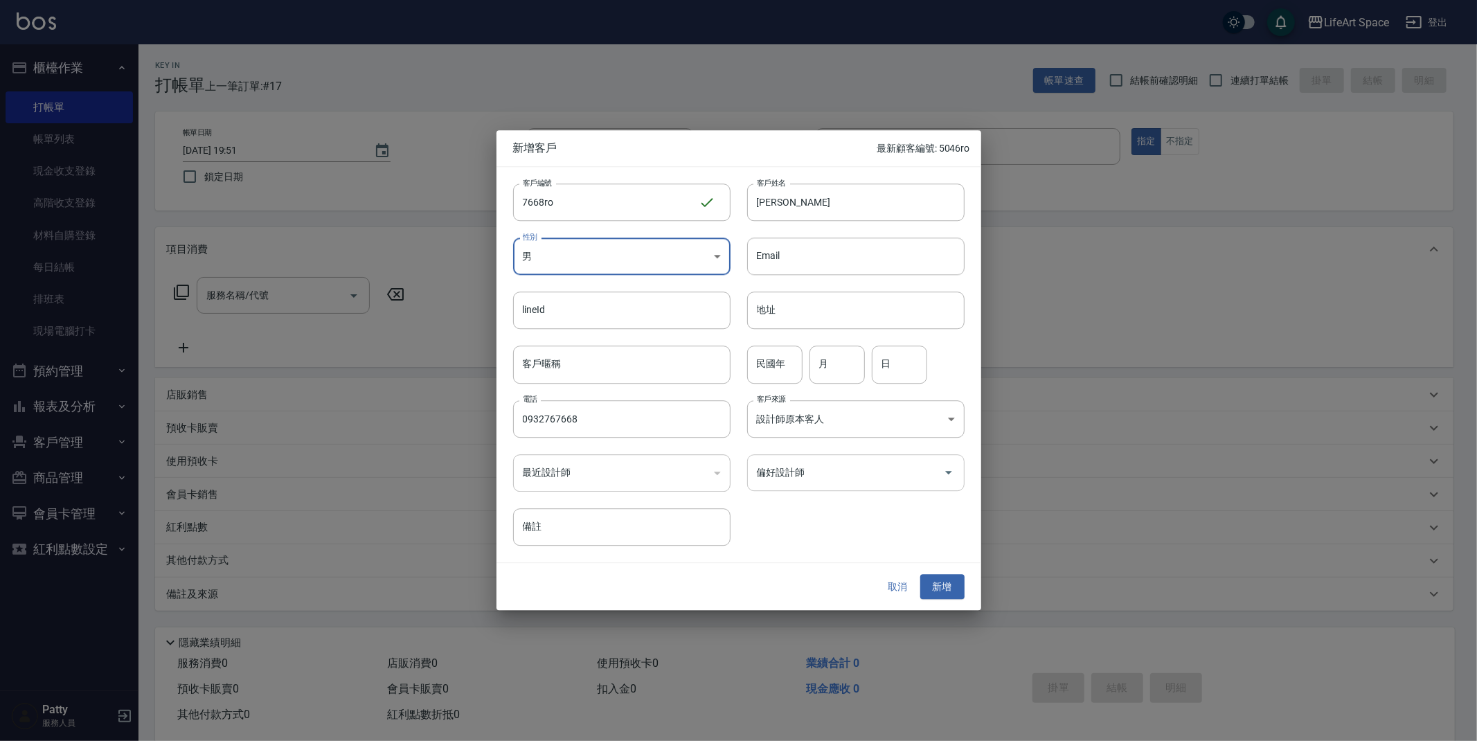
click at [840, 465] on input "偏好設計師" at bounding box center [845, 472] width 184 height 24
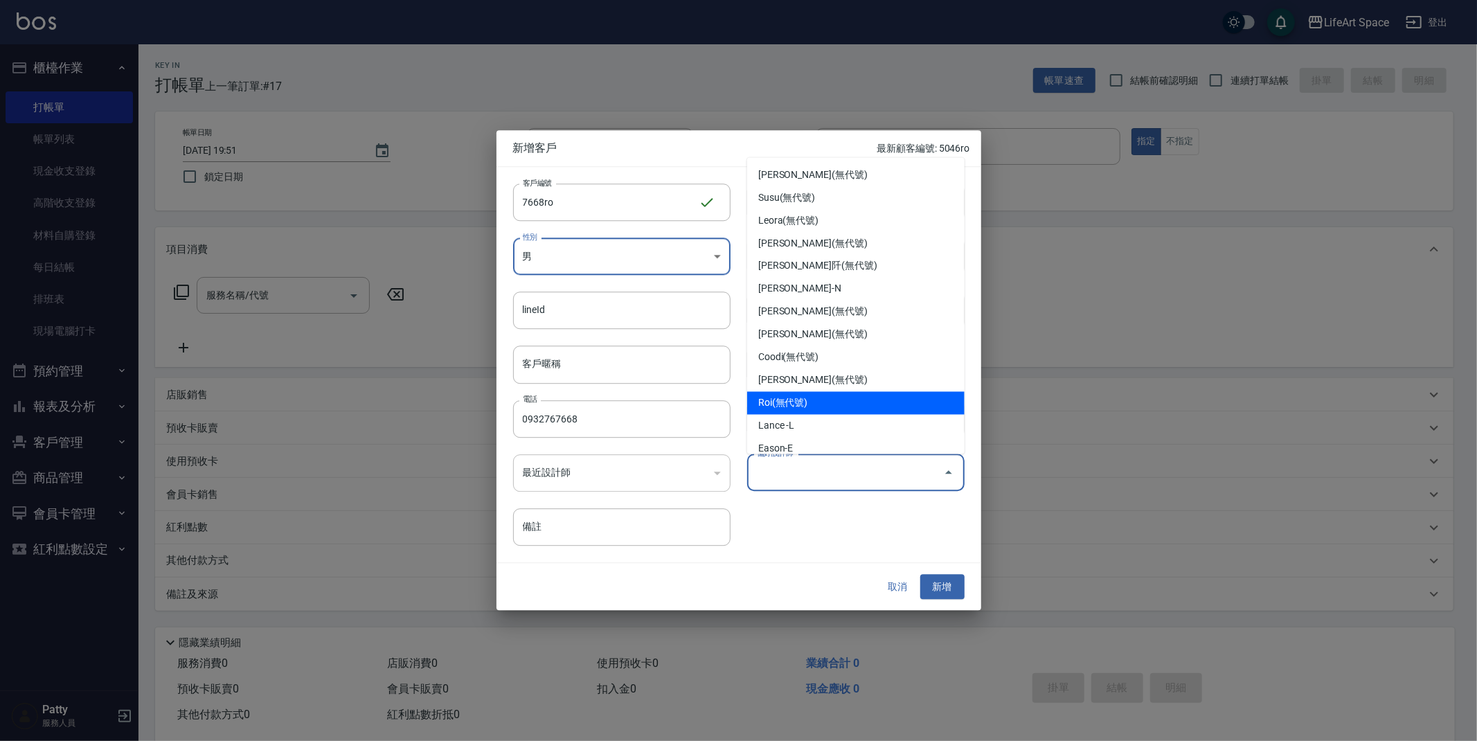
click at [820, 402] on li "Roi(無代號)" at bounding box center [855, 403] width 217 height 23
type input "Roi"
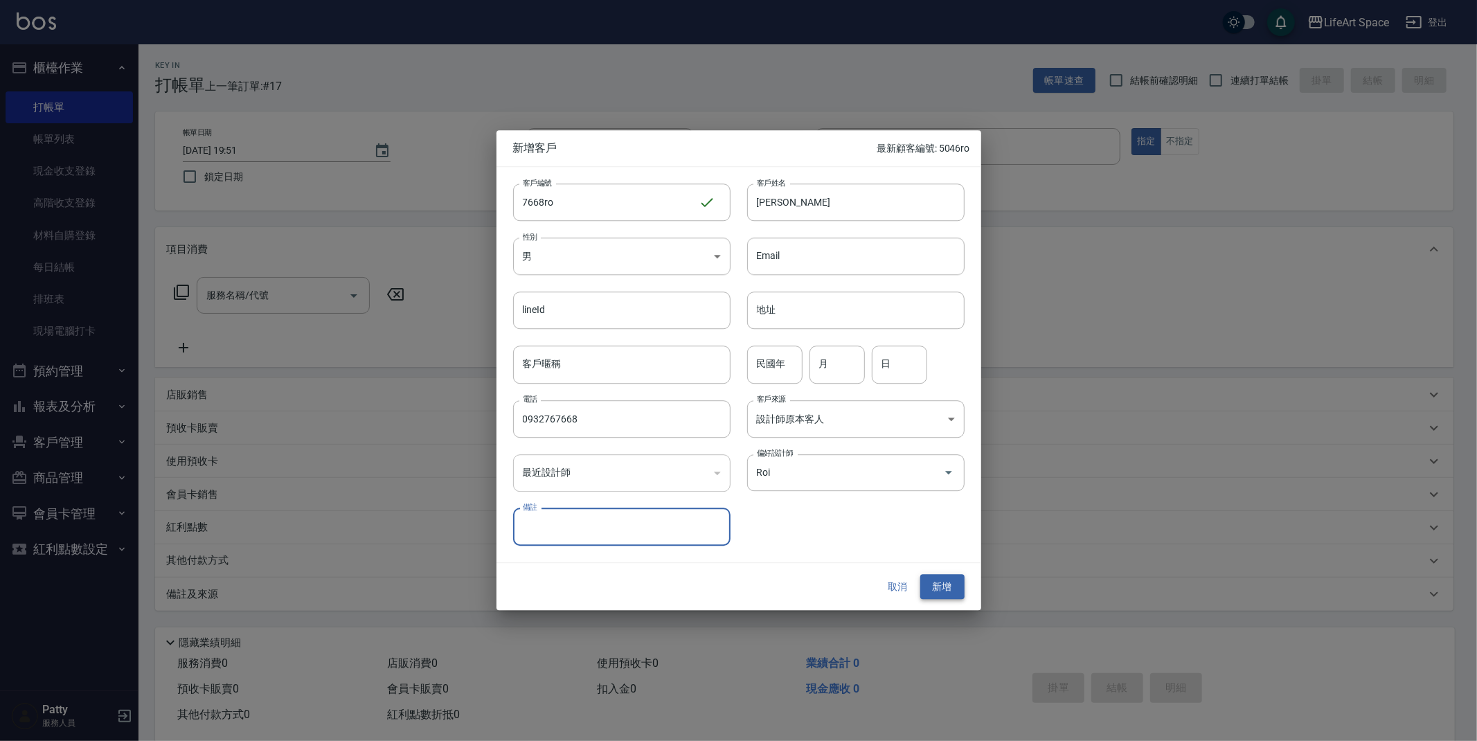
click at [948, 590] on button "新增" at bounding box center [942, 587] width 44 height 26
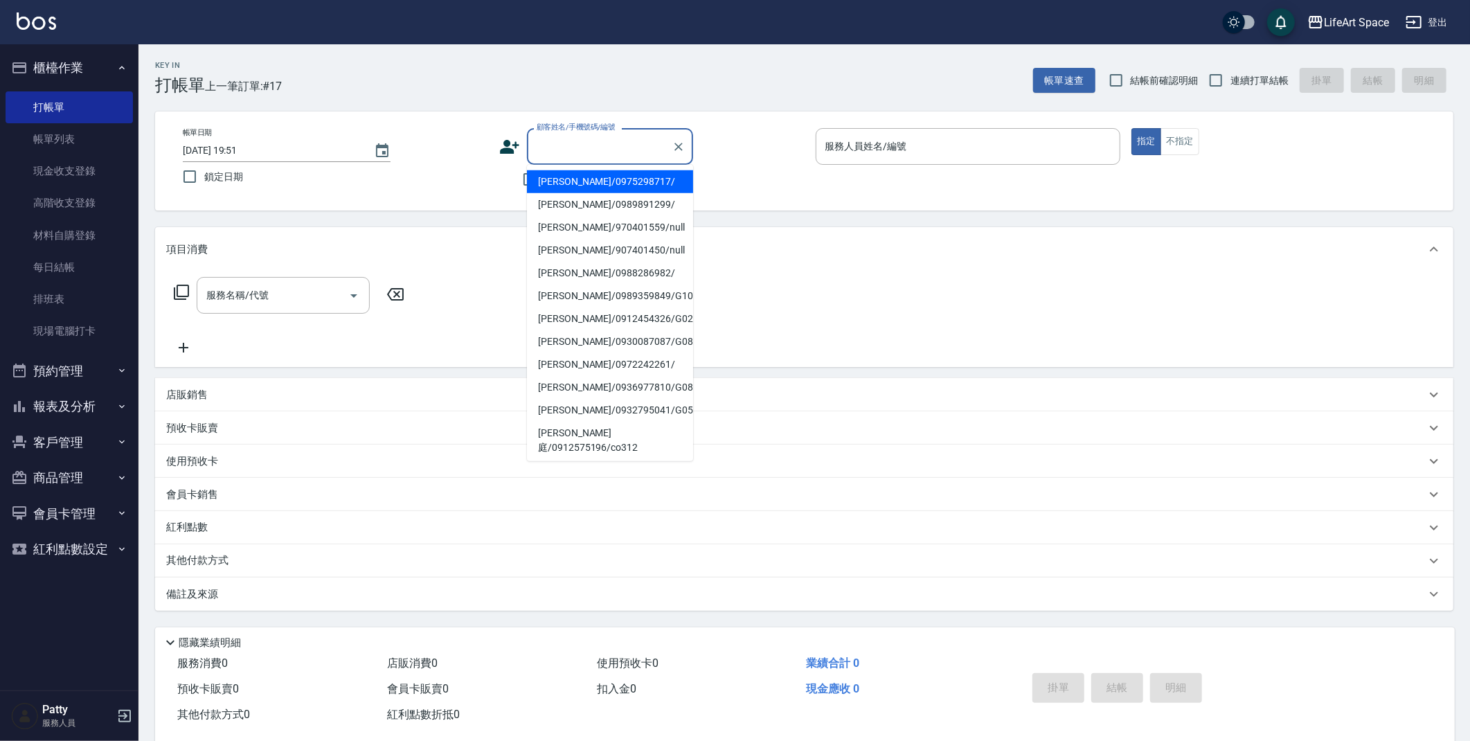
click at [569, 146] on input "顧客姓名/手機號碼/編號" at bounding box center [599, 146] width 133 height 24
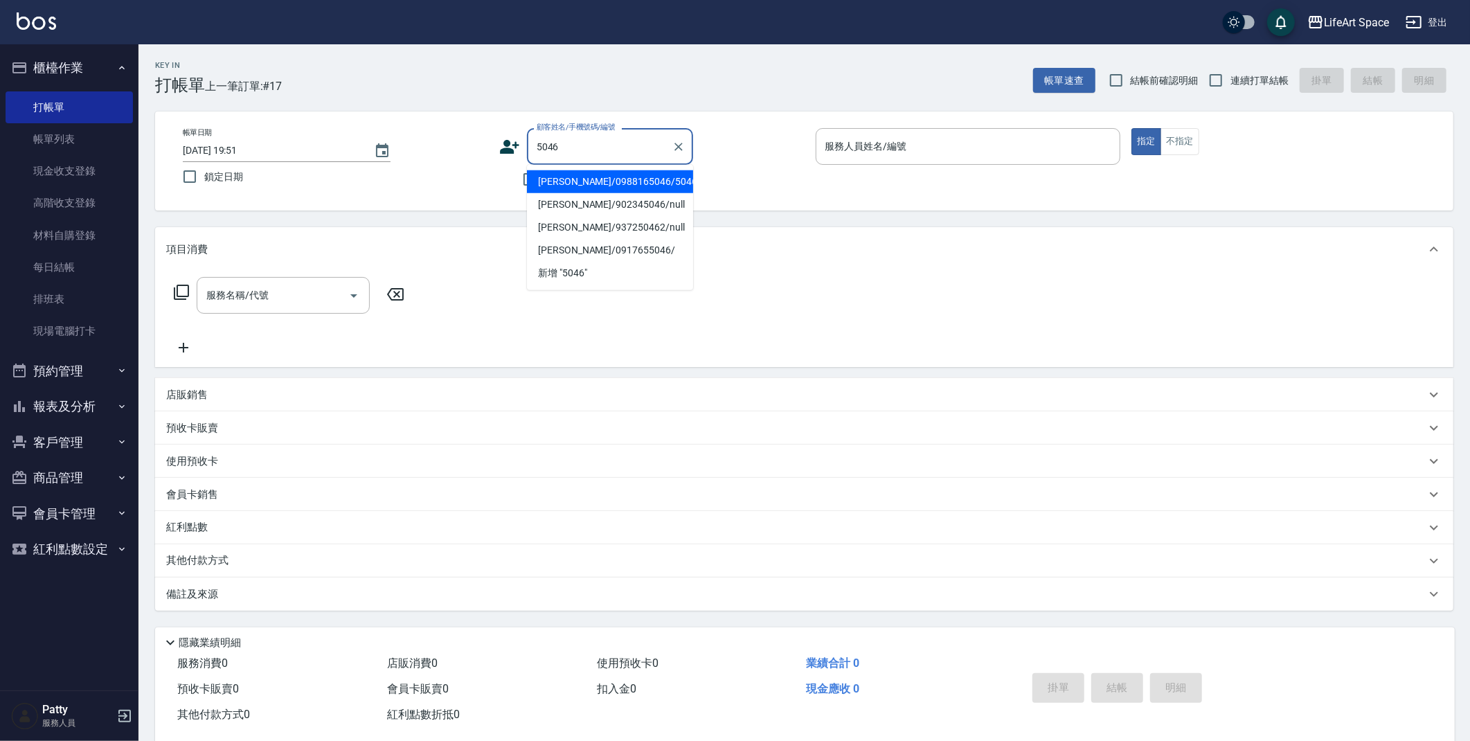
click at [586, 183] on li "[PERSON_NAME]/0988165046/5046ro" at bounding box center [610, 181] width 166 height 23
type input "[PERSON_NAME]/0988165046/5046ro"
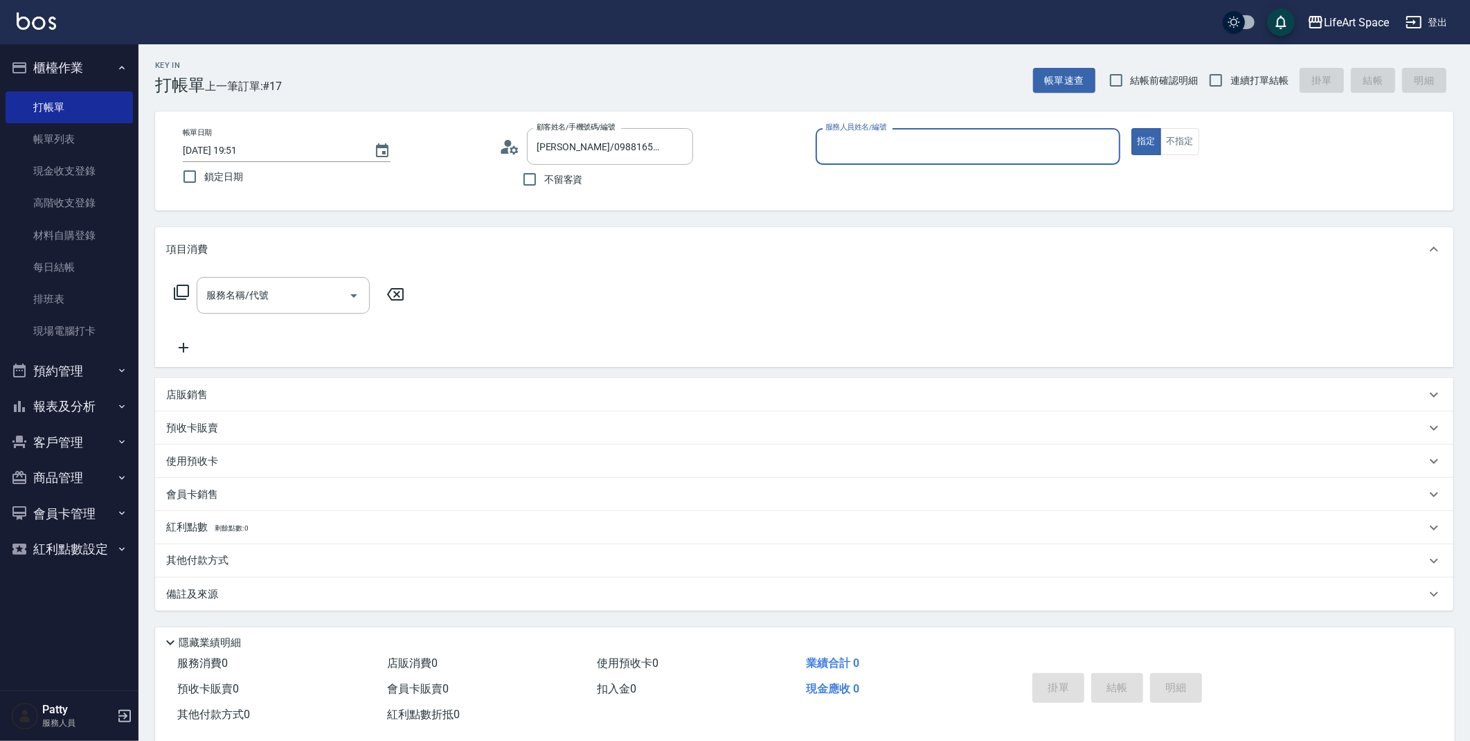
type input "Roi(無代號)"
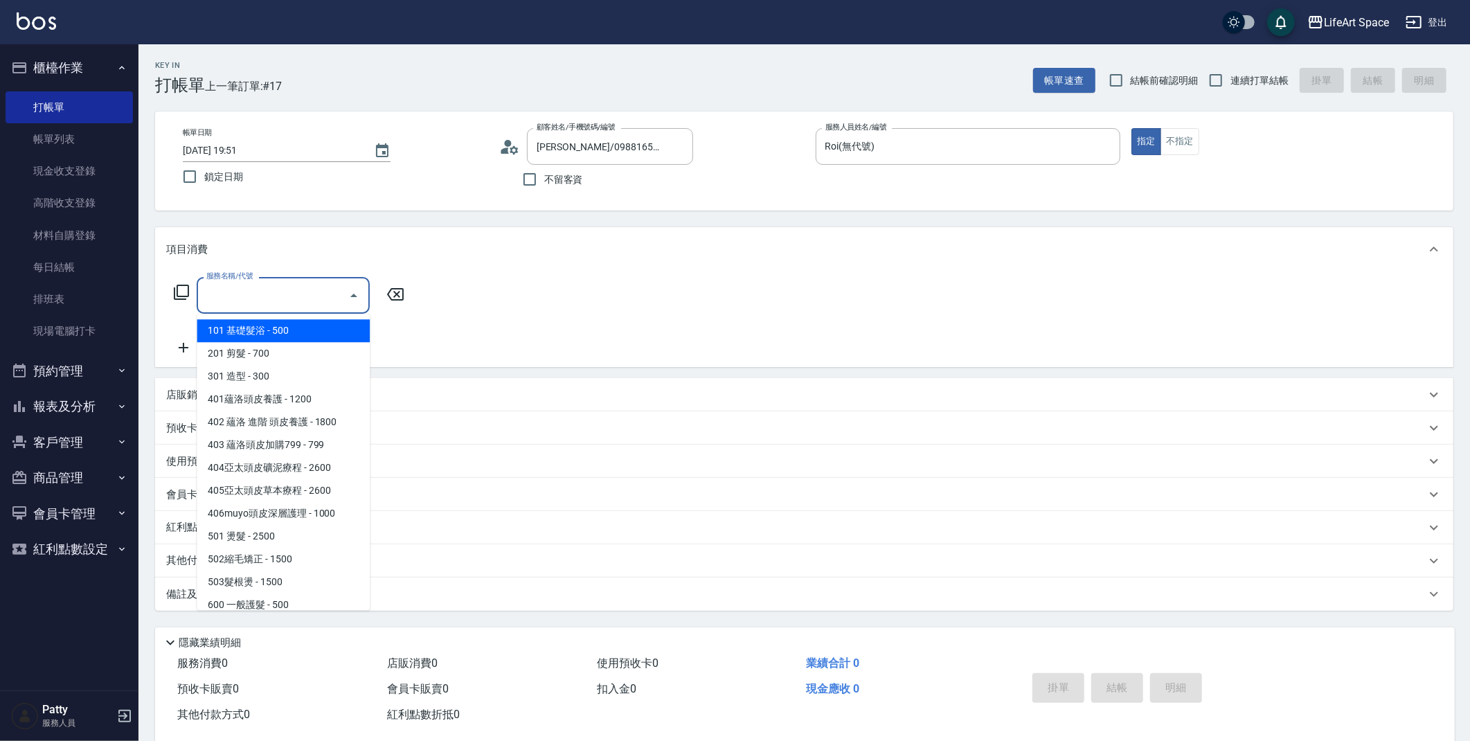
click at [287, 300] on input "服務名稱/代號" at bounding box center [273, 295] width 140 height 24
click at [282, 349] on span "201 剪髮 - 700" at bounding box center [283, 353] width 173 height 23
type input "201 剪髮(201)"
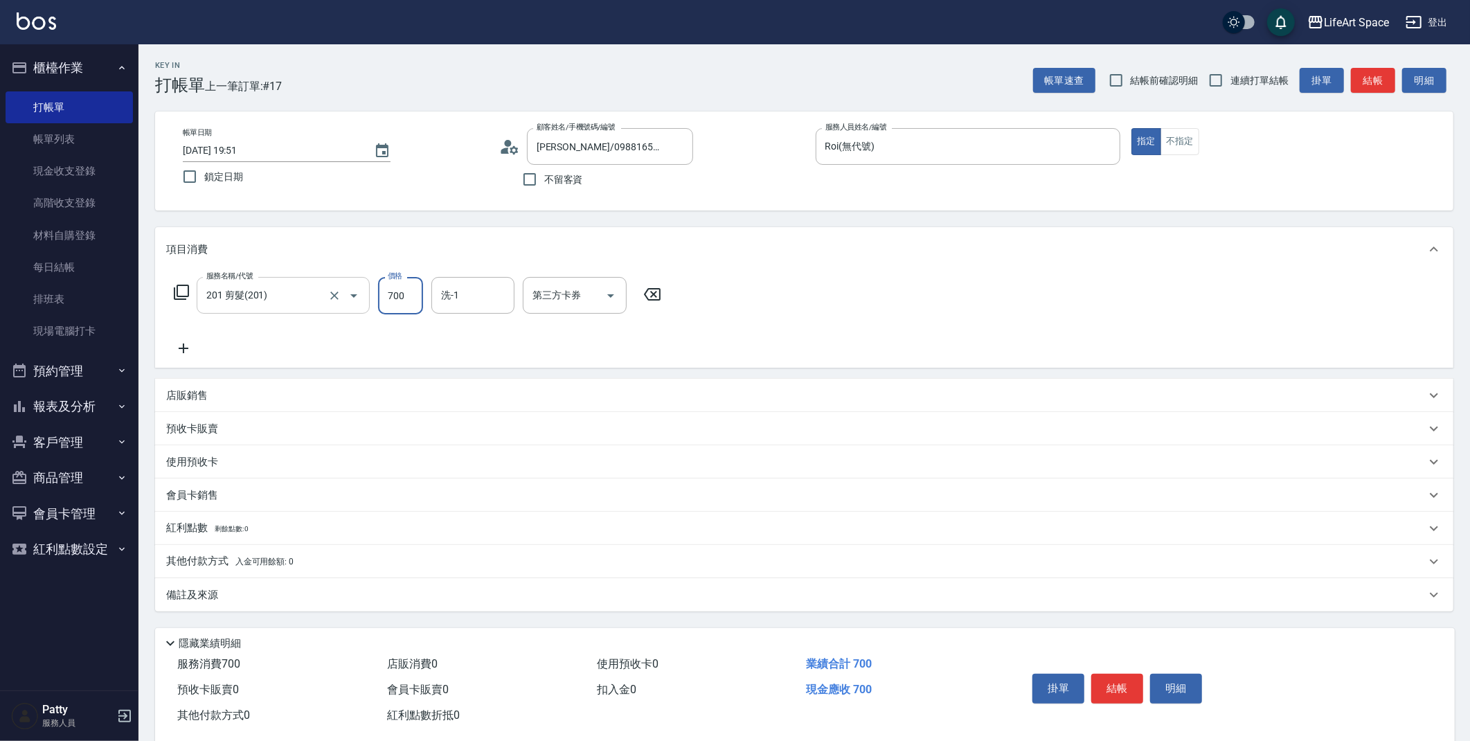
drag, startPoint x: 406, startPoint y: 301, endPoint x: 337, endPoint y: 305, distance: 69.3
click at [337, 305] on div "服務名稱/代號 201 剪髮(201) 服務名稱/代號 價格 700 價格 洗-1 洗-1 第三方卡券 第三方卡券" at bounding box center [417, 295] width 503 height 37
type input "800"
click at [181, 348] on icon at bounding box center [184, 348] width 10 height 10
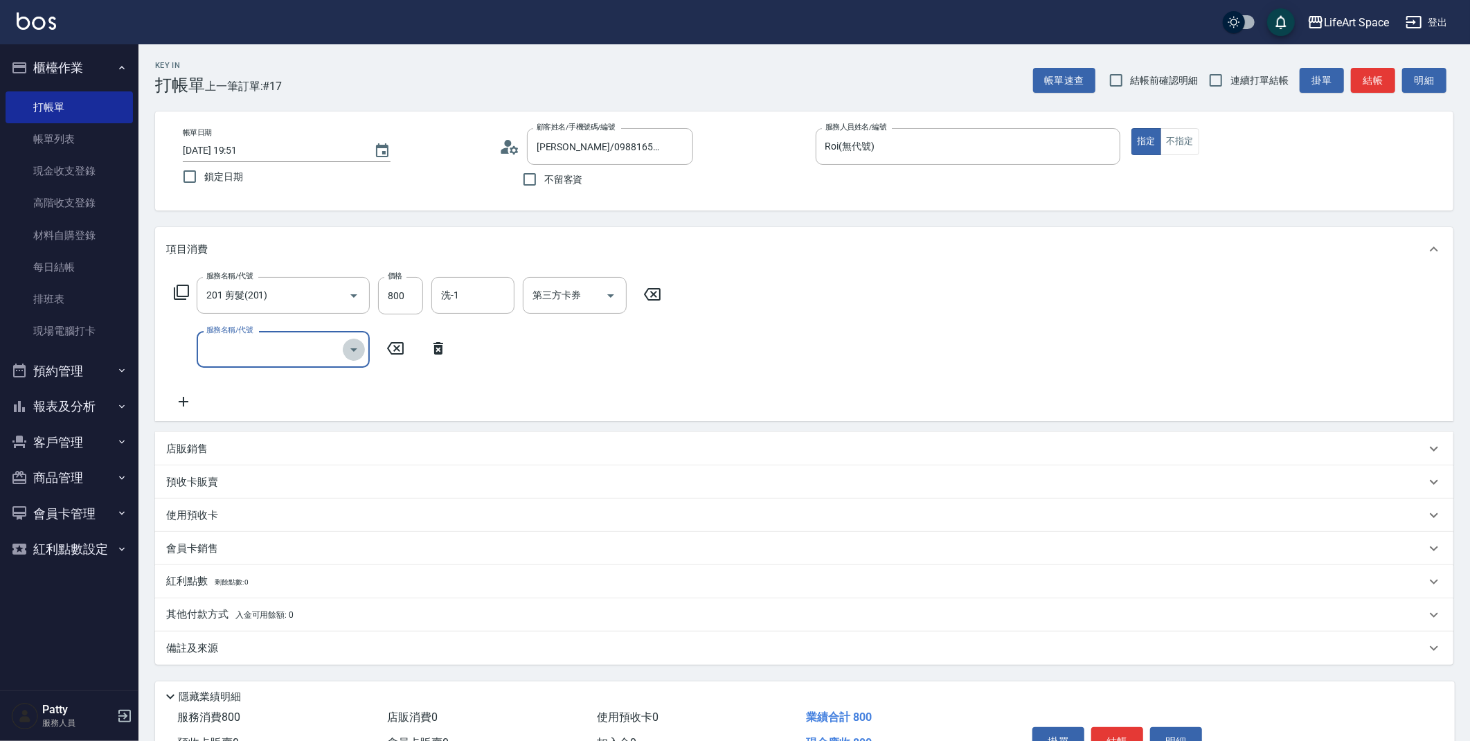
click at [343, 352] on button "Open" at bounding box center [354, 350] width 22 height 22
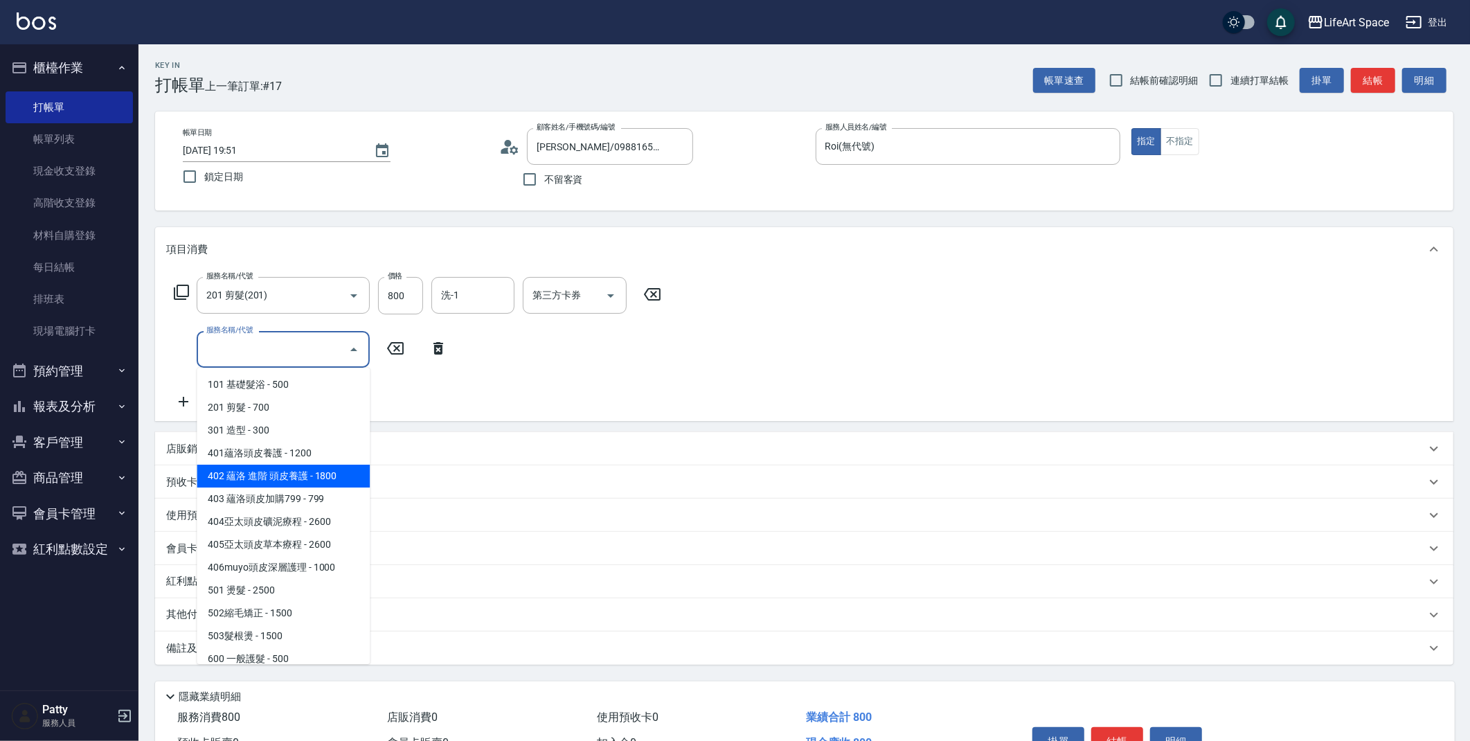
click at [322, 478] on span "402 蘊洛 進階 頭皮養護 - 1800" at bounding box center [283, 475] width 173 height 23
type input "402 蘊洛 進階 頭皮養護(402)"
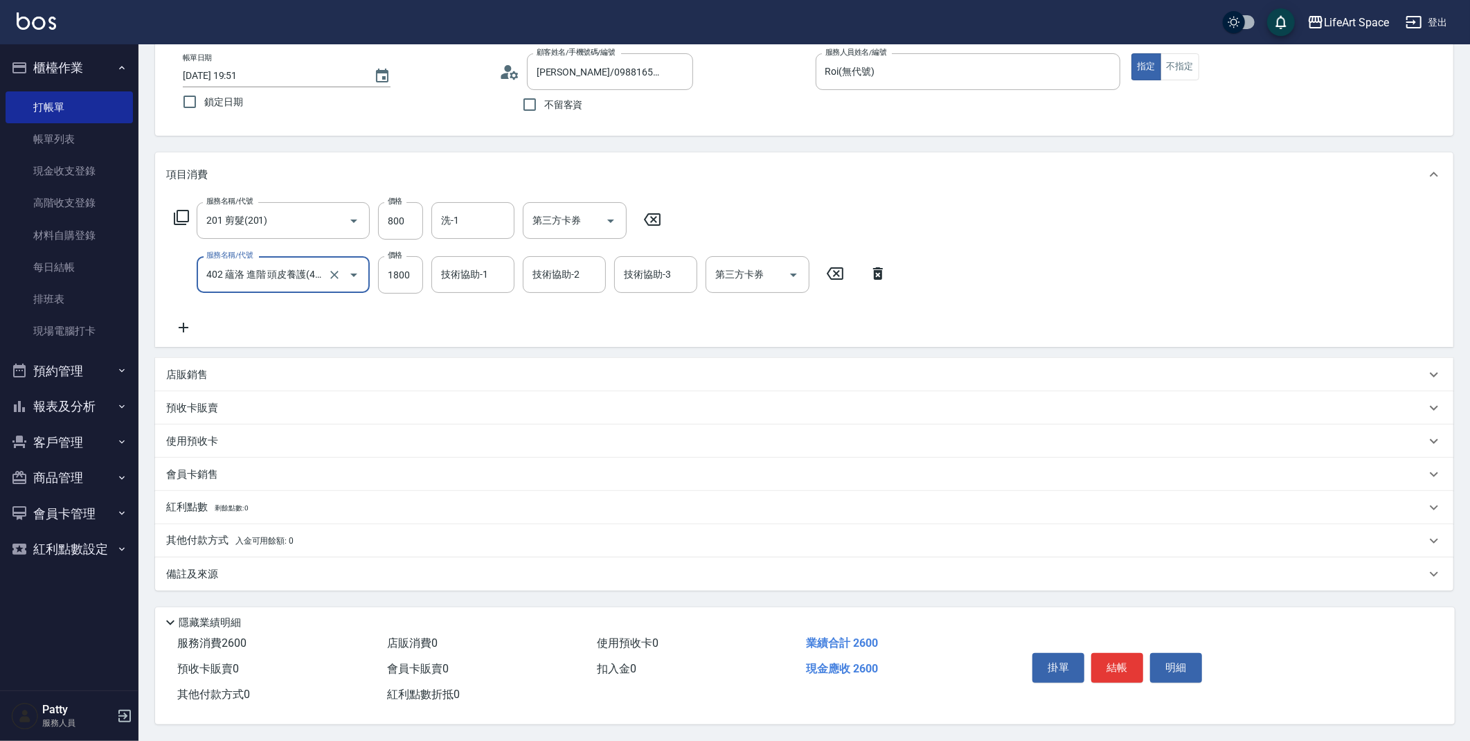
scroll to position [79, 0]
click at [213, 541] on p "其他付款方式 入金可用餘額: 0" at bounding box center [229, 540] width 127 height 15
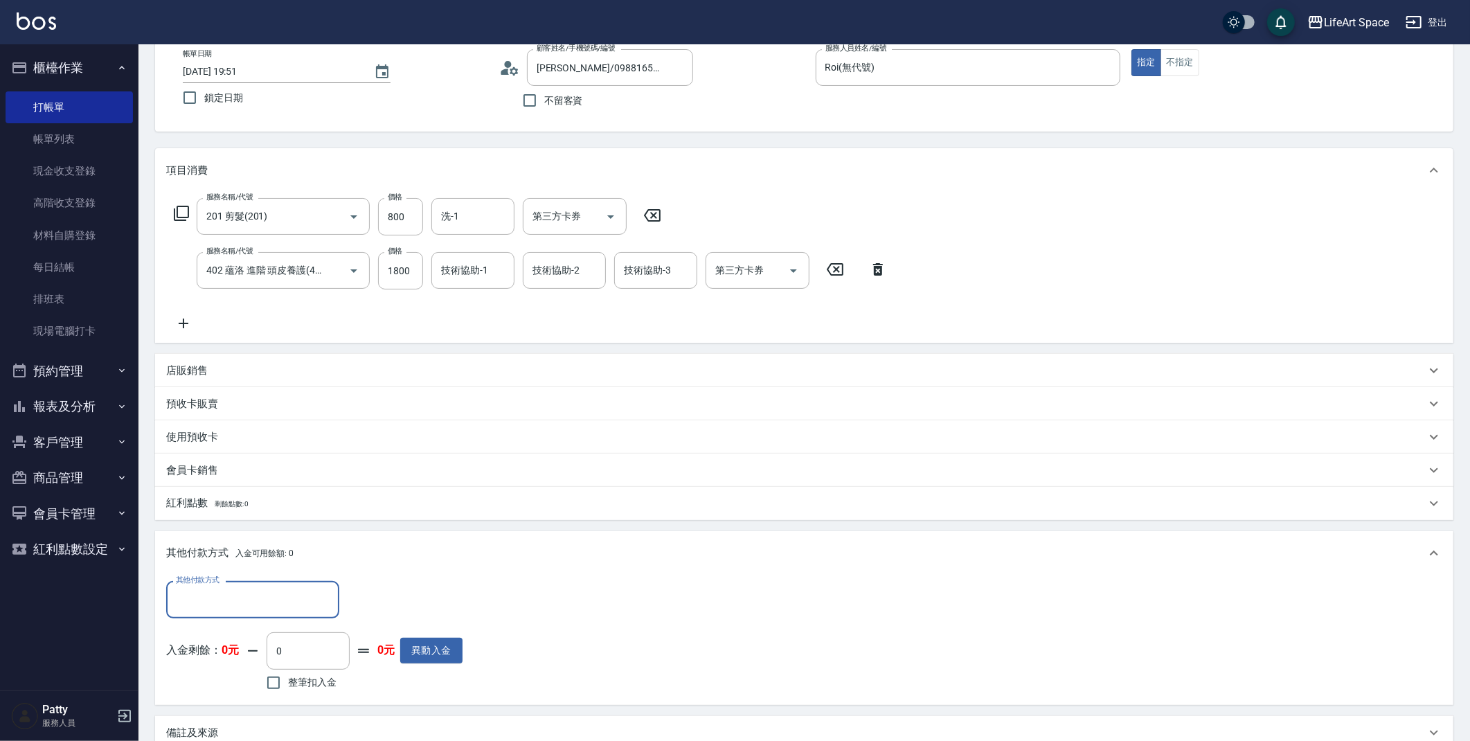
scroll to position [0, 0]
click at [262, 600] on input "其他付款方式" at bounding box center [252, 599] width 161 height 24
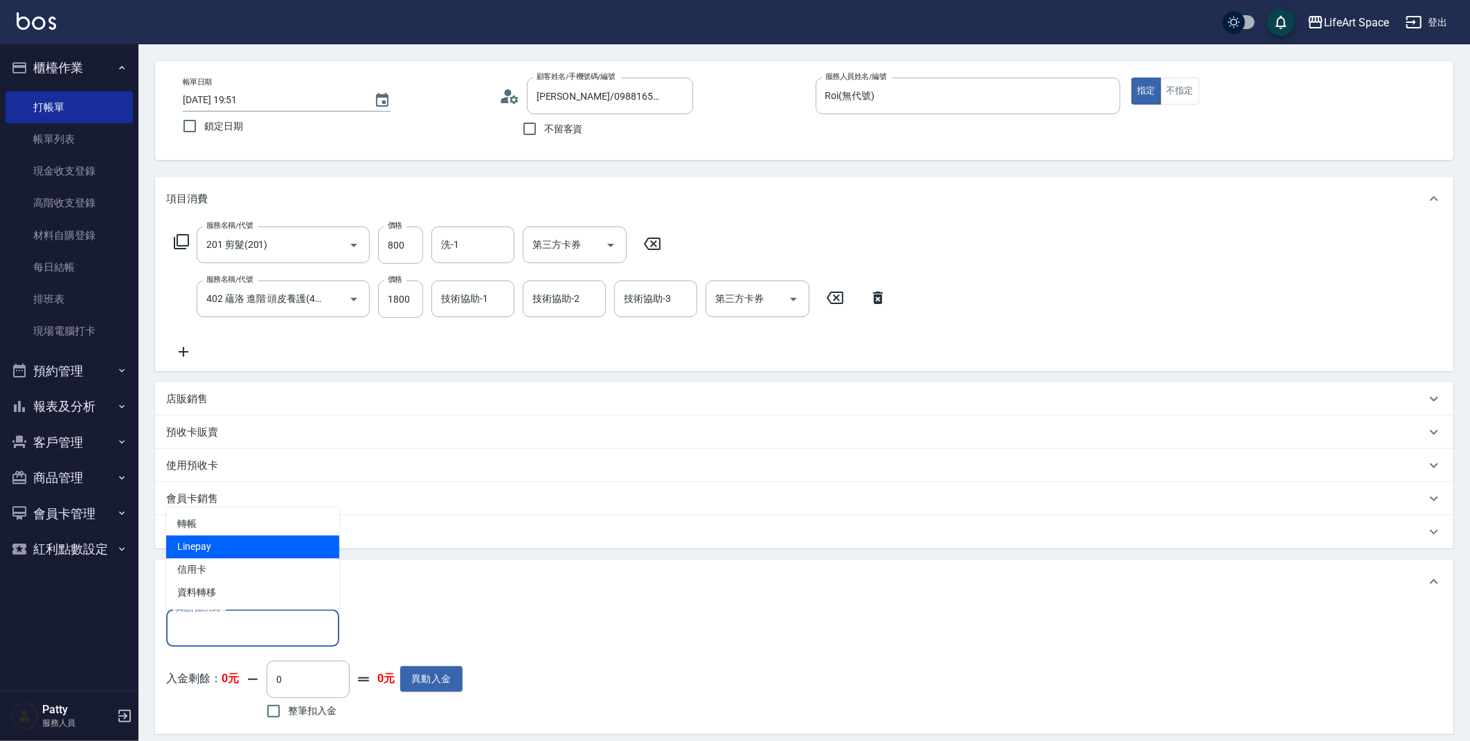
scroll to position [50, 0]
click at [215, 523] on span "轉帳" at bounding box center [252, 524] width 173 height 23
type input "轉帳"
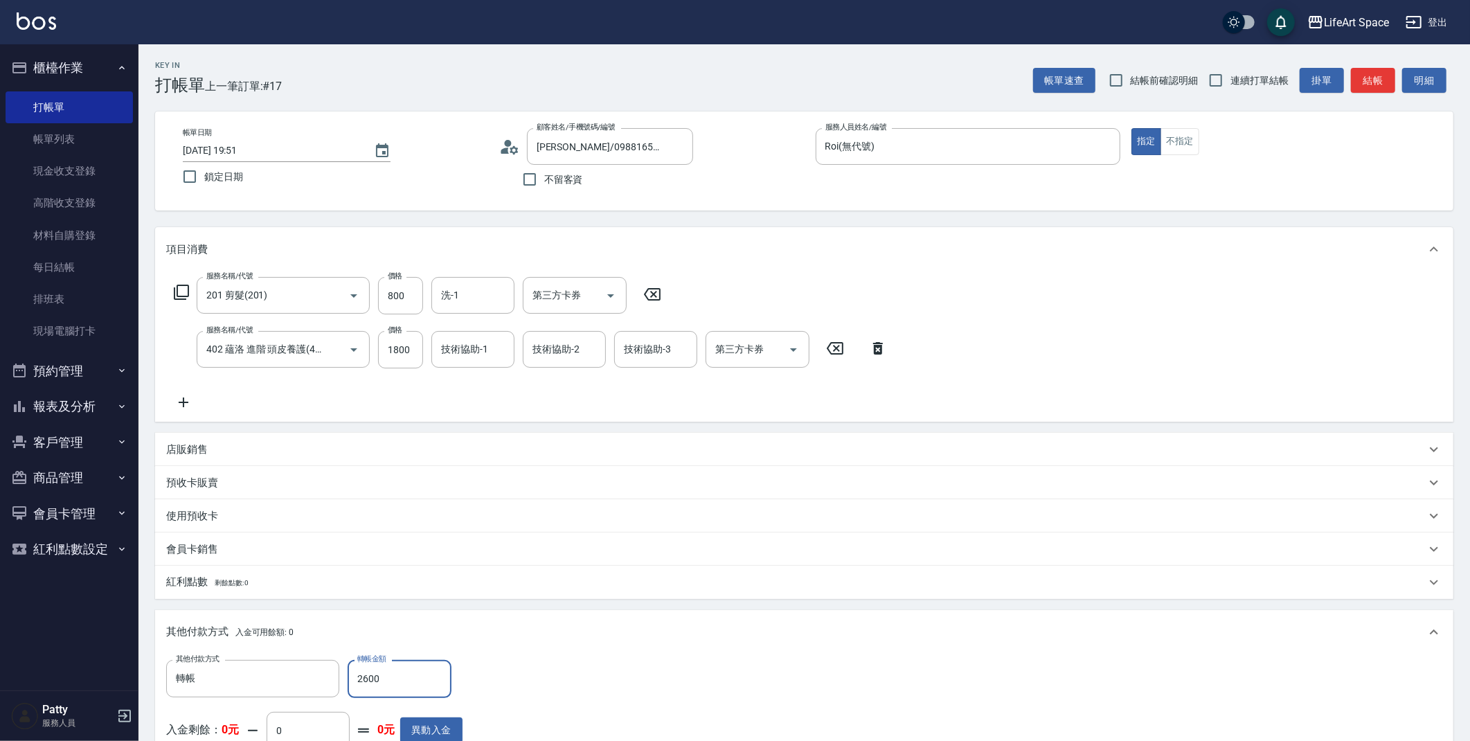
scroll to position [243, 0]
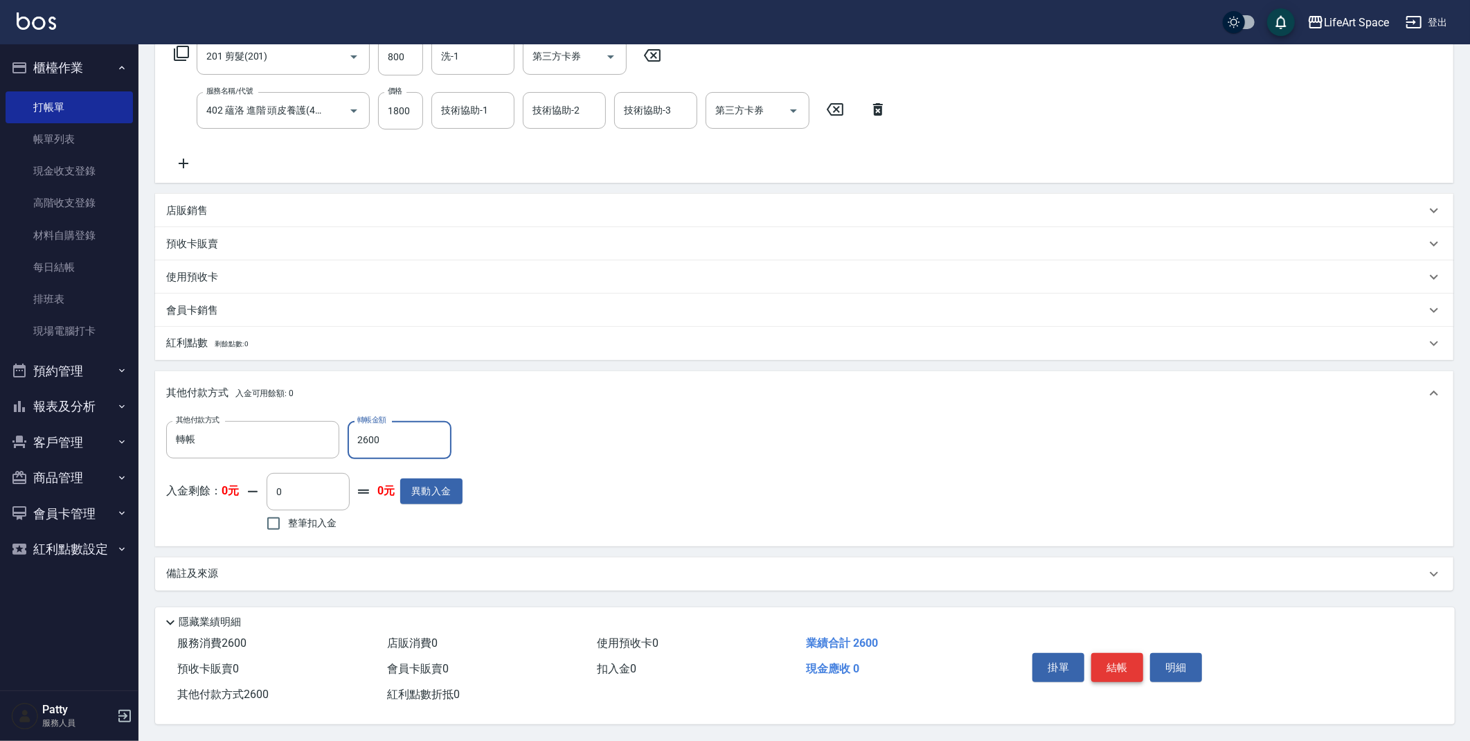
type input "2600"
click at [1121, 671] on button "結帳" at bounding box center [1117, 667] width 52 height 29
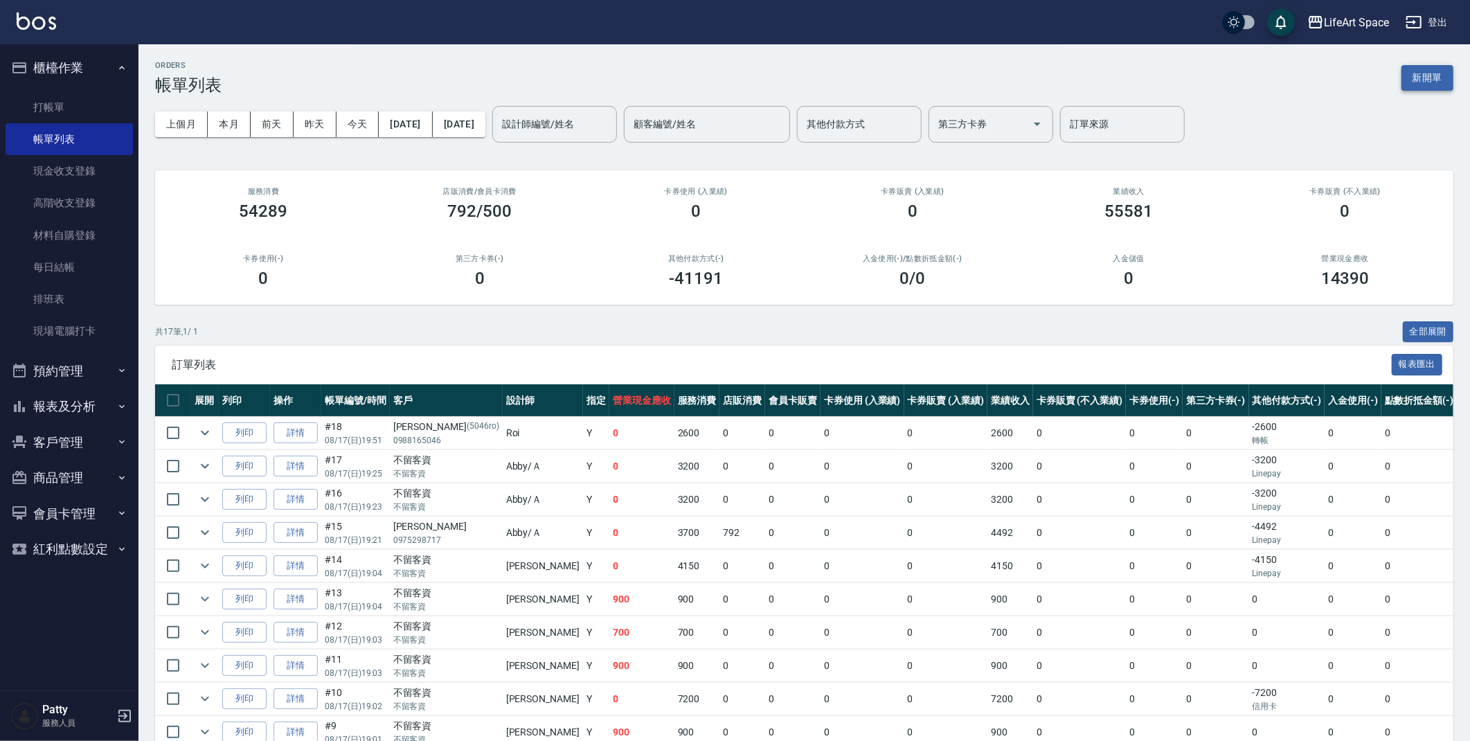
click at [1424, 75] on button "新開單" at bounding box center [1427, 78] width 52 height 26
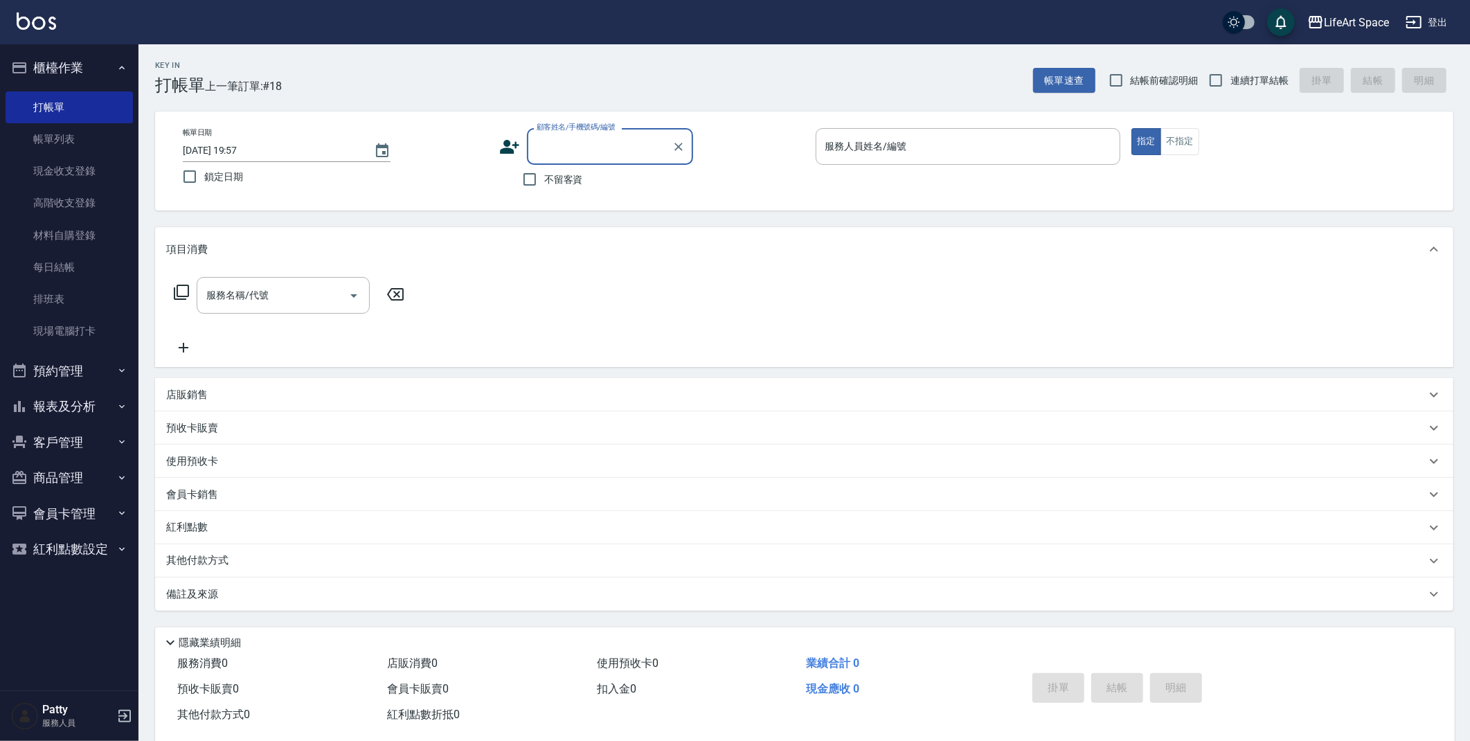
click at [591, 152] on input "顧客姓名/手機號碼/編號" at bounding box center [599, 146] width 133 height 24
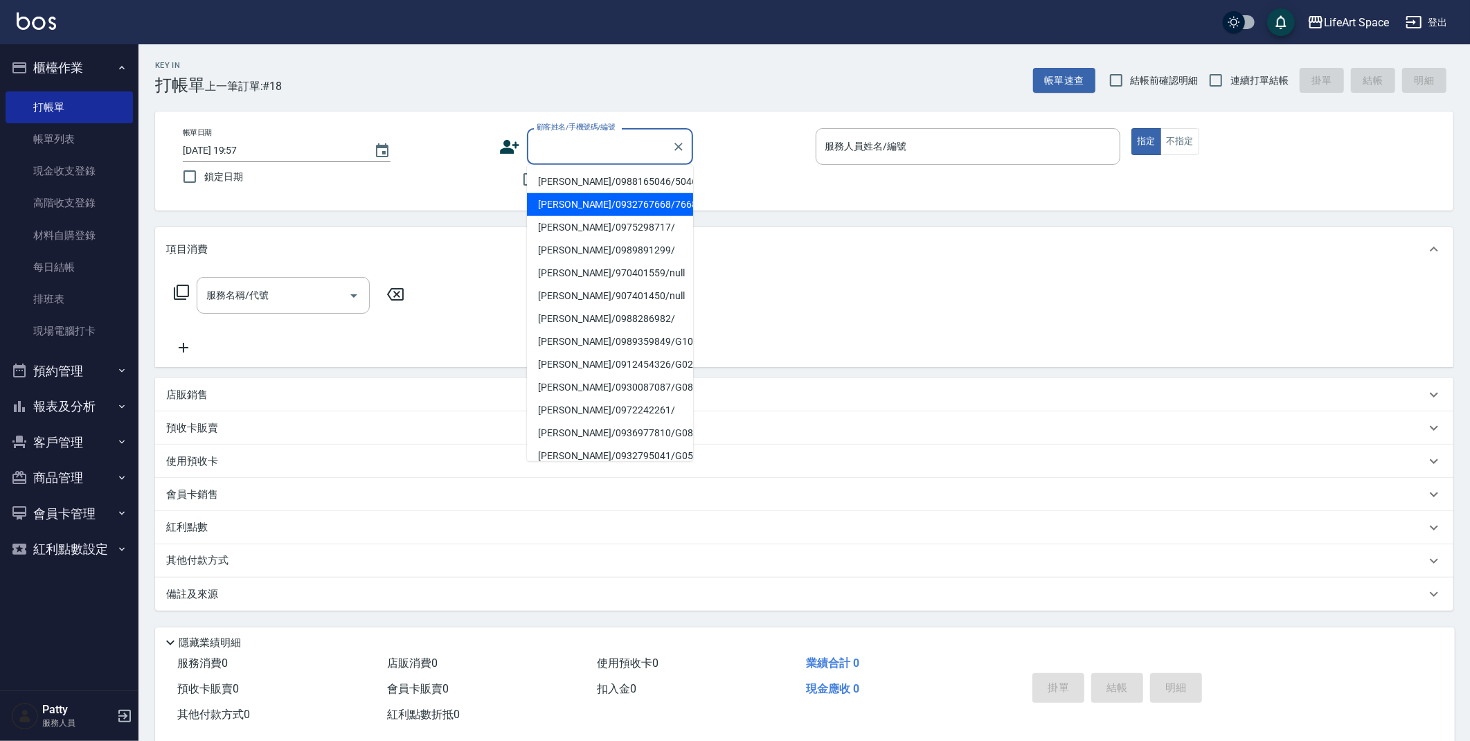
click at [596, 202] on li "[PERSON_NAME]/0932767668/7668ro" at bounding box center [610, 204] width 166 height 23
type input "[PERSON_NAME]/0932767668/7668ro"
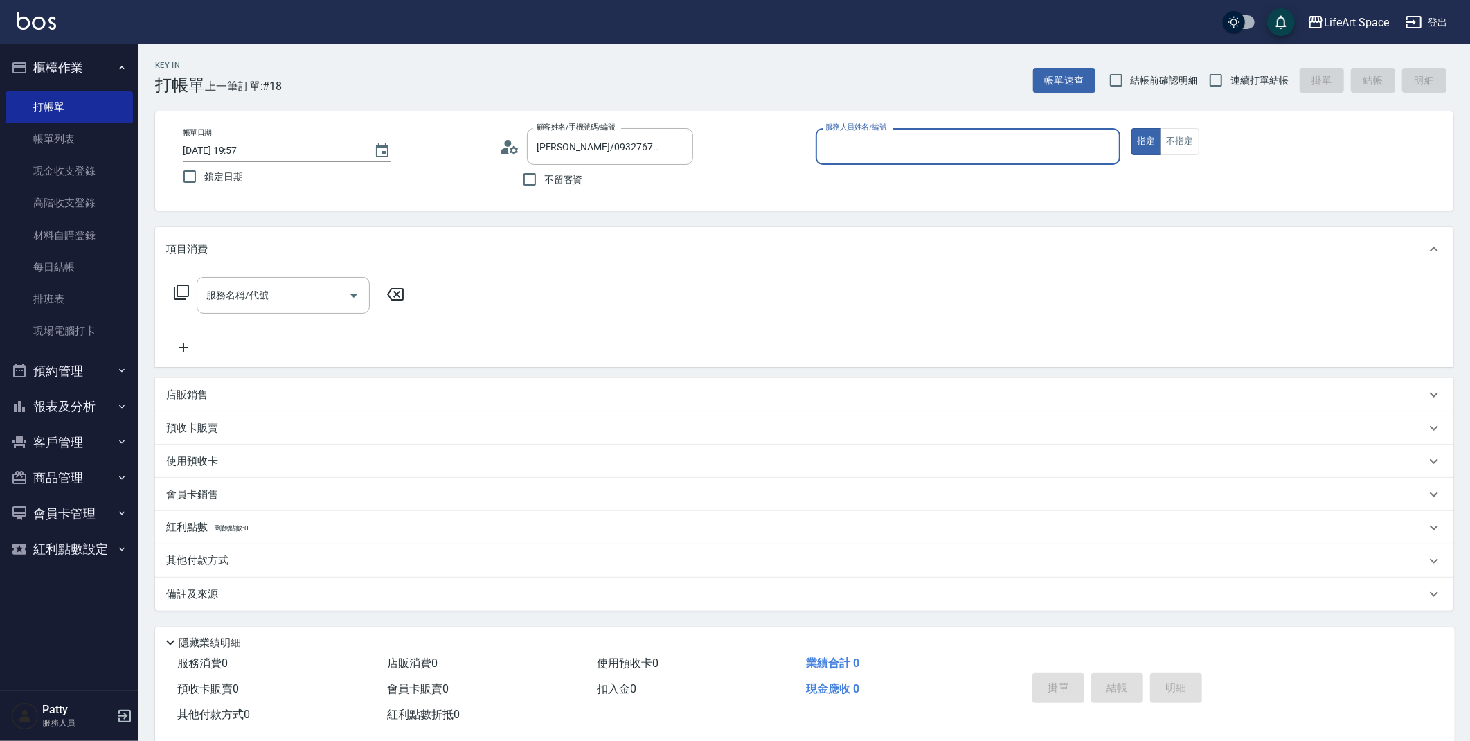
type input "Roi(無代號)"
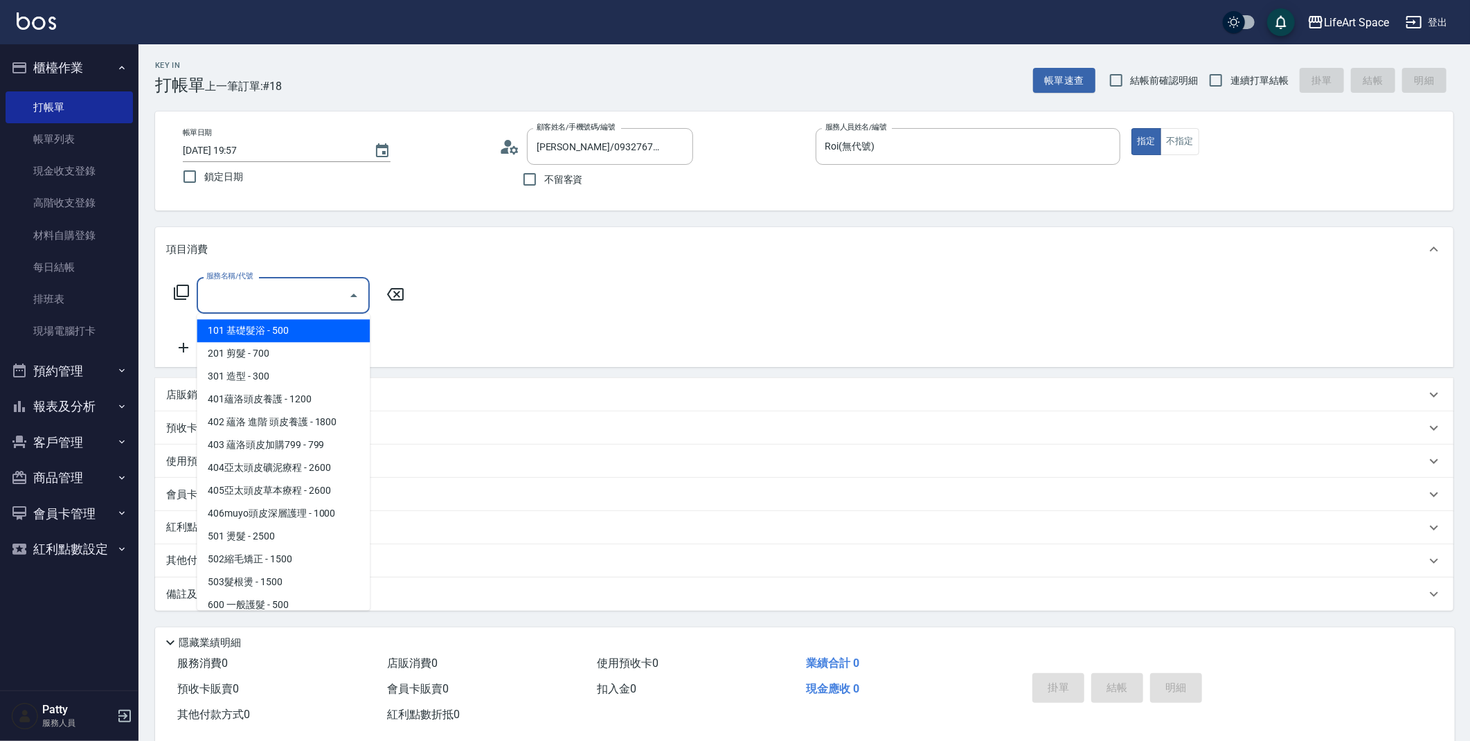
click at [294, 298] on input "服務名稱/代號" at bounding box center [273, 295] width 140 height 24
click at [273, 354] on span "201 剪髮 - 700" at bounding box center [283, 353] width 173 height 23
type input "201 剪髮(201)"
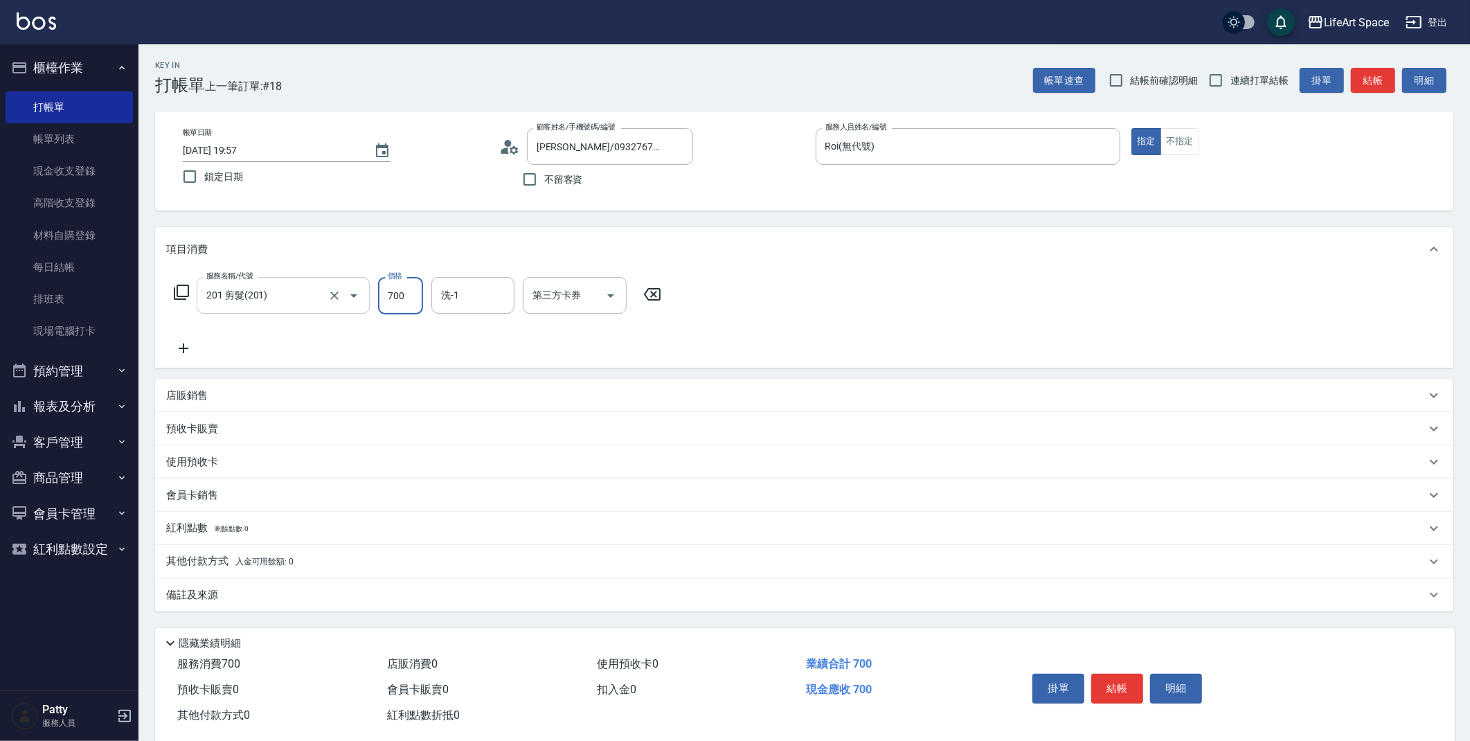
drag, startPoint x: 407, startPoint y: 300, endPoint x: 356, endPoint y: 304, distance: 50.7
click at [356, 304] on div "服務名稱/代號 201 剪髮(201) 服務名稱/代號 價格 700 價格 洗-1 洗-1 第三方卡券 第三方卡券" at bounding box center [417, 295] width 503 height 37
type input "800"
click at [459, 290] on input "洗-1" at bounding box center [472, 295] width 71 height 24
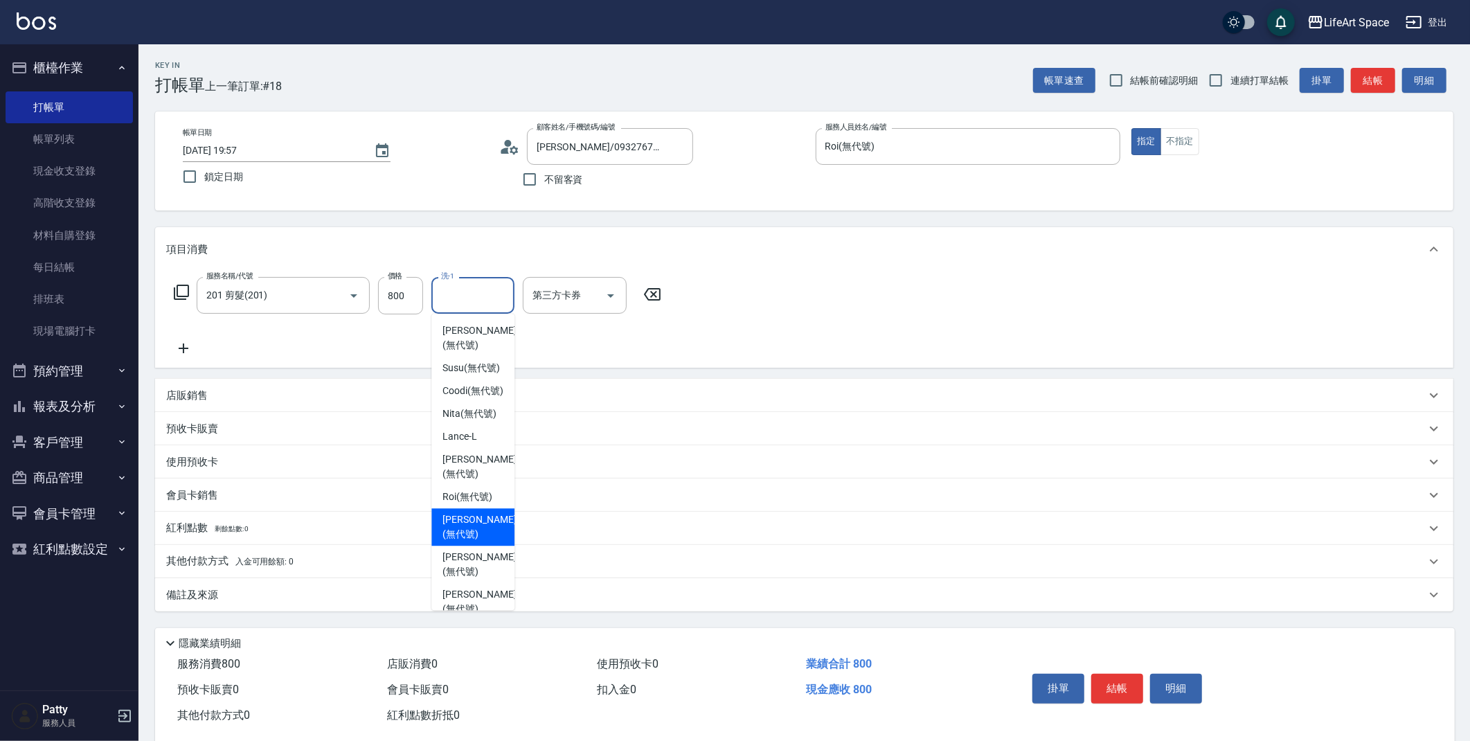
click at [475, 541] on span "[PERSON_NAME] (無代號)" at bounding box center [478, 526] width 73 height 29
type input "[PERSON_NAME](無代號)"
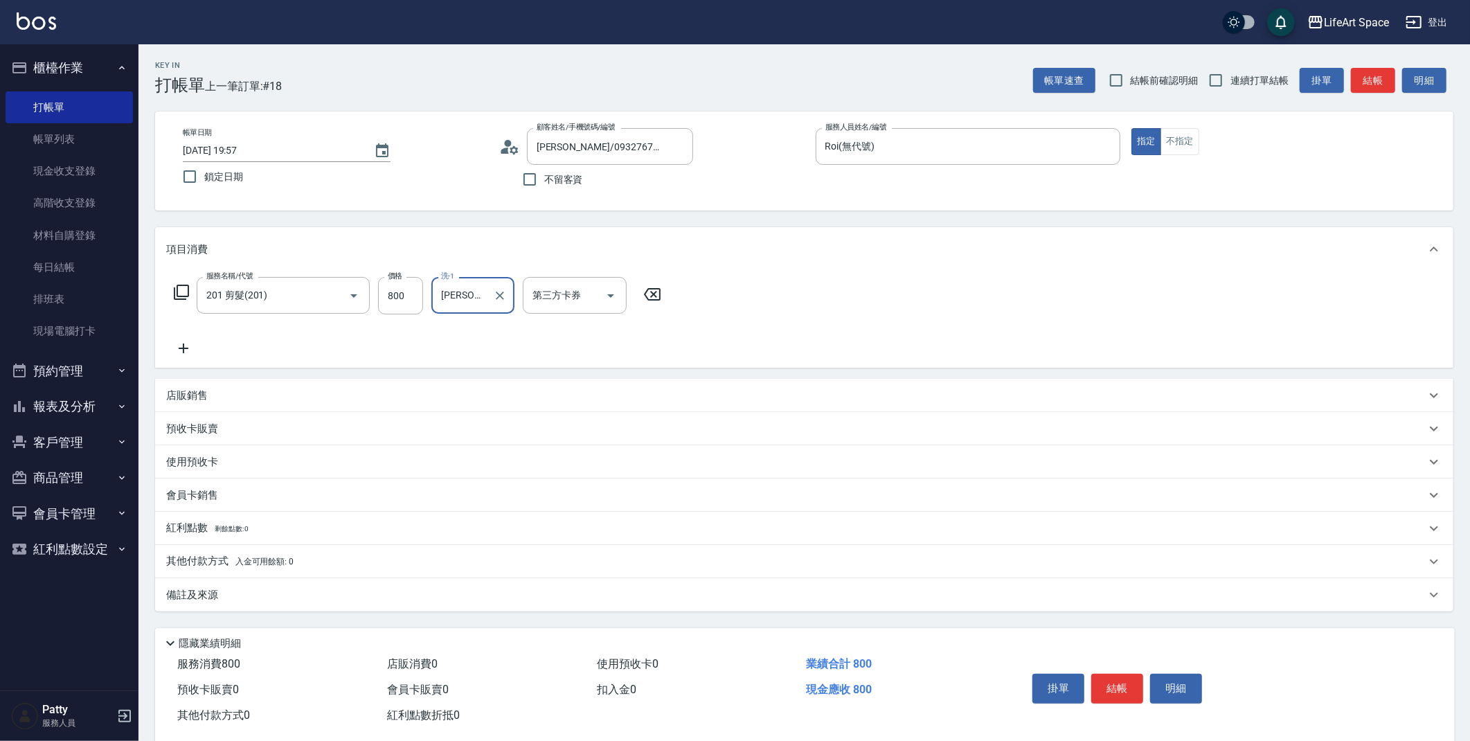
scroll to position [25, 0]
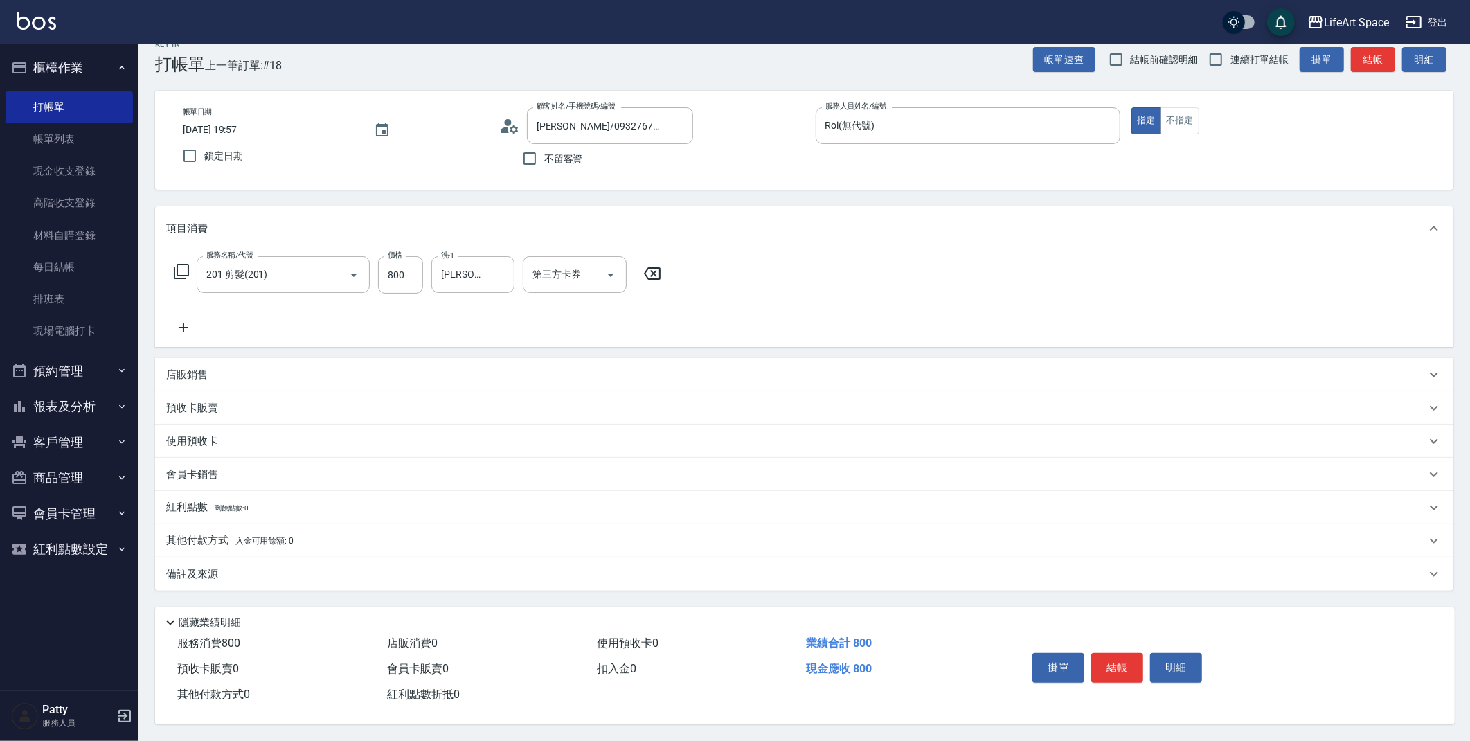
click at [180, 536] on p "其他付款方式 入金可用餘額: 0" at bounding box center [229, 540] width 127 height 15
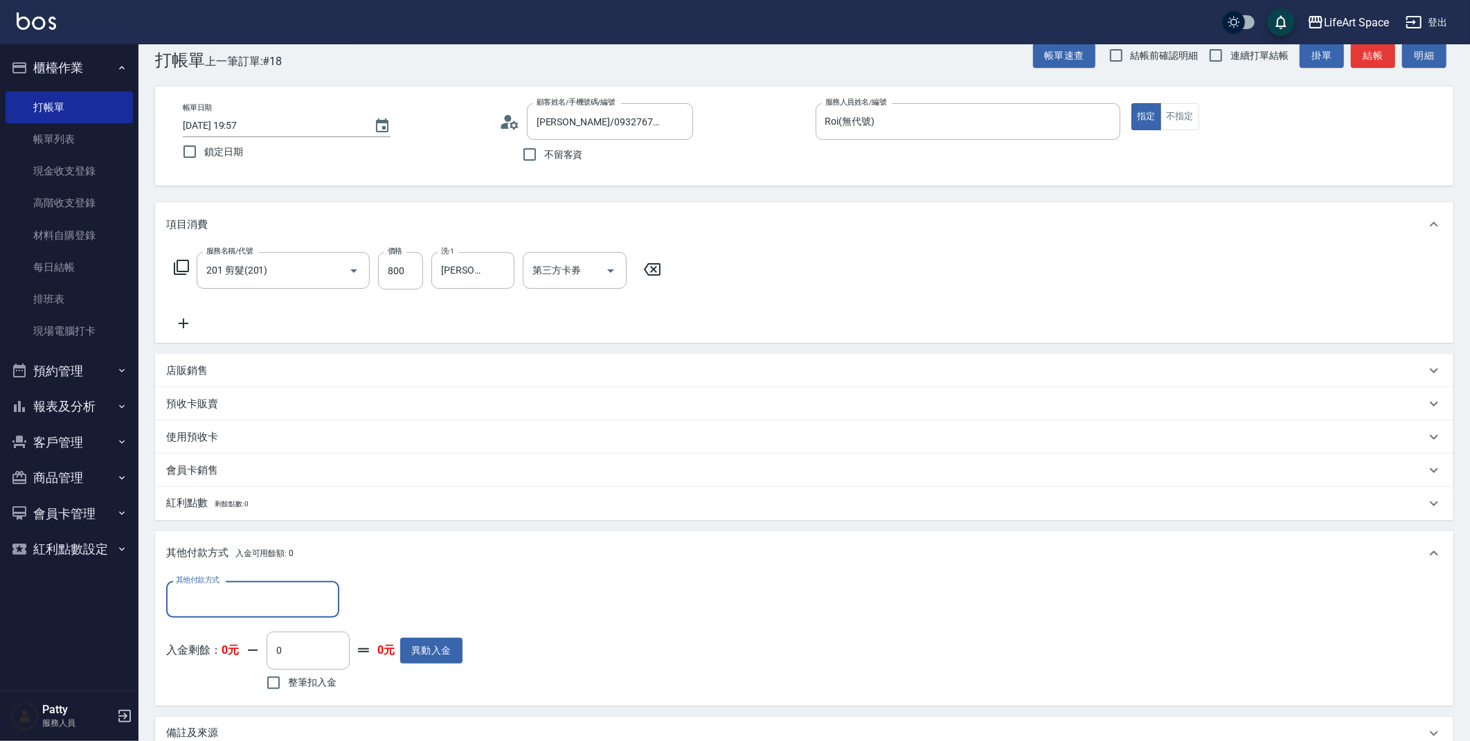
scroll to position [0, 0]
click at [228, 597] on input "其他付款方式" at bounding box center [252, 599] width 161 height 24
click at [222, 633] on span "轉帳" at bounding box center [252, 634] width 173 height 23
type input "轉帳"
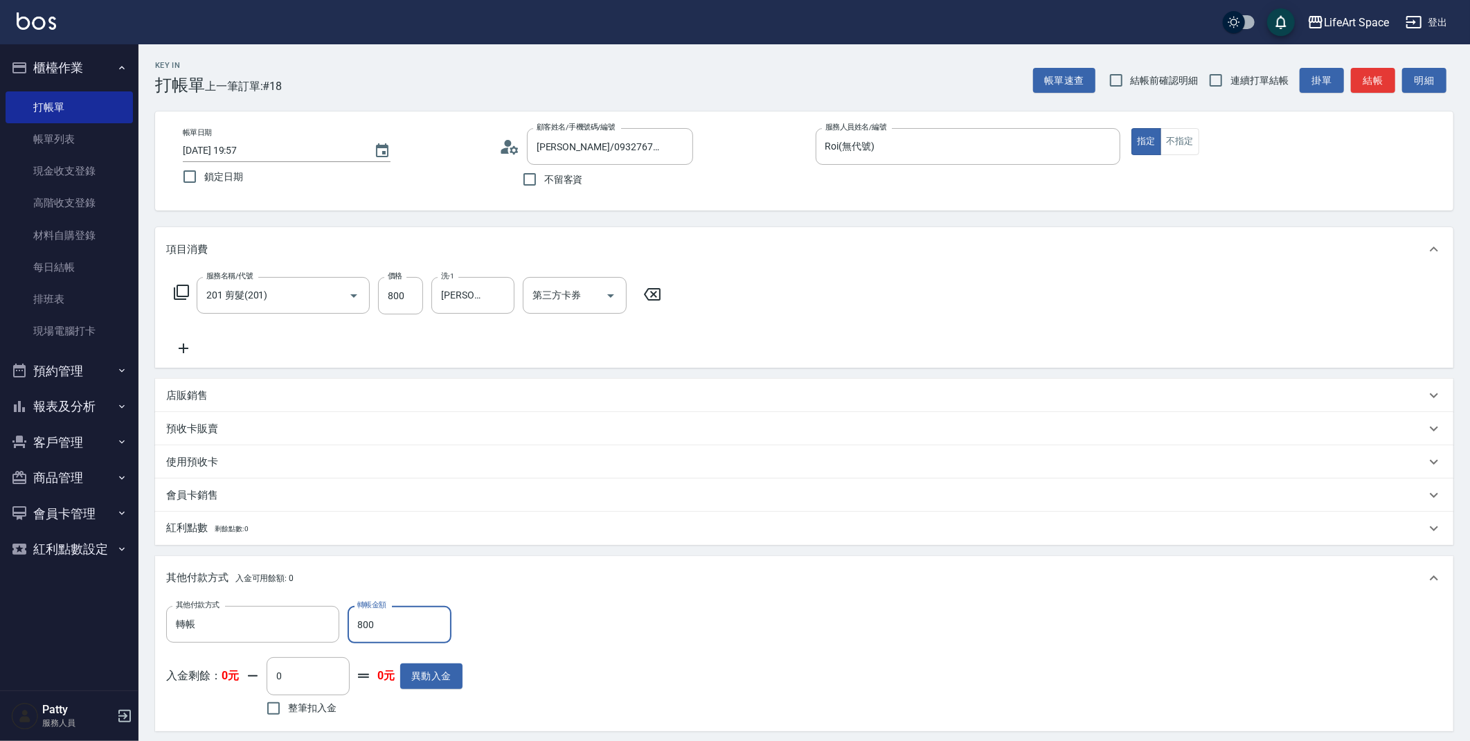
scroll to position [189, 0]
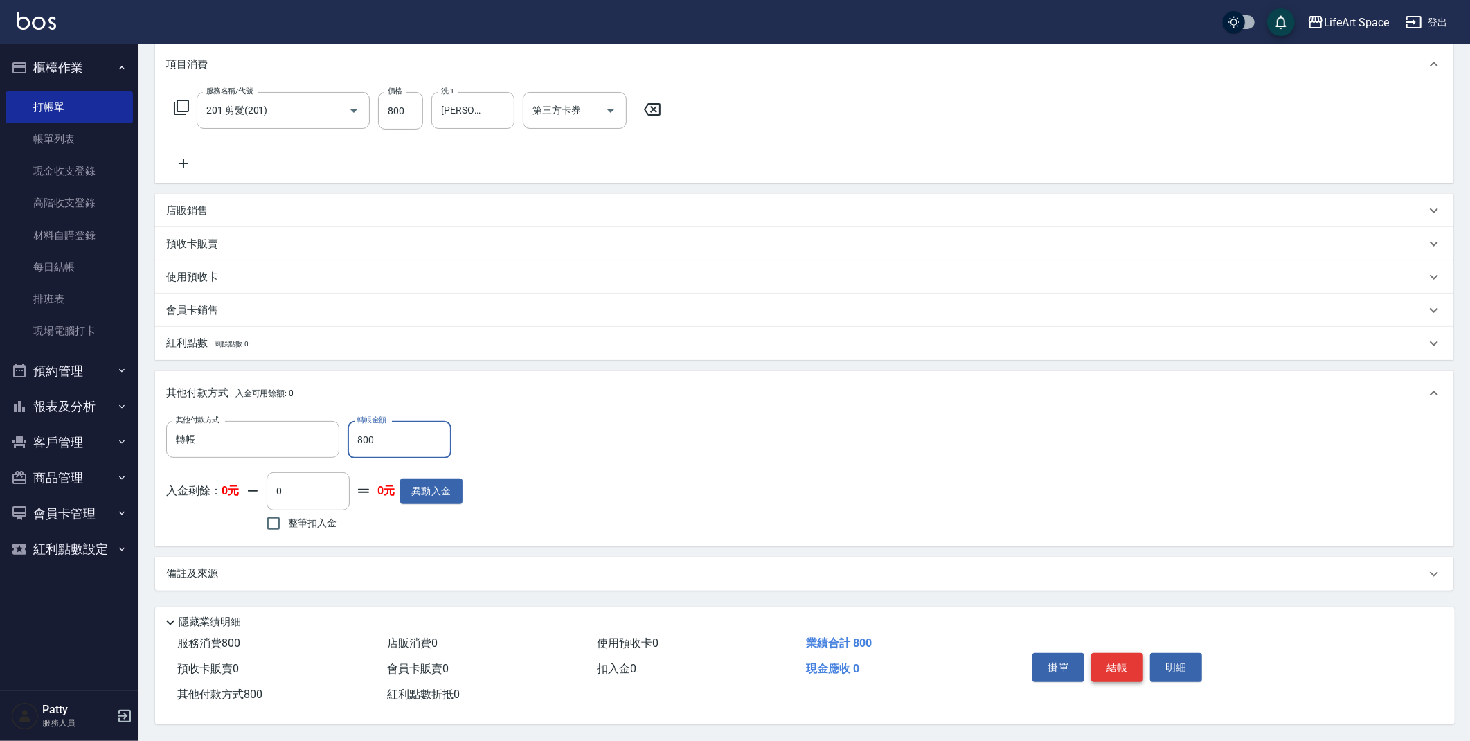
type input "800"
click at [1120, 668] on button "結帳" at bounding box center [1117, 667] width 52 height 29
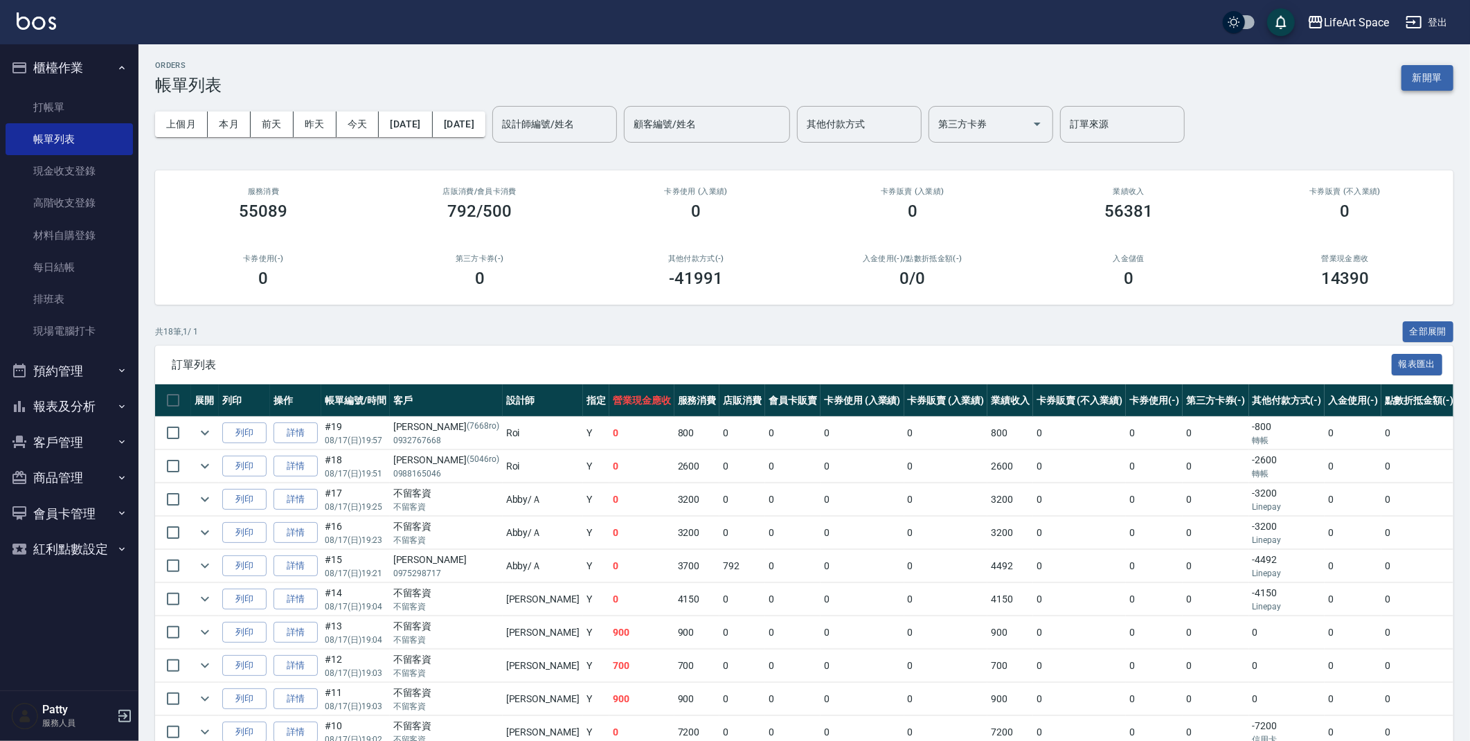
click at [1430, 84] on button "新開單" at bounding box center [1427, 78] width 52 height 26
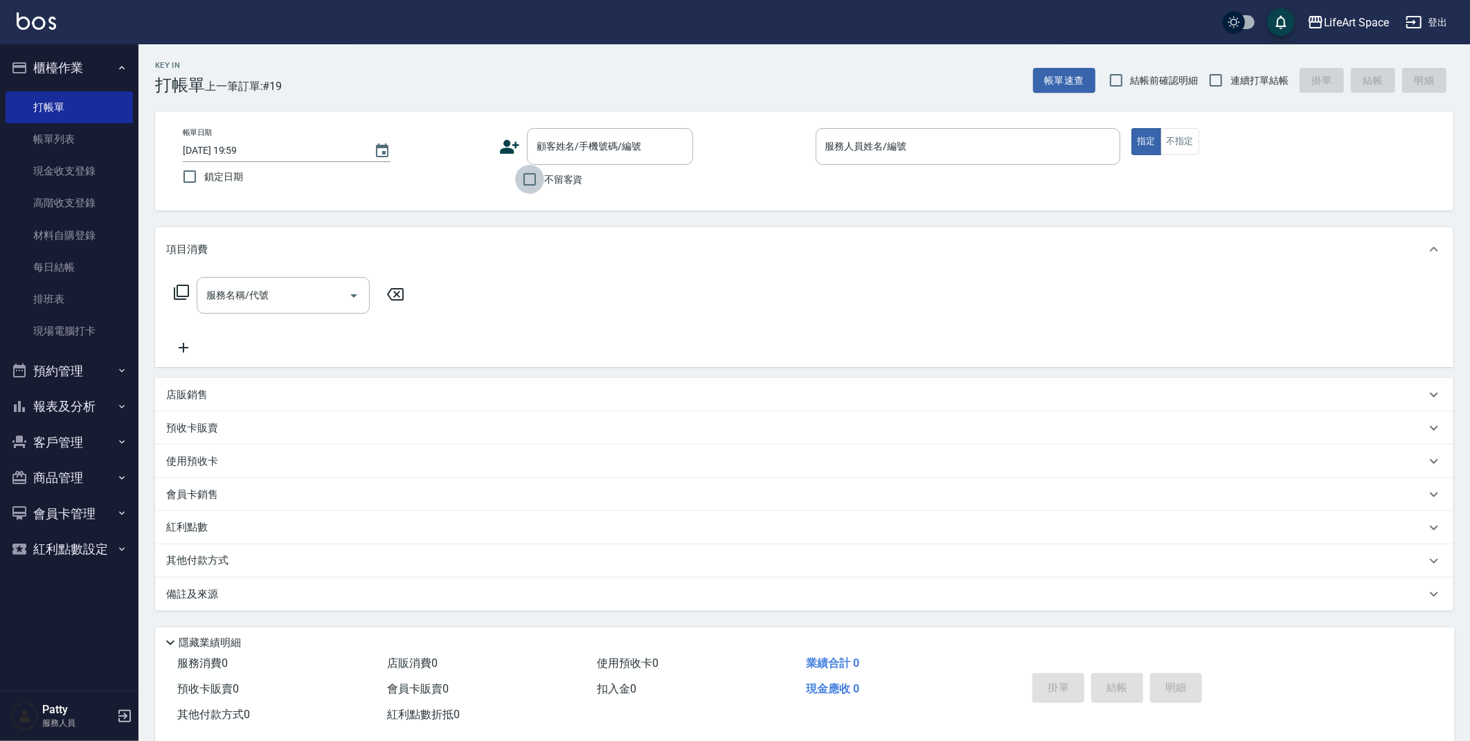
click at [536, 179] on input "不留客資" at bounding box center [529, 179] width 29 height 29
checkbox input "true"
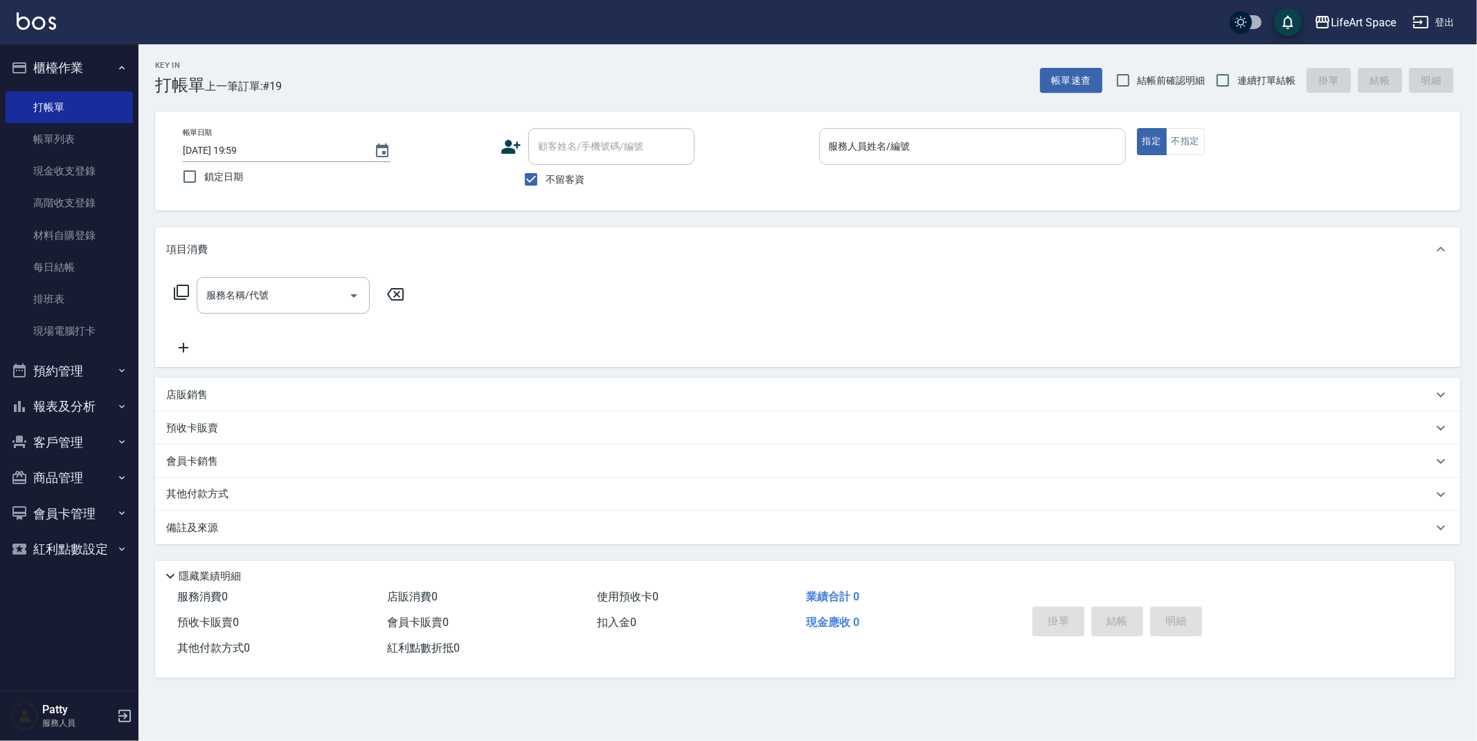
click at [898, 146] on input "服務人員姓名/編號" at bounding box center [972, 146] width 294 height 24
click at [732, 152] on div "顧客姓名/手機號碼/編號 顧客姓名/手機號碼/編號" at bounding box center [653, 146] width 307 height 37
click at [386, 152] on icon "Choose date, selected date is 2025-08-17" at bounding box center [382, 151] width 17 height 17
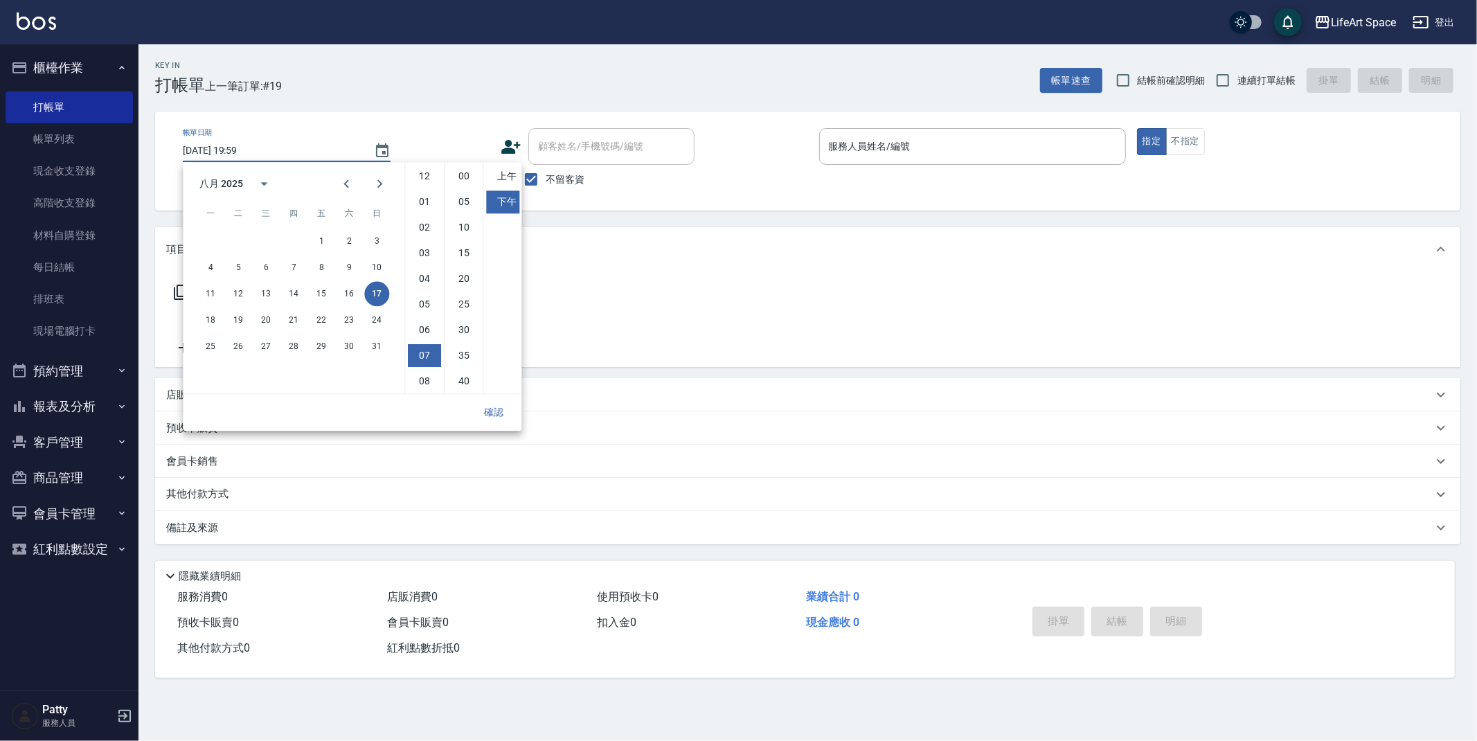
scroll to position [77, 0]
click at [207, 319] on button "18" at bounding box center [210, 319] width 25 height 25
type input "[DATE] 19:59"
click at [498, 410] on button "確認" at bounding box center [493, 412] width 44 height 26
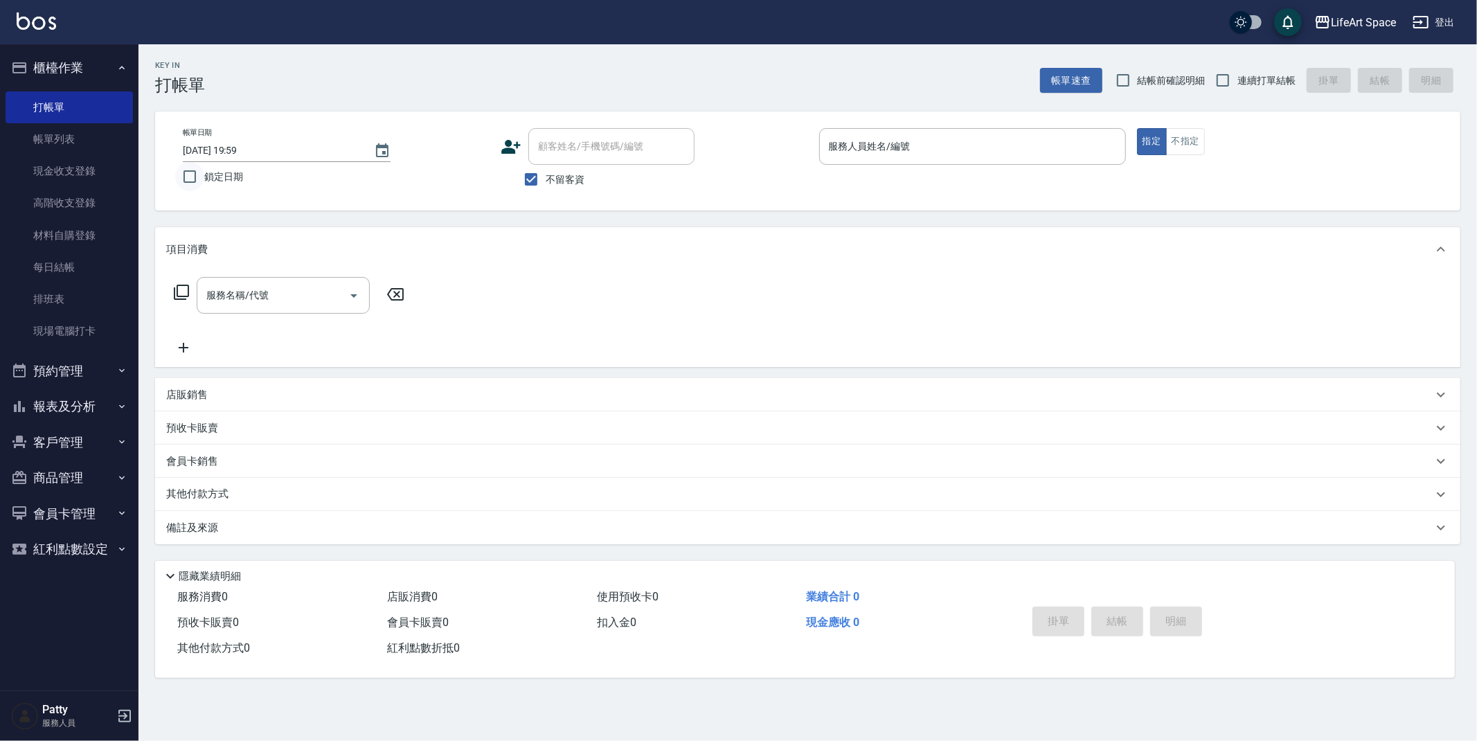
click at [200, 173] on input "鎖定日期" at bounding box center [189, 176] width 29 height 29
checkbox input "true"
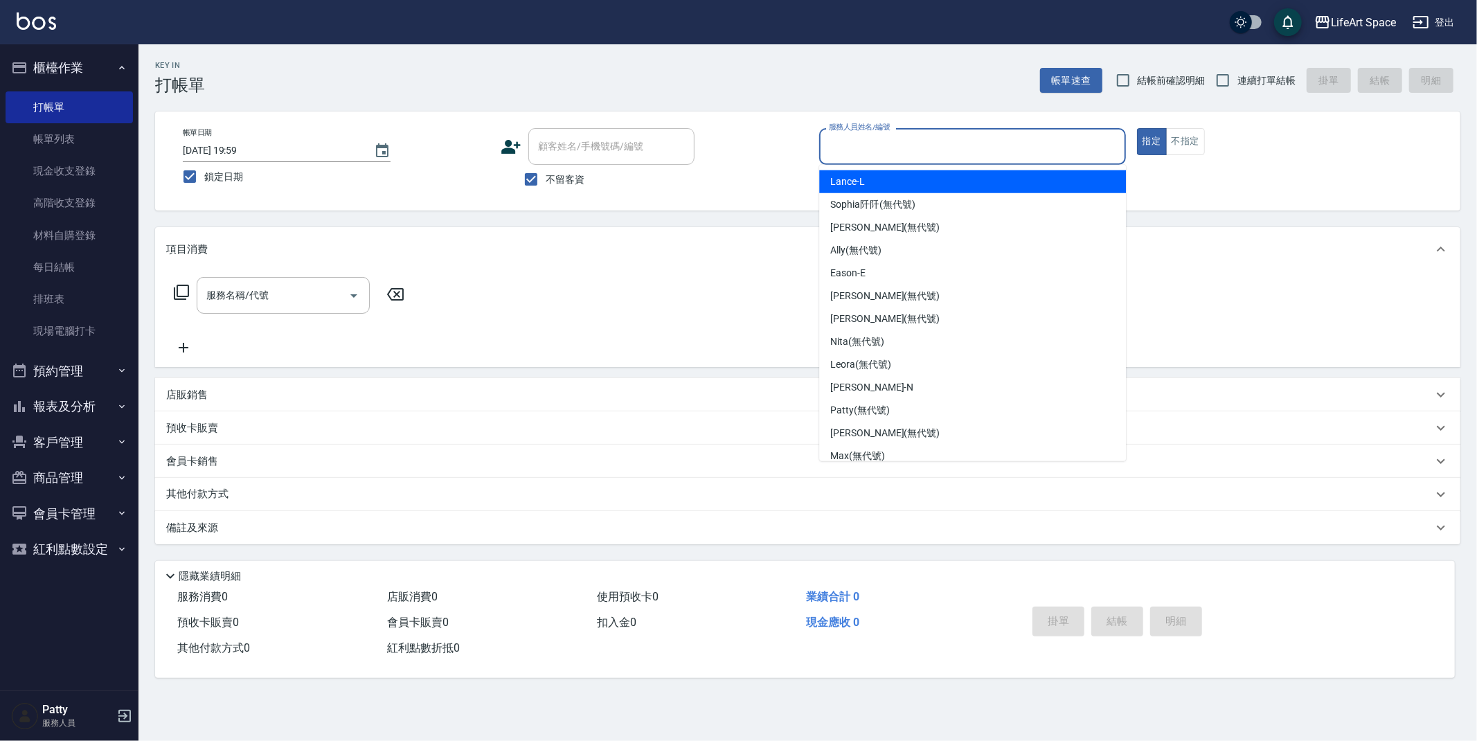
click at [913, 154] on input "服務人員姓名/編號" at bounding box center [972, 146] width 294 height 24
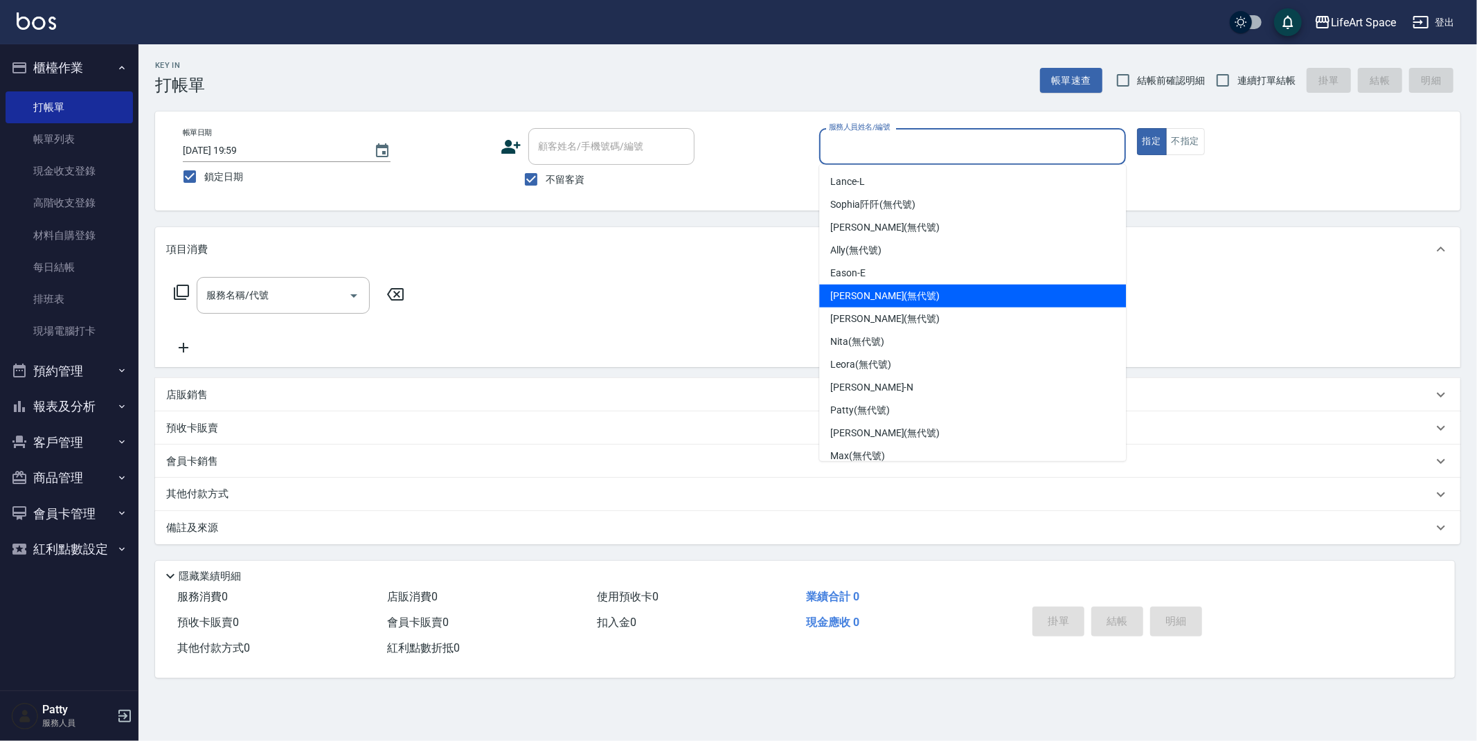
click at [847, 298] on span "[PERSON_NAME] (無代號)" at bounding box center [884, 296] width 109 height 15
type input "[PERSON_NAME](無代號)"
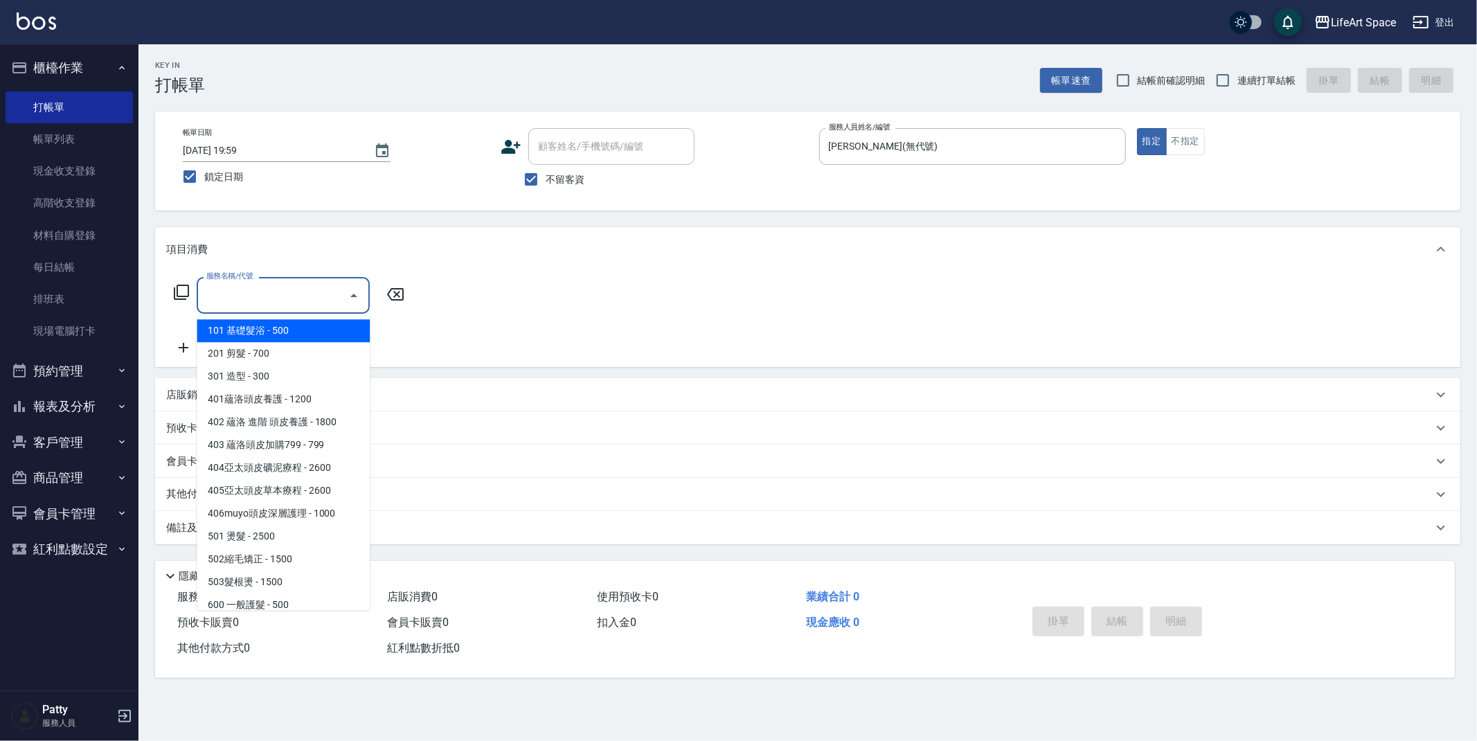
click at [255, 292] on div "服務名稱/代號 服務名稱/代號" at bounding box center [283, 295] width 173 height 37
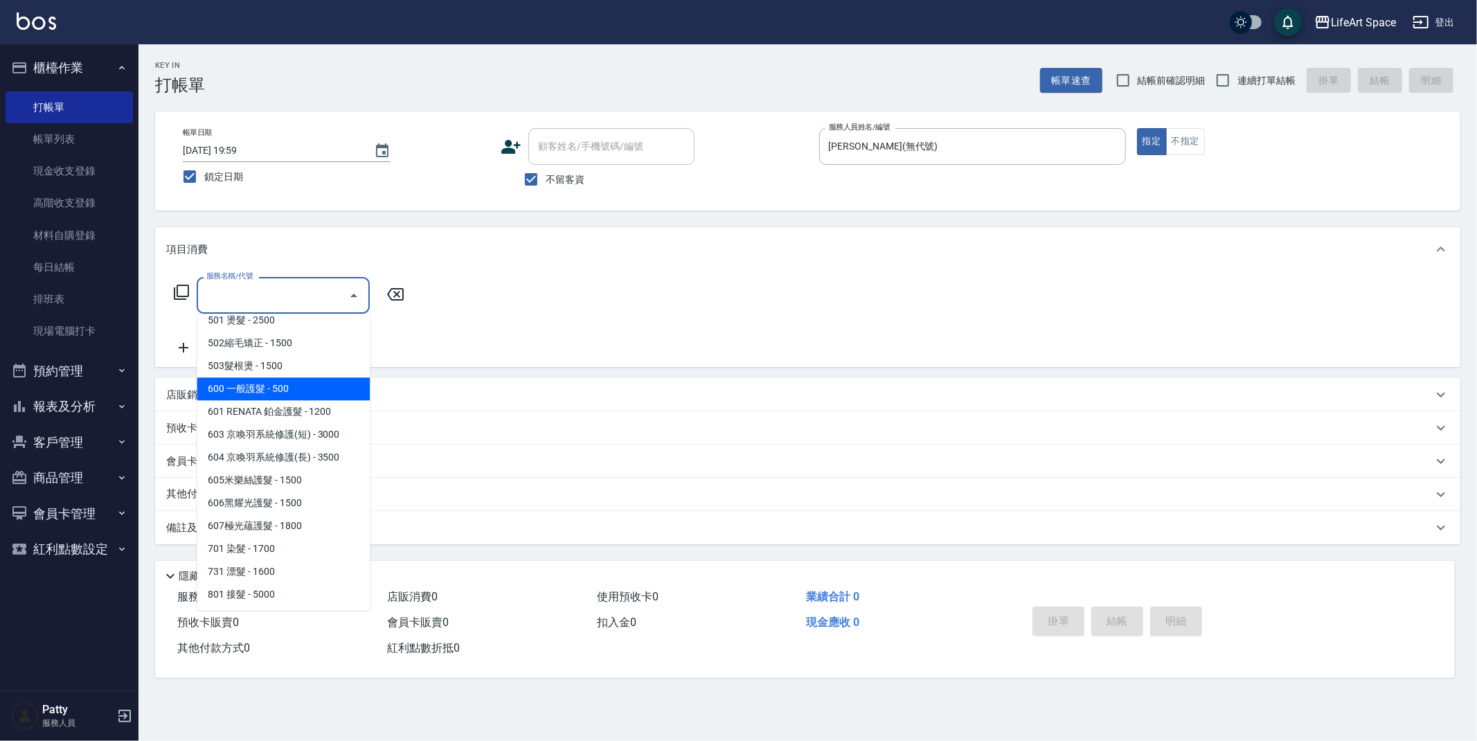
scroll to position [217, 0]
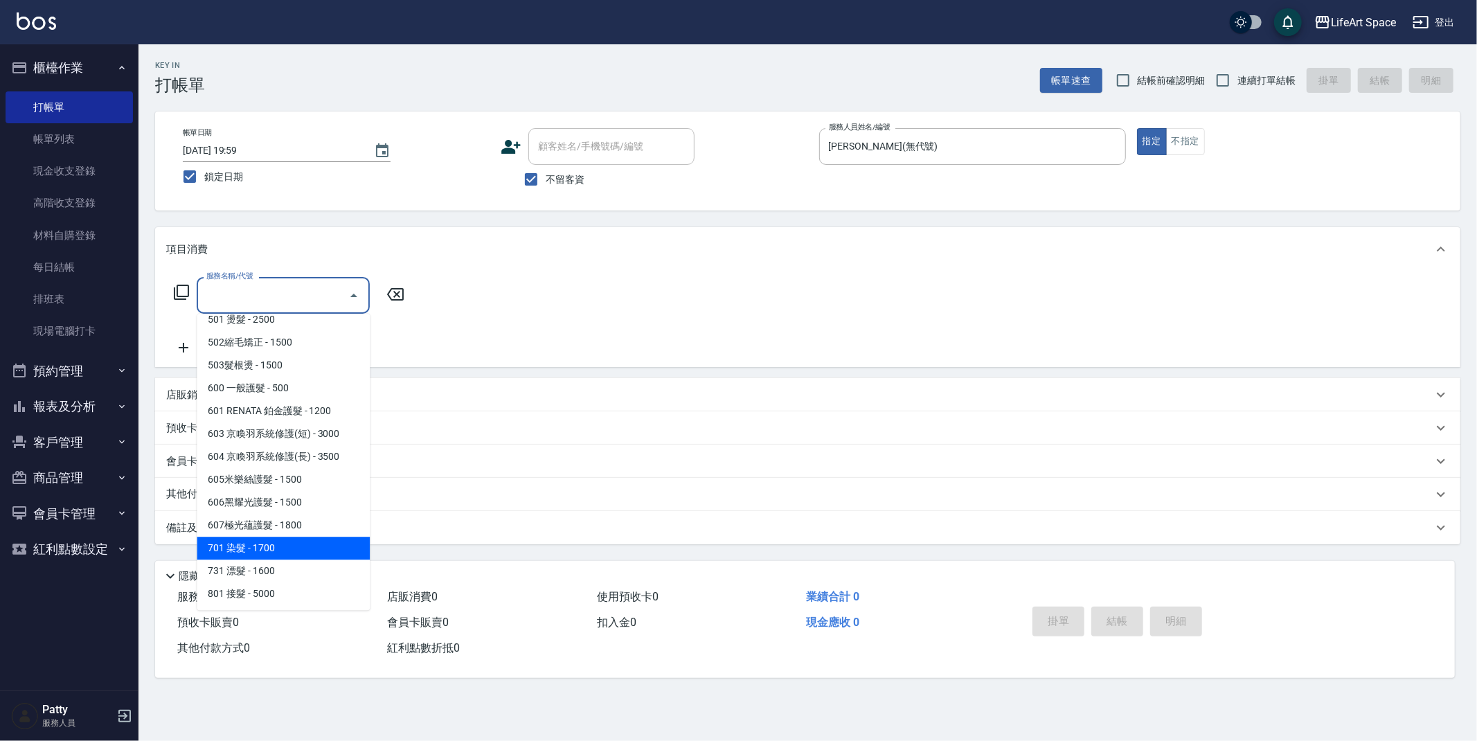
drag, startPoint x: 314, startPoint y: 554, endPoint x: 324, endPoint y: 409, distance: 145.7
click at [314, 554] on span "701 染髮 - 1700" at bounding box center [283, 547] width 173 height 23
type input "701 染髮(701)"
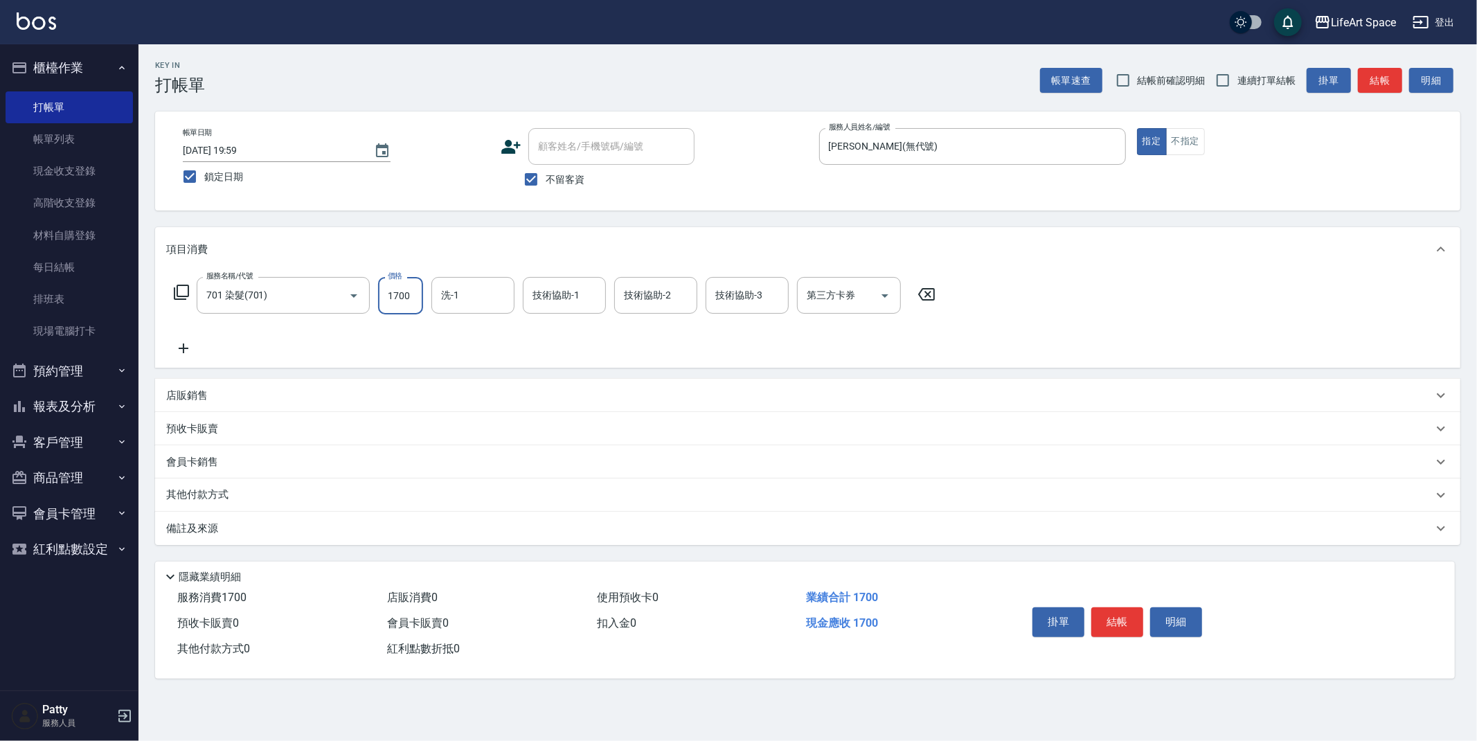
click at [415, 298] on input "1700" at bounding box center [400, 295] width 45 height 37
type input "3599"
click at [500, 295] on input "洗-1" at bounding box center [472, 295] width 71 height 24
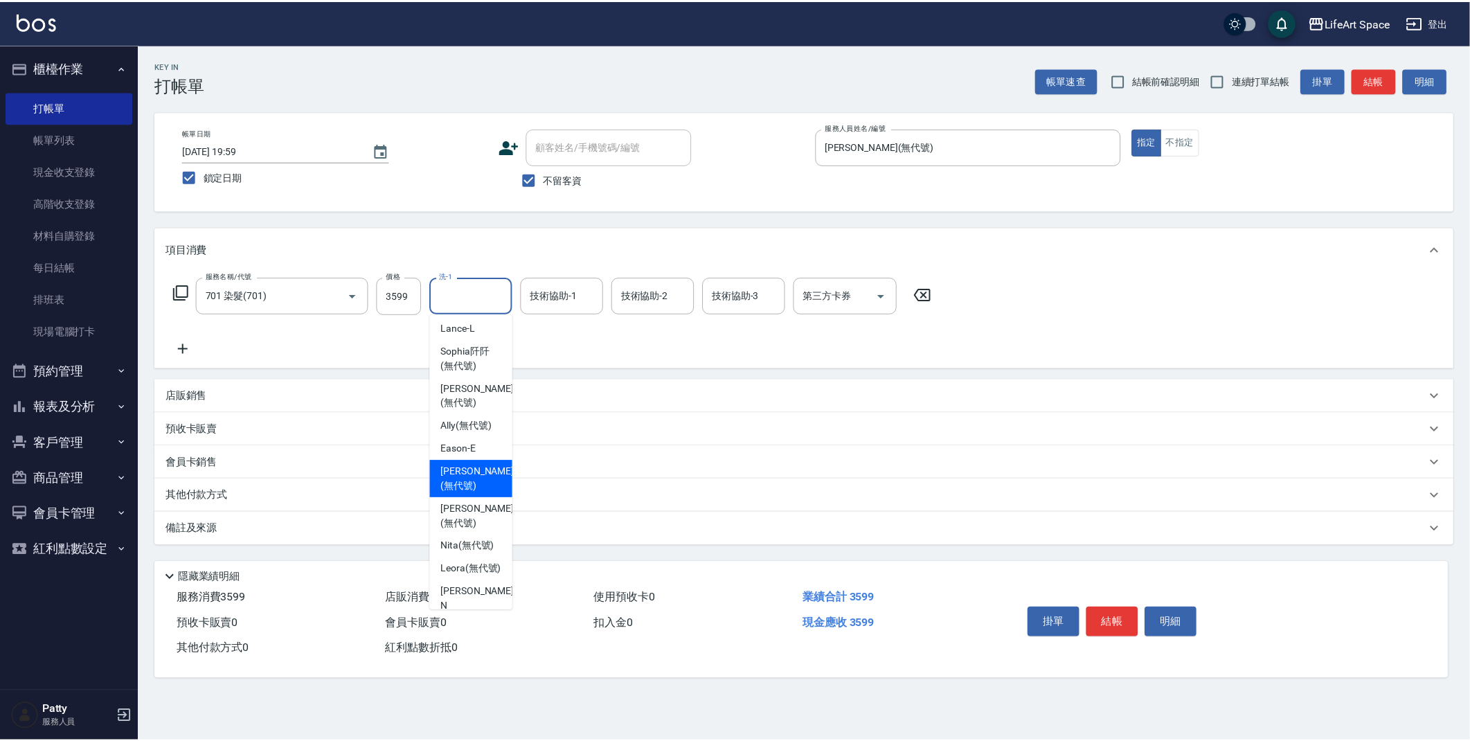
scroll to position [6, 0]
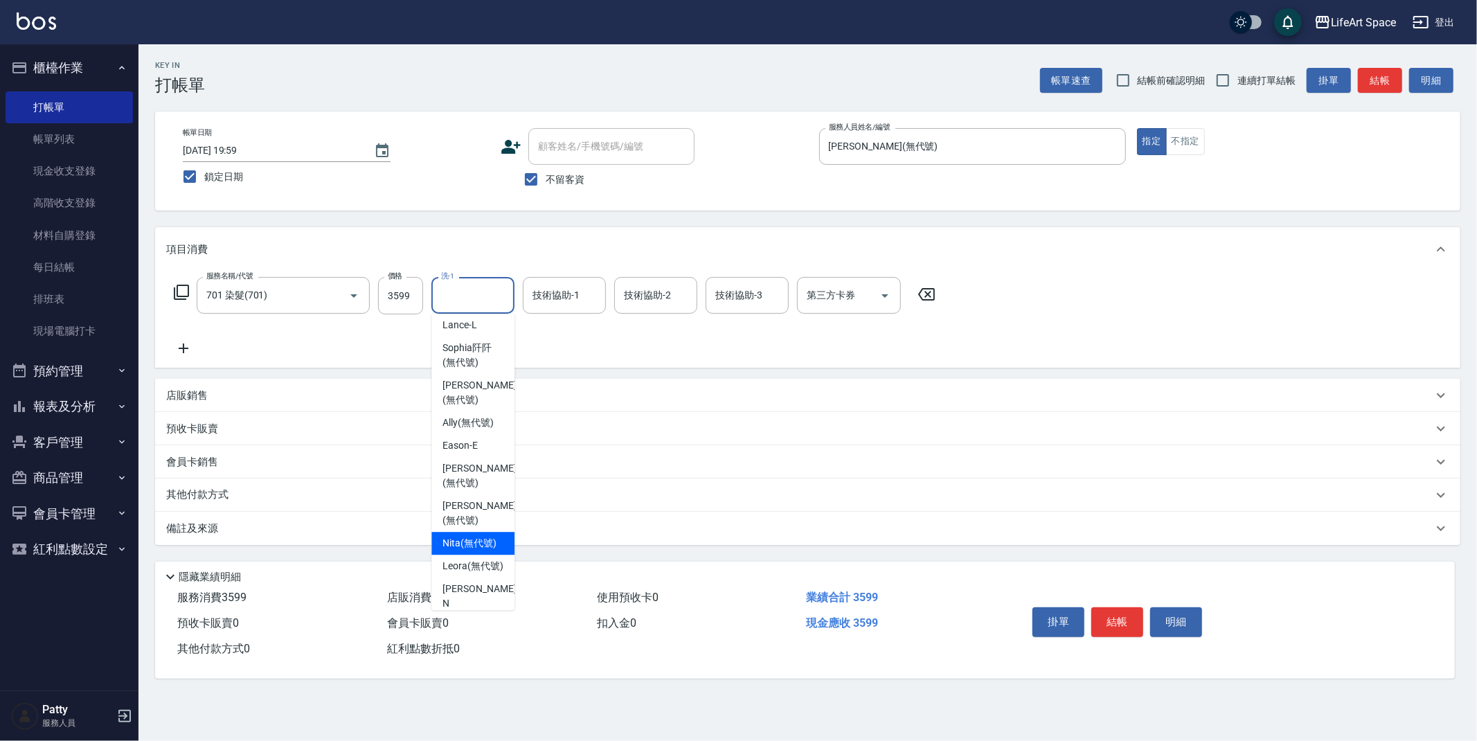
click at [446, 536] on span "Nita (無代號)" at bounding box center [469, 543] width 54 height 15
type input "Nita (無代號)"
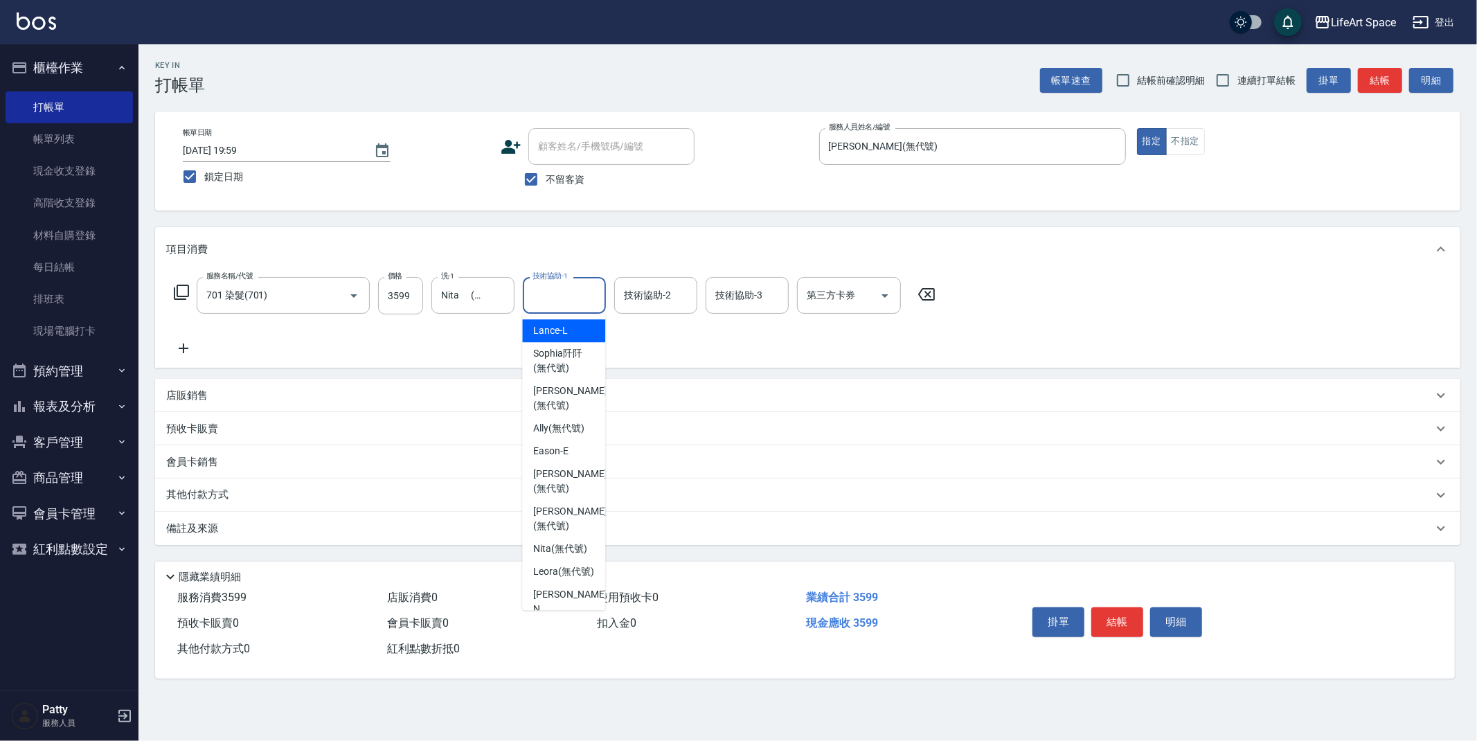
click at [563, 295] on input "技術協助-1" at bounding box center [564, 295] width 71 height 24
drag, startPoint x: 553, startPoint y: 548, endPoint x: 566, endPoint y: 483, distance: 65.6
click at [553, 547] on span "Nita (無代號)" at bounding box center [560, 548] width 54 height 15
type input "Nita (無代號)"
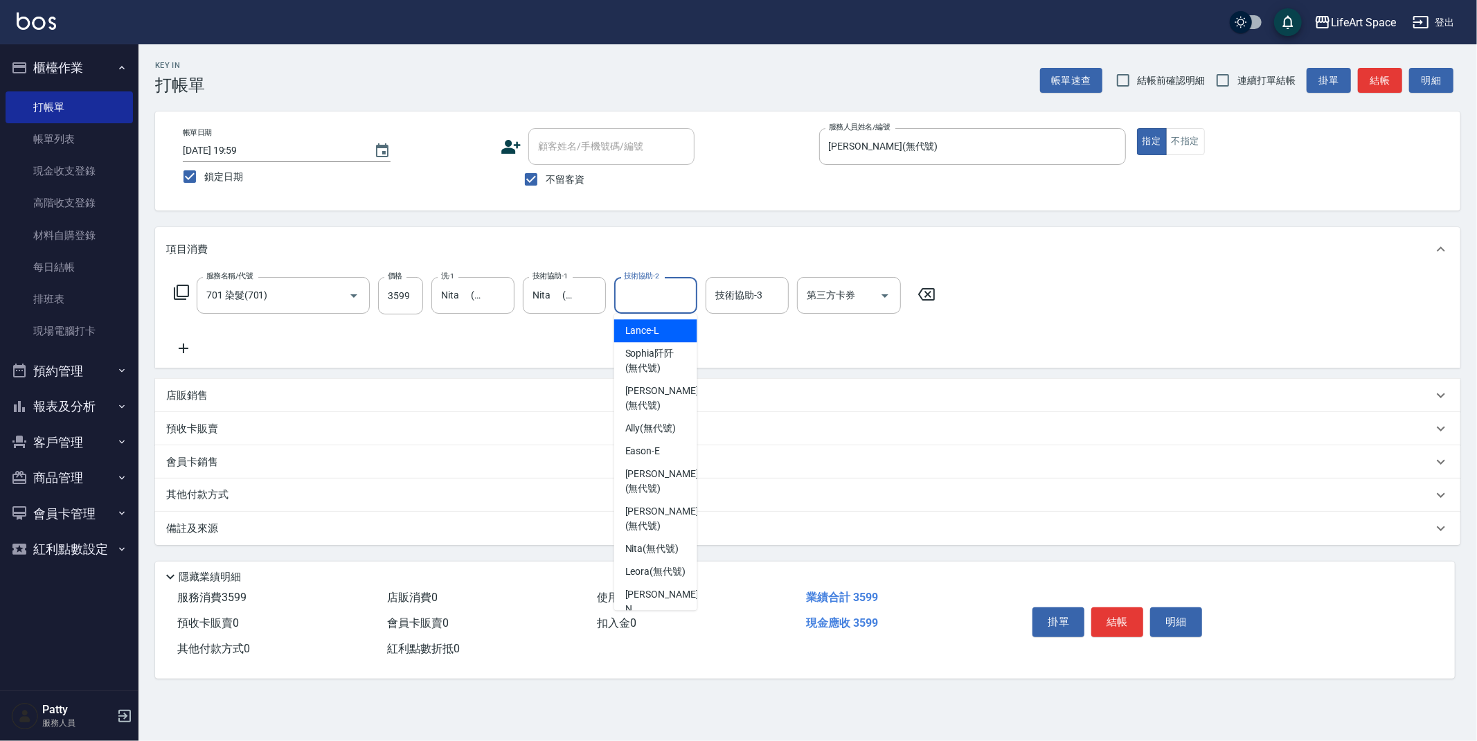
drag, startPoint x: 667, startPoint y: 296, endPoint x: 665, endPoint y: 308, distance: 12.5
click at [667, 296] on input "技術協助-2" at bounding box center [655, 295] width 71 height 24
click at [631, 548] on span "Nita (無代號)" at bounding box center [652, 548] width 54 height 15
type input "Nita (無代號)"
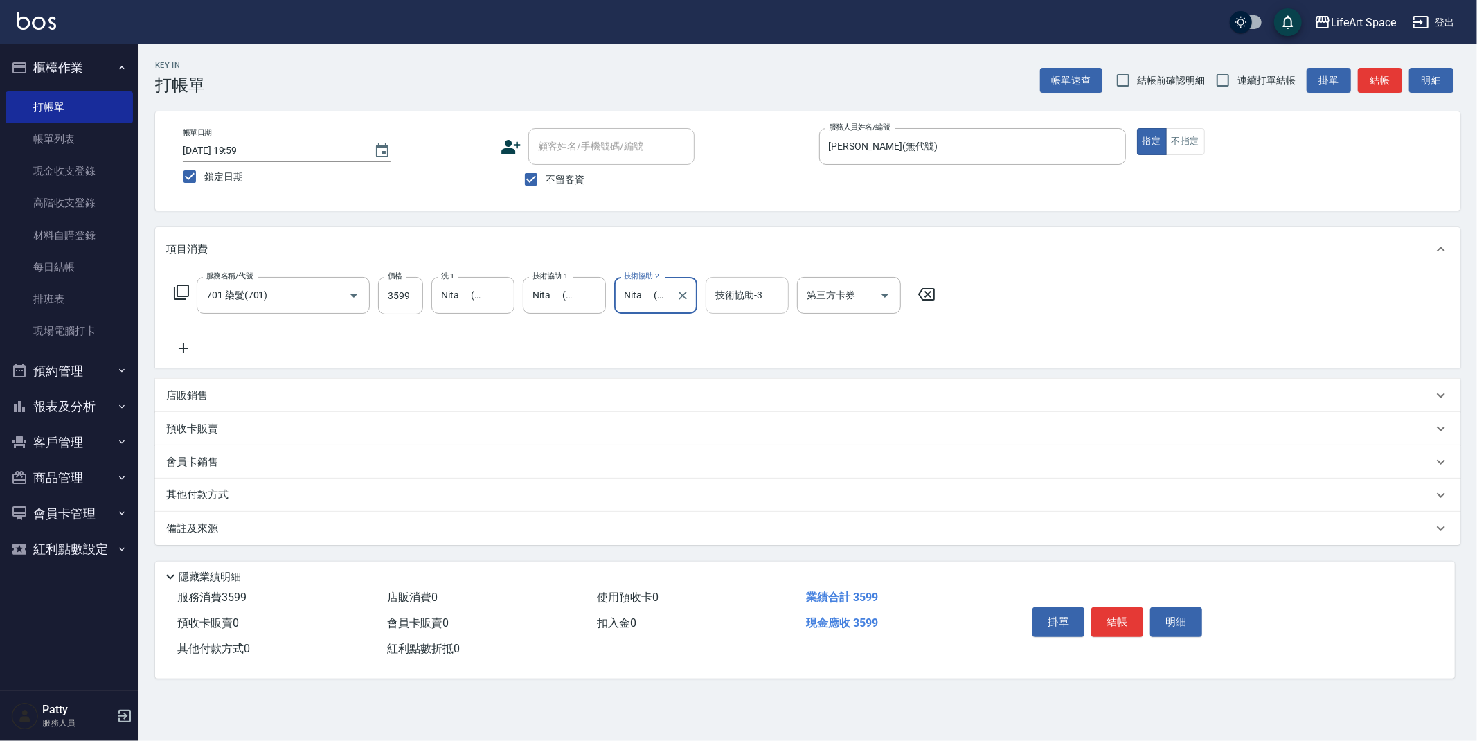
click at [757, 293] on input "技術協助-3" at bounding box center [747, 295] width 71 height 24
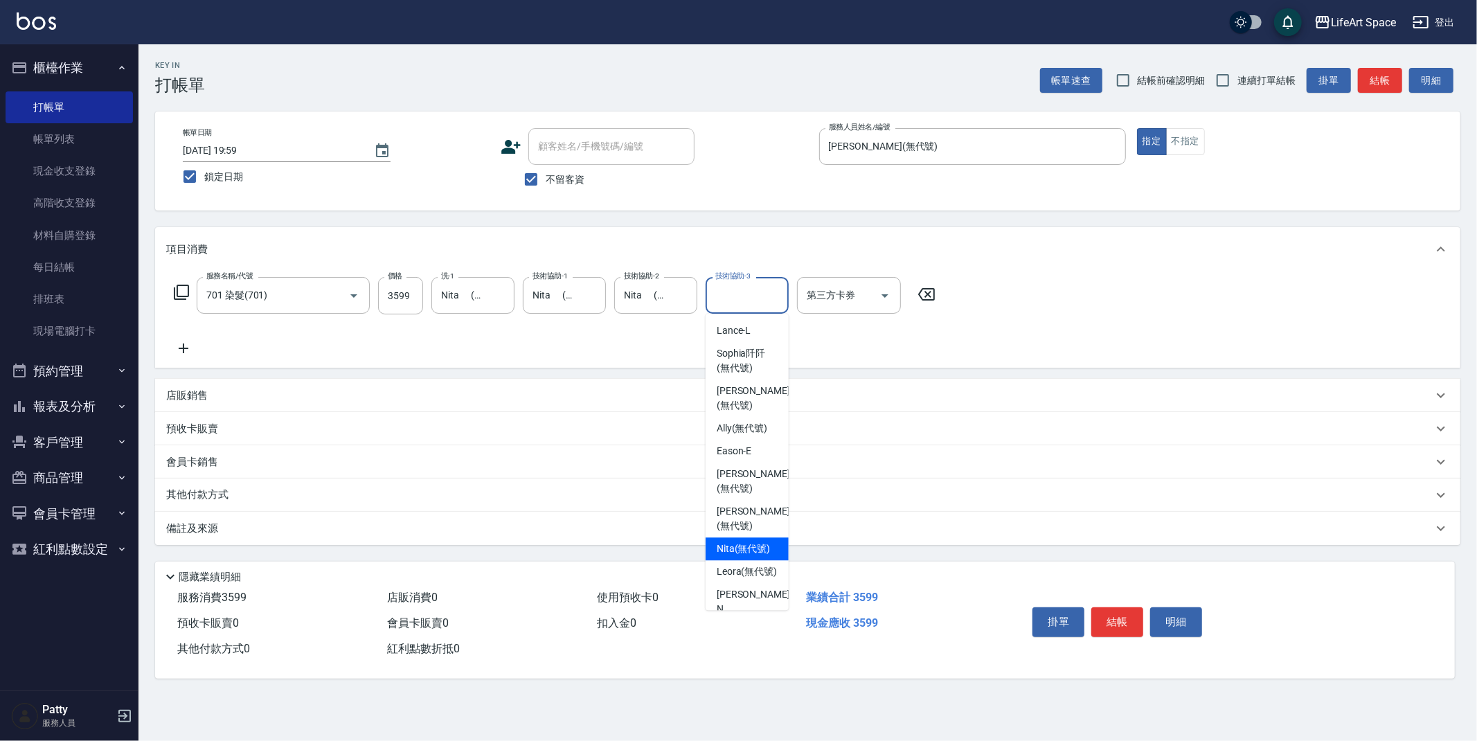
drag, startPoint x: 760, startPoint y: 548, endPoint x: 222, endPoint y: 206, distance: 638.3
click at [757, 545] on span "Nita (無代號)" at bounding box center [743, 548] width 54 height 15
type input "Nita (無代號)"
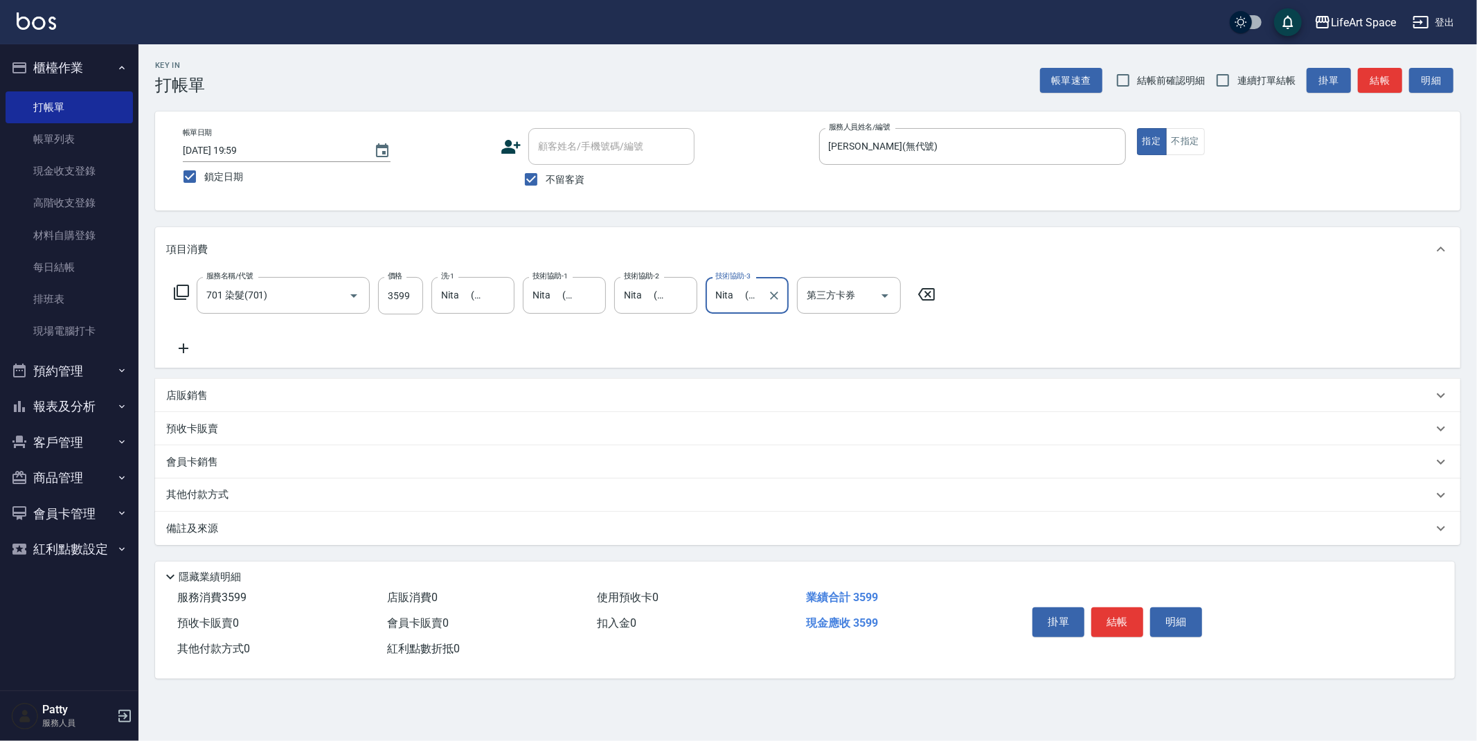
click at [193, 348] on icon at bounding box center [183, 348] width 35 height 17
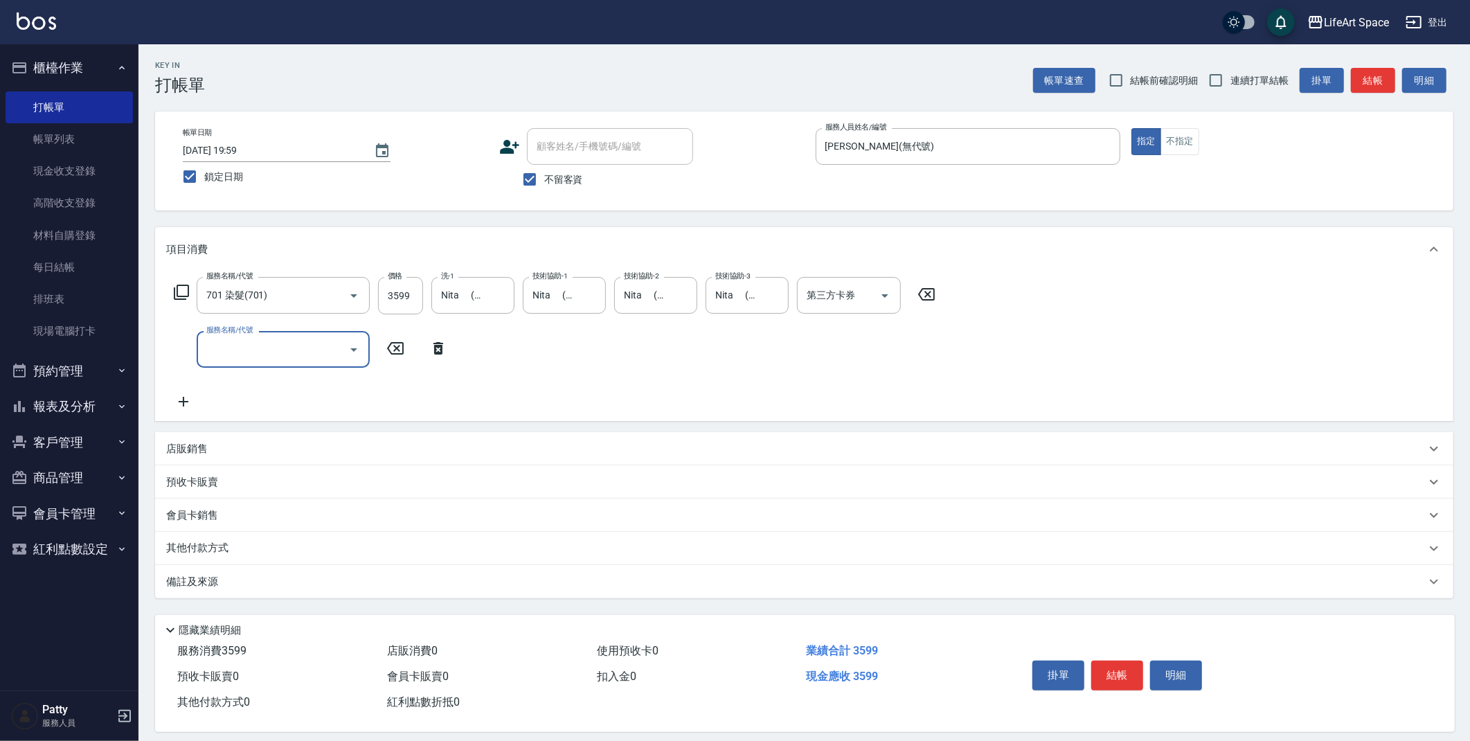
click at [193, 348] on div "服務名稱/代號 服務名稱/代號" at bounding box center [310, 349] width 289 height 37
click at [233, 346] on input "服務名稱/代號" at bounding box center [273, 349] width 140 height 24
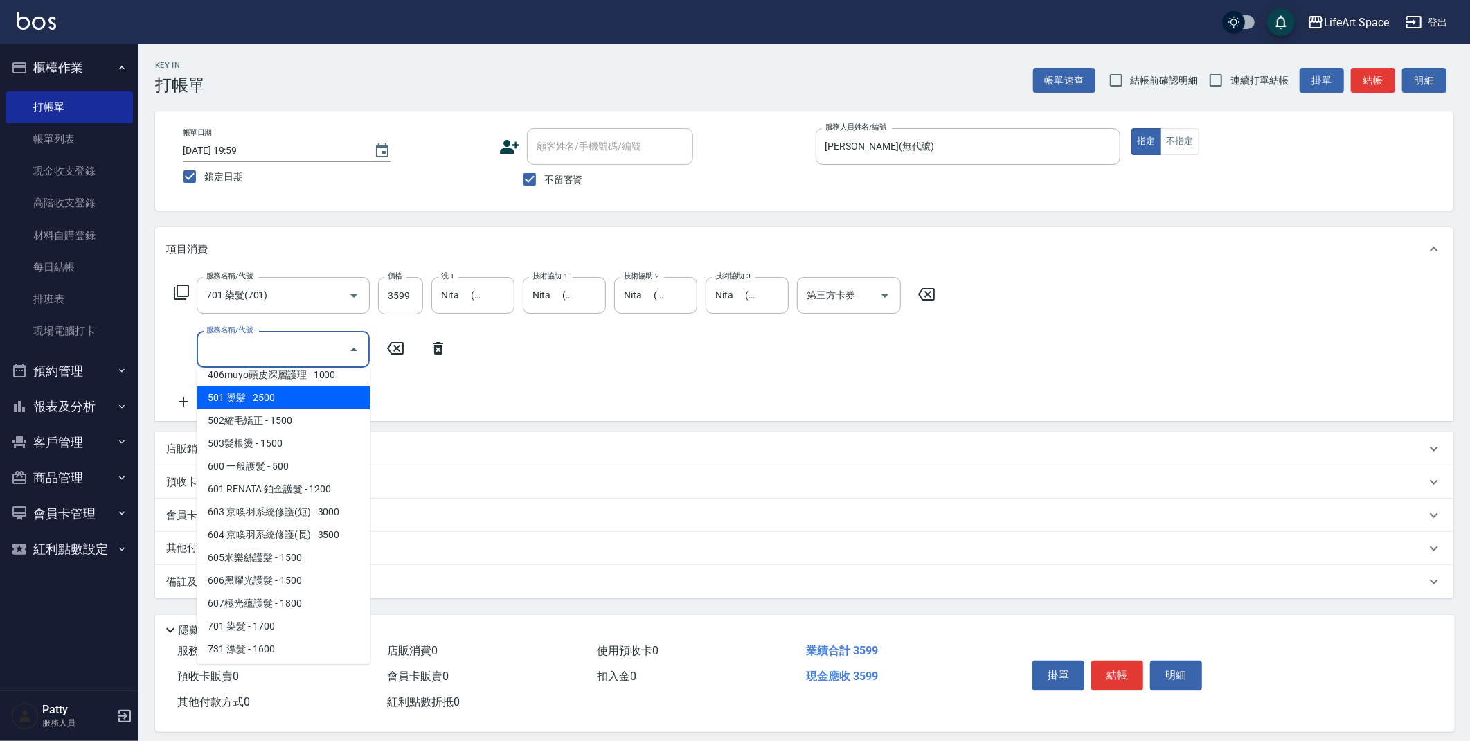
scroll to position [203, 0]
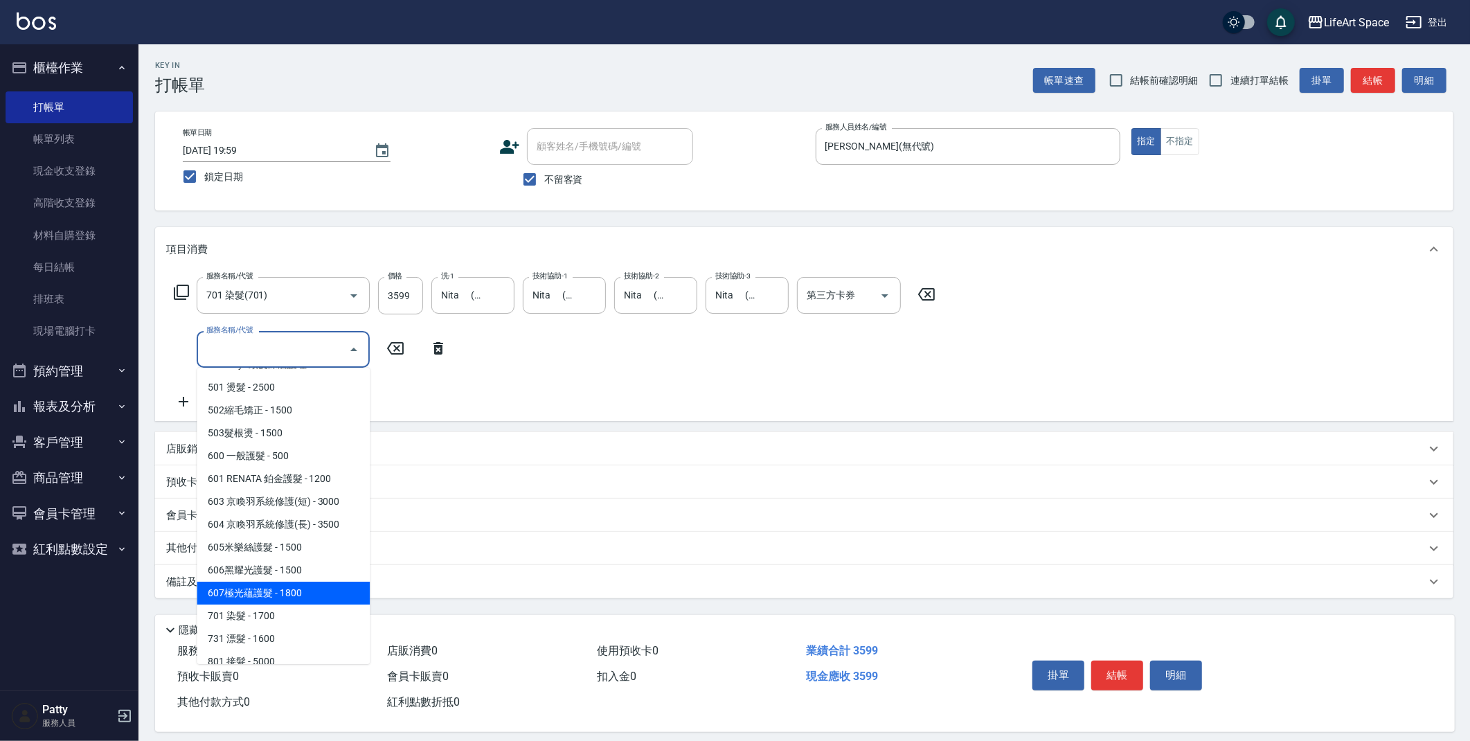
click at [291, 588] on span "607極光蘊護髮 - 1800" at bounding box center [283, 592] width 173 height 23
type input "607極光蘊護髮(607)"
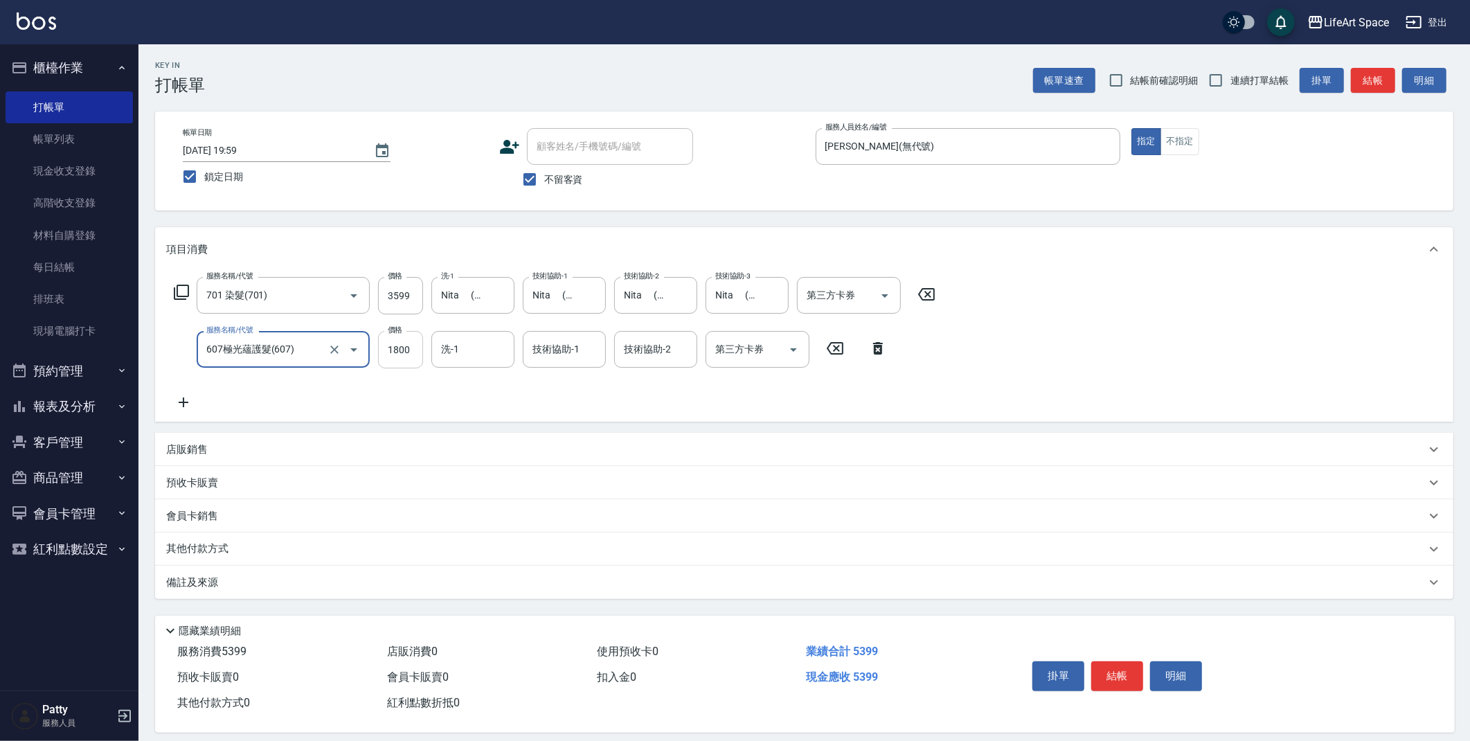
click at [408, 348] on input "1800" at bounding box center [400, 349] width 45 height 37
type input "2200"
click at [467, 356] on input "洗-1" at bounding box center [472, 349] width 71 height 24
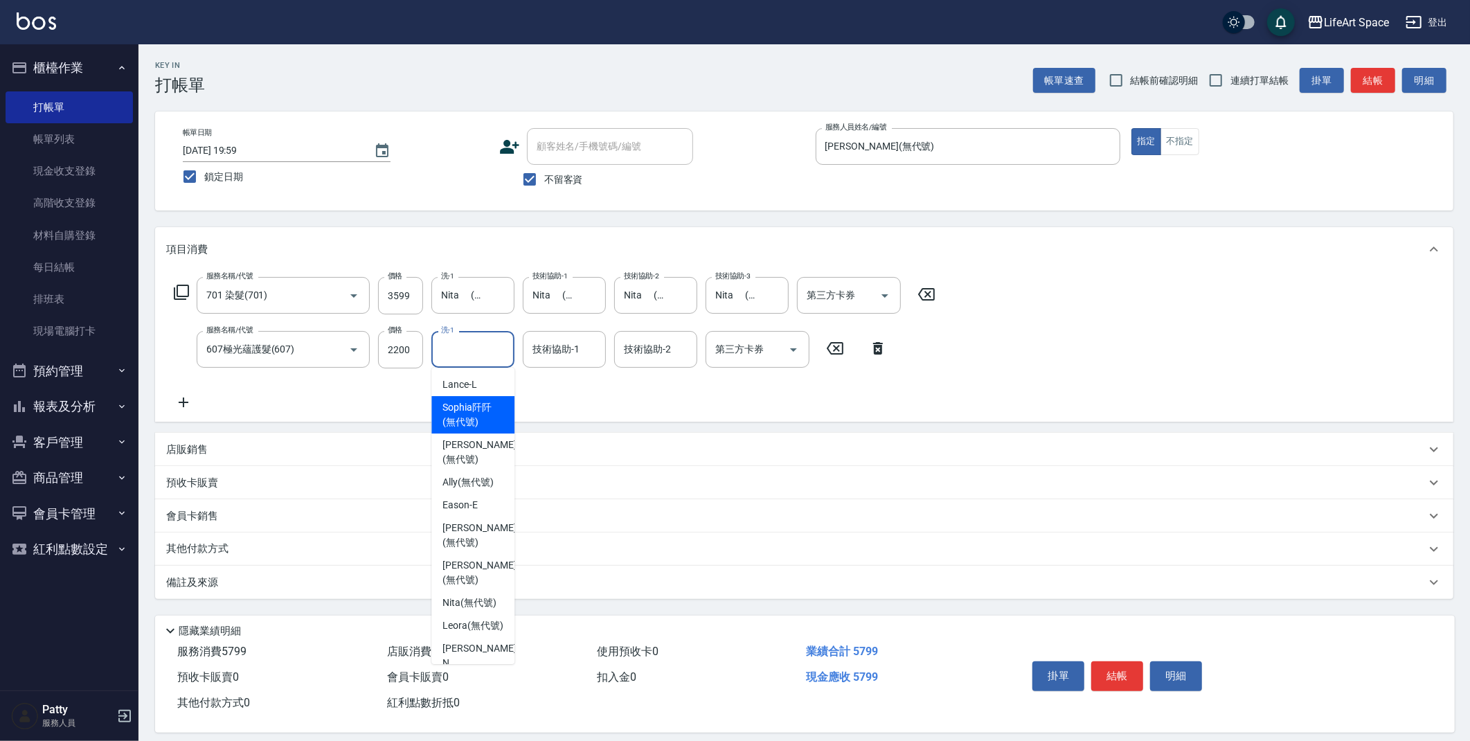
click at [559, 353] on div "技術協助-1 技術協助-1" at bounding box center [564, 349] width 83 height 37
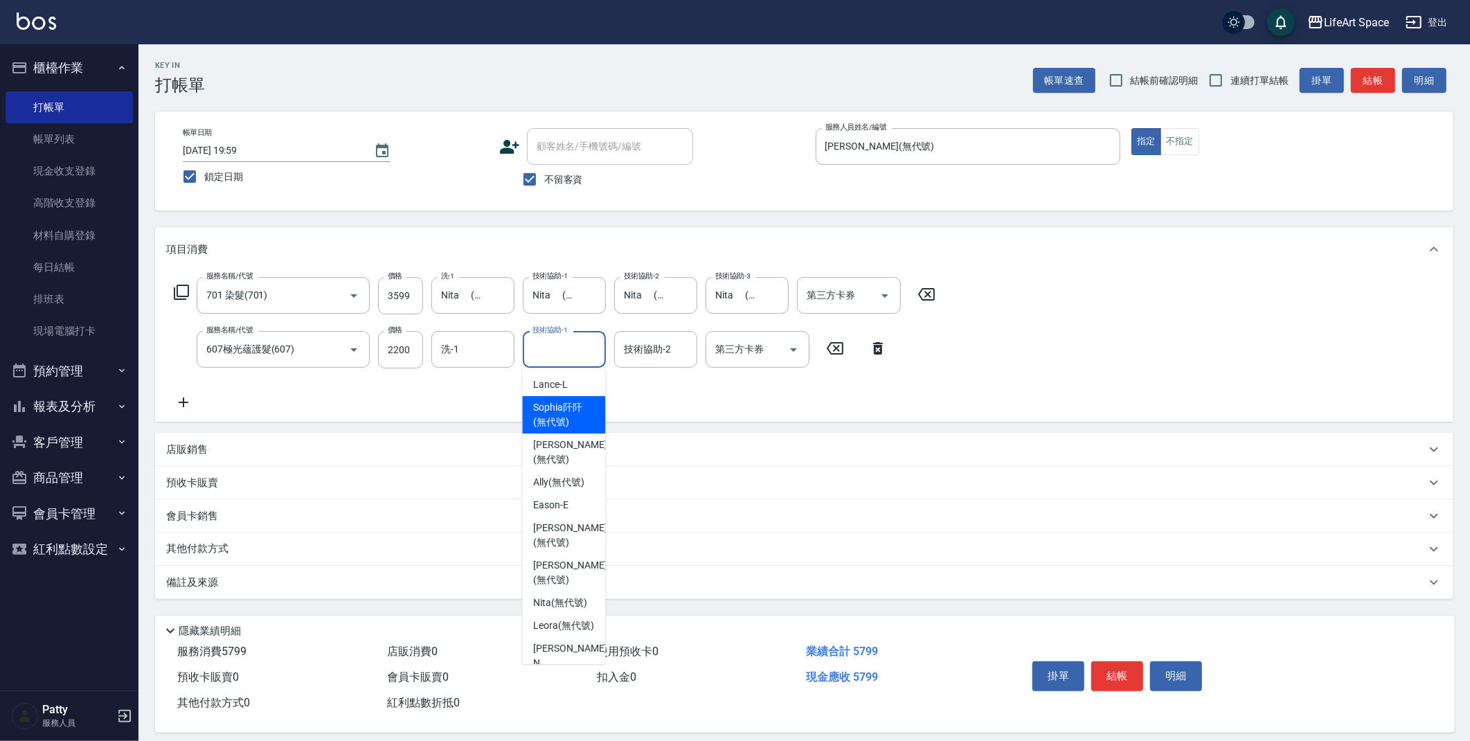
click at [574, 412] on span "[PERSON_NAME]阡 (無代號)" at bounding box center [563, 414] width 61 height 29
type input "[PERSON_NAME]阡(無代號)"
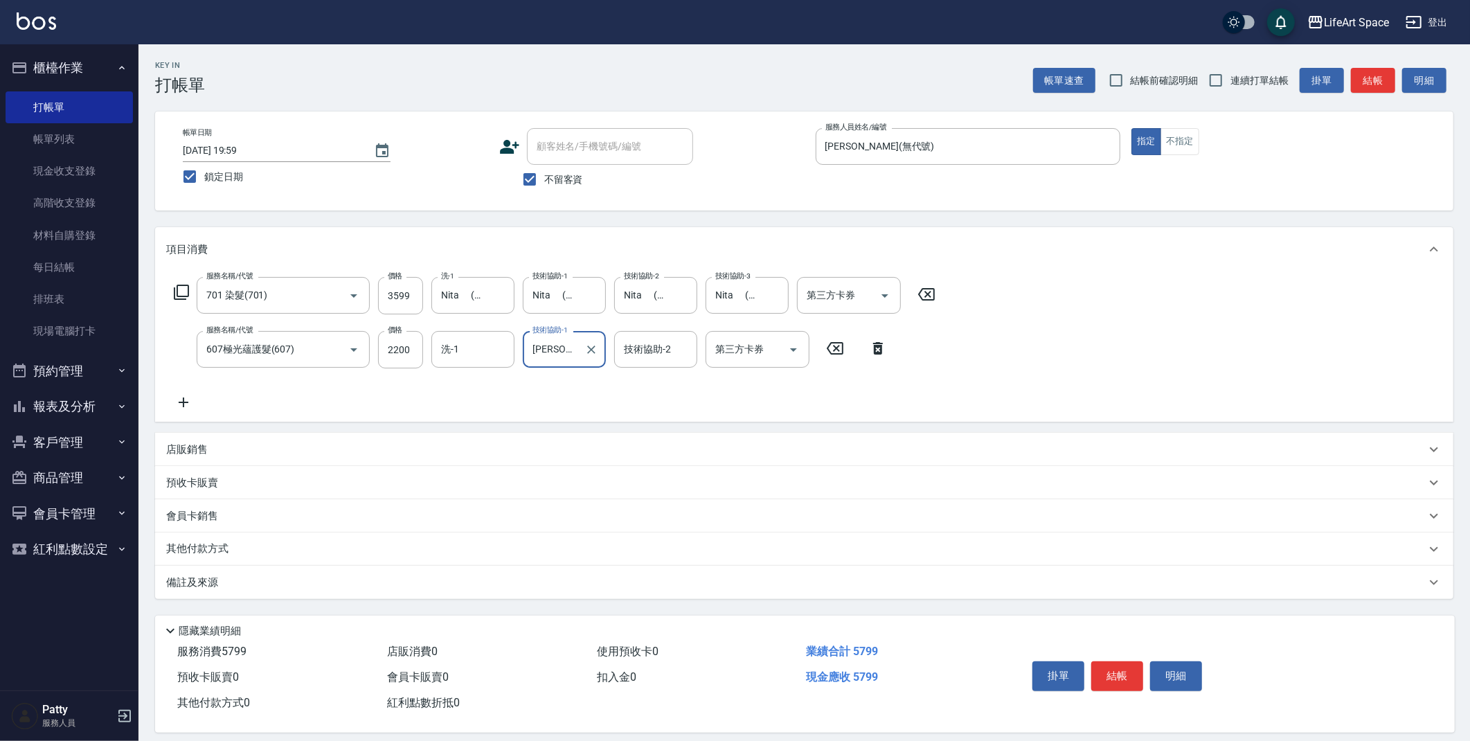
click at [181, 448] on p "店販銷售" at bounding box center [187, 449] width 42 height 15
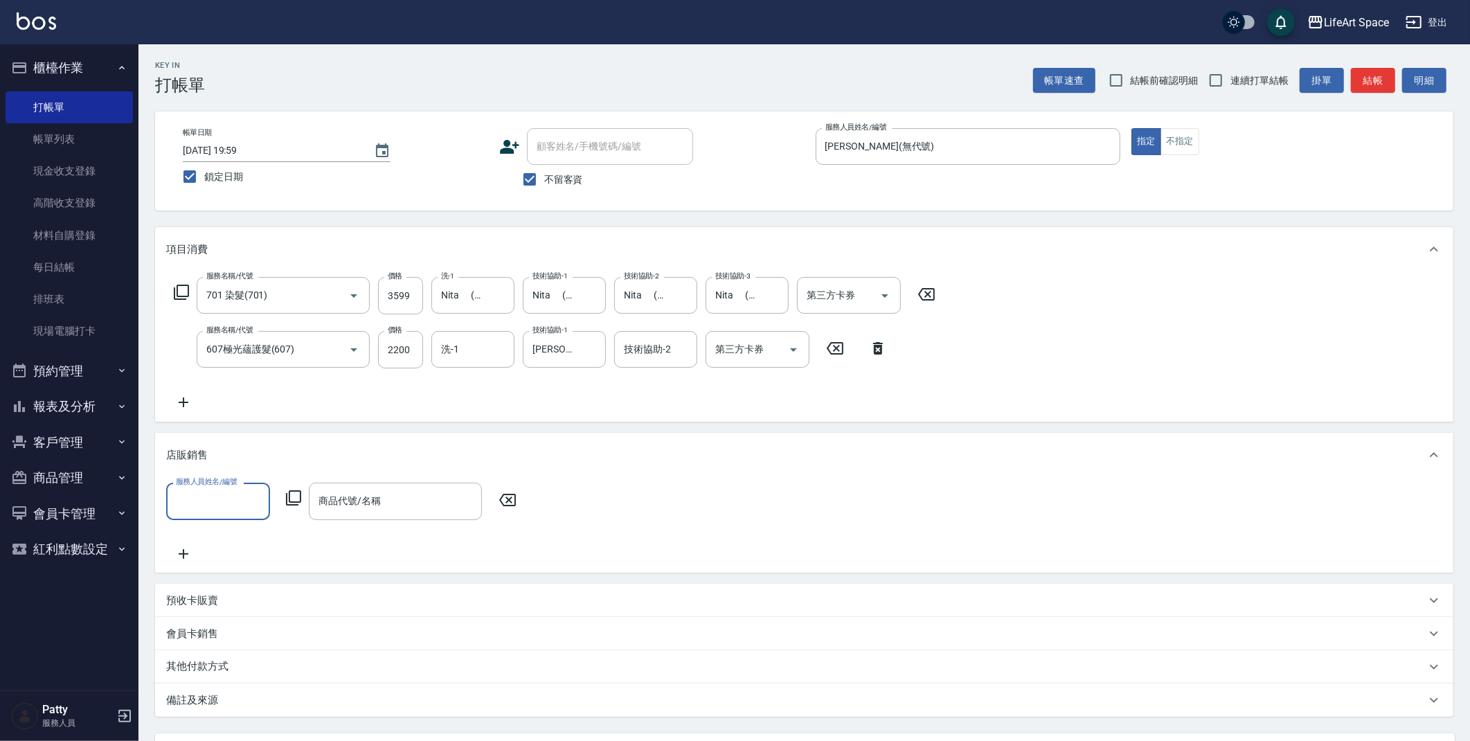
scroll to position [0, 0]
click at [232, 507] on input "服務人員姓名/編號" at bounding box center [217, 501] width 91 height 24
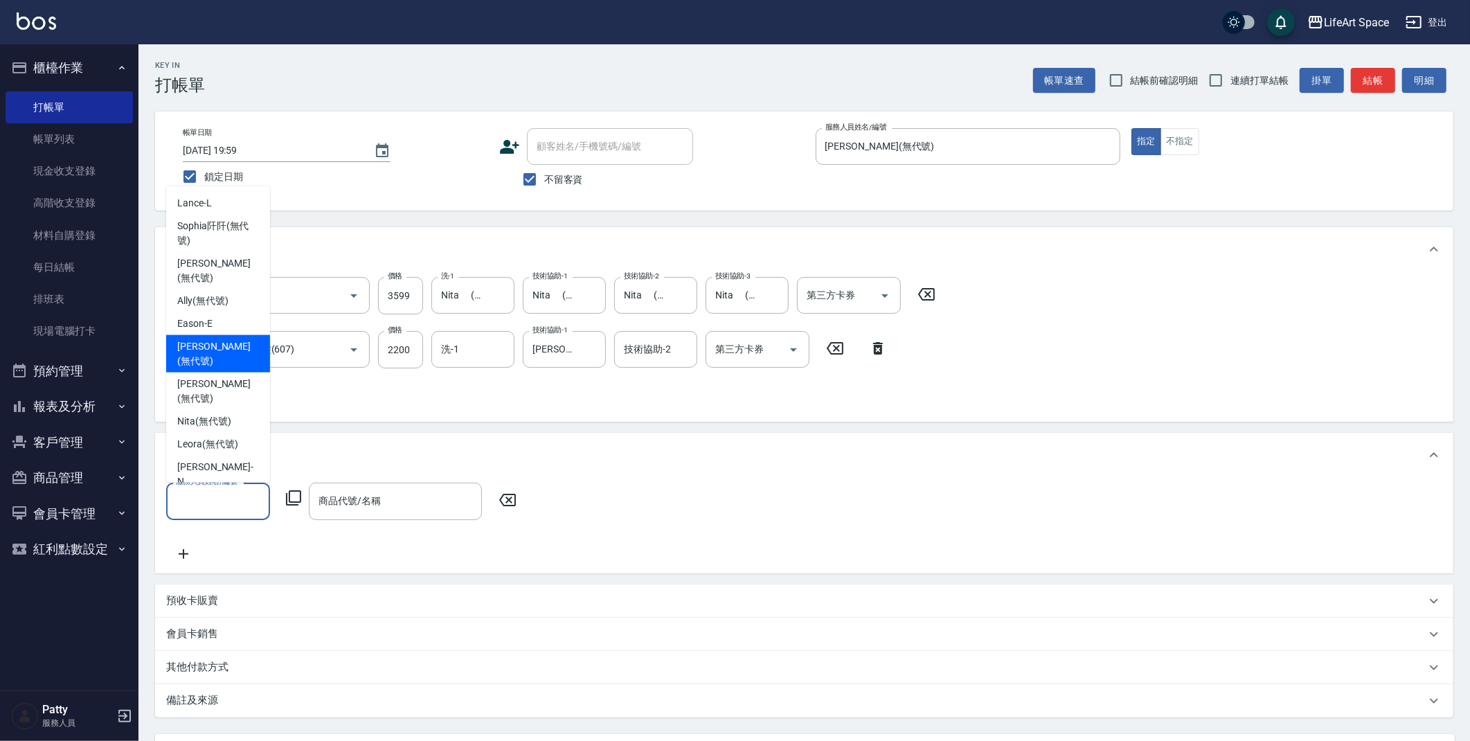
drag, startPoint x: 199, startPoint y: 341, endPoint x: 317, endPoint y: 451, distance: 161.6
click at [199, 341] on div "[PERSON_NAME] (無代號)" at bounding box center [218, 353] width 104 height 37
type input "[PERSON_NAME](無代號)"
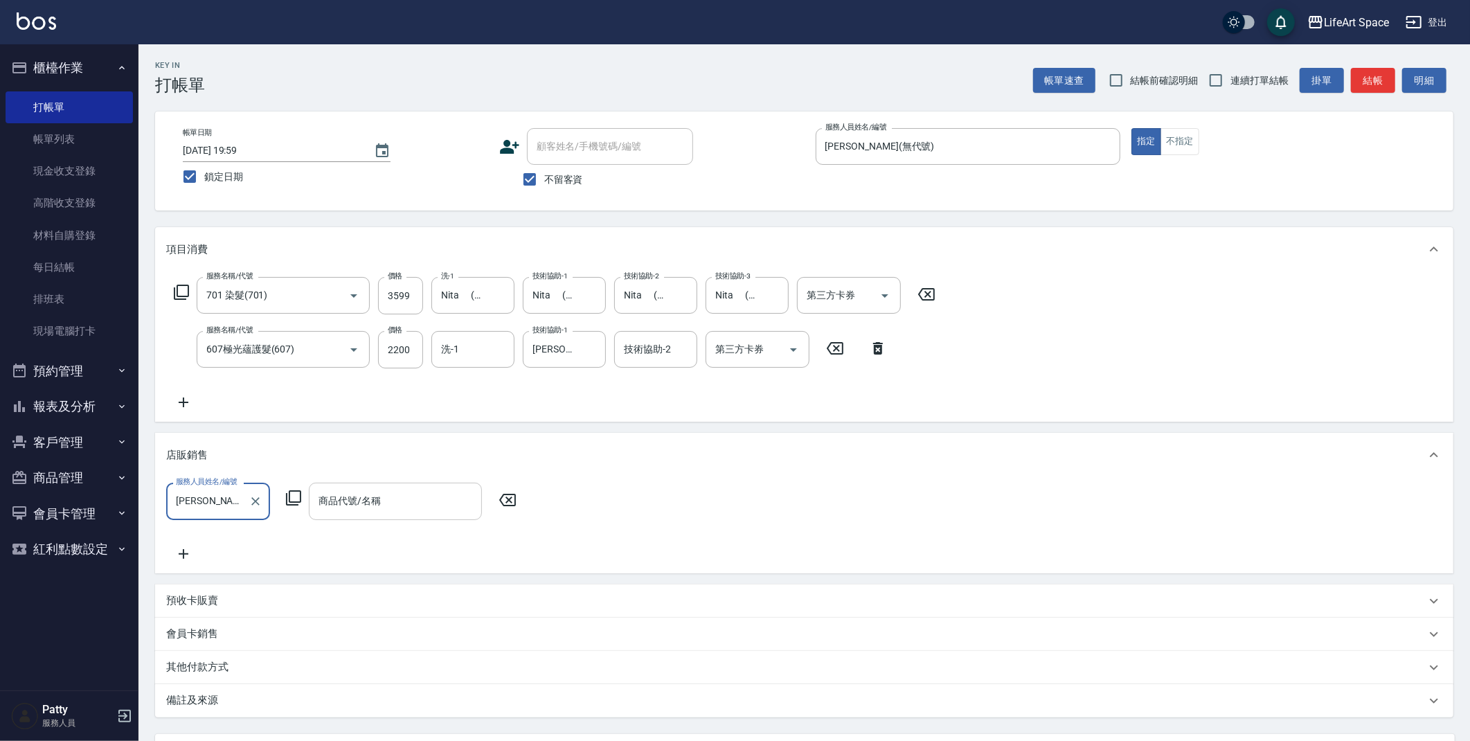
click at [356, 494] on div "商品代號/名稱 商品代號/名稱" at bounding box center [395, 500] width 173 height 37
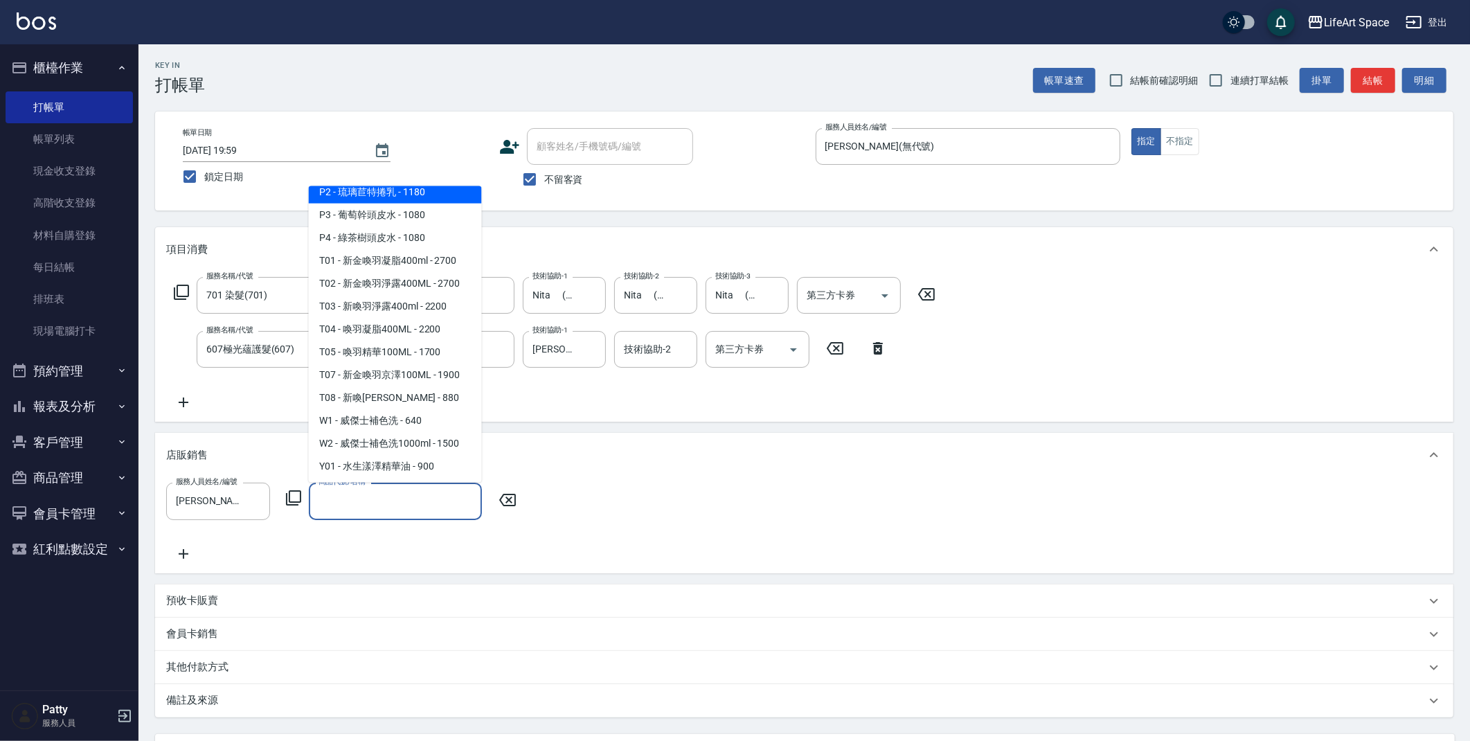
scroll to position [981, 0]
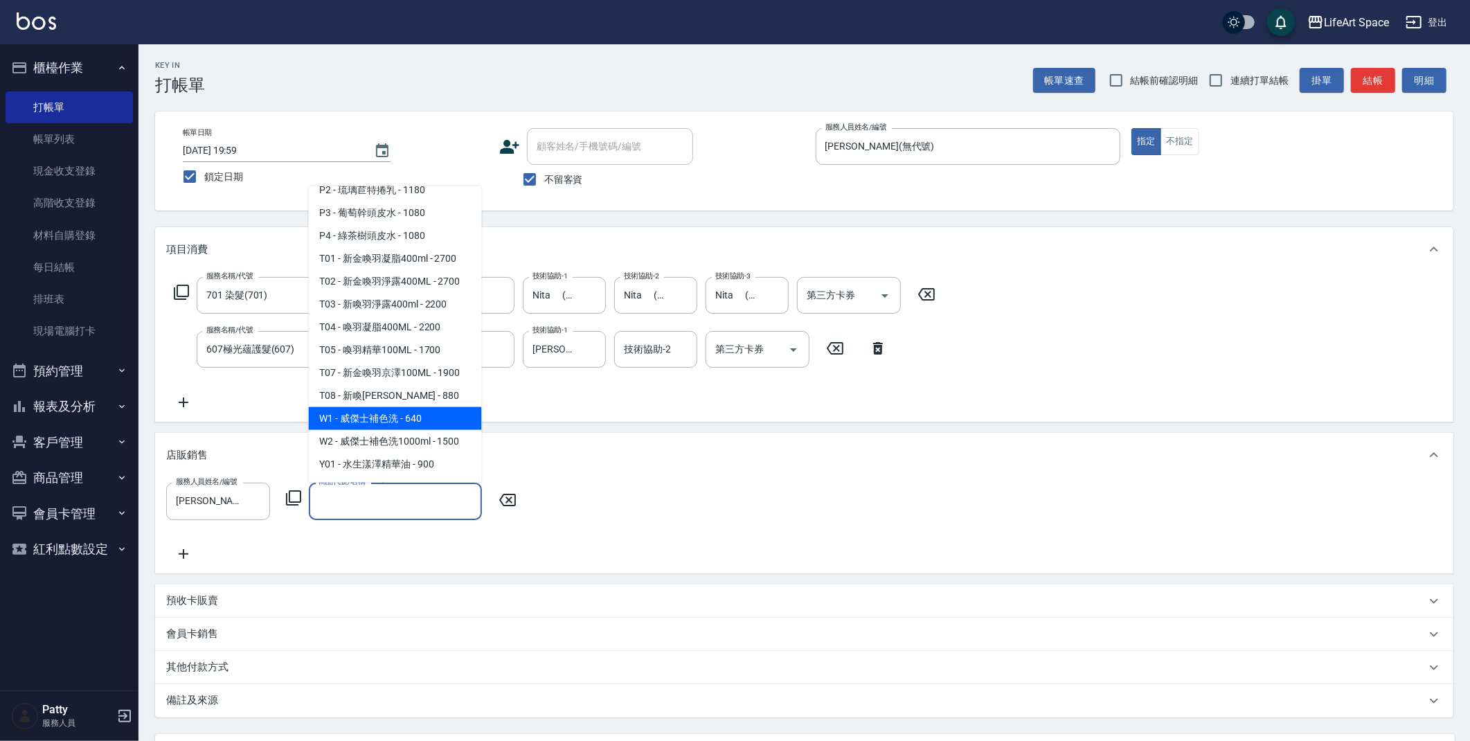
drag, startPoint x: 398, startPoint y: 428, endPoint x: 404, endPoint y: 433, distance: 7.9
click at [398, 428] on span "W1 - 威傑士補色洗 - 640" at bounding box center [395, 418] width 173 height 23
type input "威傑士補色洗"
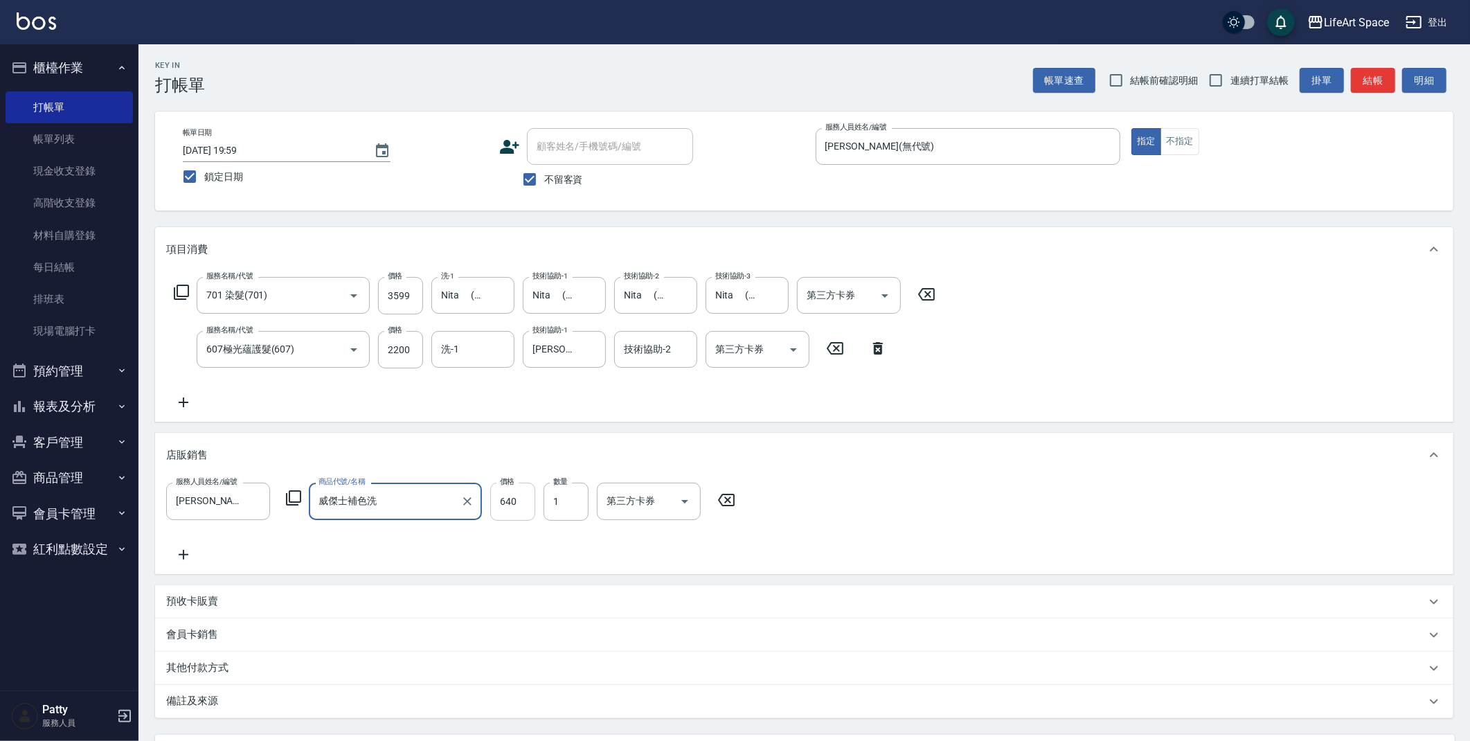
click at [525, 505] on input "640" at bounding box center [512, 500] width 45 height 37
type input "576"
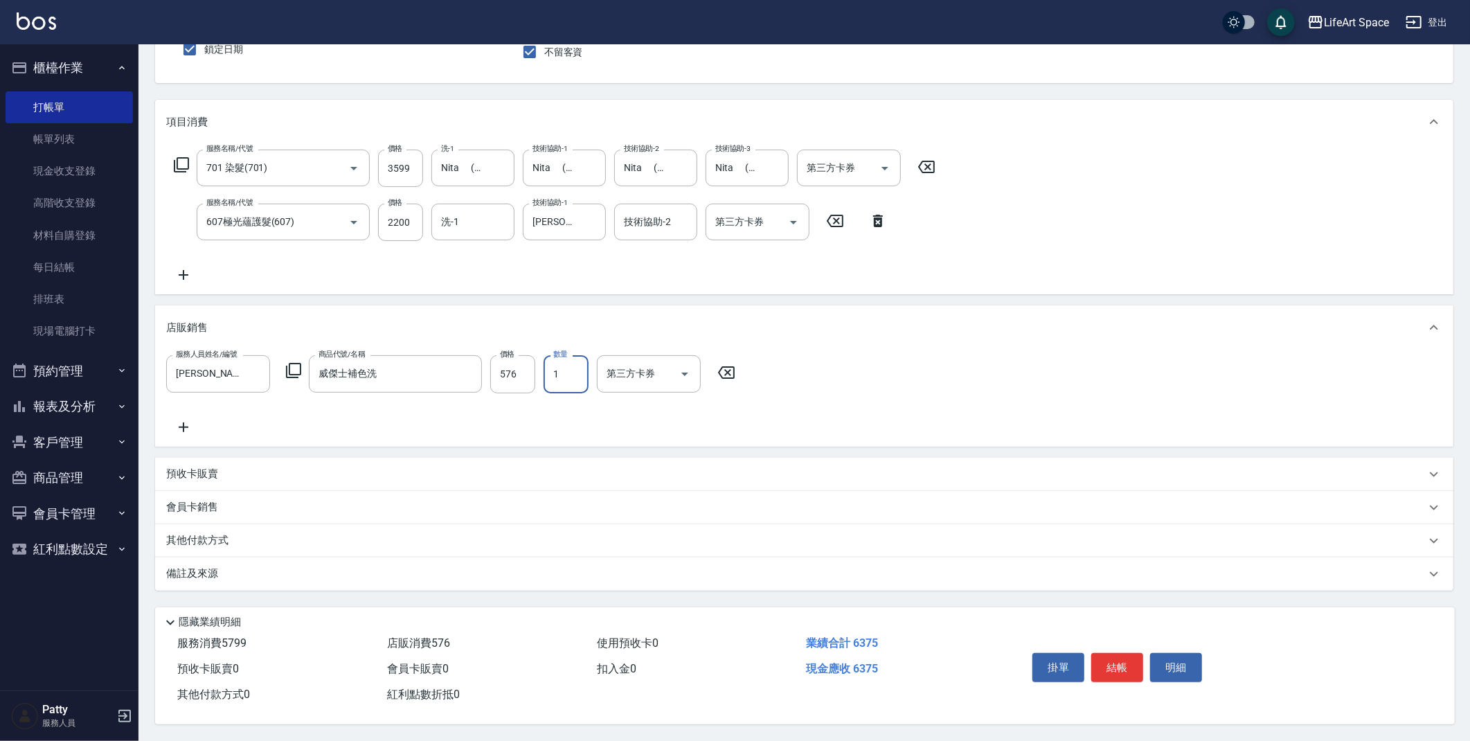
scroll to position [132, 0]
click at [245, 543] on div "其他付款方式" at bounding box center [795, 540] width 1259 height 15
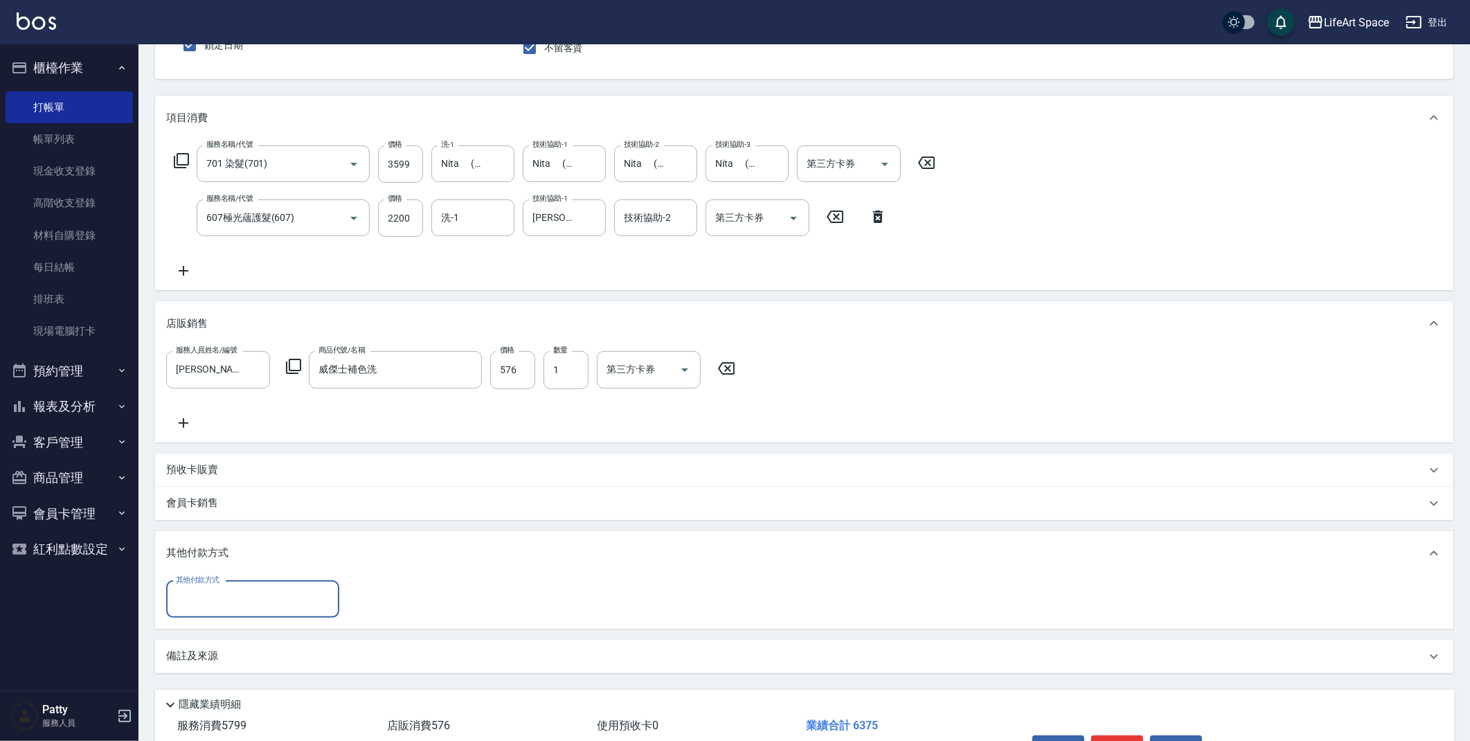
scroll to position [0, 0]
click at [250, 603] on input "其他付款方式" at bounding box center [252, 599] width 161 height 24
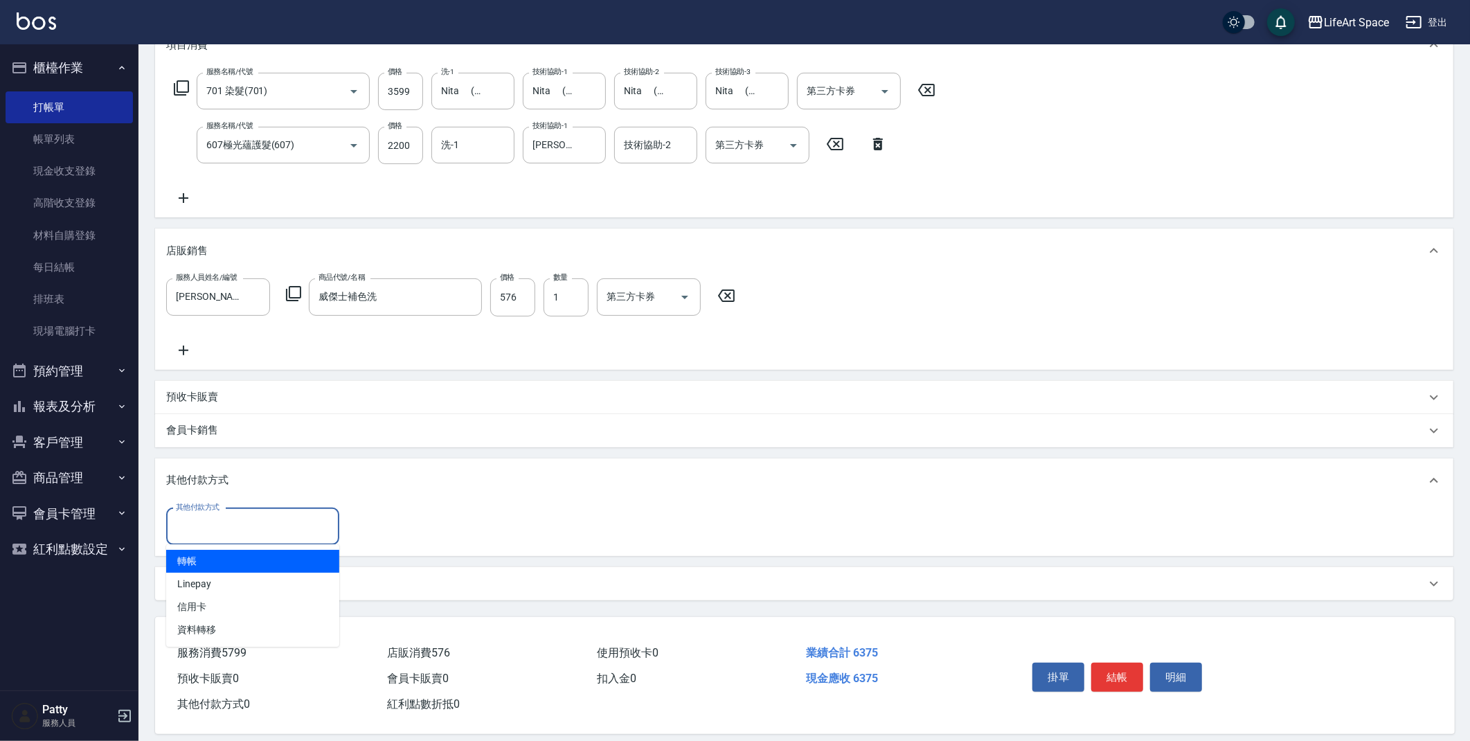
scroll to position [218, 0]
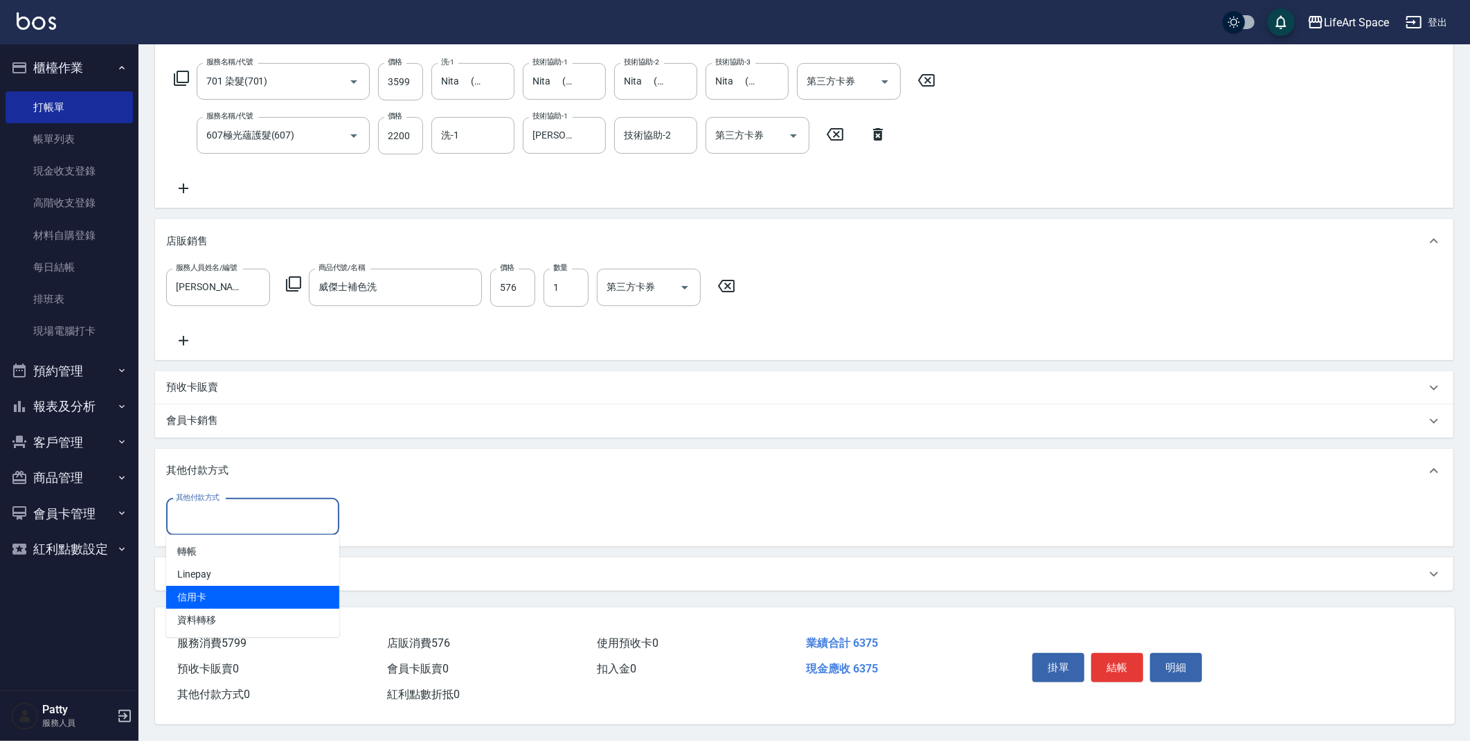
click at [229, 589] on span "信用卡" at bounding box center [252, 597] width 173 height 23
type input "信用卡"
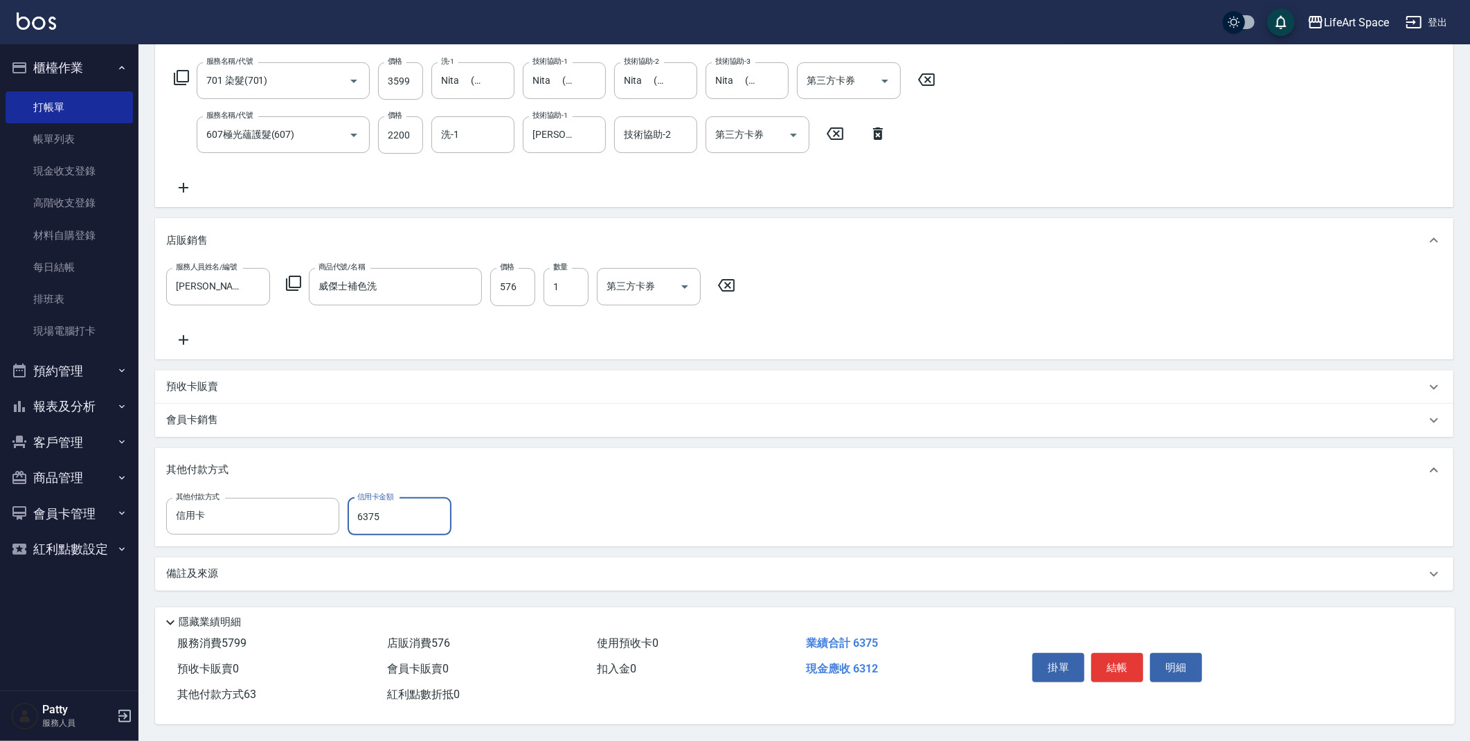
type input "6375"
click at [213, 572] on p "備註及來源" at bounding box center [192, 573] width 52 height 15
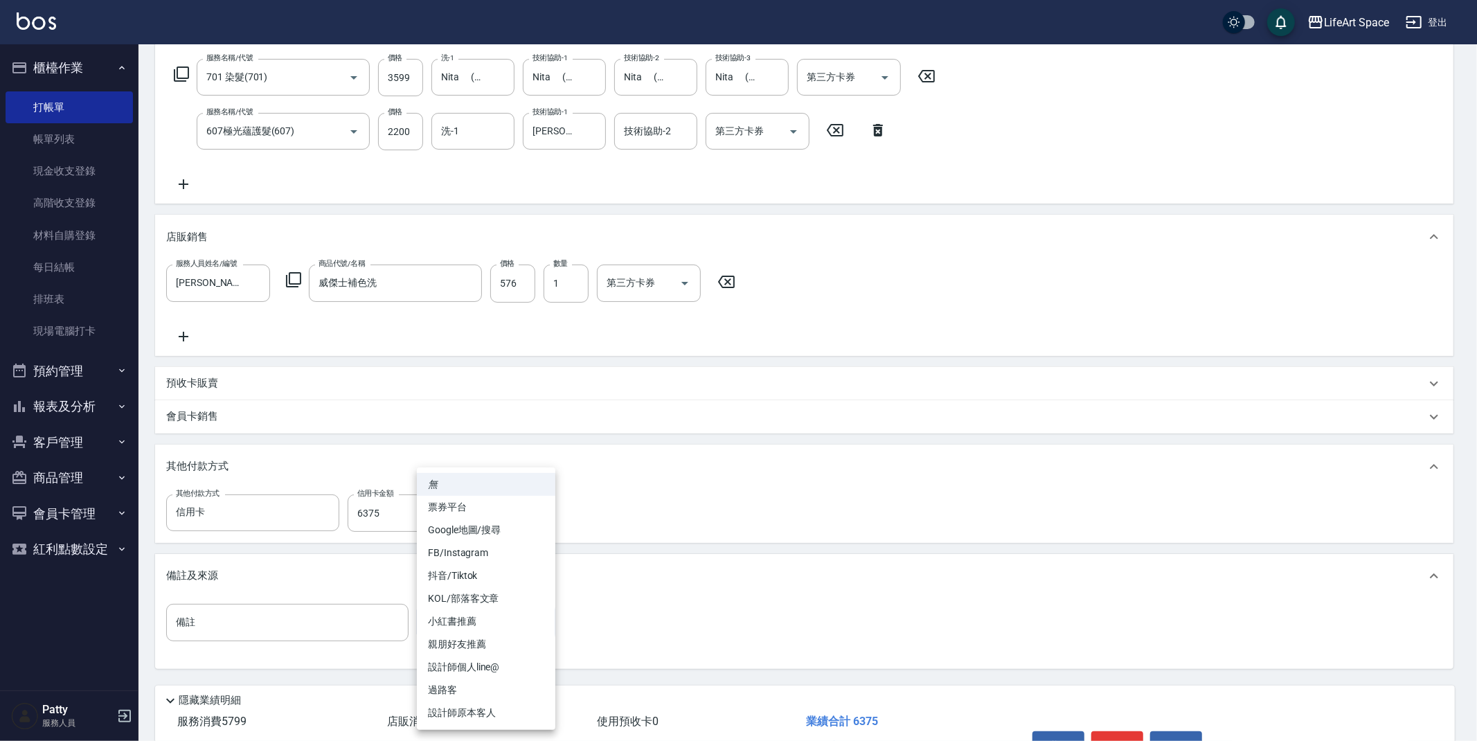
click at [454, 622] on body "LifeArt Space 登出 櫃檯作業 打帳單 帳單列表 現金收支登錄 高階收支登錄 材料自購登錄 每日結帳 排班表 現場電腦打卡 預約管理 預約管理 單…" at bounding box center [738, 300] width 1477 height 1037
click at [460, 550] on li "FB/Instagram" at bounding box center [486, 552] width 138 height 23
type input "FB/Instagram"
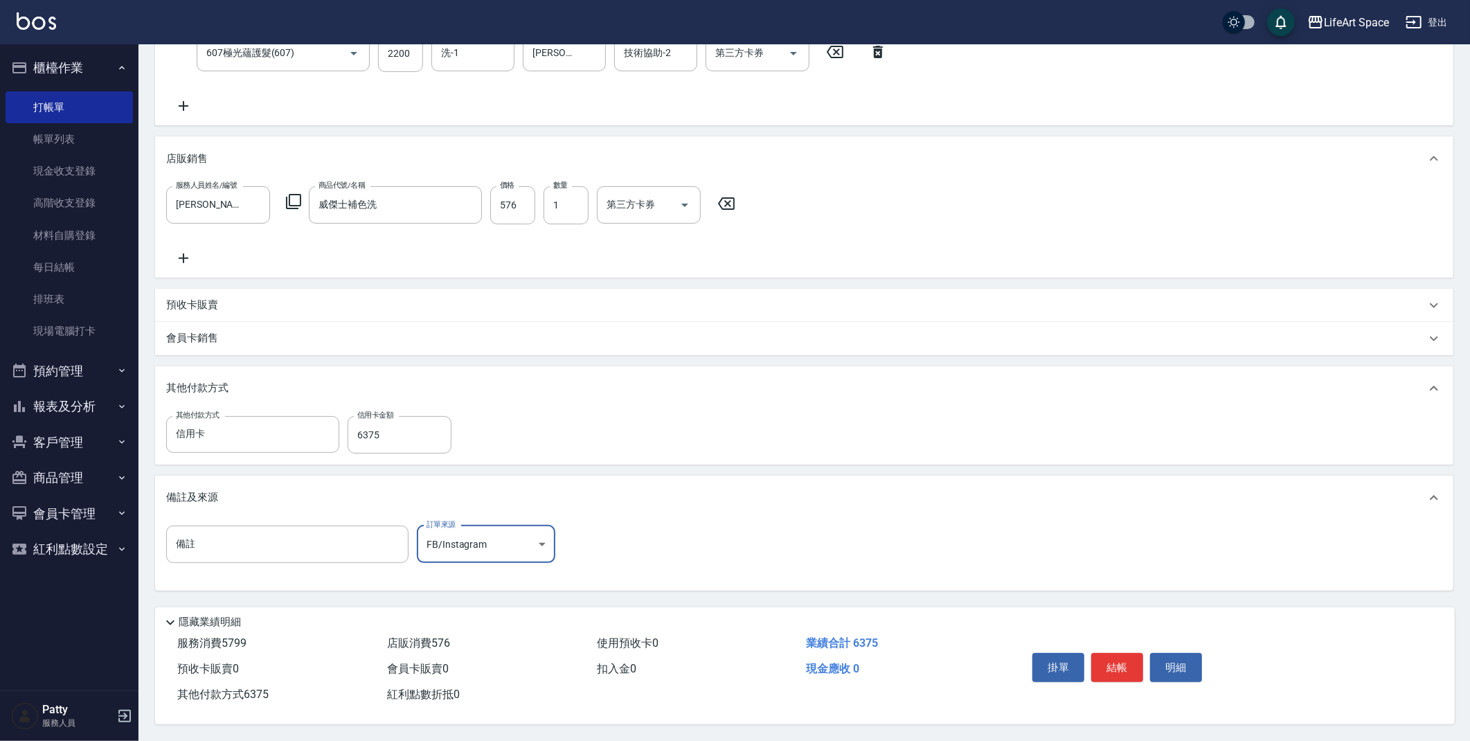
scroll to position [300, 0]
click at [1121, 664] on button "結帳" at bounding box center [1117, 667] width 52 height 29
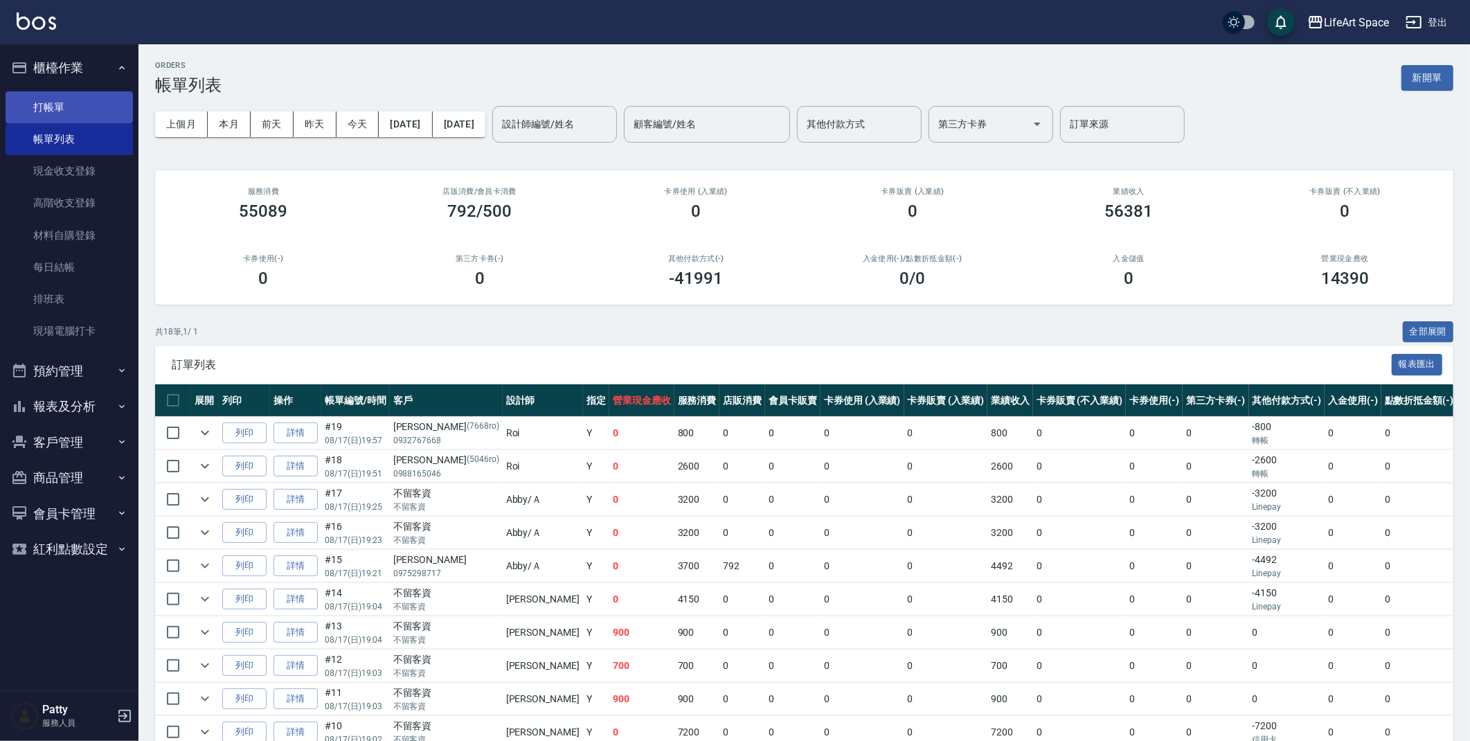
click at [75, 94] on link "打帳單" at bounding box center [69, 107] width 127 height 32
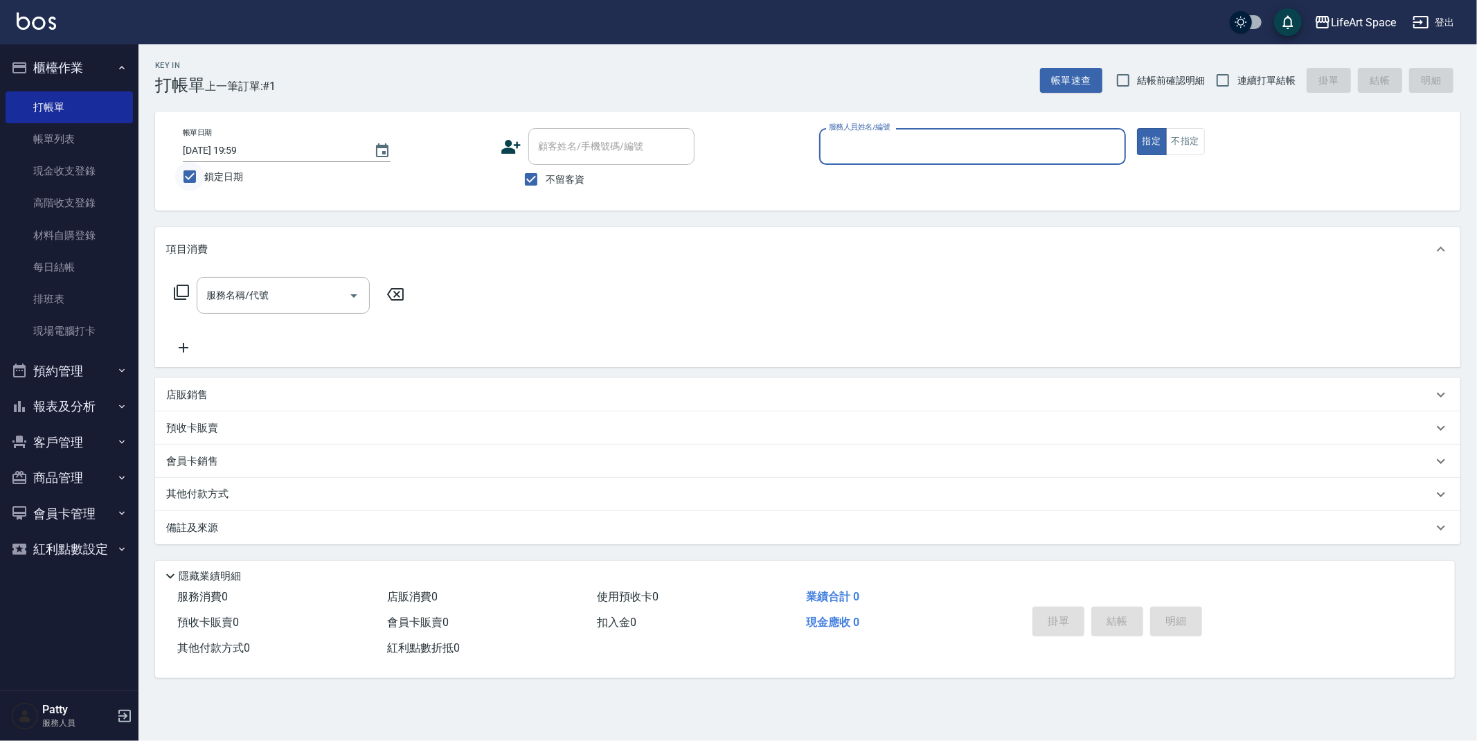
click at [193, 173] on input "鎖定日期" at bounding box center [189, 176] width 29 height 29
checkbox input "false"
click at [392, 148] on button "Choose date, selected date is 2025-08-17" at bounding box center [381, 150] width 33 height 33
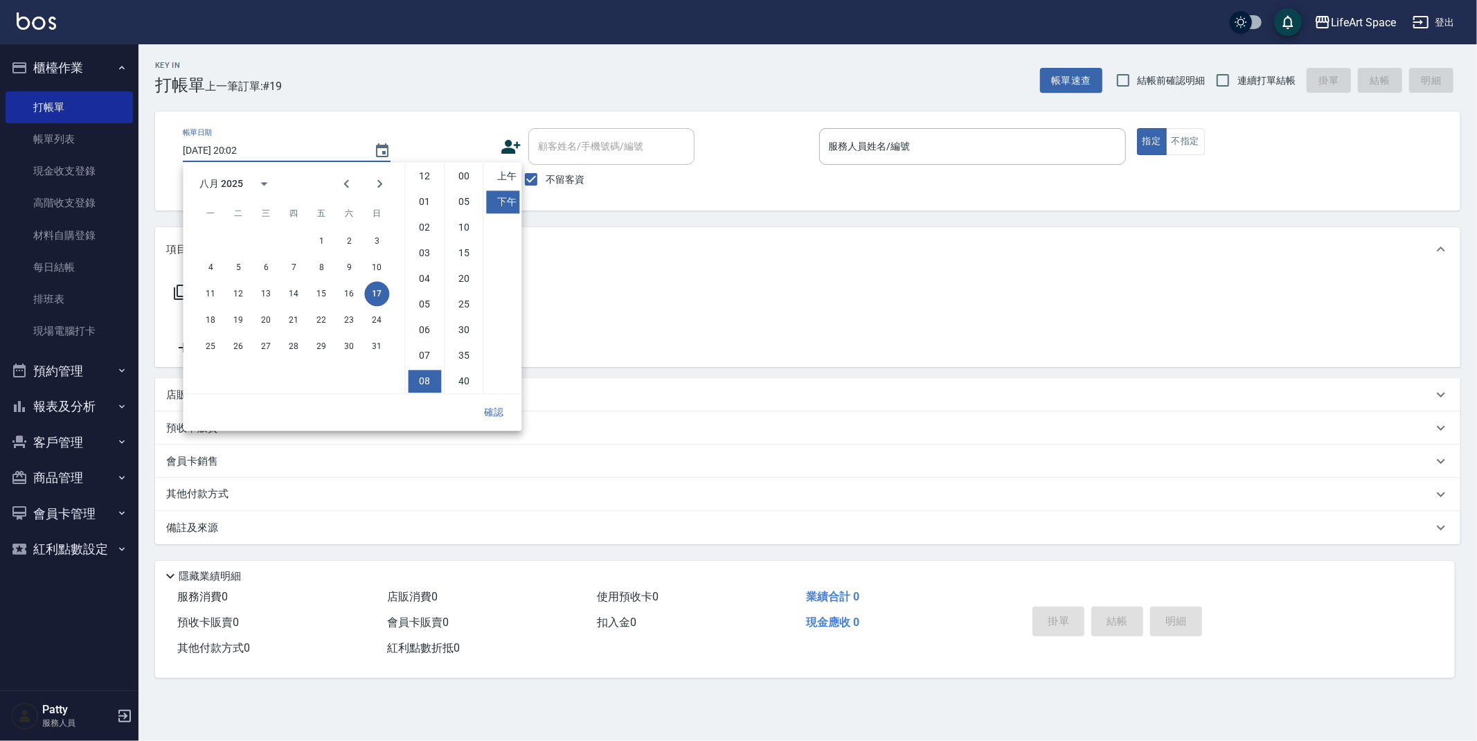
scroll to position [77, 0]
click at [204, 323] on button "18" at bounding box center [210, 319] width 25 height 25
type input "[DATE] 20:02"
click at [507, 409] on button "確認" at bounding box center [493, 412] width 44 height 26
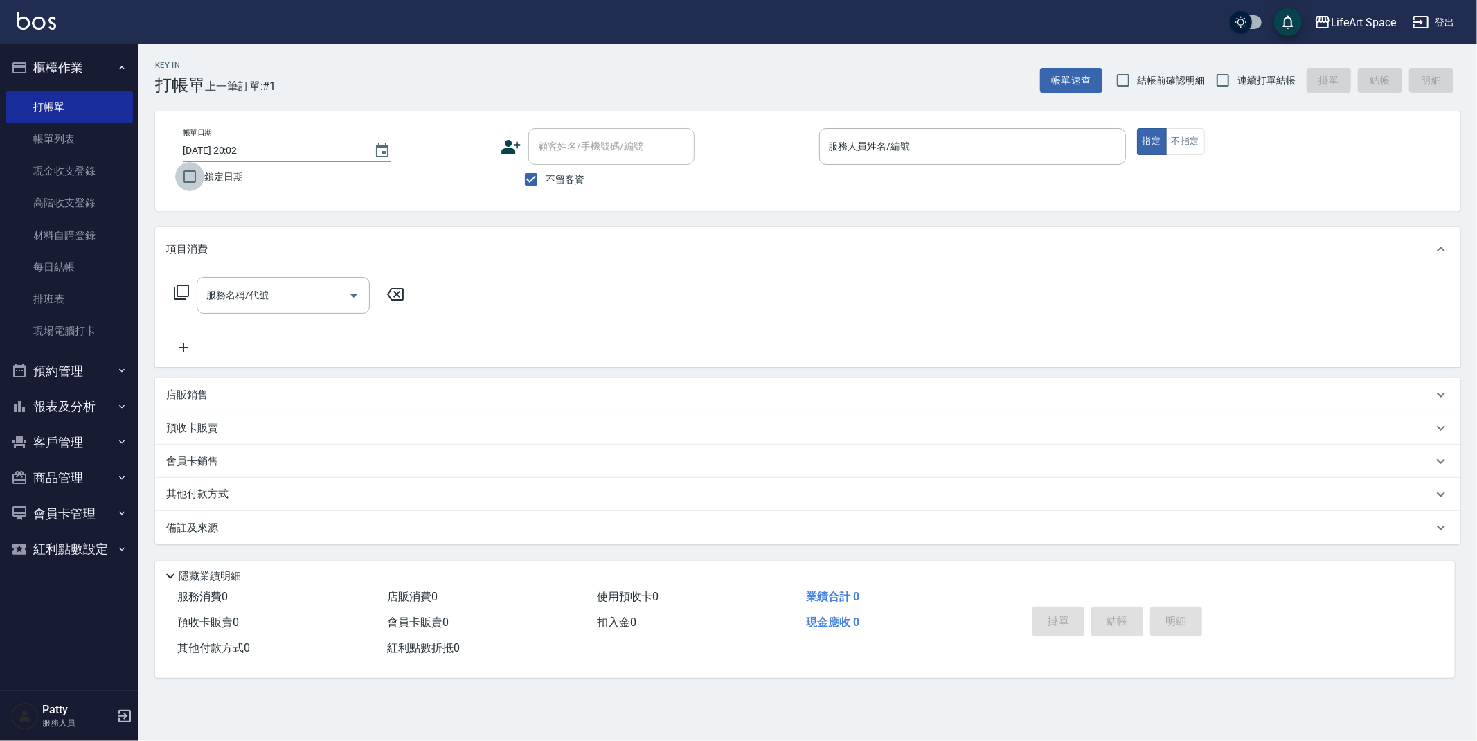
click at [189, 177] on input "鎖定日期" at bounding box center [189, 176] width 29 height 29
checkbox input "true"
type input "[DATE] 20:02"
click at [858, 146] on input "服務人員姓名/編號" at bounding box center [972, 146] width 294 height 24
click at [1206, 141] on div "指定 不指定" at bounding box center [1290, 141] width 307 height 27
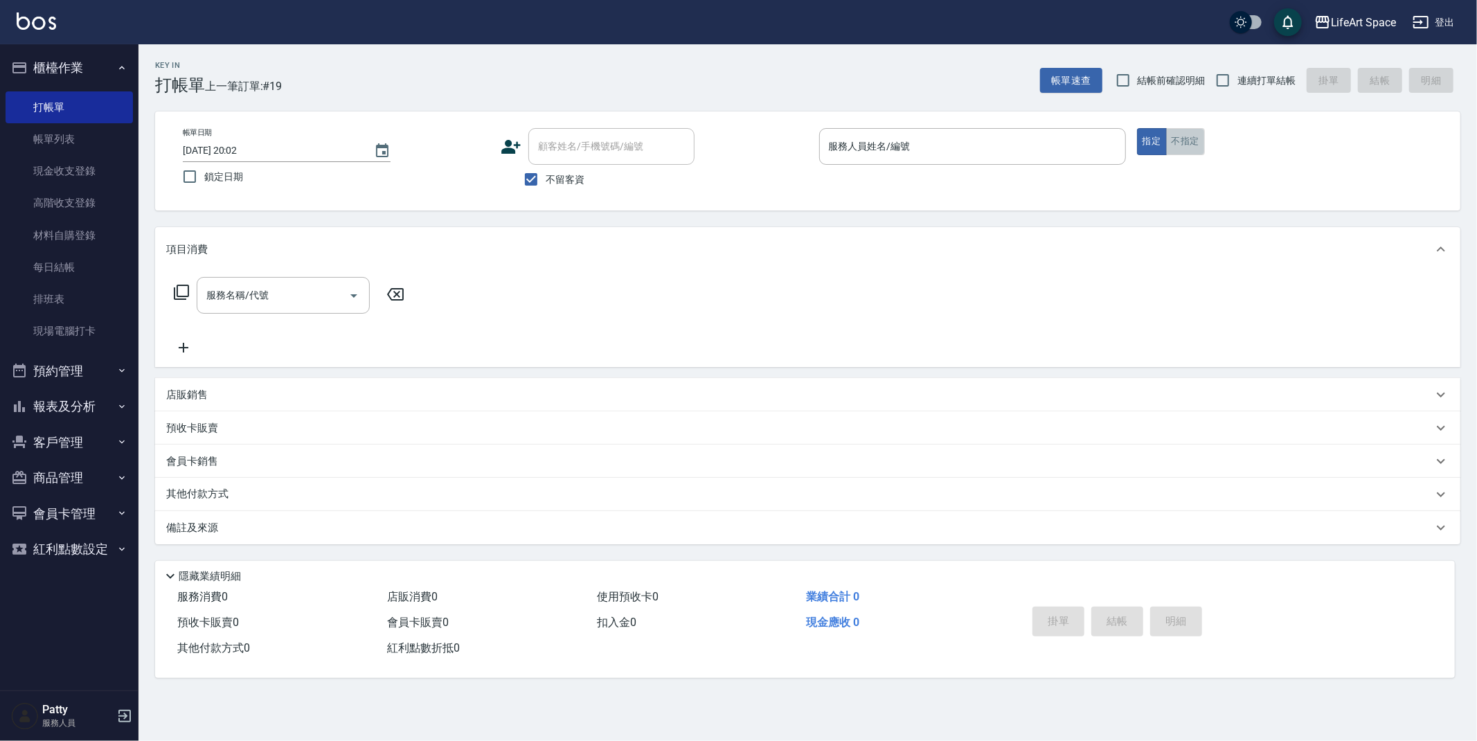
click at [1200, 141] on button "不指定" at bounding box center [1185, 141] width 39 height 27
click at [891, 129] on div "服務人員姓名/編號" at bounding box center [972, 146] width 307 height 37
click at [968, 160] on div "服務人員姓名/編號" at bounding box center [972, 146] width 307 height 37
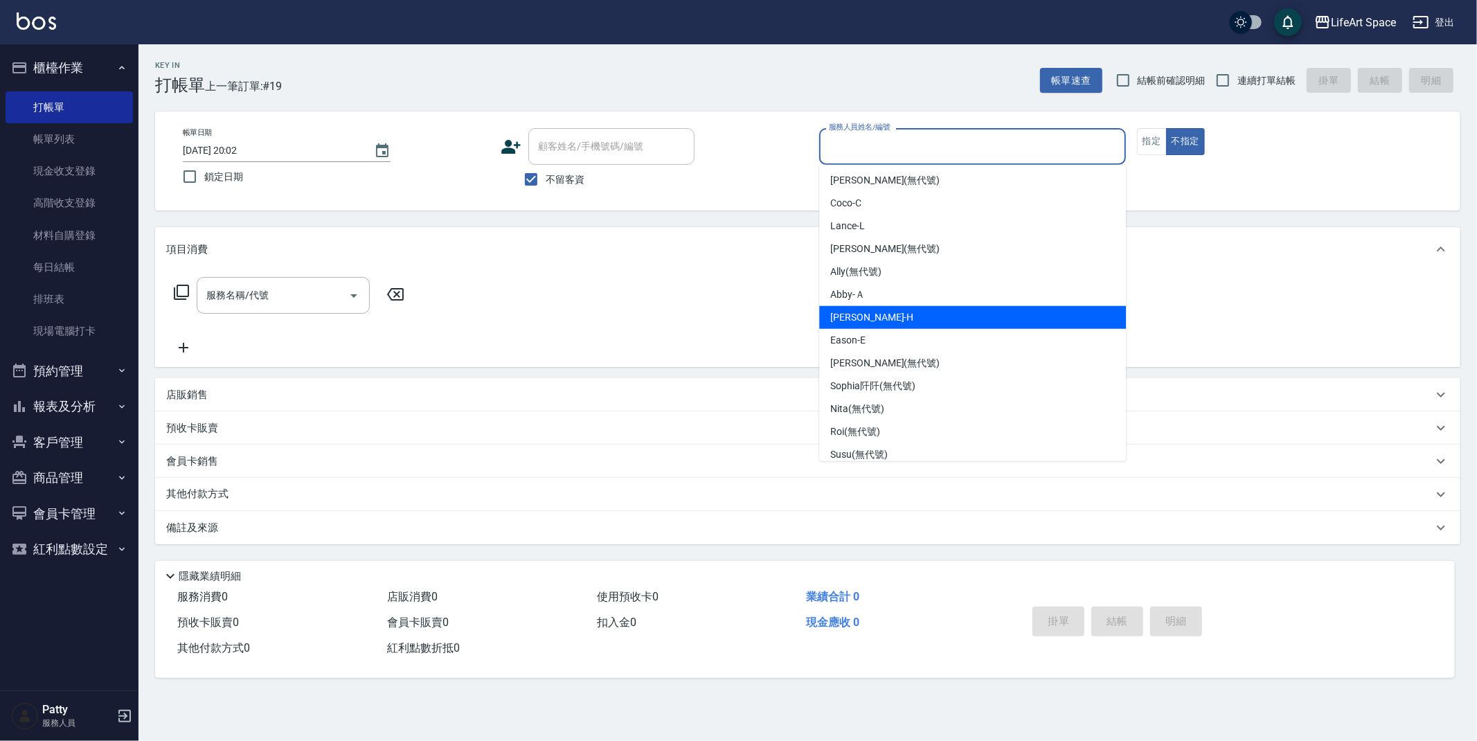
scroll to position [217, 0]
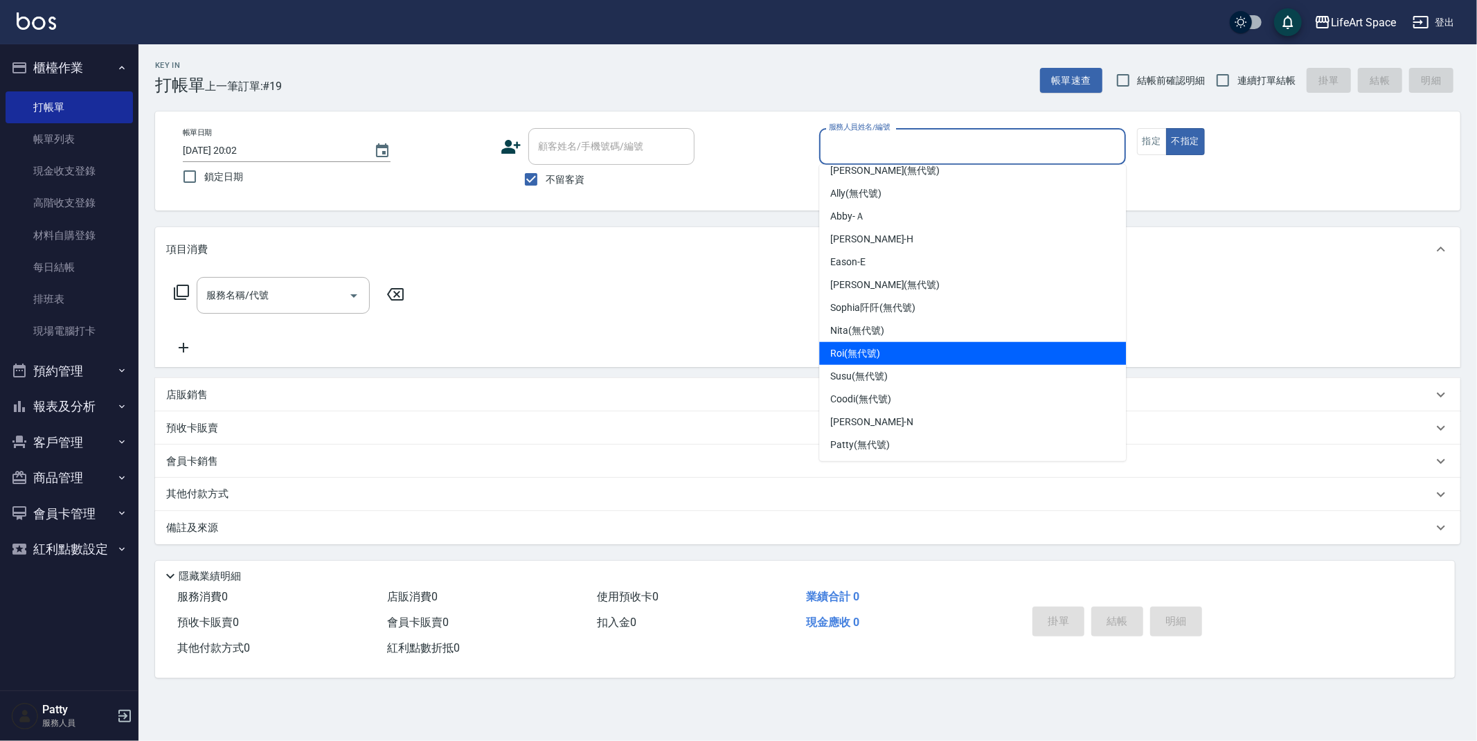
click at [998, 357] on div "Roi (無代號)" at bounding box center [972, 353] width 307 height 23
type input "Roi(無代號)"
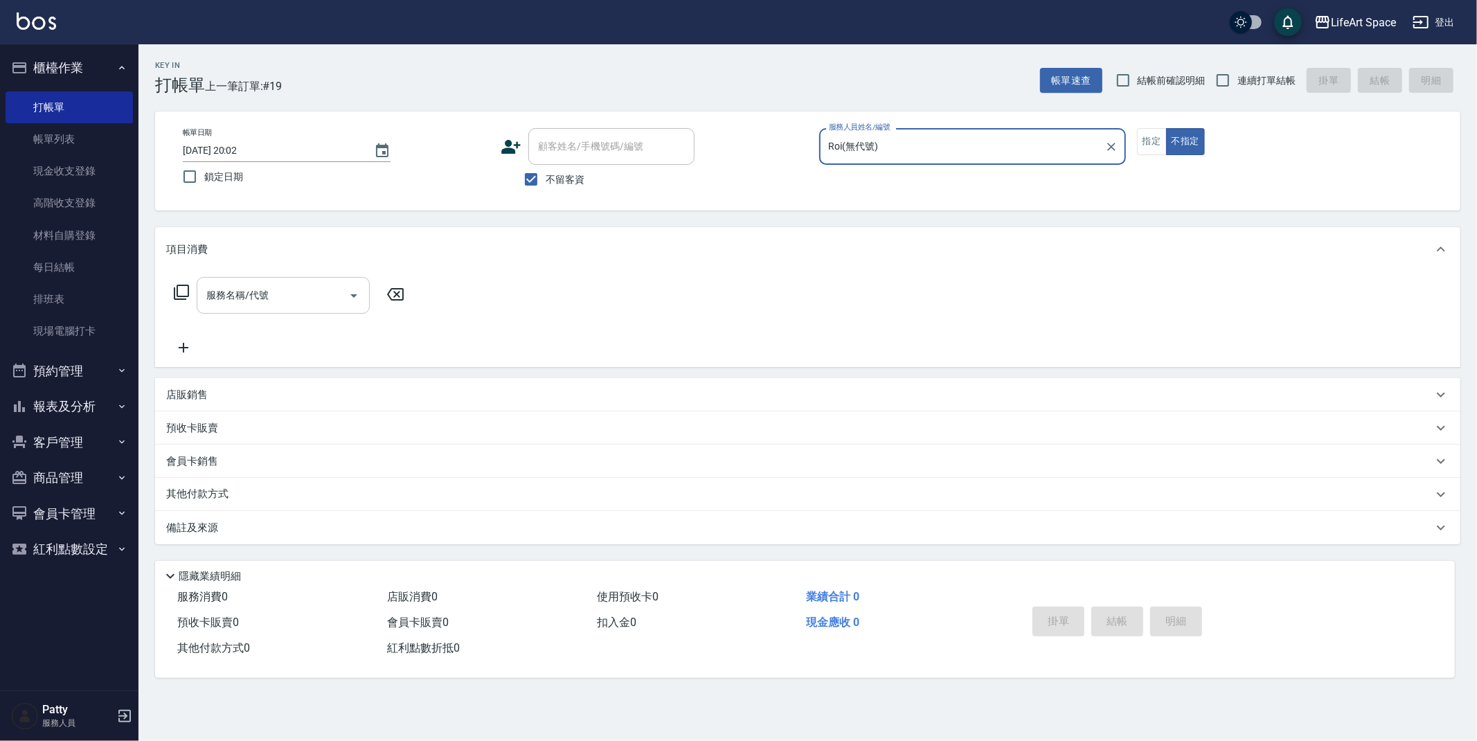
click at [313, 297] on input "服務名稱/代號" at bounding box center [273, 295] width 140 height 24
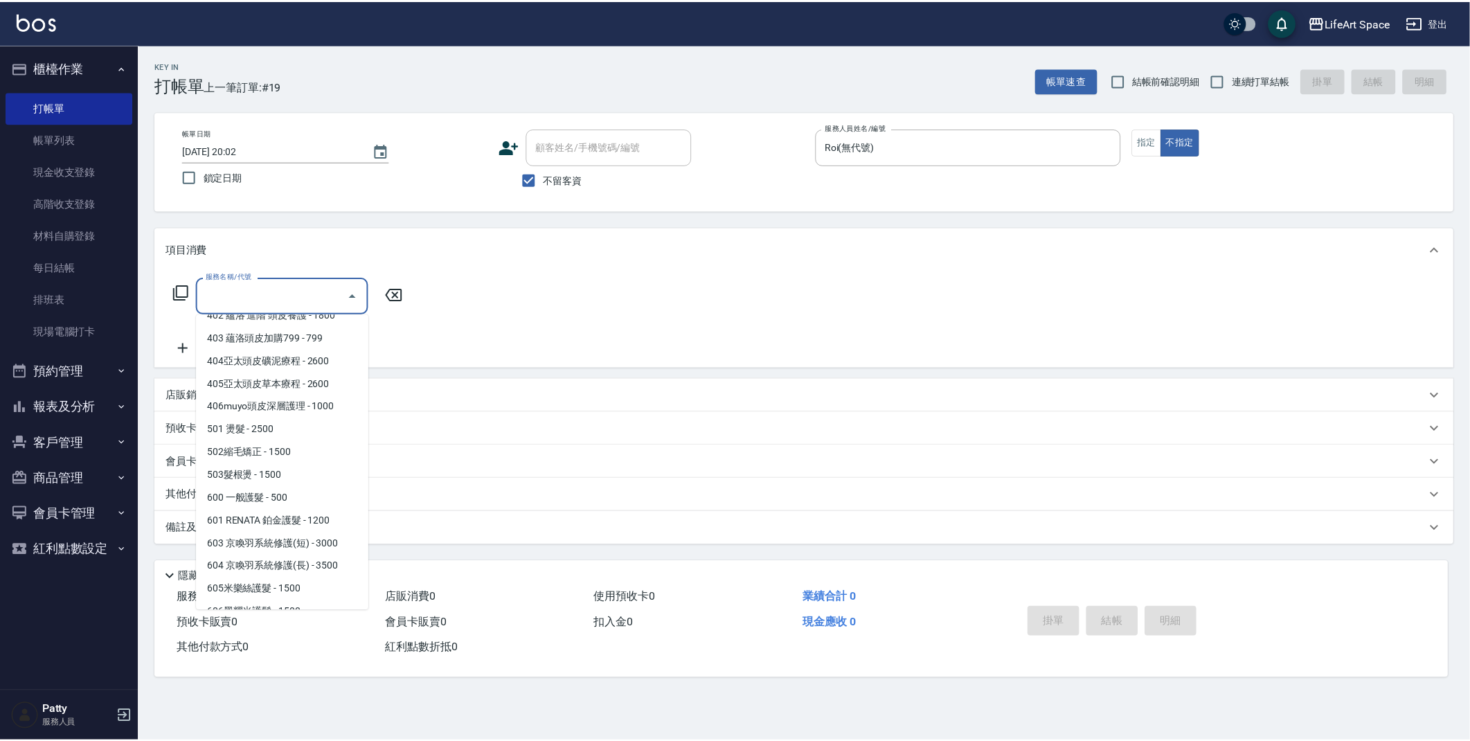
scroll to position [93, 0]
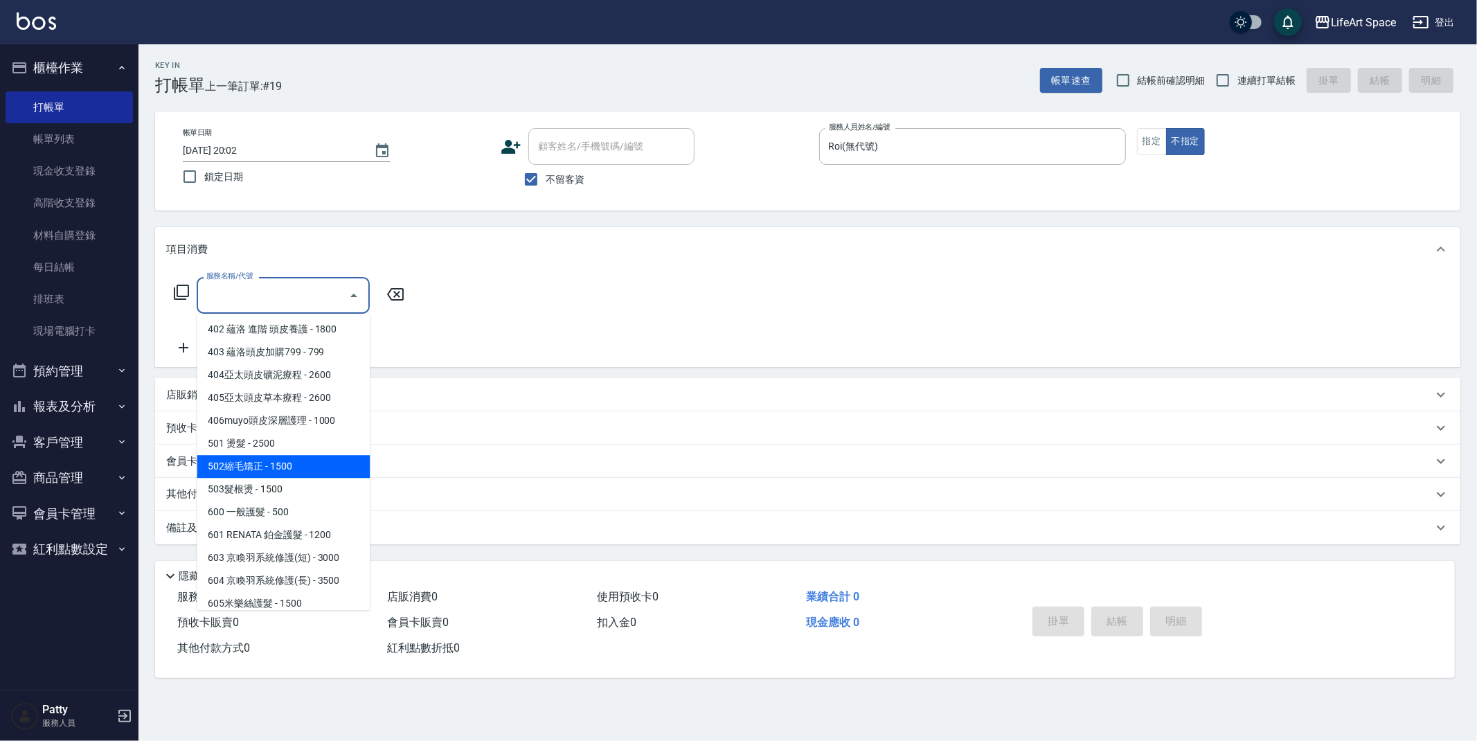
click at [269, 471] on span "502縮毛矯正 - 1500" at bounding box center [283, 466] width 173 height 23
type input "502縮毛矯正 (502)"
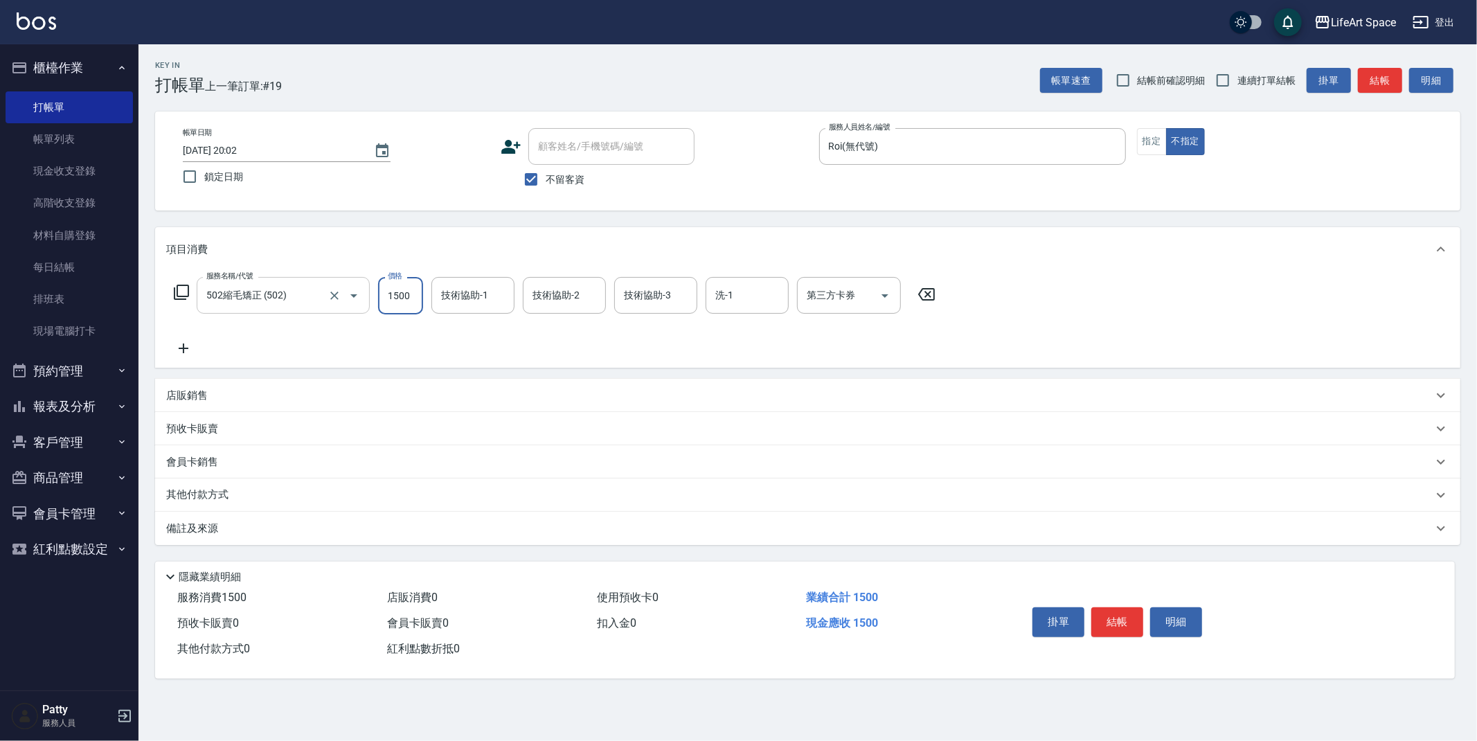
drag, startPoint x: 409, startPoint y: 298, endPoint x: 355, endPoint y: 303, distance: 54.2
click at [354, 303] on div "服務名稱/代號 502縮毛矯正 (502) 服務名稱/代號 價格 1500 價格 技術協助-1 技術協助-1 技術協助-2 技術協助-2 技術協助-3 技術協…" at bounding box center [554, 295] width 777 height 37
type input "5000"
click at [179, 348] on icon at bounding box center [184, 348] width 10 height 10
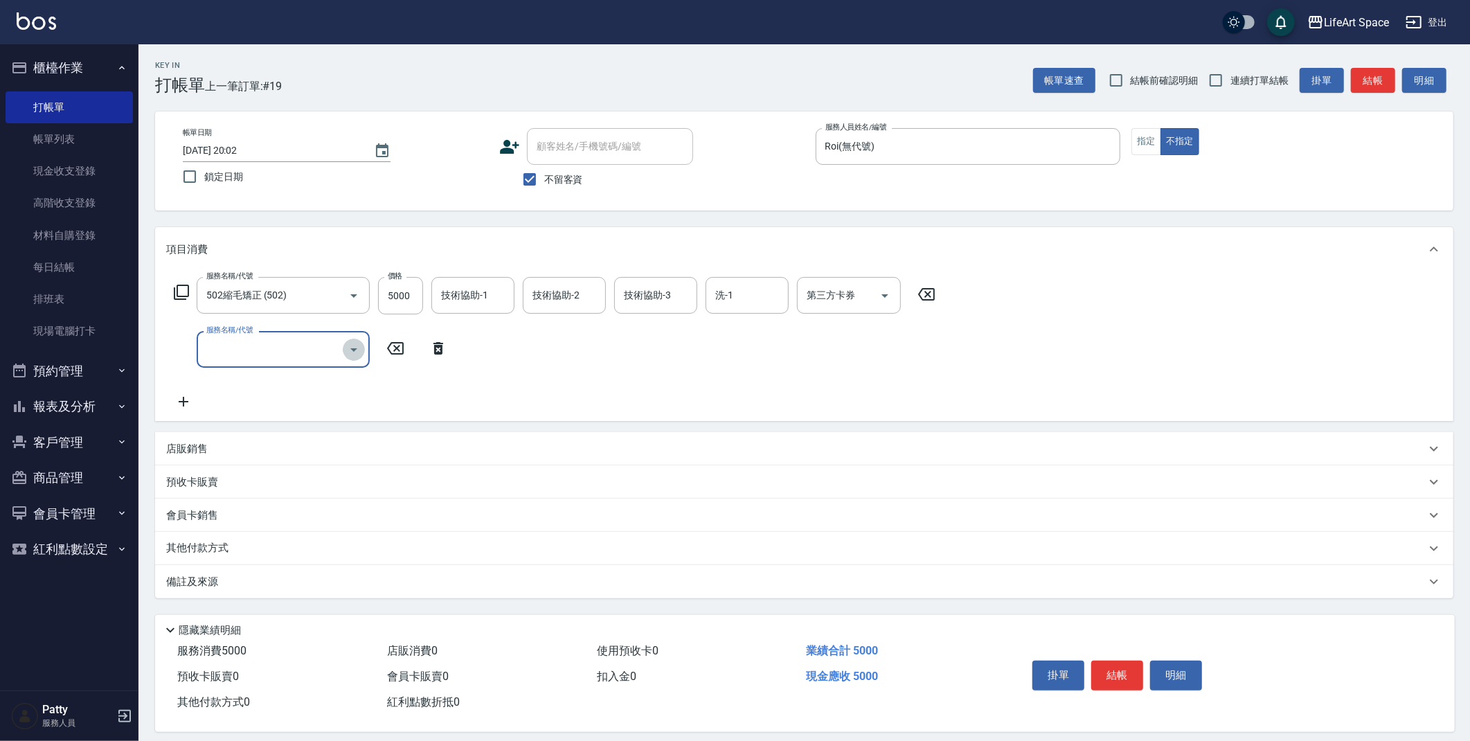
click at [354, 350] on icon "Open" at bounding box center [353, 349] width 17 height 17
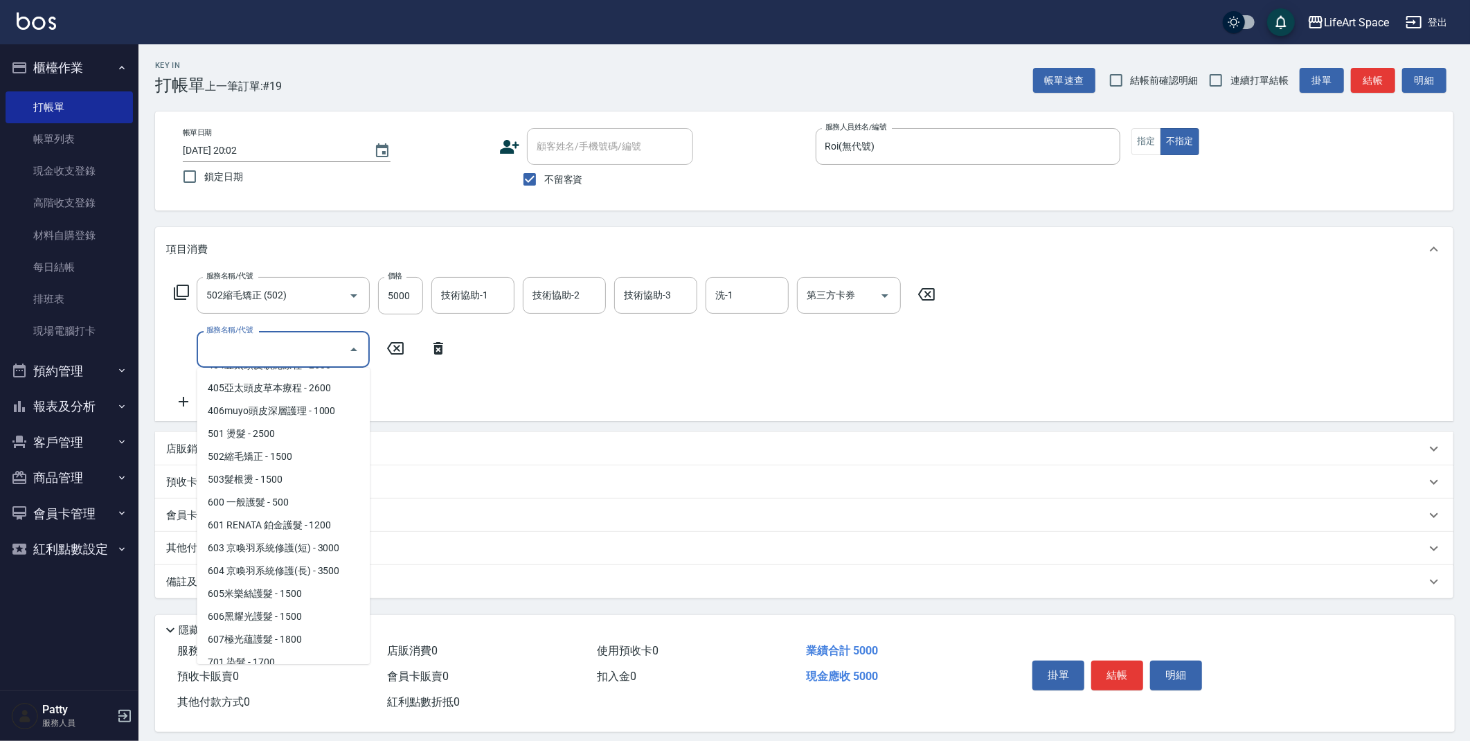
scroll to position [178, 0]
click at [330, 533] on span "603 京喚羽系統修護(短) - 3000" at bounding box center [283, 526] width 173 height 23
type input "603 京喚羽系統修護(短)(603)"
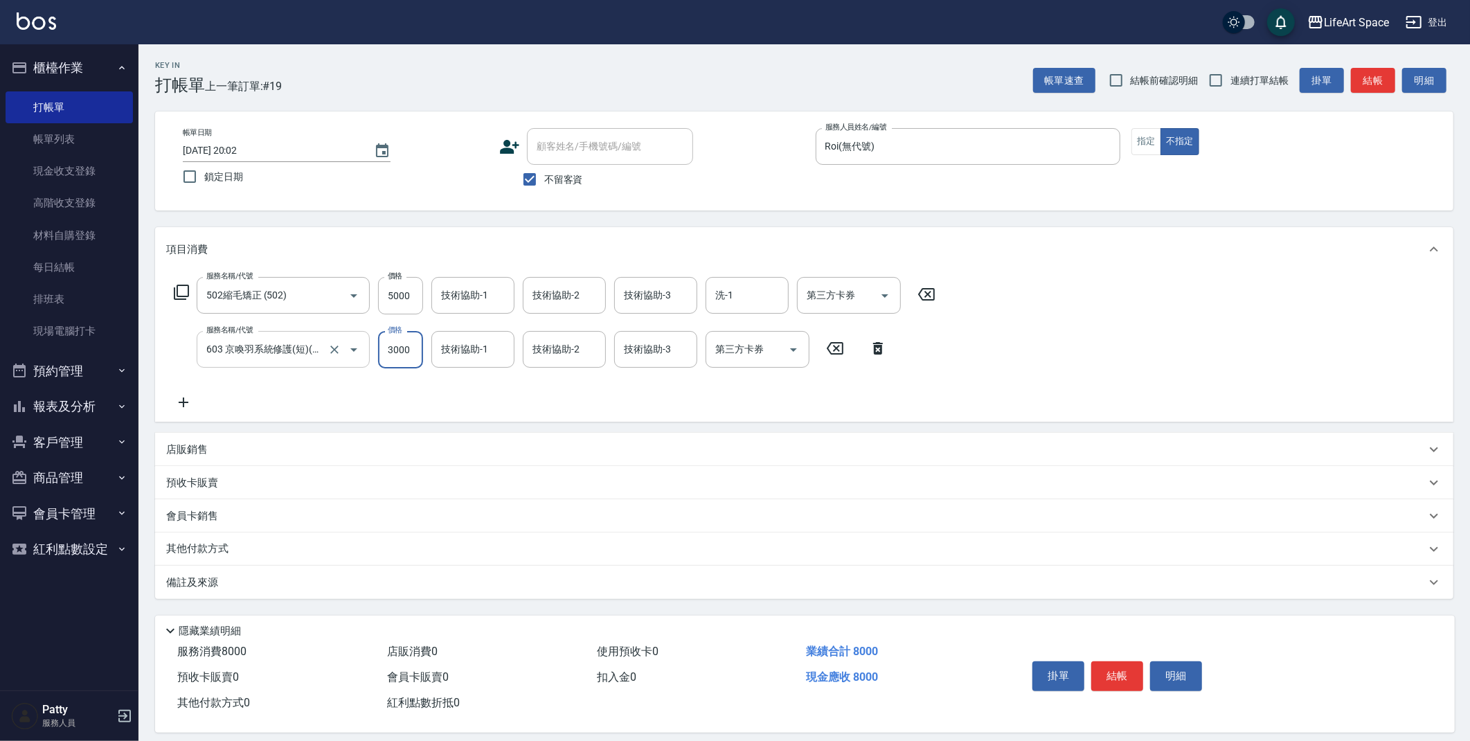
drag, startPoint x: 412, startPoint y: 352, endPoint x: 315, endPoint y: 363, distance: 97.6
click at [315, 363] on div "服務名稱/代號 603 京喚羽系統修護(短)(603) 服務名稱/代號 價格 3000 價格 技術協助-1 技術協助-1 技術協助-2 技術協助-2 技術協助…" at bounding box center [530, 349] width 729 height 37
type input "2500"
click at [488, 352] on input "技術協助-1" at bounding box center [472, 349] width 71 height 24
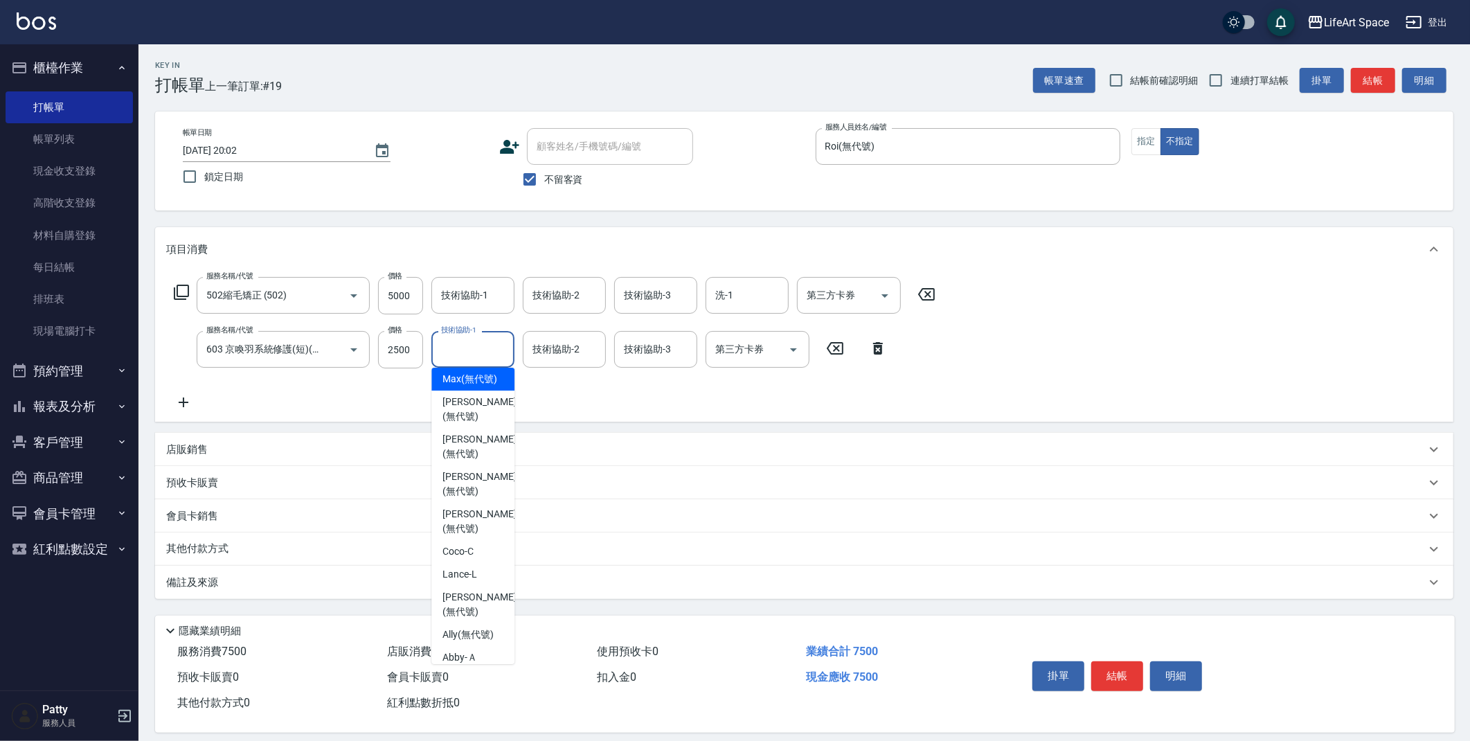
scroll to position [55, 0]
click at [454, 433] on span "[PERSON_NAME] (無代號)" at bounding box center [478, 419] width 73 height 29
type input "[PERSON_NAME](無代號)"
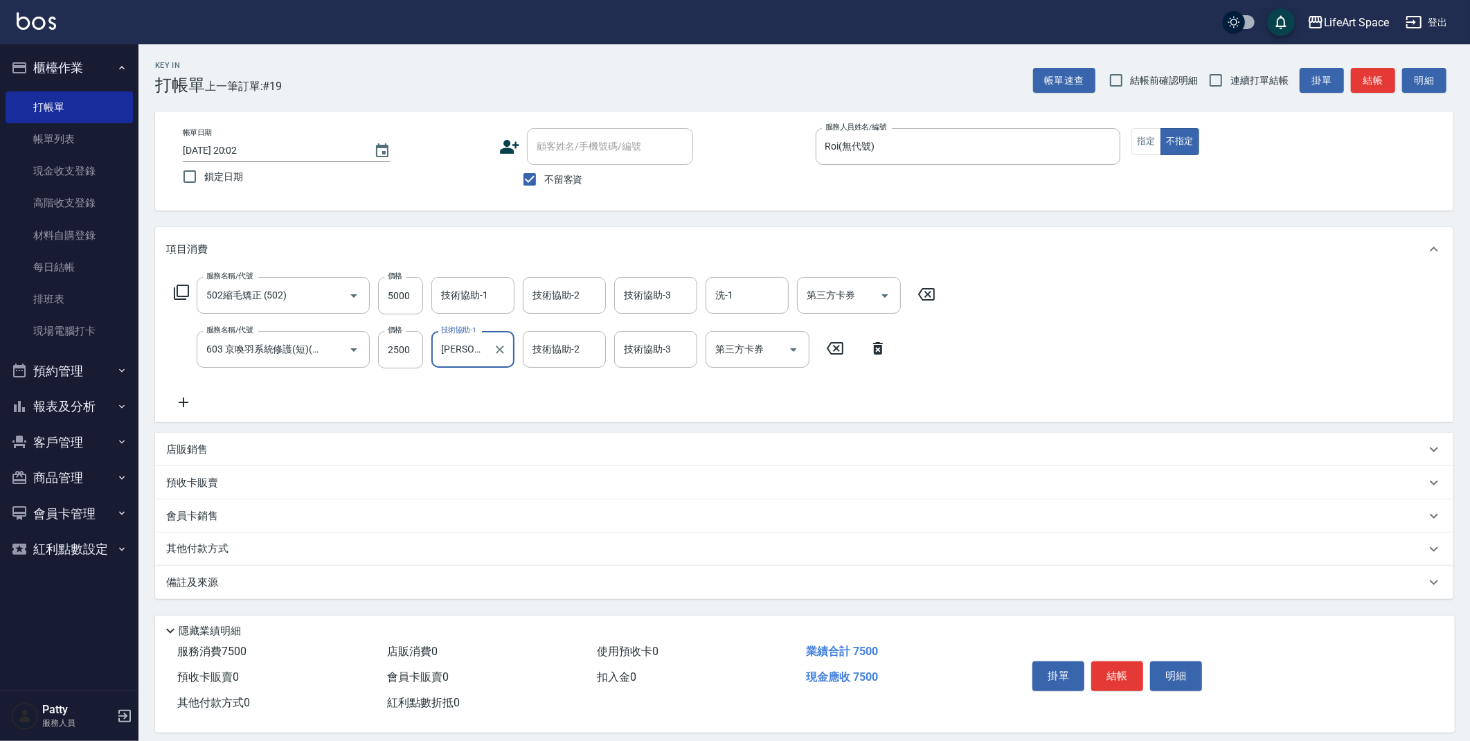
click at [187, 406] on icon at bounding box center [183, 402] width 35 height 17
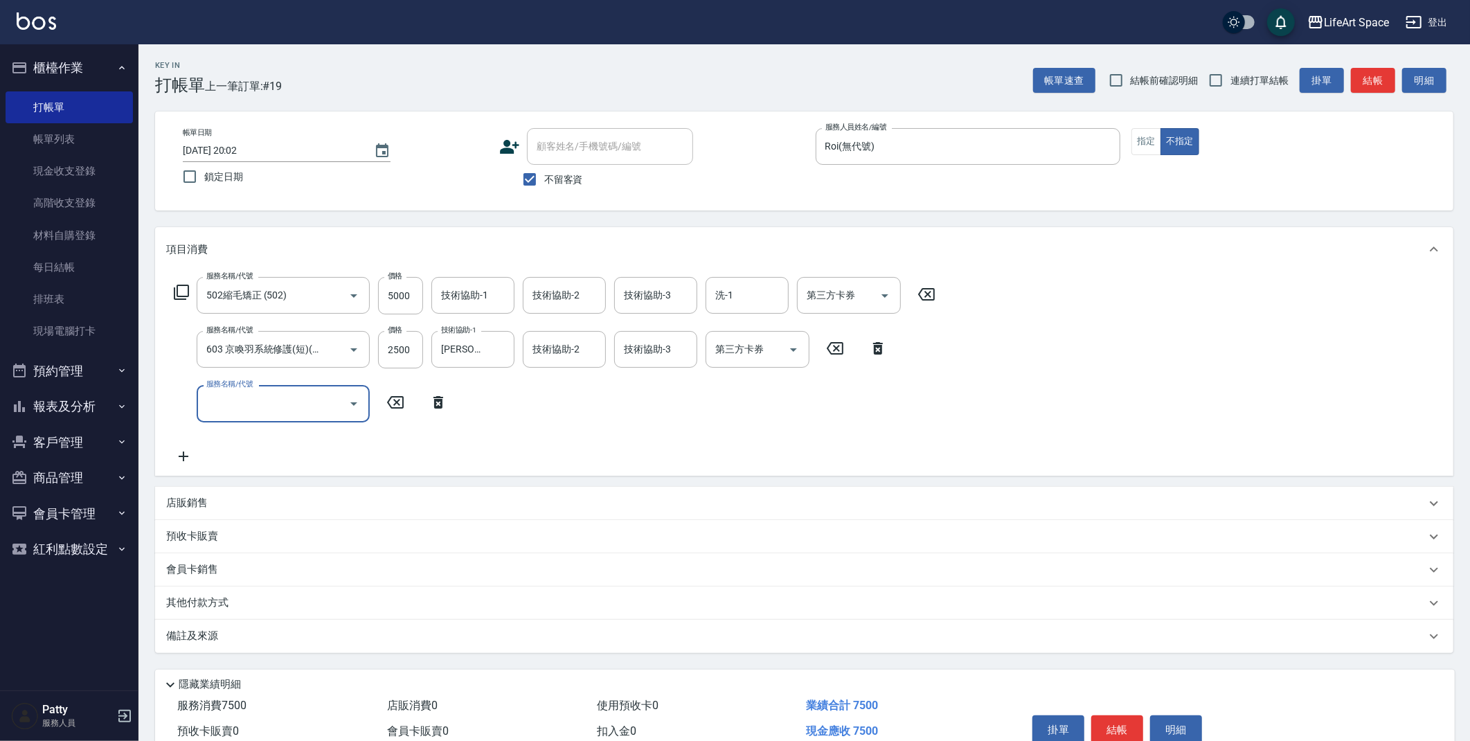
scroll to position [0, 0]
click at [246, 398] on input "服務名稱/代號" at bounding box center [273, 403] width 140 height 24
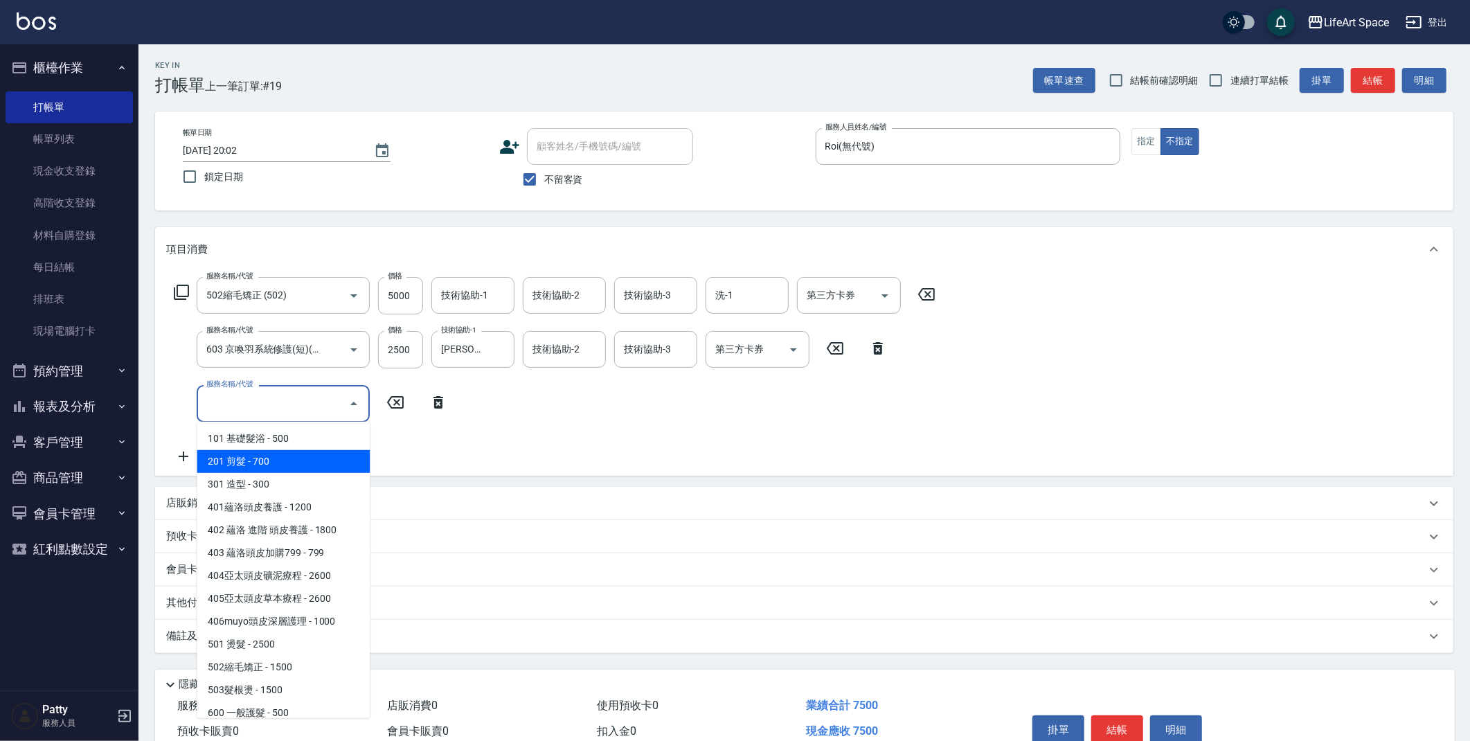
click at [281, 462] on span "201 剪髮 - 700" at bounding box center [283, 461] width 173 height 23
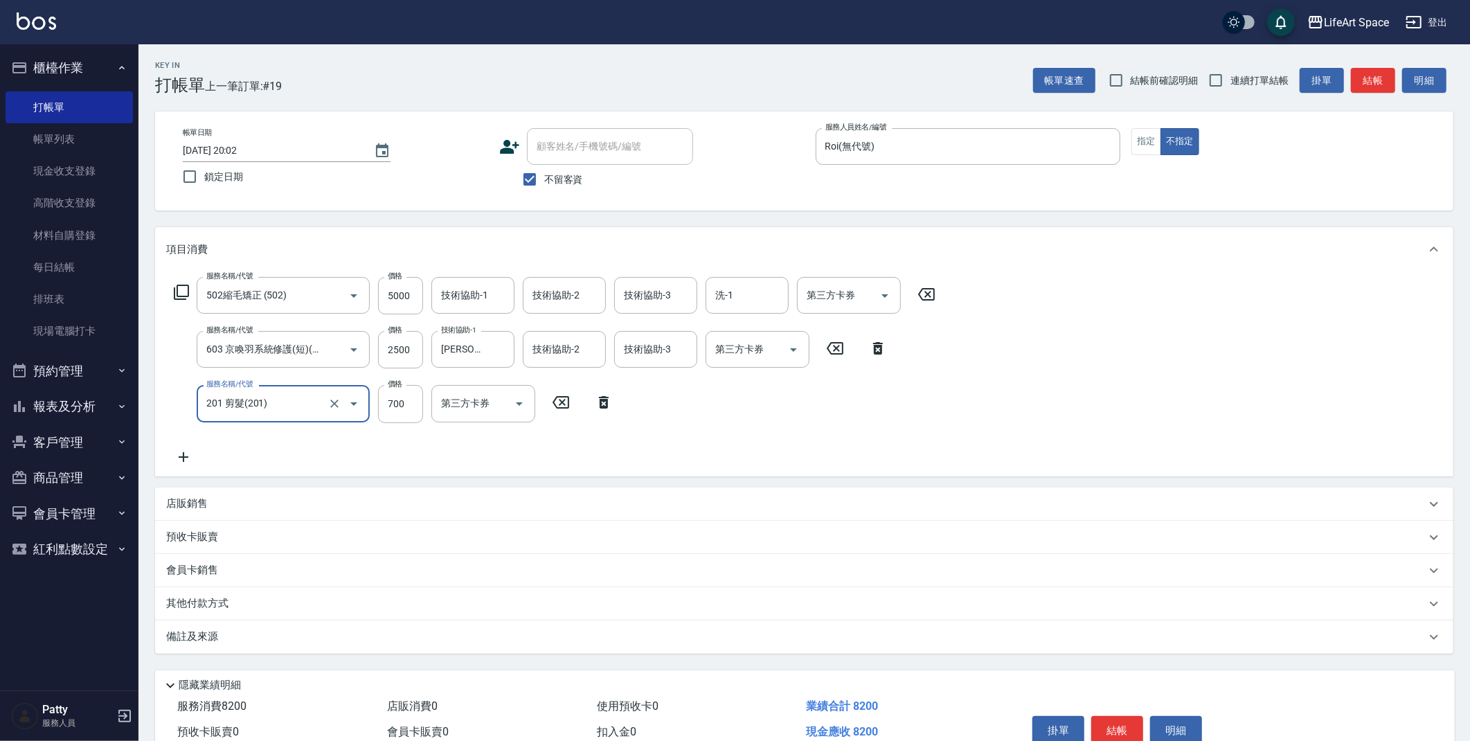
type input "201 剪髮(201)"
drag, startPoint x: 401, startPoint y: 408, endPoint x: 311, endPoint y: 409, distance: 90.0
click at [311, 409] on div "服務名稱/代號 201 剪髮(201) 服務名稱/代號 價格 700 價格 洗-1 洗-1 第三方卡券 第三方卡券" at bounding box center [439, 403] width 546 height 37
drag, startPoint x: 405, startPoint y: 402, endPoint x: 376, endPoint y: 404, distance: 29.1
click at [376, 404] on div "服務名稱/代號 201 剪髮(201) 服務名稱/代號 價格 700 價格 洗-1 洗-1 第三方卡券 第三方卡券" at bounding box center [439, 403] width 546 height 37
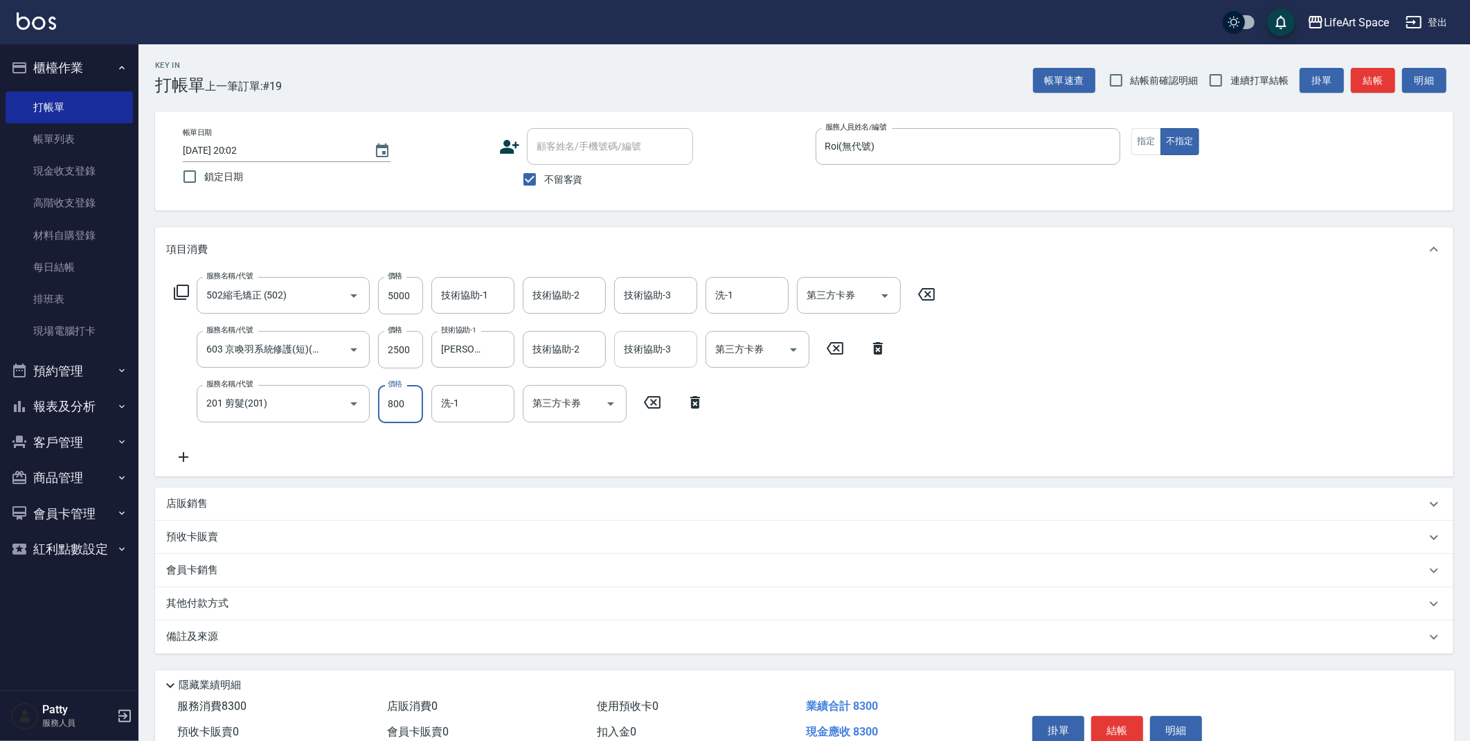
type input "800"
click at [453, 443] on div "服務名稱/代號 502縮毛矯正 (502) 服務名稱/代號 價格 5000 價格 技術協助-1 技術協助-1 技術協助-2 技術協助-2 技術協助-3 技術協…" at bounding box center [554, 371] width 777 height 188
click at [474, 300] on input "技術協助-1" at bounding box center [472, 295] width 71 height 24
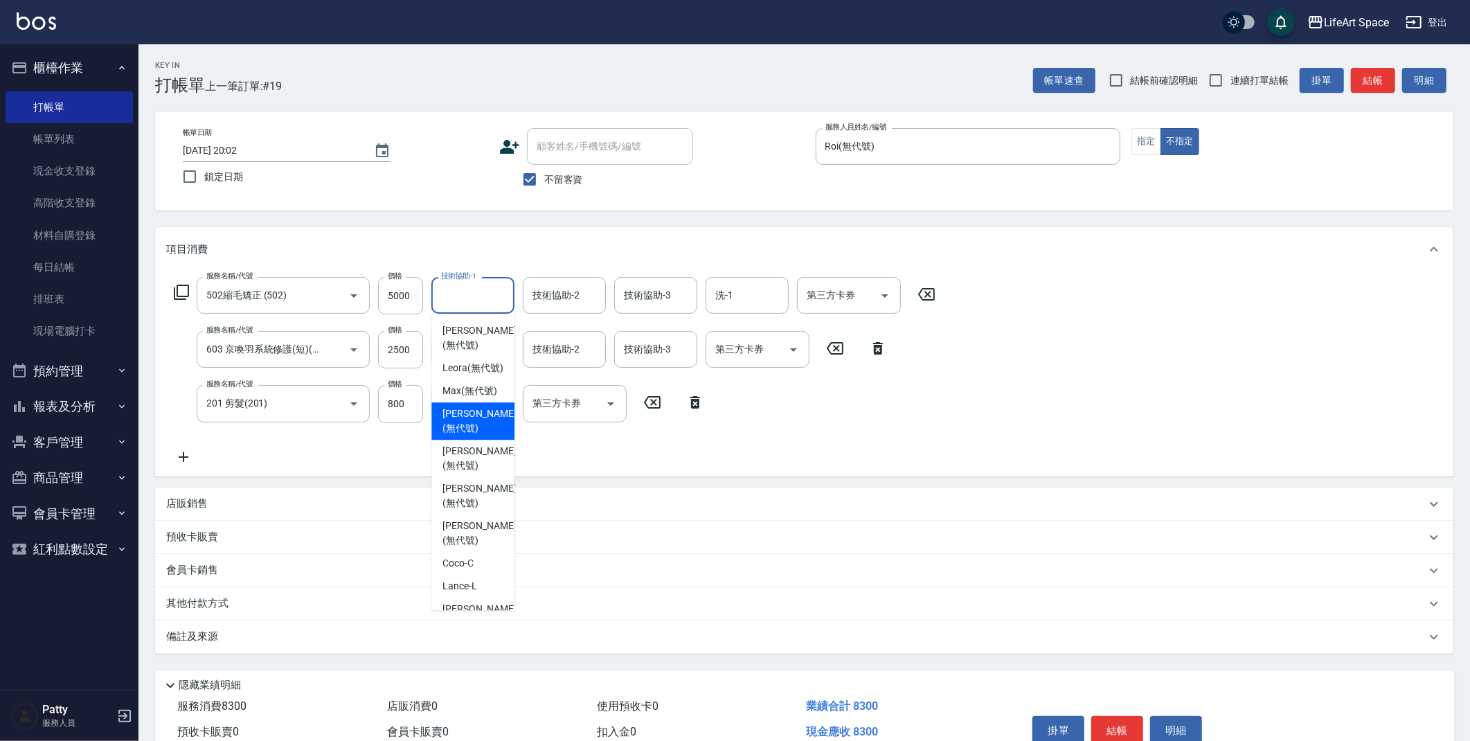
click at [473, 435] on span "[PERSON_NAME] (無代號)" at bounding box center [478, 420] width 73 height 29
type input "[PERSON_NAME](無代號)"
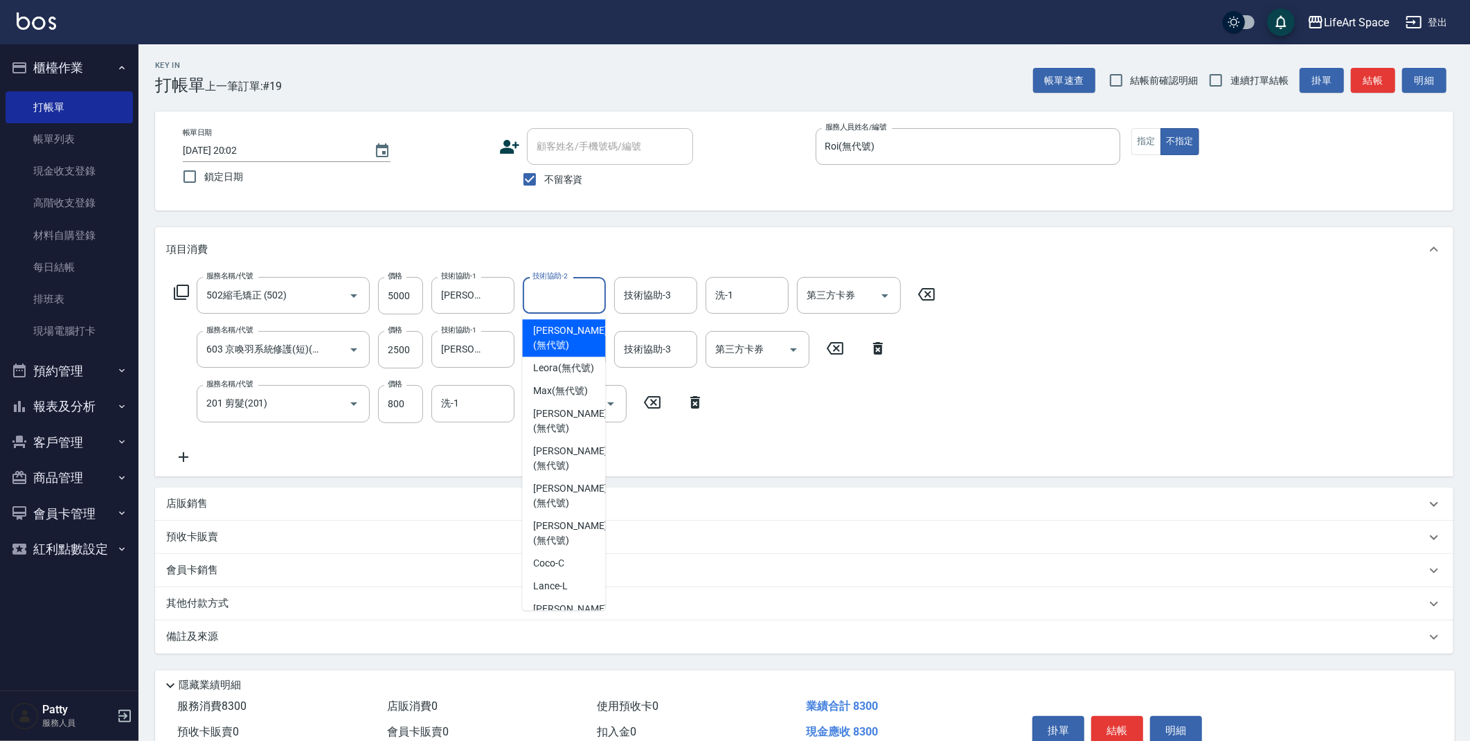
click at [555, 292] on div "技術協助-2 技術協助-2" at bounding box center [564, 295] width 83 height 37
click at [552, 570] on span "Coco -C" at bounding box center [548, 563] width 31 height 15
type input "Coco-C"
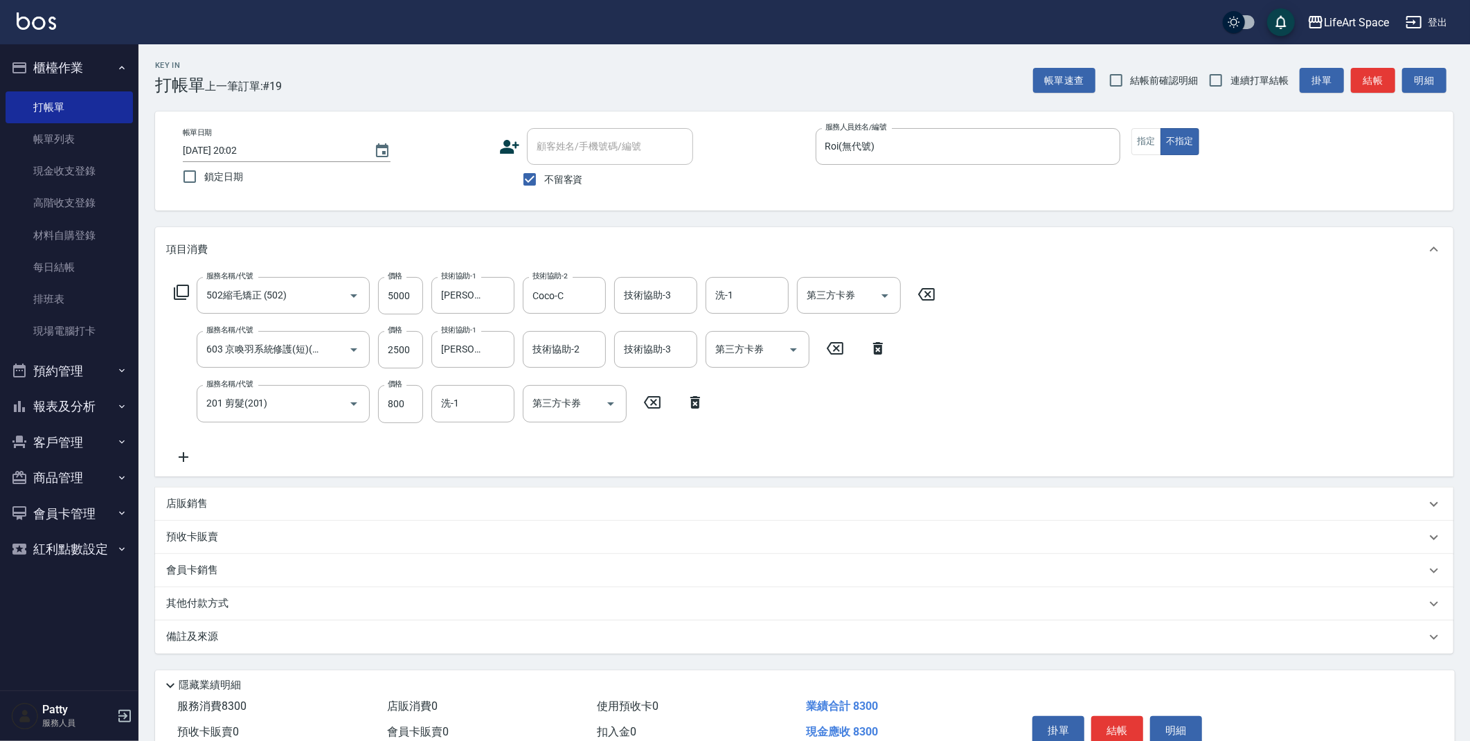
click at [766, 447] on div "服務名稱/代號 502縮毛矯正 (502) 服務名稱/代號 價格 5000 價格 技術協助-1 Emma(無代號) 技術協助-1 技術協助-2 Coco-C …" at bounding box center [554, 371] width 777 height 188
click at [477, 406] on input "洗-1" at bounding box center [472, 403] width 71 height 24
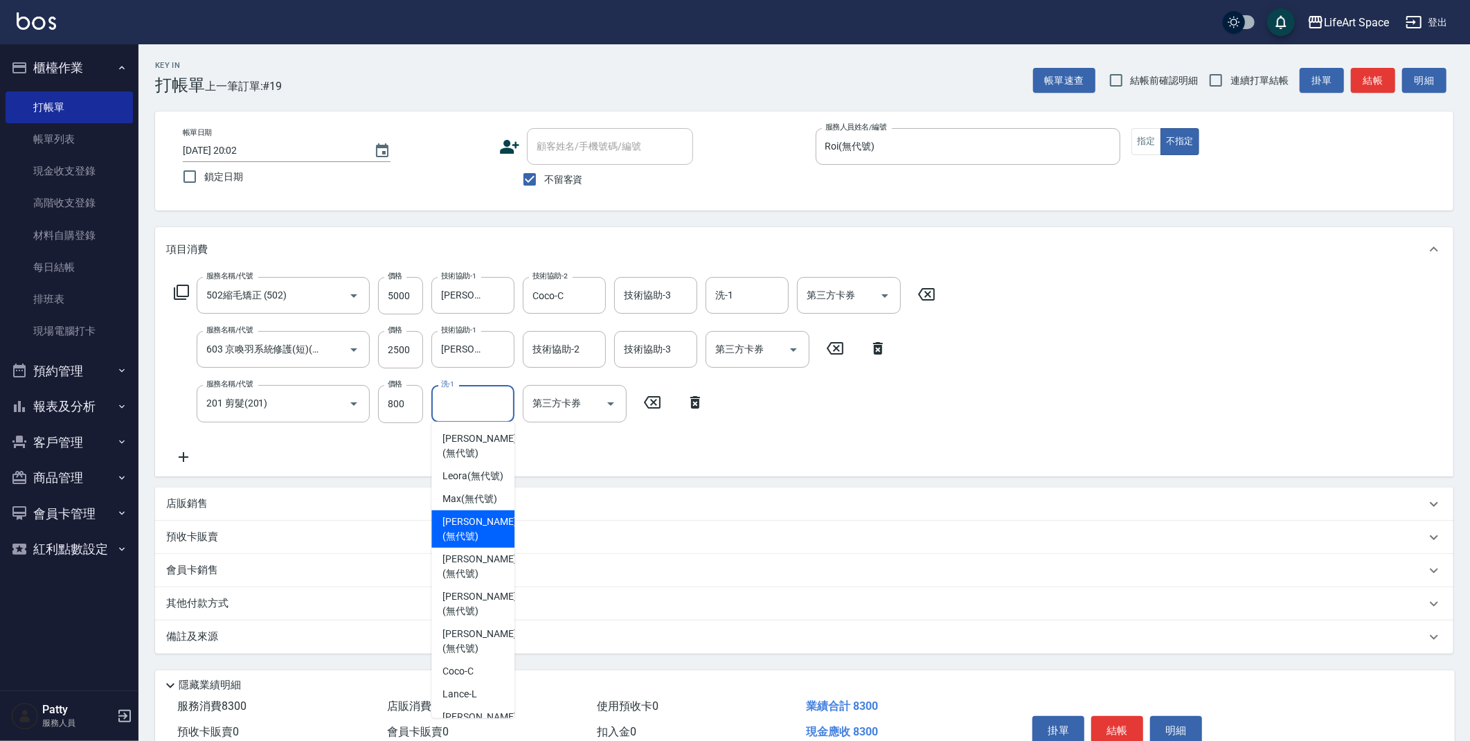
click at [470, 543] on span "[PERSON_NAME] (無代號)" at bounding box center [478, 528] width 73 height 29
type input "[PERSON_NAME](無代號)"
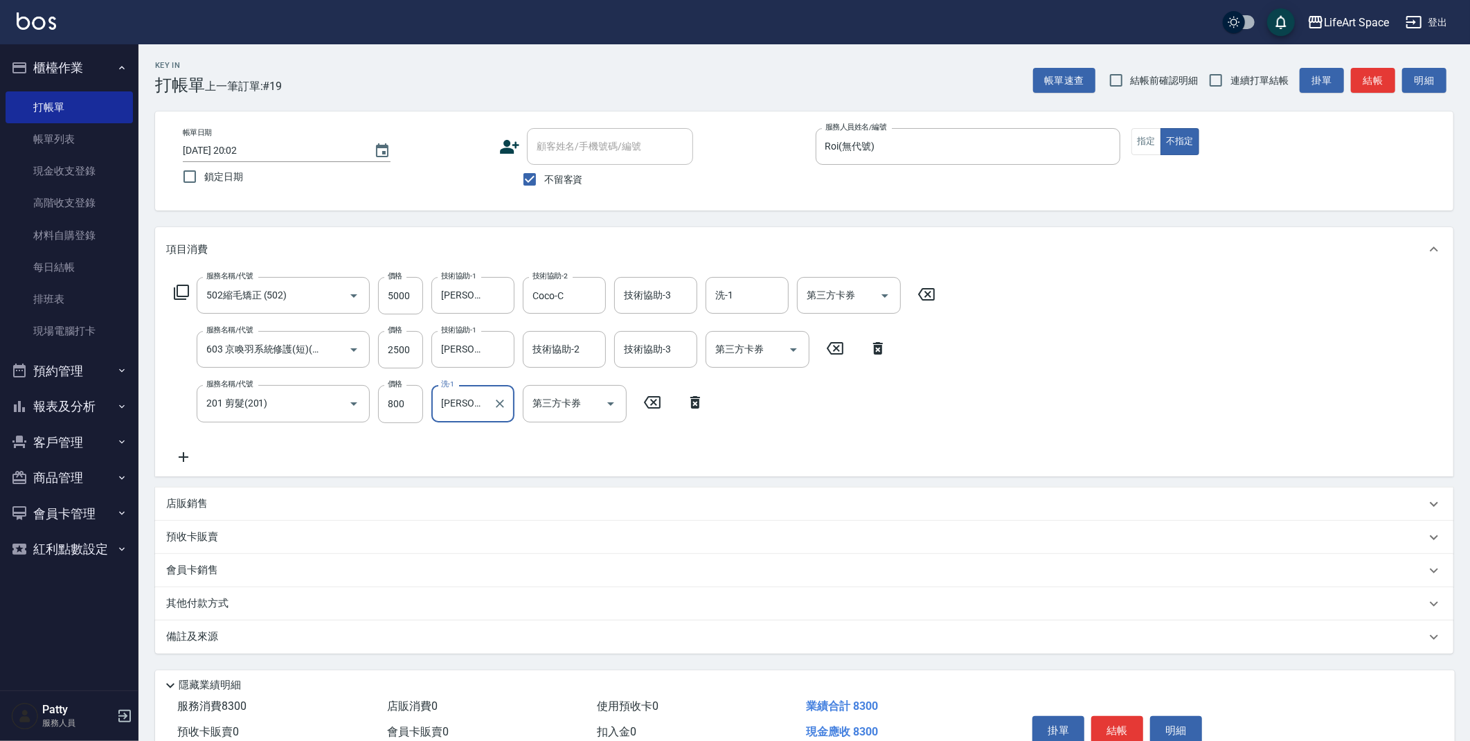
click at [548, 442] on div "服務名稱/代號 502縮毛矯正 (502) 服務名稱/代號 價格 5000 價格 技術協助-1 Emma(無代號) 技術協助-1 技術協助-2 Coco-C …" at bounding box center [554, 371] width 777 height 188
click at [633, 435] on div "服務名稱/代號 502縮毛矯正 (502) 服務名稱/代號 價格 5000 價格 技術協助-1 Emma(無代號) 技術協助-1 技術協助-2 Coco-C …" at bounding box center [554, 371] width 777 height 188
click at [256, 149] on input "[DATE] 20:02" at bounding box center [271, 150] width 177 height 23
click at [385, 154] on icon "Choose date, selected date is 2025-08-17" at bounding box center [382, 151] width 17 height 17
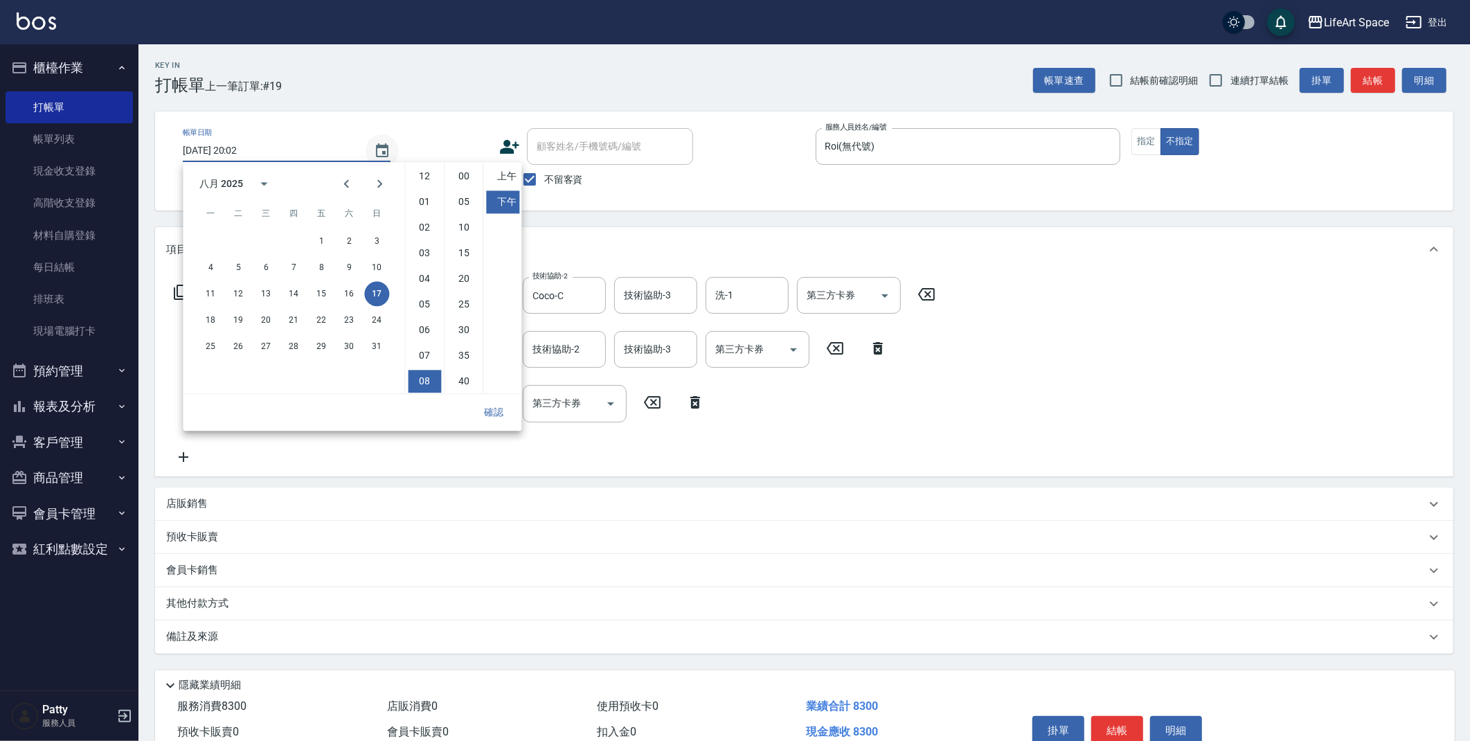
scroll to position [77, 0]
click at [216, 321] on button "18" at bounding box center [210, 319] width 25 height 25
type input "[DATE] 20:02"
click at [494, 421] on button "確認" at bounding box center [493, 412] width 44 height 26
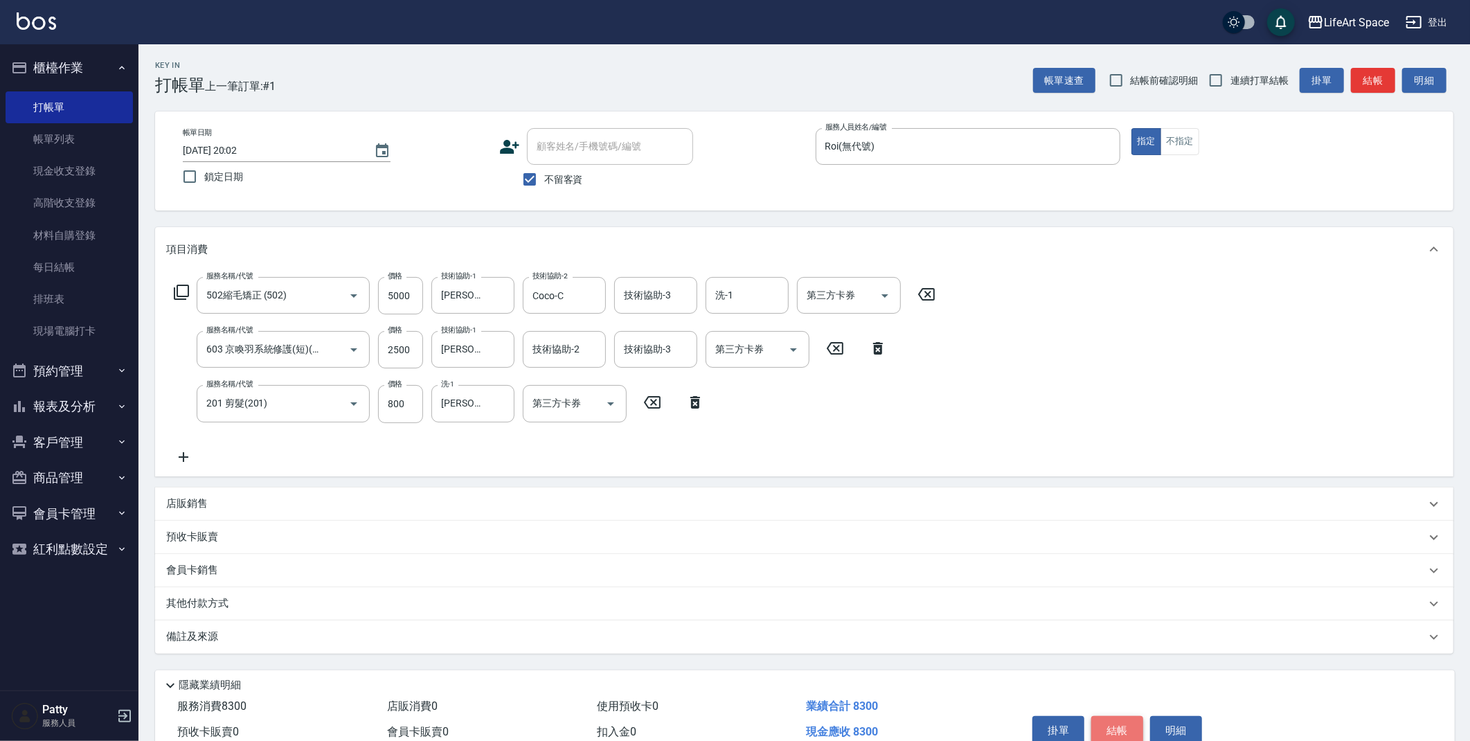
click at [1128, 731] on button "結帳" at bounding box center [1117, 730] width 52 height 29
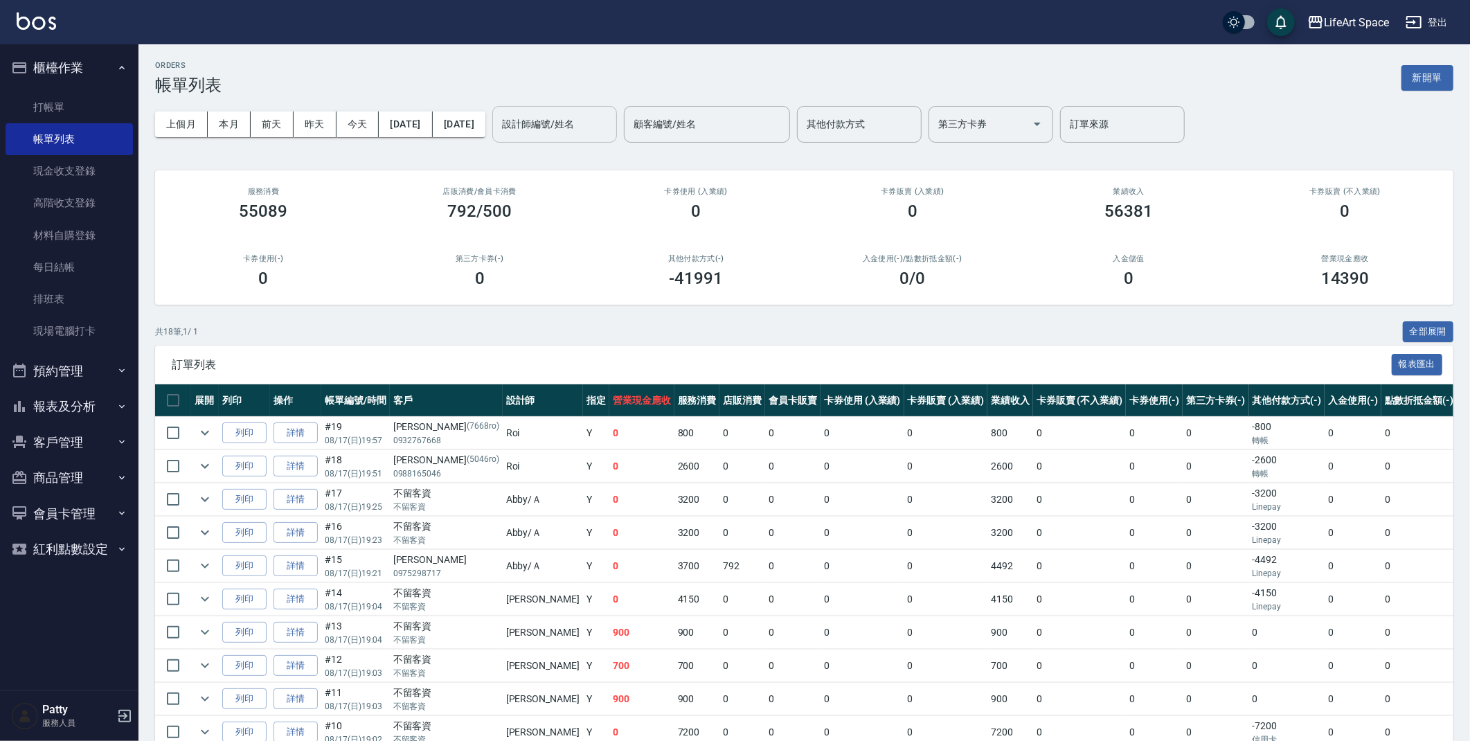
click at [611, 125] on input "設計師編號/姓名" at bounding box center [554, 124] width 112 height 24
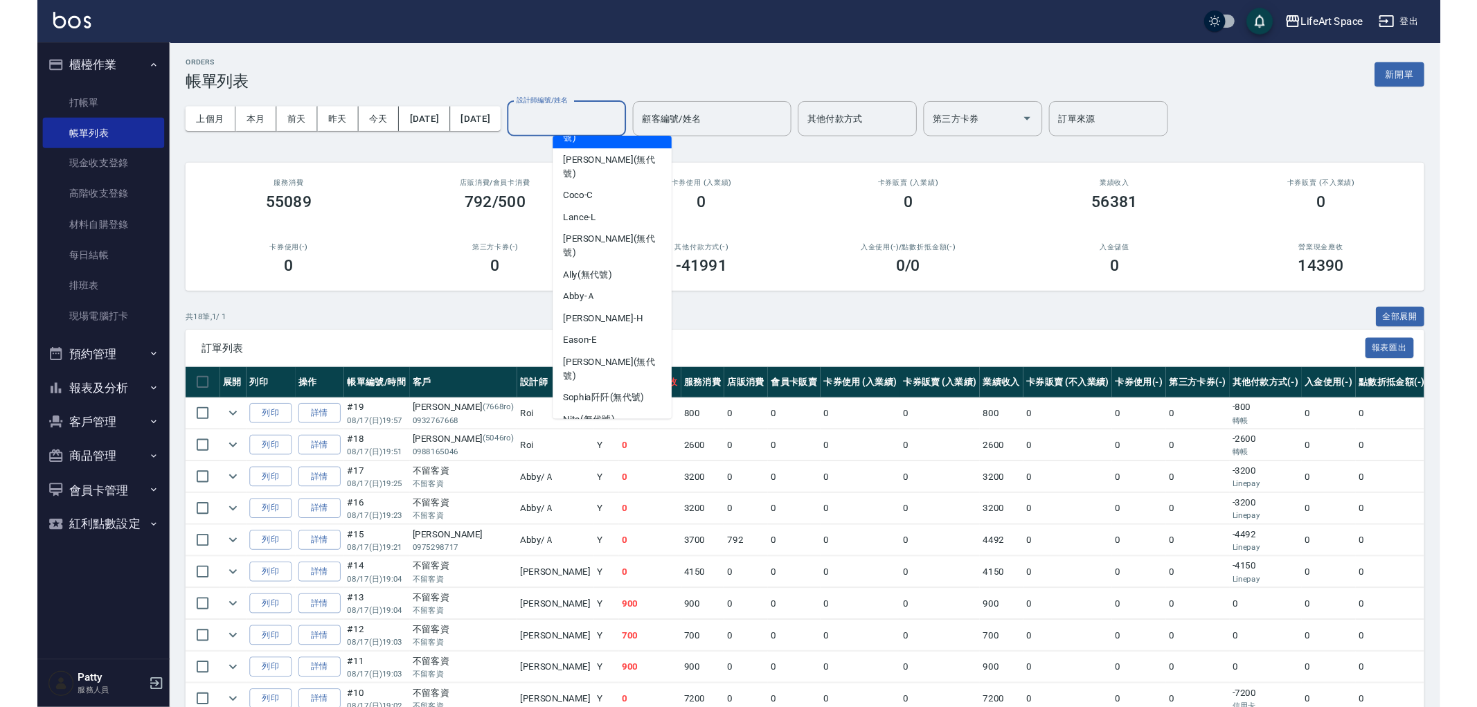
scroll to position [198, 0]
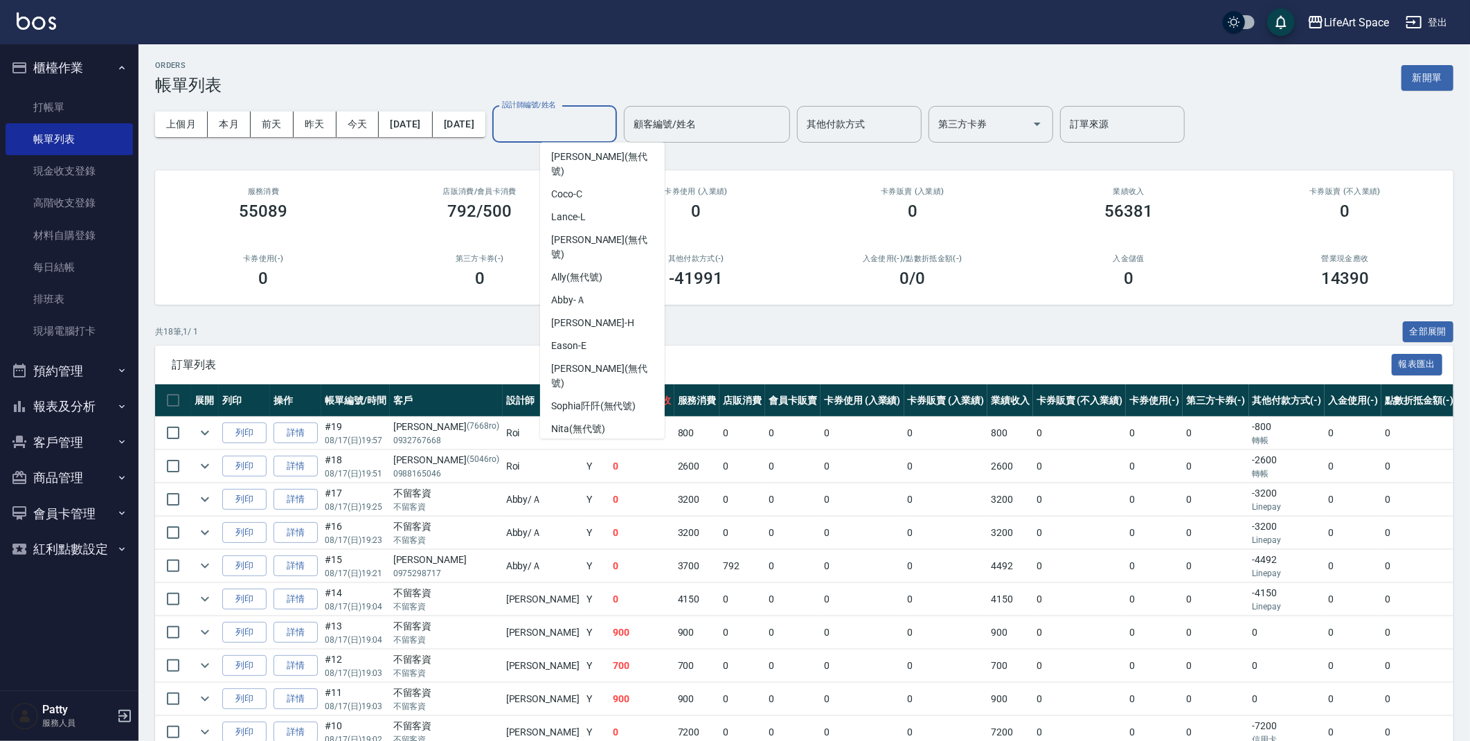
click at [587, 444] on span "Roi (無代號)" at bounding box center [576, 451] width 50 height 15
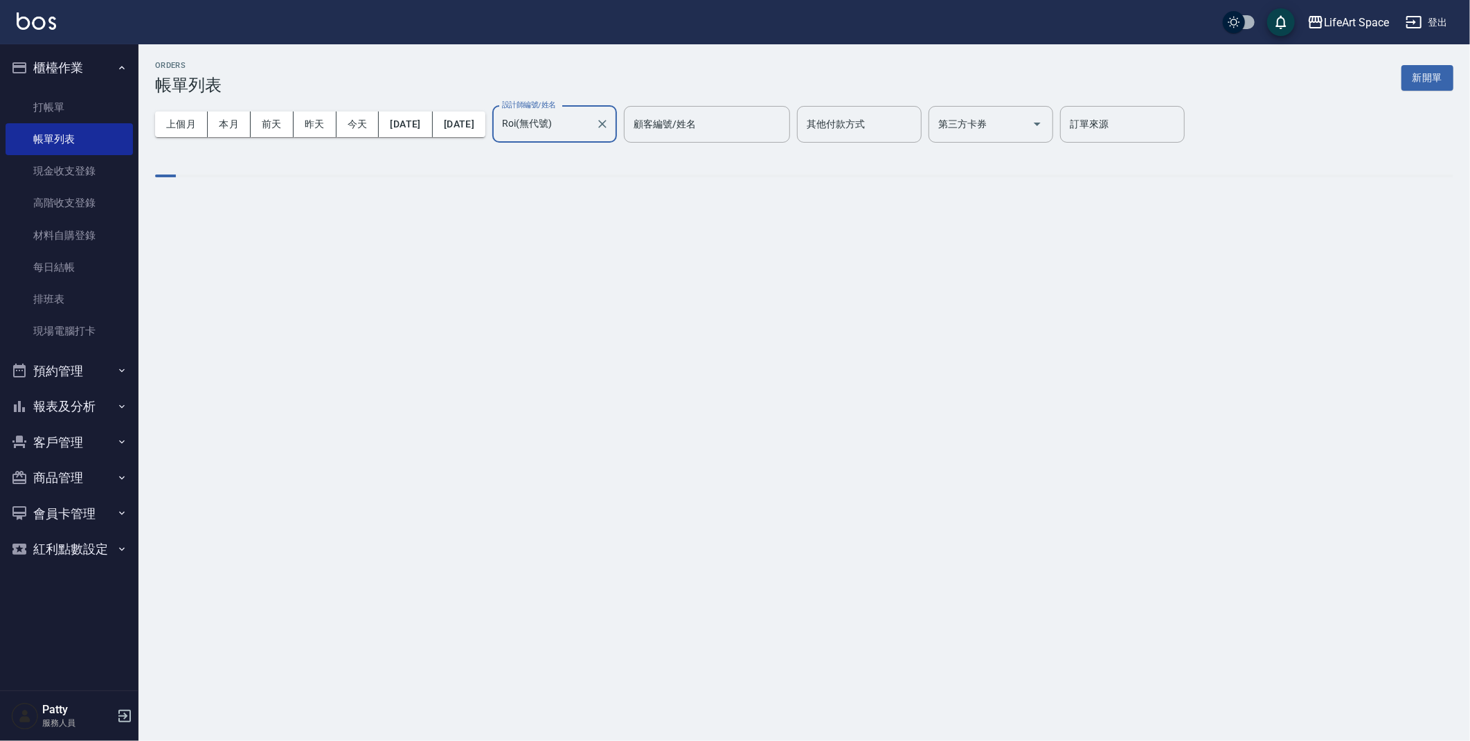
type input "Roi(無代號)"
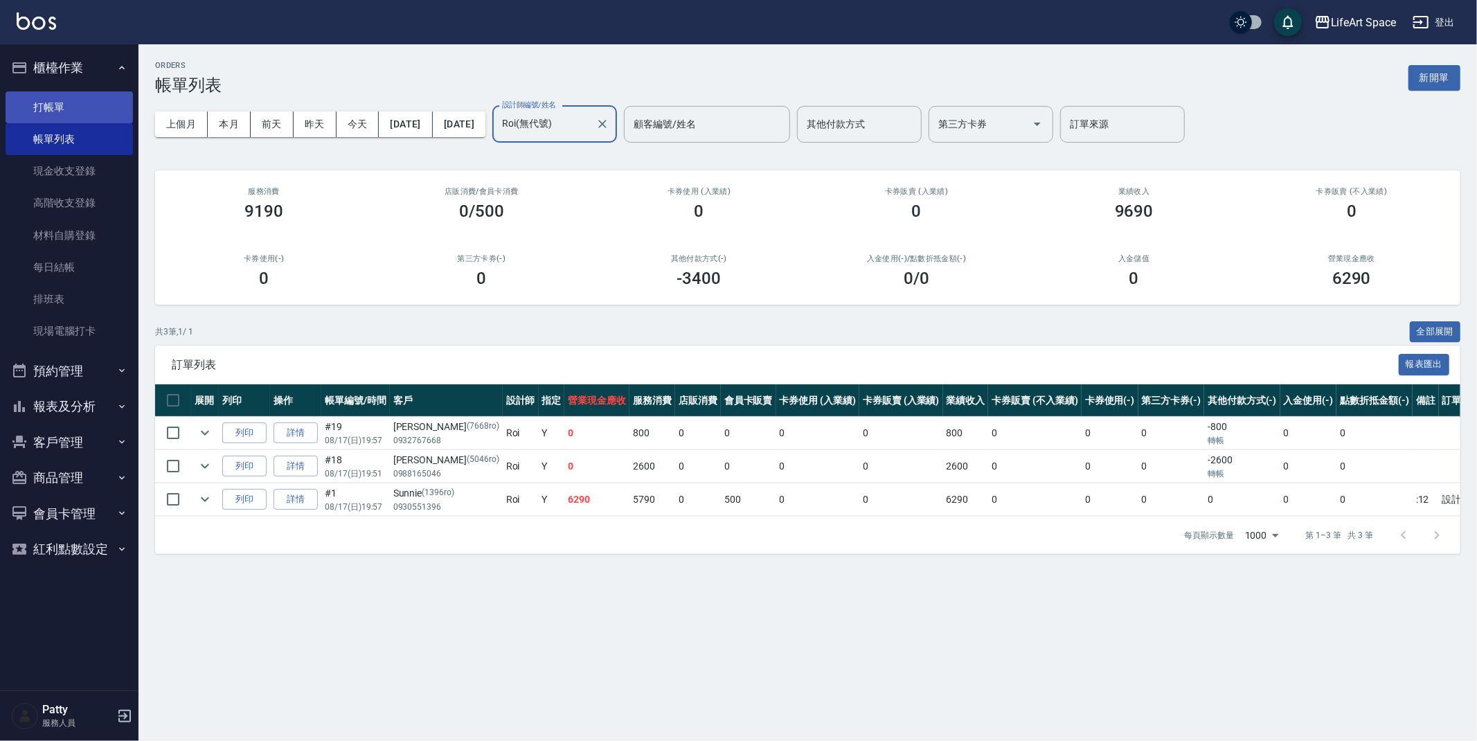
click at [64, 106] on link "打帳單" at bounding box center [69, 107] width 127 height 32
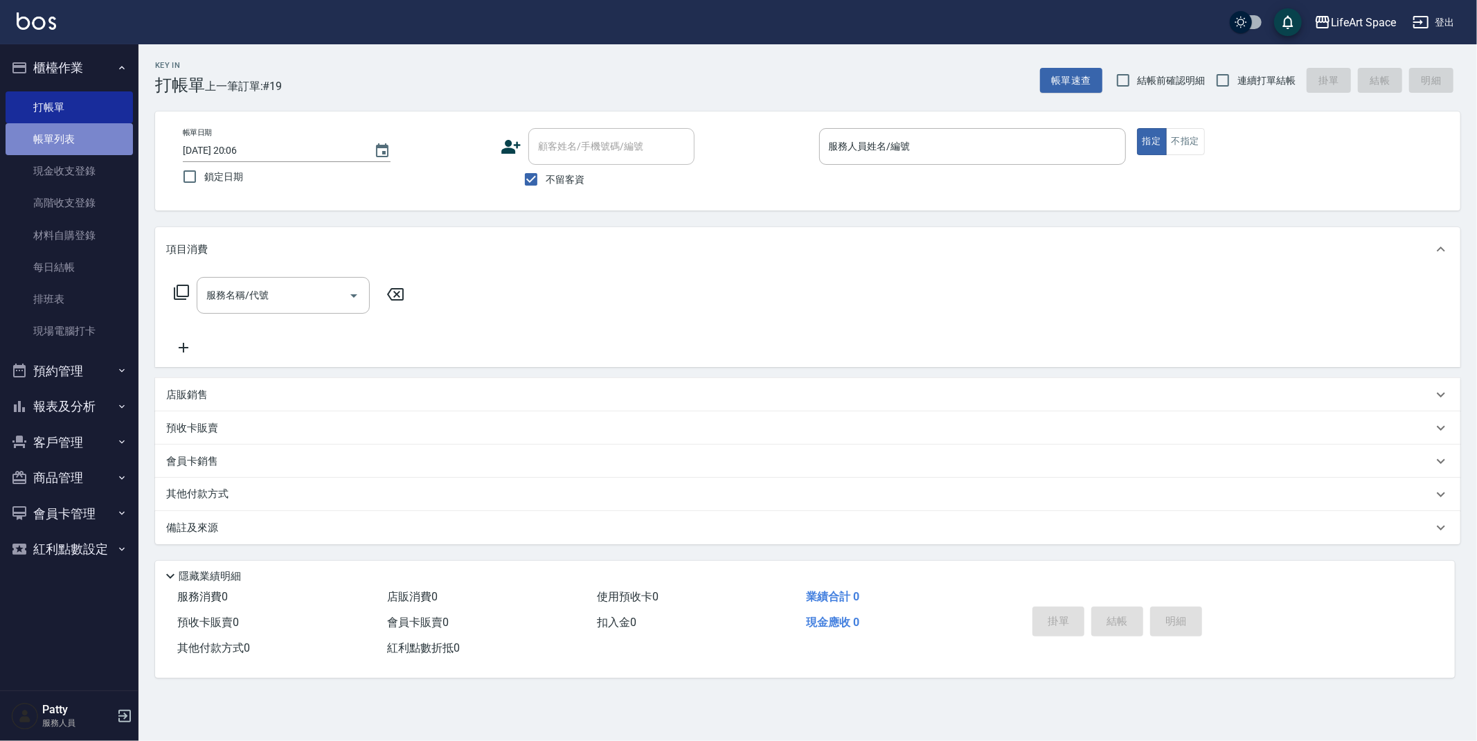
click at [87, 145] on link "帳單列表" at bounding box center [69, 139] width 127 height 32
click at [73, 136] on link "帳單列表" at bounding box center [69, 139] width 127 height 32
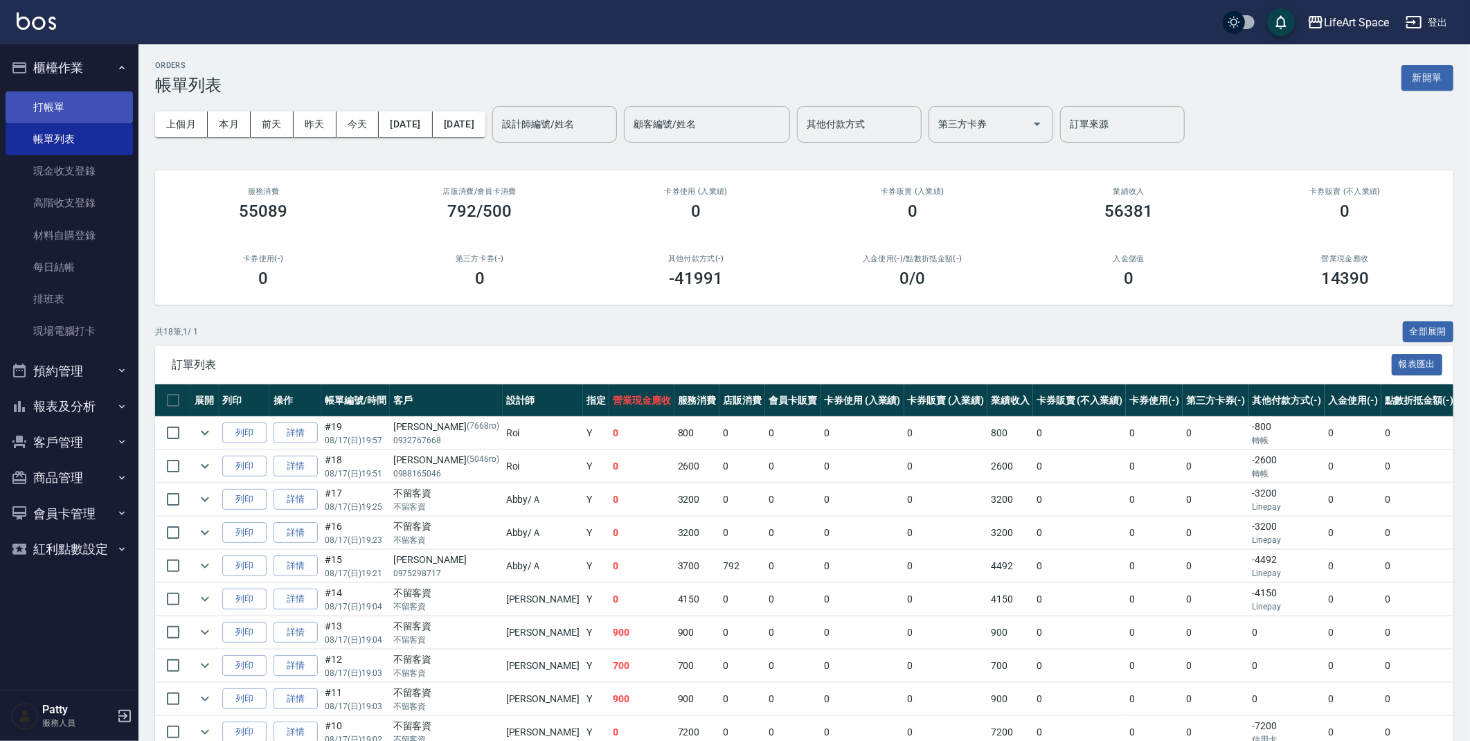
click at [57, 109] on link "打帳單" at bounding box center [69, 107] width 127 height 32
